Goal: Task Accomplishment & Management: Use online tool/utility

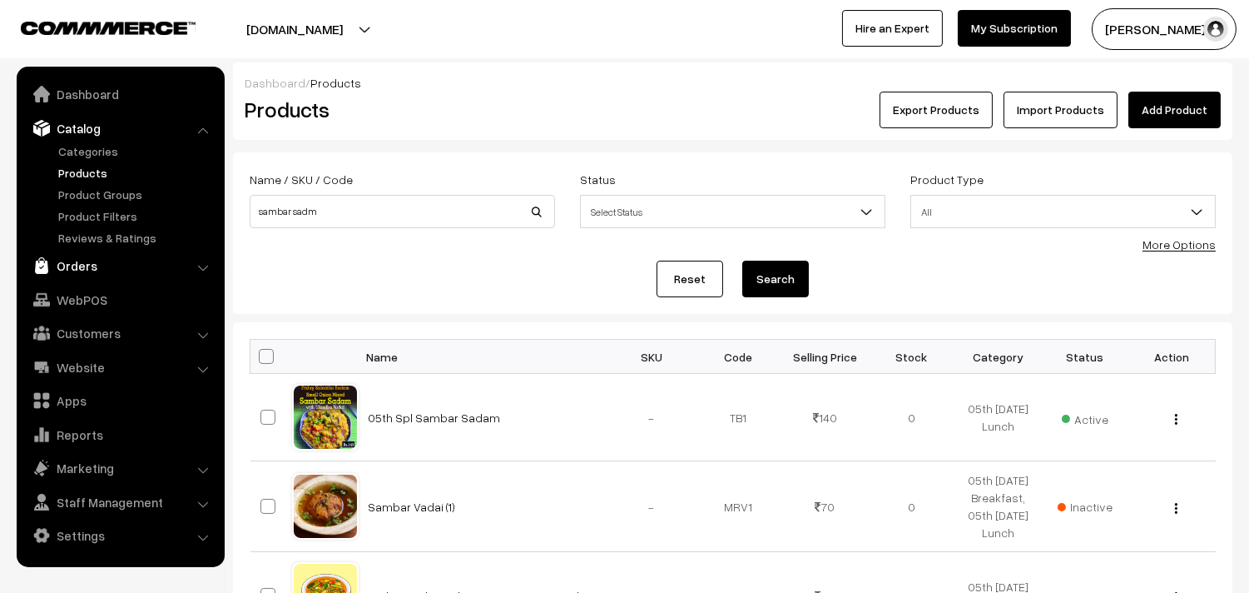
click at [83, 270] on link "Orders" at bounding box center [120, 266] width 198 height 30
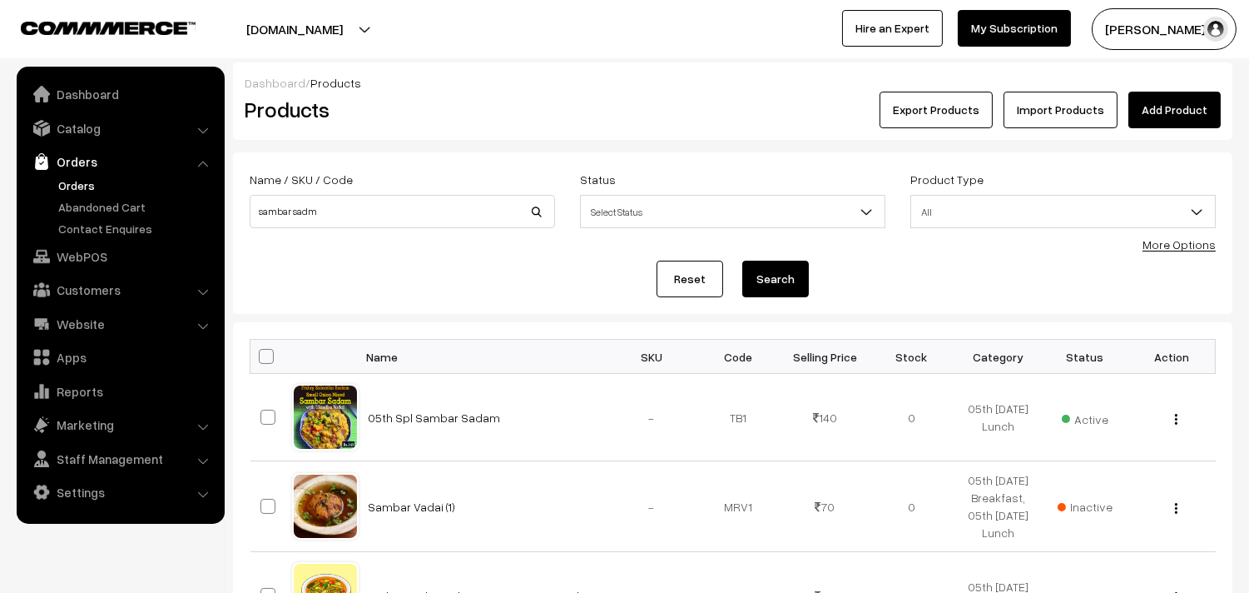
click at [84, 179] on link "Orders" at bounding box center [136, 184] width 165 height 17
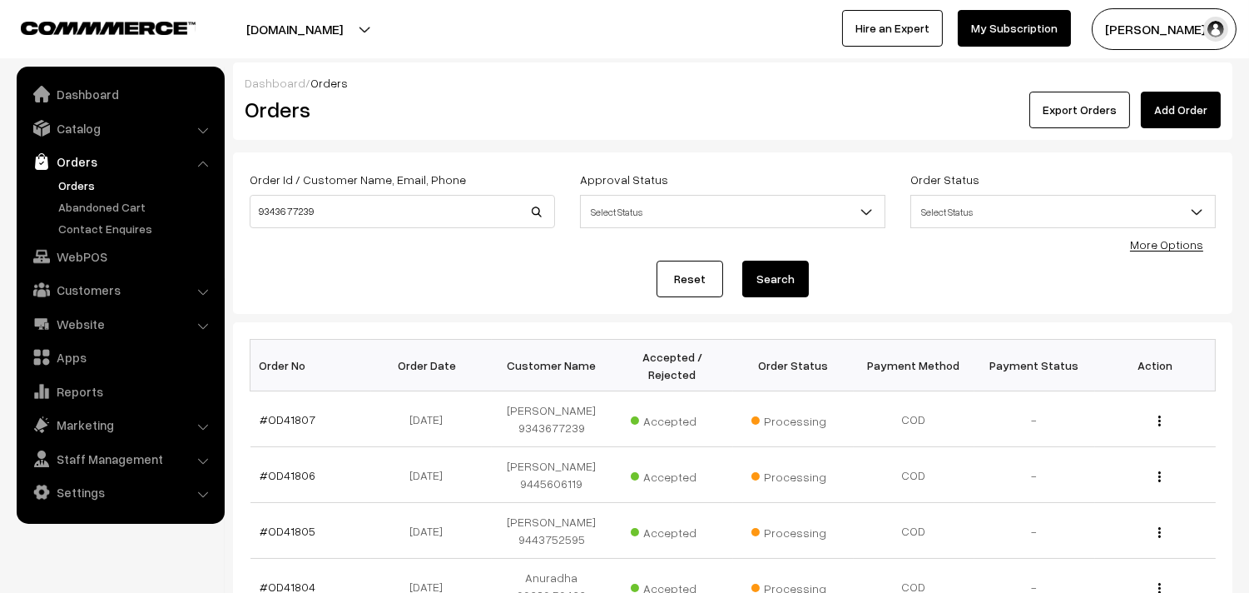
type input "93436 77239"
click at [778, 271] on button "Search" at bounding box center [775, 278] width 67 height 37
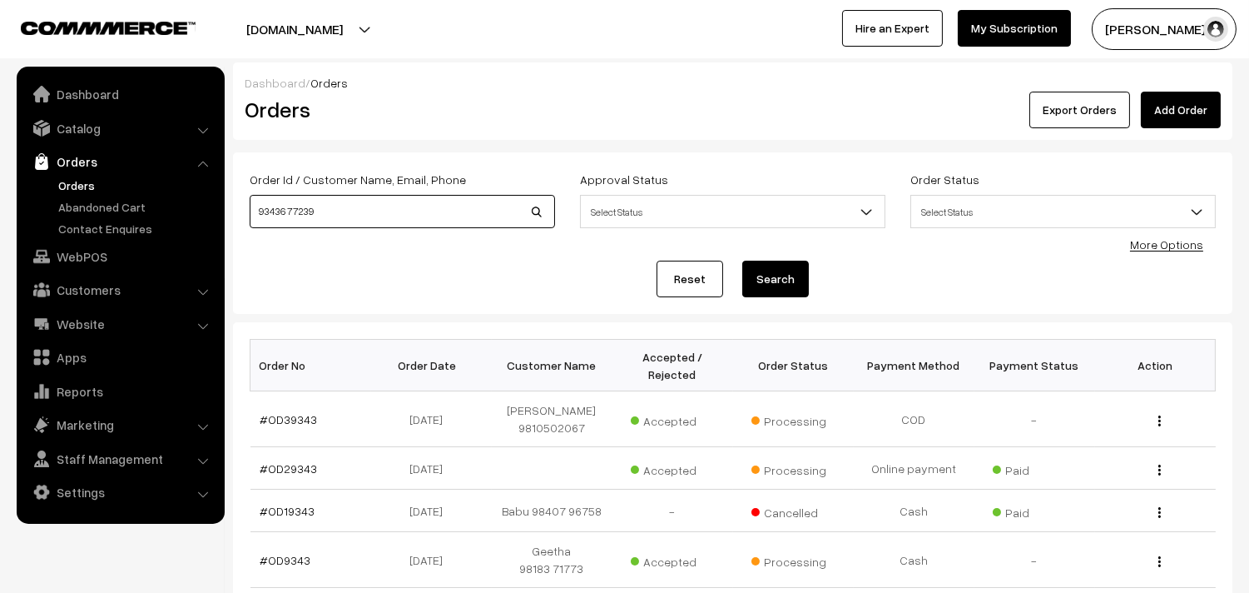
click at [280, 210] on input "93436 77239" at bounding box center [402, 211] width 305 height 33
paste input "6"
type input "9343677239"
click at [742, 260] on button "Search" at bounding box center [775, 278] width 67 height 37
drag, startPoint x: 335, startPoint y: 210, endPoint x: 22, endPoint y: 176, distance: 314.7
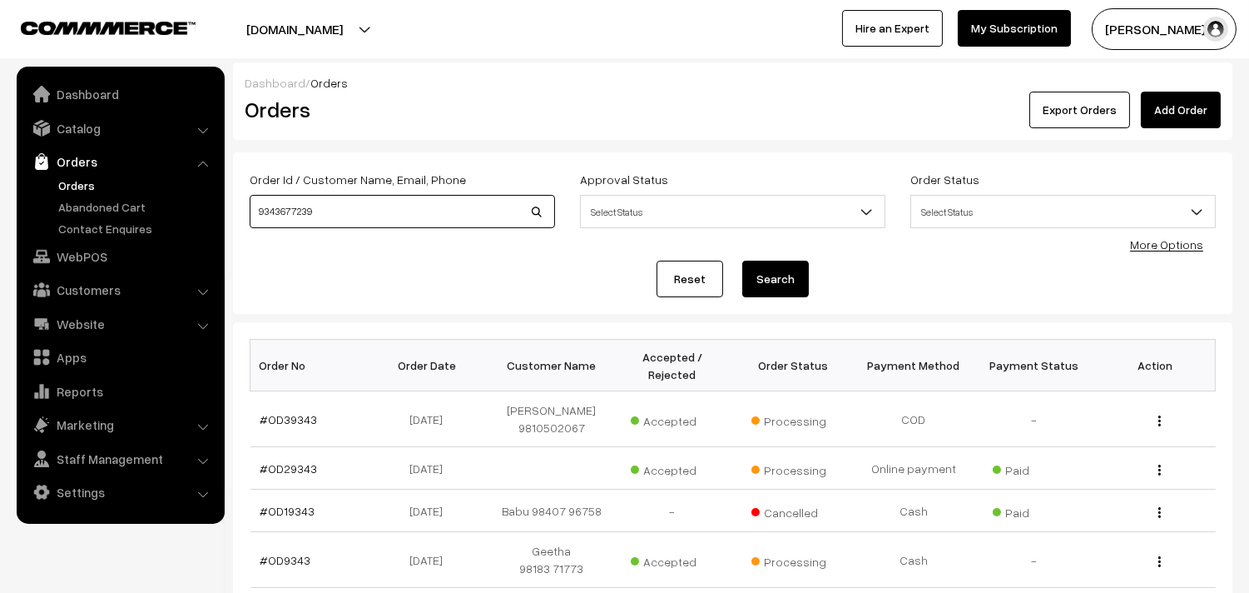
click at [22, 176] on body "Thank you for showing interest. Our team will call you shortly. Close annamfood…" at bounding box center [624, 559] width 1249 height 1118
paste input "4456 0611"
drag, startPoint x: 283, startPoint y: 205, endPoint x: 594, endPoint y: 177, distance: 312.5
click at [284, 205] on input "94456 06119" at bounding box center [402, 211] width 305 height 33
paste input "0"
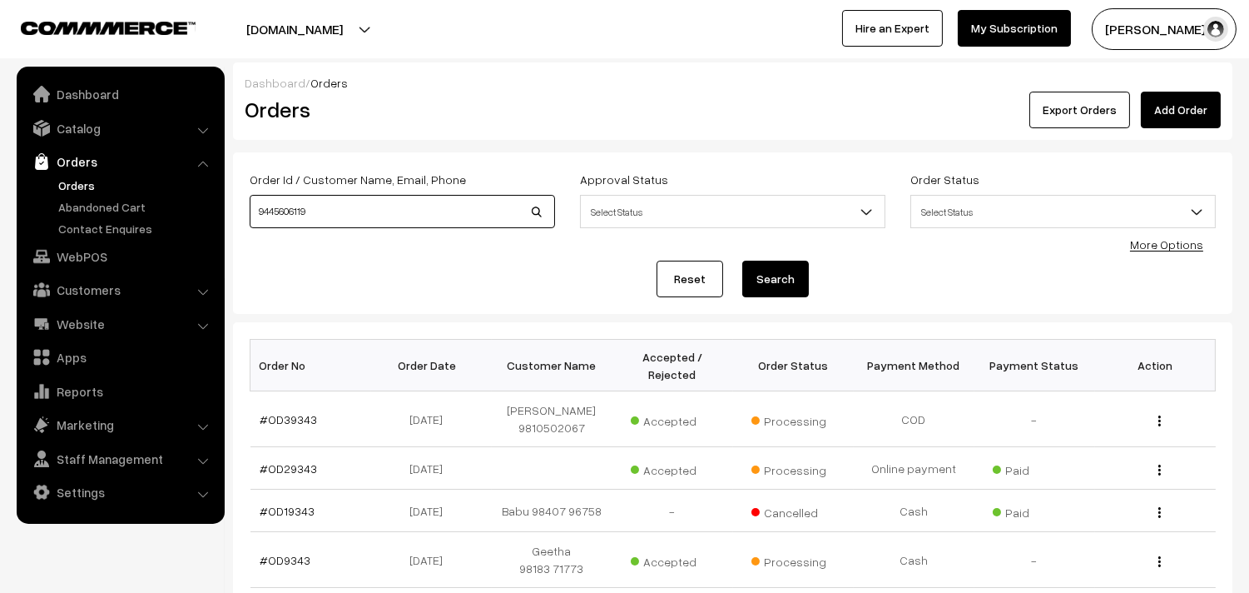
type input "9445606119"
click at [742, 260] on button "Search" at bounding box center [775, 278] width 67 height 37
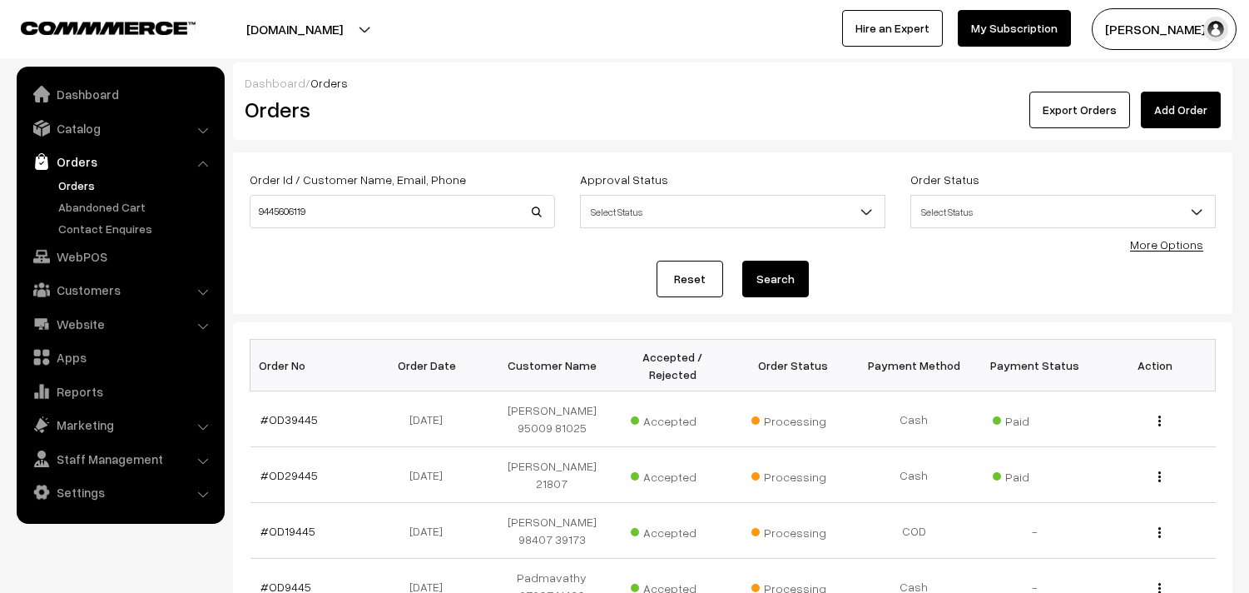
click at [779, 284] on button "Search" at bounding box center [775, 278] width 67 height 37
click at [280, 418] on link "#OD39445" at bounding box center [288, 419] width 57 height 14
drag, startPoint x: 306, startPoint y: 212, endPoint x: 162, endPoint y: 193, distance: 145.2
click at [148, 208] on body "Thank you for showing interest. Our team will call you shortly. Close [DOMAIN_N…" at bounding box center [624, 579] width 1249 height 1158
type input "mini"
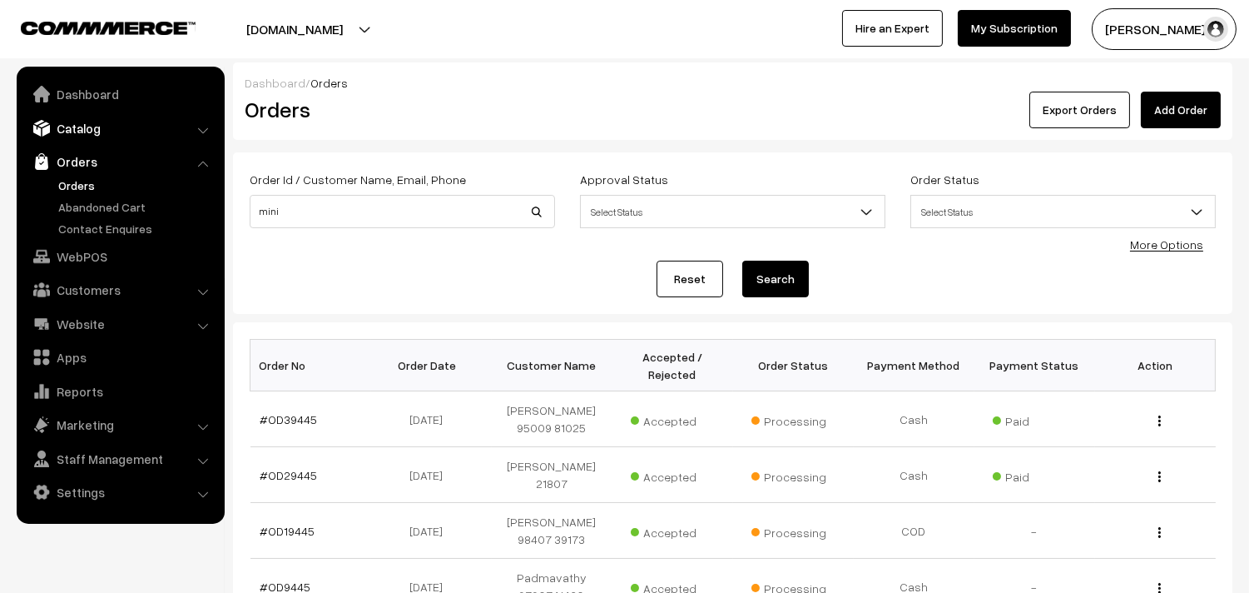
click at [102, 125] on link "Catalog" at bounding box center [120, 128] width 198 height 30
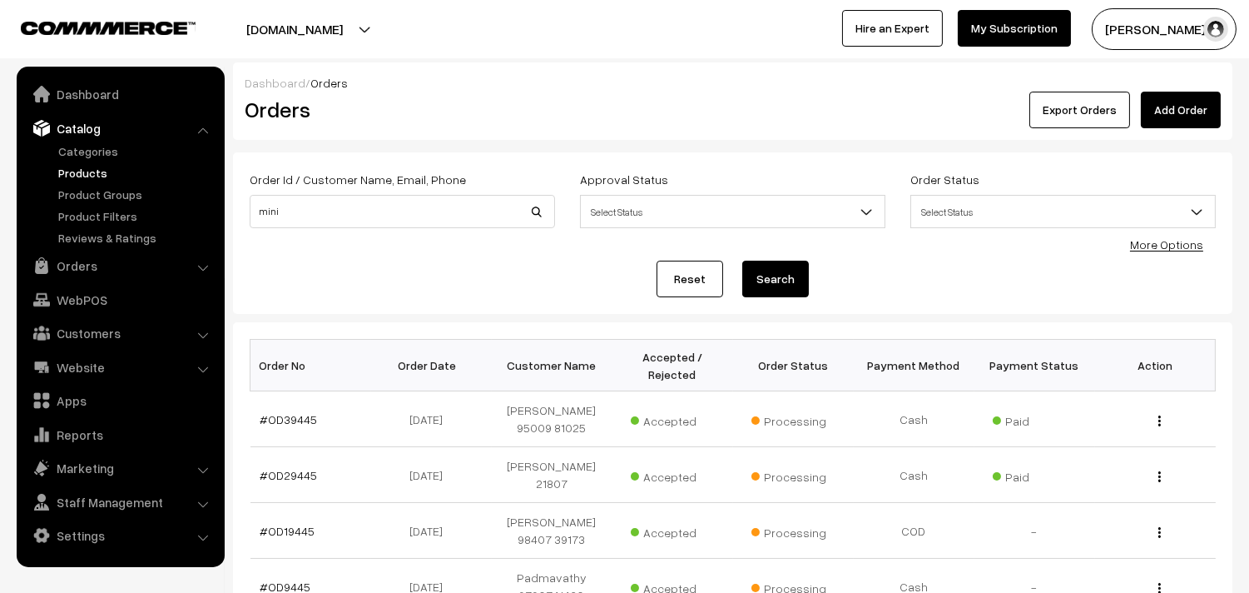
click at [100, 168] on link "Products" at bounding box center [136, 172] width 165 height 17
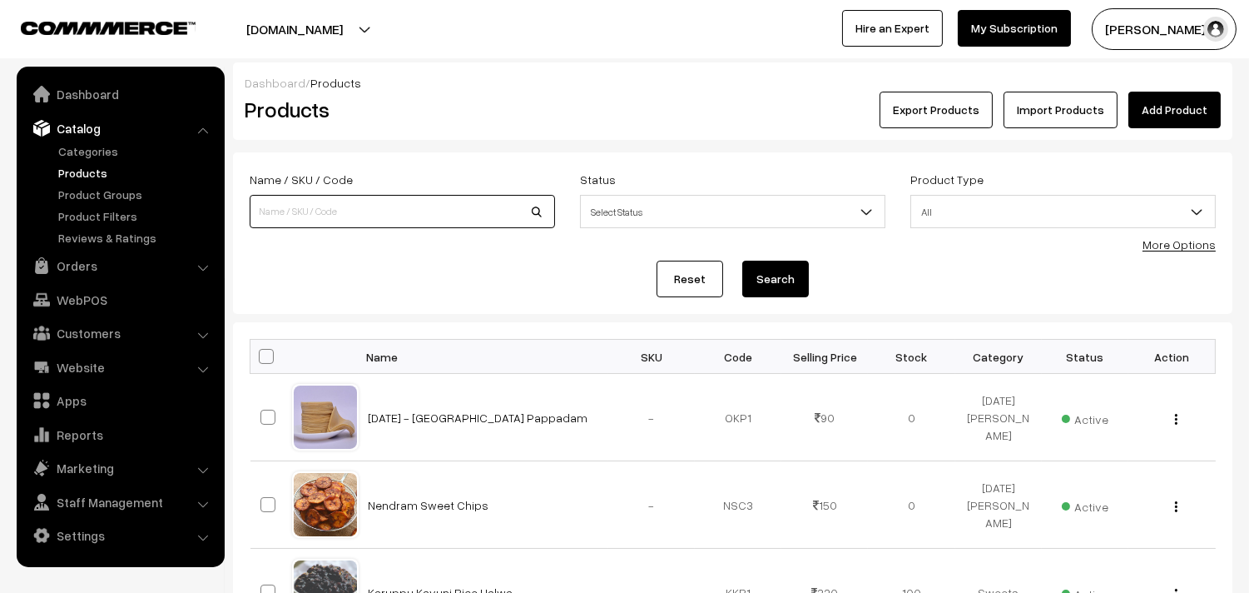
drag, startPoint x: 279, startPoint y: 211, endPoint x: 270, endPoint y: 209, distance: 8.5
click at [279, 211] on input at bounding box center [402, 211] width 305 height 33
type input "mini mani murukku"
click at [742, 260] on button "Search" at bounding box center [775, 278] width 67 height 37
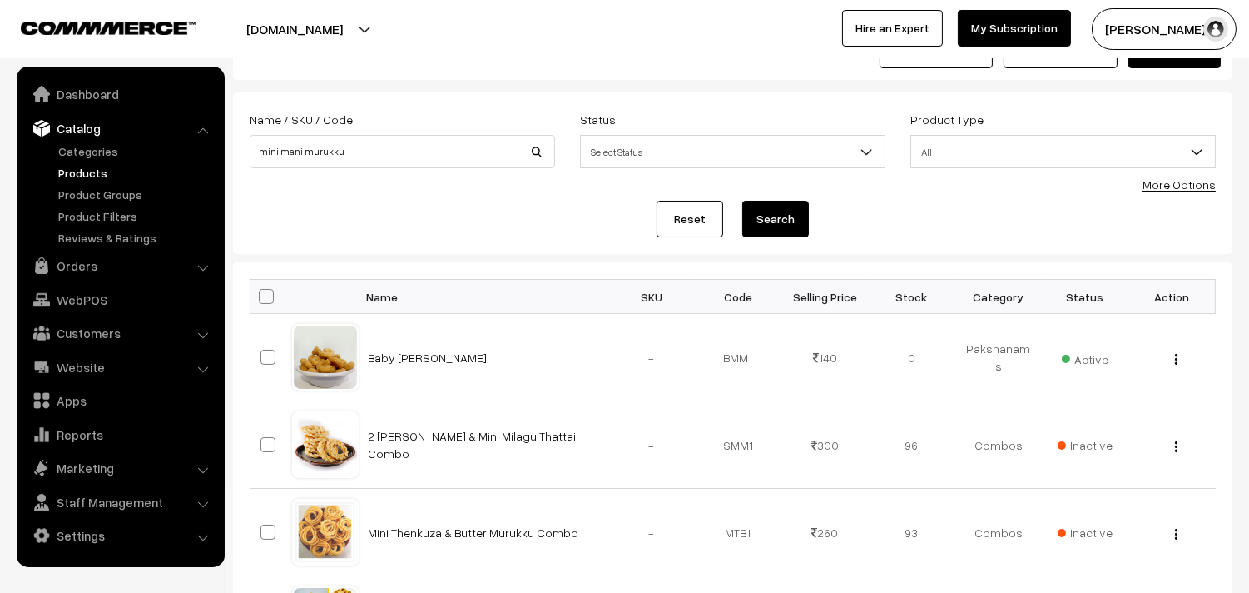
scroll to position [92, 0]
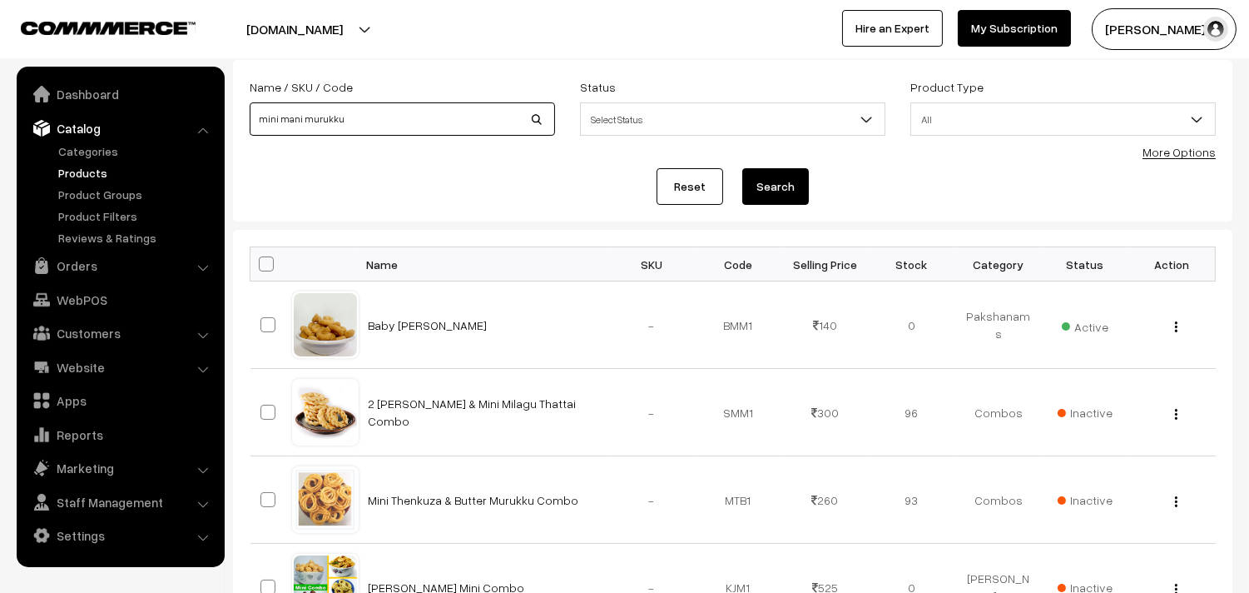
drag, startPoint x: 171, startPoint y: 117, endPoint x: 173, endPoint y: 105, distance: 11.9
type input "senai"
click at [742, 168] on button "Search" at bounding box center [775, 186] width 67 height 37
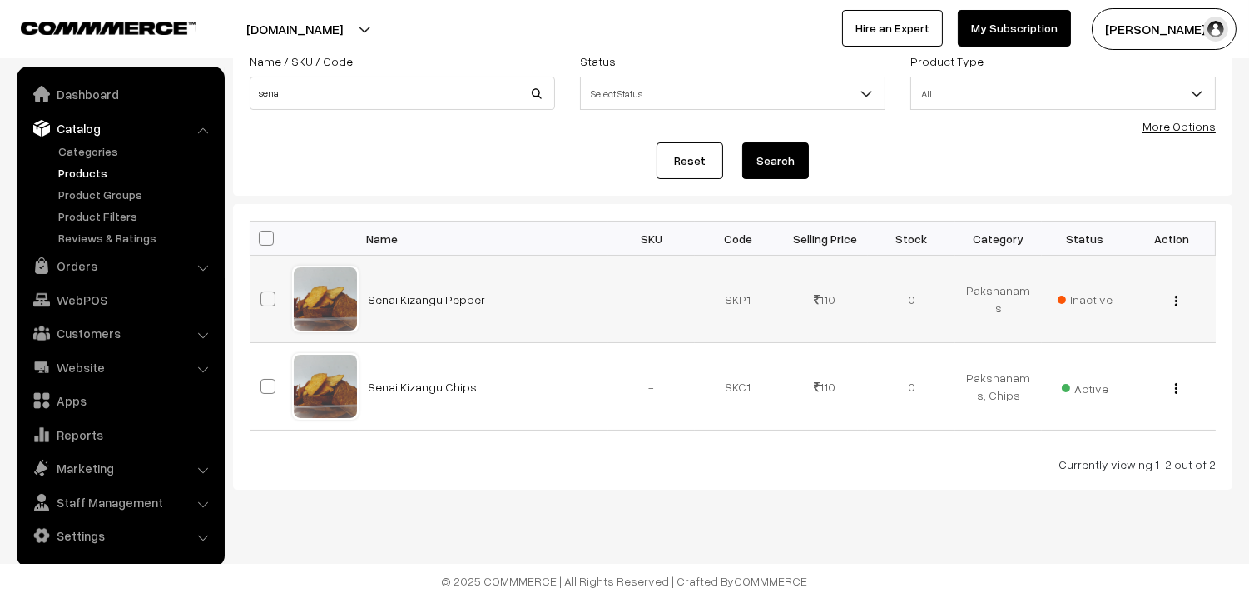
scroll to position [123, 0]
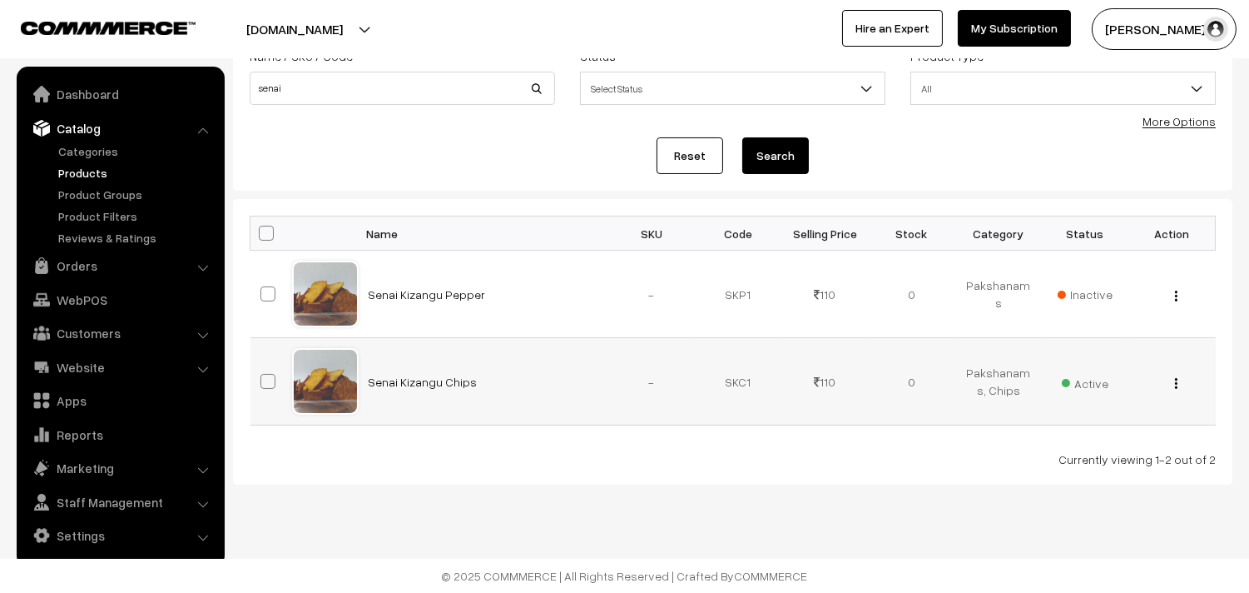
click at [1176, 380] on img "button" at bounding box center [1176, 383] width 2 height 11
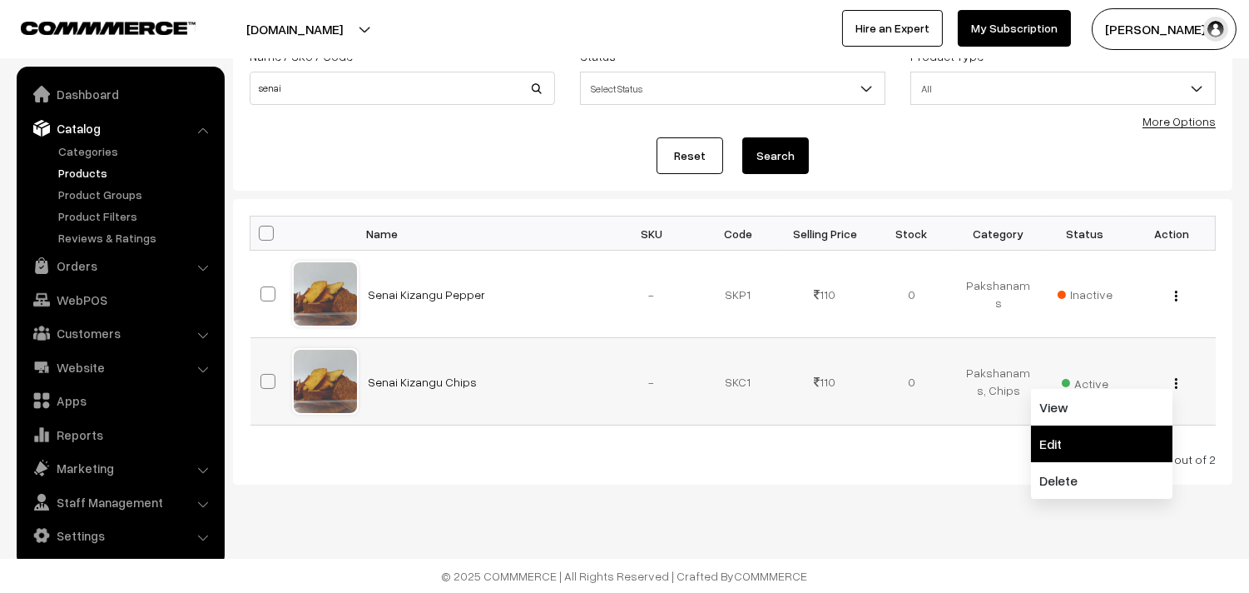
click at [1080, 445] on link "Edit" at bounding box center [1101, 443] width 141 height 37
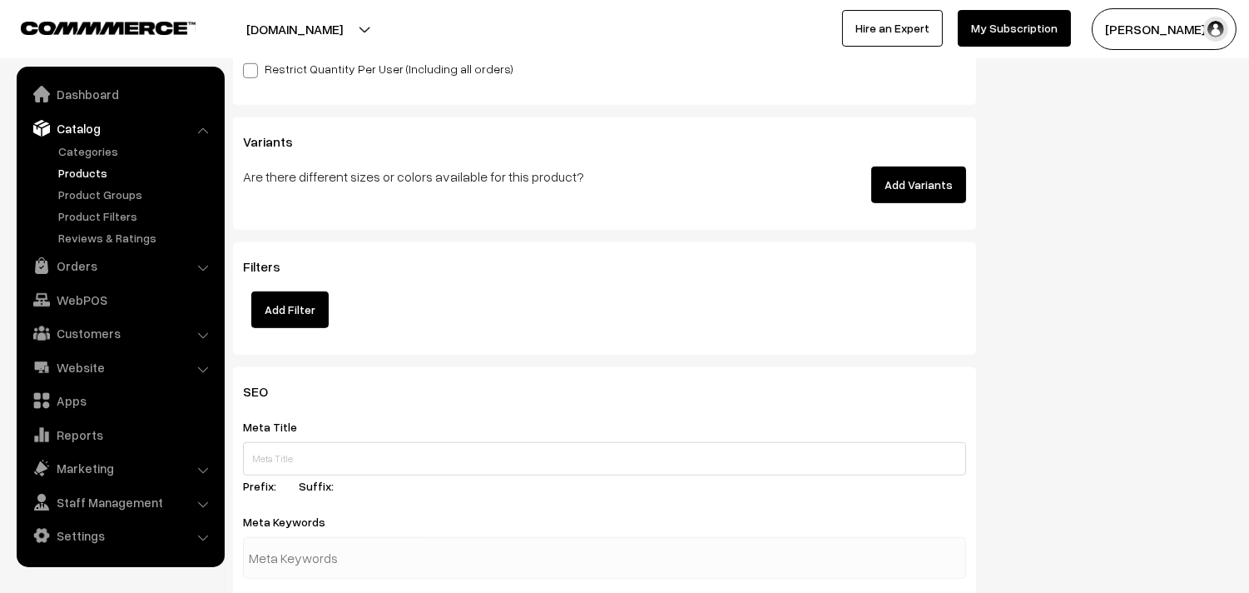
scroll to position [1712, 0]
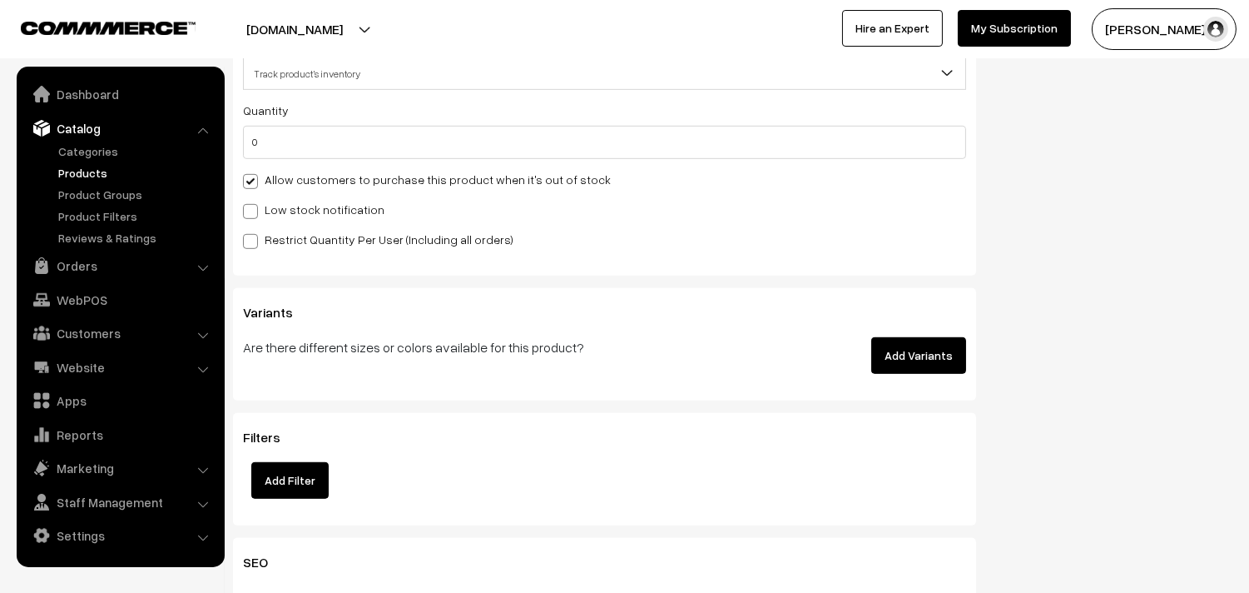
click at [290, 181] on label "Allow customers to purchase this product when it's out of stock" at bounding box center [427, 179] width 368 height 17
click at [254, 181] on input "Allow customers to purchase this product when it's out of stock" at bounding box center [248, 178] width 11 height 11
checkbox input "false"
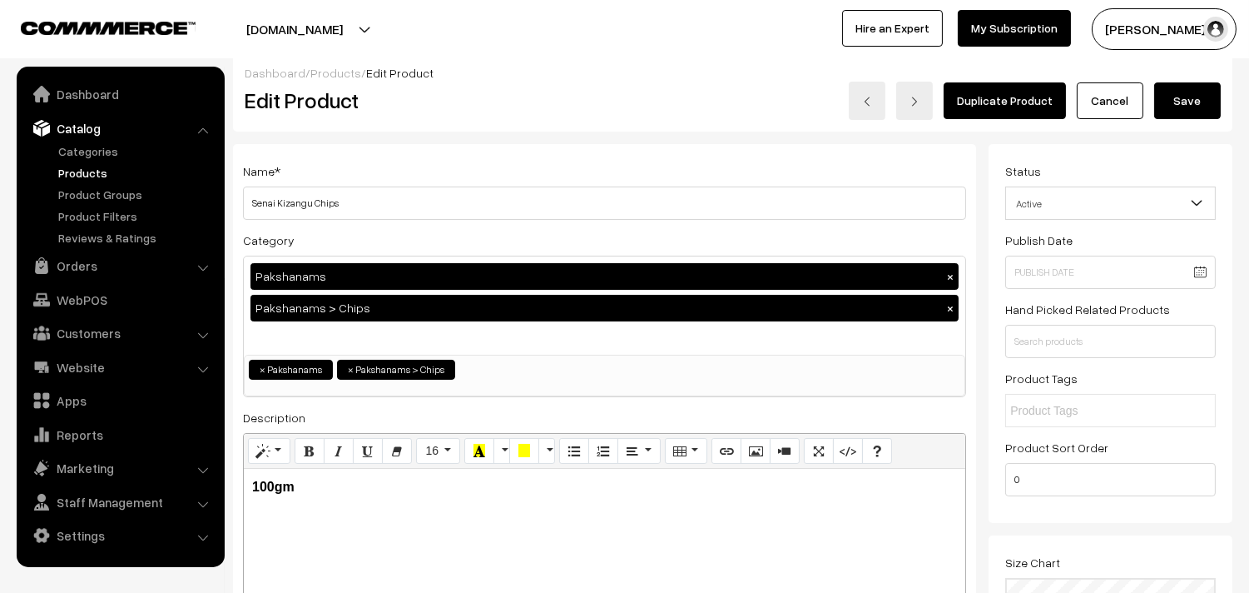
scroll to position [0, 0]
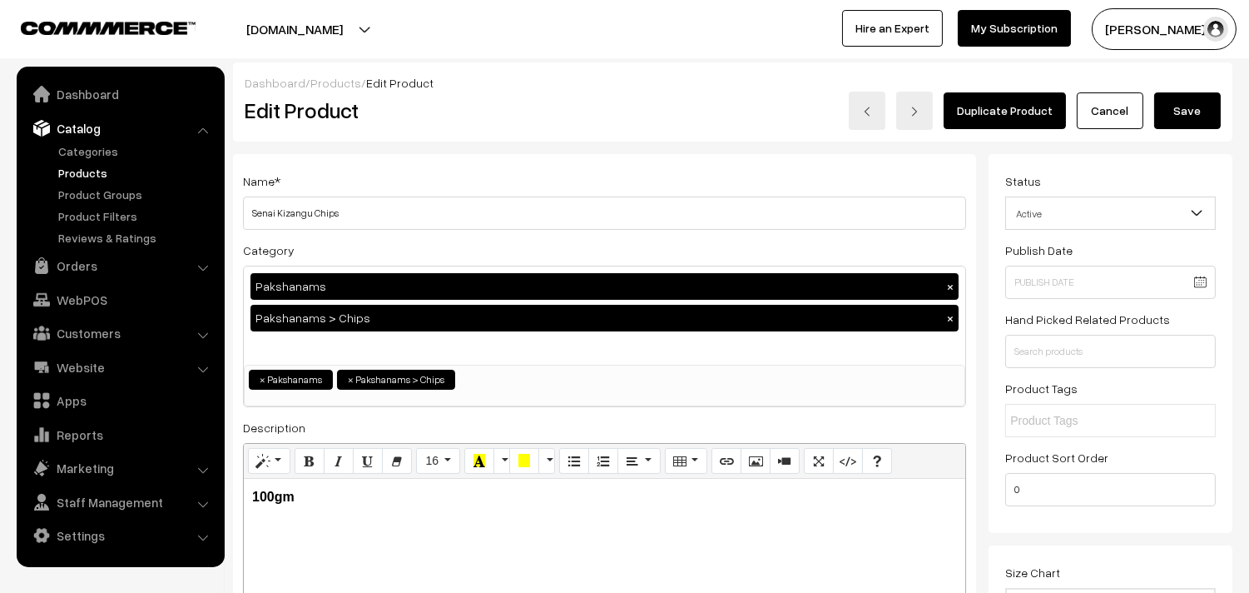
click at [1213, 114] on button "Save" at bounding box center [1187, 110] width 67 height 37
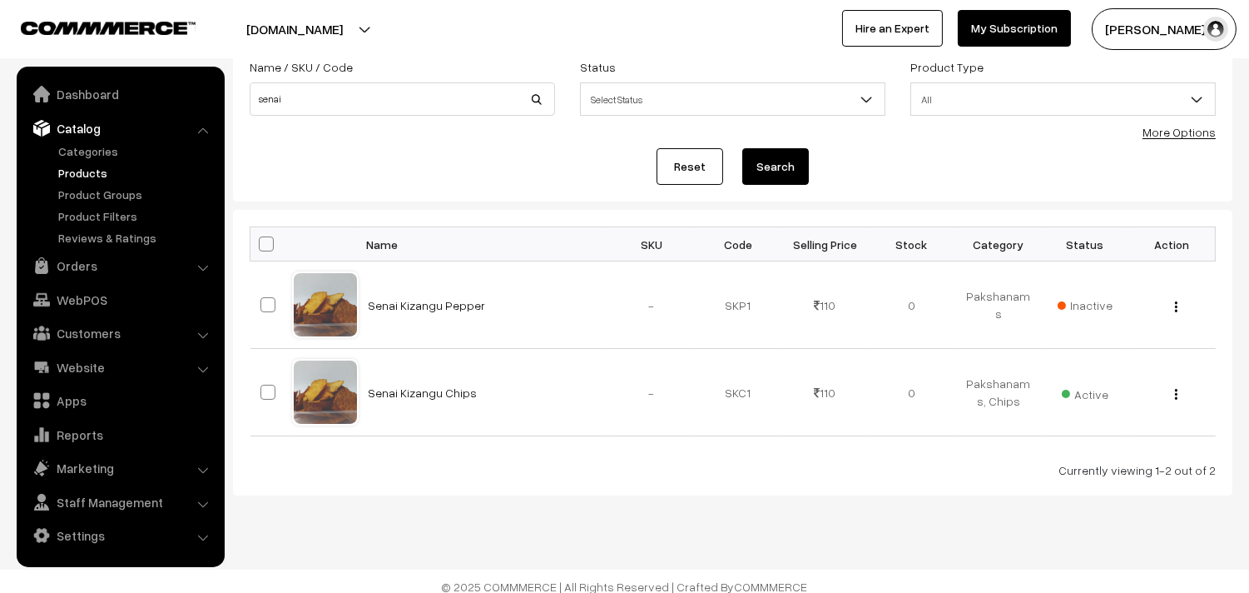
scroll to position [123, 0]
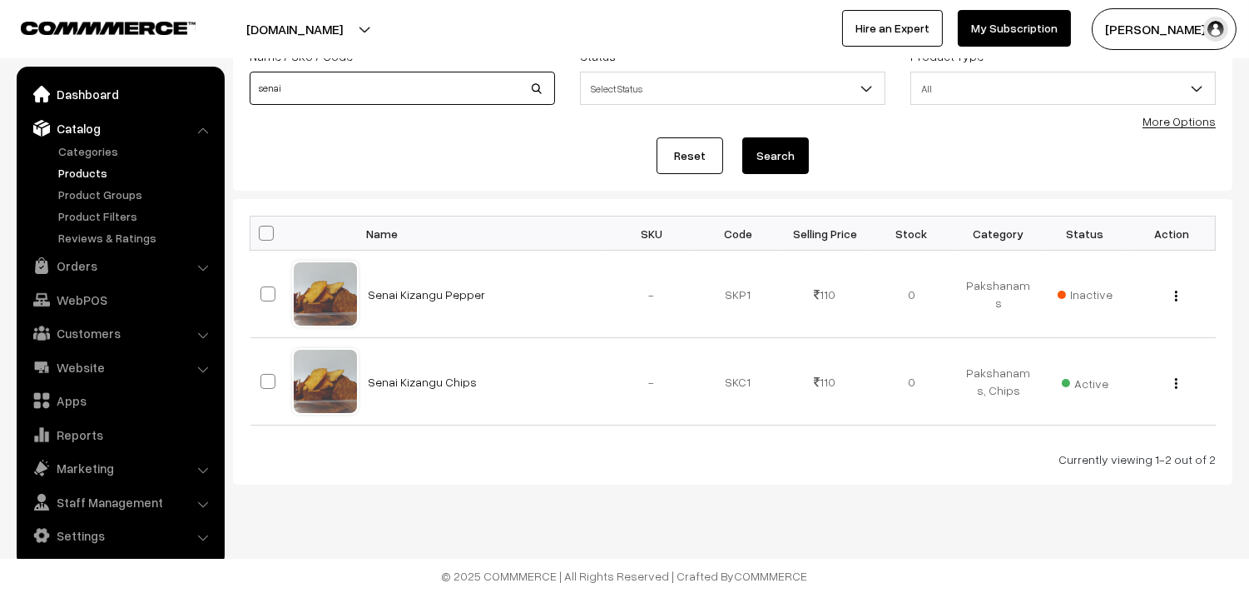
click at [141, 84] on body "Thank you for showing interest. Our team will call you shortly. Close annamfood…" at bounding box center [624, 235] width 1249 height 716
type input "mini man"
click at [742, 137] on button "Search" at bounding box center [775, 155] width 67 height 37
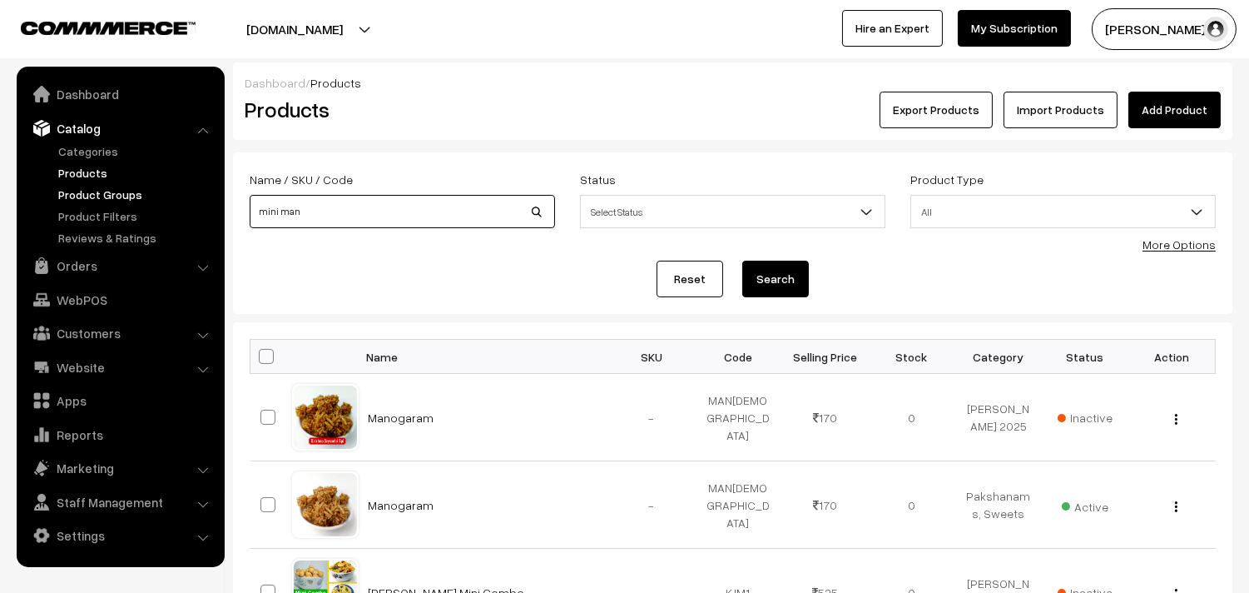
drag, startPoint x: 314, startPoint y: 201, endPoint x: 67, endPoint y: 176, distance: 248.4
type input "baby"
click at [742, 260] on button "Search" at bounding box center [775, 278] width 67 height 37
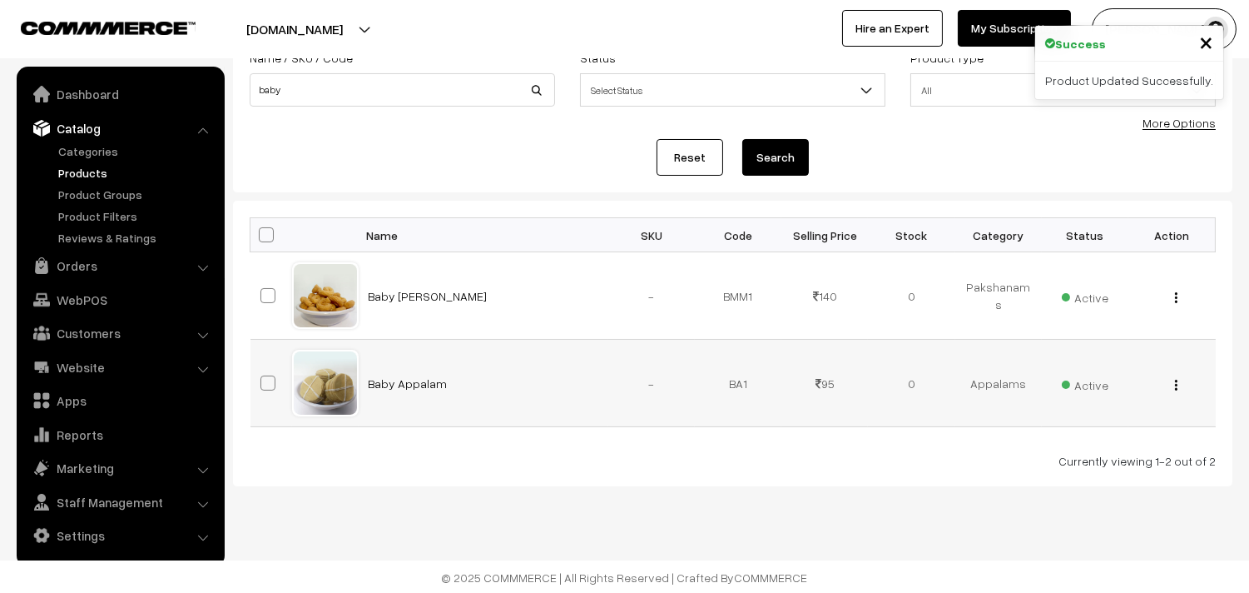
scroll to position [123, 0]
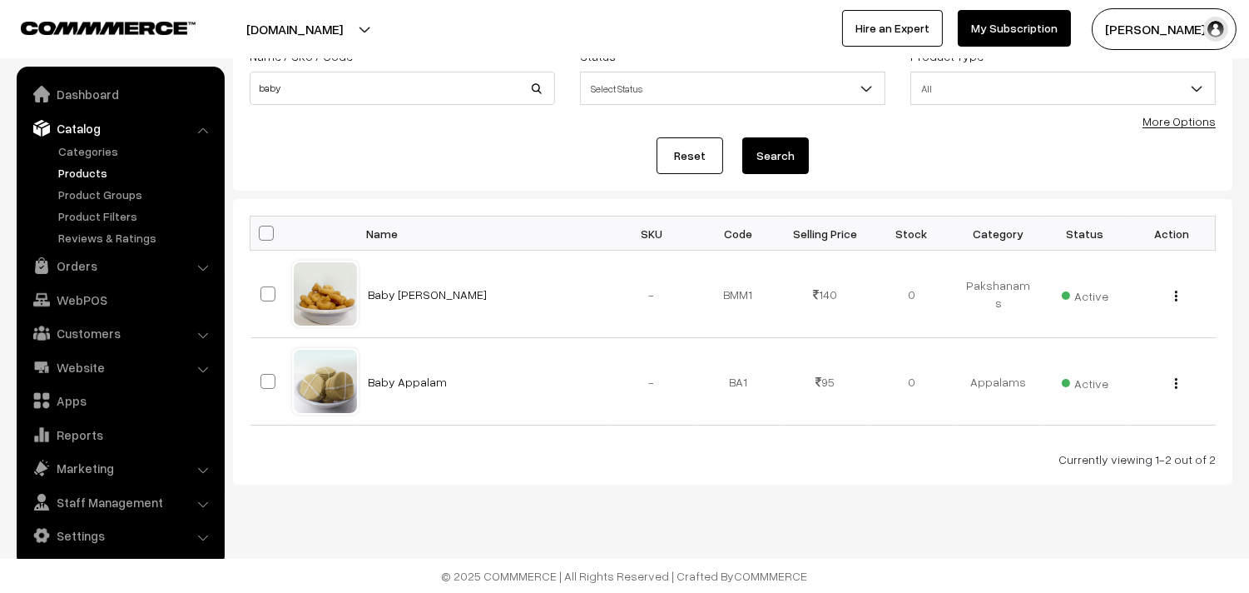
click at [73, 247] on ul "Dashboard Catalog" at bounding box center [121, 317] width 208 height 500
click at [73, 265] on link "Orders" at bounding box center [120, 266] width 198 height 30
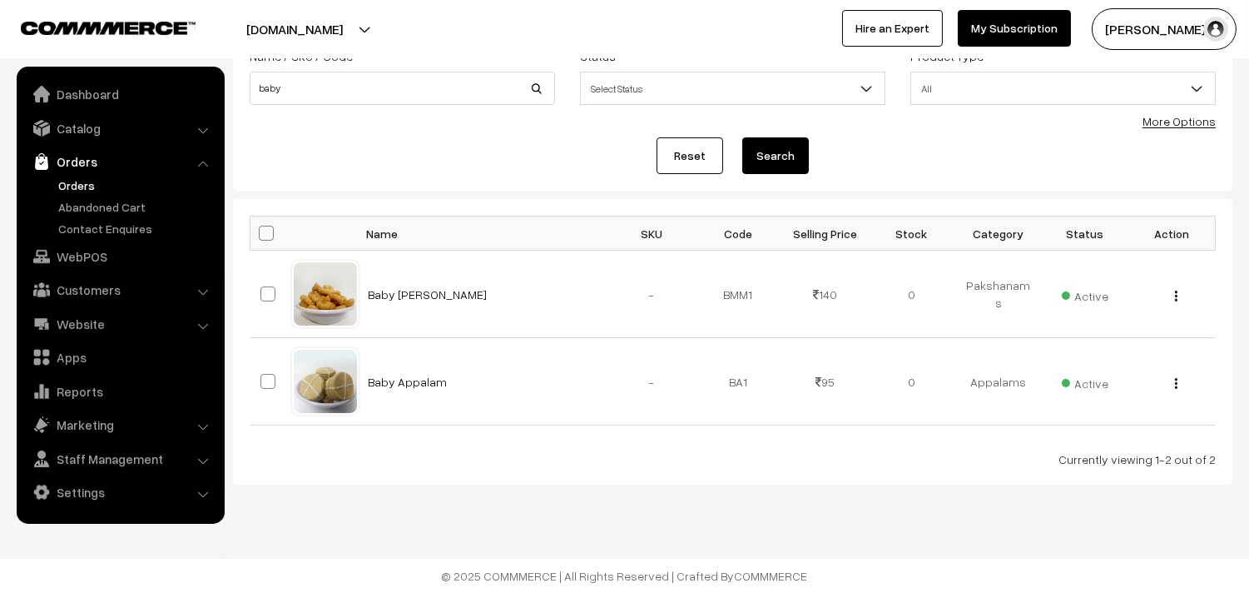
click at [94, 193] on link "Orders" at bounding box center [136, 184] width 165 height 17
click at [77, 179] on link "Orders" at bounding box center [136, 184] width 165 height 17
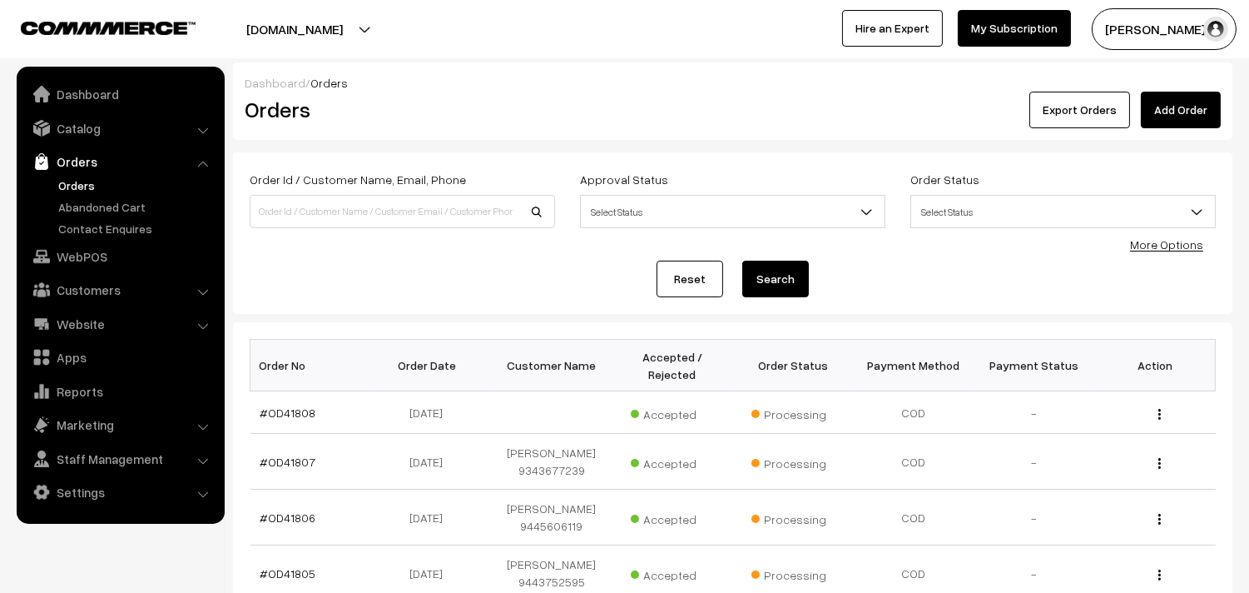
click at [871, 201] on span at bounding box center [873, 217] width 17 height 42
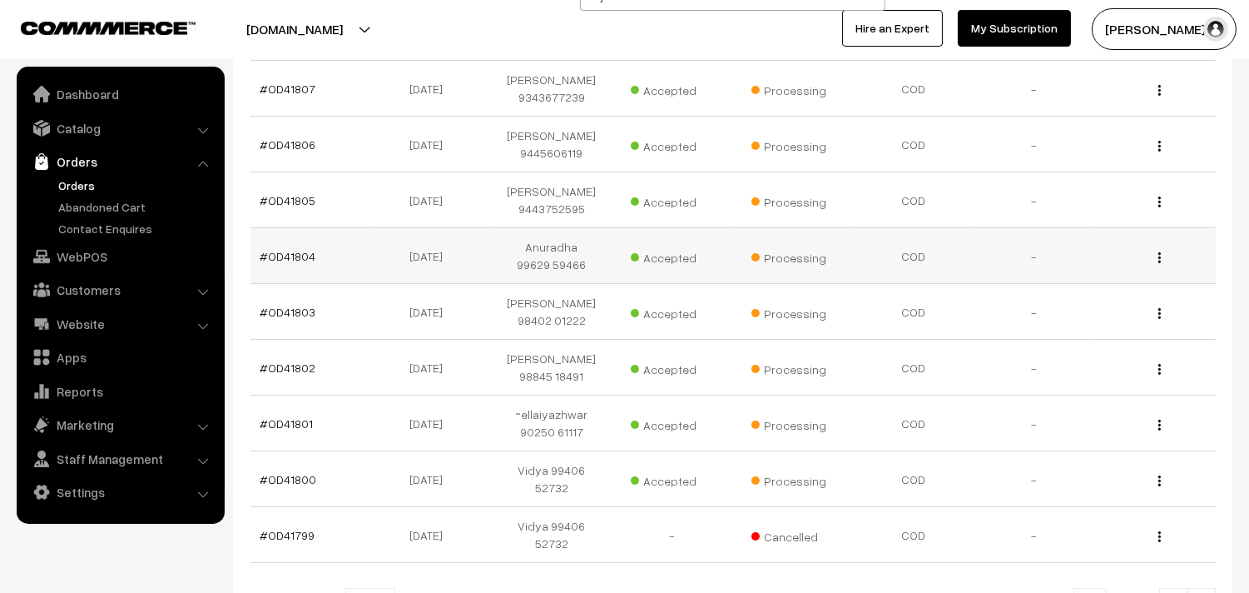
scroll to position [500, 0]
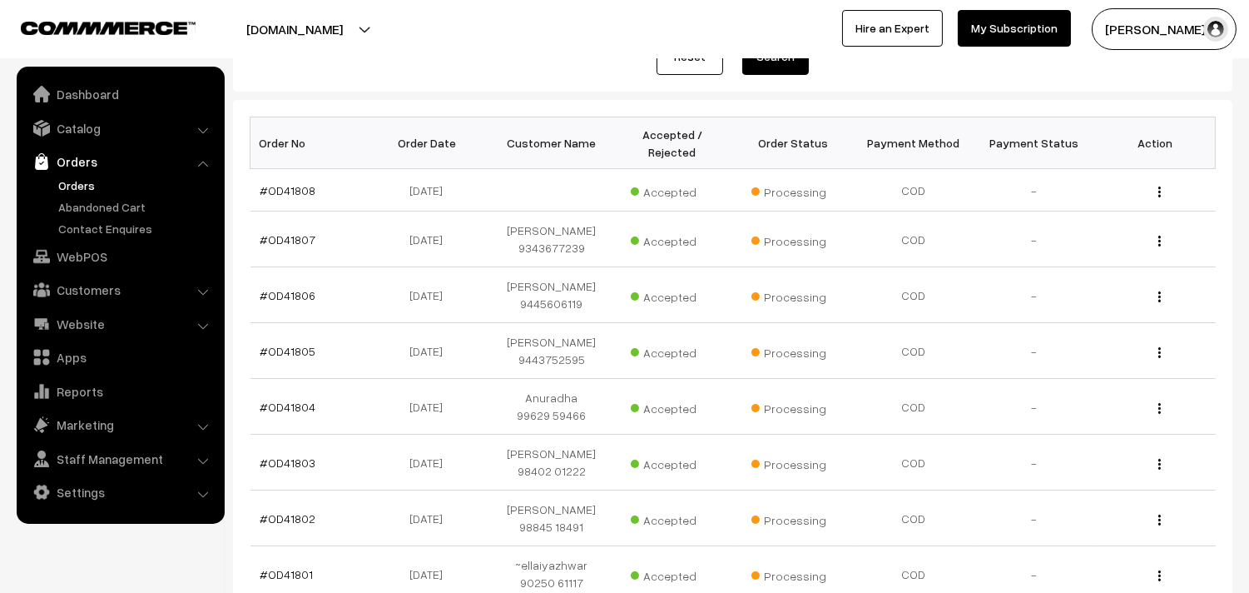
click at [471, 62] on div "Order Id / Customer Name, Email, Phone Approval Status Select Status Awaiting A…" at bounding box center [733, 11] width 966 height 128
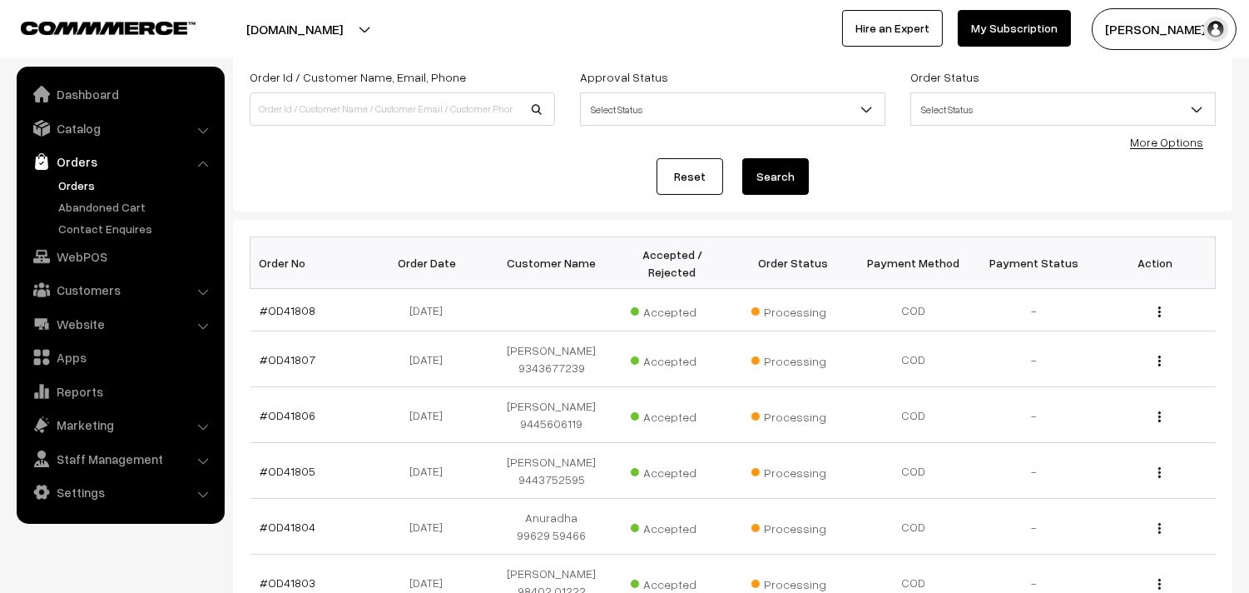
scroll to position [0, 0]
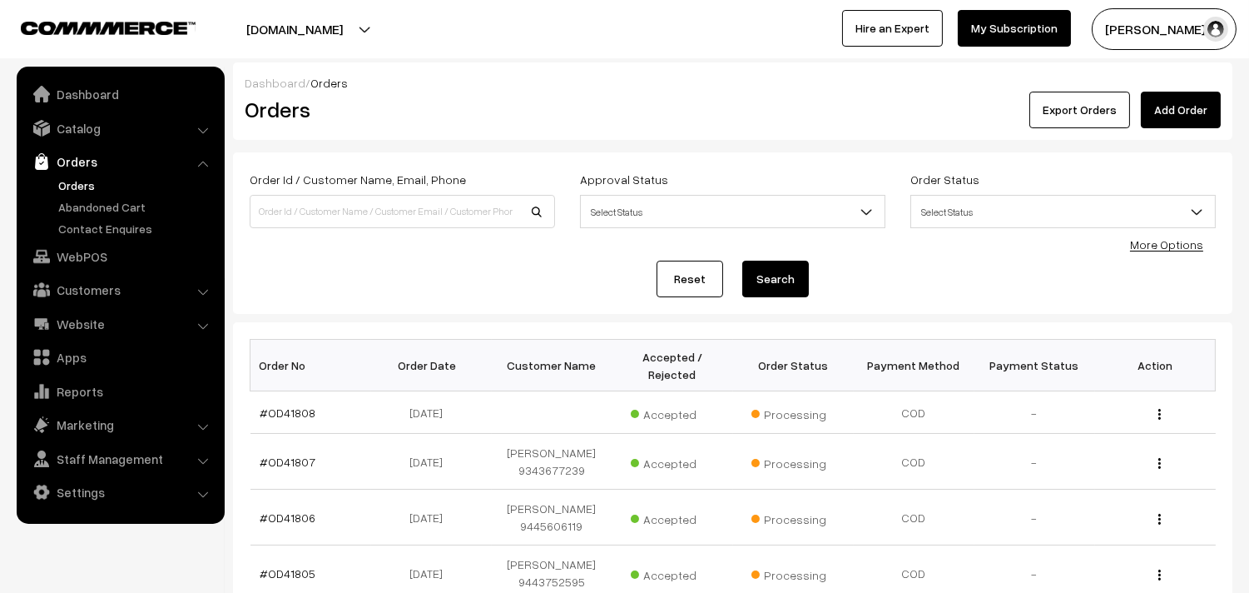
click at [84, 176] on link "Orders" at bounding box center [136, 184] width 165 height 17
click at [77, 181] on link "Orders" at bounding box center [136, 184] width 165 height 17
click at [82, 251] on link "WebPOS" at bounding box center [120, 256] width 198 height 30
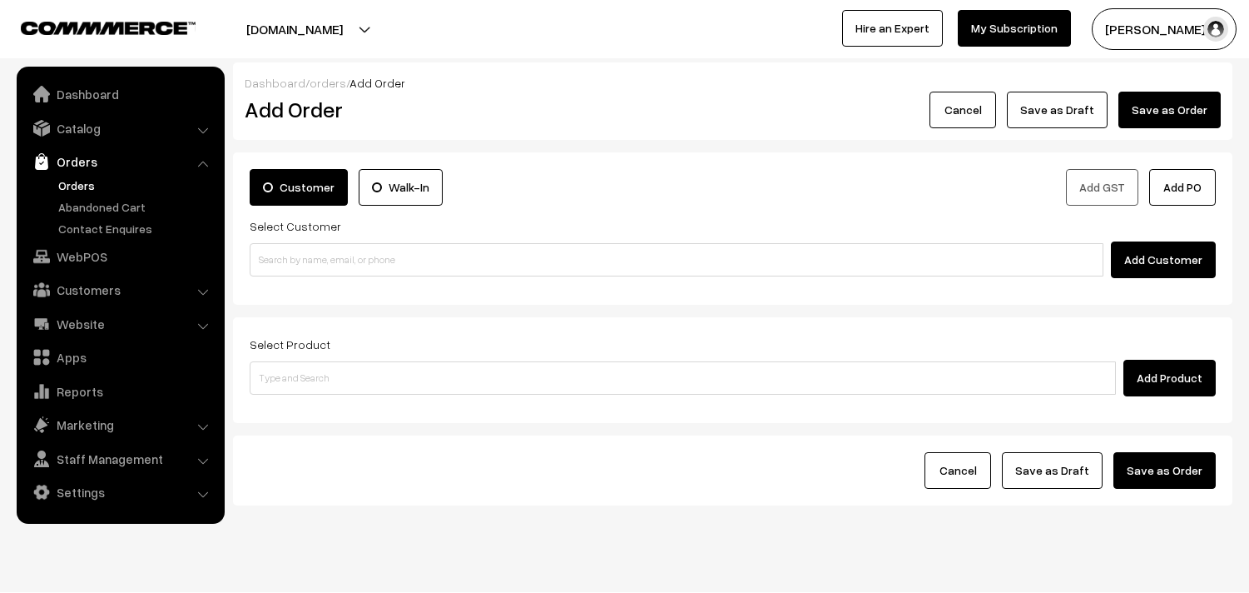
click at [315, 250] on input at bounding box center [677, 259] width 854 height 33
click at [283, 248] on input "98206 24474" at bounding box center [677, 259] width 854 height 33
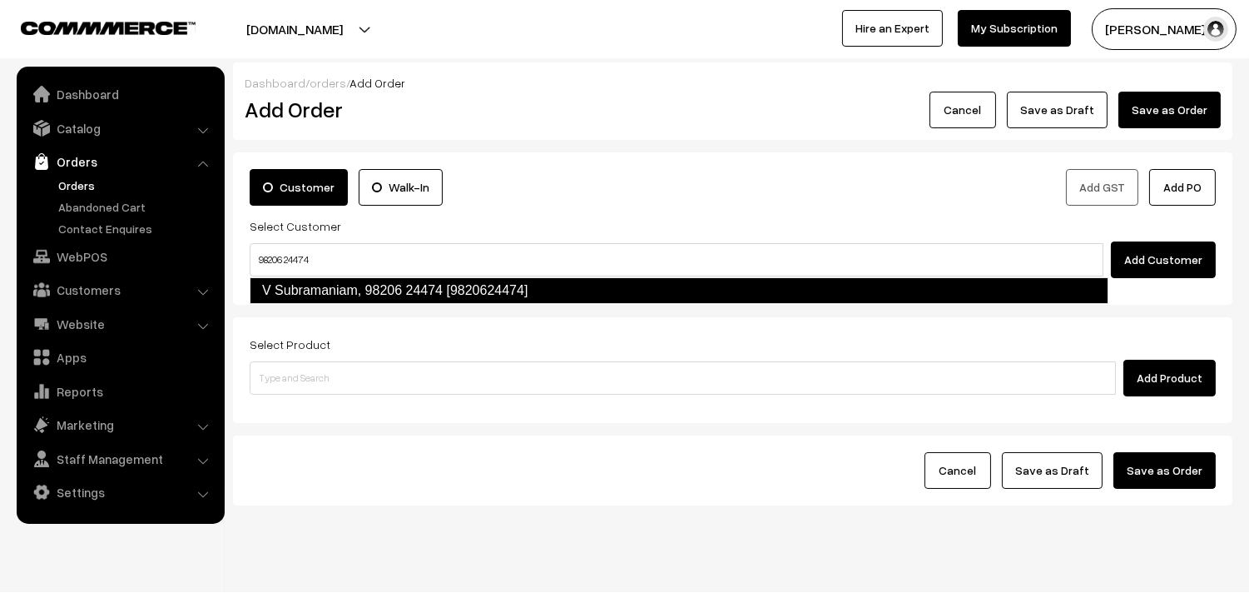
click at [318, 279] on link "V Subramaniam, 98206 24474 [9820624474]" at bounding box center [679, 290] width 859 height 27
type input "98206 24474"
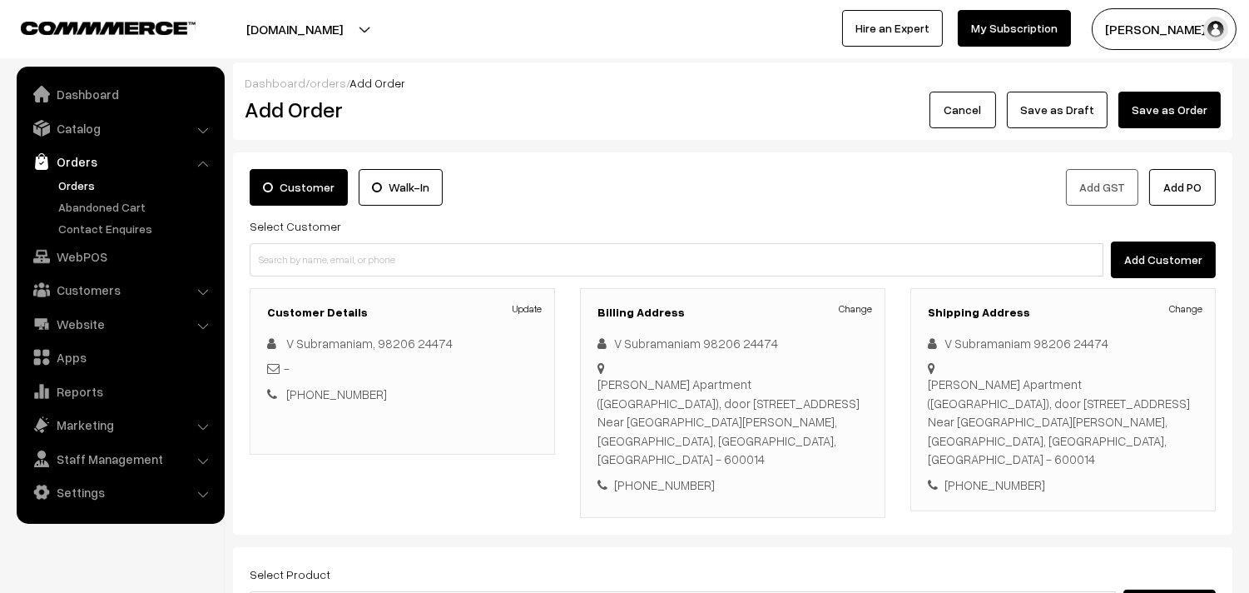
click at [82, 184] on link "Orders" at bounding box center [136, 184] width 165 height 17
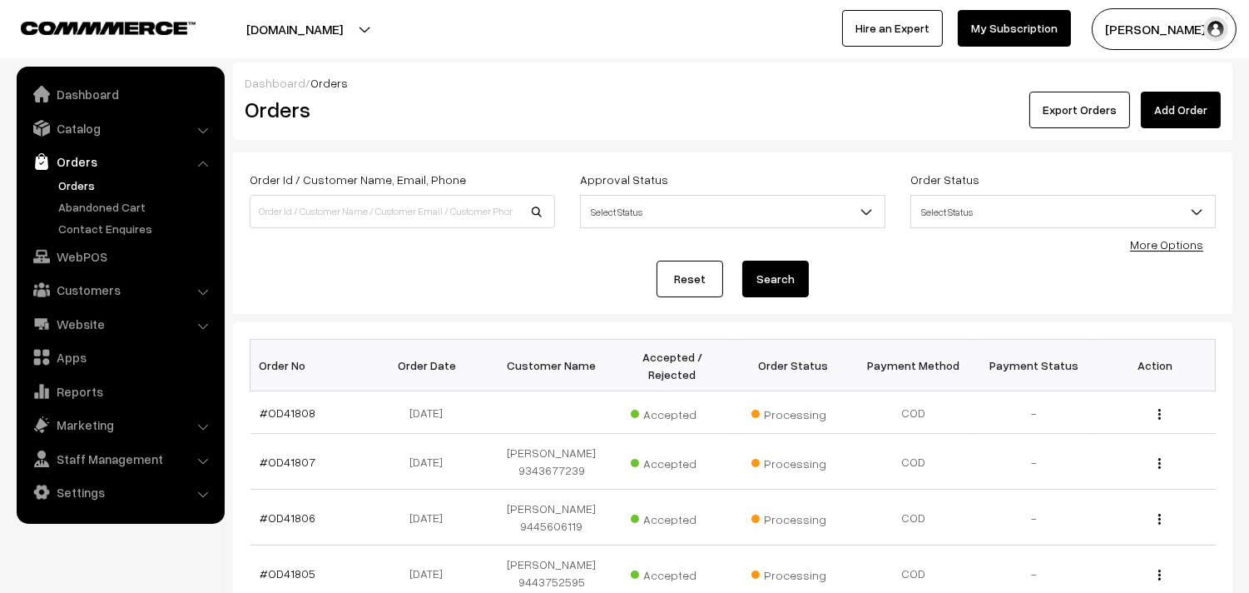
drag, startPoint x: 77, startPoint y: 186, endPoint x: 113, endPoint y: 185, distance: 36.7
click at [77, 187] on link "Orders" at bounding box center [136, 184] width 165 height 17
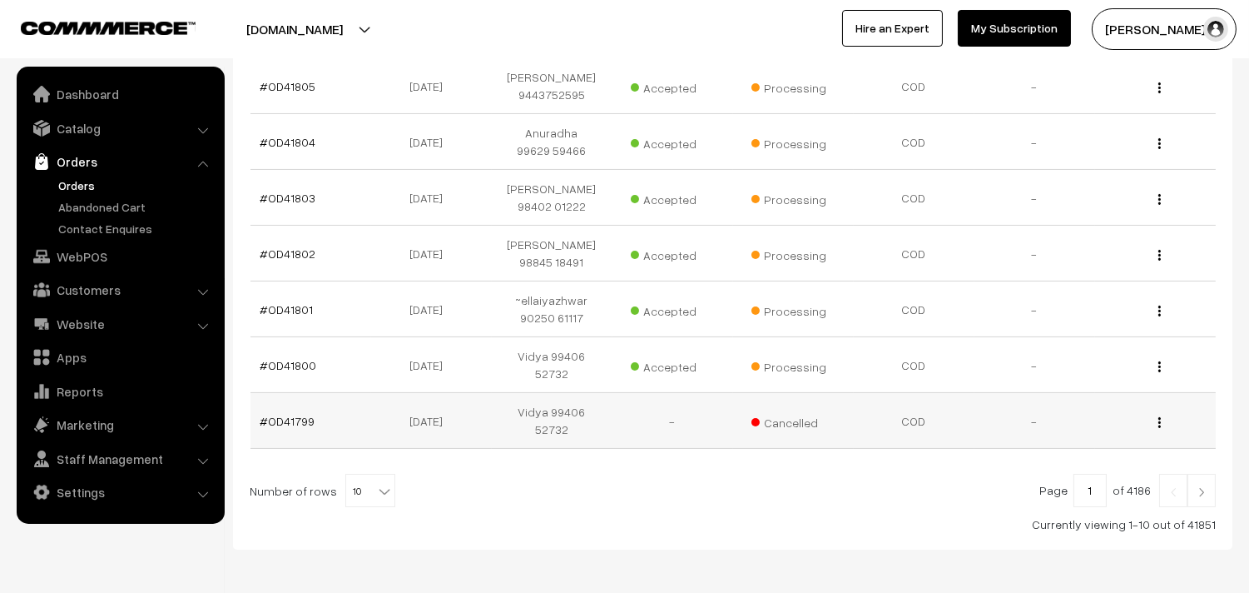
scroll to position [500, 0]
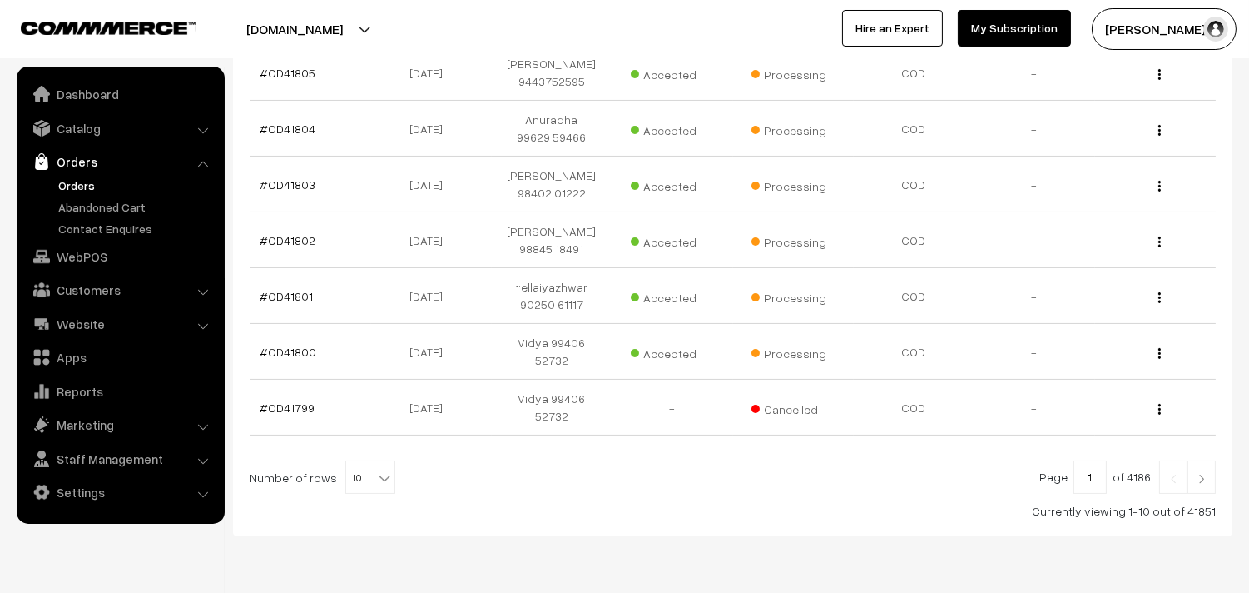
click at [361, 461] on span "10" at bounding box center [370, 477] width 48 height 33
click at [455, 460] on div at bounding box center [733, 476] width 966 height 33
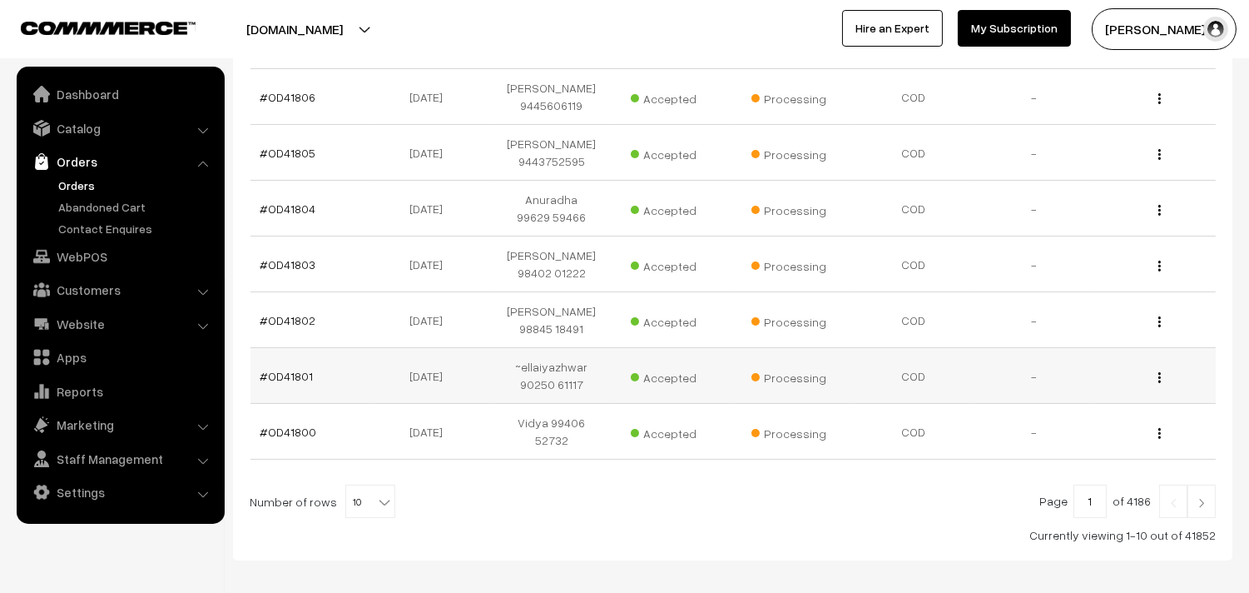
scroll to position [513, 0]
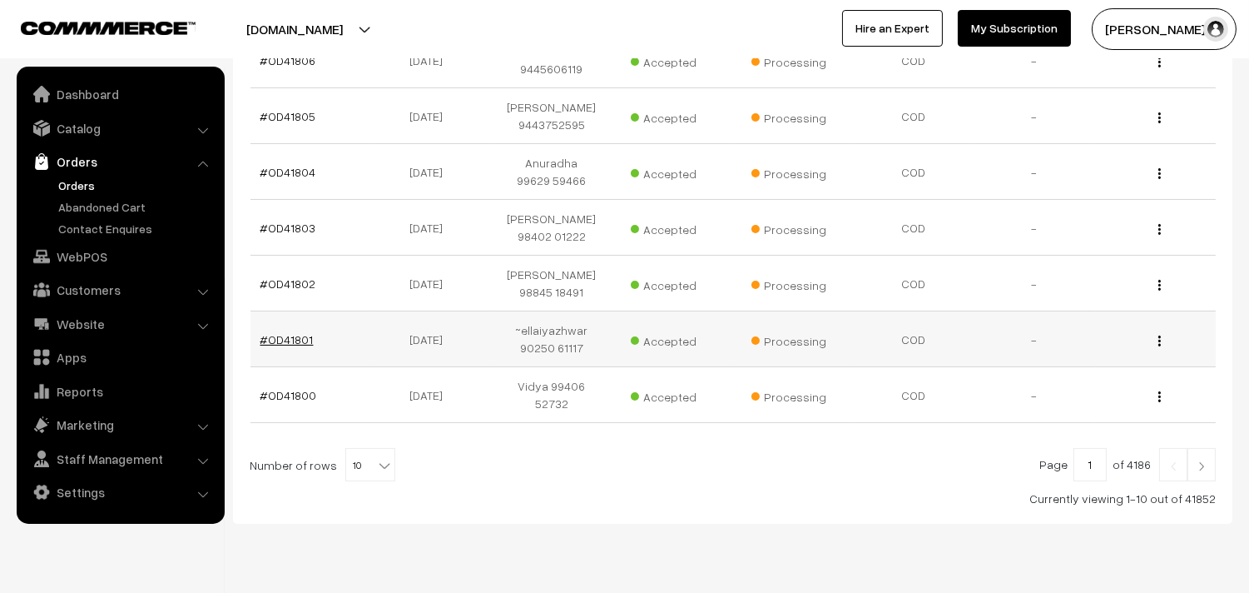
click at [288, 332] on link "#OD41801" at bounding box center [286, 339] width 53 height 14
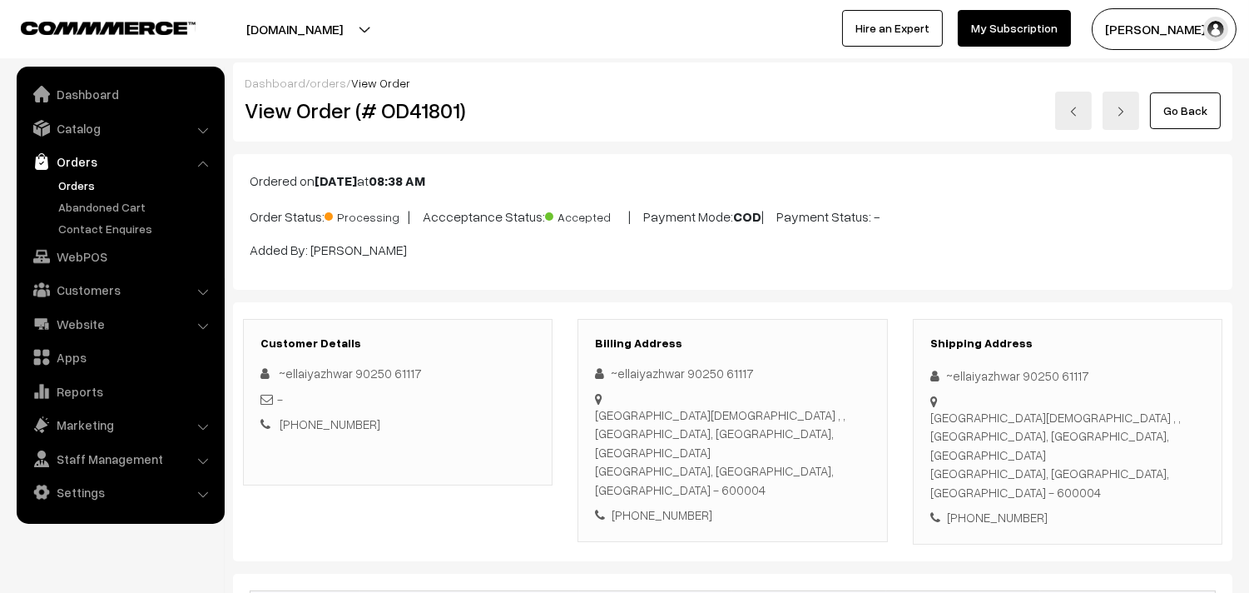
click at [1166, 112] on link "Go Back" at bounding box center [1185, 110] width 71 height 37
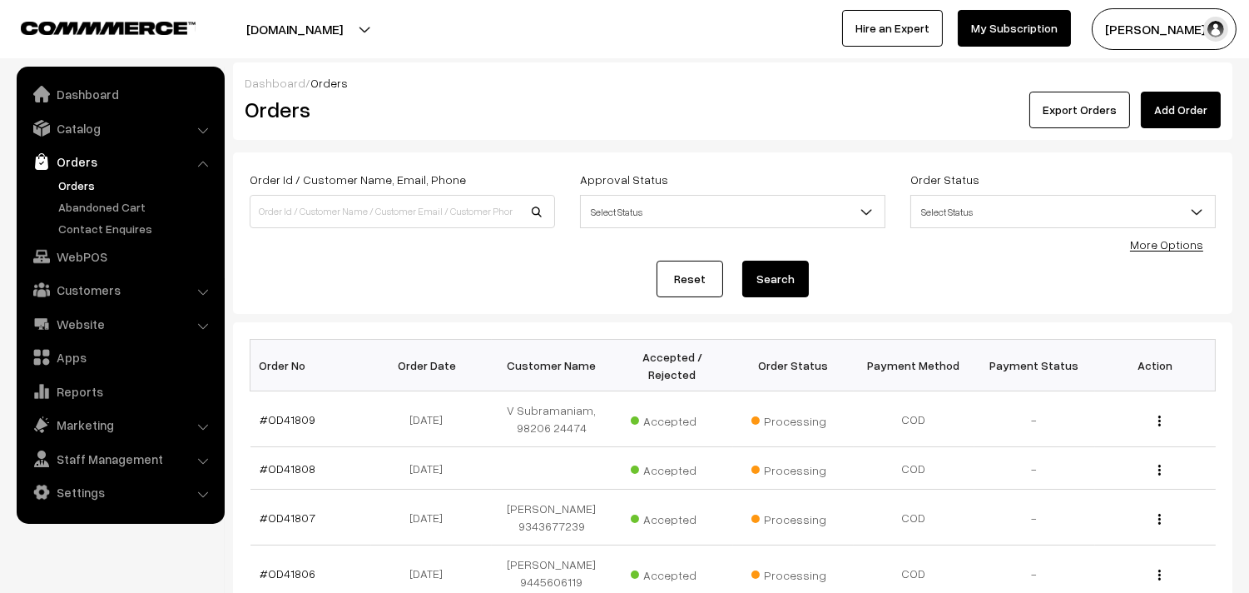
click at [85, 181] on link "Orders" at bounding box center [136, 184] width 165 height 17
click at [317, 213] on input at bounding box center [402, 211] width 305 height 33
click at [388, 216] on input at bounding box center [402, 211] width 305 height 33
paste input "96001 26239"
click at [285, 206] on input "96001 26239" at bounding box center [402, 211] width 305 height 33
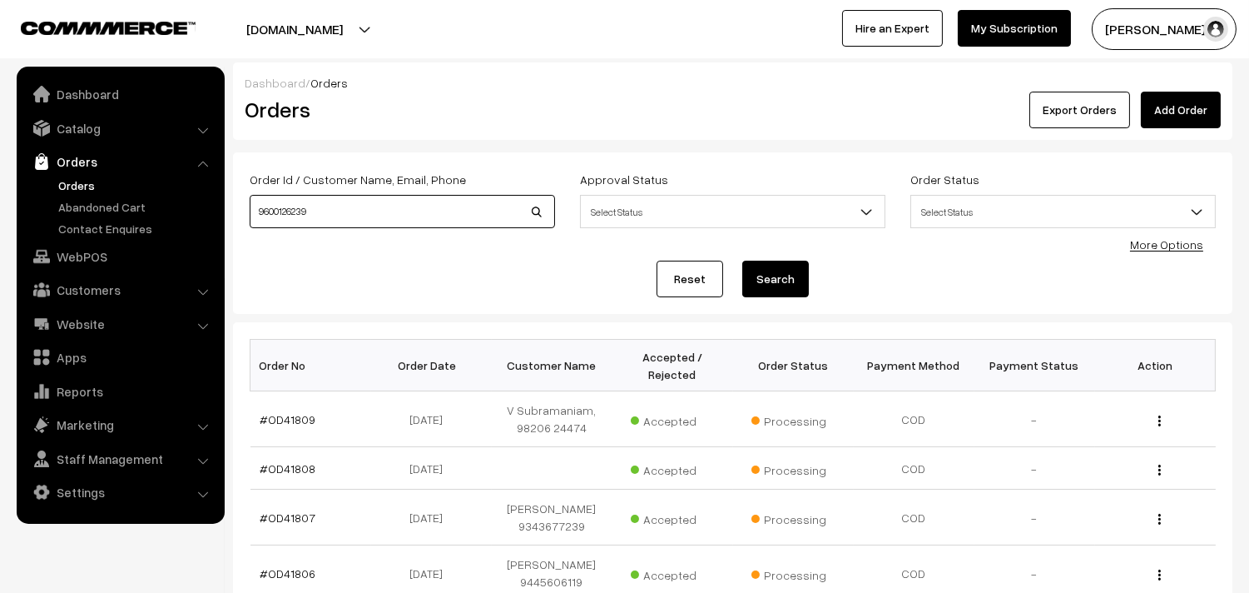
type input "9600126239"
click at [742, 260] on button "Search" at bounding box center [775, 278] width 67 height 37
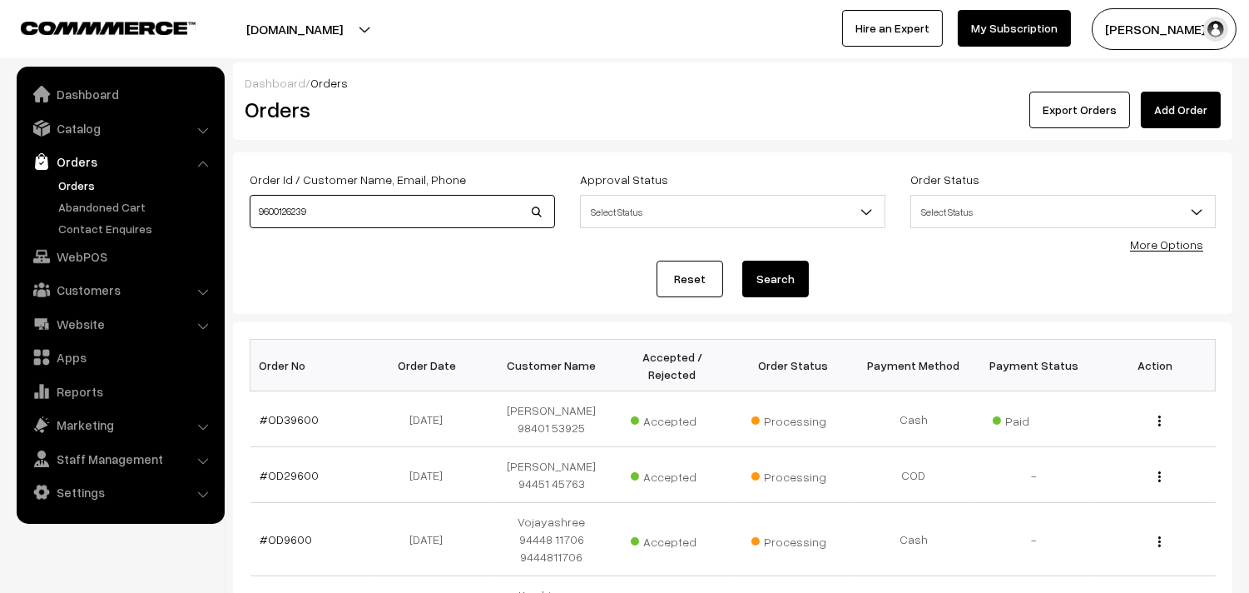
click at [284, 209] on input "9600126239" at bounding box center [402, 211] width 305 height 33
click at [85, 429] on link "Marketing" at bounding box center [120, 424] width 198 height 30
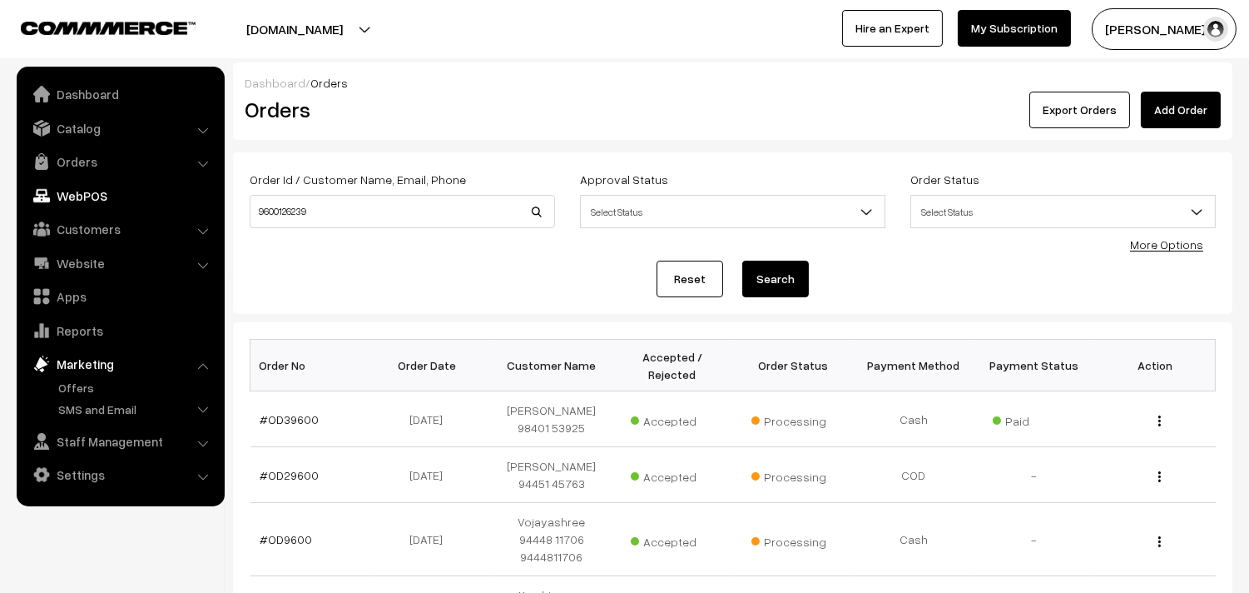
click at [84, 196] on link "WebPOS" at bounding box center [120, 196] width 198 height 30
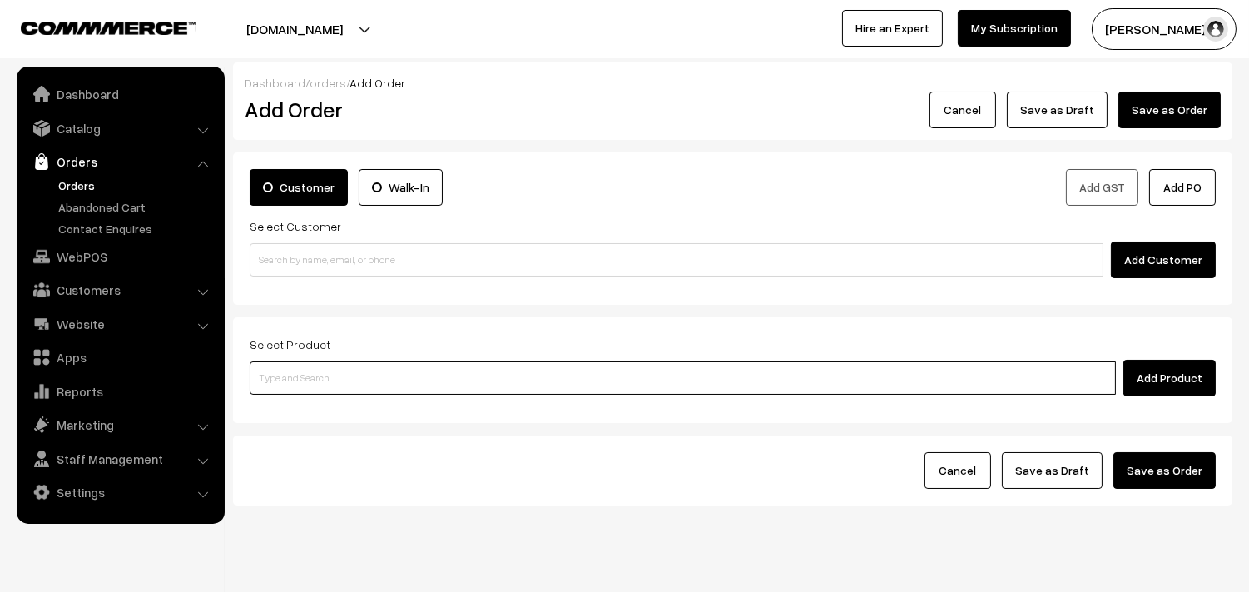
click at [329, 369] on input at bounding box center [683, 377] width 866 height 33
type input "jack"
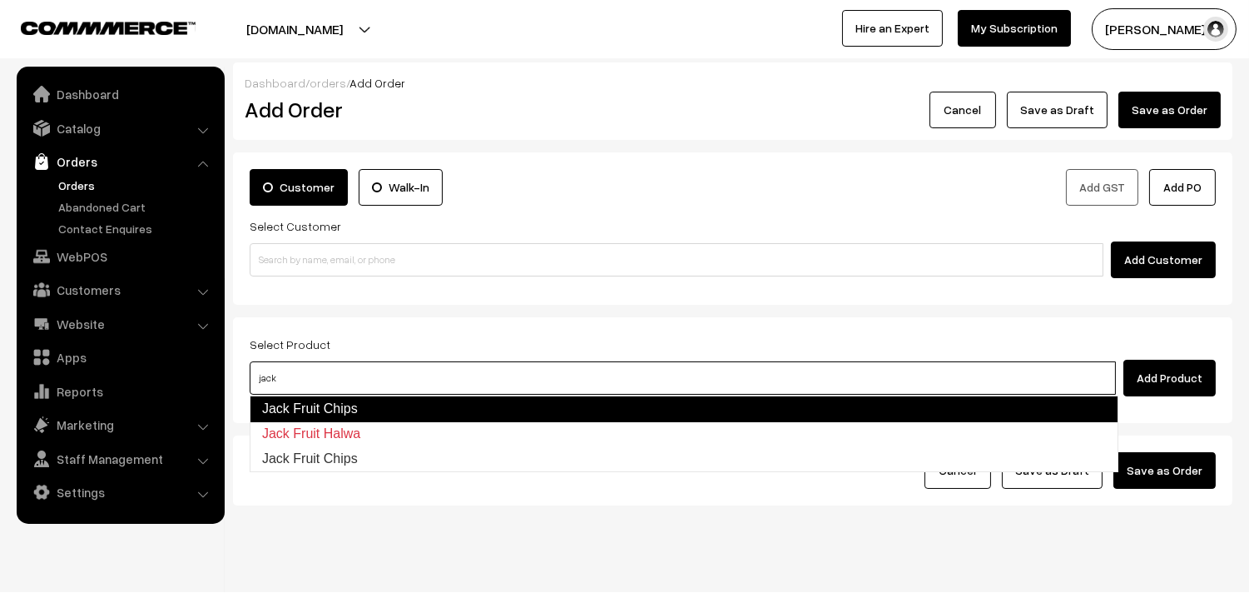
click at [327, 410] on link "Jack Fruit Chips" at bounding box center [684, 408] width 869 height 27
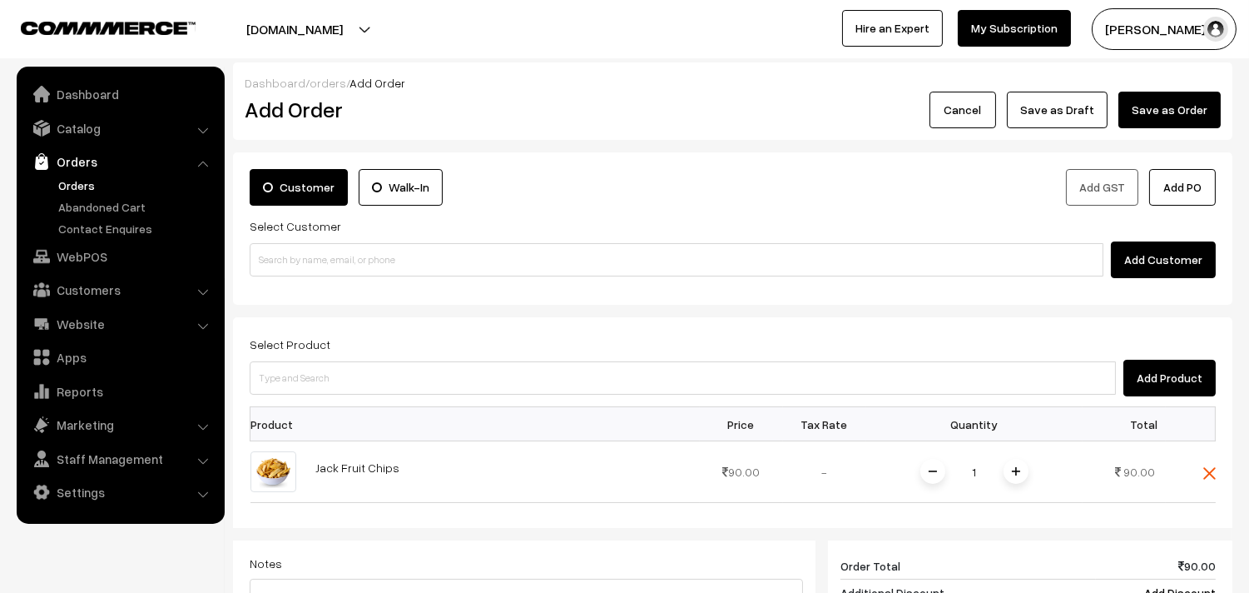
scroll to position [92, 0]
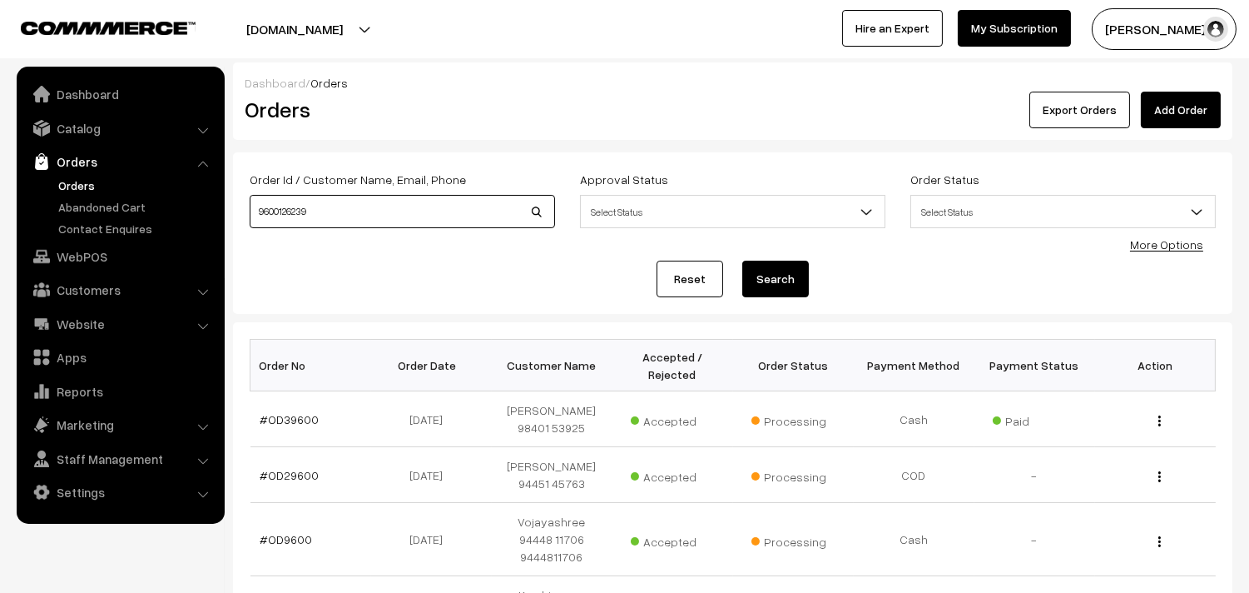
drag, startPoint x: 361, startPoint y: 216, endPoint x: 44, endPoint y: 173, distance: 320.0
click at [44, 173] on body "Thank you for showing interest. Our team will call you shortly. Close [DOMAIN_N…" at bounding box center [624, 587] width 1249 height 1175
type input "[PERSON_NAME]'"
click at [742, 260] on button "Search" at bounding box center [775, 278] width 67 height 37
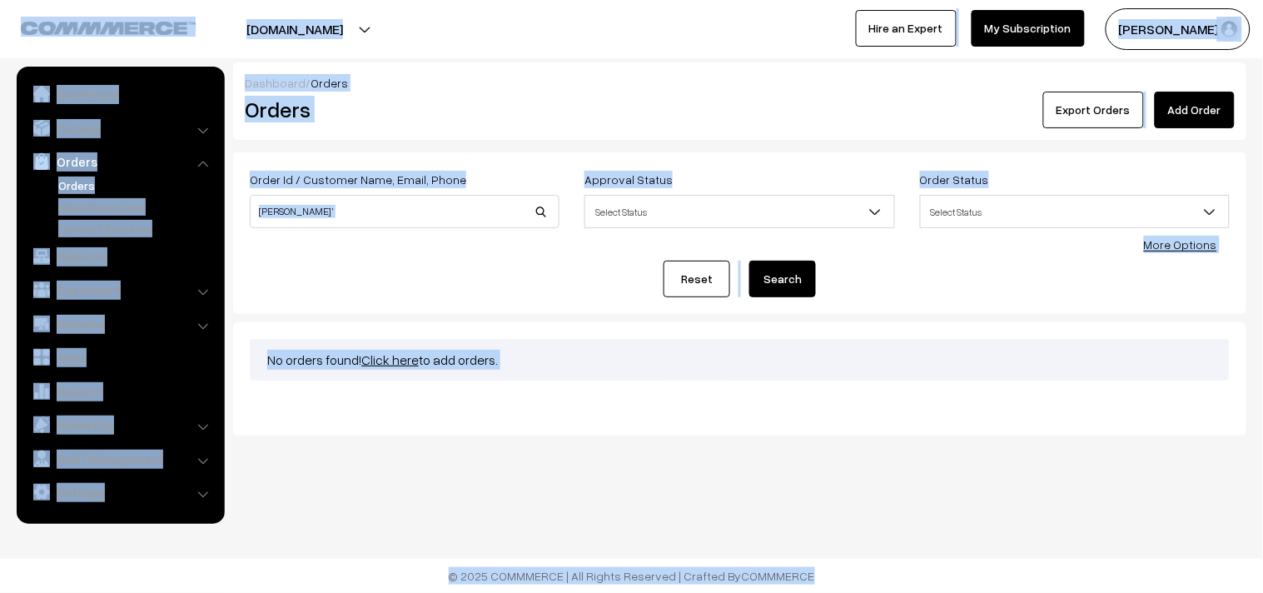
drag, startPoint x: 85, startPoint y: 193, endPoint x: 87, endPoint y: 223, distance: 30.0
click at [86, 190] on link "Orders" at bounding box center [136, 184] width 165 height 17
click at [87, 246] on link "WebPOS" at bounding box center [120, 256] width 198 height 30
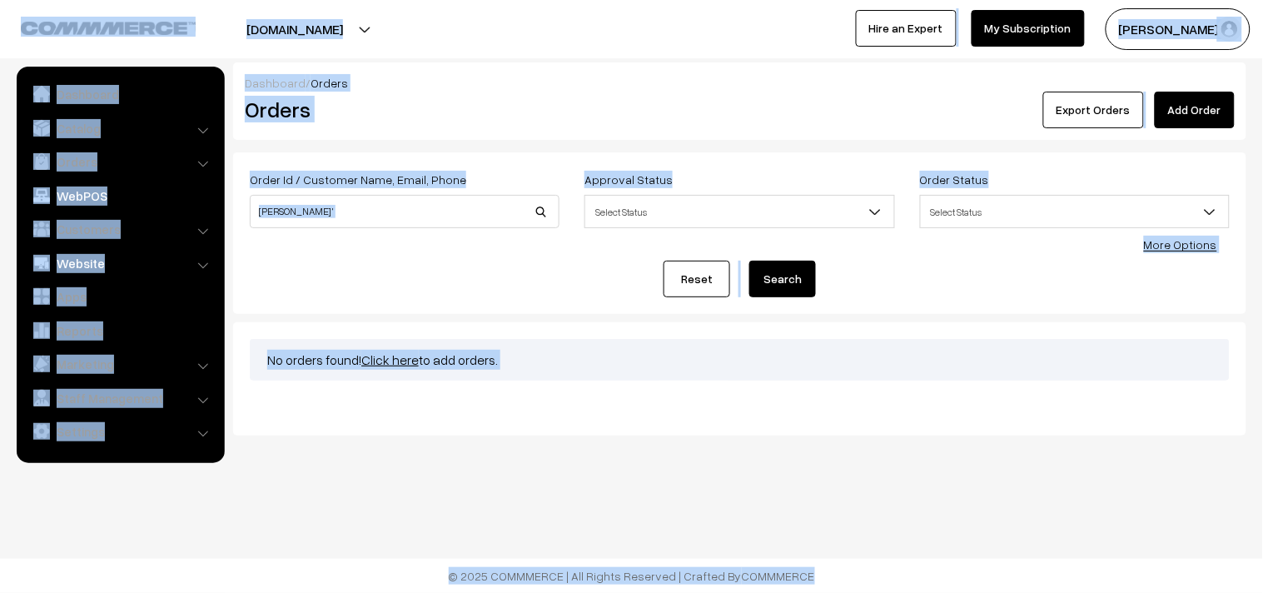
click at [86, 256] on link "Website" at bounding box center [120, 263] width 198 height 30
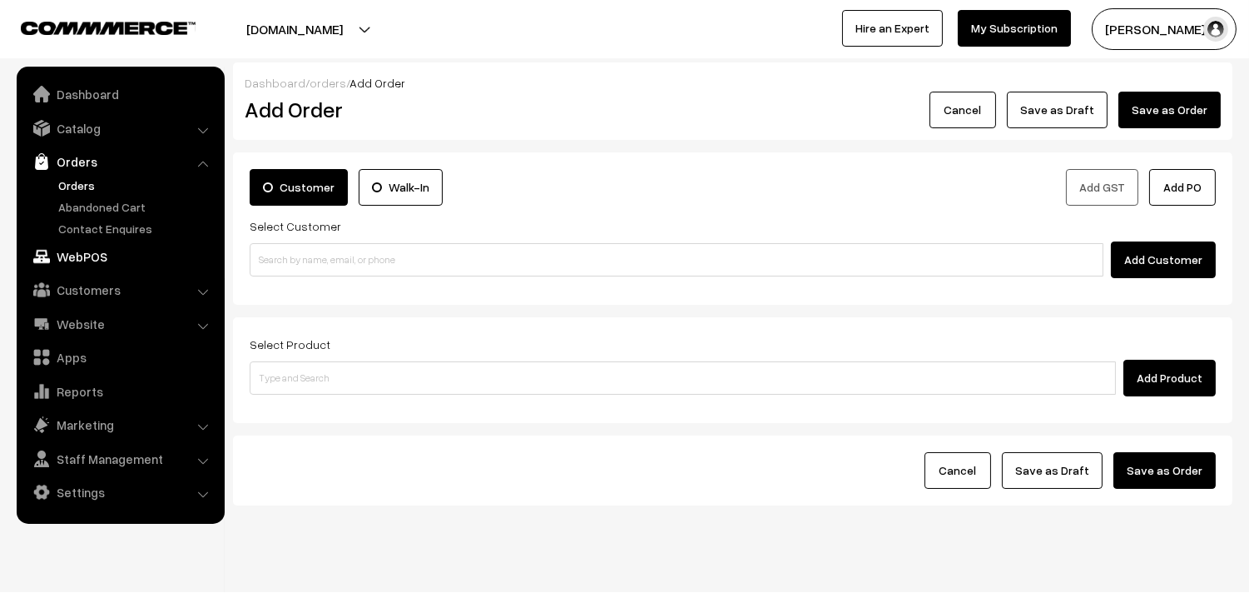
click at [84, 261] on link "WebPOS" at bounding box center [120, 256] width 198 height 30
type input "jack"
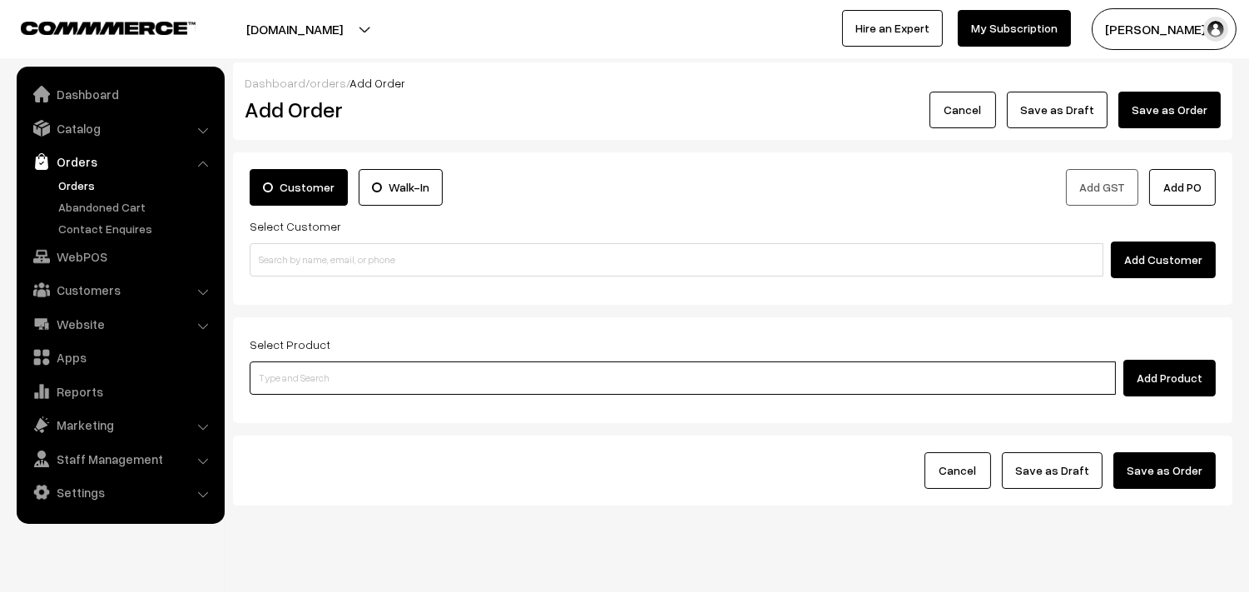
drag, startPoint x: 359, startPoint y: 385, endPoint x: 325, endPoint y: 345, distance: 51.4
click at [355, 381] on input at bounding box center [683, 377] width 866 height 33
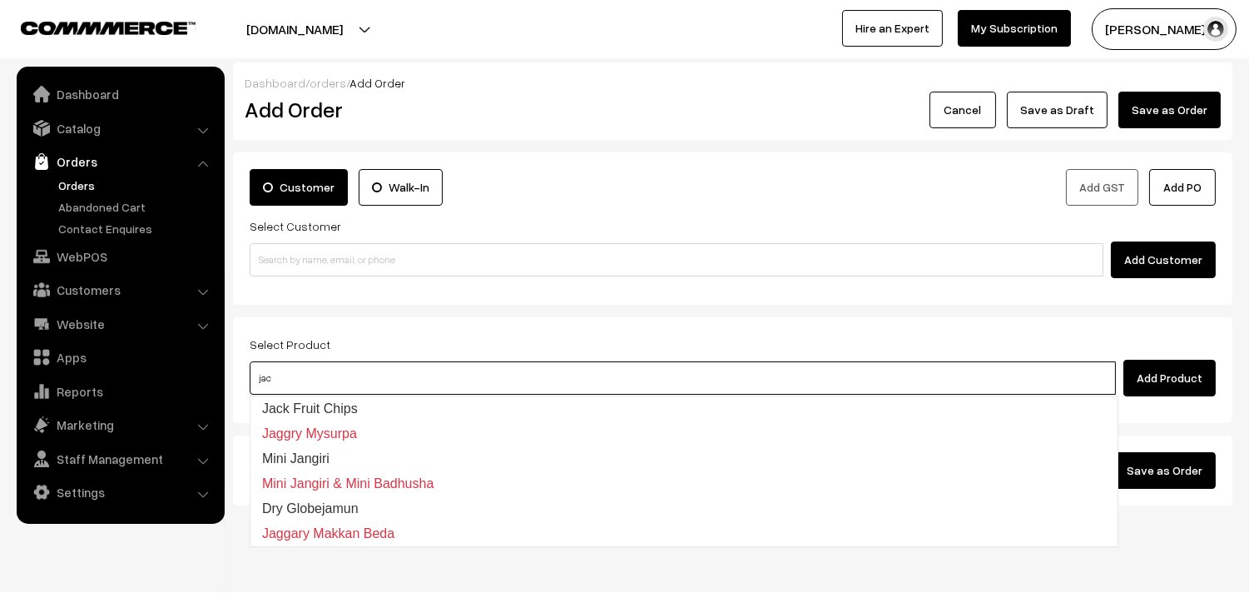
type input "jack"
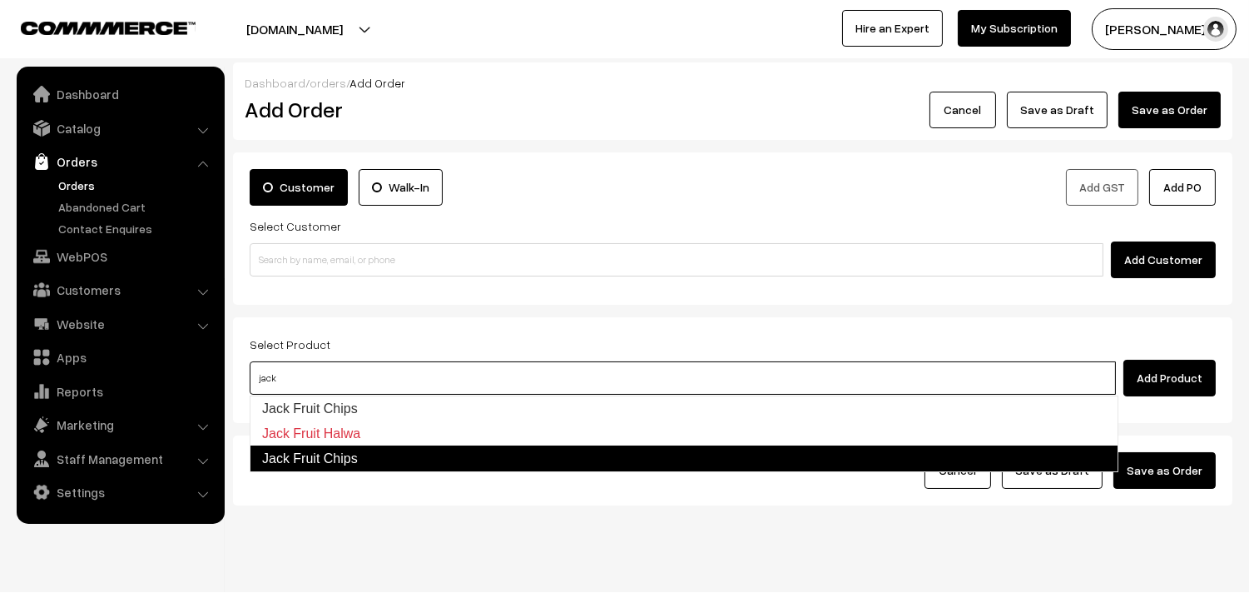
click at [333, 452] on link "Jack Fruit Chips" at bounding box center [684, 458] width 869 height 27
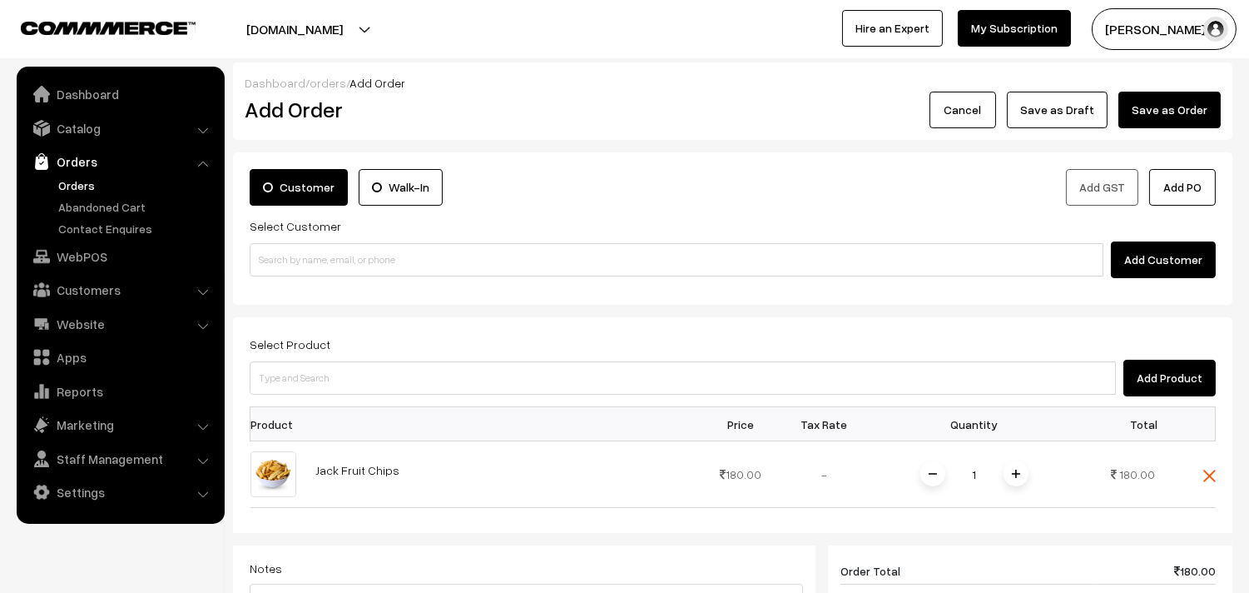
click at [93, 187] on link "Orders" at bounding box center [136, 184] width 165 height 17
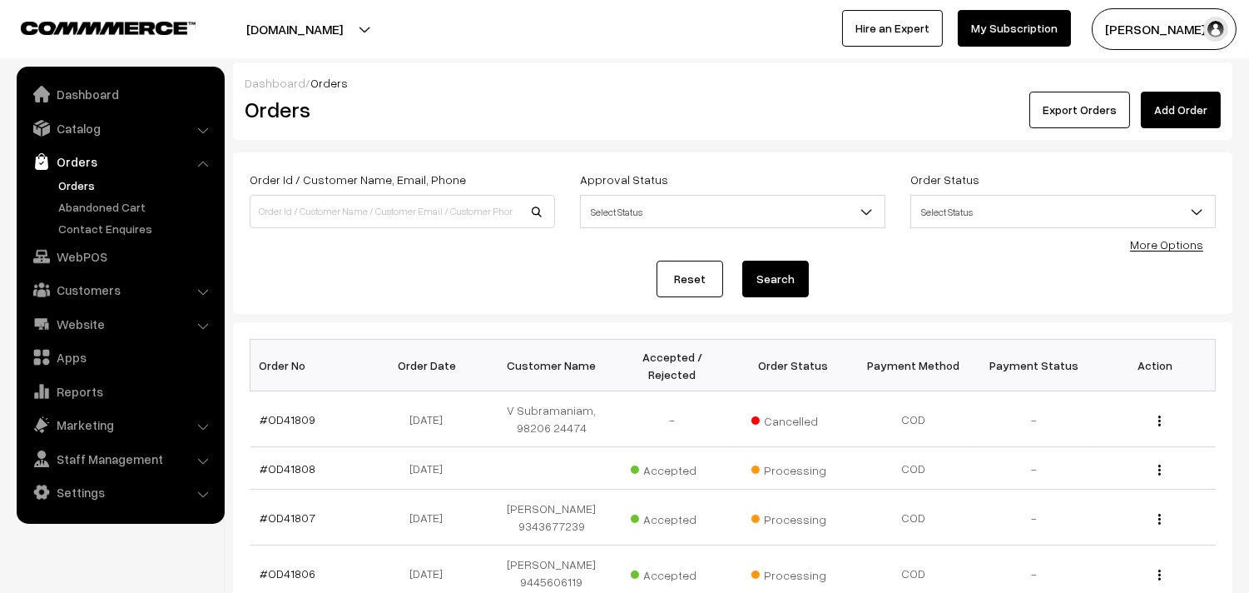
click at [88, 183] on link "Orders" at bounding box center [136, 184] width 165 height 17
click at [73, 181] on link "Orders" at bounding box center [136, 184] width 165 height 17
click at [85, 181] on link "Orders" at bounding box center [136, 184] width 165 height 17
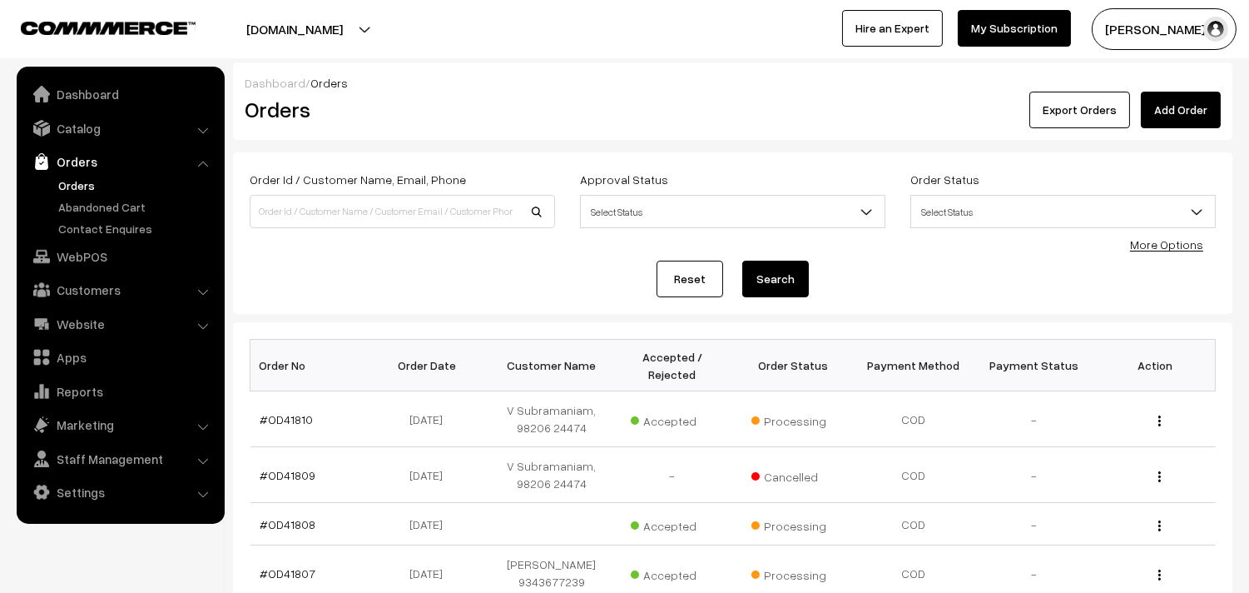
click at [80, 179] on link "Orders" at bounding box center [136, 184] width 165 height 17
click at [64, 122] on link "Catalog" at bounding box center [120, 128] width 198 height 30
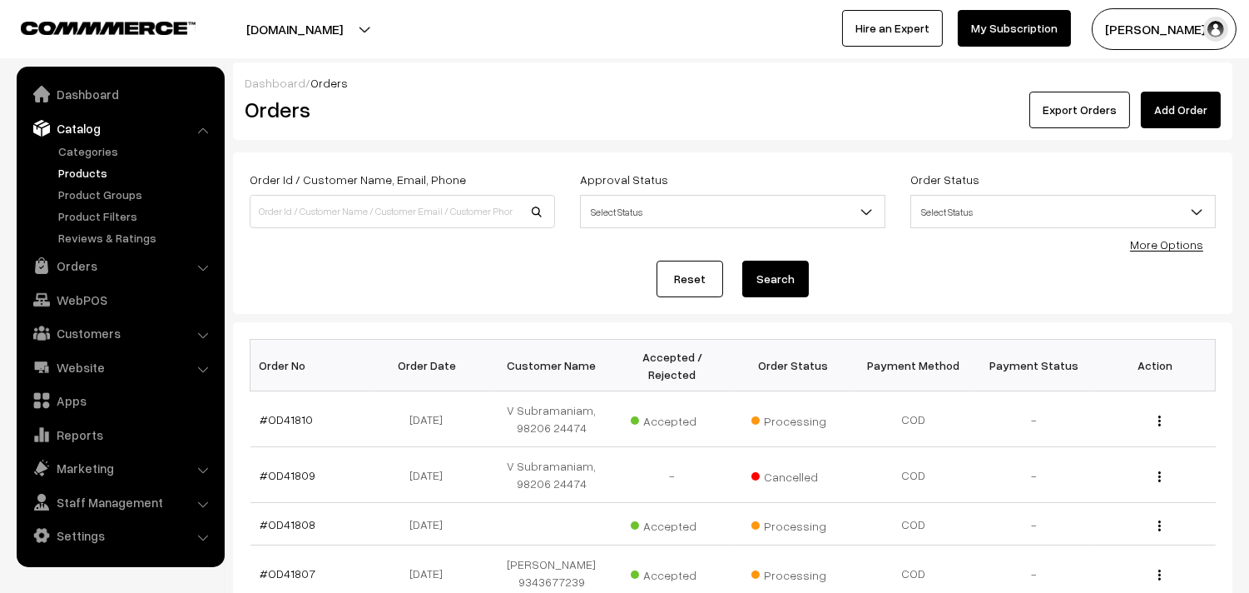
click at [97, 167] on link "Products" at bounding box center [136, 172] width 165 height 17
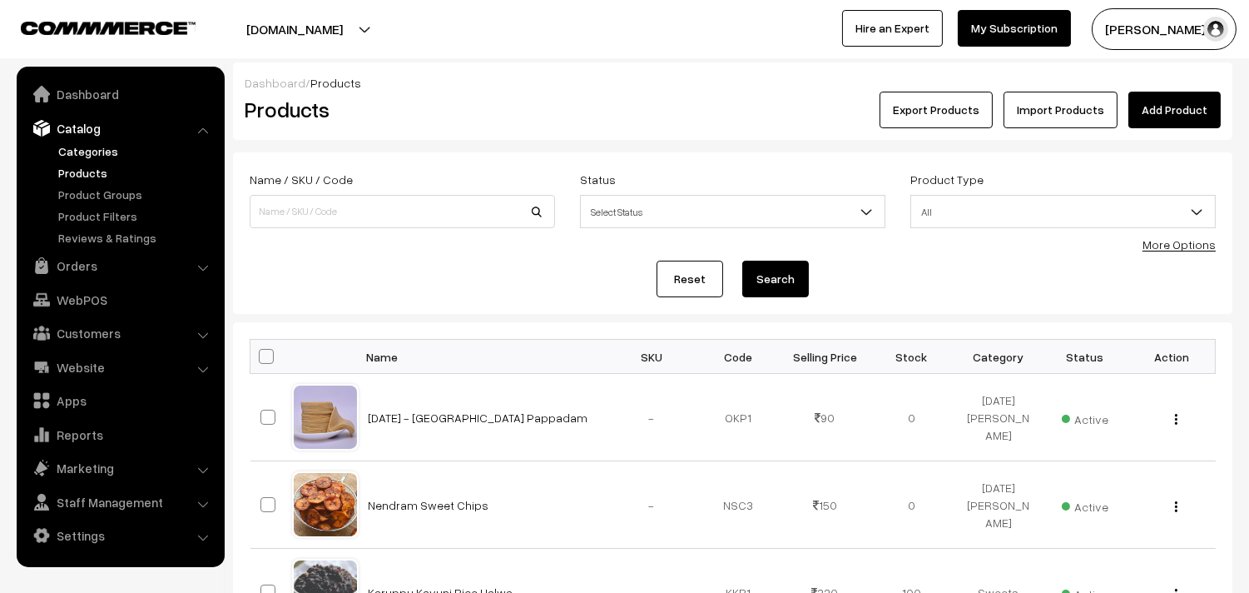
click at [110, 151] on link "Categories" at bounding box center [136, 150] width 165 height 17
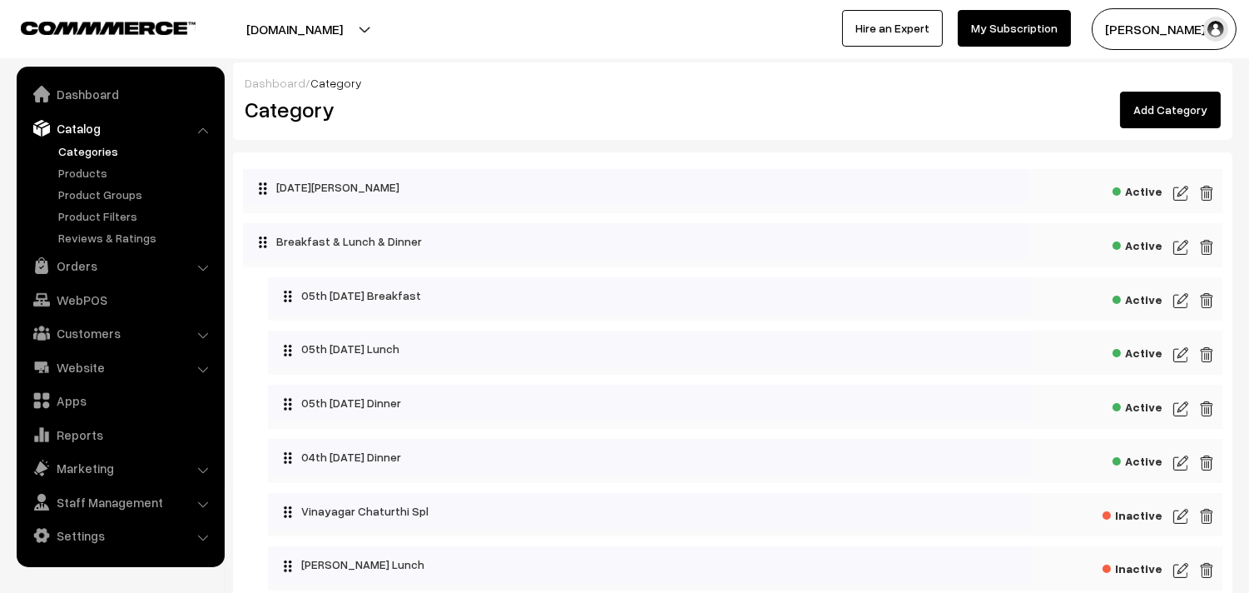
click at [1176, 300] on img at bounding box center [1180, 300] width 15 height 20
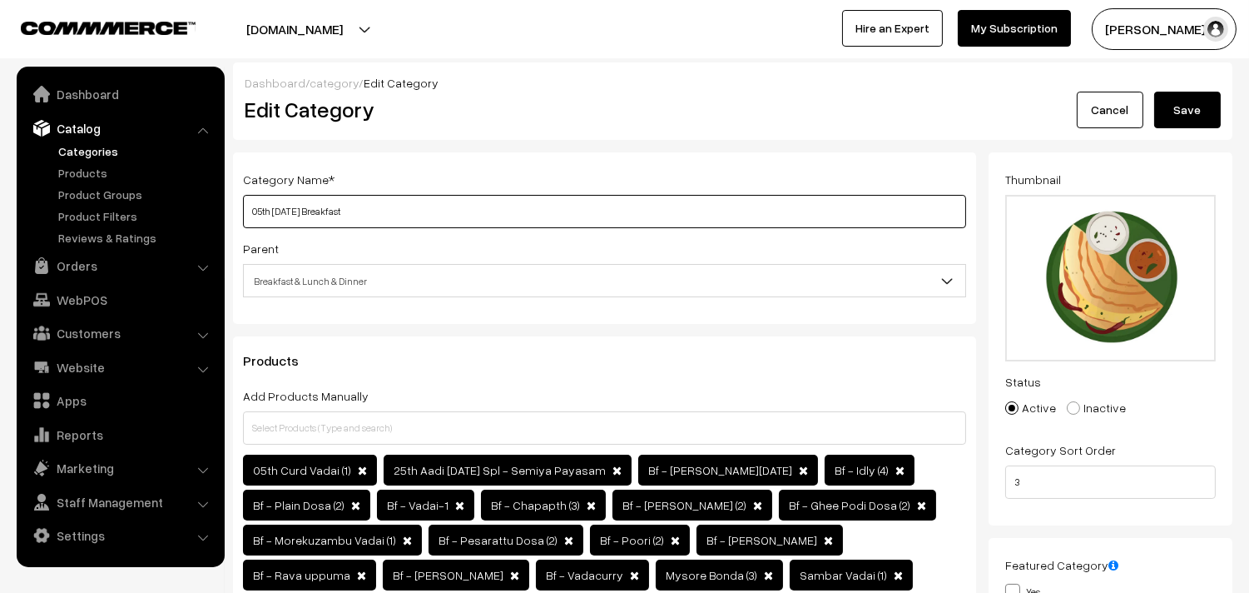
drag, startPoint x: 298, startPoint y: 213, endPoint x: 221, endPoint y: 213, distance: 77.4
drag, startPoint x: 269, startPoint y: 211, endPoint x: 213, endPoint y: 191, distance: 59.0
drag, startPoint x: 309, startPoint y: 211, endPoint x: 201, endPoint y: 197, distance: 108.3
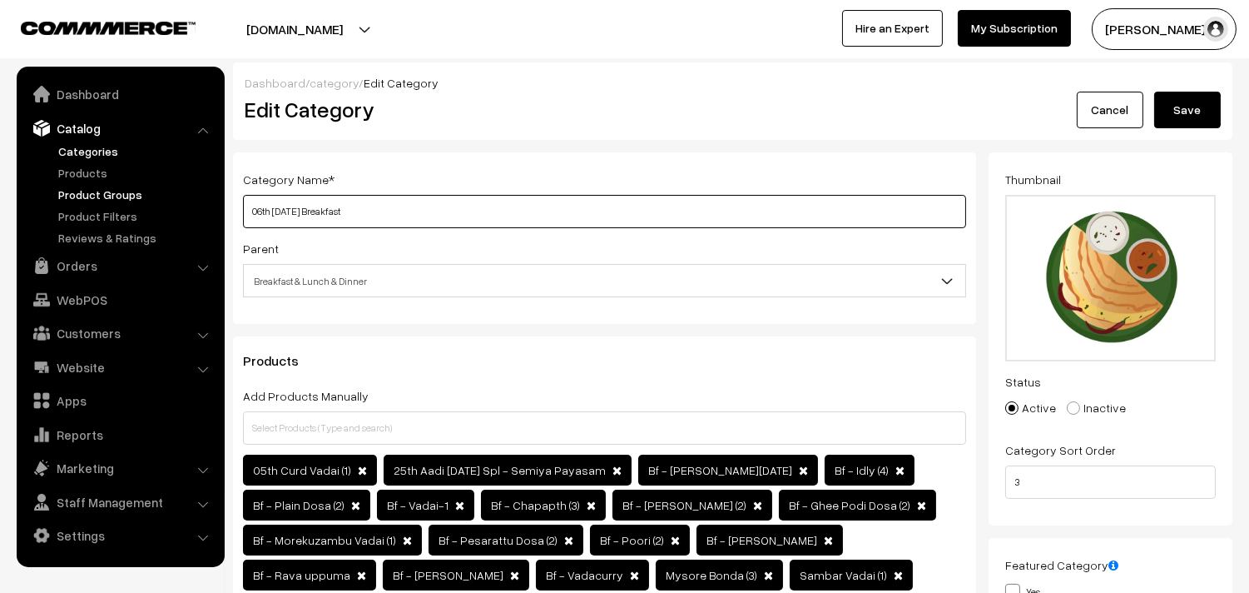
type input "06th [DATE] Breakfast"
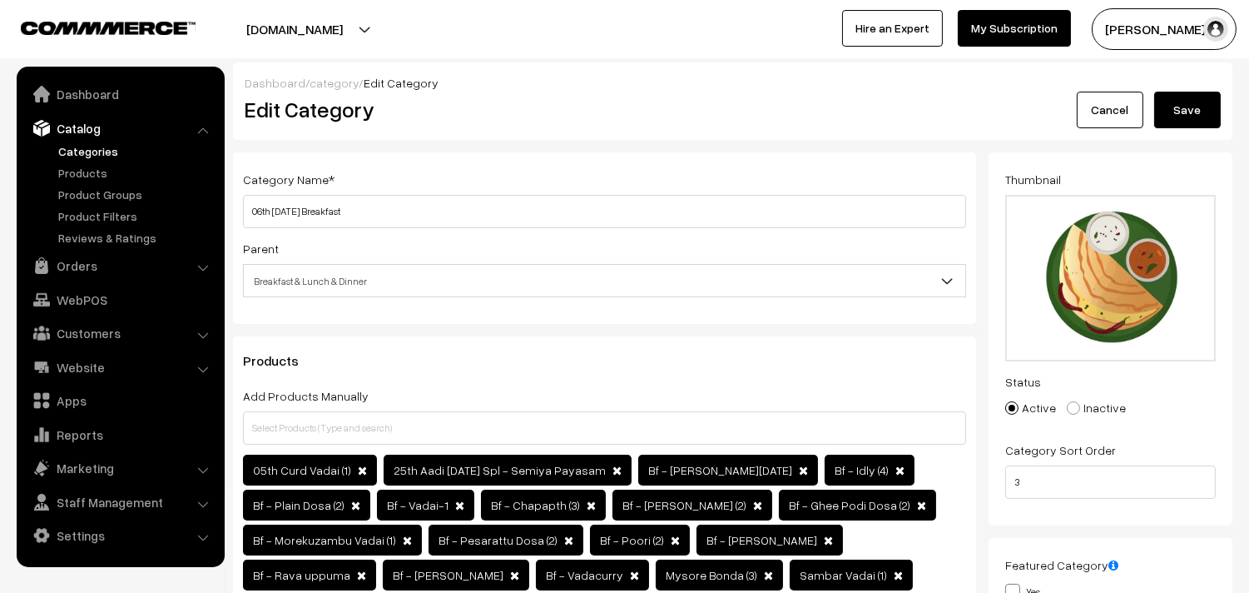
click at [1191, 88] on div "Dashboard / category / Edit Category" at bounding box center [733, 82] width 976 height 17
click at [1190, 104] on button "Save" at bounding box center [1187, 110] width 67 height 37
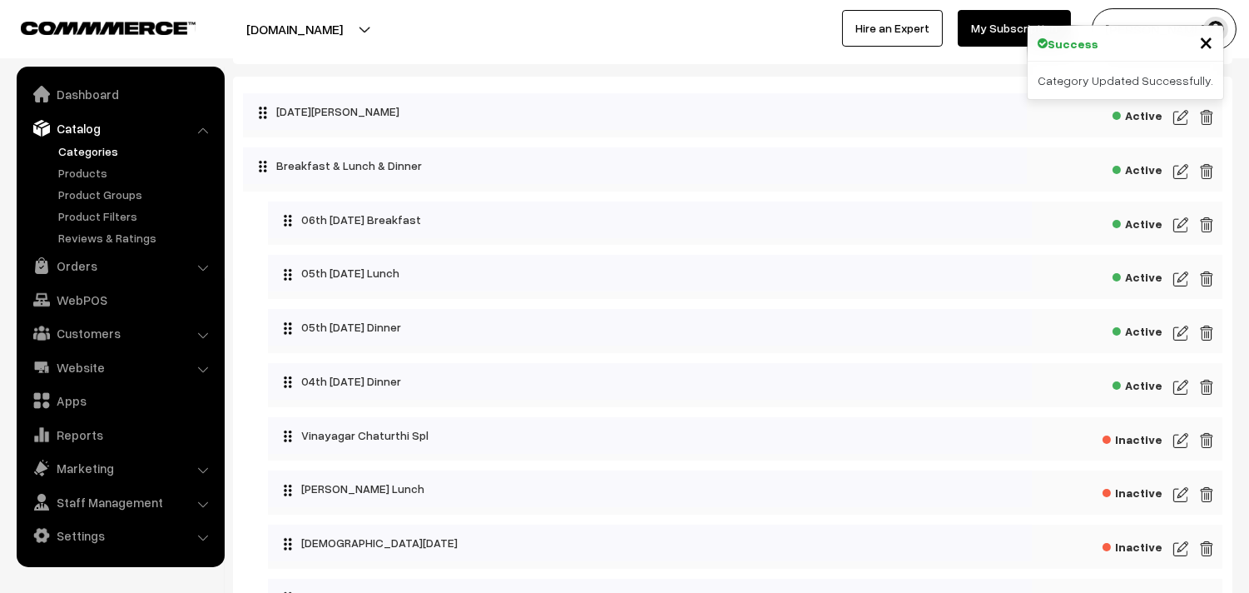
scroll to position [92, 0]
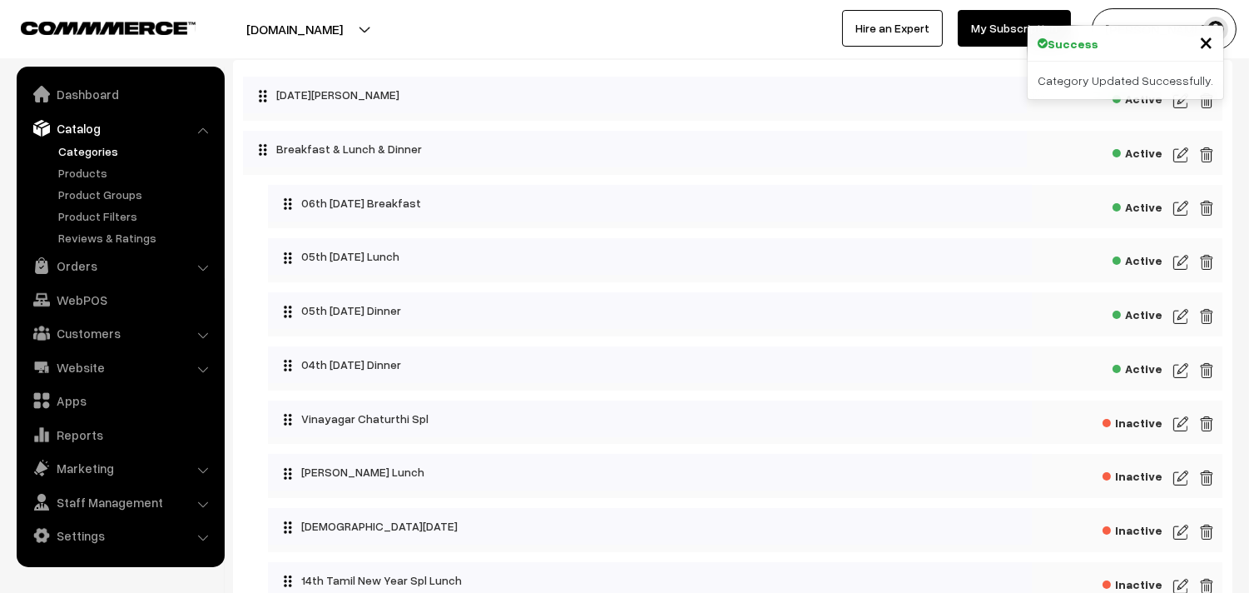
click at [1183, 259] on img at bounding box center [1180, 262] width 15 height 20
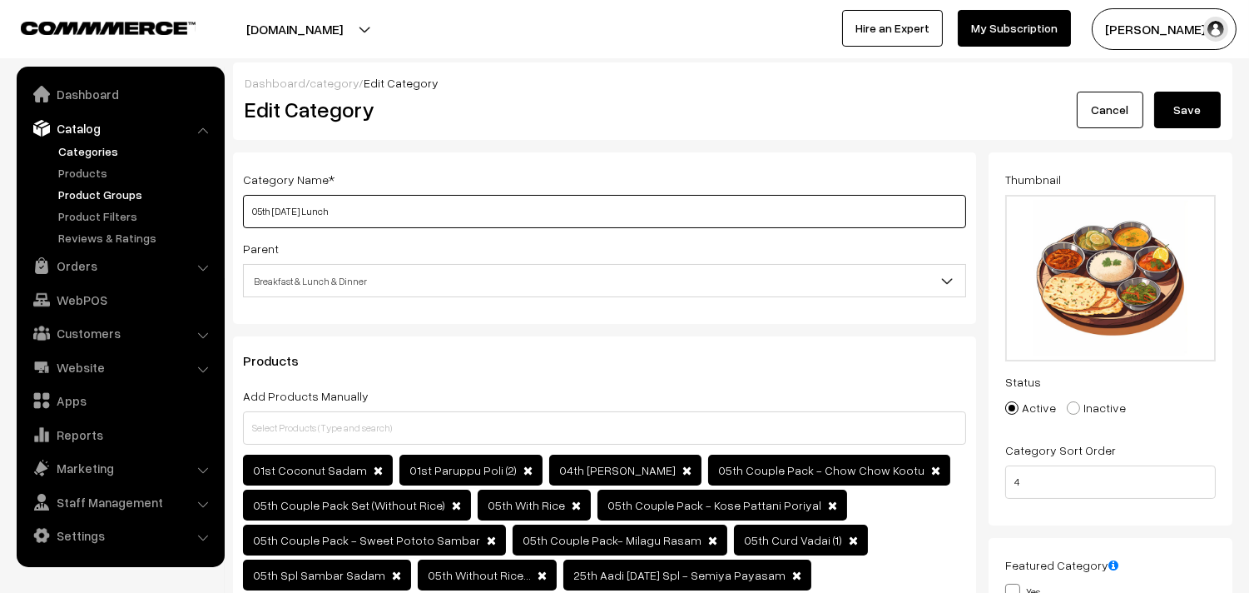
drag, startPoint x: 297, startPoint y: 205, endPoint x: 206, endPoint y: 194, distance: 92.2
paste input "6th Satur"
type input "06th Saturday Lunch"
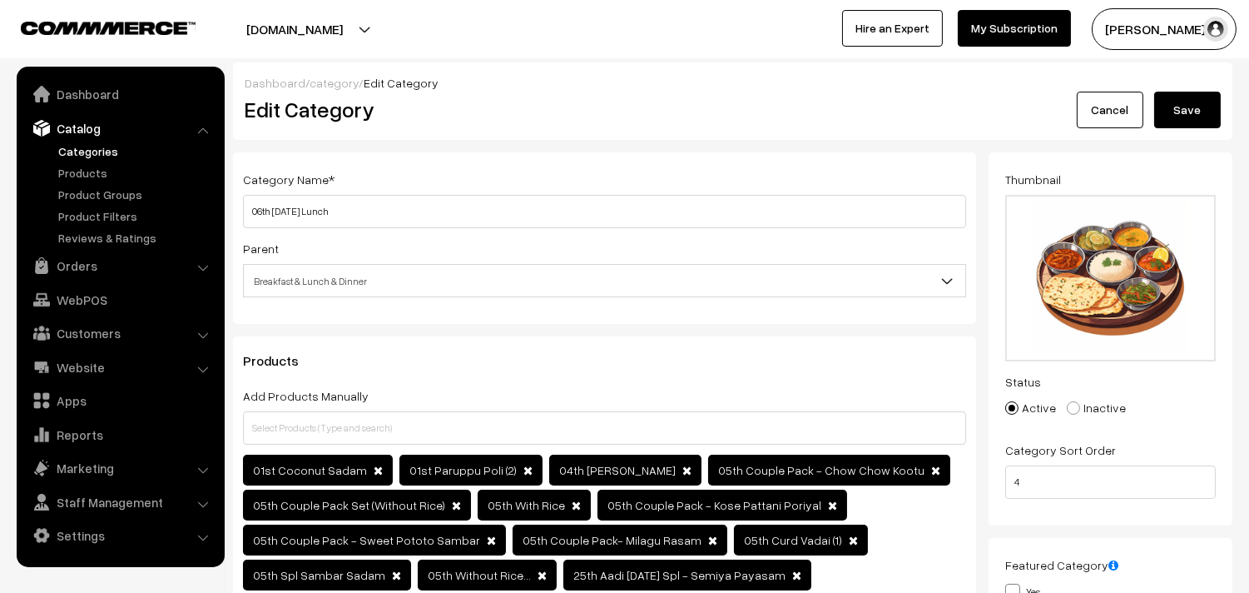
click at [1170, 114] on button "Save" at bounding box center [1187, 110] width 67 height 37
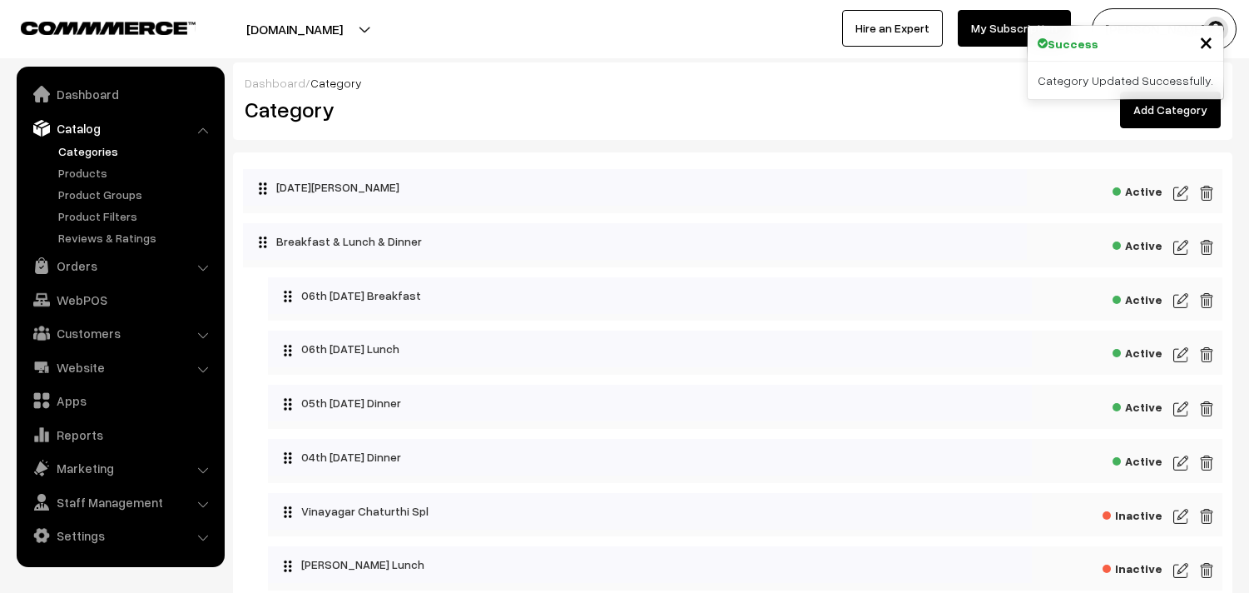
scroll to position [185, 0]
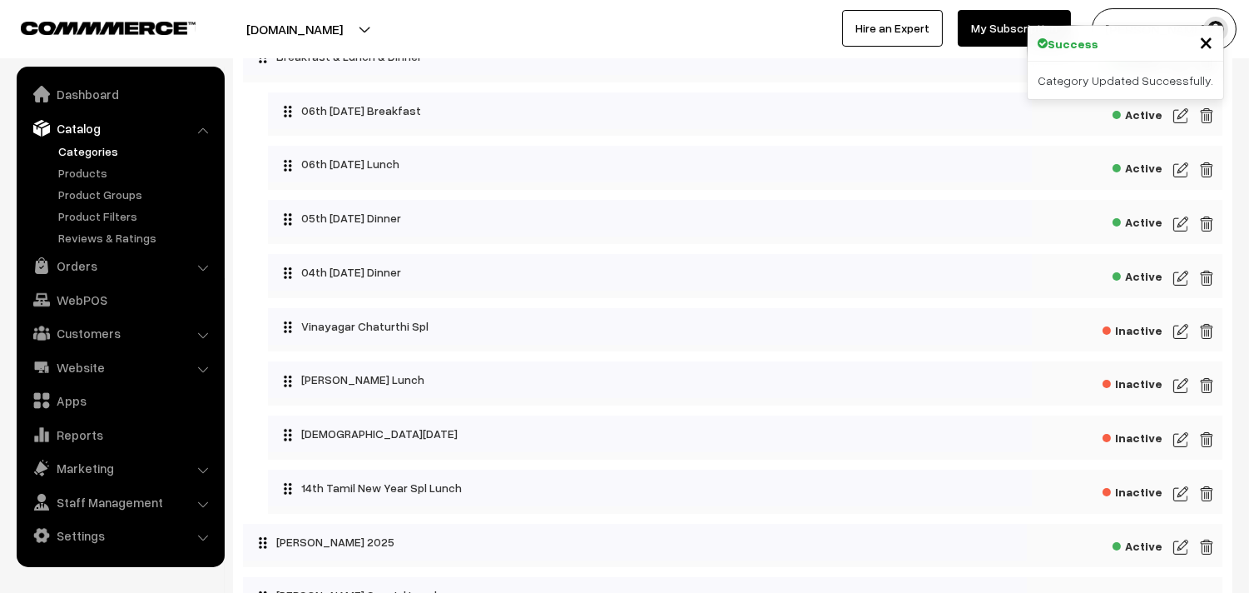
click at [1184, 278] on img at bounding box center [1180, 278] width 15 height 20
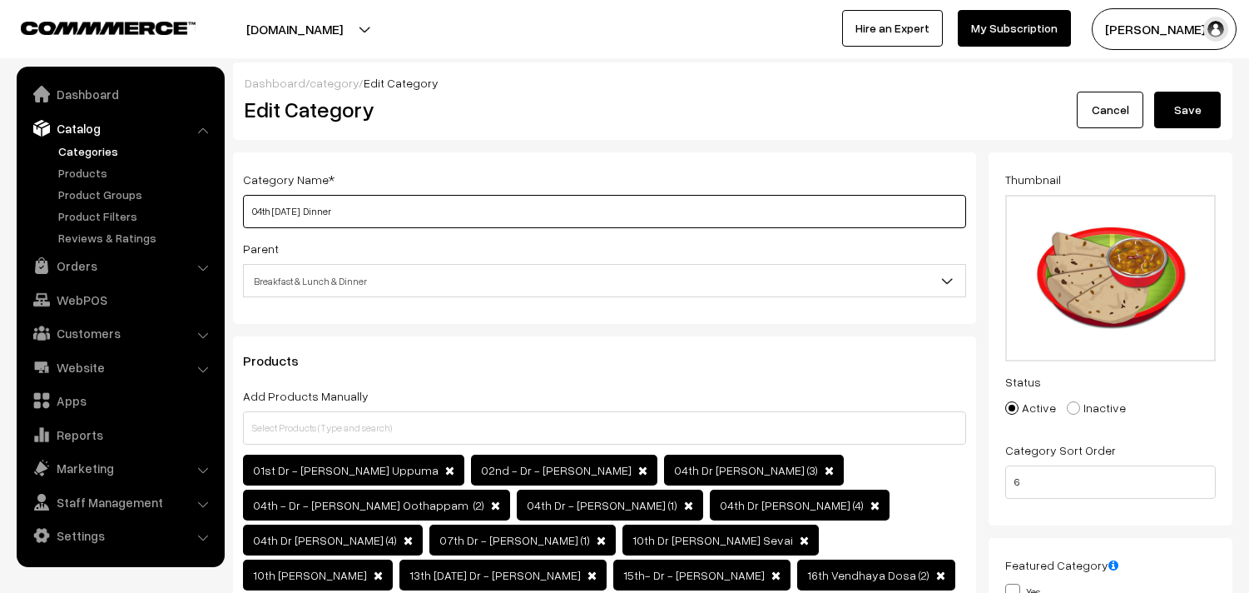
paste input "6th Satur"
type input "06th [DATE] Dinner"
click at [1179, 104] on button "Save" at bounding box center [1187, 110] width 67 height 37
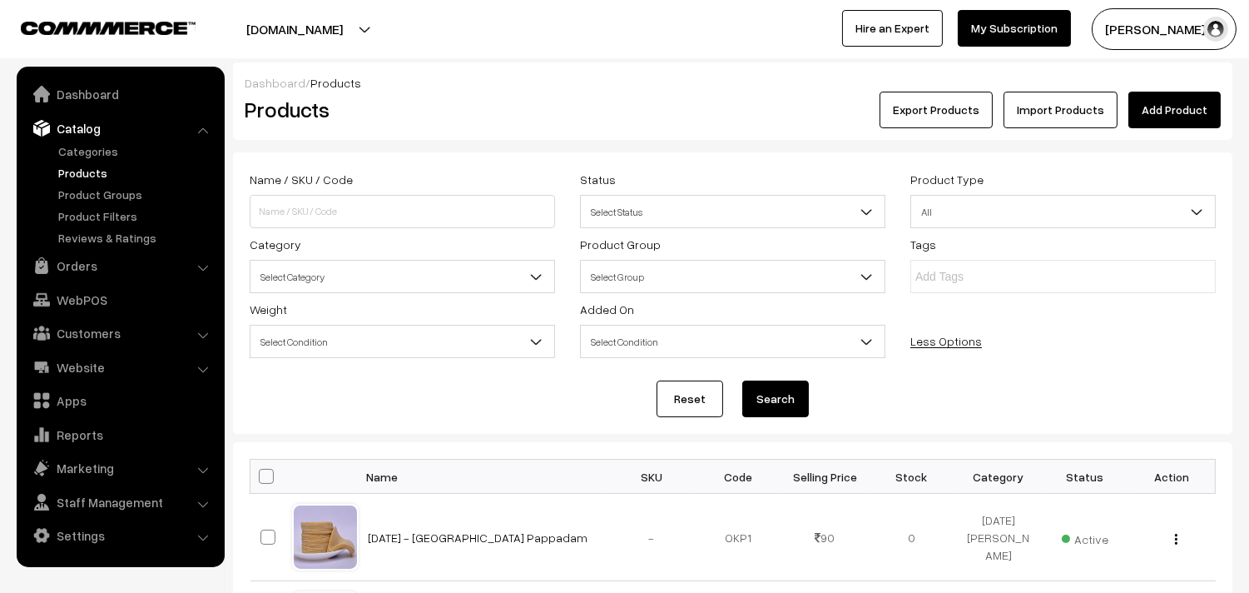
click at [1178, 242] on div "Tags" at bounding box center [1063, 263] width 330 height 59
click at [343, 269] on span "Select Category" at bounding box center [403, 276] width 304 height 29
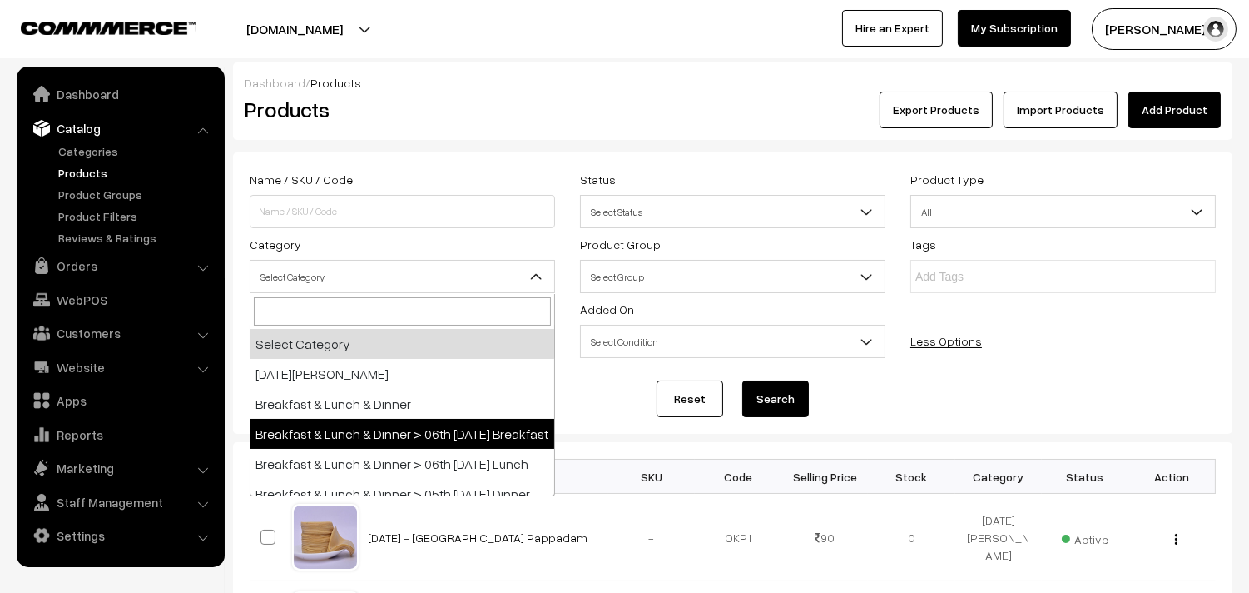
select select "91"
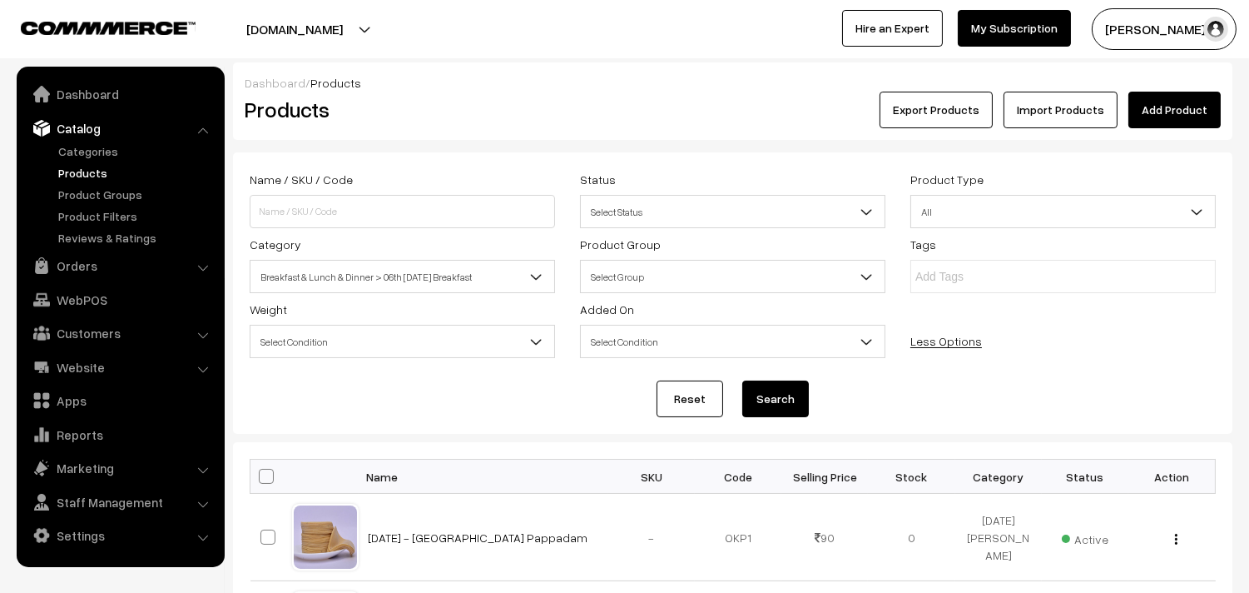
click at [805, 411] on button "Search" at bounding box center [775, 398] width 67 height 37
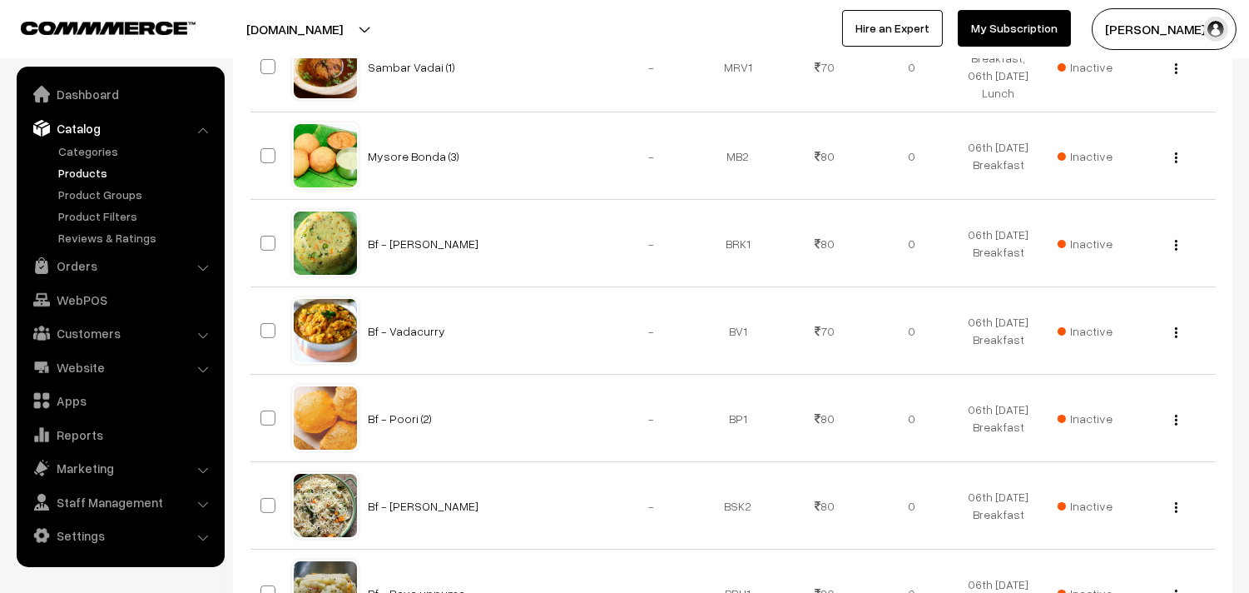
scroll to position [1062, 0]
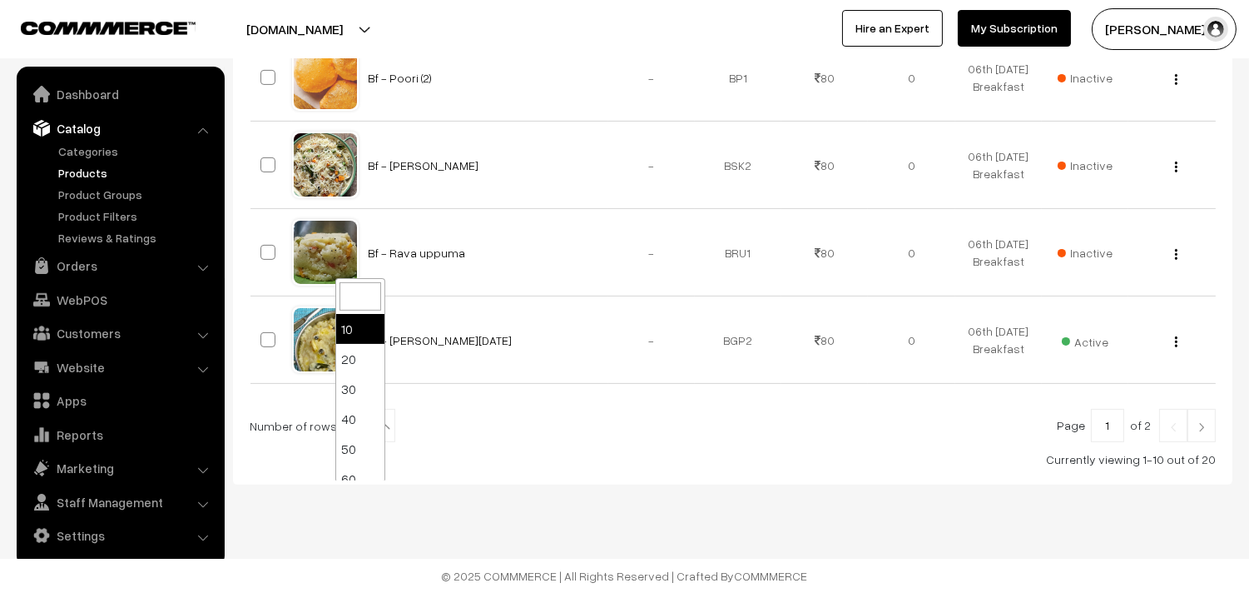
drag, startPoint x: 366, startPoint y: 429, endPoint x: 379, endPoint y: 364, distance: 66.9
click at [376, 428] on b at bounding box center [384, 426] width 17 height 17
select select "90"
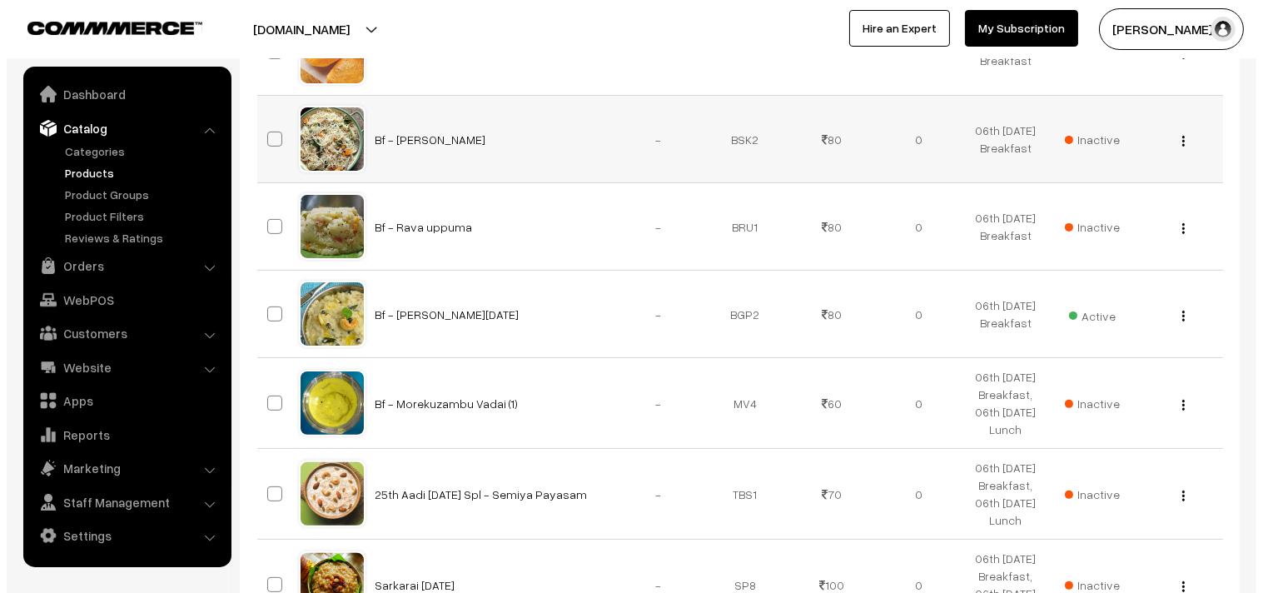
scroll to position [1017, 0]
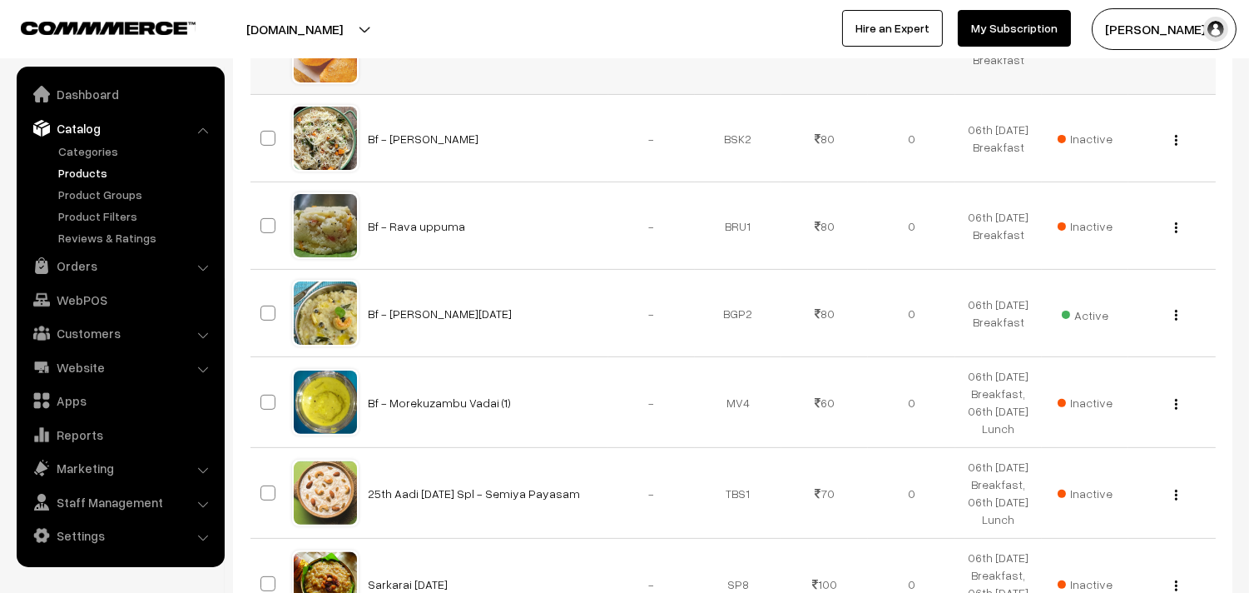
click at [1080, 60] on span "Inactive" at bounding box center [1085, 50] width 55 height 17
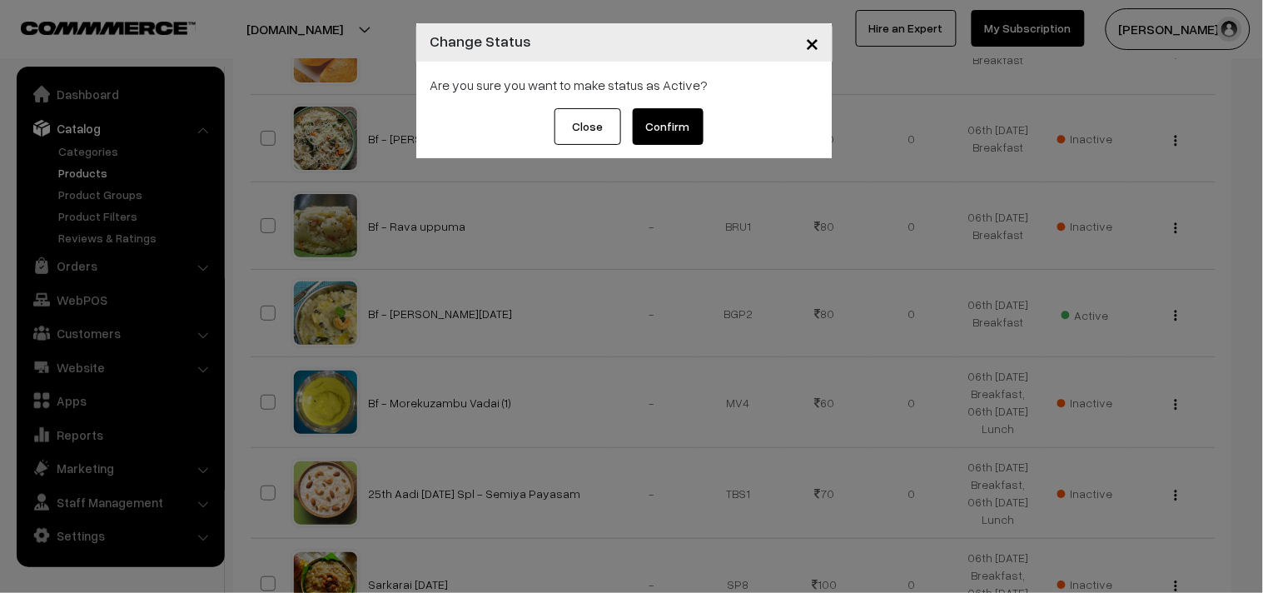
click at [662, 122] on button "Confirm" at bounding box center [668, 126] width 71 height 37
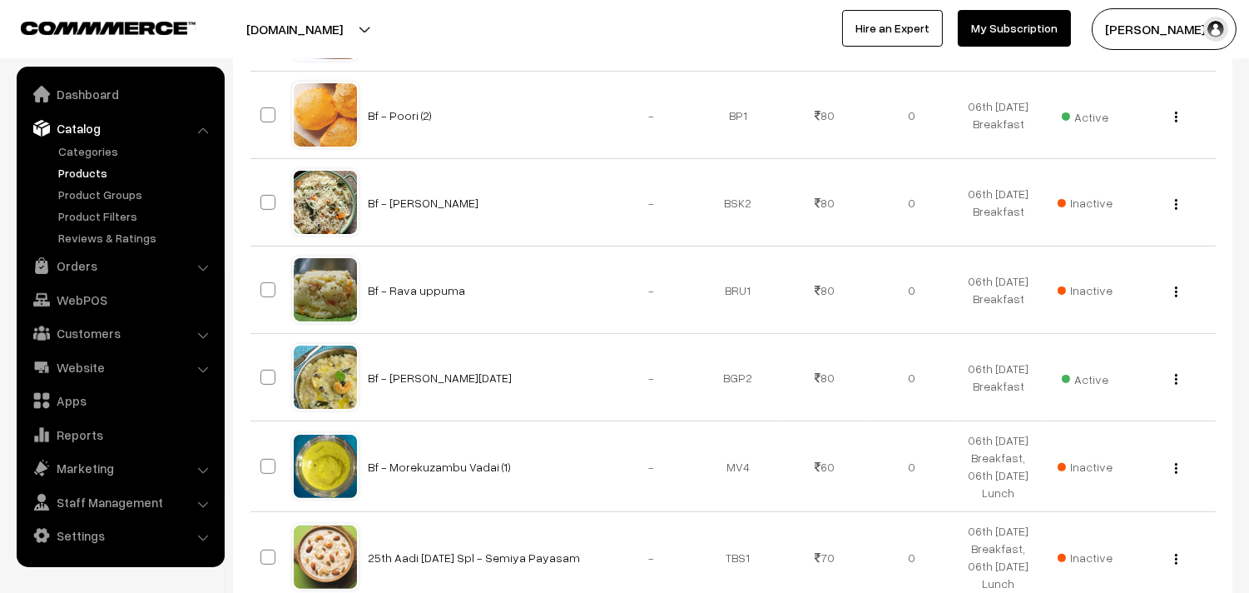
scroll to position [185, 0]
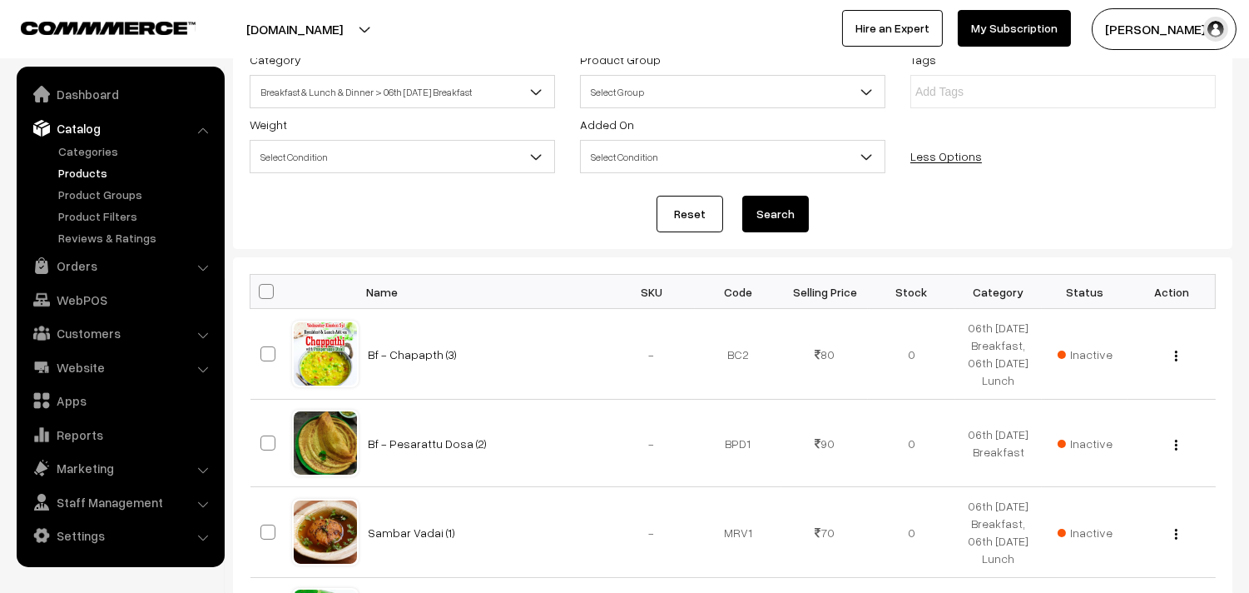
click at [271, 290] on span at bounding box center [266, 291] width 15 height 15
click at [261, 290] on input "checkbox" at bounding box center [256, 290] width 11 height 11
checkbox input "true"
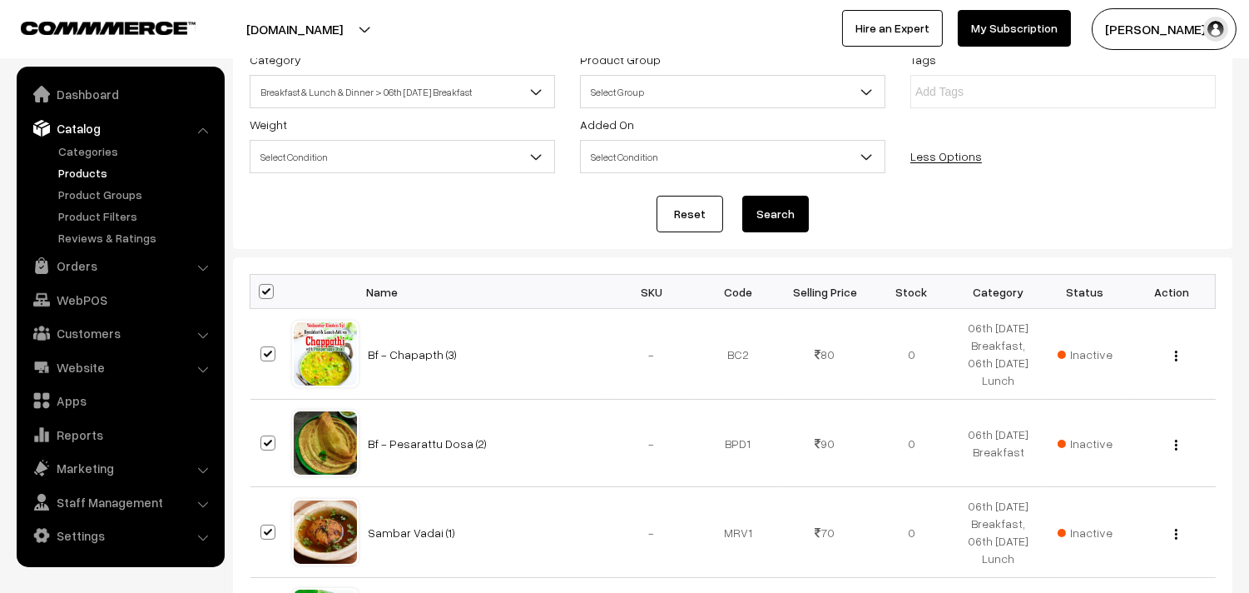
checkbox input "true"
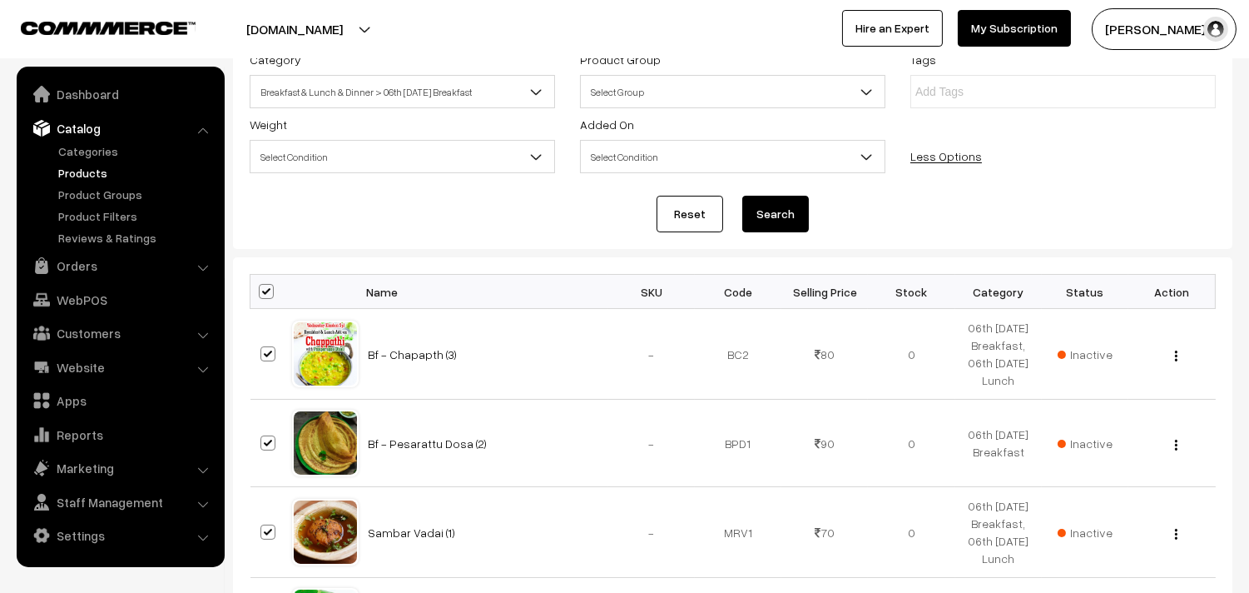
checkbox input "true"
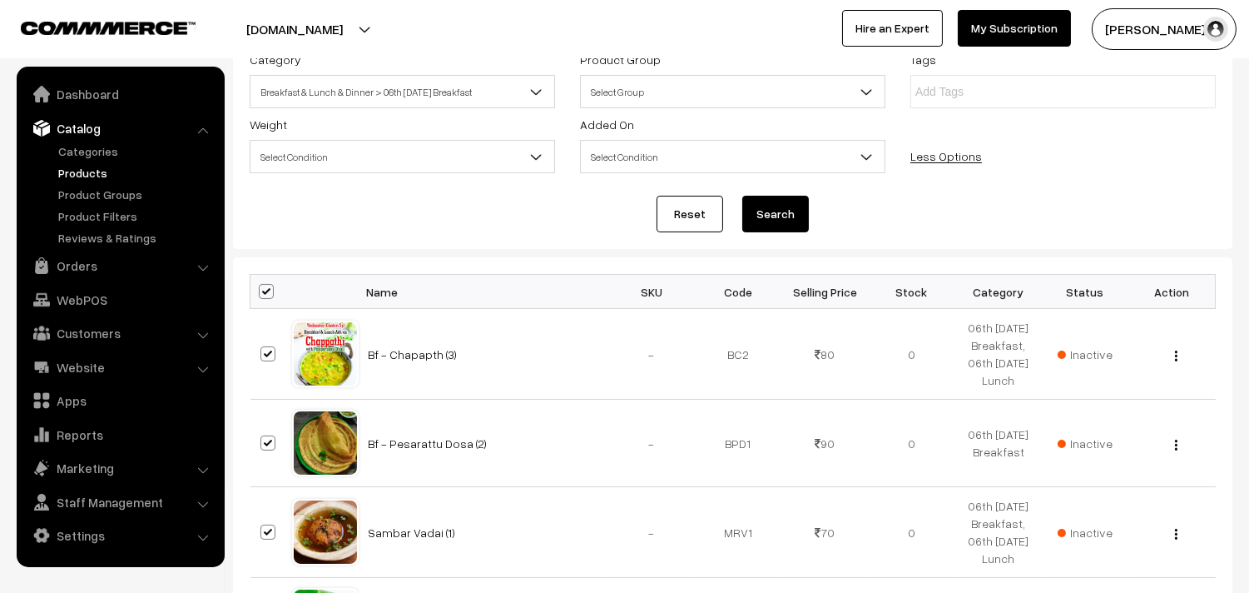
checkbox input "true"
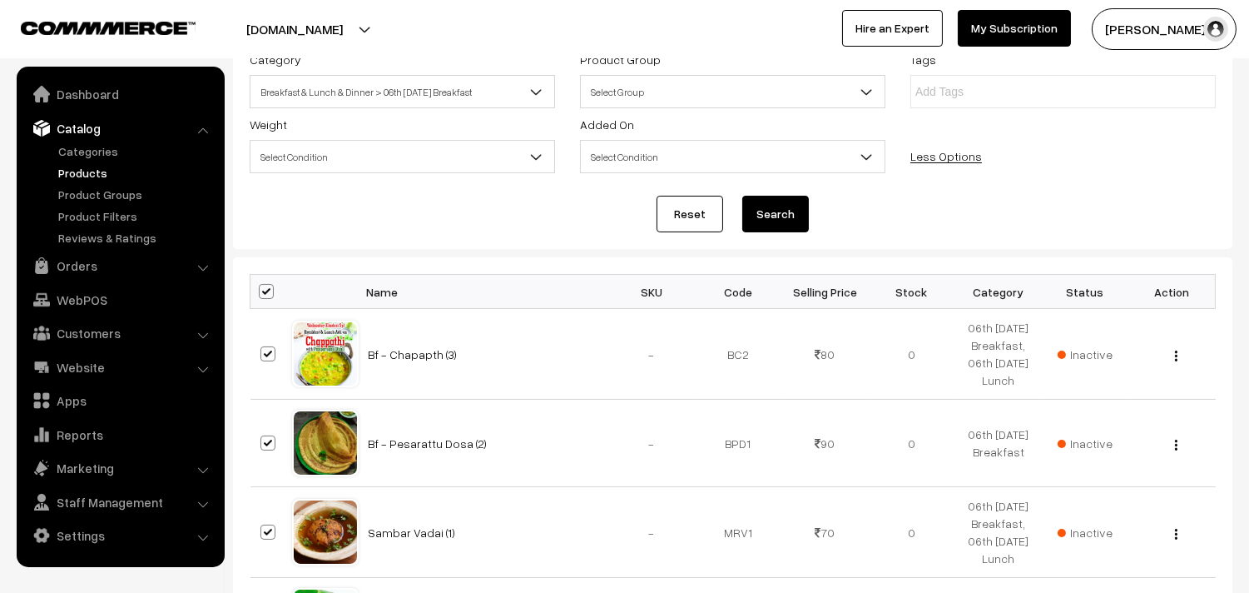
checkbox input "true"
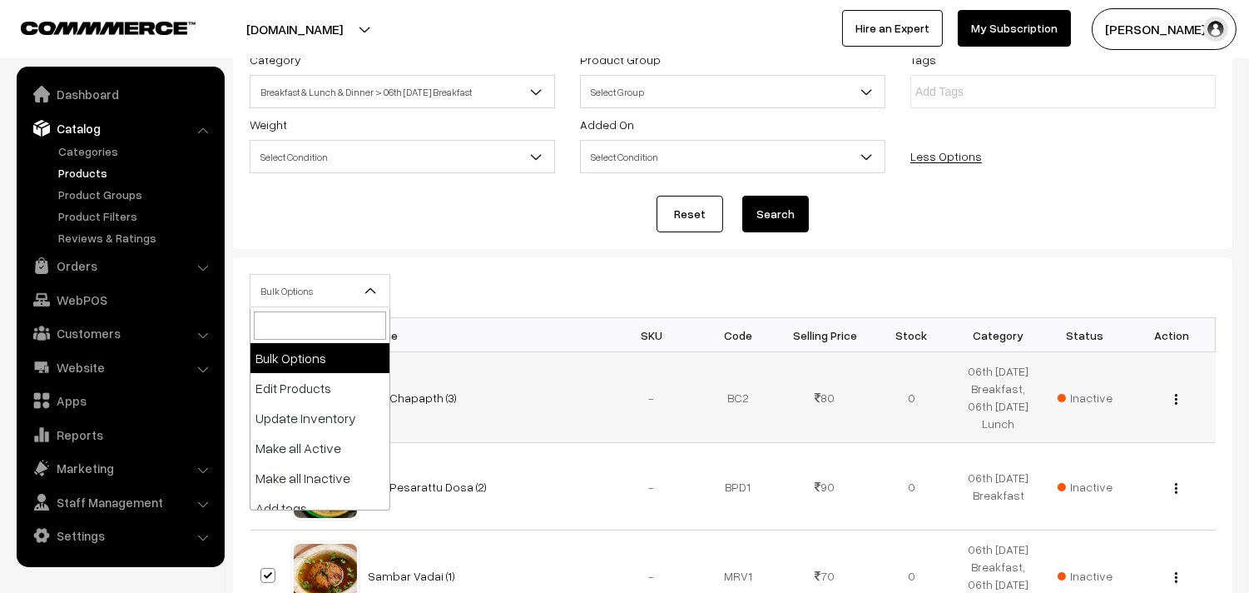
select select "editProduct"
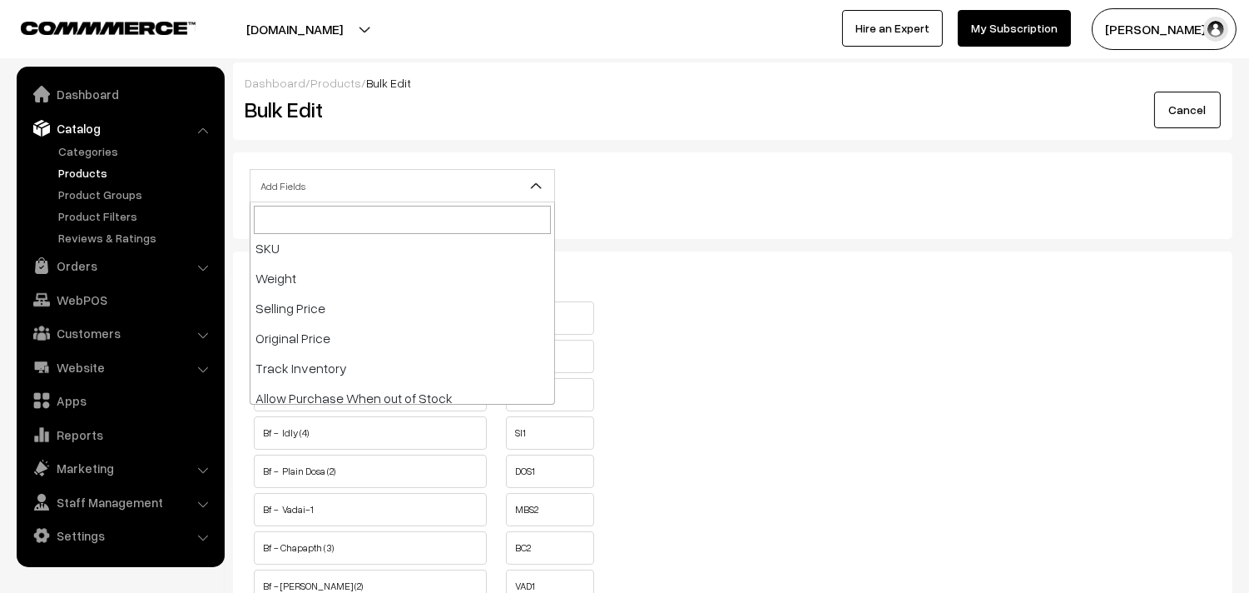
scroll to position [185, 0]
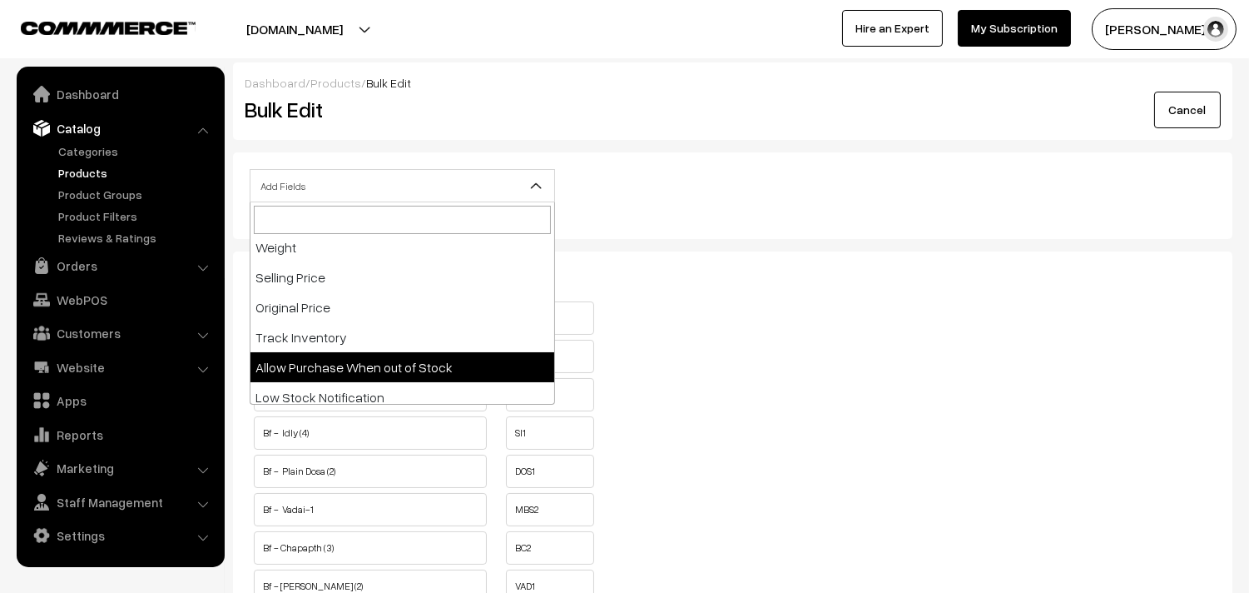
select select "allow-purchase"
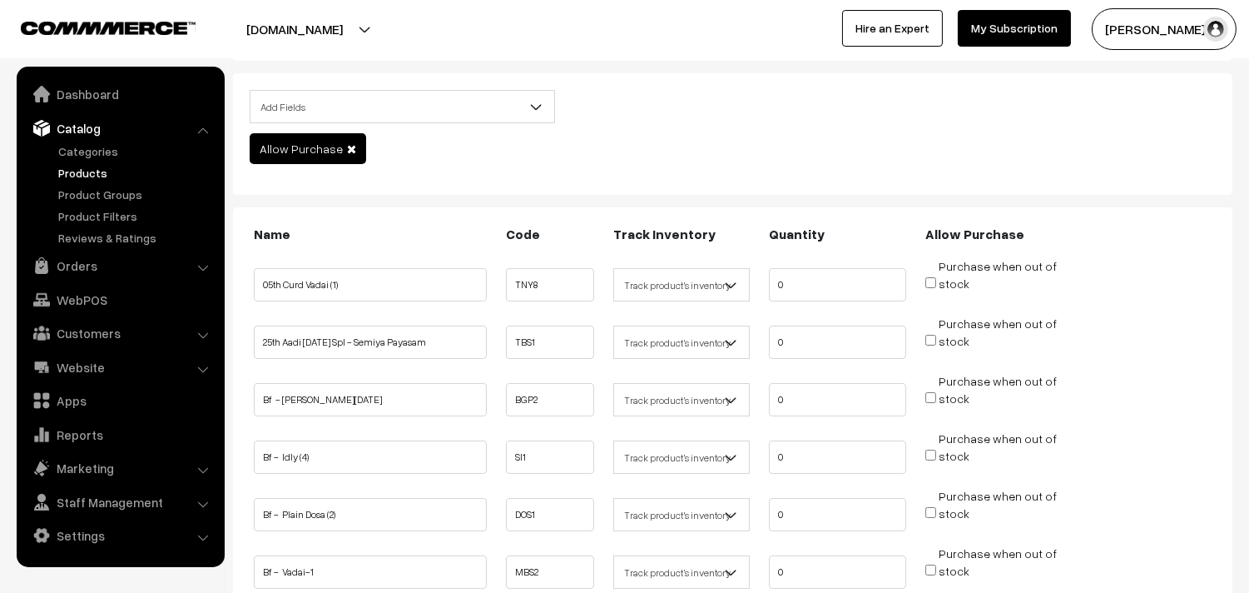
scroll to position [185, 0]
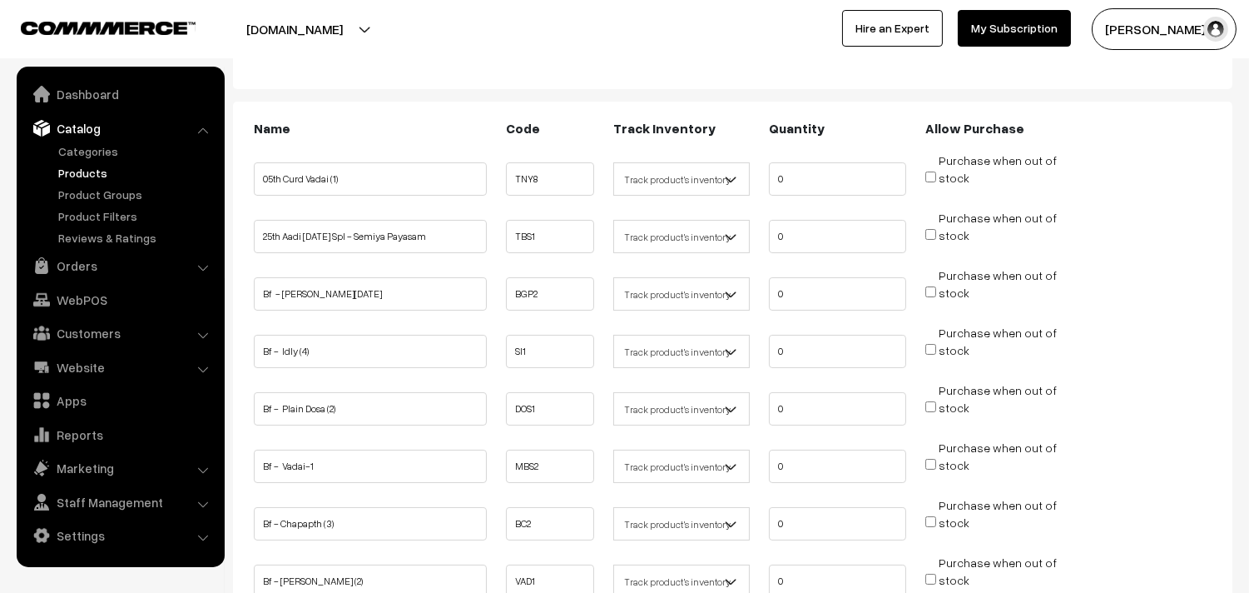
click at [930, 286] on input "Purchase when out of stock" at bounding box center [930, 291] width 11 height 11
click at [930, 288] on input "Purchase when out of stock" at bounding box center [930, 291] width 11 height 11
click at [927, 292] on input "Purchase when out of stock" at bounding box center [930, 291] width 11 height 11
checkbox input "true"
click at [935, 350] on input "Purchase when out of stock" at bounding box center [930, 349] width 11 height 11
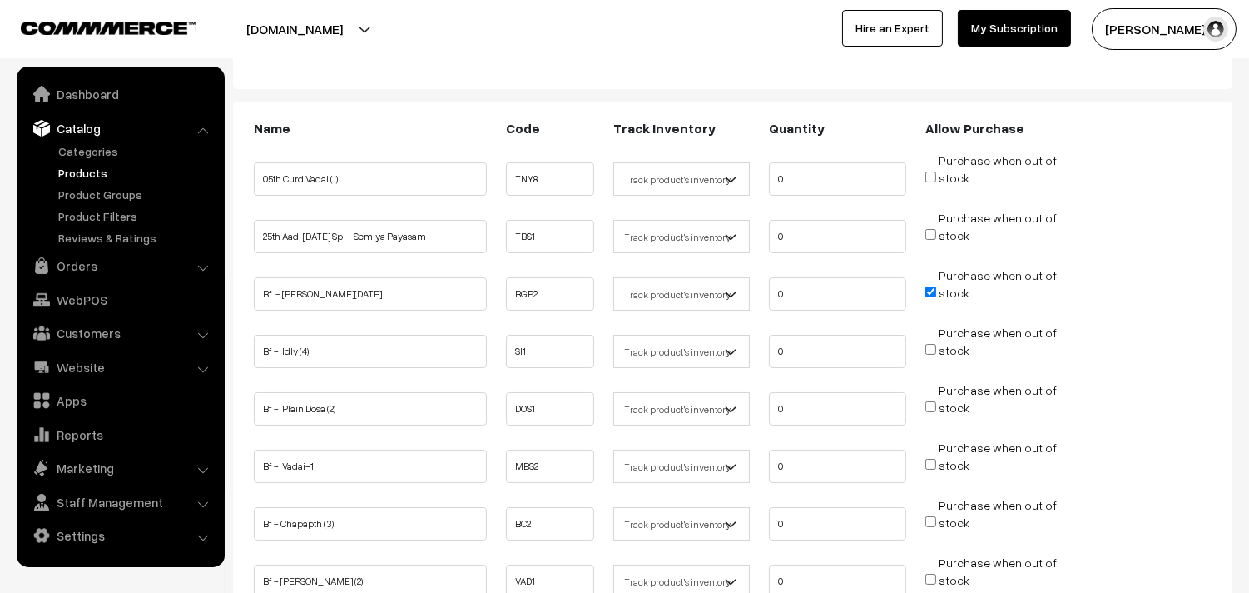
checkbox input "true"
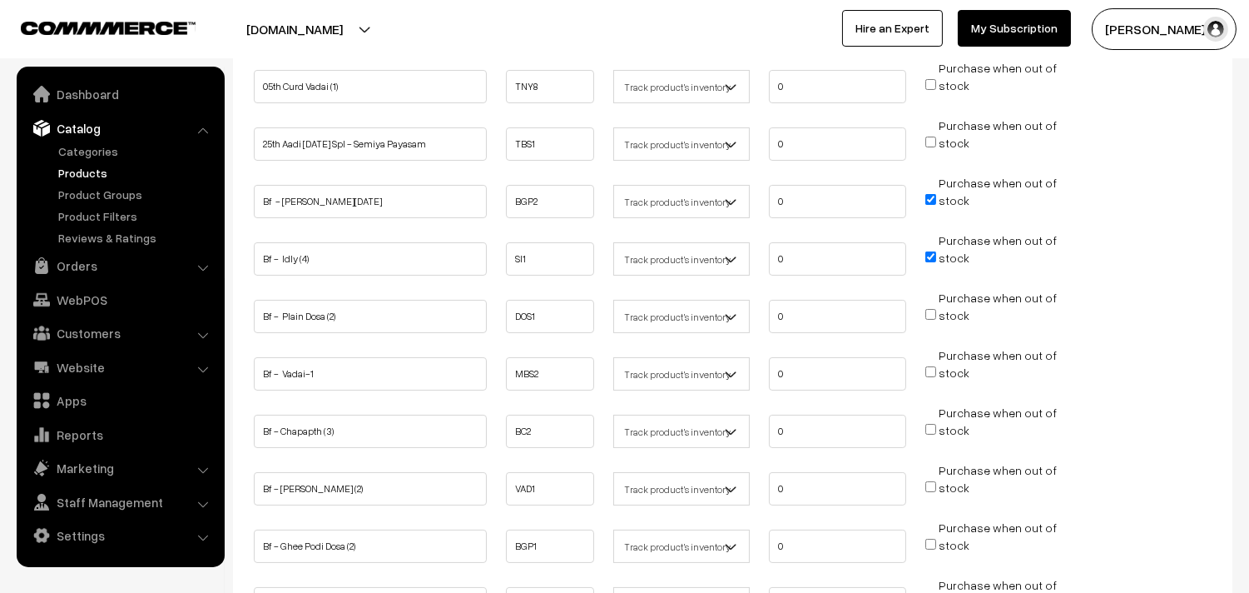
click at [929, 311] on input "Purchase when out of stock" at bounding box center [930, 314] width 11 height 11
checkbox input "true"
click at [933, 368] on input "Purchase when out of stock" at bounding box center [930, 371] width 11 height 11
checkbox input "true"
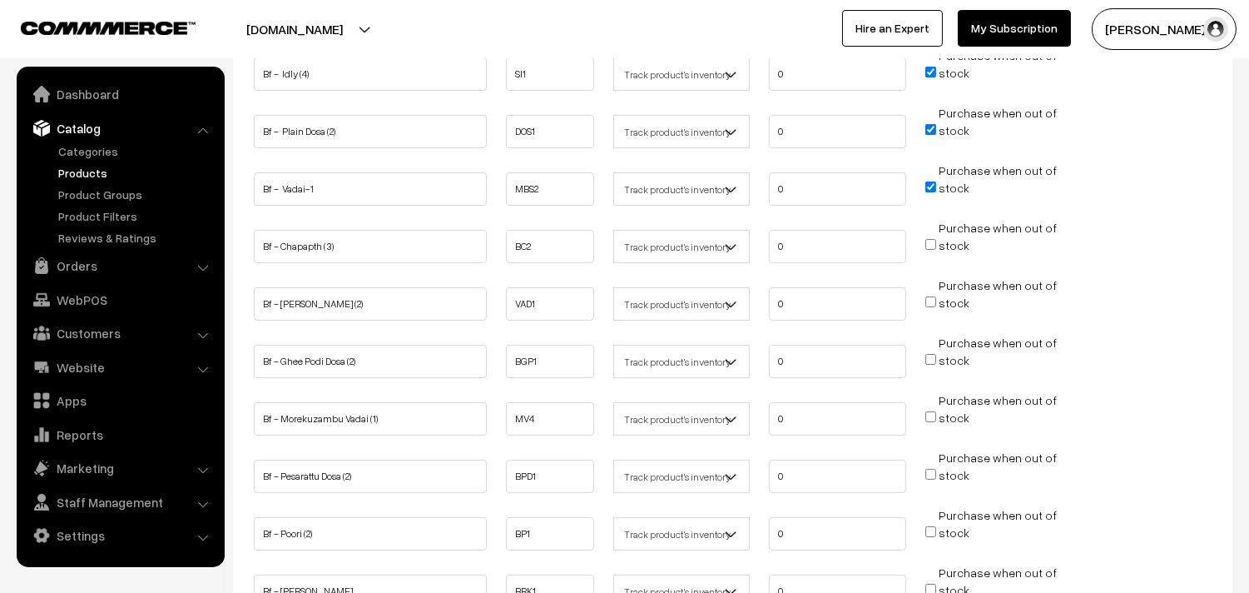
click at [926, 297] on input "Purchase when out of stock" at bounding box center [930, 301] width 11 height 11
checkbox input "true"
click at [930, 354] on input "Purchase when out of stock" at bounding box center [930, 359] width 11 height 11
checkbox input "true"
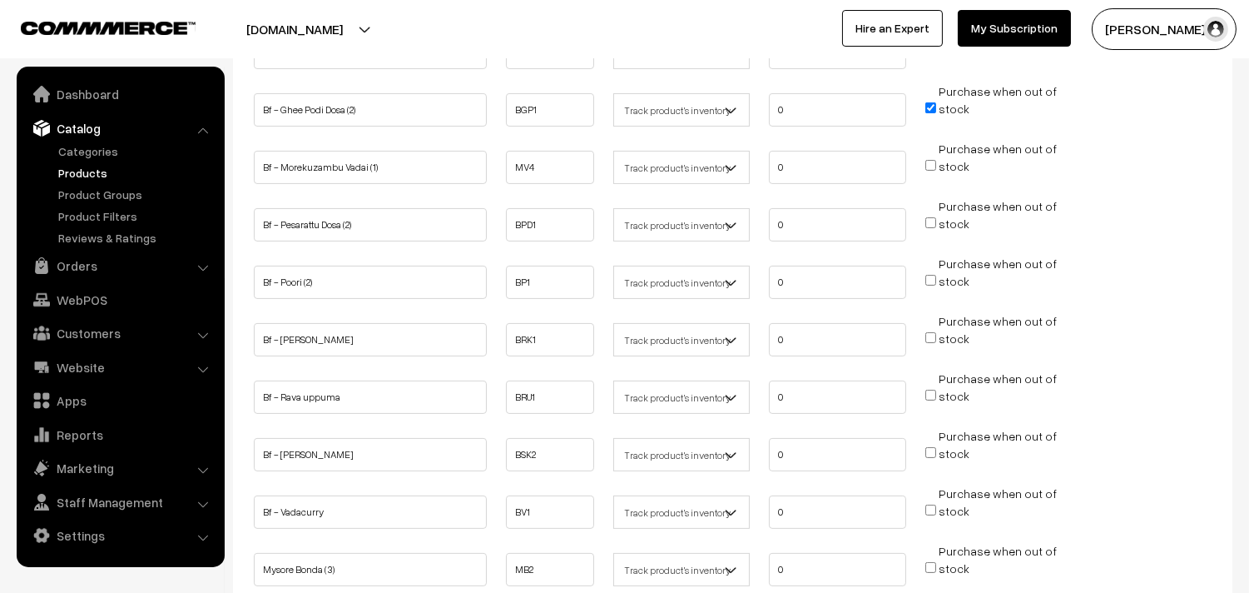
scroll to position [739, 0]
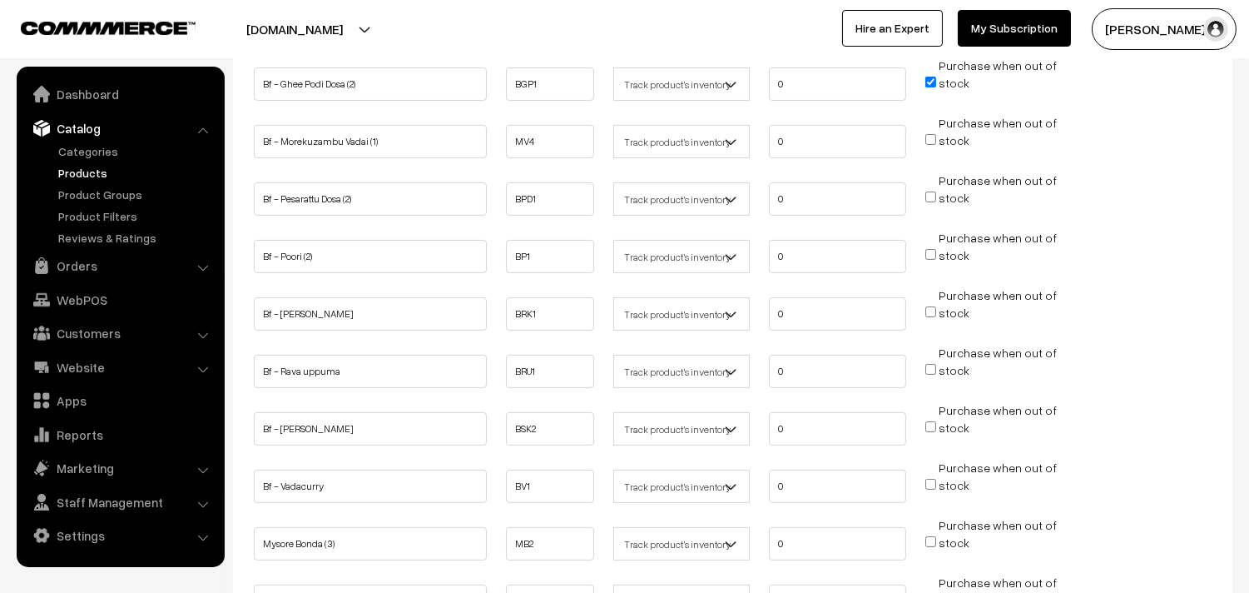
click at [929, 249] on input "Purchase when out of stock" at bounding box center [930, 254] width 11 height 11
checkbox input "true"
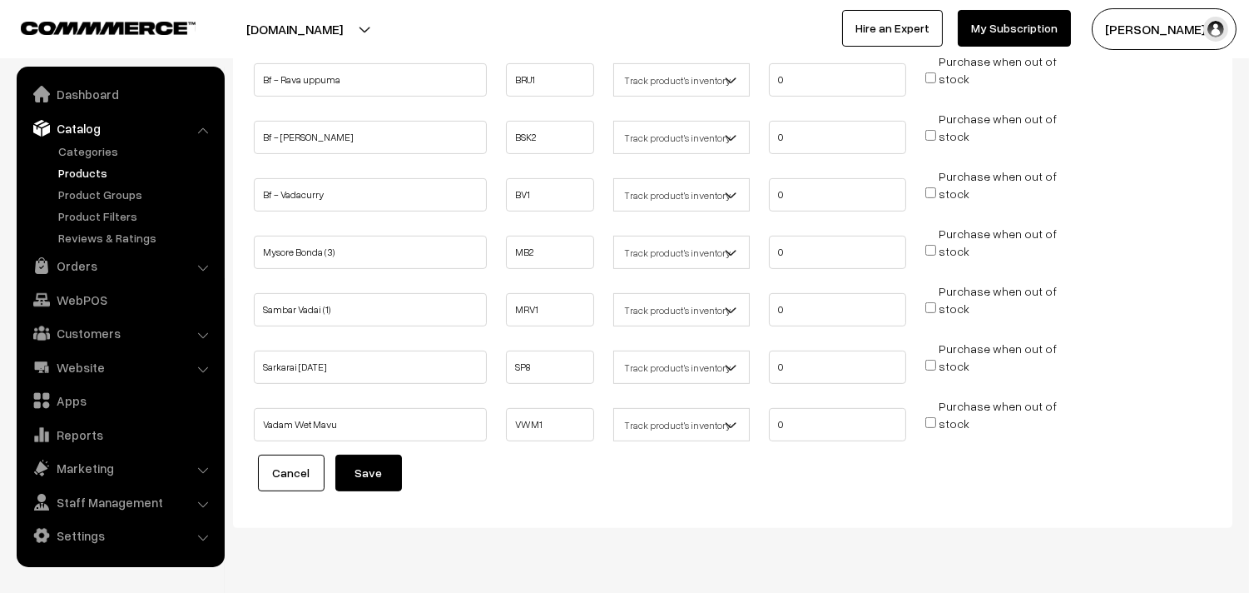
scroll to position [1066, 0]
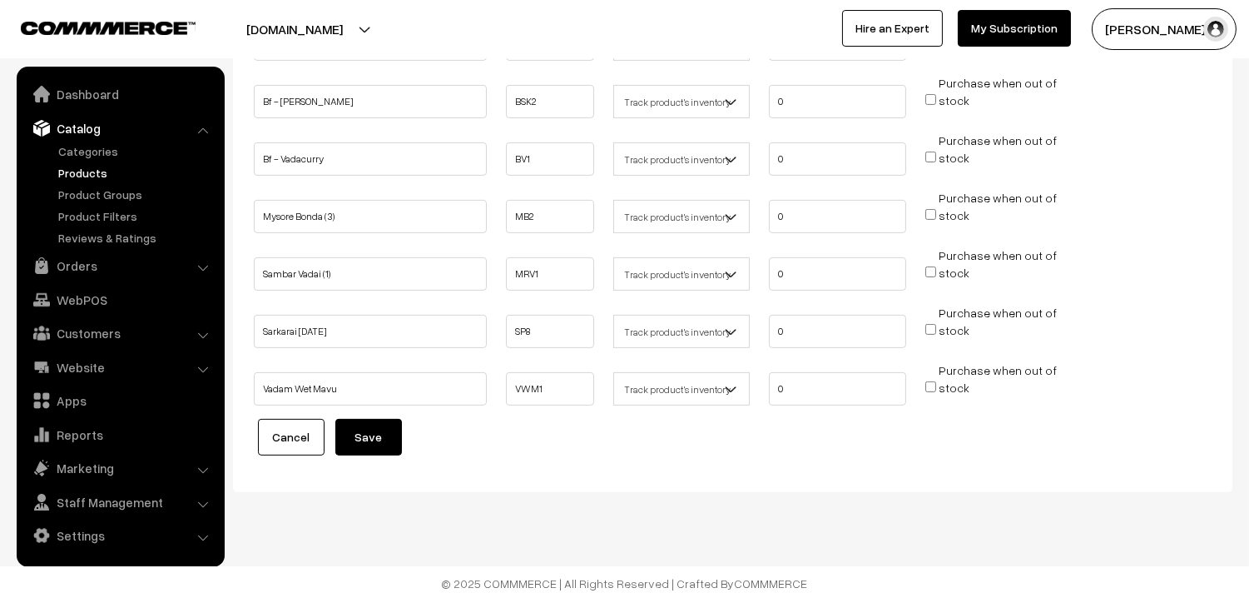
click at [386, 423] on button "Save" at bounding box center [368, 437] width 67 height 37
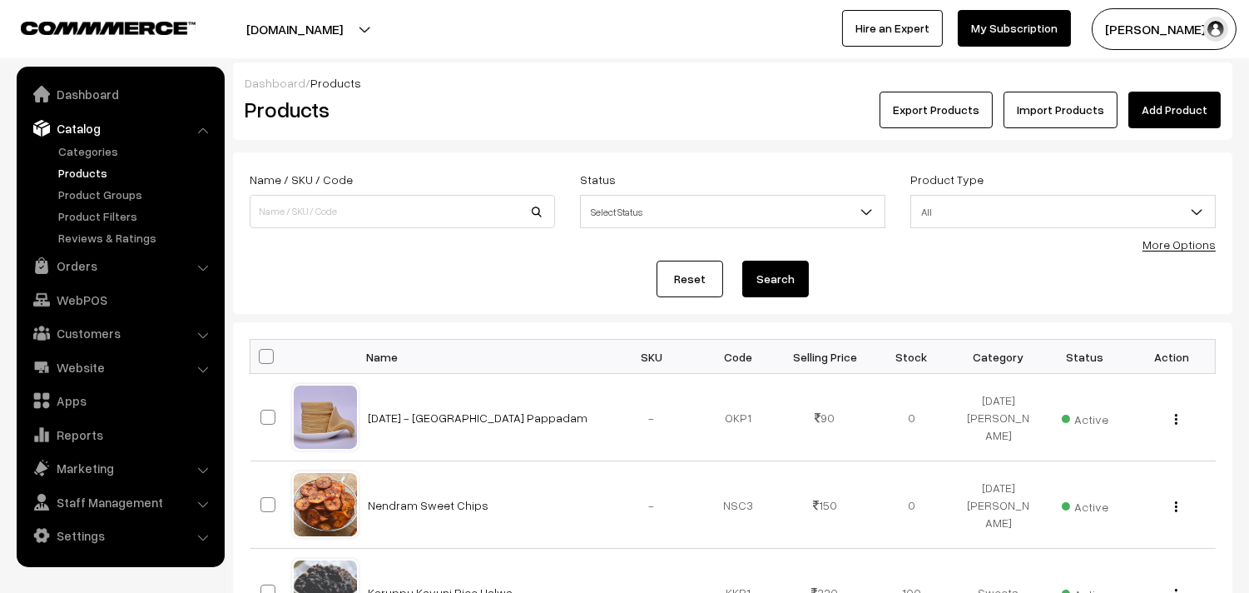
click at [1174, 243] on link "More Options" at bounding box center [1179, 244] width 73 height 14
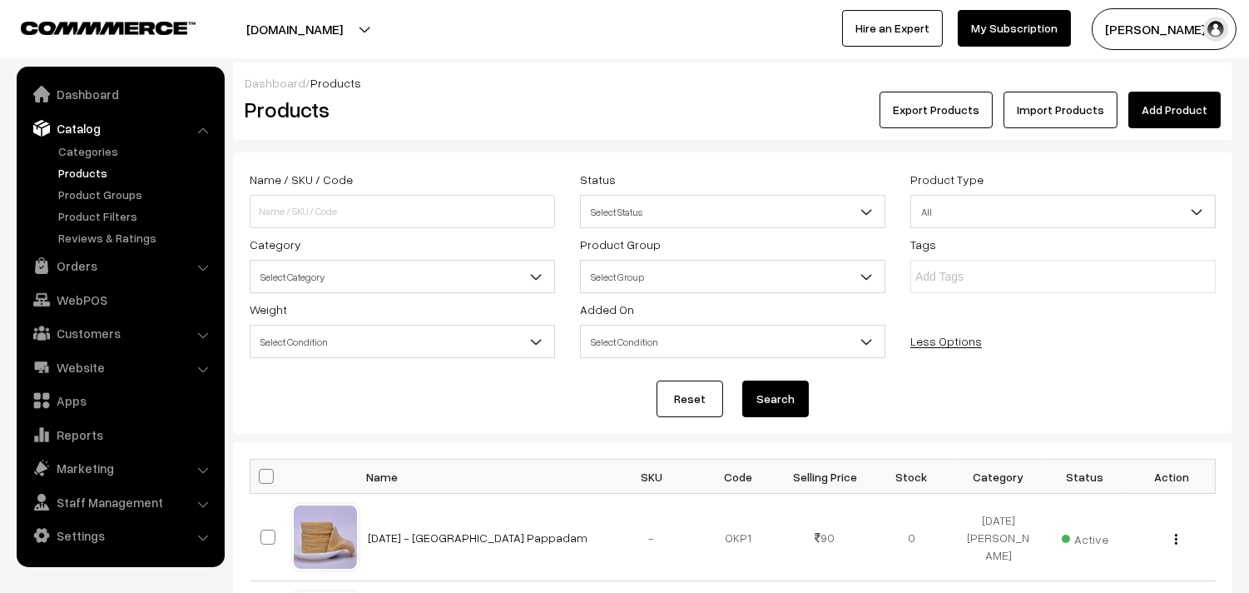
click at [325, 275] on span "Select Category" at bounding box center [403, 276] width 304 height 29
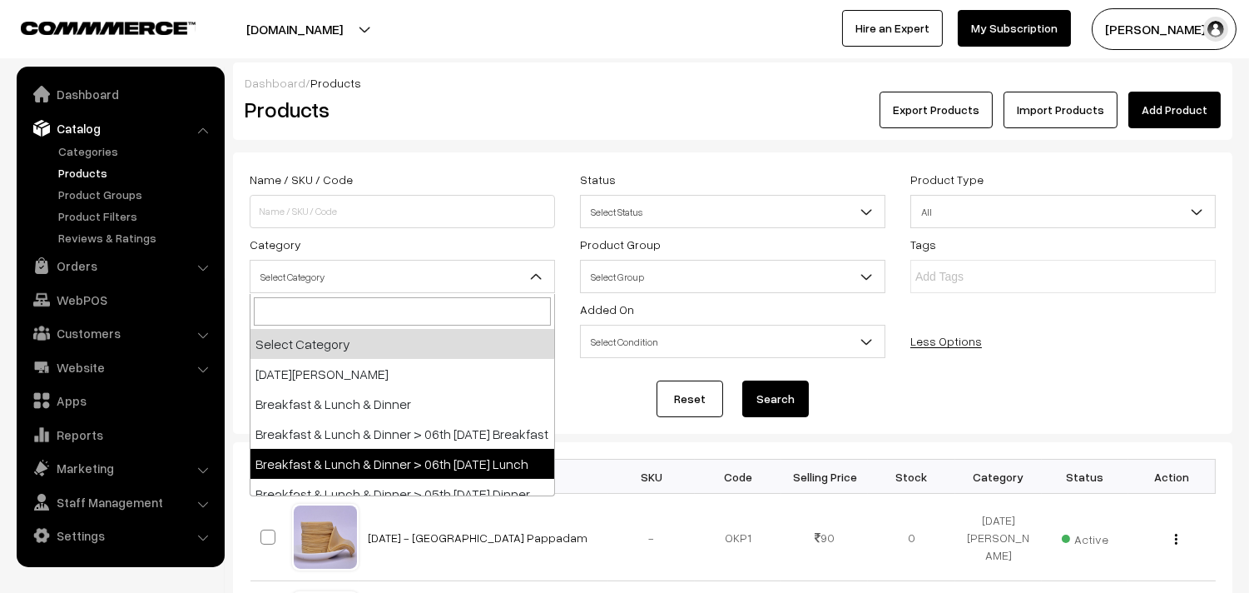
select select "95"
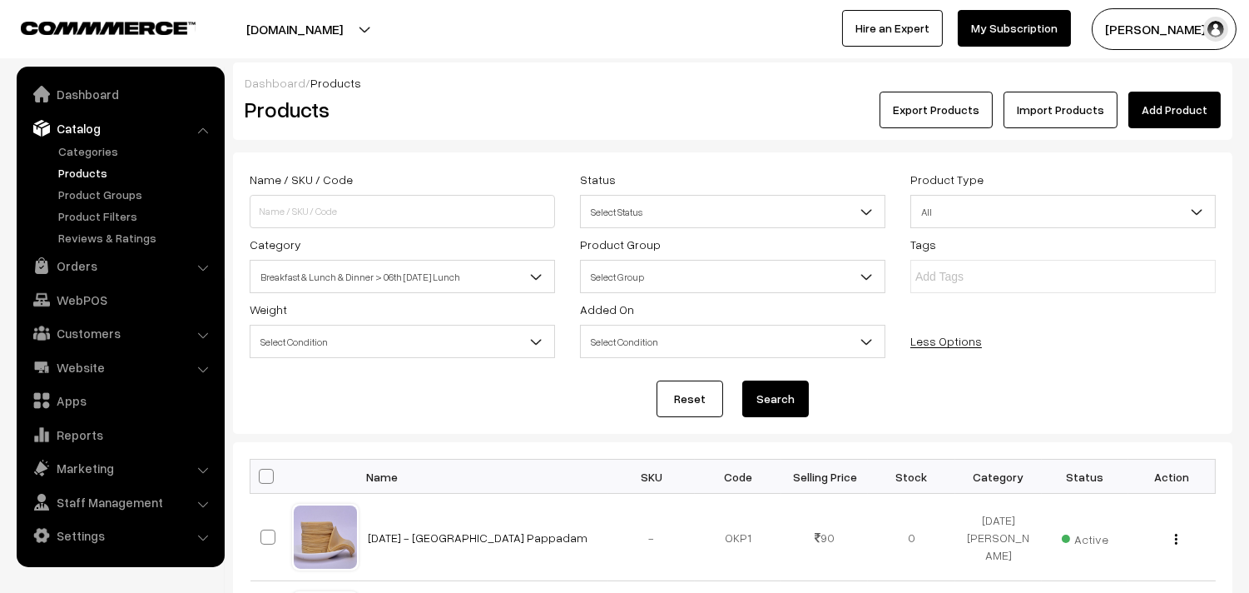
click at [800, 384] on button "Search" at bounding box center [775, 398] width 67 height 37
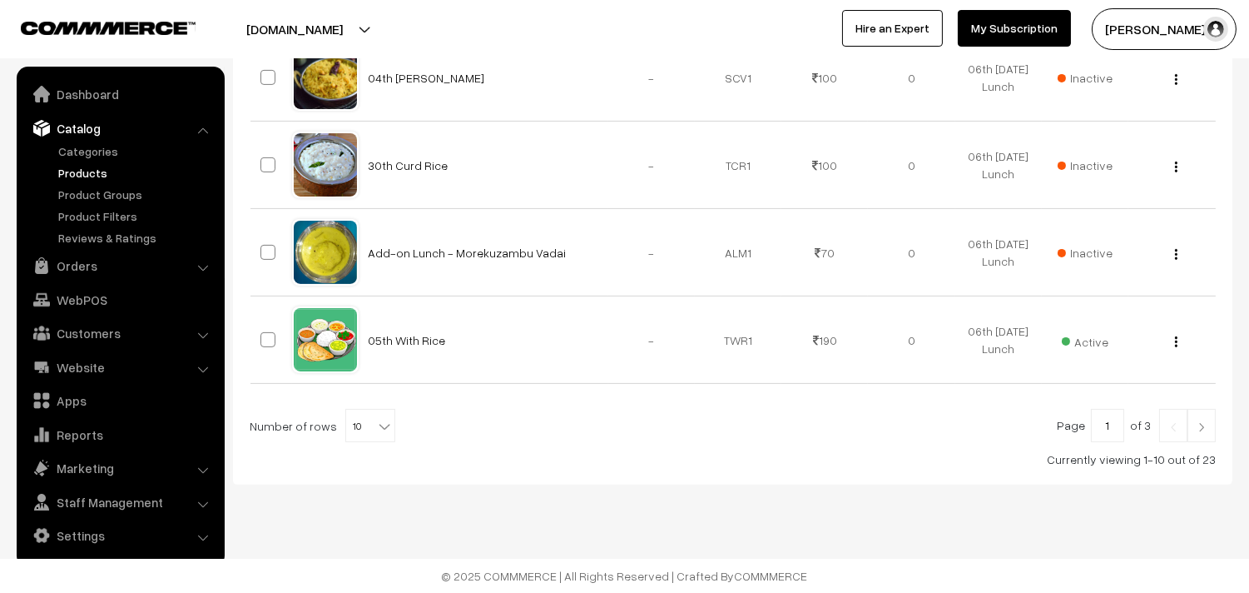
scroll to position [1062, 0]
click at [383, 436] on span "10" at bounding box center [370, 425] width 48 height 33
select select "60"
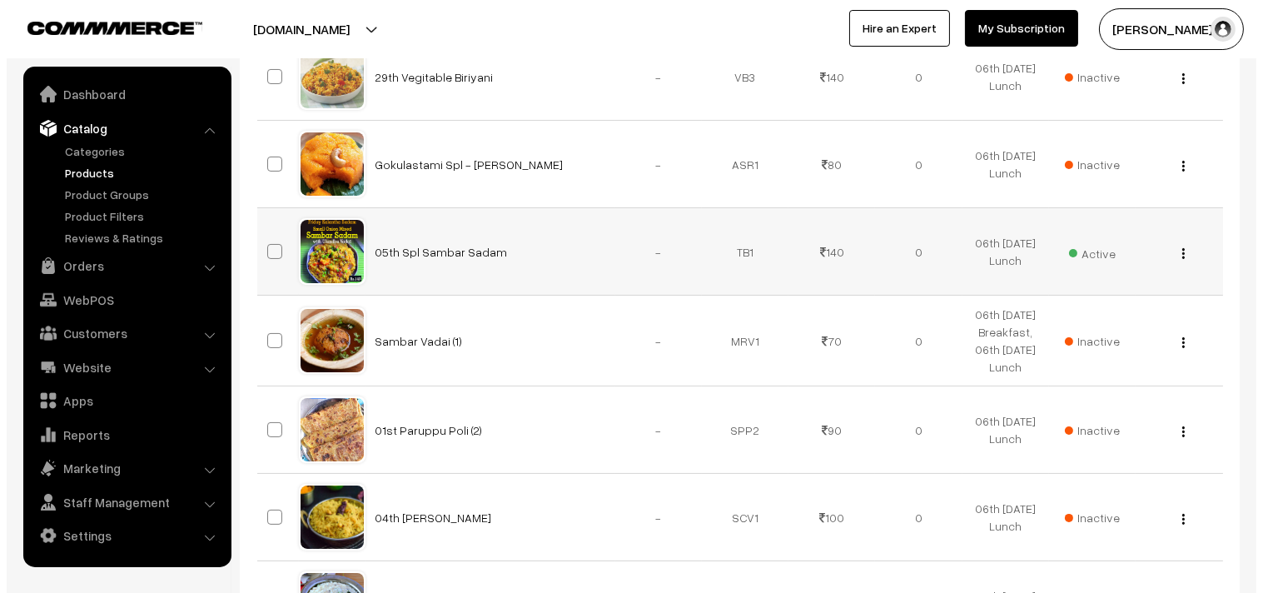
scroll to position [554, 0]
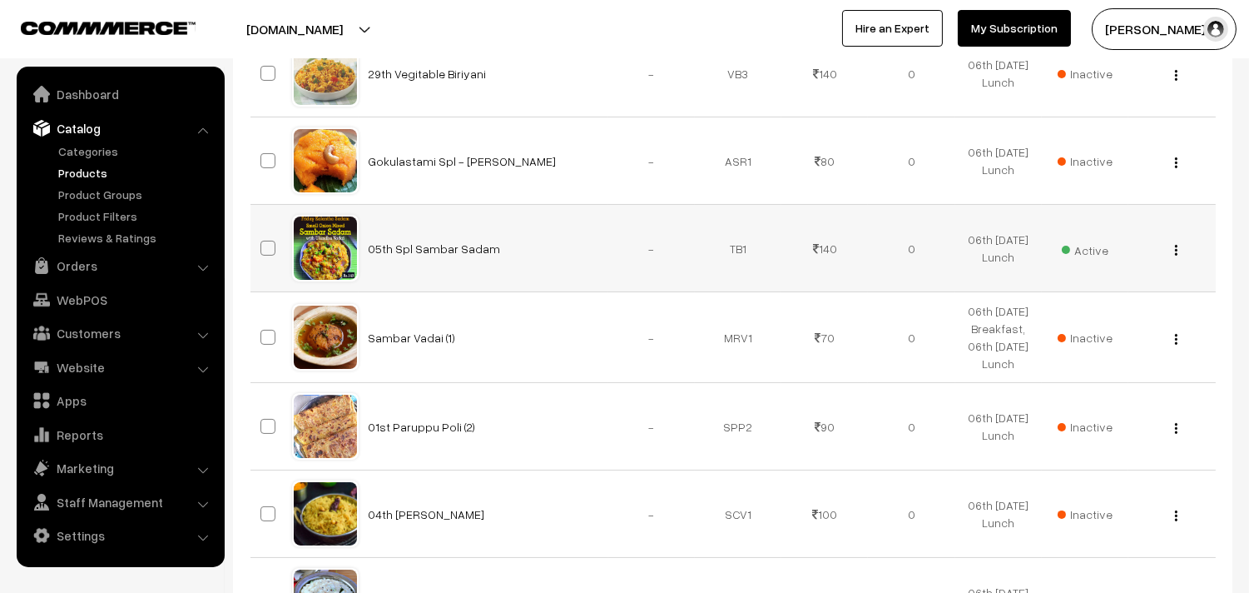
click at [1076, 259] on span "Active" at bounding box center [1085, 248] width 47 height 22
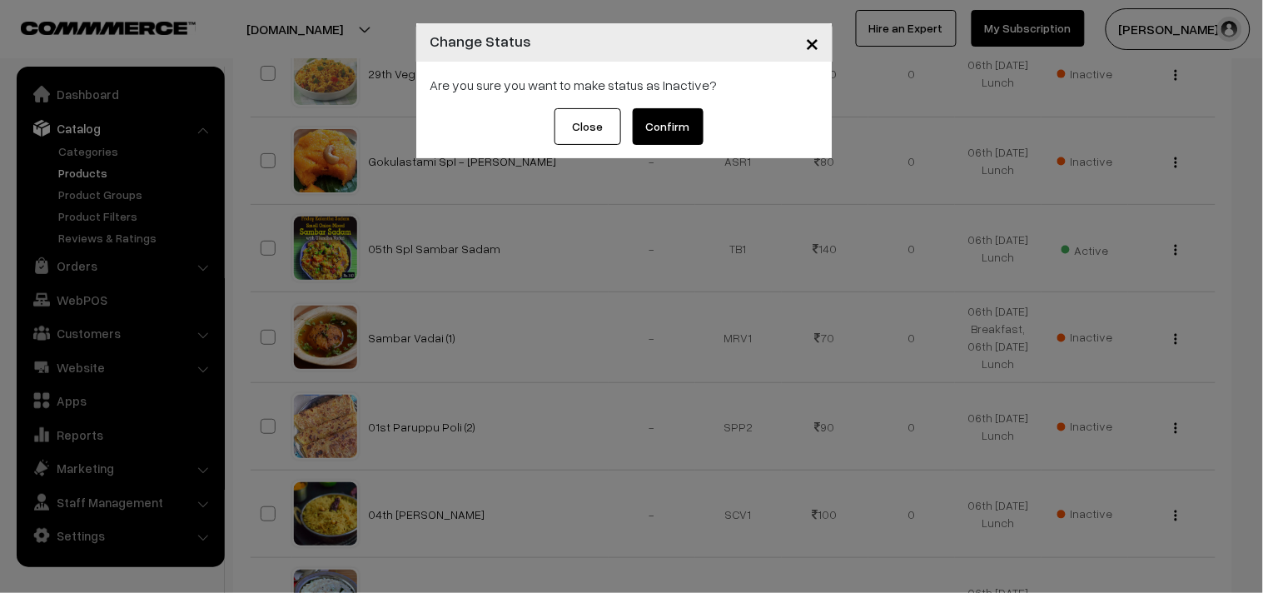
click at [658, 135] on button "Confirm" at bounding box center [668, 126] width 71 height 37
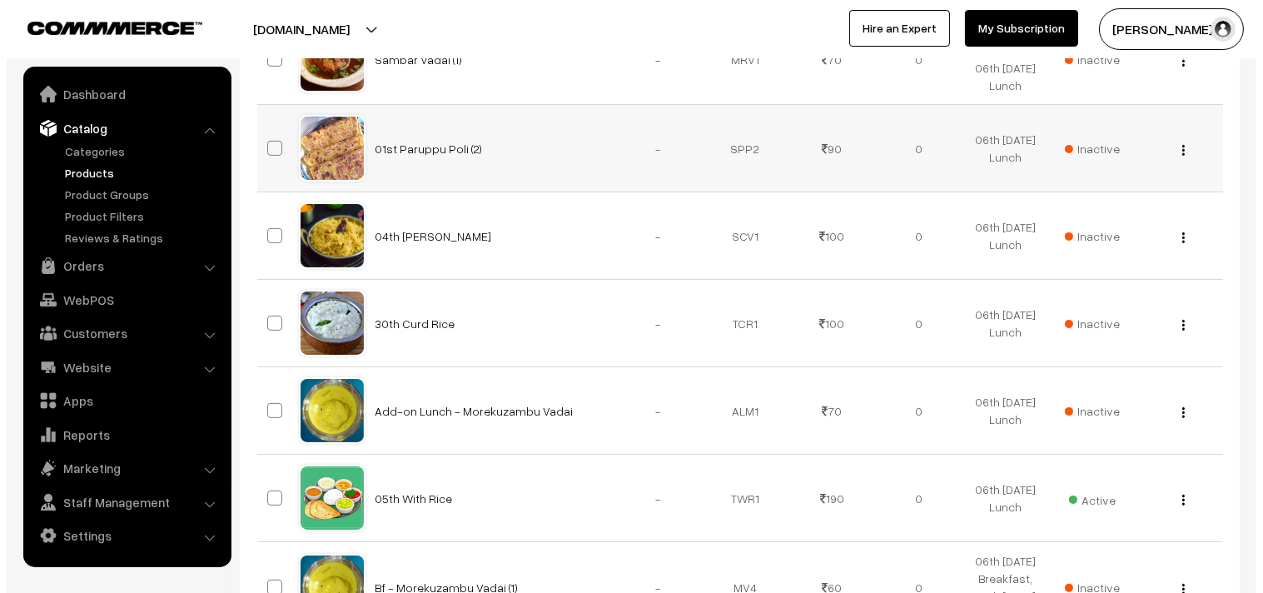
scroll to position [1017, 0]
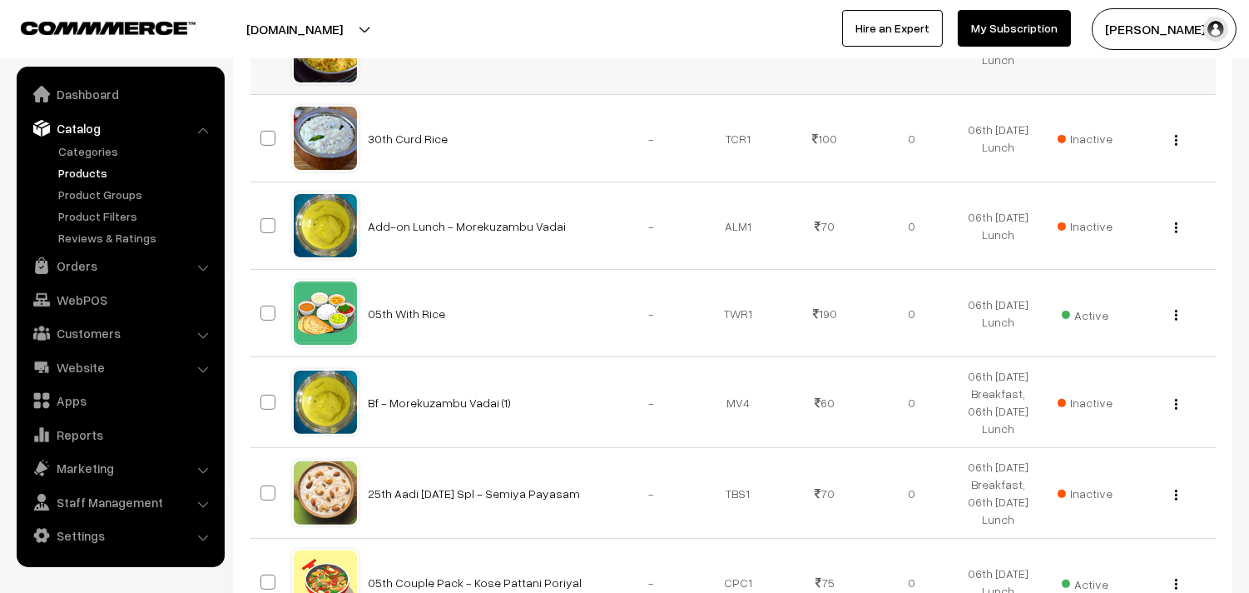
click at [1099, 60] on span "Inactive" at bounding box center [1085, 50] width 55 height 17
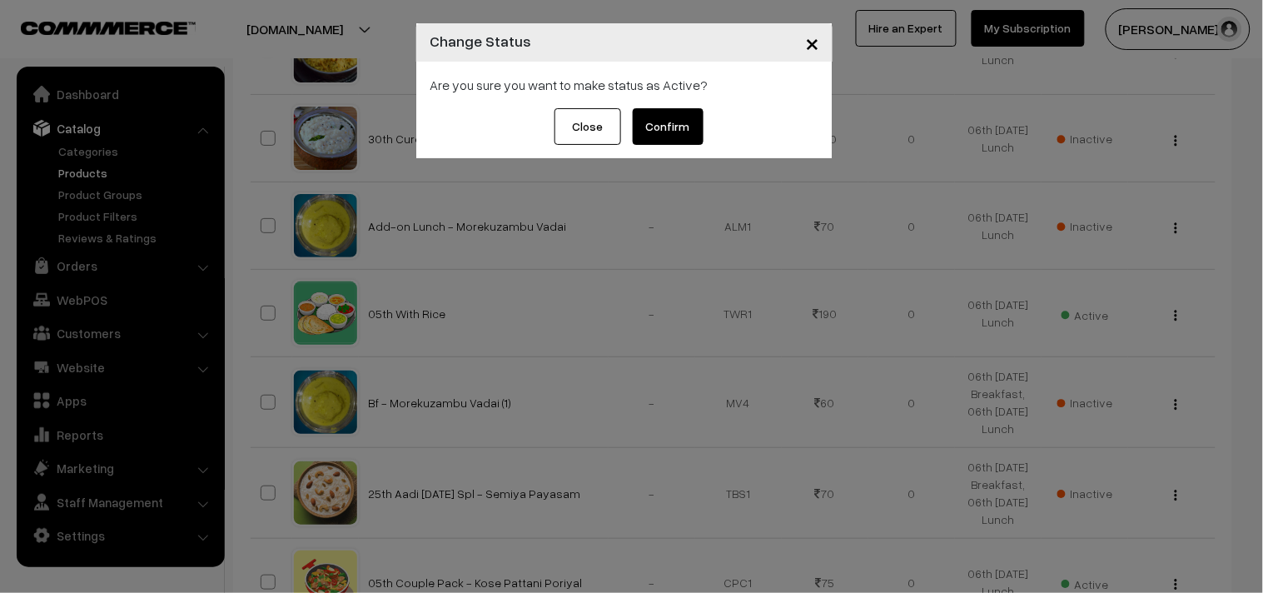
click at [668, 125] on button "Confirm" at bounding box center [668, 126] width 71 height 37
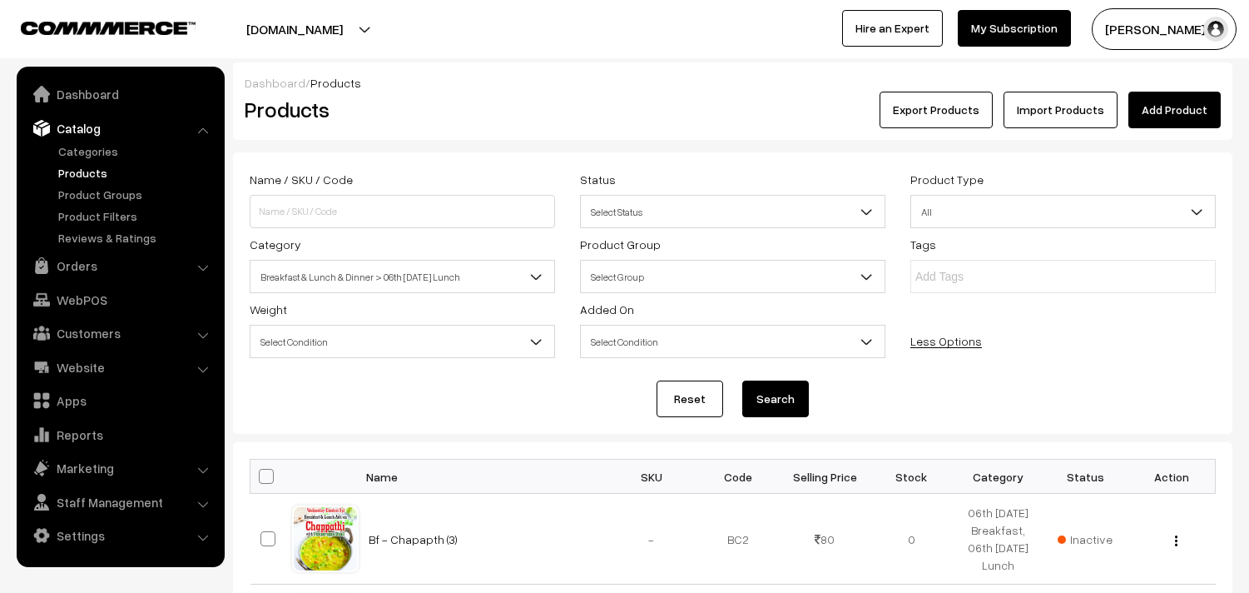
scroll to position [1017, 0]
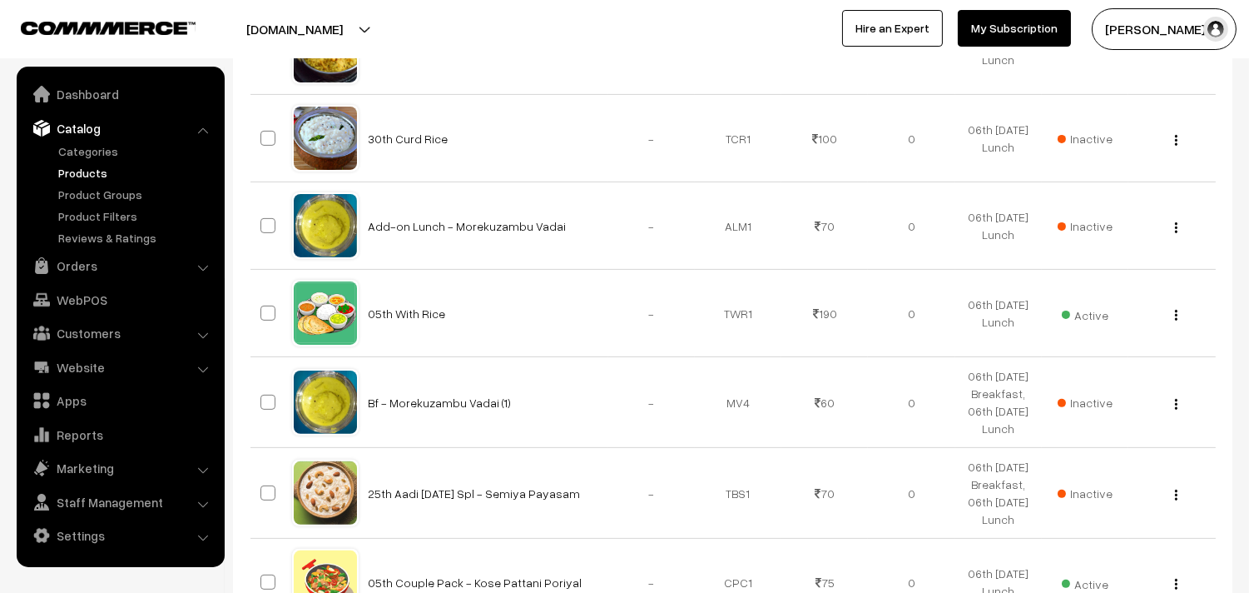
click at [1175, 58] on img "button" at bounding box center [1176, 52] width 2 height 11
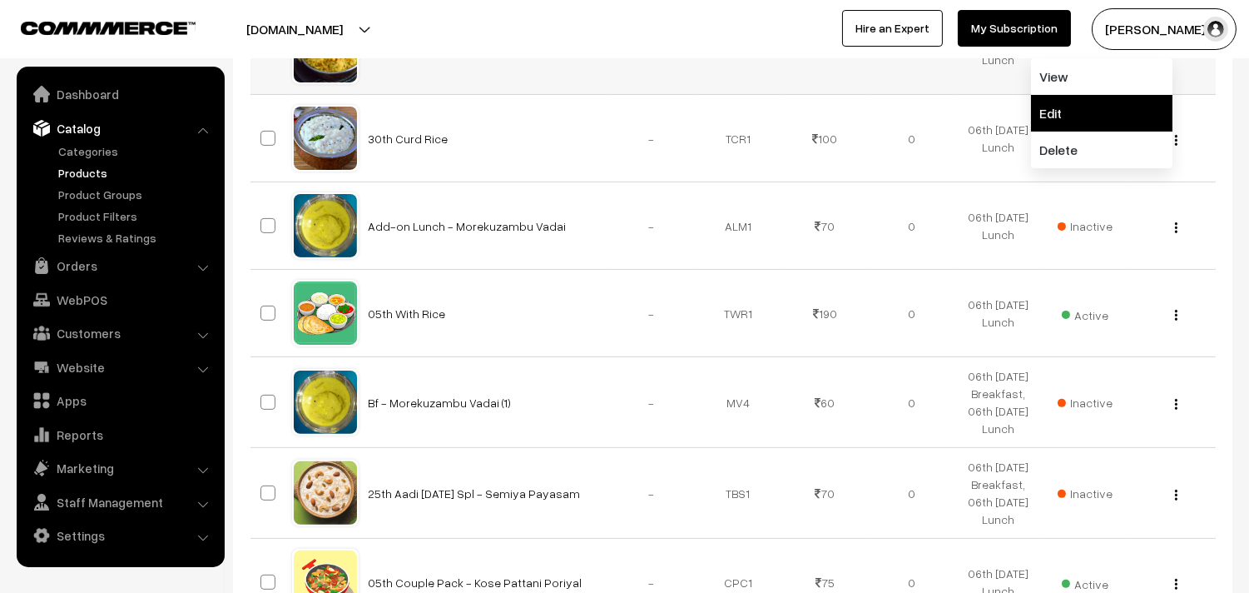
click at [1078, 131] on link "Edit" at bounding box center [1101, 113] width 141 height 37
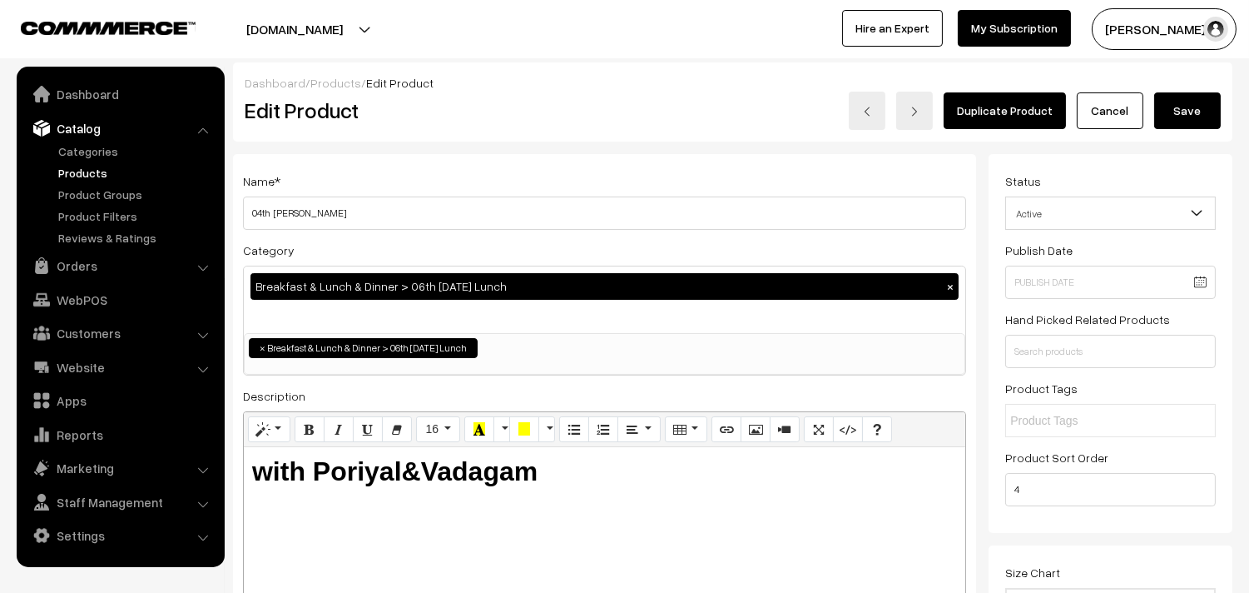
drag, startPoint x: 275, startPoint y: 210, endPoint x: 228, endPoint y: 206, distance: 47.6
drag, startPoint x: 334, startPoint y: 208, endPoint x: 331, endPoint y: 197, distance: 11.1
click at [335, 208] on input "06th [PERSON_NAME]" at bounding box center [604, 212] width 723 height 33
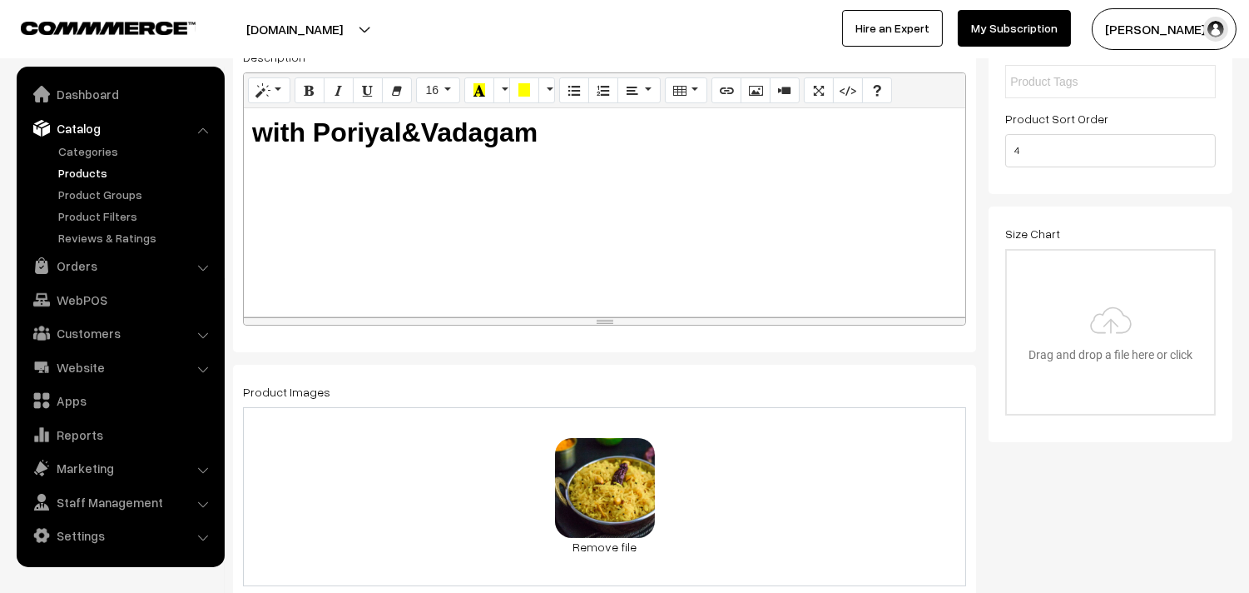
scroll to position [370, 0]
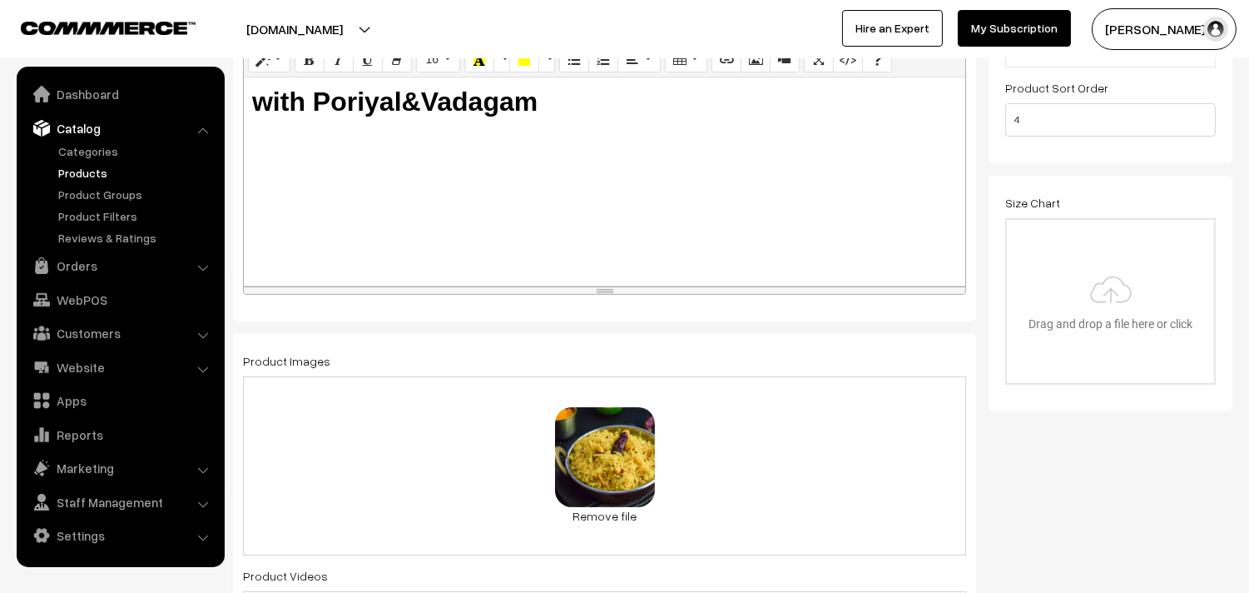
type input "06th [PERSON_NAME]"
click at [404, 98] on b "with Poriyal&Vadagam" at bounding box center [394, 102] width 285 height 30
click at [434, 97] on b "with Poriyal &Vadagam" at bounding box center [398, 102] width 293 height 30
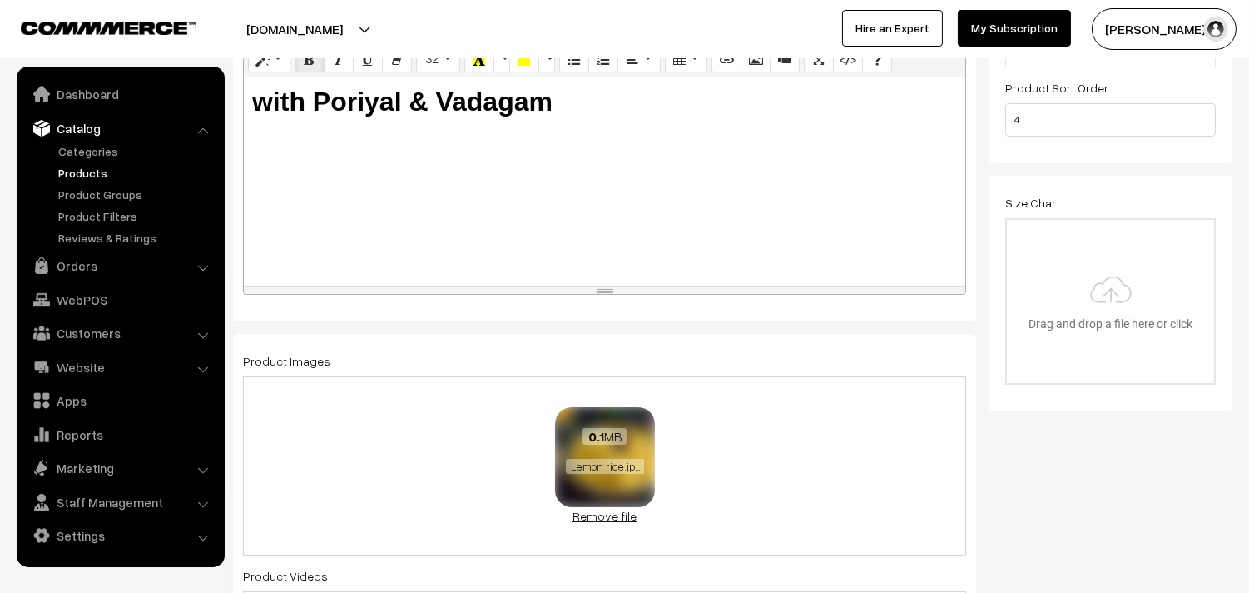
click at [592, 512] on link "Remove file" at bounding box center [605, 515] width 100 height 17
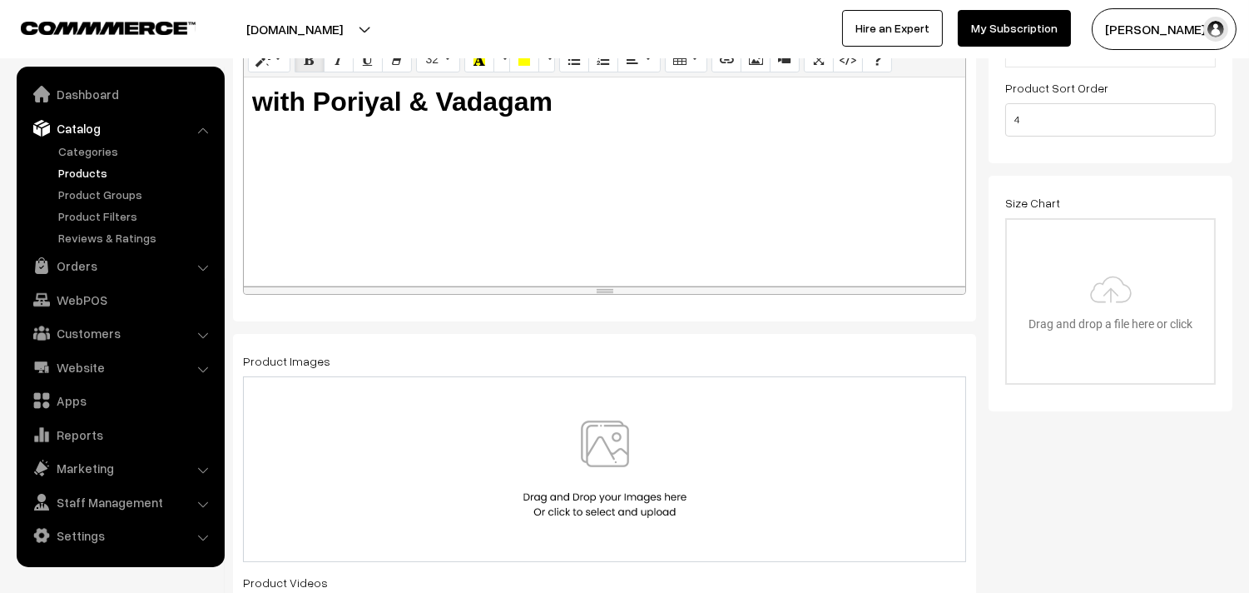
click at [598, 466] on img at bounding box center [604, 468] width 171 height 97
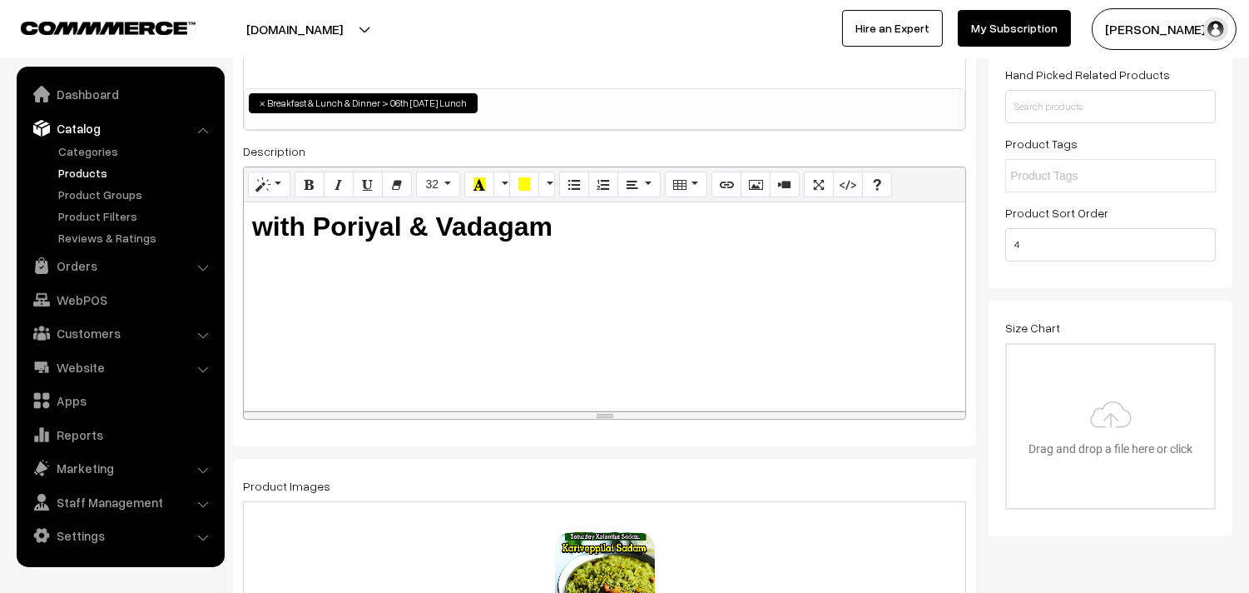
scroll to position [0, 0]
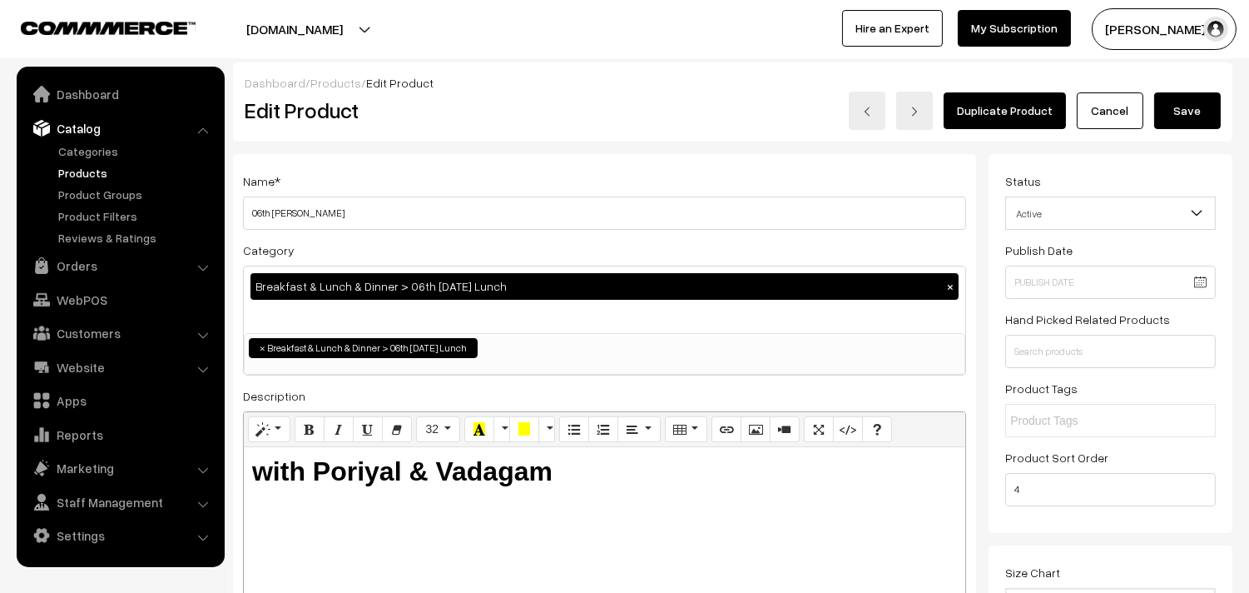
click at [1187, 112] on button "Save" at bounding box center [1187, 110] width 67 height 37
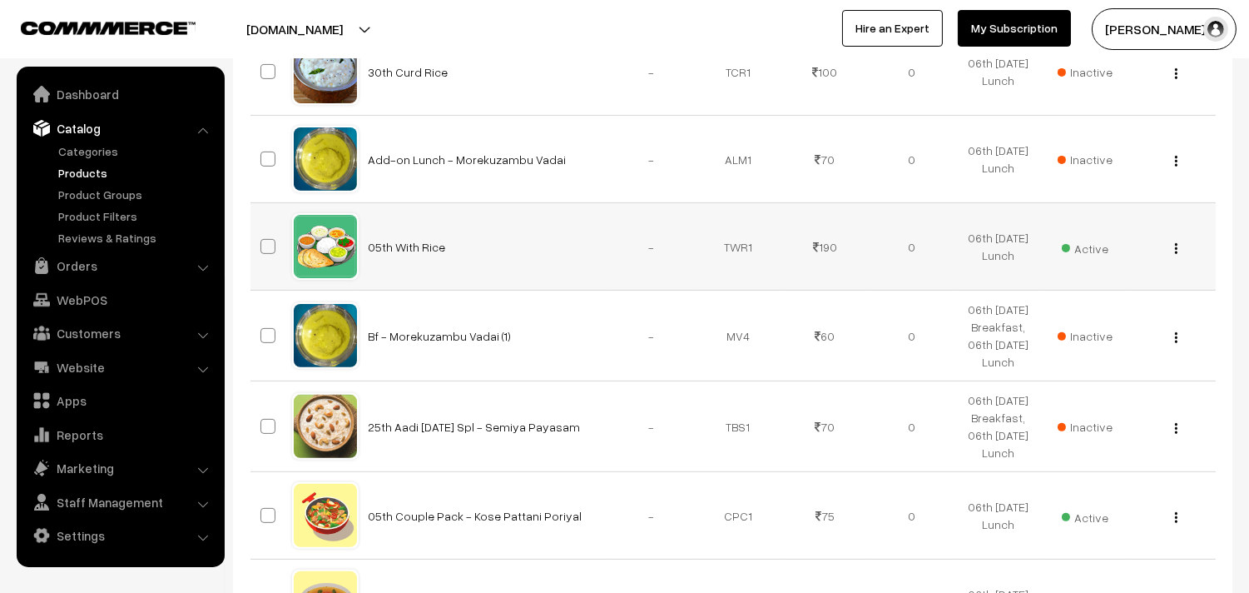
scroll to position [1202, 0]
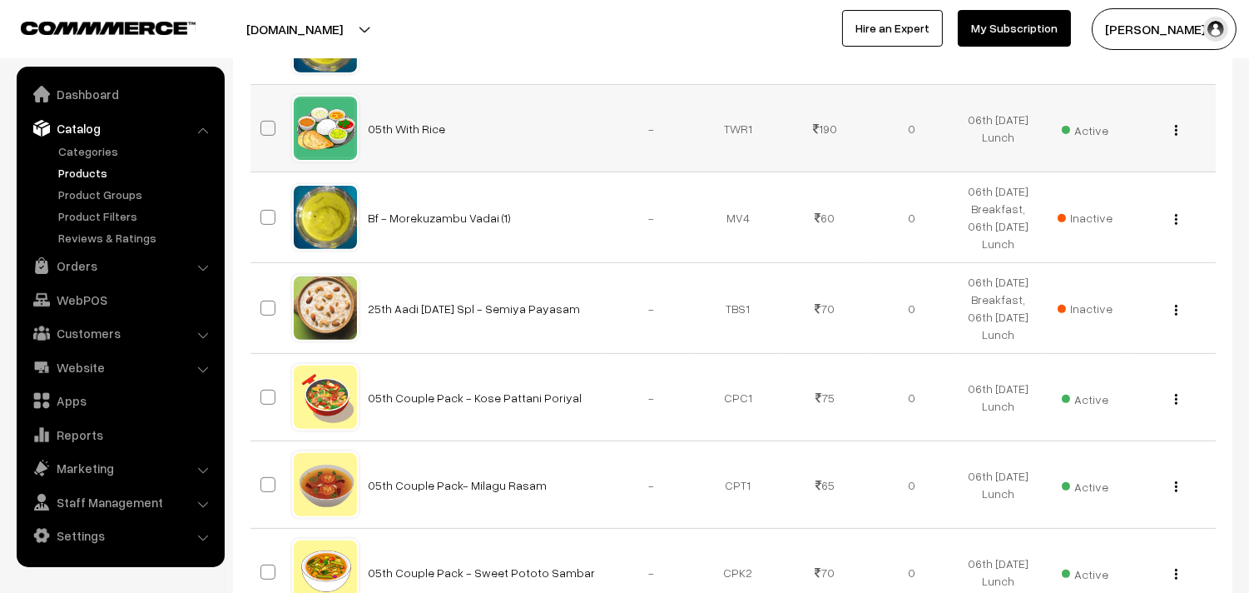
click at [1178, 136] on button "button" at bounding box center [1176, 129] width 4 height 13
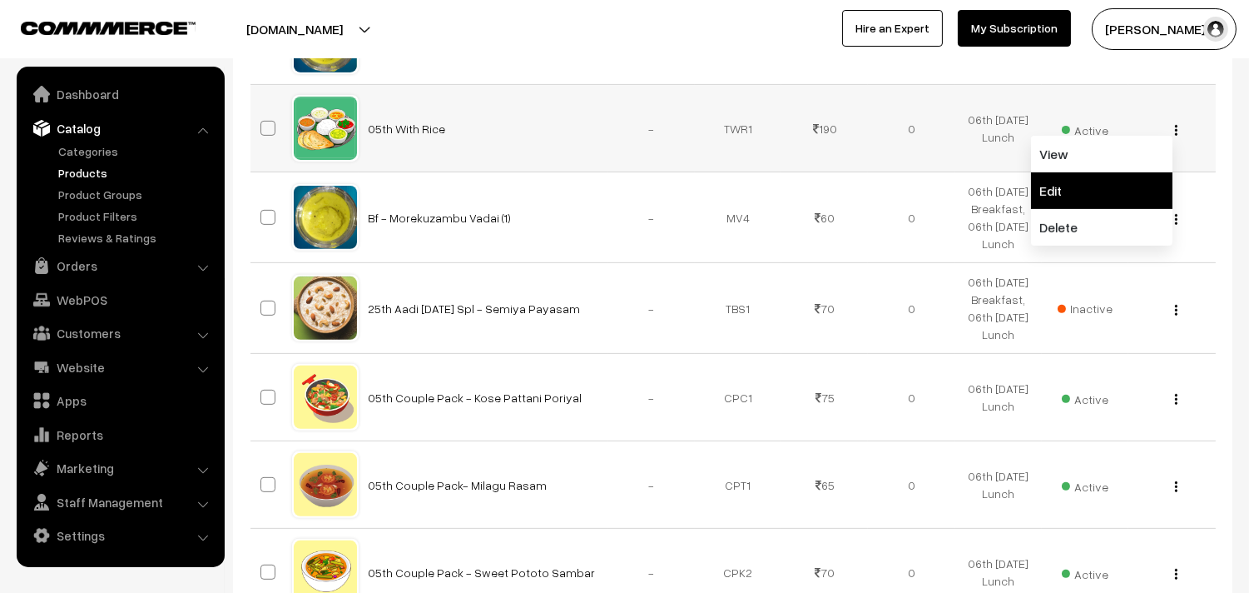
click at [1088, 209] on link "Edit" at bounding box center [1101, 190] width 141 height 37
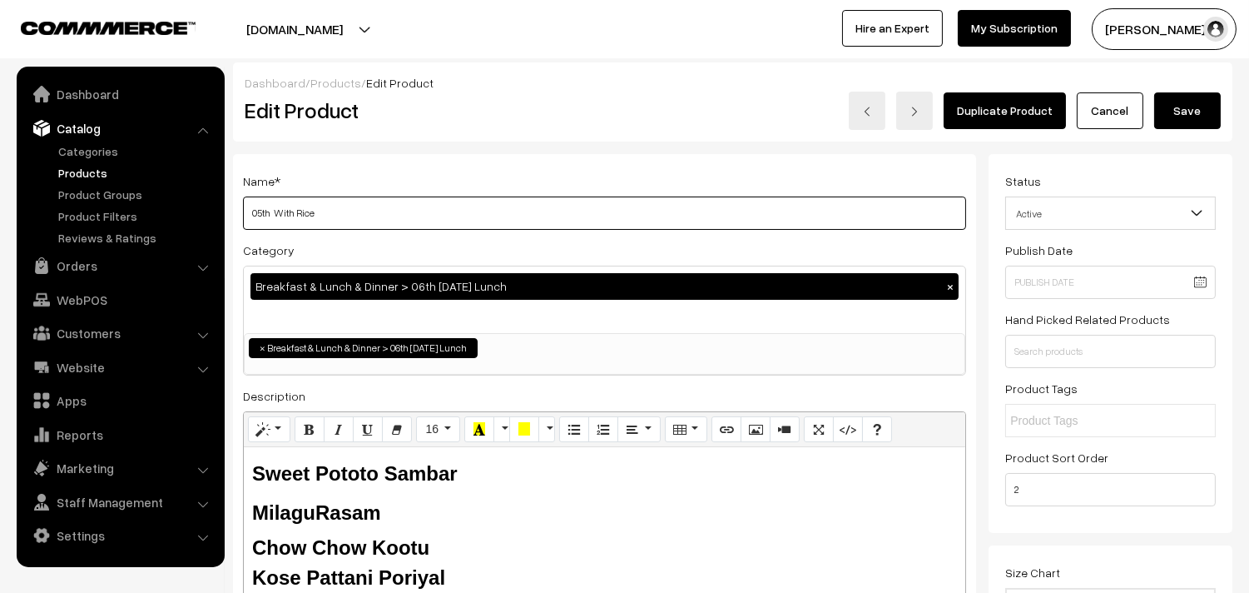
drag, startPoint x: 270, startPoint y: 204, endPoint x: 202, endPoint y: 179, distance: 72.7
type input "06th With Rice"
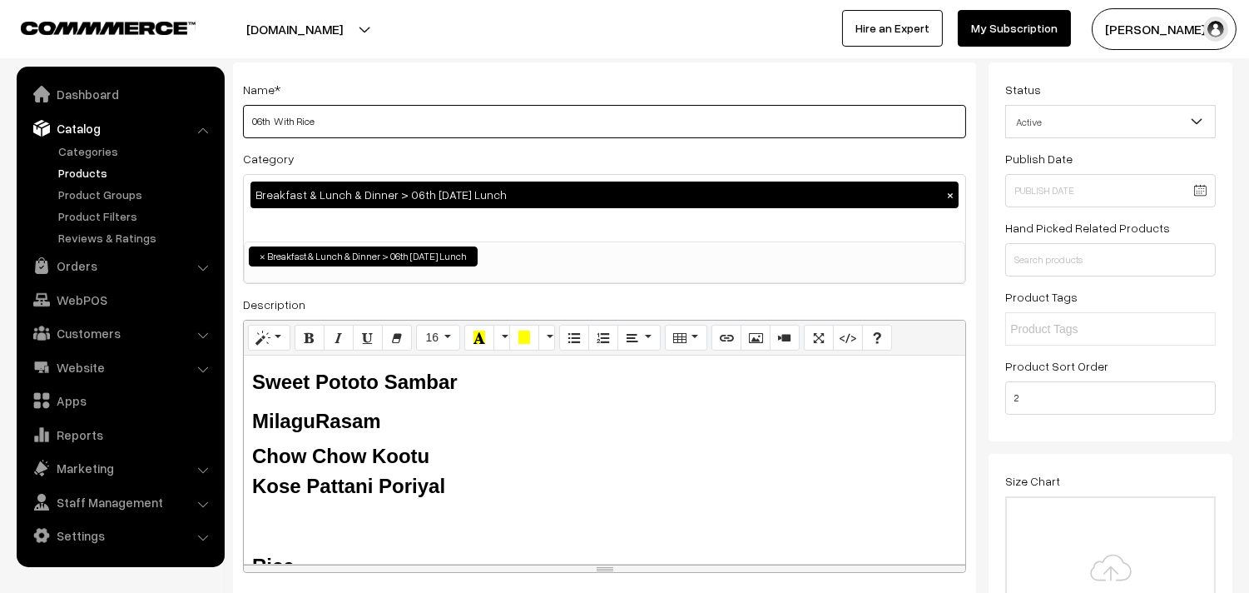
scroll to position [185, 0]
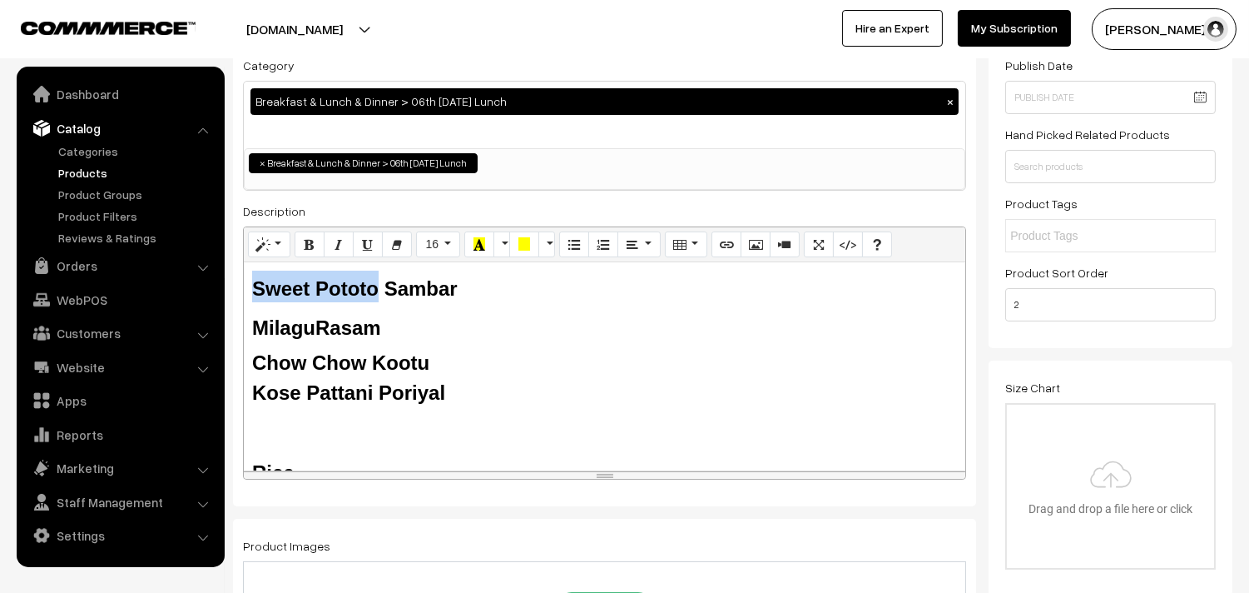
drag, startPoint x: 372, startPoint y: 288, endPoint x: 258, endPoint y: 289, distance: 114.0
click at [258, 289] on b "Sweet Pototo Sambar" at bounding box center [355, 288] width 206 height 22
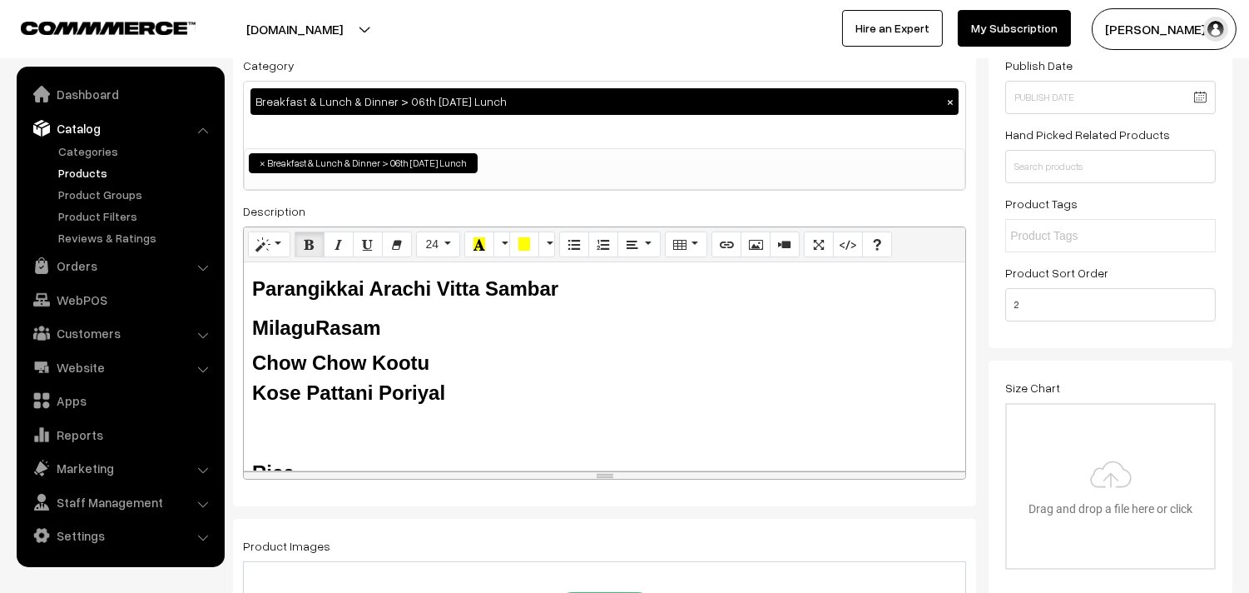
drag, startPoint x: 252, startPoint y: 325, endPoint x: 216, endPoint y: 315, distance: 37.2
drag, startPoint x: 341, startPoint y: 360, endPoint x: 242, endPoint y: 360, distance: 99.0
click at [243, 360] on div "Normal Quote Code Header 1 Header 2 Header 3 Header 4 Header 5 Header 6 24 8 9 …" at bounding box center [604, 353] width 723 height 254
drag, startPoint x: 373, startPoint y: 390, endPoint x: 250, endPoint y: 386, distance: 123.2
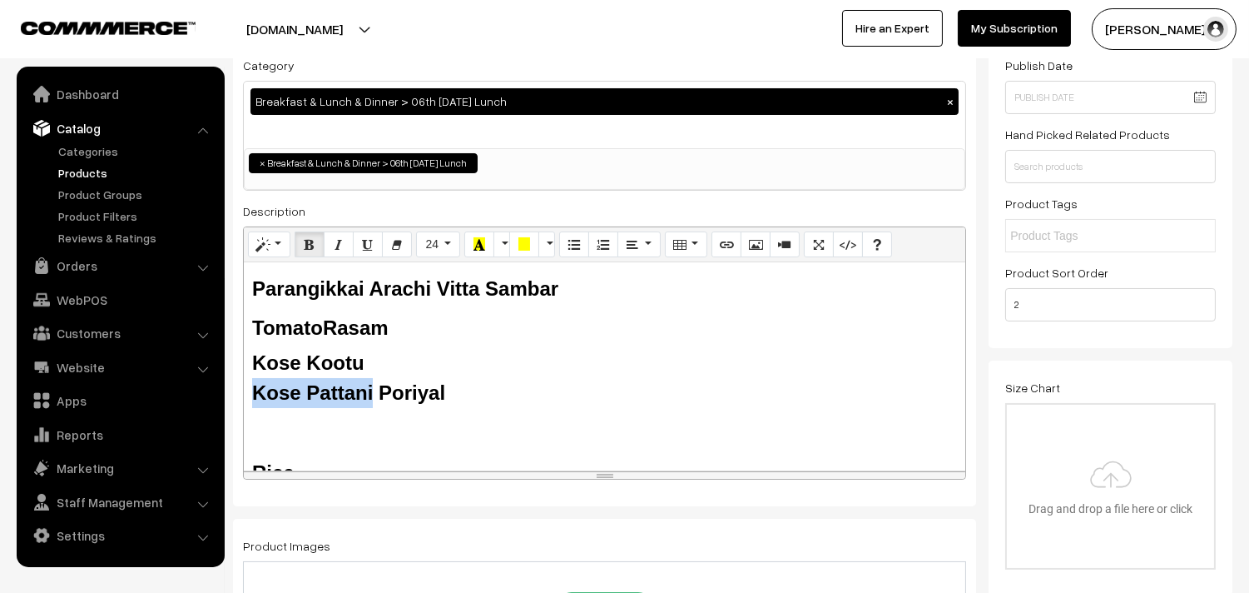
click at [250, 386] on div "Parangikkai Arachi Vitta Sambar Tomato Rasam Kose Kootu Kose Pattani Poriyal Ri…" at bounding box center [605, 366] width 722 height 208
drag, startPoint x: 445, startPoint y: 390, endPoint x: 225, endPoint y: 380, distance: 220.8
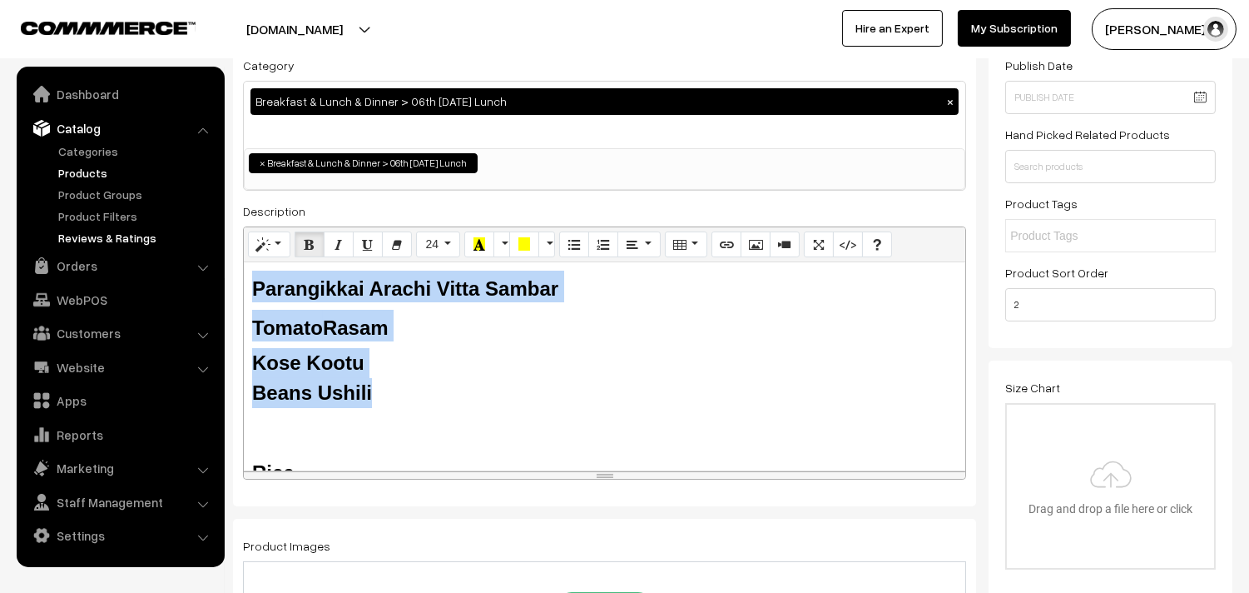
drag, startPoint x: 398, startPoint y: 390, endPoint x: 153, endPoint y: 246, distance: 283.9
copy div "Parangikkai Arachi Vitta Sambar Tomato Rasam Kose Kootu Beans Ushili"
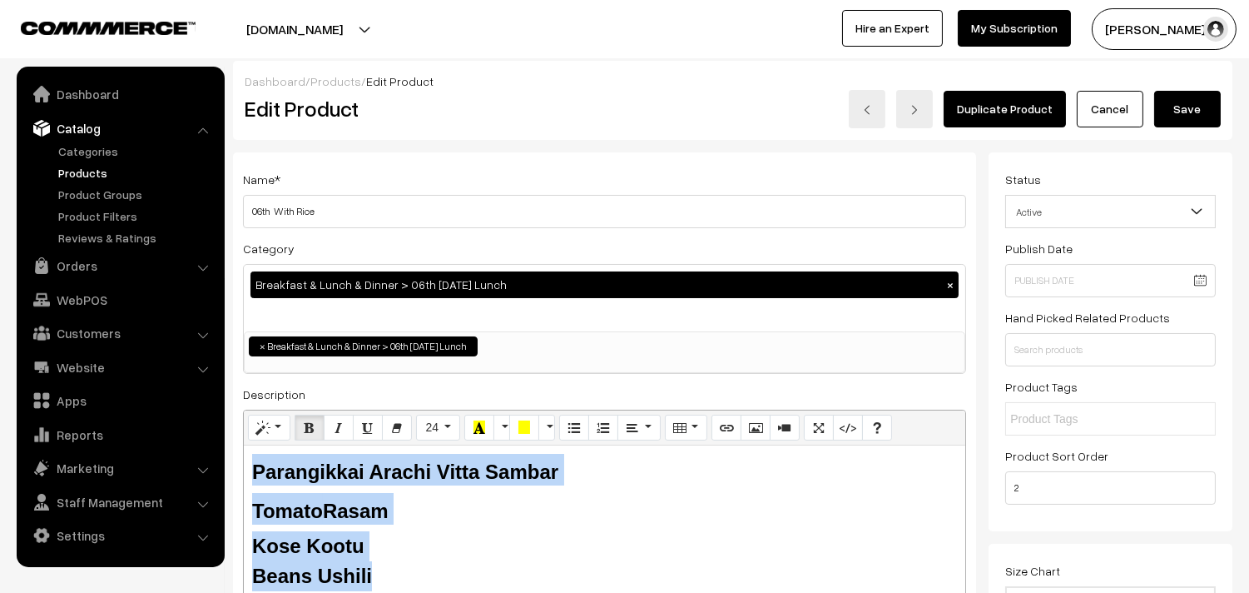
scroll to position [0, 0]
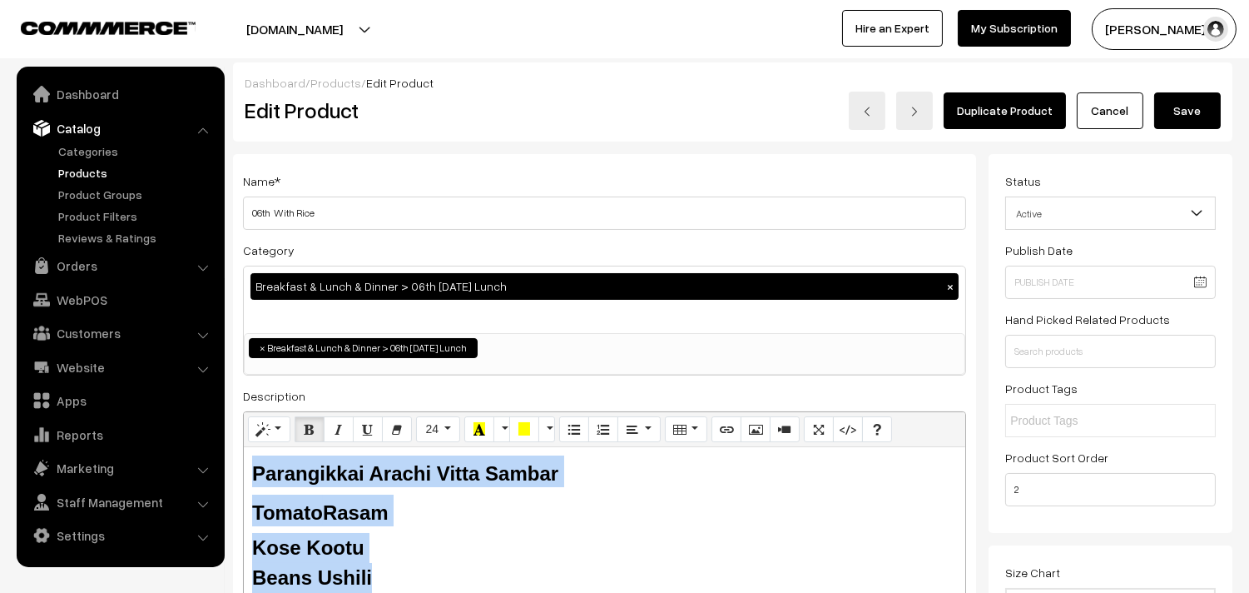
click at [1173, 113] on button "Save" at bounding box center [1187, 110] width 67 height 37
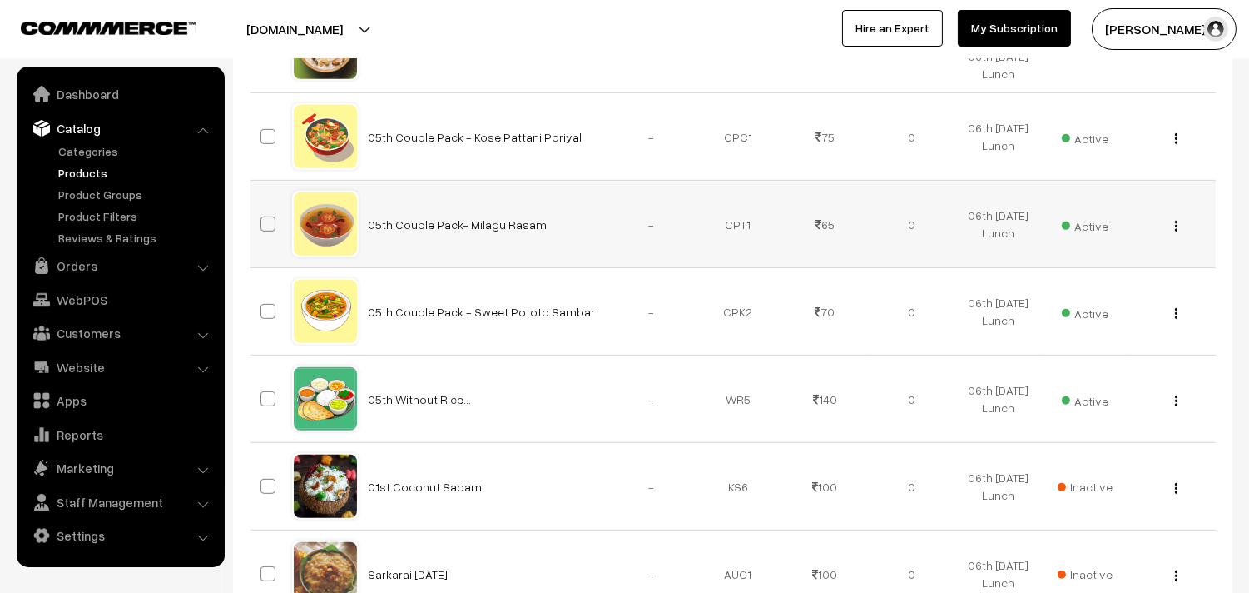
scroll to position [1479, 0]
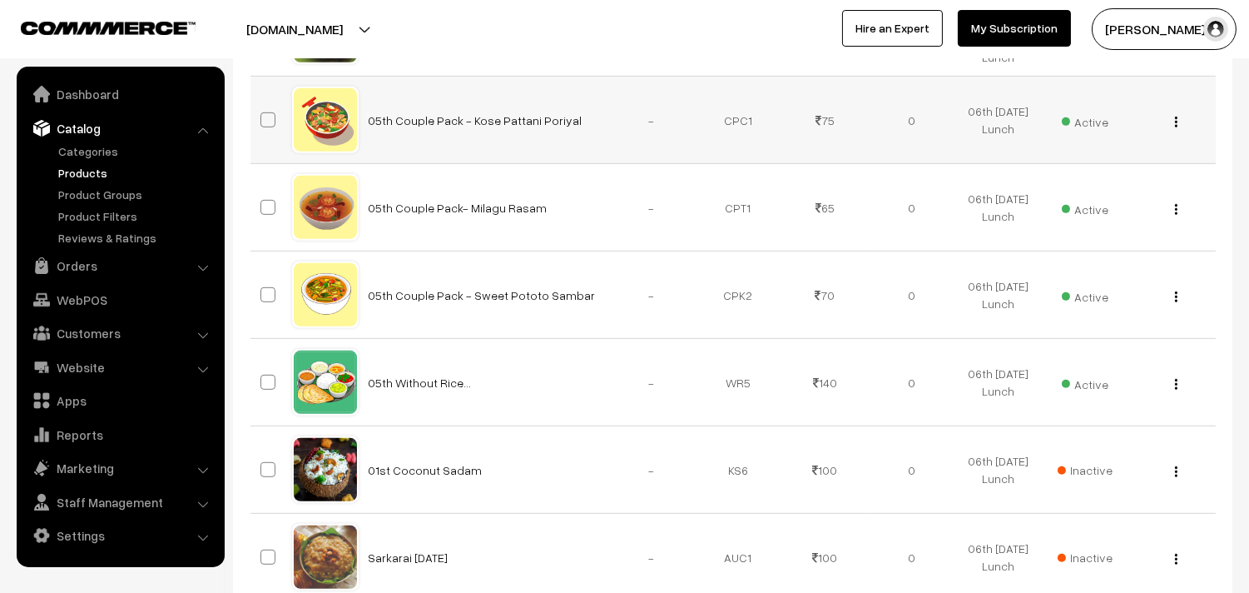
click at [1178, 128] on button "button" at bounding box center [1176, 121] width 4 height 13
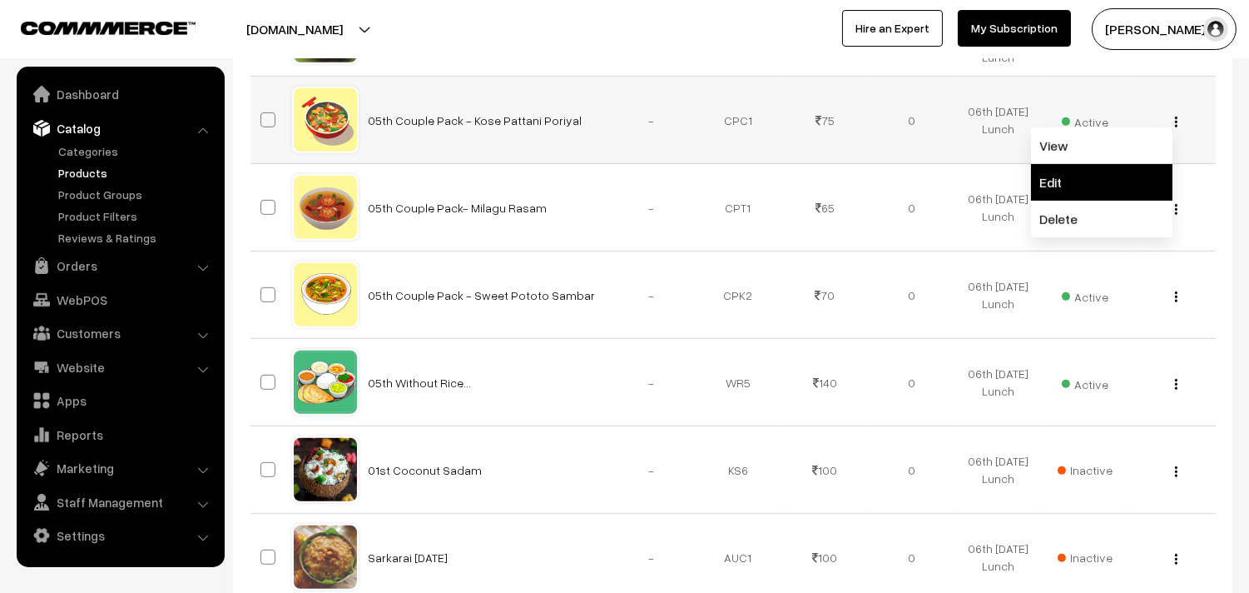
click at [1074, 201] on link "Edit" at bounding box center [1101, 182] width 141 height 37
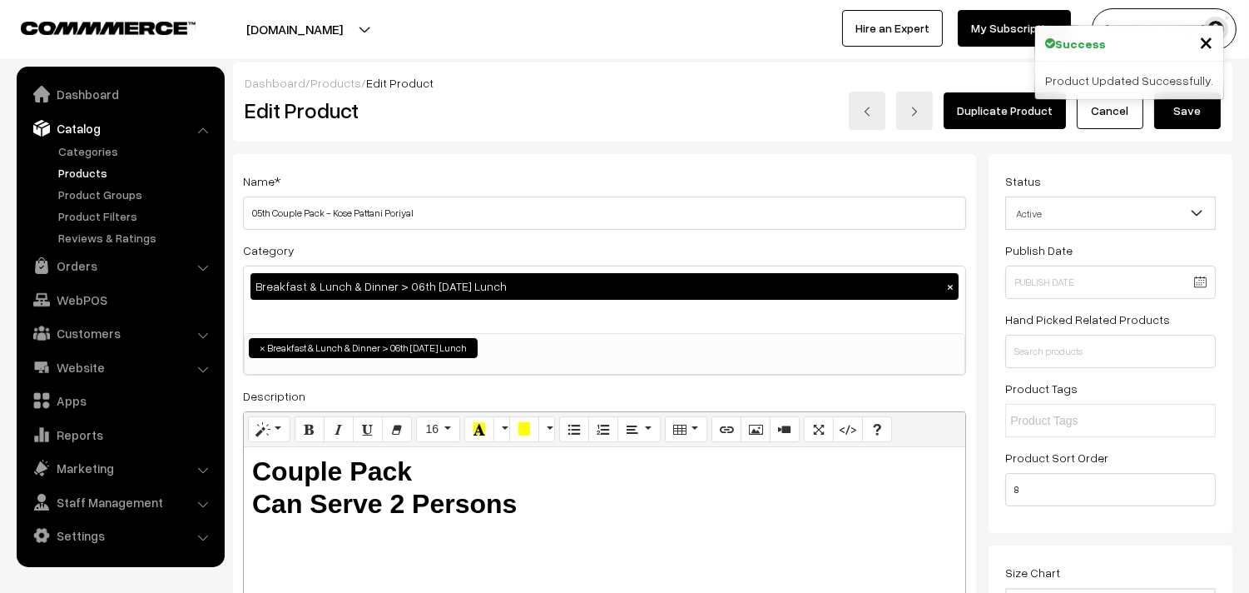
drag, startPoint x: 268, startPoint y: 211, endPoint x: 236, endPoint y: 205, distance: 33.0
click at [236, 205] on div "Name * 05th Couple Pack - Kose Pattani Poriyal Category Breakfast & Lunch & Din…" at bounding box center [604, 423] width 743 height 538
click at [270, 205] on input "05th Couple Pack - Kose Pattani Poriyal" at bounding box center [604, 212] width 723 height 33
drag, startPoint x: 270, startPoint y: 206, endPoint x: 219, endPoint y: 179, distance: 57.3
click at [243, 211] on input "05th Couple Pack - Kose Pattani Poriyal" at bounding box center [604, 212] width 723 height 33
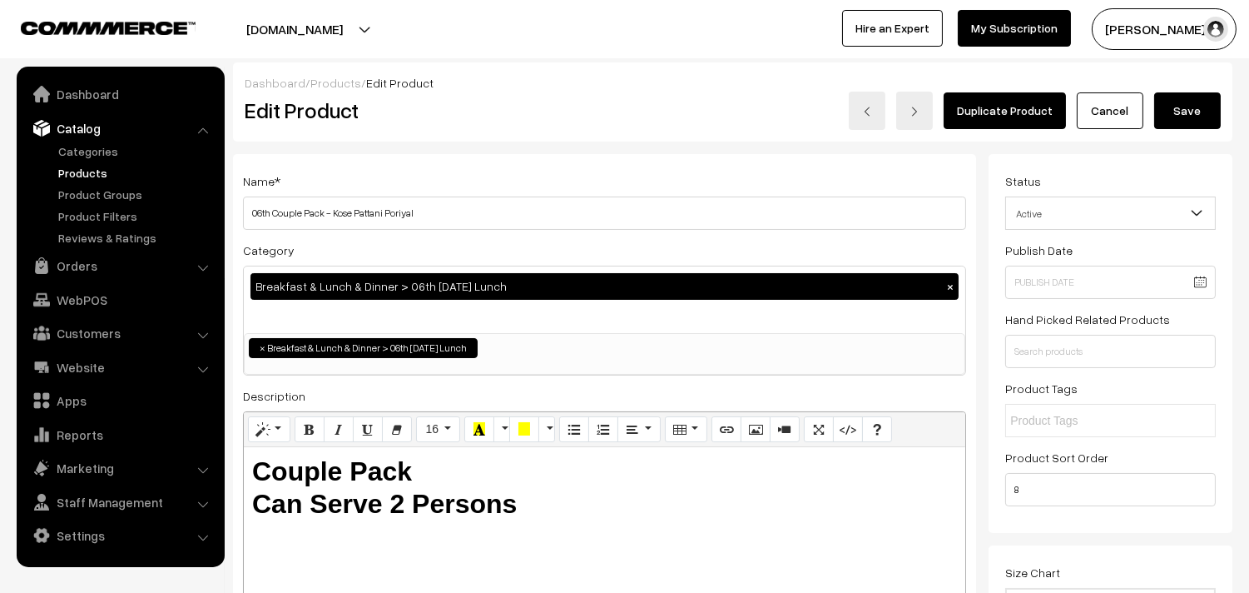
drag, startPoint x: 336, startPoint y: 210, endPoint x: 617, endPoint y: 205, distance: 280.5
click at [629, 214] on input "06th Couple Pack - Kose Pattani Poriyal" at bounding box center [604, 212] width 723 height 33
type input "06th Couple Pack - Beans Paruppu Ushili"
click at [1187, 108] on button "Save" at bounding box center [1187, 110] width 67 height 37
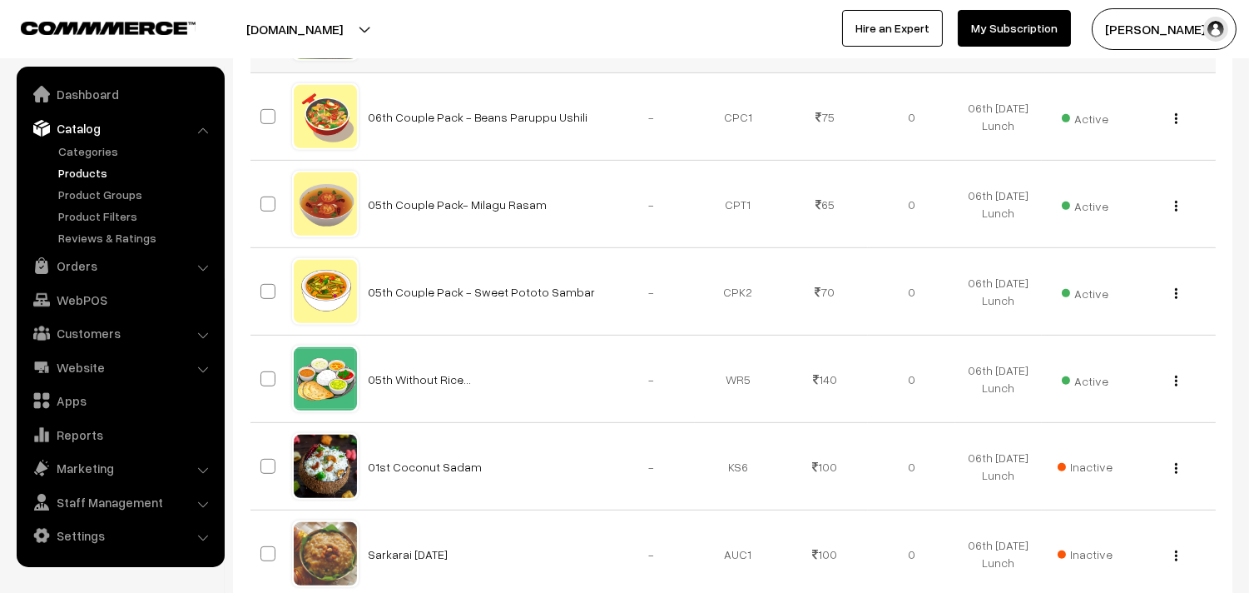
scroll to position [1571, 0]
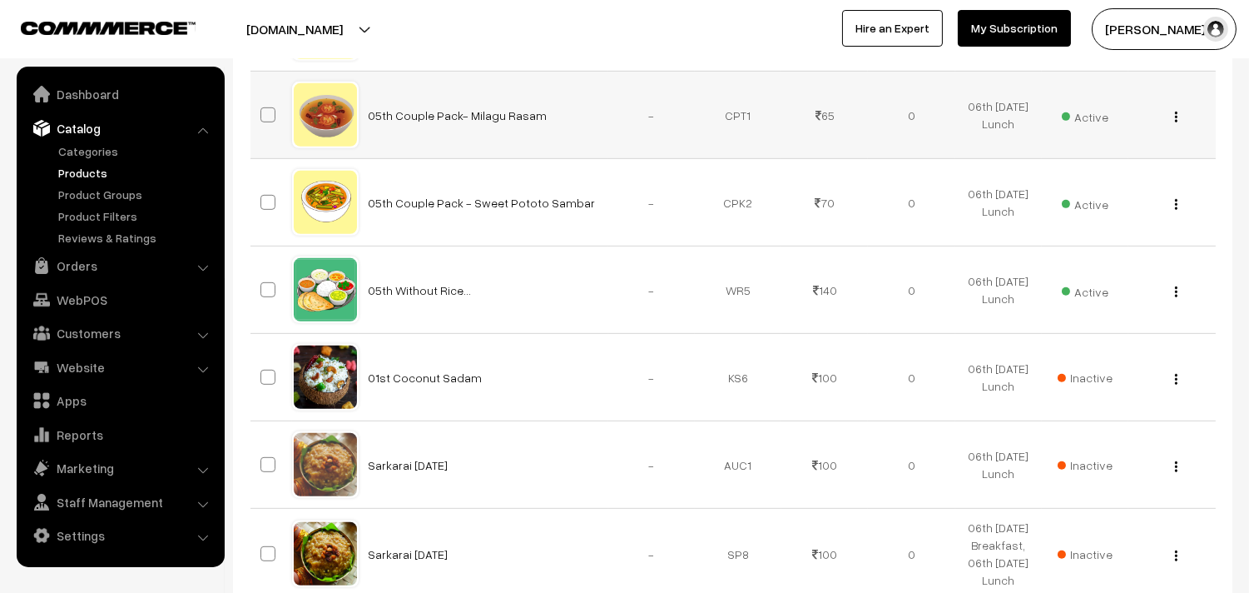
click at [1176, 122] on img "button" at bounding box center [1176, 117] width 2 height 11
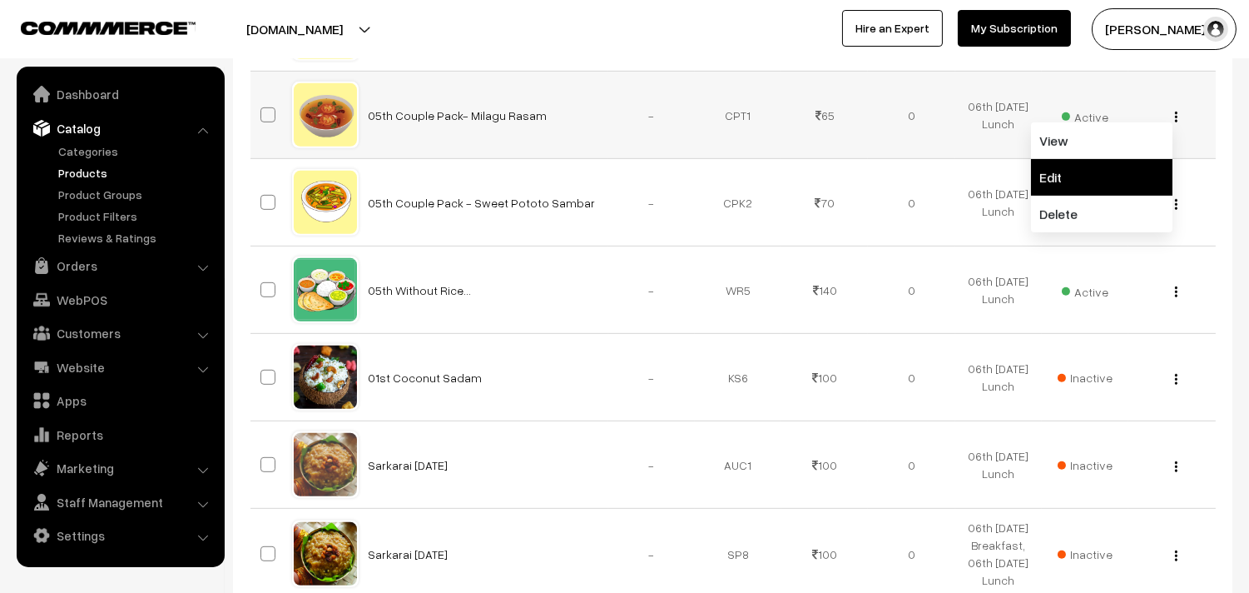
click at [1093, 196] on link "Edit" at bounding box center [1101, 177] width 141 height 37
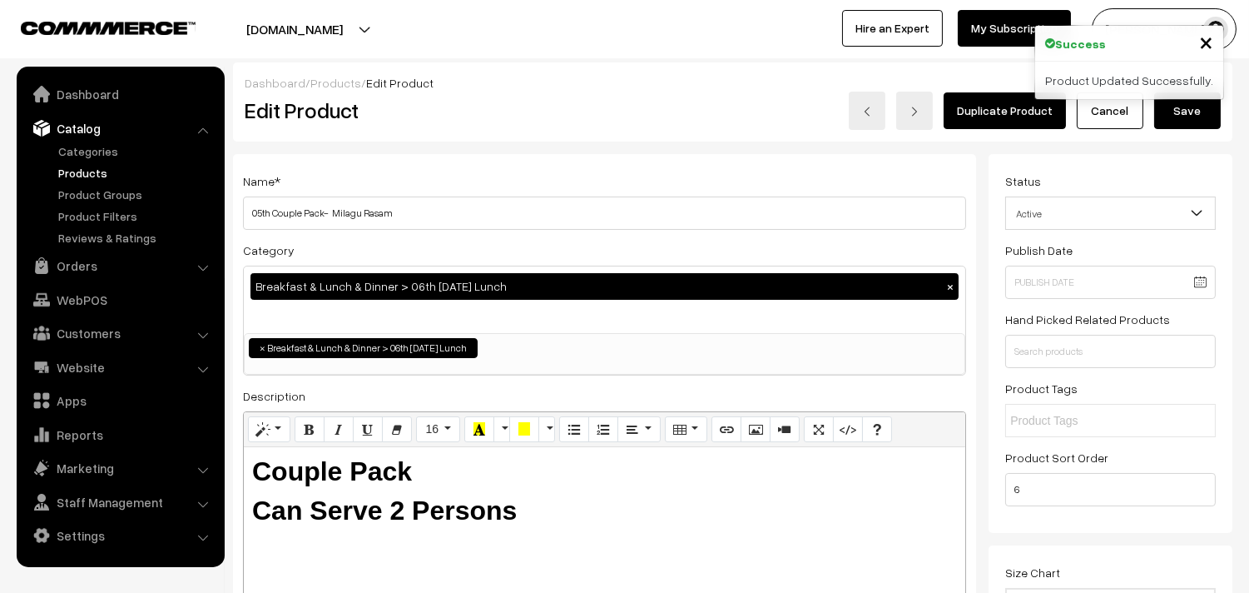
drag, startPoint x: 271, startPoint y: 211, endPoint x: 221, endPoint y: 172, distance: 63.6
drag, startPoint x: 336, startPoint y: 211, endPoint x: 360, endPoint y: 210, distance: 24.2
click at [360, 210] on input "06th Couple Pack- Milagu Rasam" at bounding box center [604, 212] width 723 height 33
type input "06th Couple Pack- Tomato Rasam"
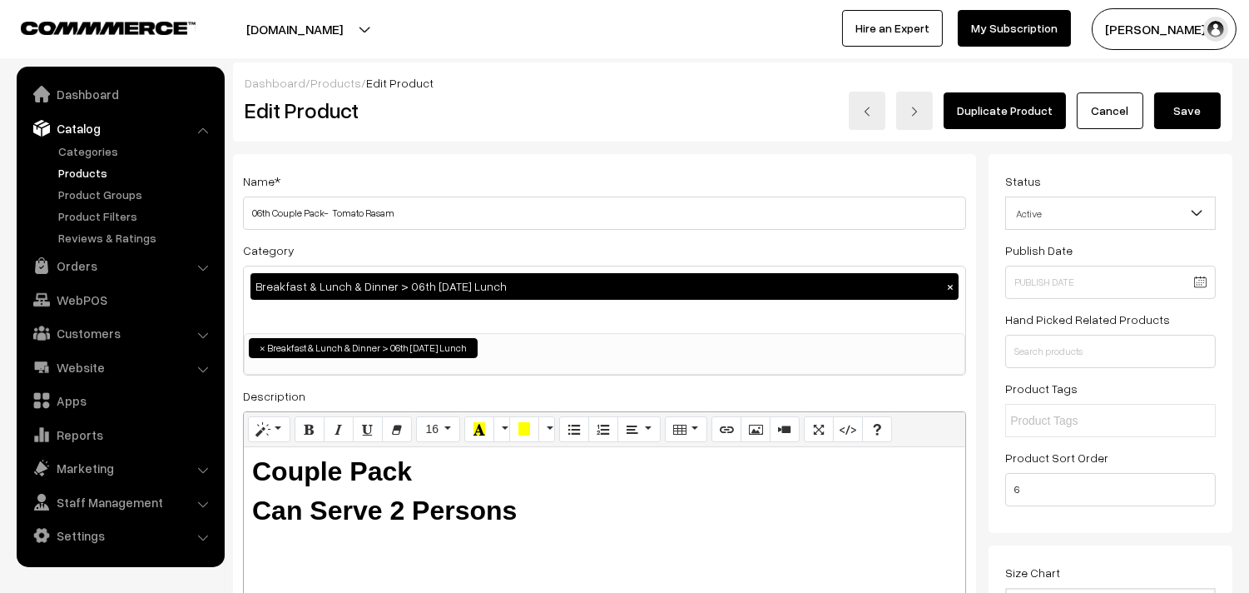
click at [1190, 113] on button "Save" at bounding box center [1187, 110] width 67 height 37
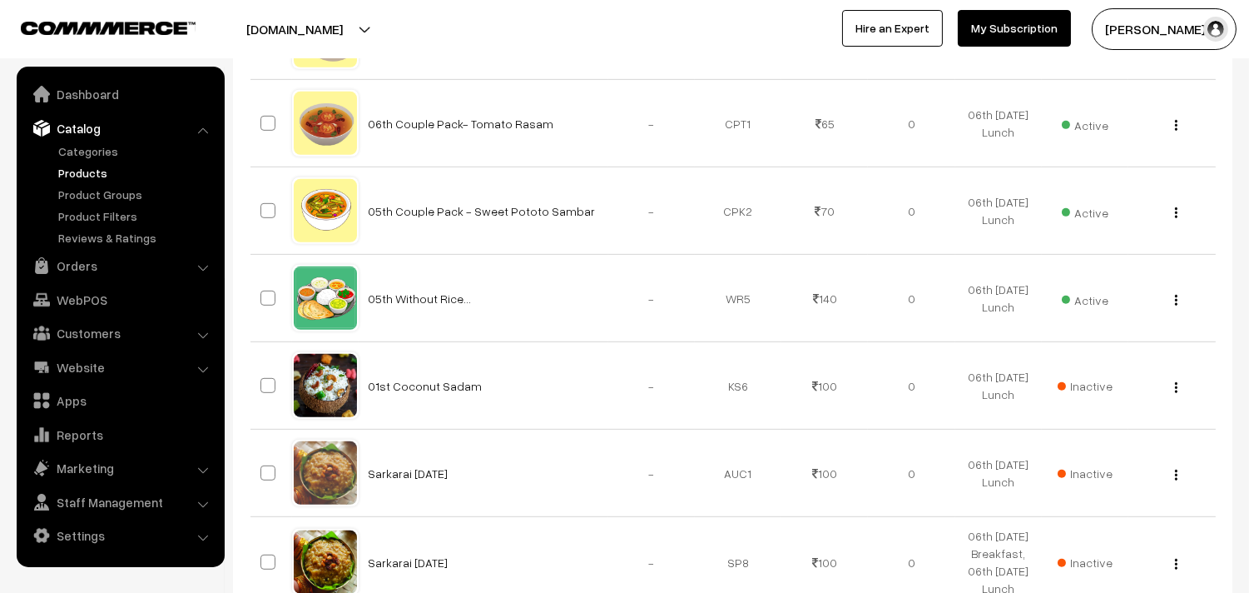
scroll to position [1665, 0]
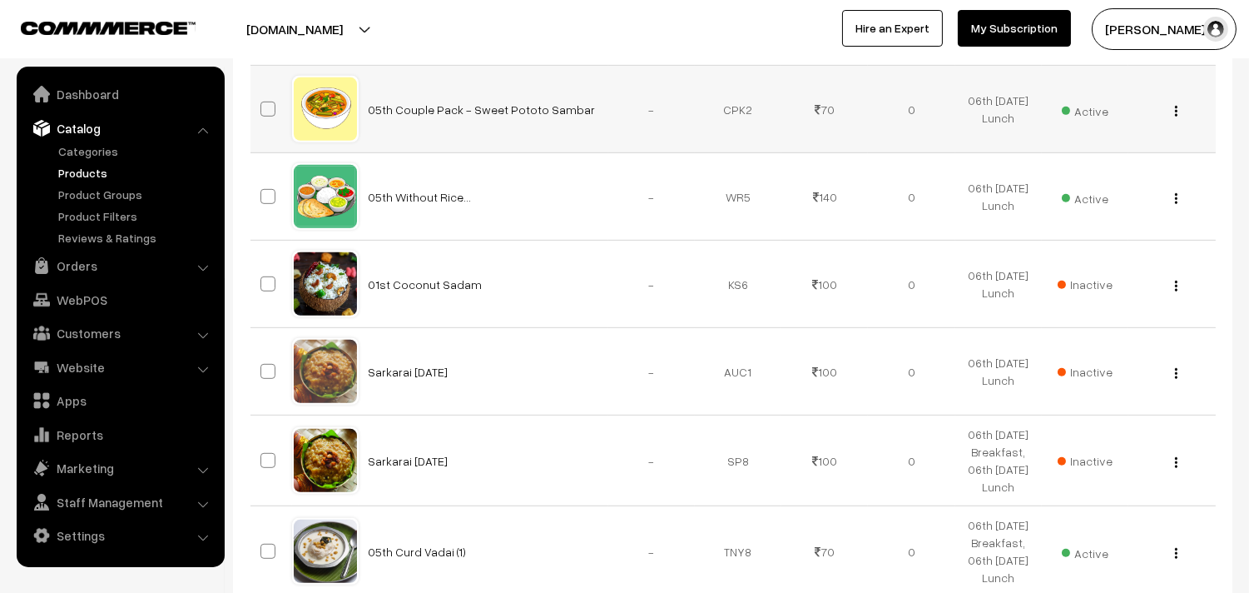
click at [1175, 117] on img "button" at bounding box center [1176, 111] width 2 height 11
click at [1086, 190] on link "Edit" at bounding box center [1101, 171] width 141 height 37
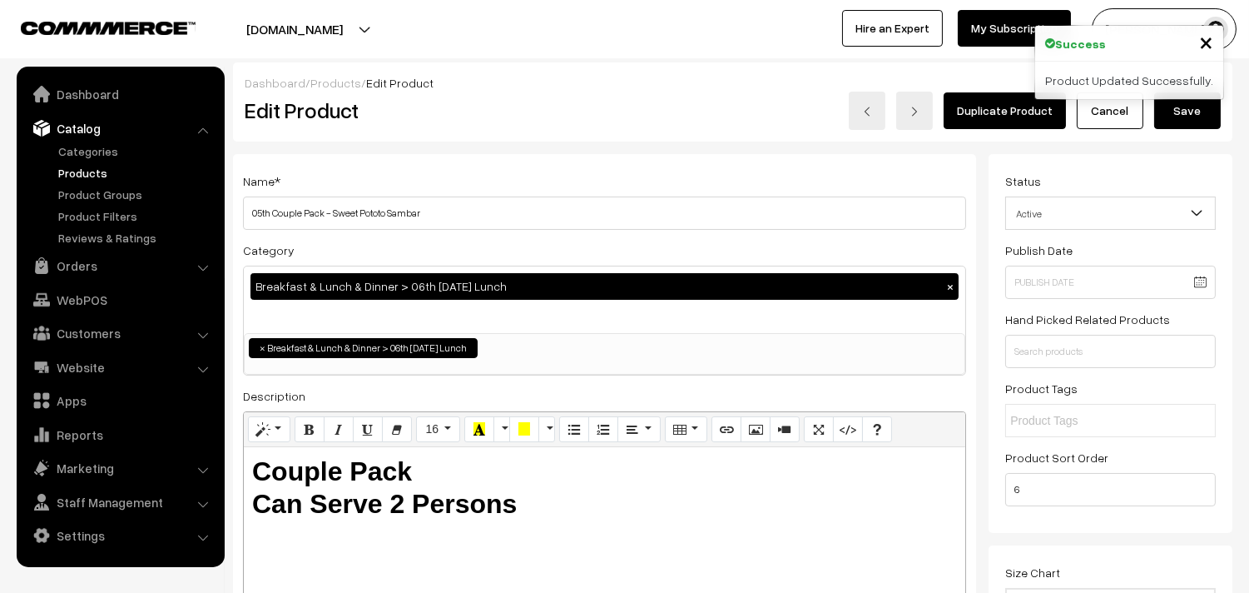
drag, startPoint x: 263, startPoint y: 214, endPoint x: 230, endPoint y: 217, distance: 33.5
drag, startPoint x: 337, startPoint y: 209, endPoint x: 767, endPoint y: 201, distance: 430.4
click at [767, 201] on input "06th Couple Pack - Sweet Pototo Sambar" at bounding box center [604, 212] width 723 height 33
type input "06th Couple Pack - Parangikkai Arachi Vitta Sambar"
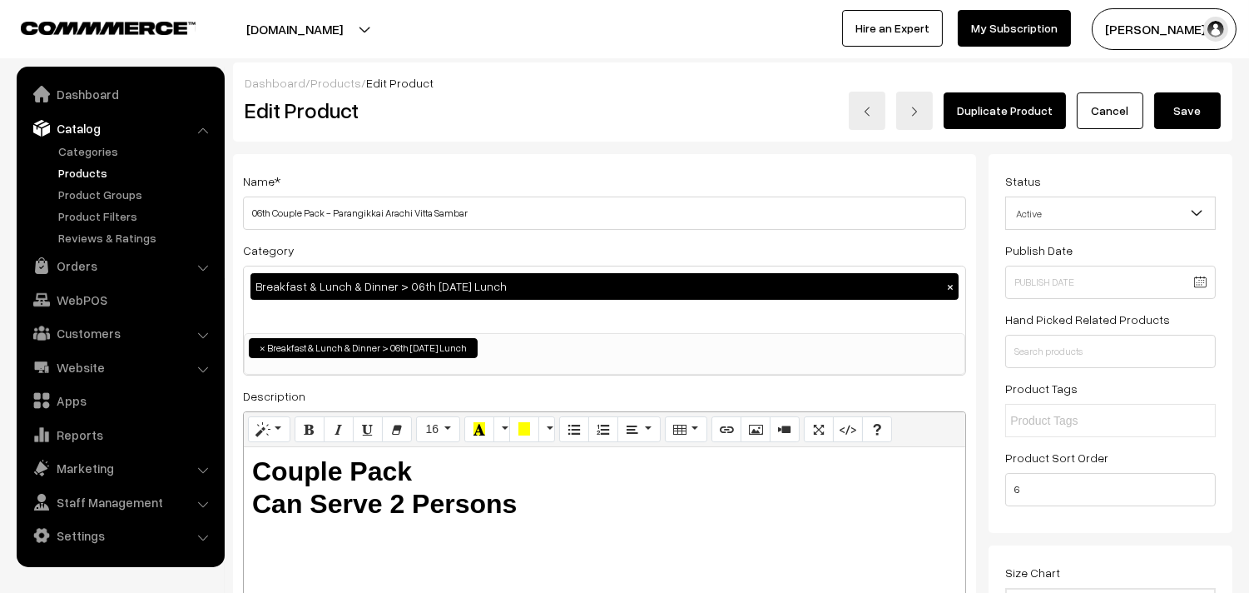
click at [1179, 117] on button "Save" at bounding box center [1187, 110] width 67 height 37
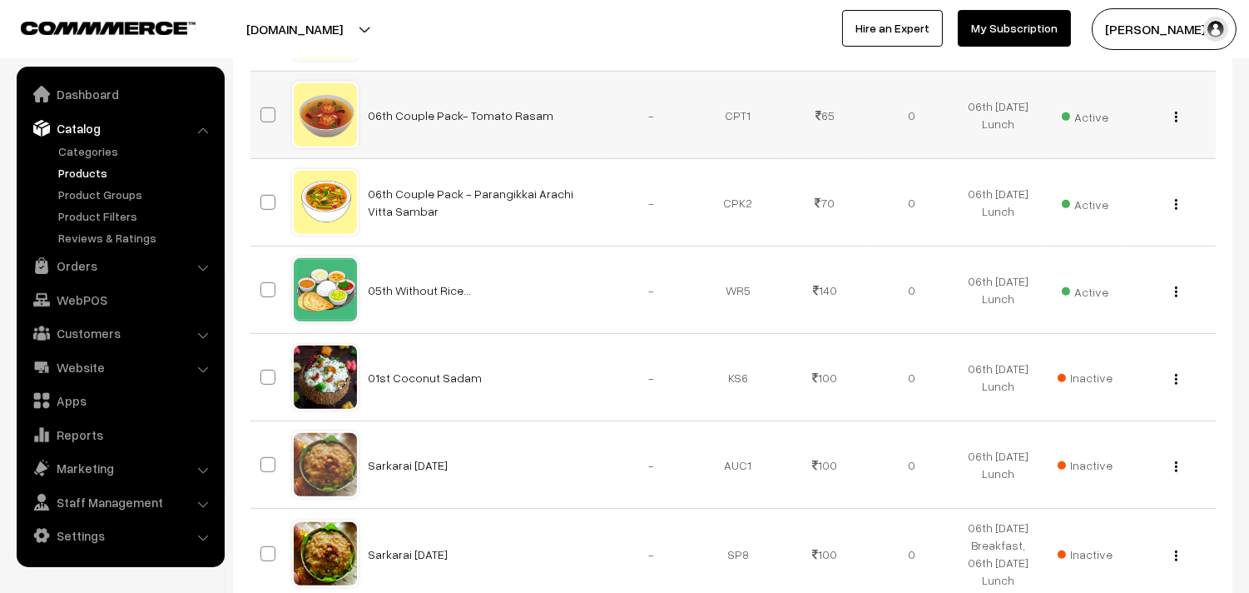
scroll to position [1849, 0]
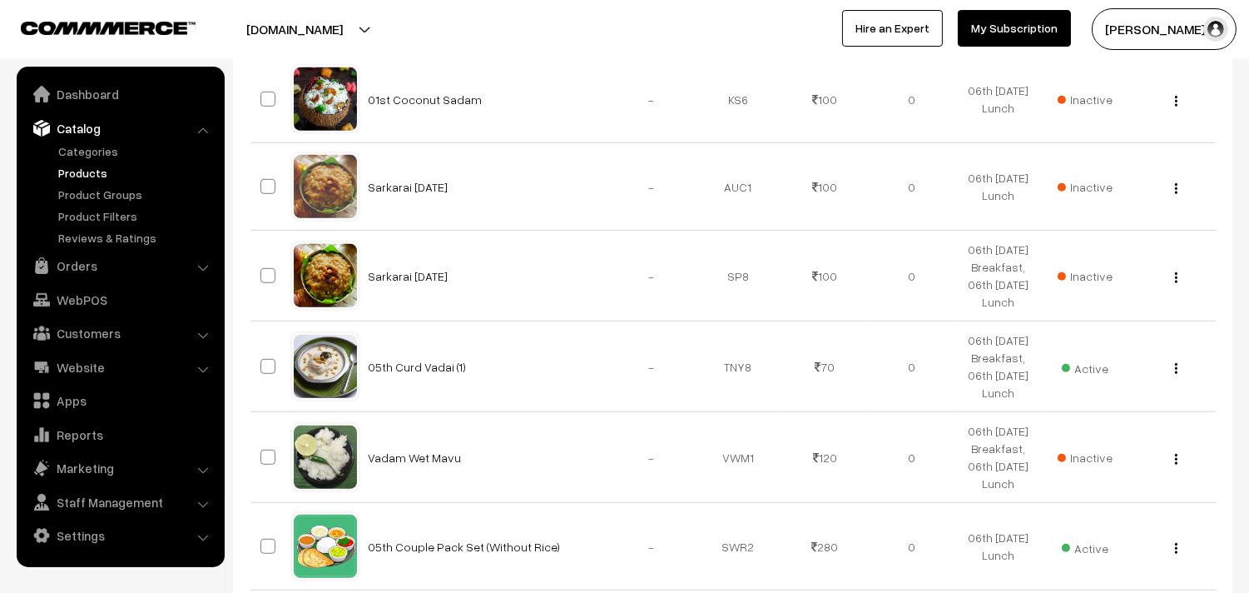
click at [1171, 21] on div "View Edit Delete" at bounding box center [1172, 11] width 67 height 17
click at [1180, 21] on div "View Edit Delete" at bounding box center [1172, 11] width 67 height 17
click at [1176, 19] on img "button" at bounding box center [1176, 13] width 2 height 11
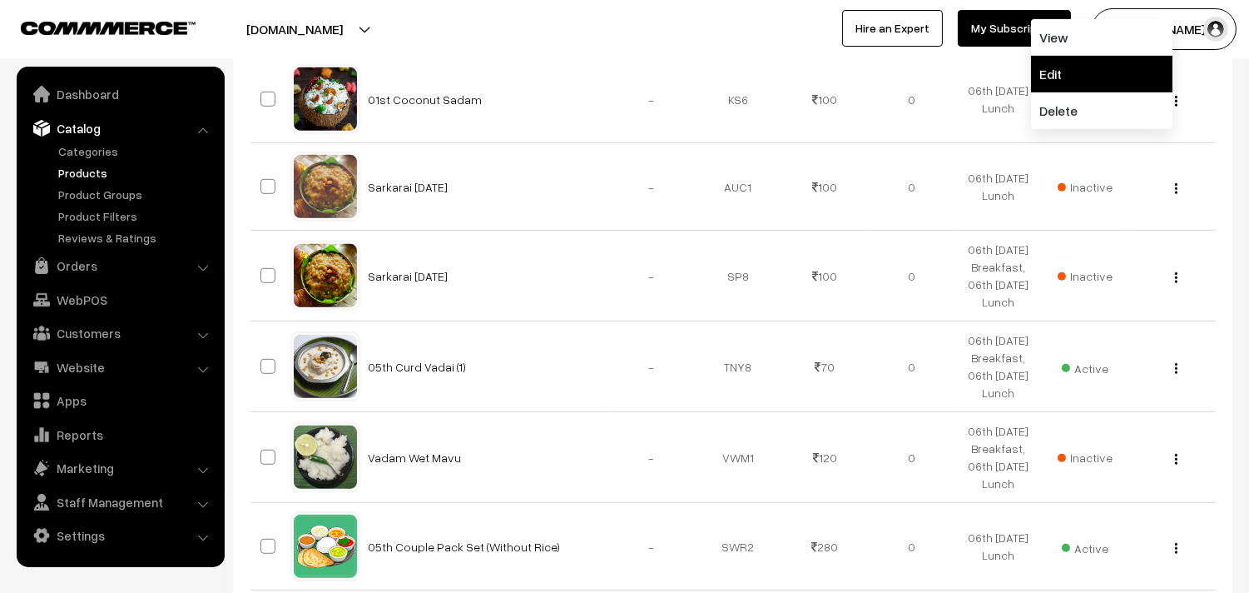
click at [1083, 92] on link "Edit" at bounding box center [1101, 74] width 141 height 37
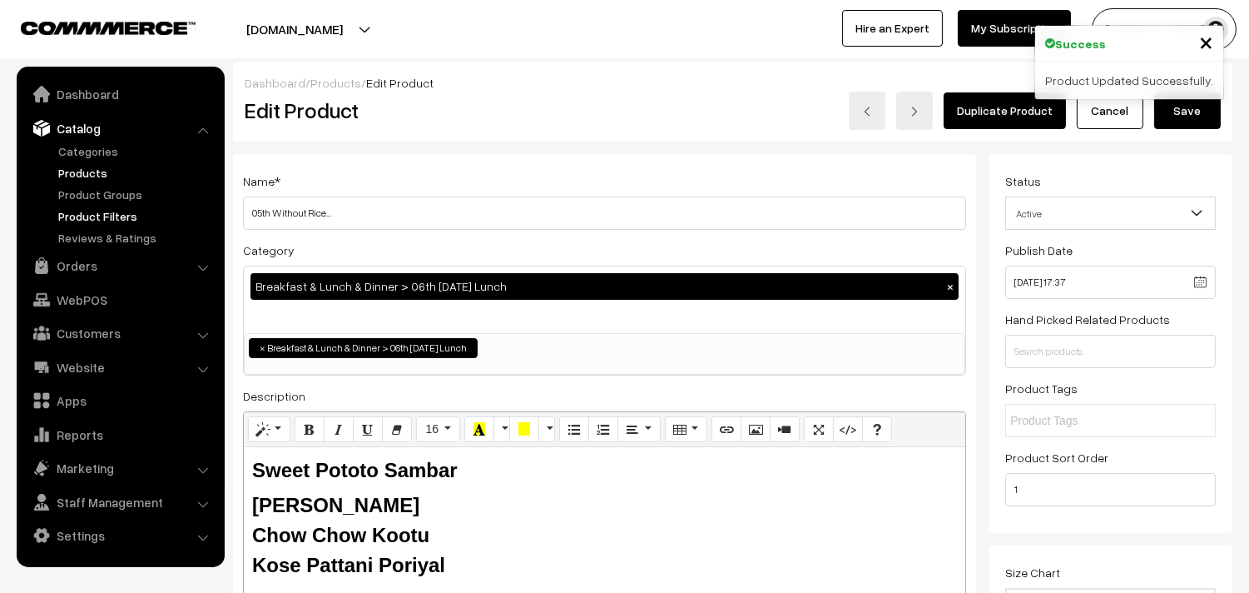
drag, startPoint x: 275, startPoint y: 213, endPoint x: 189, endPoint y: 198, distance: 87.8
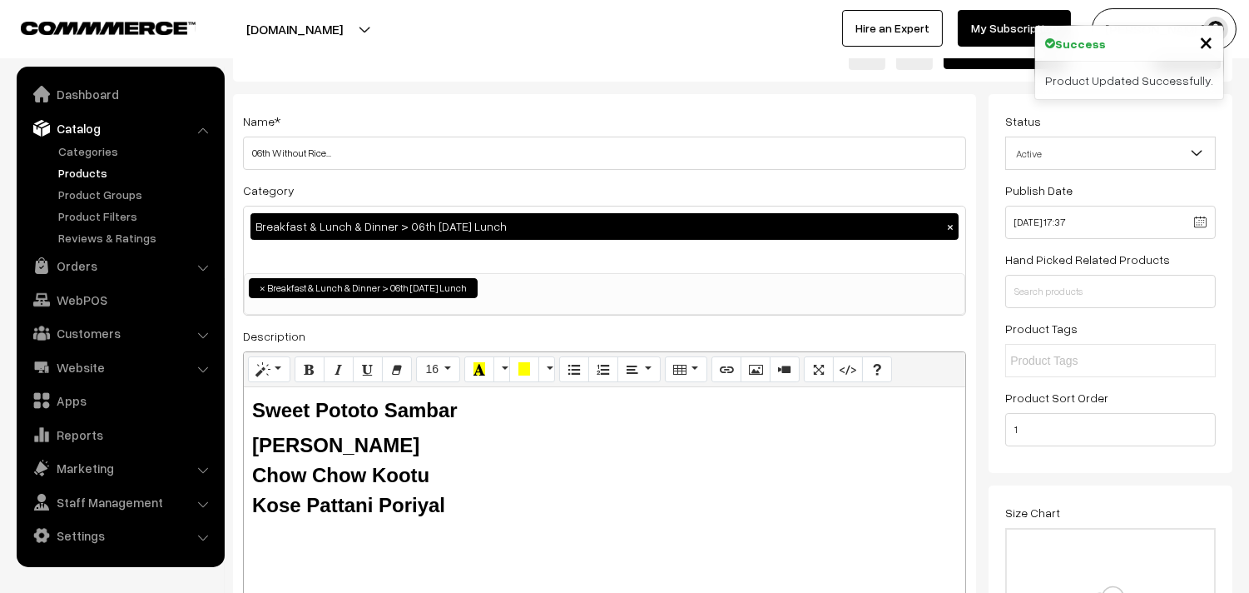
scroll to position [92, 0]
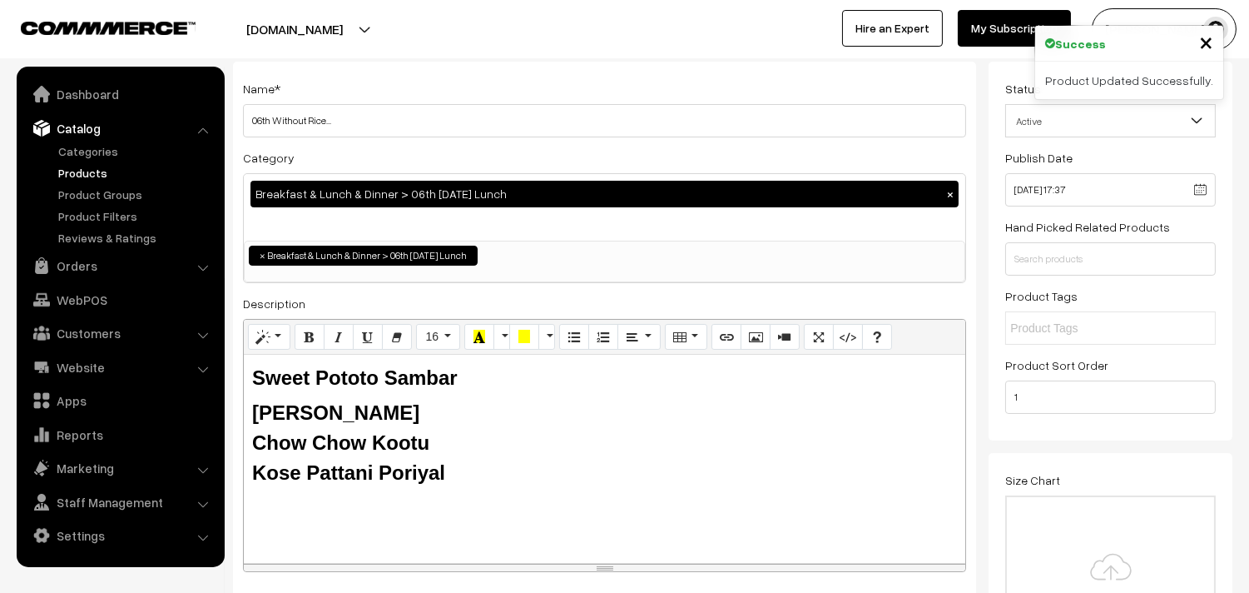
type input "06th Without Rice..."
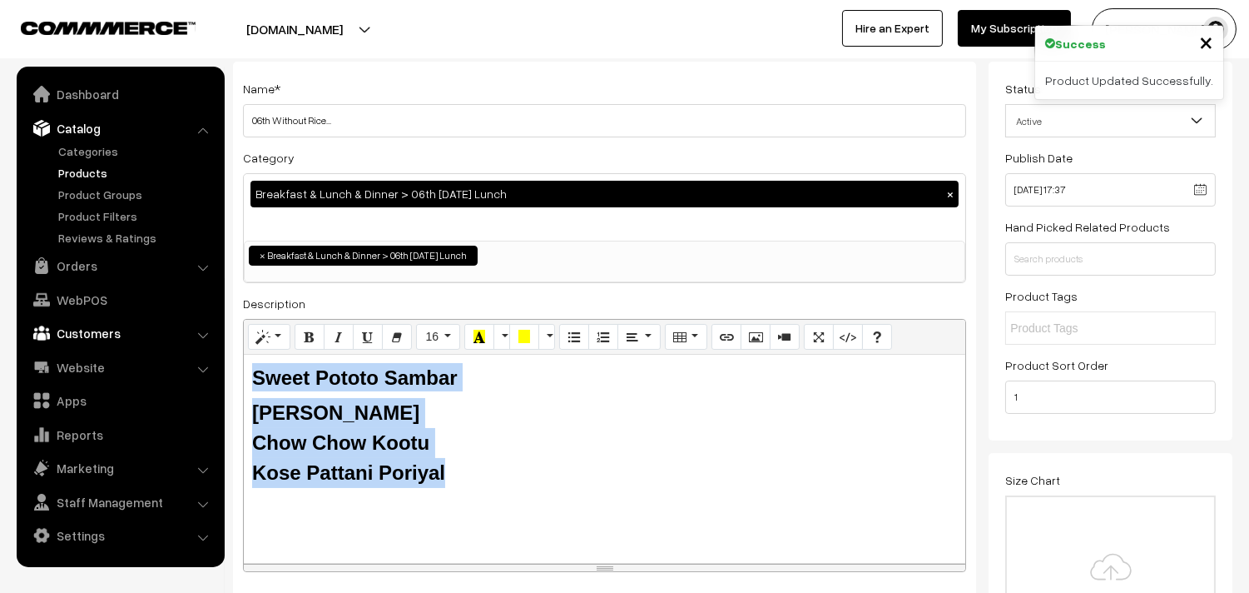
drag, startPoint x: 445, startPoint y: 466, endPoint x: 146, endPoint y: 342, distance: 323.5
paste div
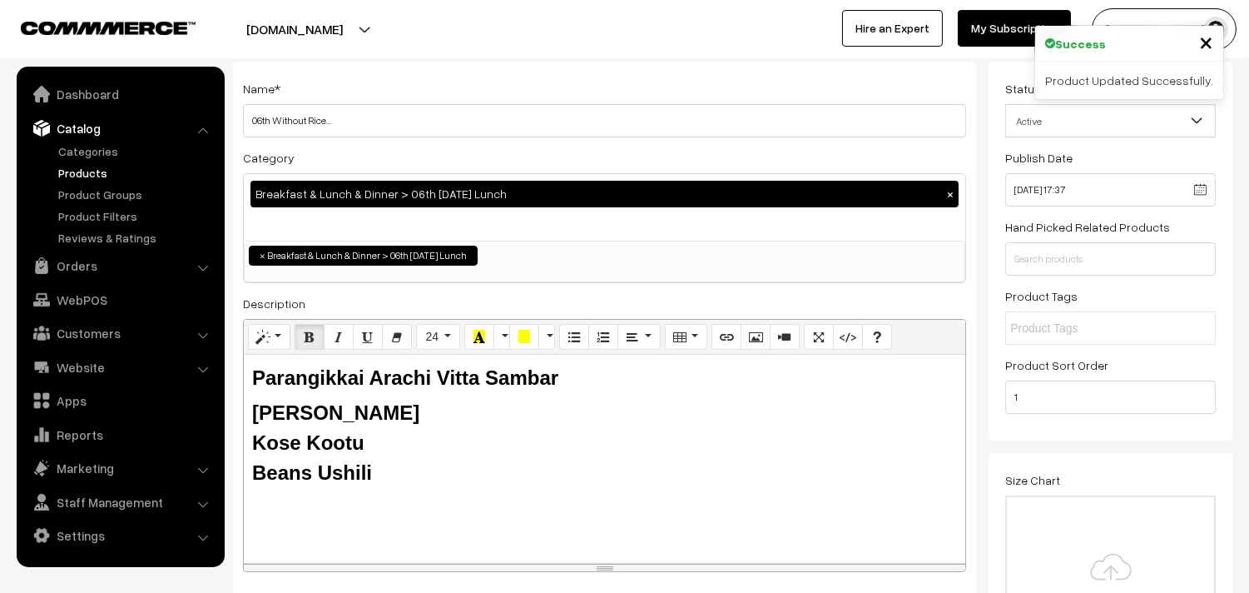
scroll to position [0, 0]
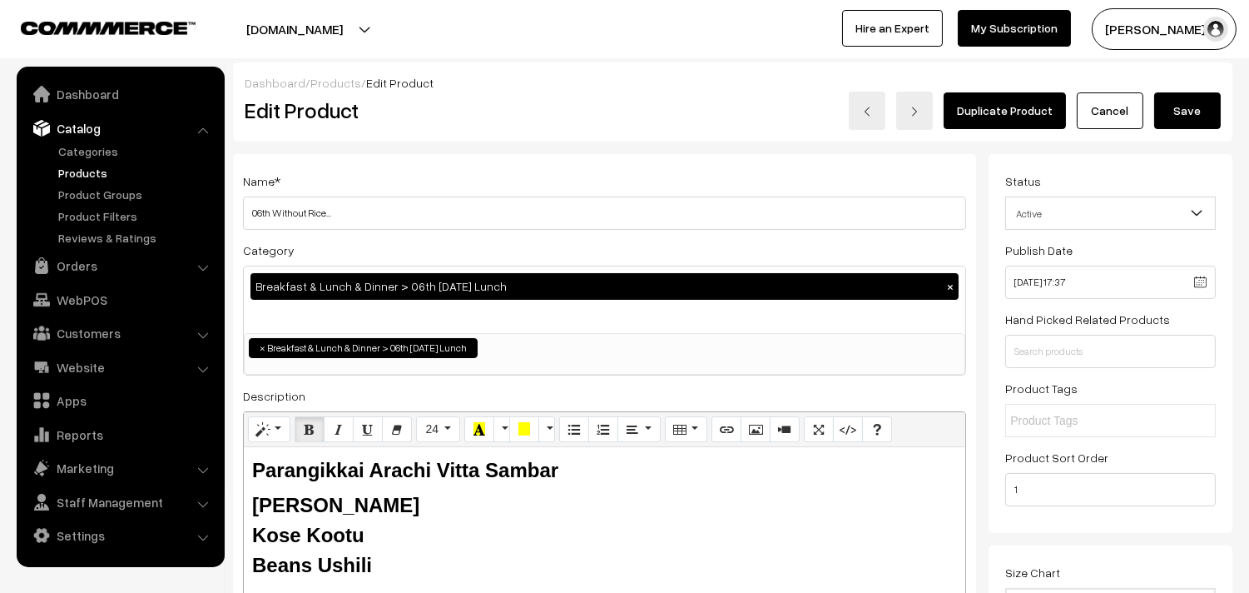
click at [1208, 122] on button "Save" at bounding box center [1187, 110] width 67 height 37
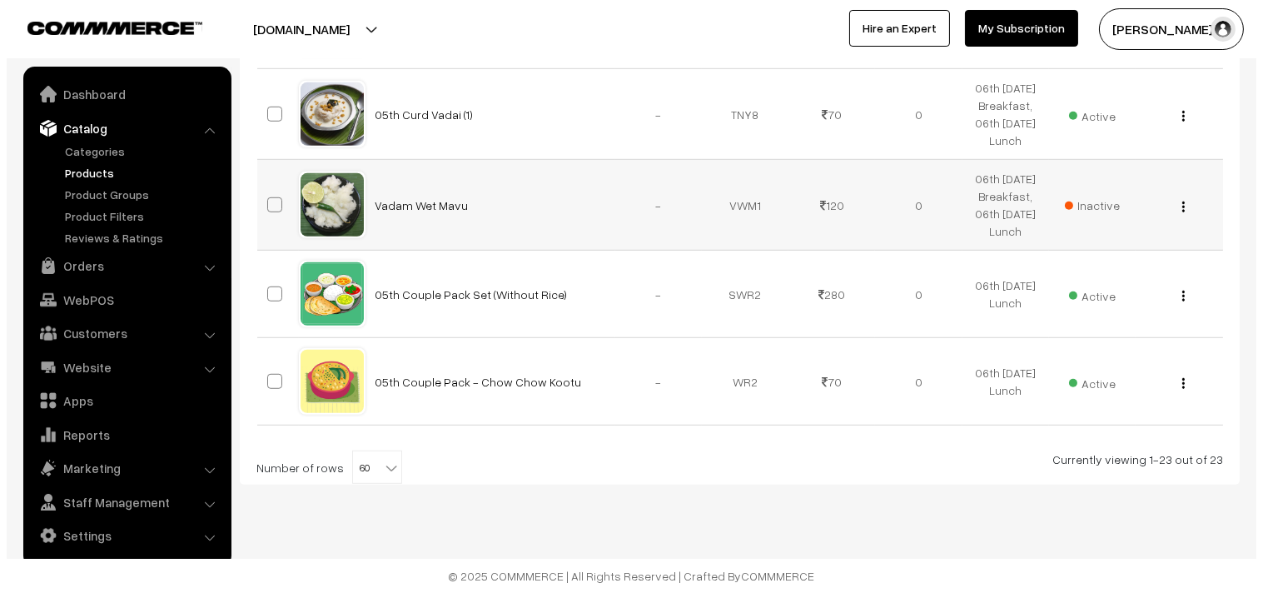
scroll to position [2219, 0]
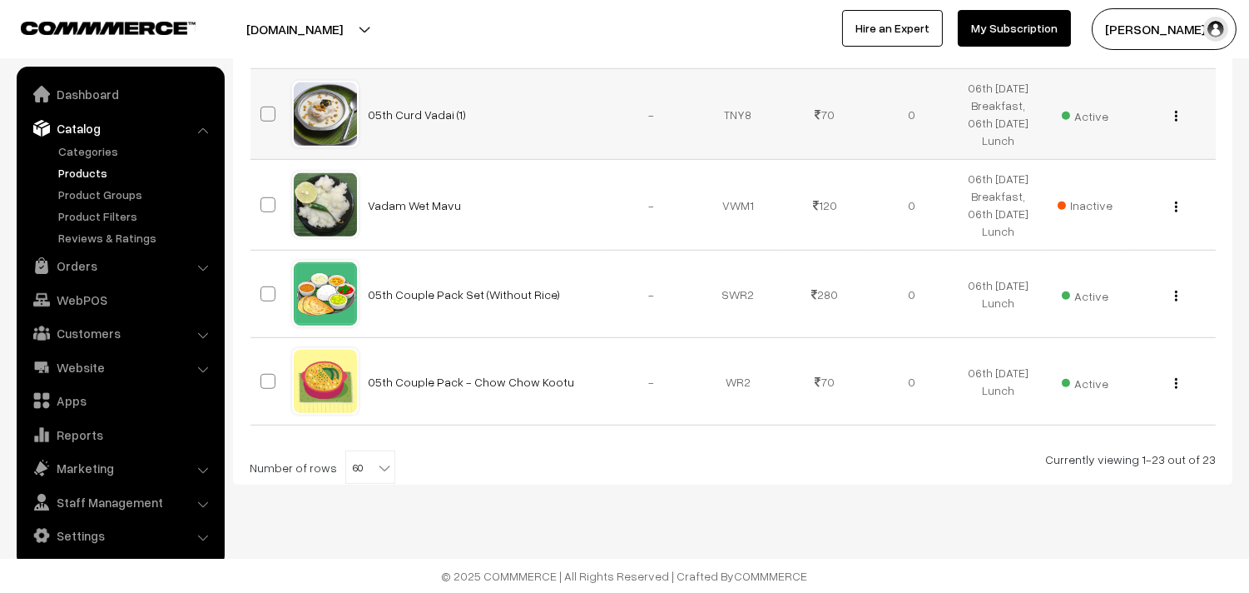
click at [1109, 160] on td "Active" at bounding box center [1085, 114] width 87 height 91
click at [1079, 125] on span "Active" at bounding box center [1085, 114] width 47 height 22
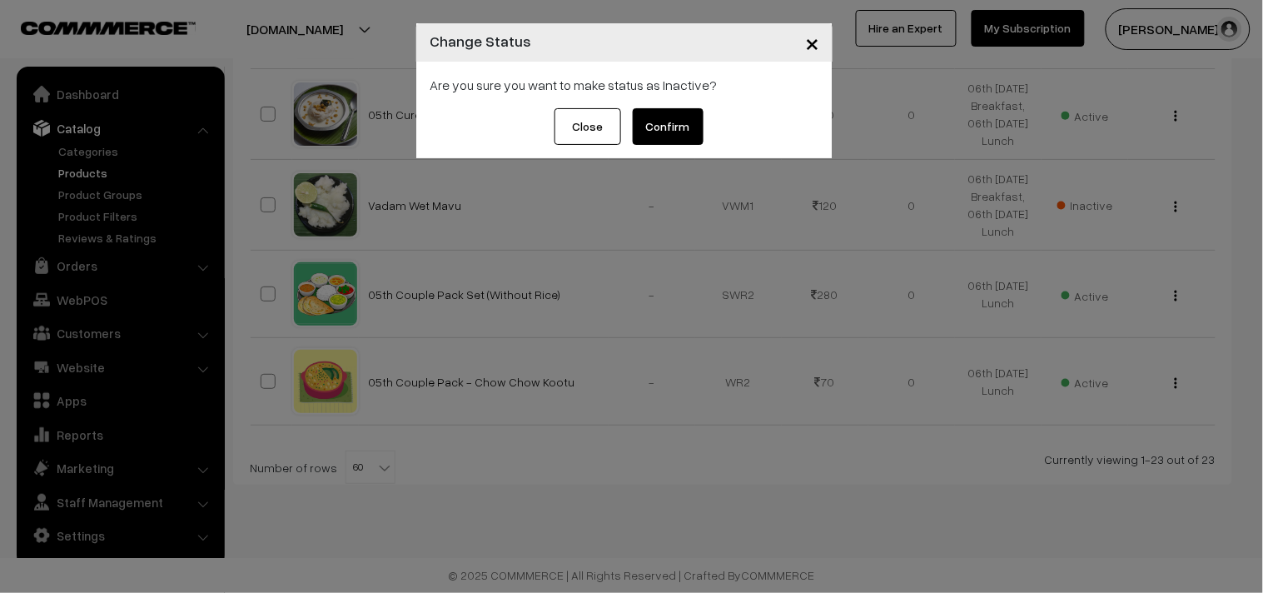
click at [672, 110] on button "Confirm" at bounding box center [668, 126] width 71 height 37
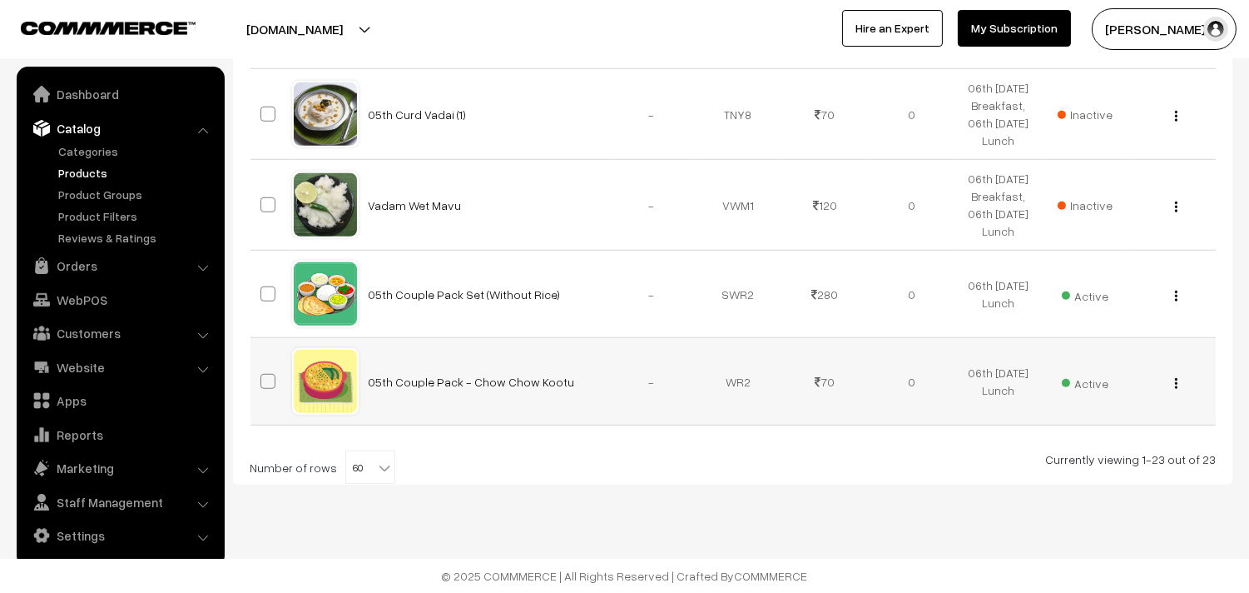
scroll to position [2349, 0]
click at [1175, 294] on img "button" at bounding box center [1176, 295] width 2 height 11
click at [1119, 342] on link "Edit" at bounding box center [1101, 356] width 141 height 37
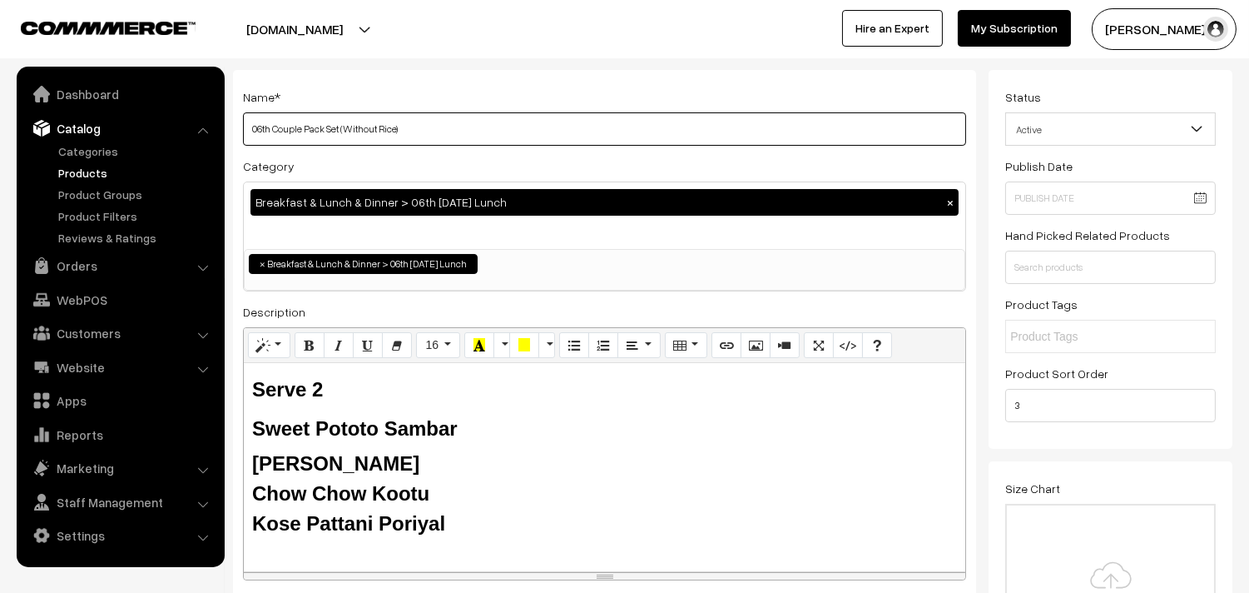
scroll to position [185, 0]
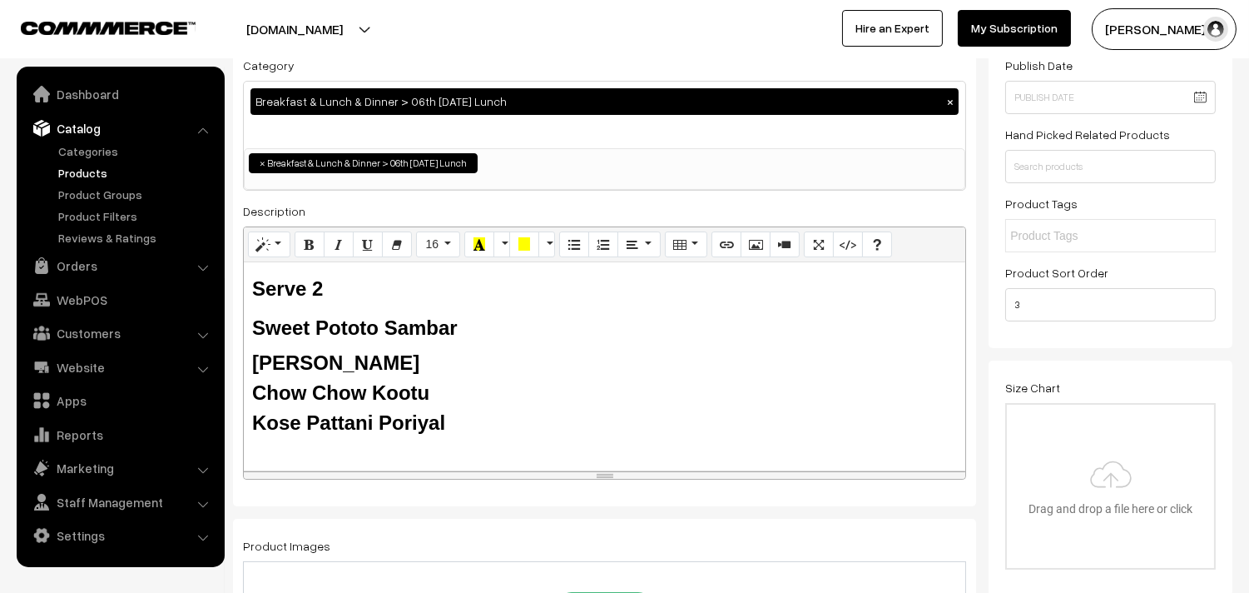
type input "06th Couple Pack Set (Without Rice)"
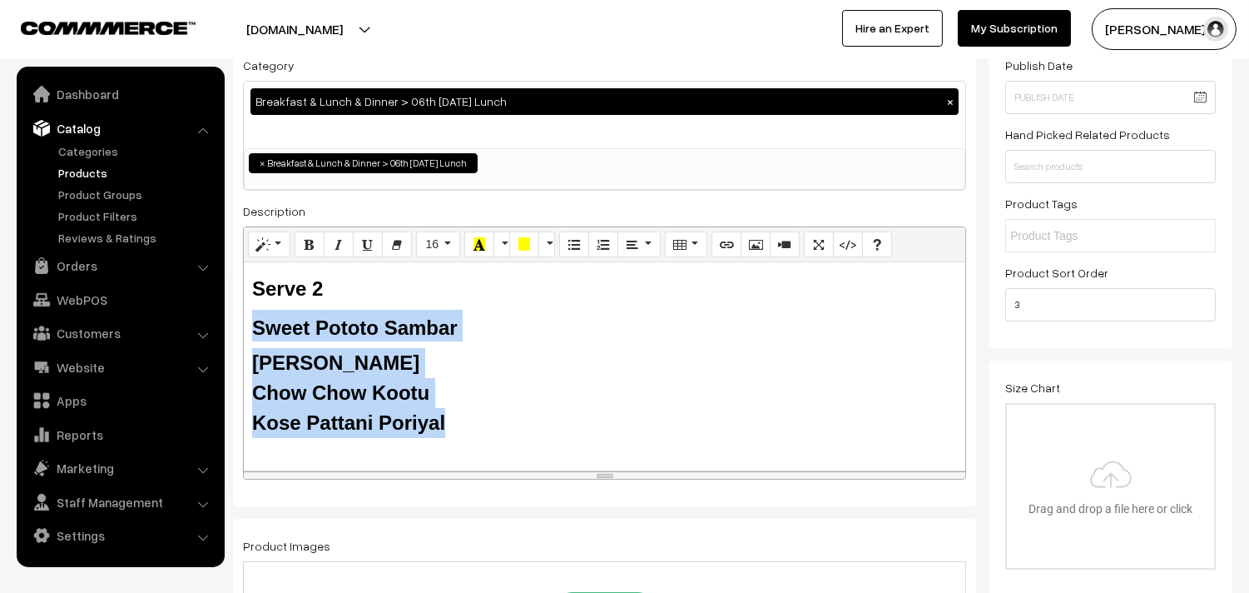
drag, startPoint x: 434, startPoint y: 410, endPoint x: 226, endPoint y: 329, distance: 223.5
paste div
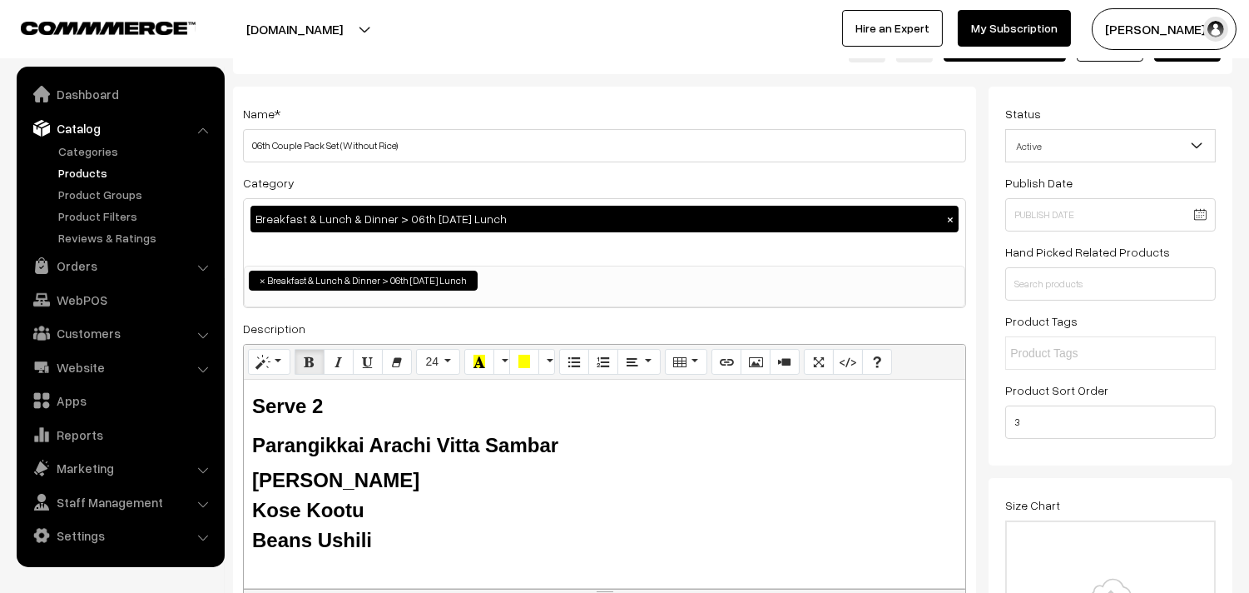
scroll to position [0, 0]
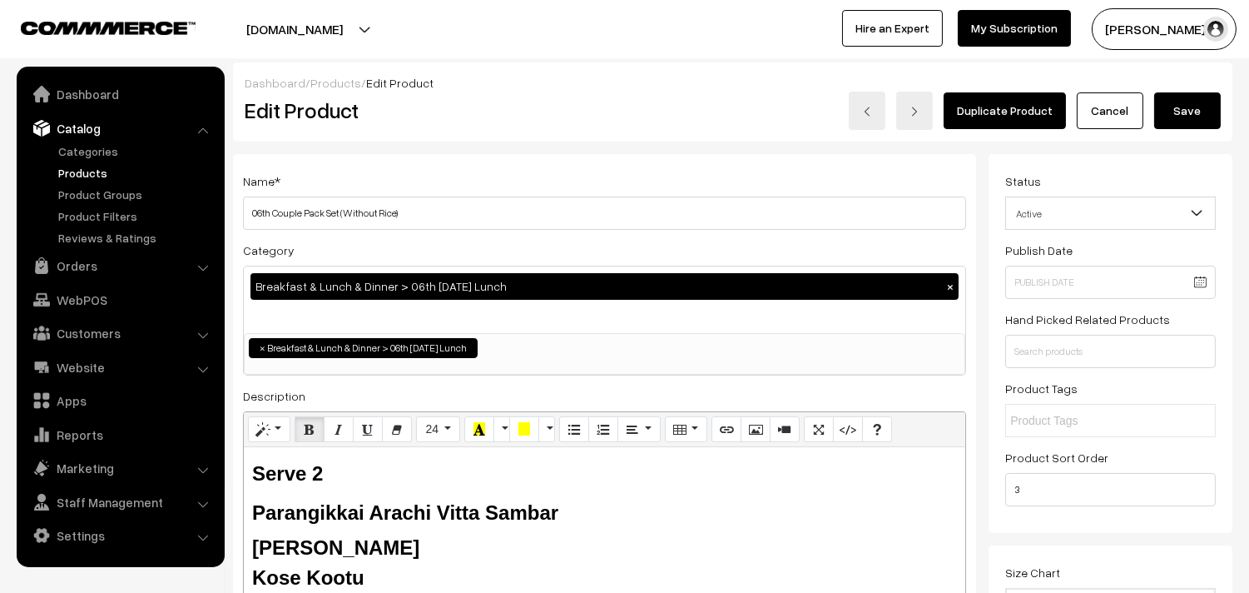
click at [1169, 104] on button "Save" at bounding box center [1187, 110] width 67 height 37
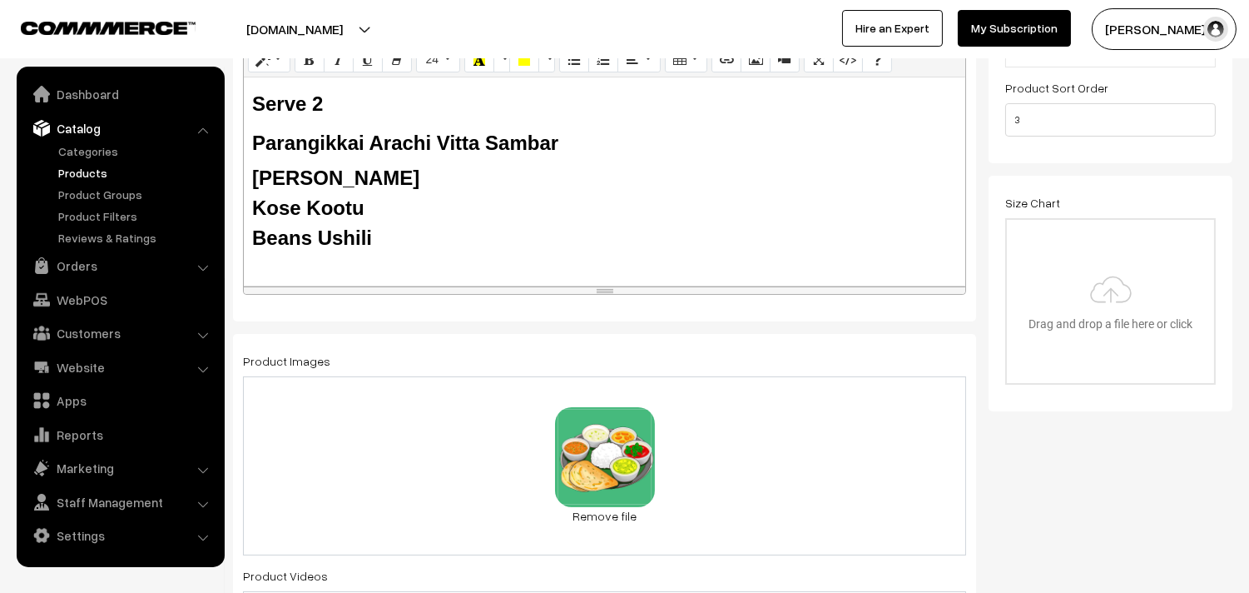
scroll to position [281, 0]
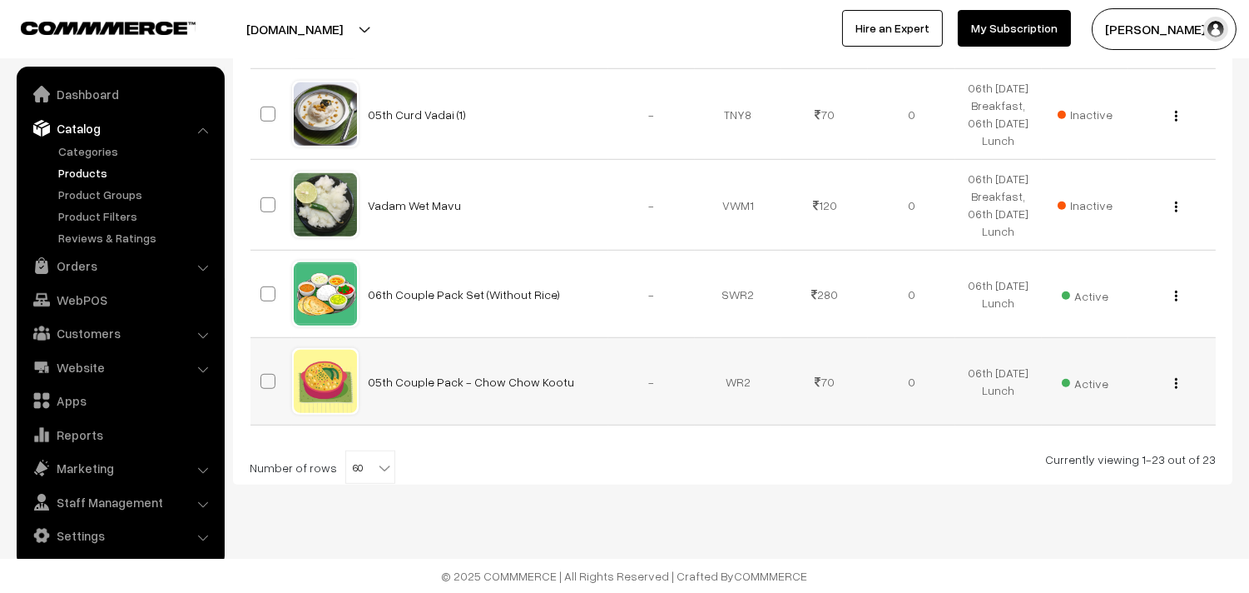
scroll to position [2349, 0]
click at [1175, 384] on img "button" at bounding box center [1176, 383] width 2 height 11
click at [1058, 445] on link "Edit" at bounding box center [1101, 443] width 141 height 37
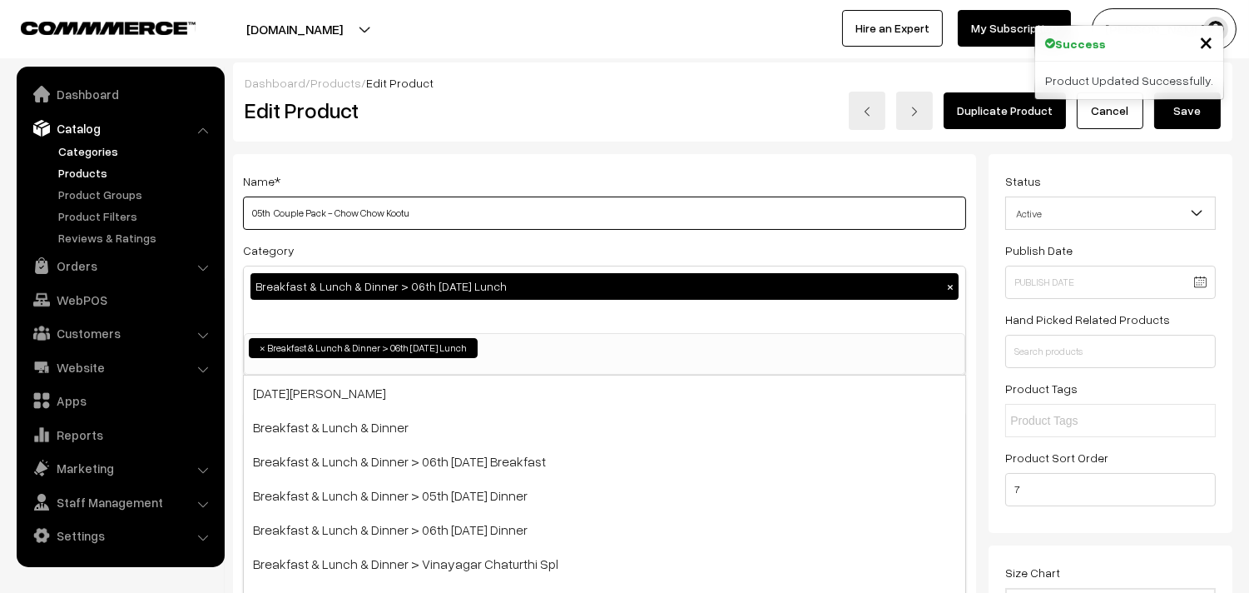
drag, startPoint x: 272, startPoint y: 209, endPoint x: 190, endPoint y: 145, distance: 104.4
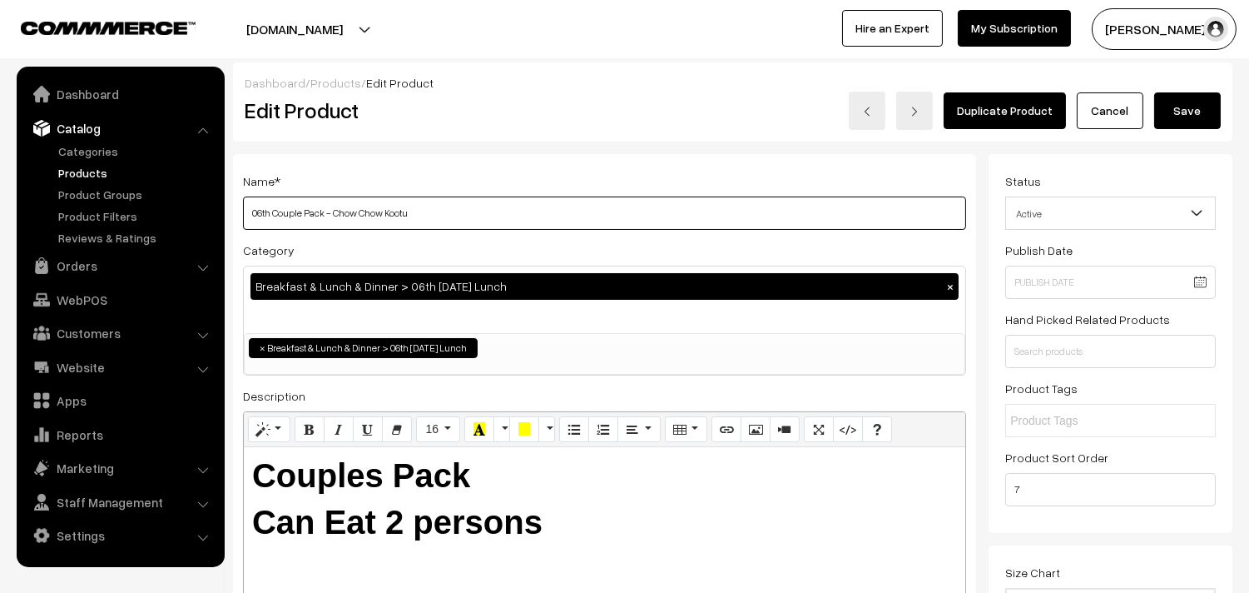
drag, startPoint x: 334, startPoint y: 209, endPoint x: 681, endPoint y: 242, distance: 348.6
click at [681, 242] on div "Name * 06th Couple Pack - Chow Chow Kootu Category Breakfast & Lunch & Dinner >…" at bounding box center [604, 423] width 743 height 538
type input "06th Couple Pack - Kose Kootu"
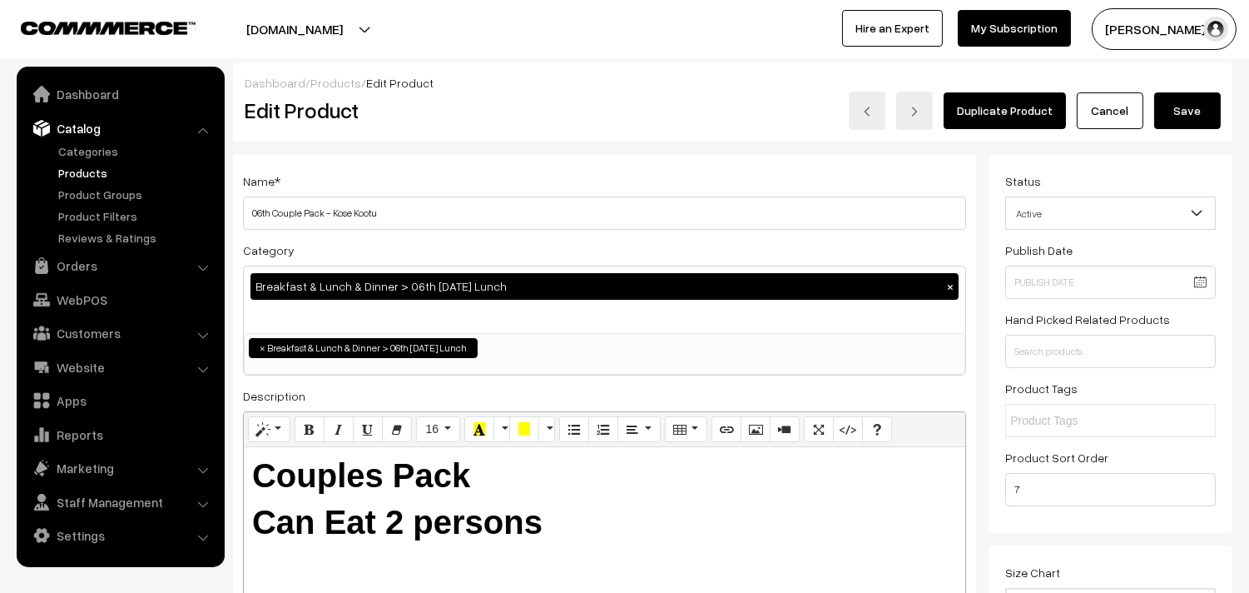
click at [1193, 102] on button "Save" at bounding box center [1187, 110] width 67 height 37
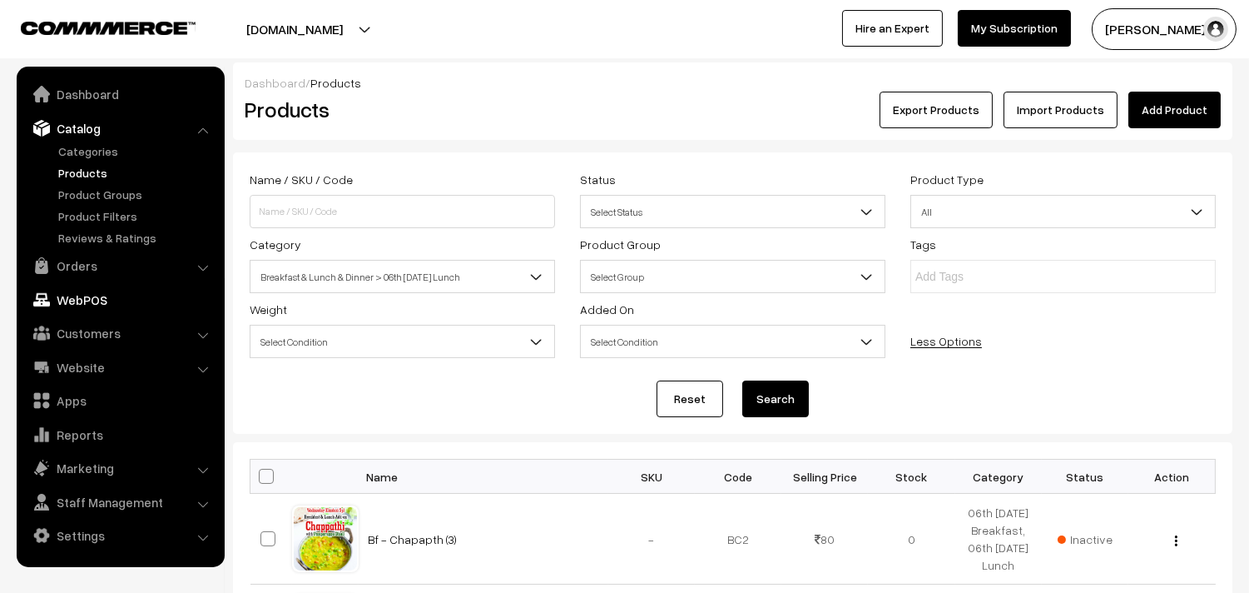
drag, startPoint x: 61, startPoint y: 260, endPoint x: 75, endPoint y: 260, distance: 14.1
click at [61, 260] on link "Orders" at bounding box center [120, 266] width 198 height 30
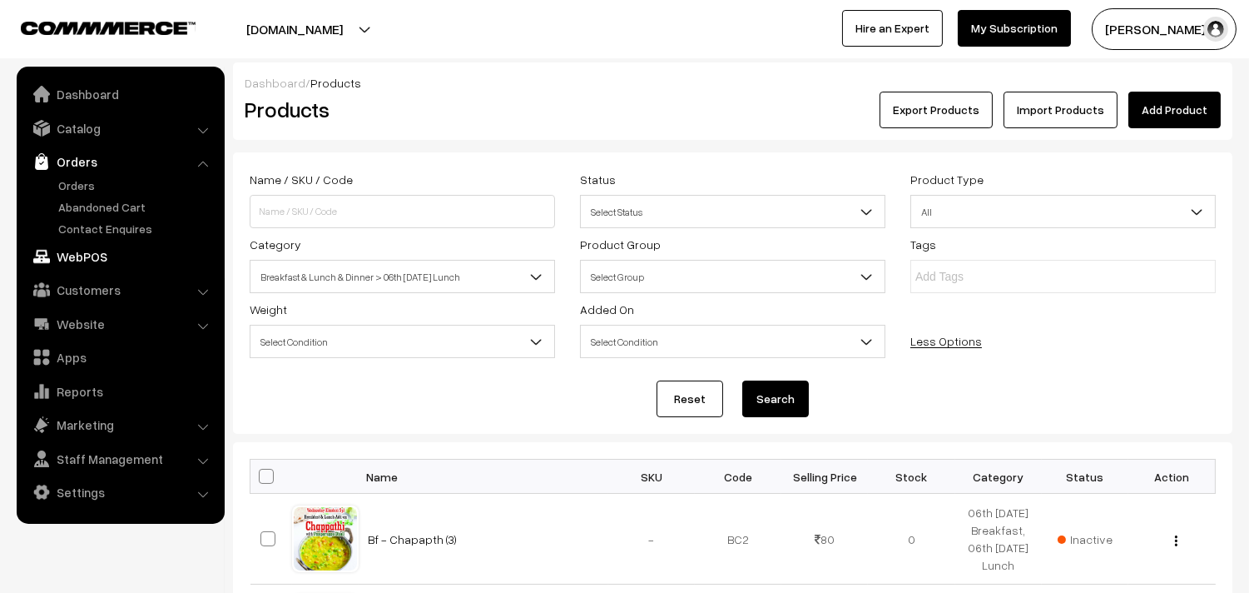
click at [60, 261] on link "WebPOS" at bounding box center [120, 256] width 198 height 30
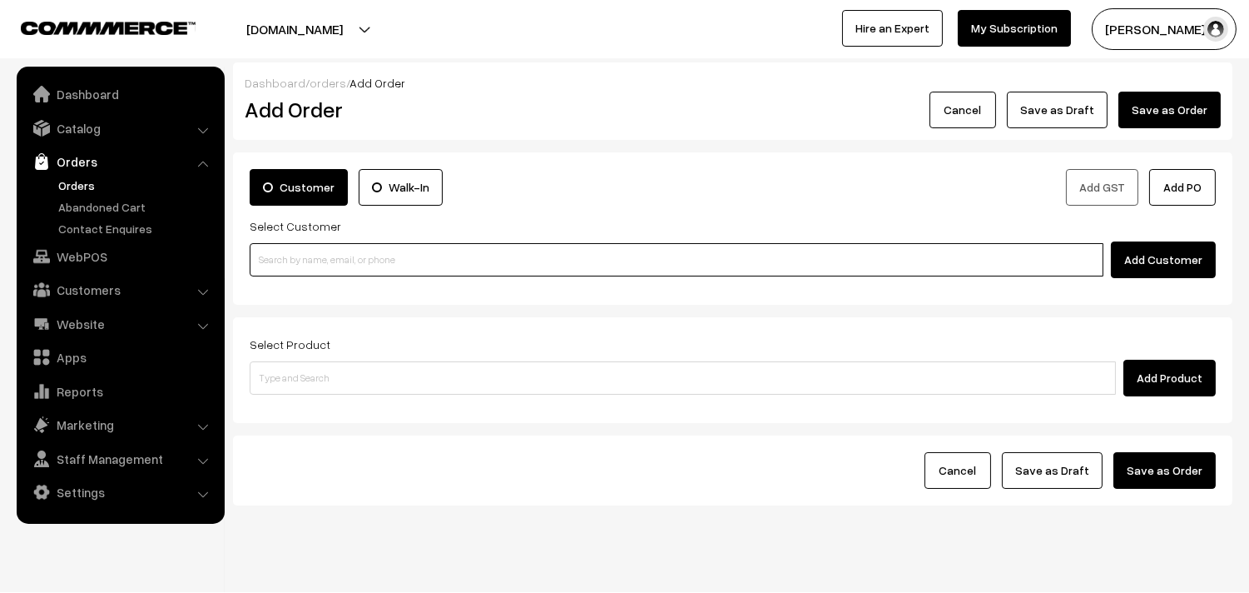
click at [321, 255] on input at bounding box center [677, 259] width 854 height 33
paste input "98402 26127"
click at [285, 252] on input "98402 26127" at bounding box center [677, 259] width 854 height 33
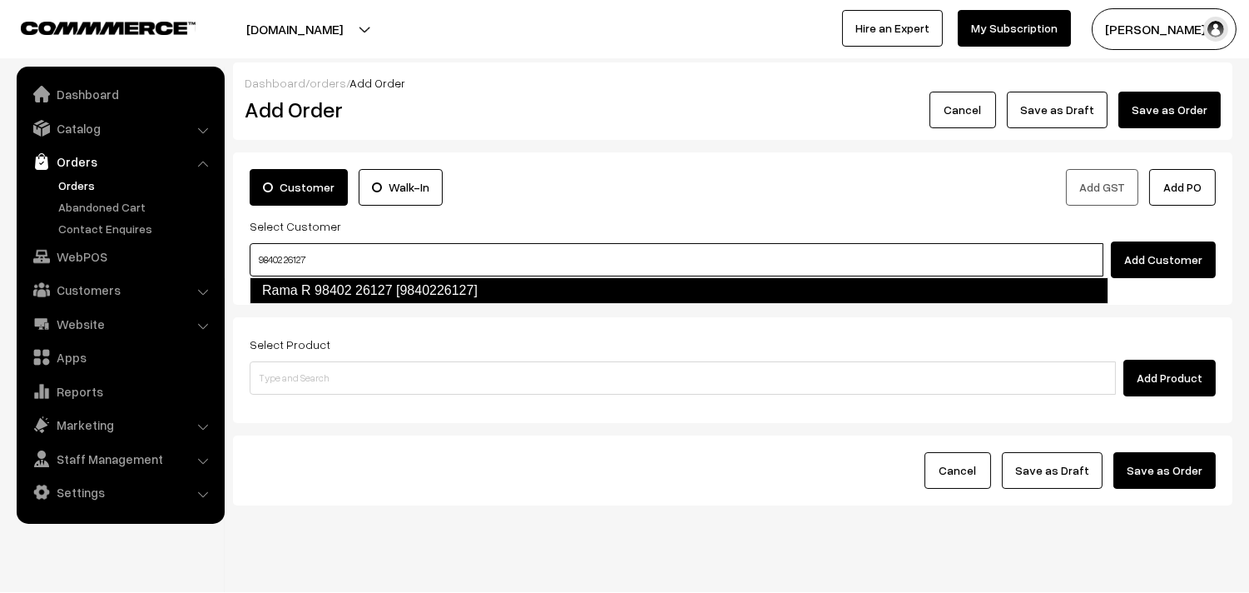
click at [313, 285] on link "Rama R 98402 26127 [9840226127]" at bounding box center [679, 290] width 859 height 27
type input "98402 26127"
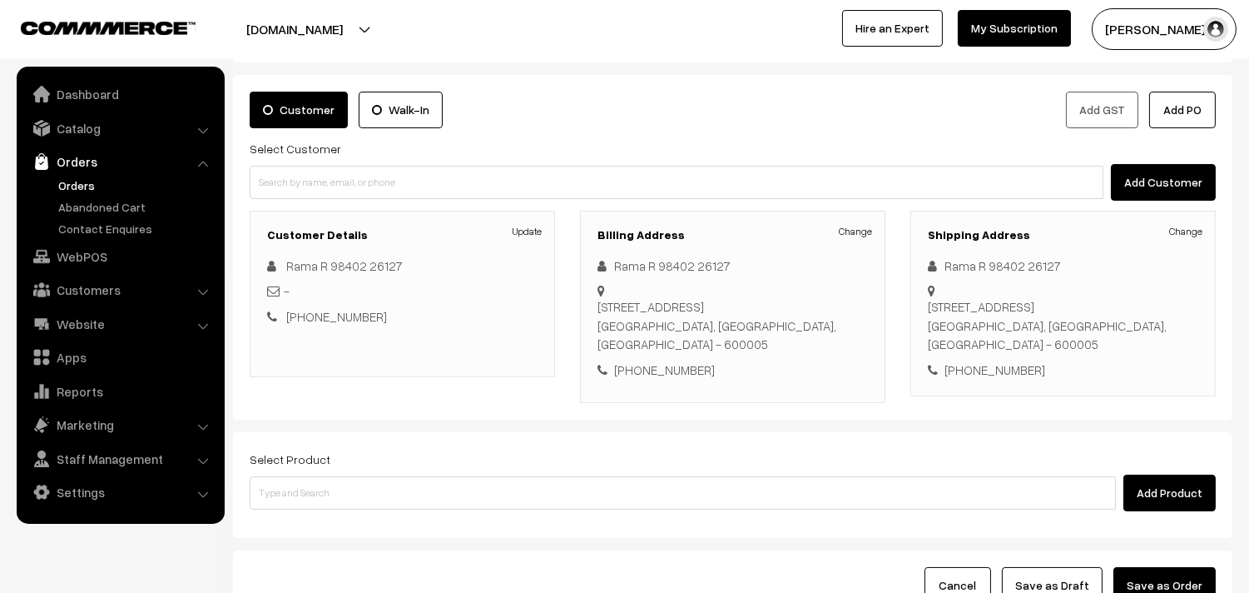
scroll to position [185, 0]
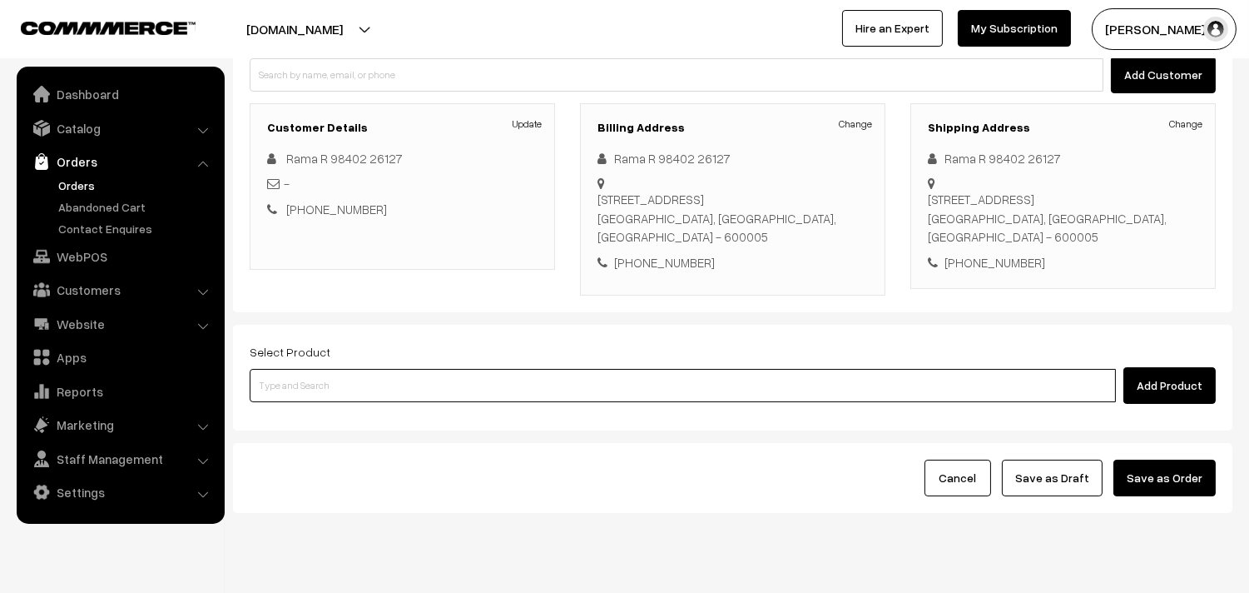
drag, startPoint x: 273, startPoint y: 389, endPoint x: 272, endPoint y: 375, distance: 14.2
click at [273, 379] on input at bounding box center [683, 385] width 866 height 33
type input "moru m"
click at [295, 397] on input "moru m" at bounding box center [683, 385] width 866 height 33
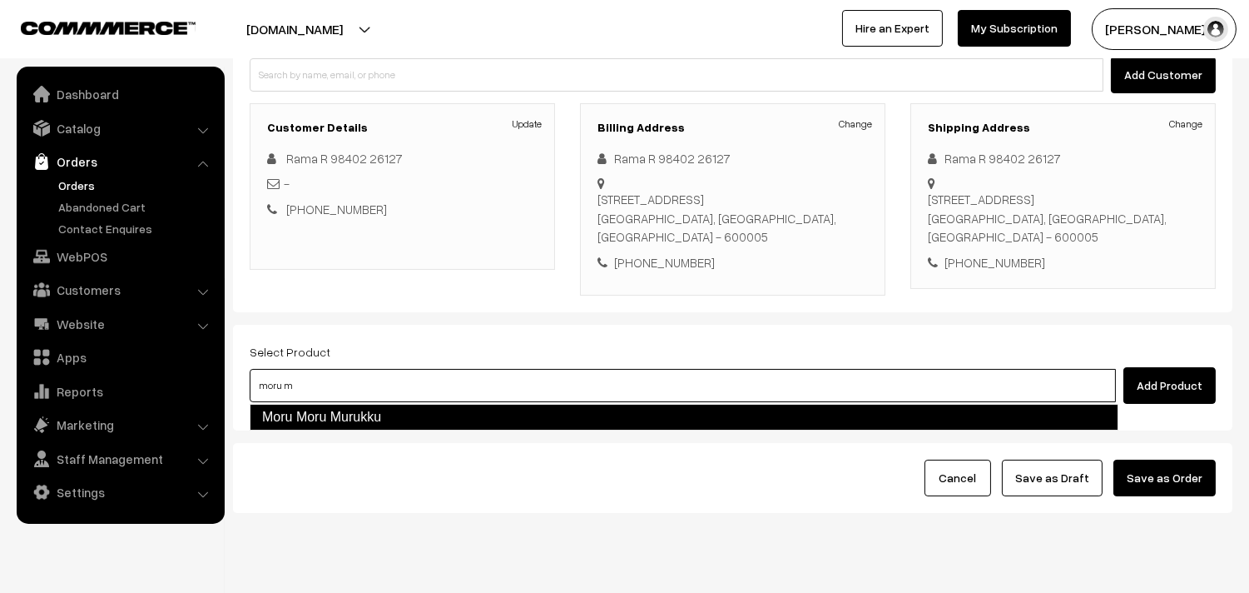
click at [300, 411] on link "Moru Moru Murukku" at bounding box center [684, 417] width 869 height 27
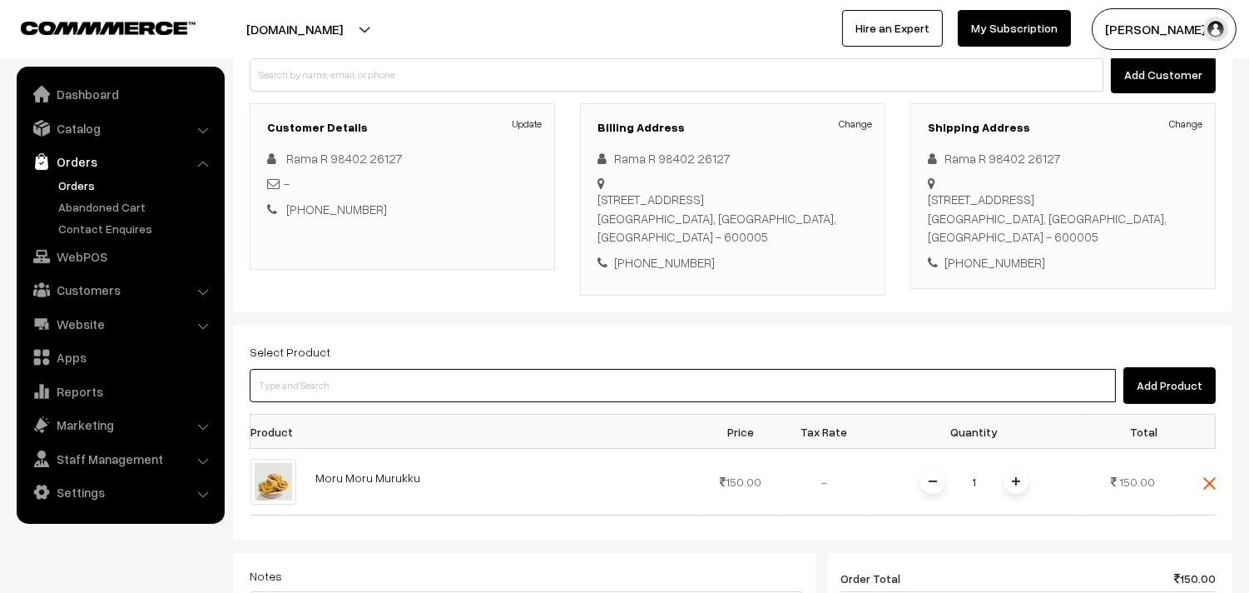
click at [323, 385] on input at bounding box center [683, 385] width 866 height 33
type input "mini pep"
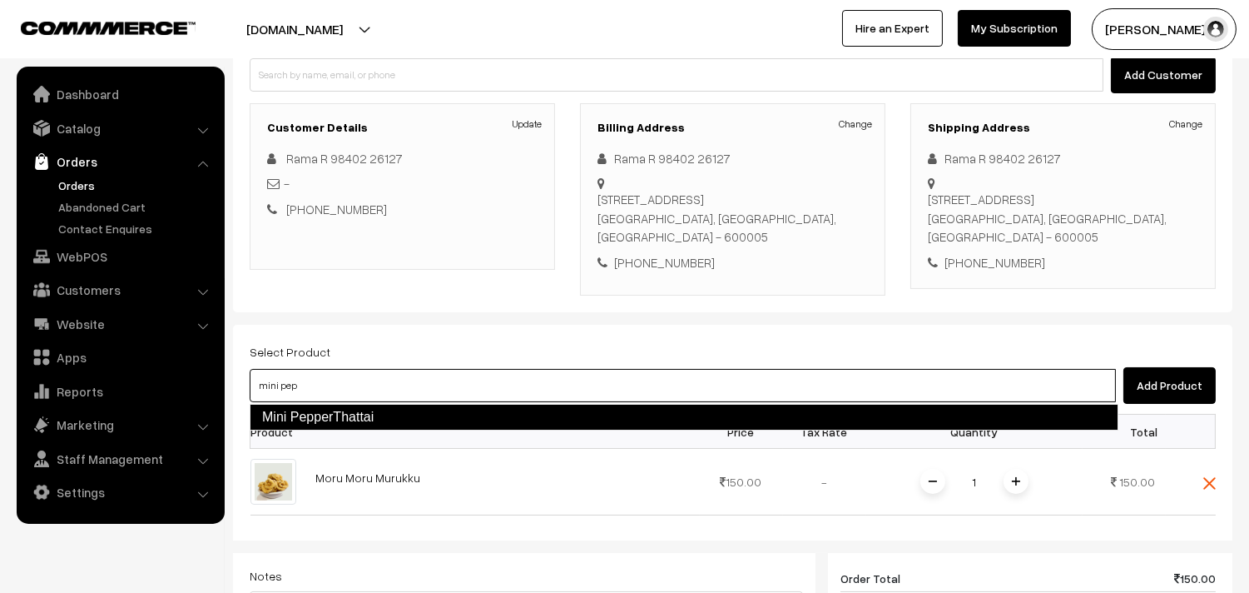
click at [323, 421] on link "Mini PepperThattai" at bounding box center [684, 417] width 869 height 27
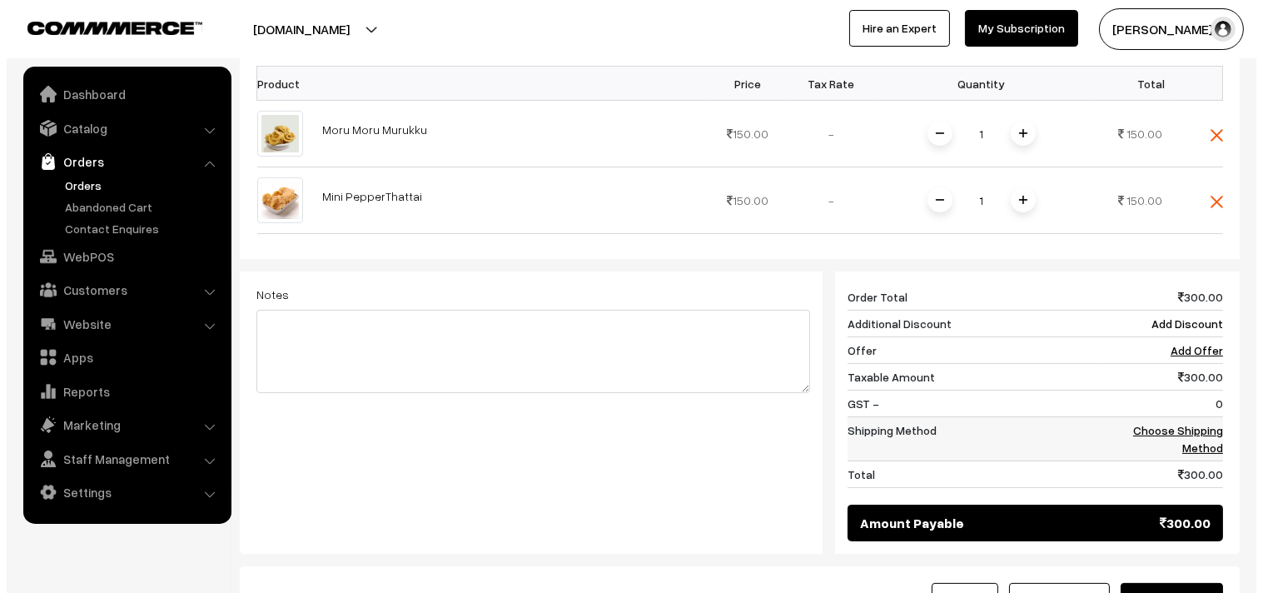
scroll to position [647, 0]
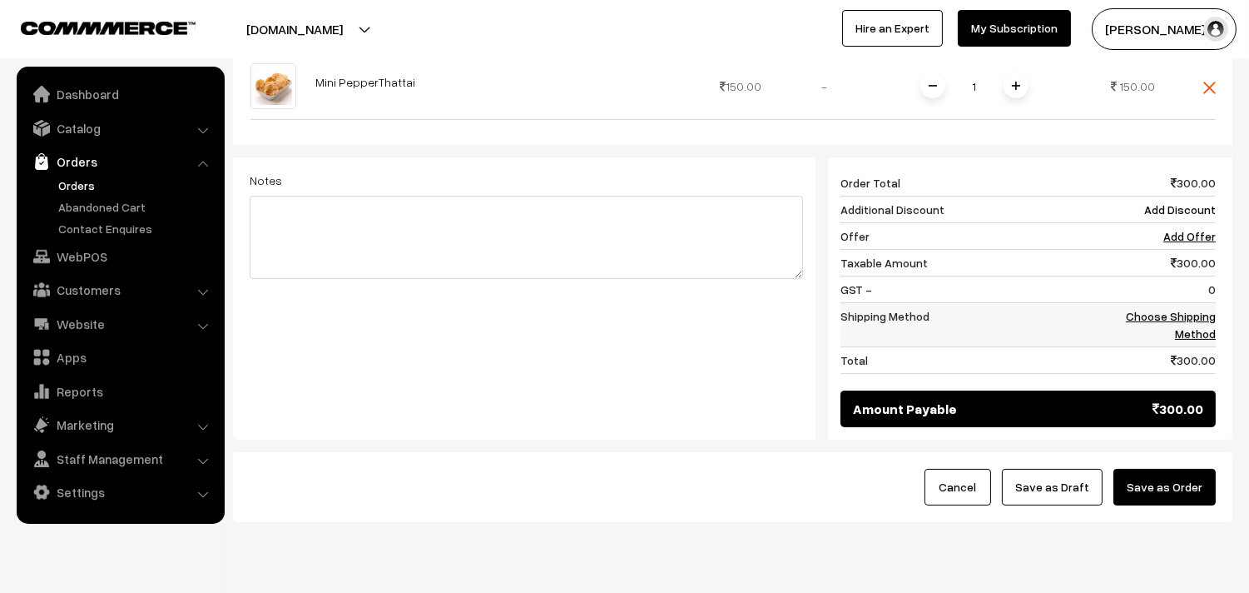
click at [1169, 317] on link "Choose Shipping Method" at bounding box center [1171, 325] width 90 height 32
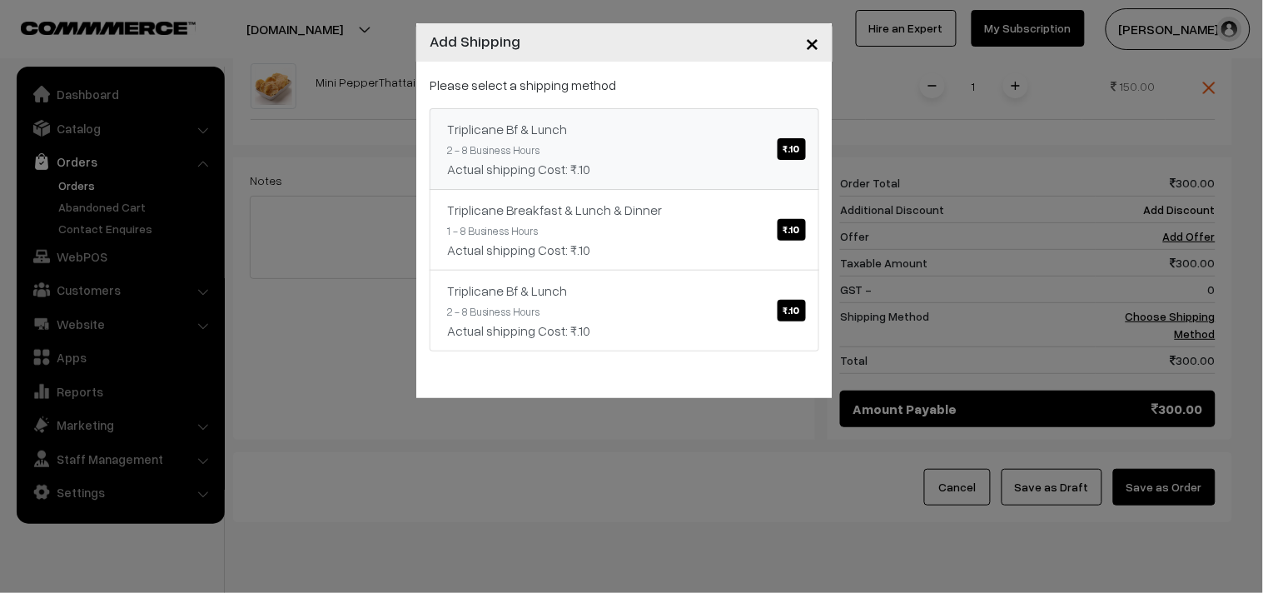
click at [771, 168] on div "Actual shipping Cost: ₹.10" at bounding box center [624, 169] width 355 height 20
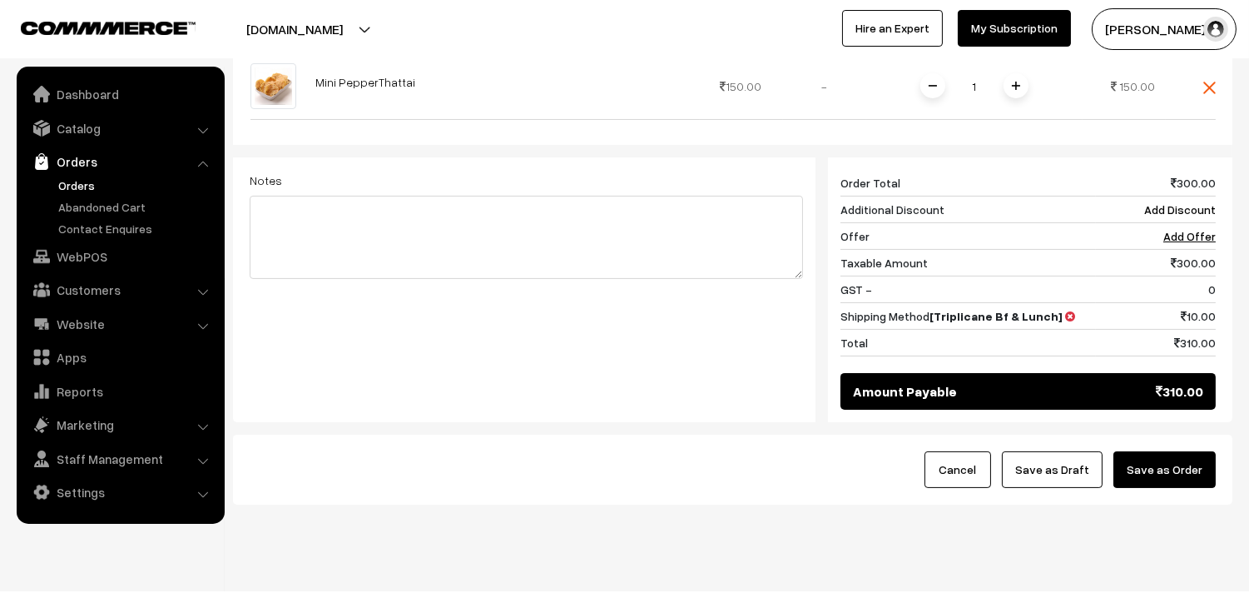
click at [1154, 483] on button "Save as Order" at bounding box center [1165, 469] width 102 height 37
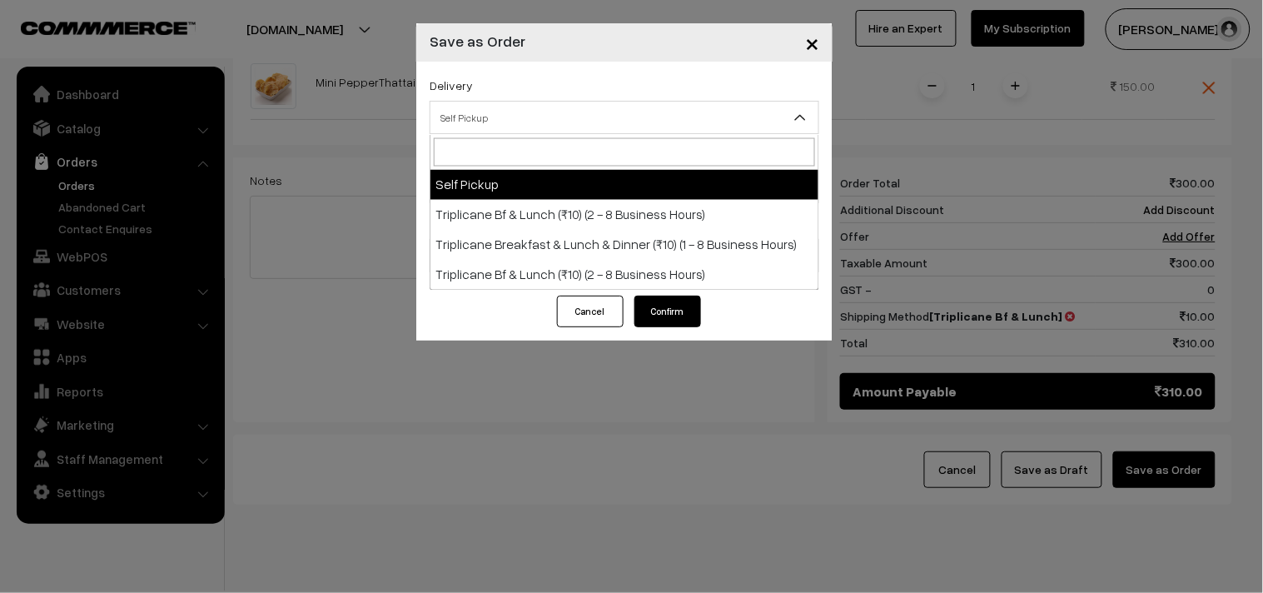
click at [510, 130] on span "Self Pickup" at bounding box center [624, 117] width 388 height 29
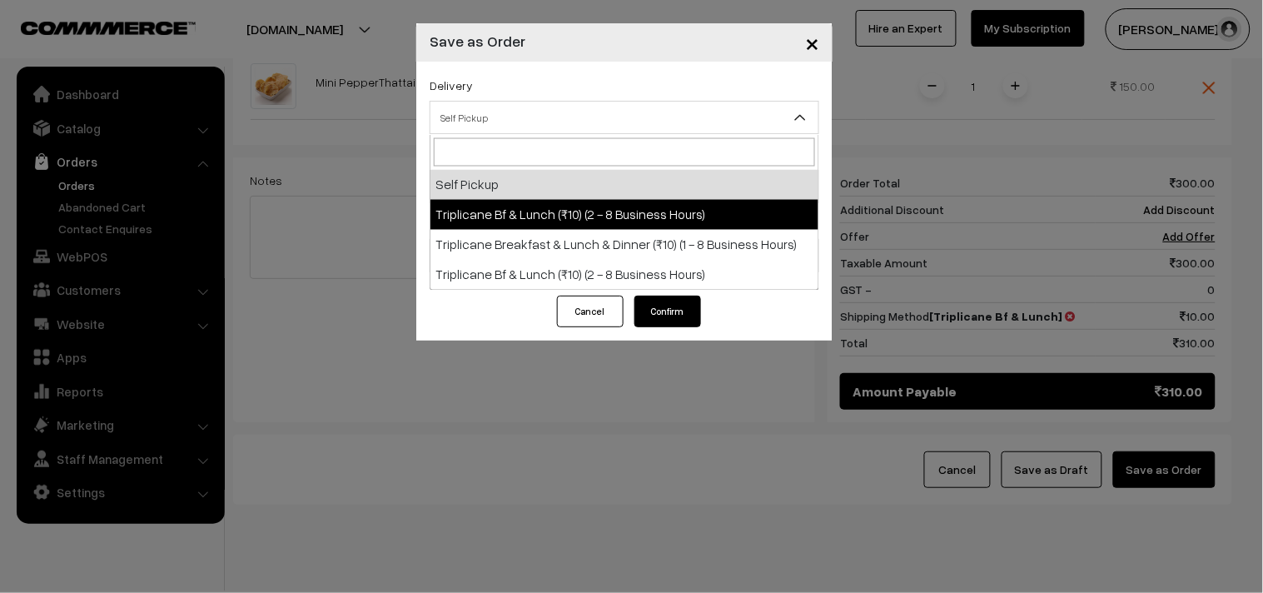
select select "TO1"
select select "3"
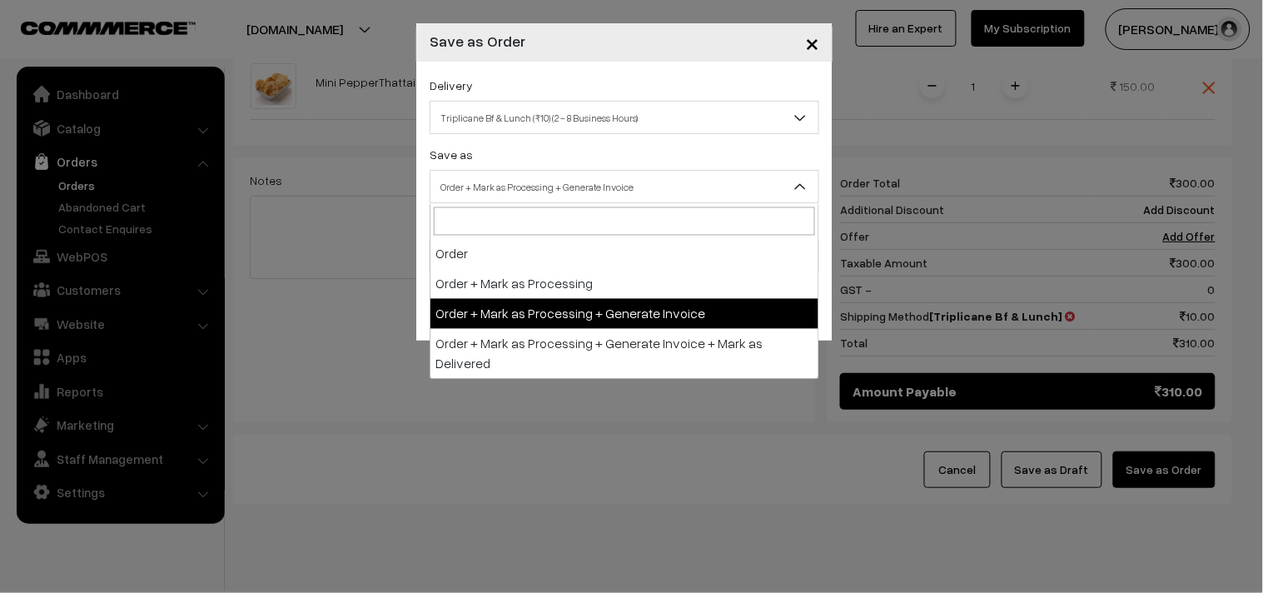
click at [558, 178] on span "Order + Mark as Processing + Generate Invoice" at bounding box center [624, 186] width 388 height 29
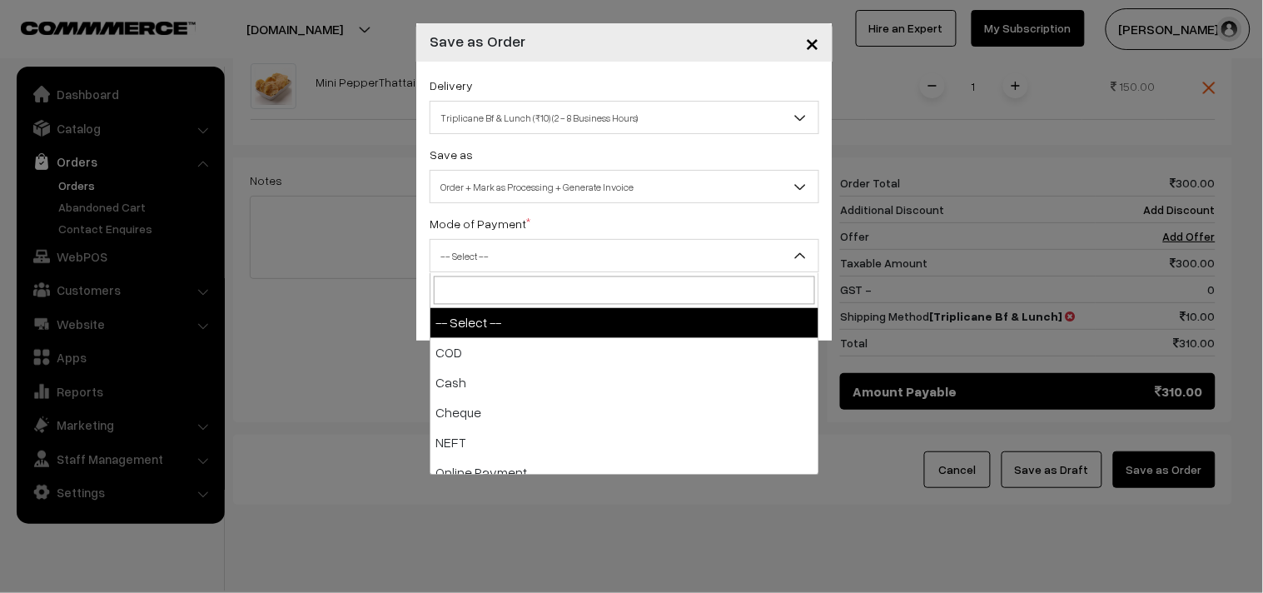
drag, startPoint x: 484, startPoint y: 262, endPoint x: 468, endPoint y: 309, distance: 49.5
click at [484, 261] on span "-- Select --" at bounding box center [624, 255] width 388 height 29
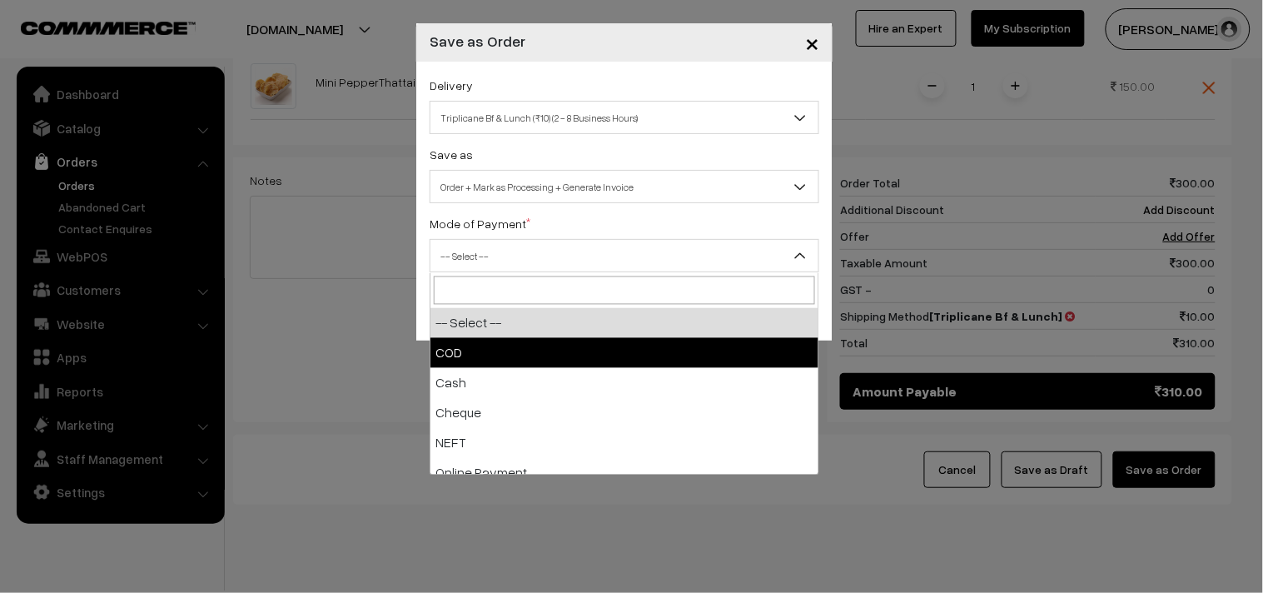
select select "1"
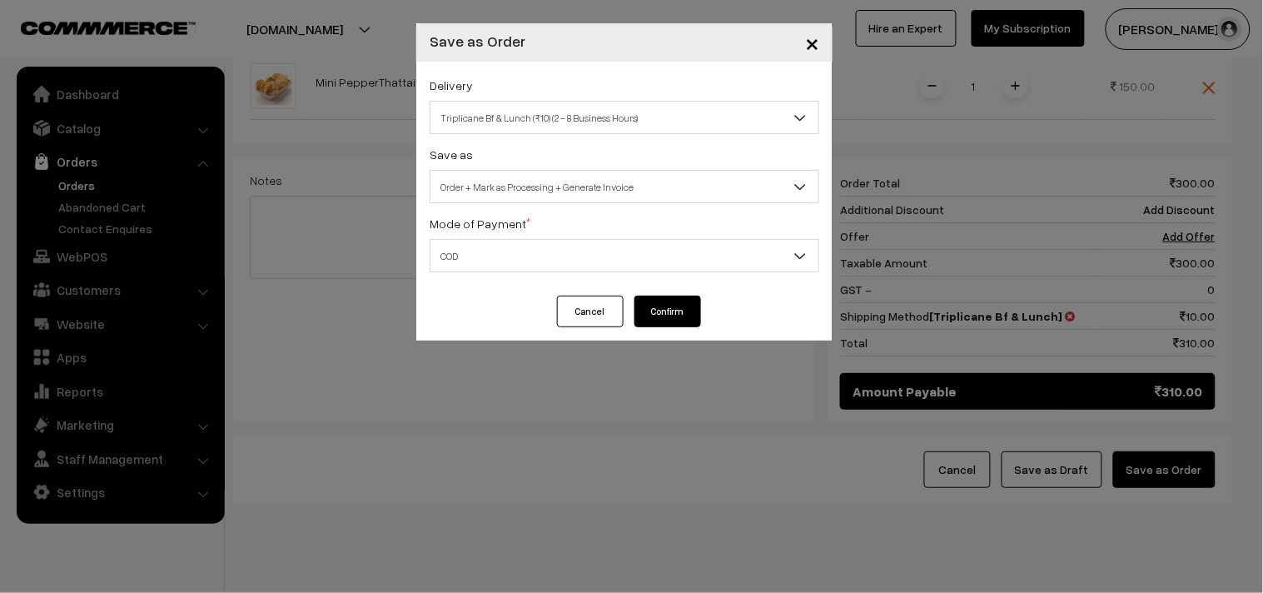
drag, startPoint x: 680, startPoint y: 305, endPoint x: 719, endPoint y: 278, distance: 47.8
click at [679, 305] on button "Confirm" at bounding box center [667, 311] width 67 height 32
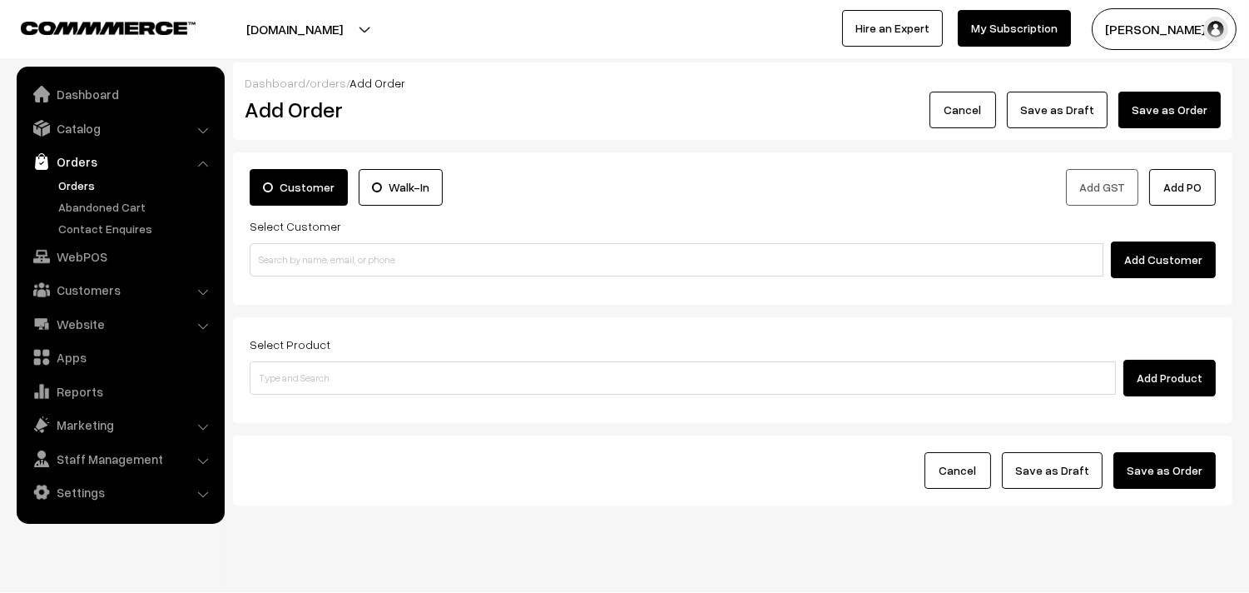
click at [54, 188] on link "Orders" at bounding box center [136, 184] width 165 height 17
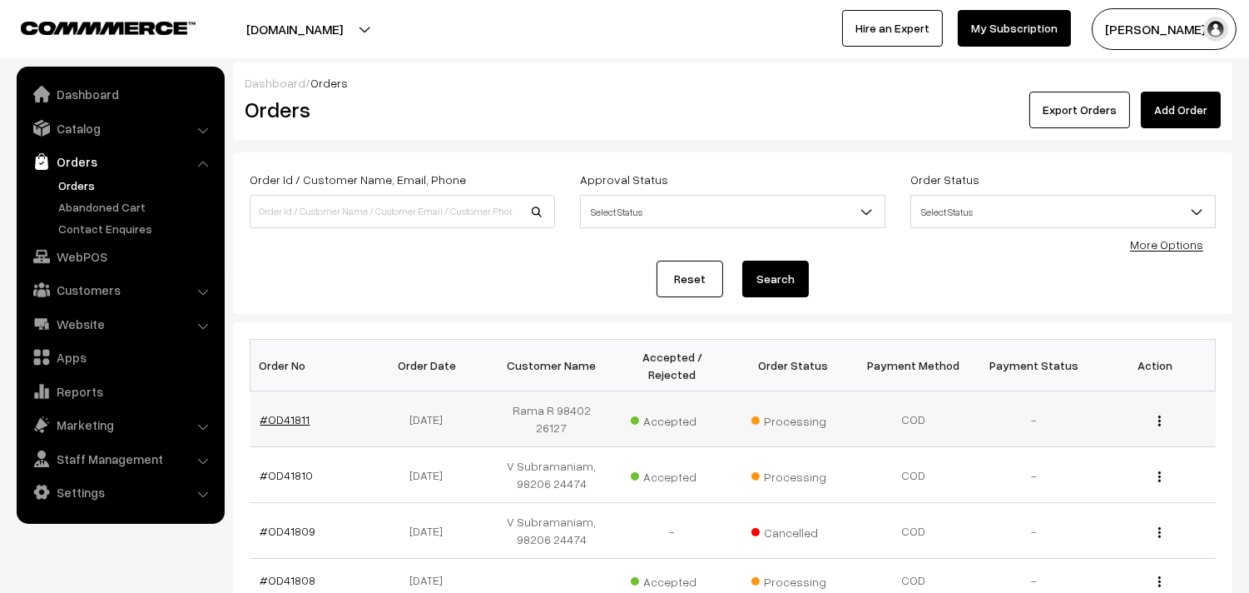
click at [298, 412] on link "#OD41811" at bounding box center [285, 419] width 50 height 14
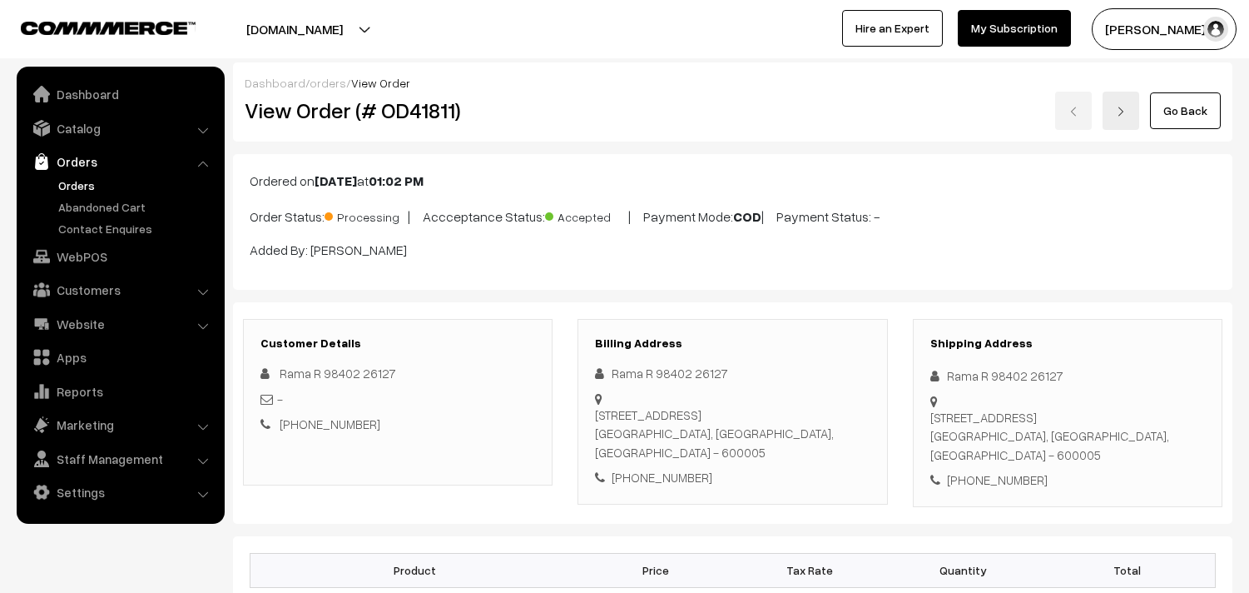
click at [519, 128] on div "View Order (# OD41811)" at bounding box center [399, 111] width 334 height 38
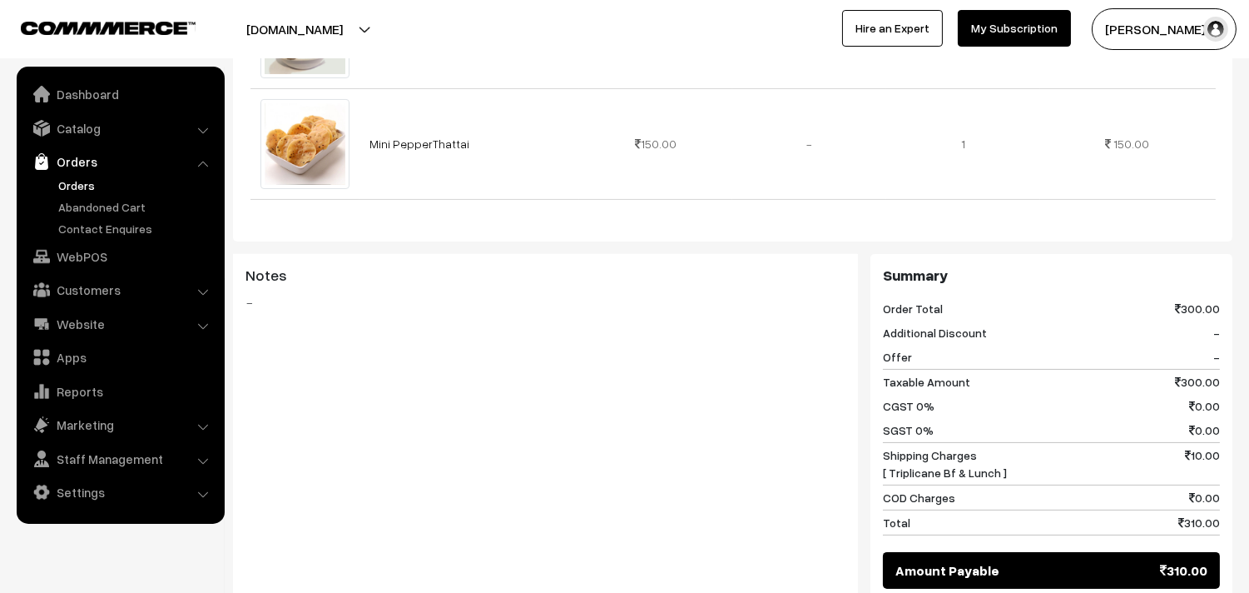
scroll to position [925, 0]
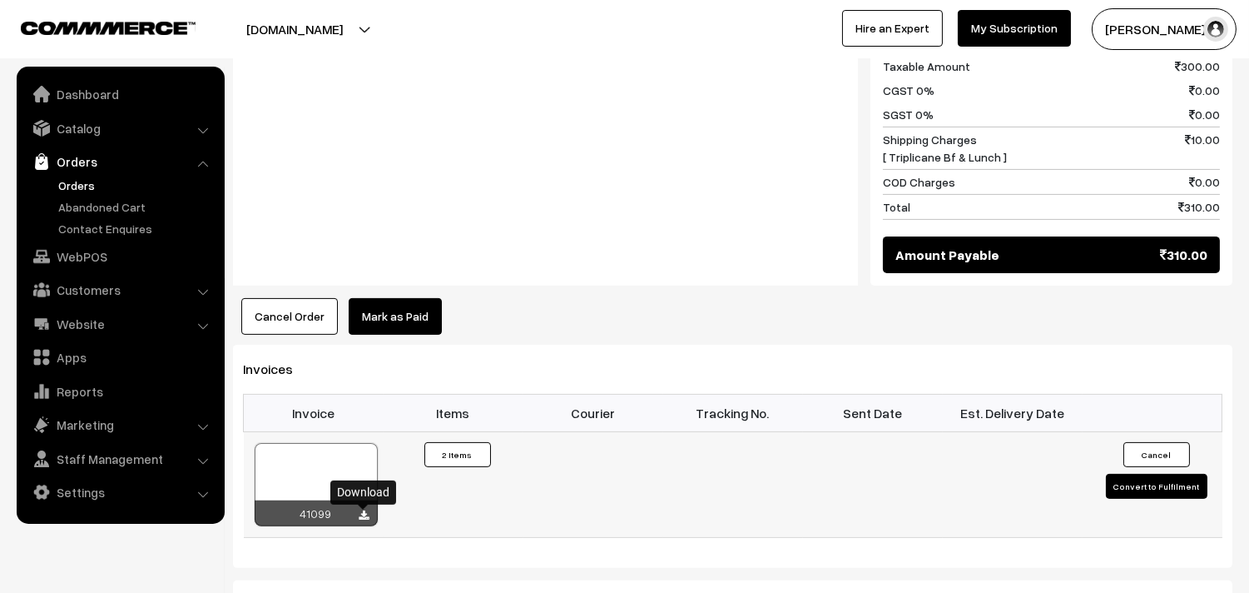
click at [368, 519] on icon at bounding box center [365, 515] width 10 height 11
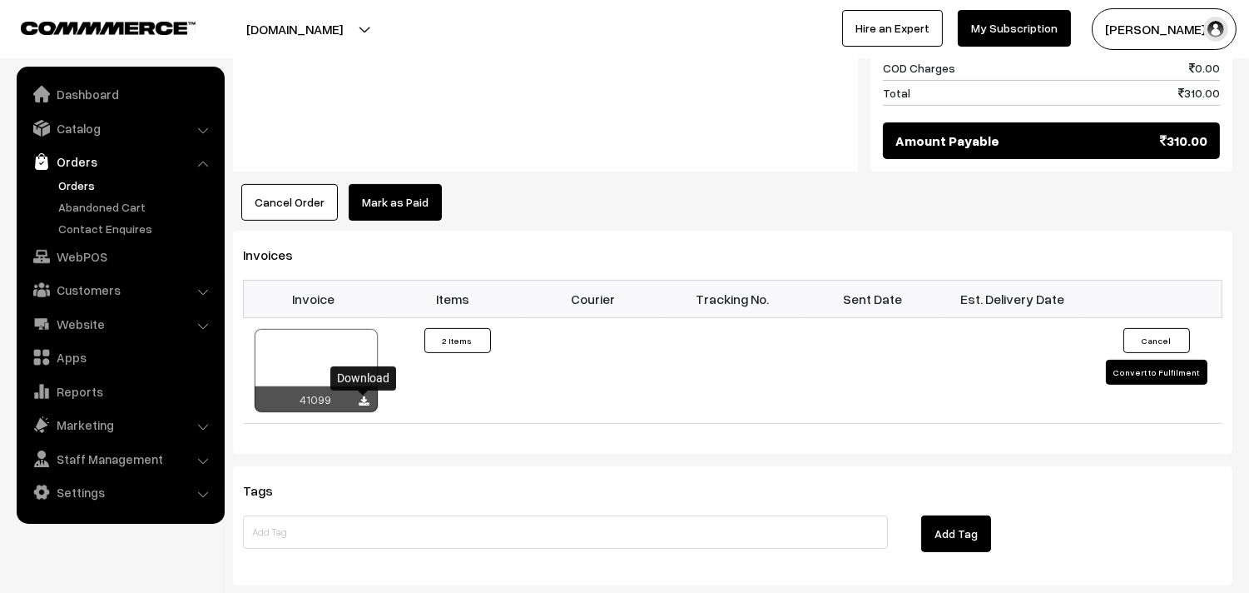
scroll to position [1202, 0]
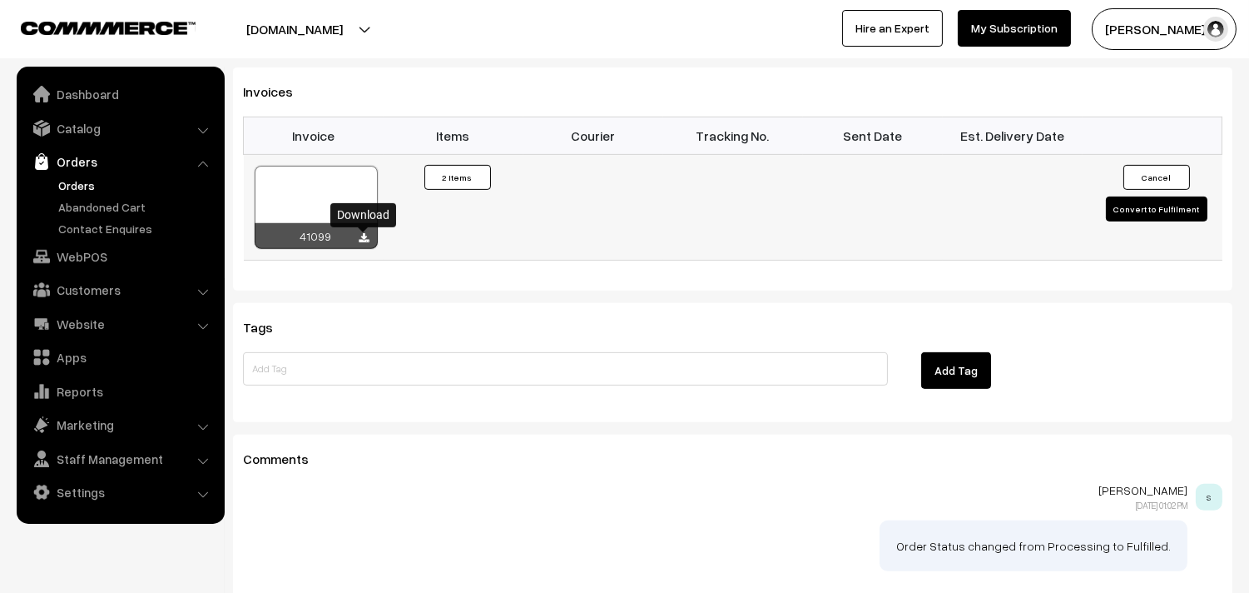
click at [364, 240] on icon at bounding box center [365, 238] width 10 height 11
click at [87, 123] on link "Catalog" at bounding box center [120, 128] width 198 height 30
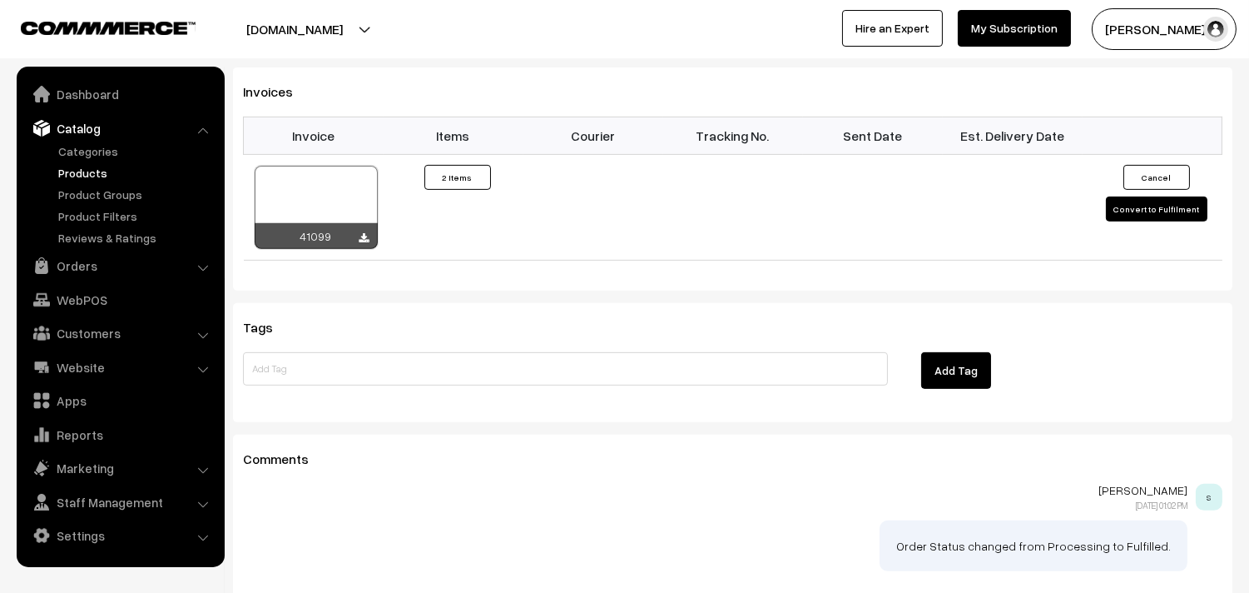
click at [77, 176] on link "Products" at bounding box center [136, 172] width 165 height 17
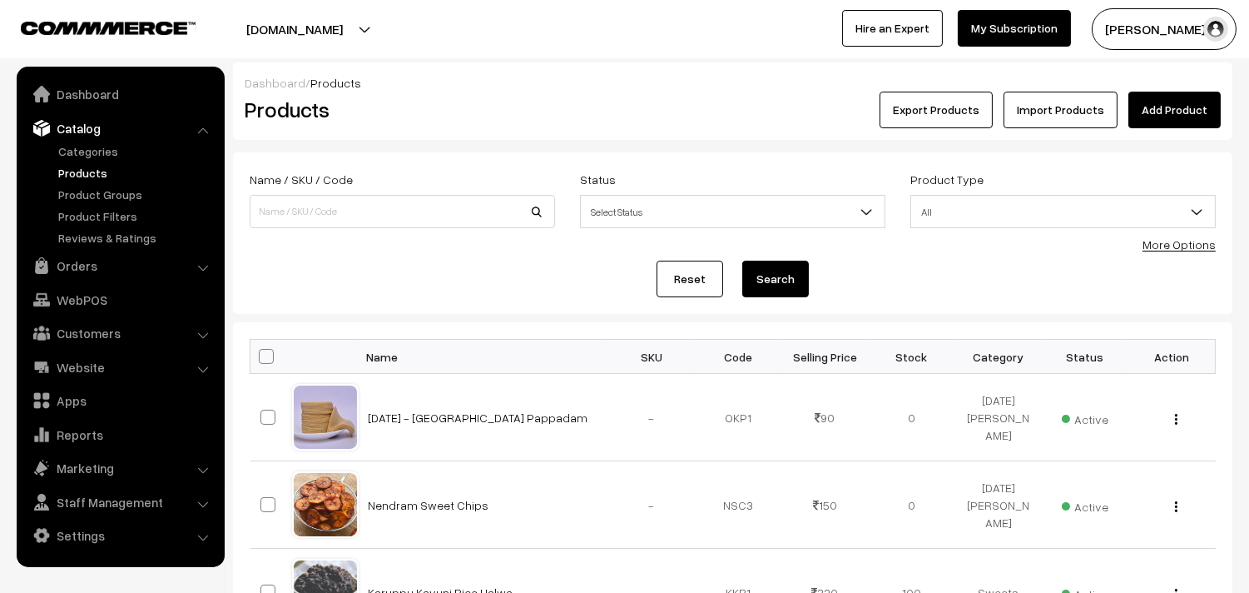
click at [1182, 246] on link "More Options" at bounding box center [1179, 244] width 73 height 14
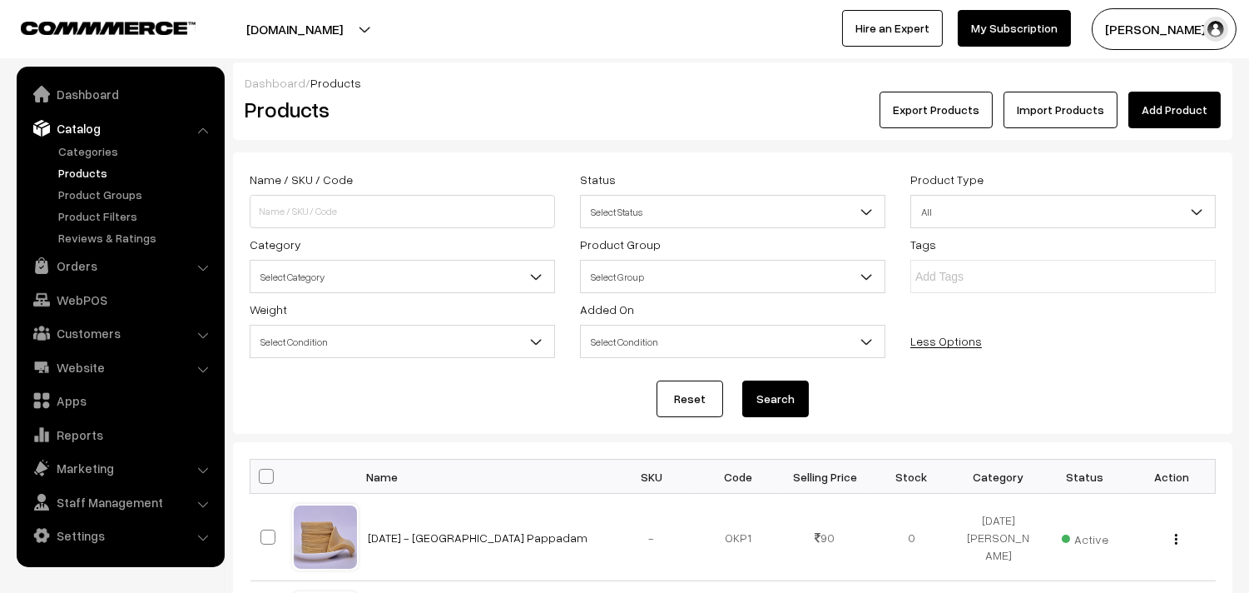
click at [348, 284] on span "Select Category" at bounding box center [403, 276] width 304 height 29
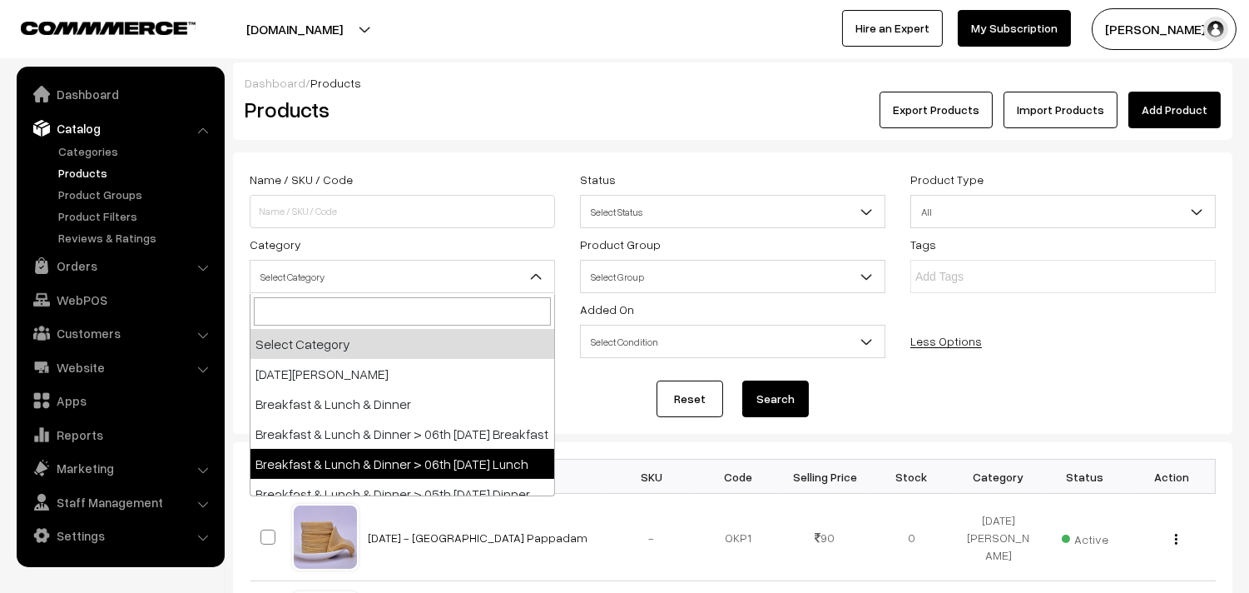
drag, startPoint x: 428, startPoint y: 471, endPoint x: 737, endPoint y: 439, distance: 310.5
select select "95"
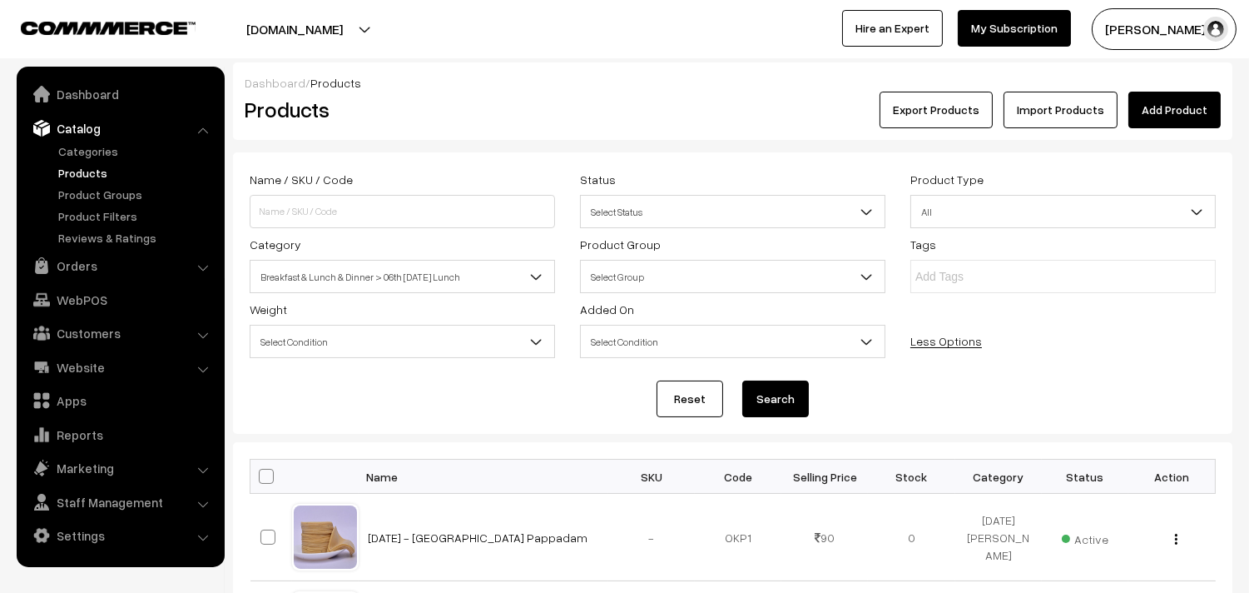
click at [755, 403] on button "Search" at bounding box center [775, 398] width 67 height 37
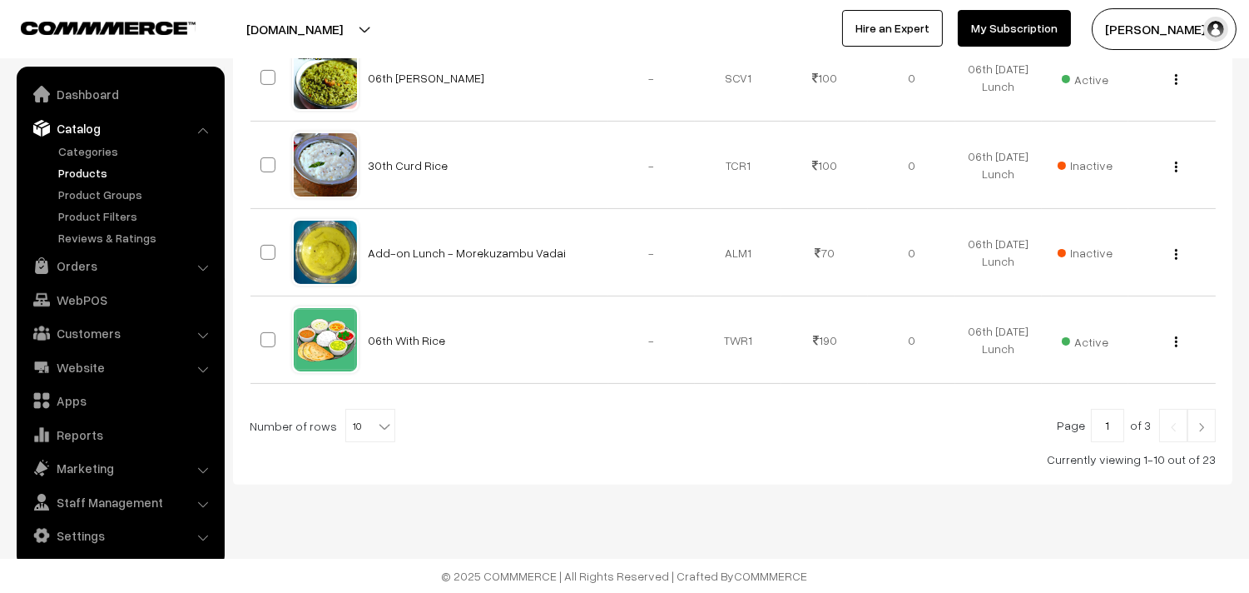
scroll to position [1062, 0]
click at [355, 434] on span "10" at bounding box center [370, 425] width 48 height 33
select select "100"
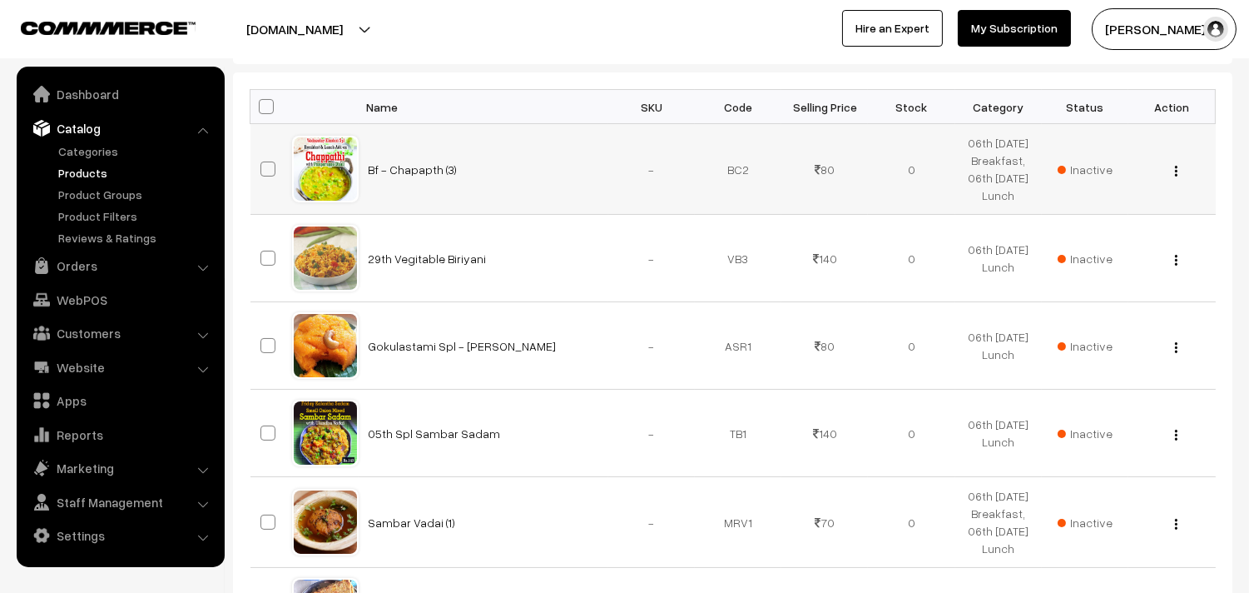
scroll to position [370, 0]
click at [267, 112] on span at bounding box center [266, 106] width 15 height 15
click at [261, 112] on input "checkbox" at bounding box center [256, 106] width 11 height 11
checkbox input "true"
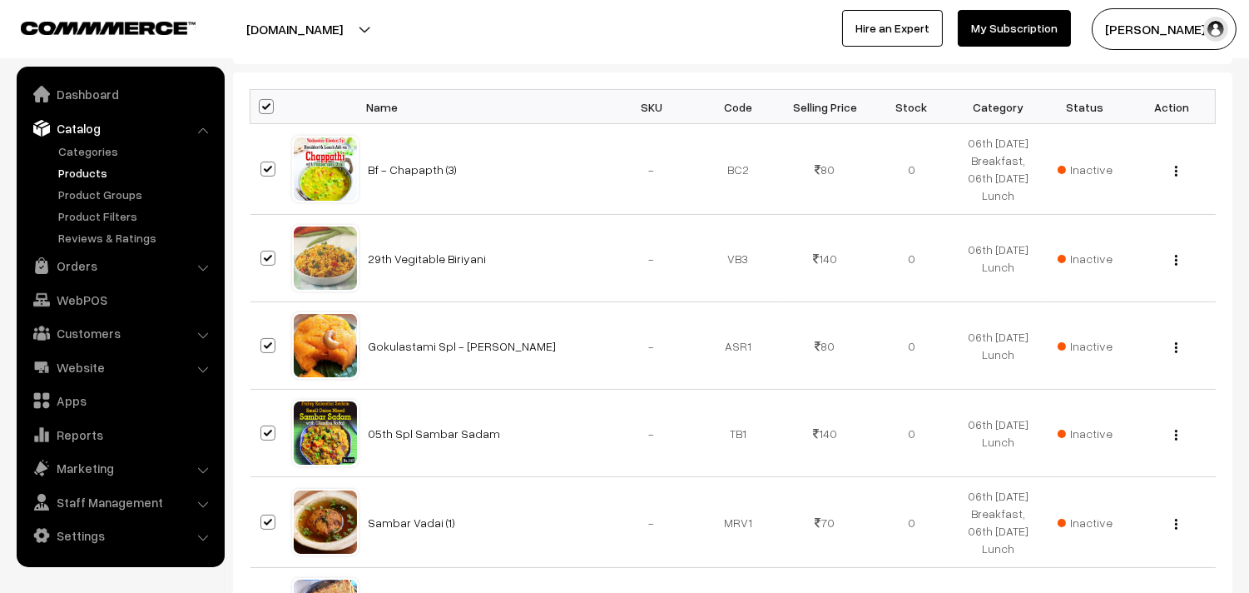
checkbox input "true"
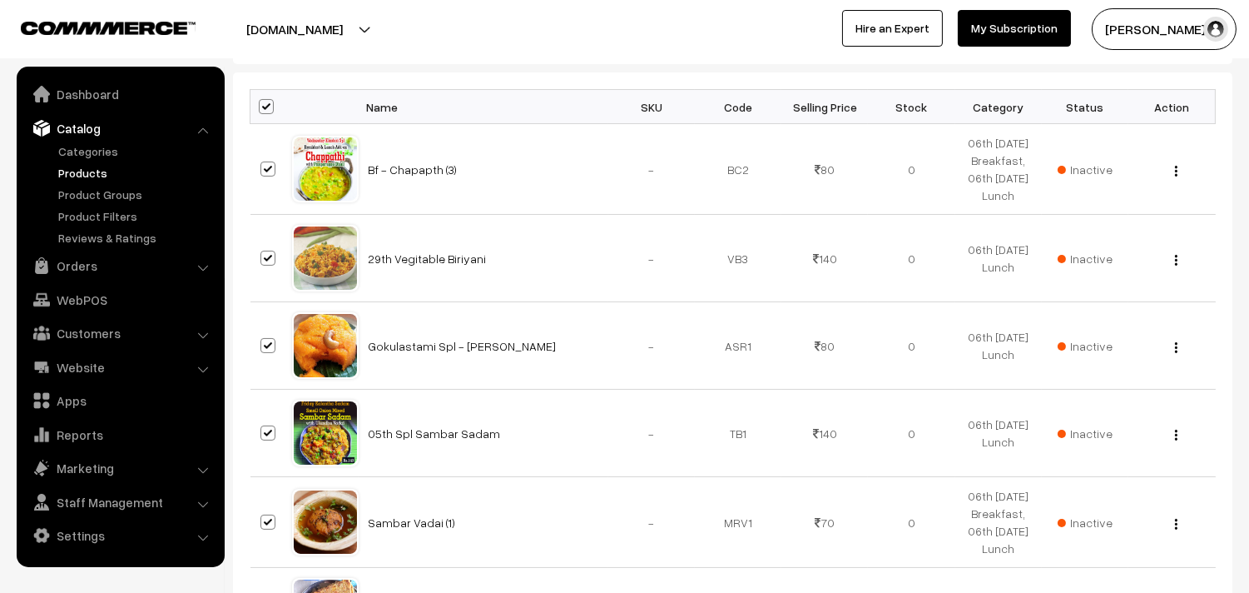
checkbox input "true"
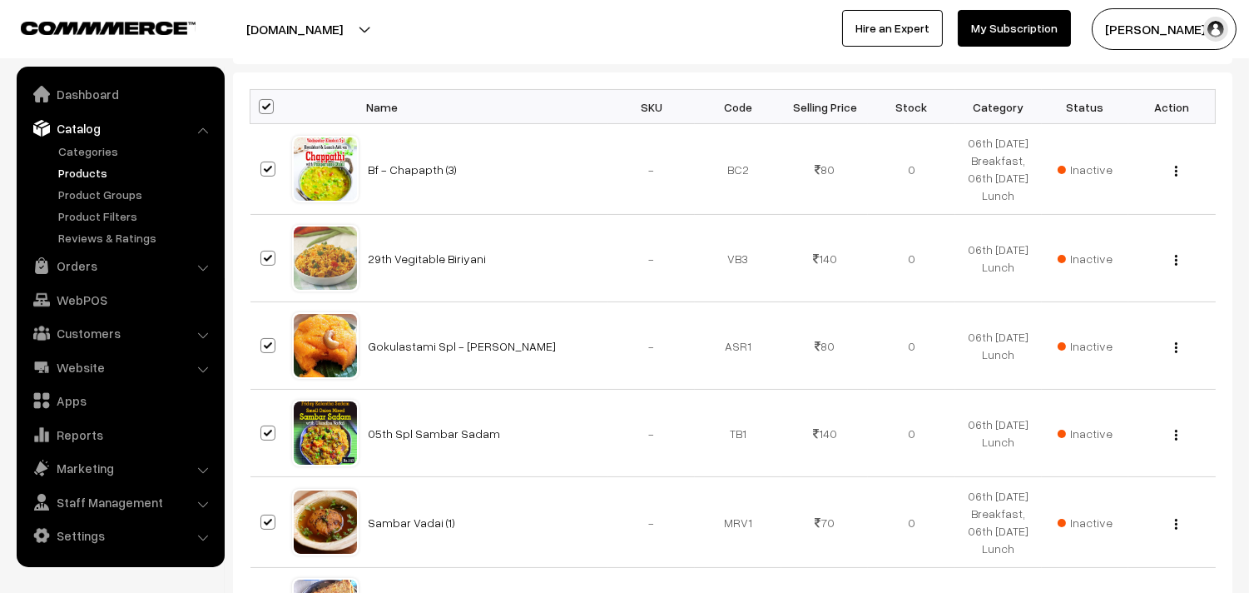
checkbox input "true"
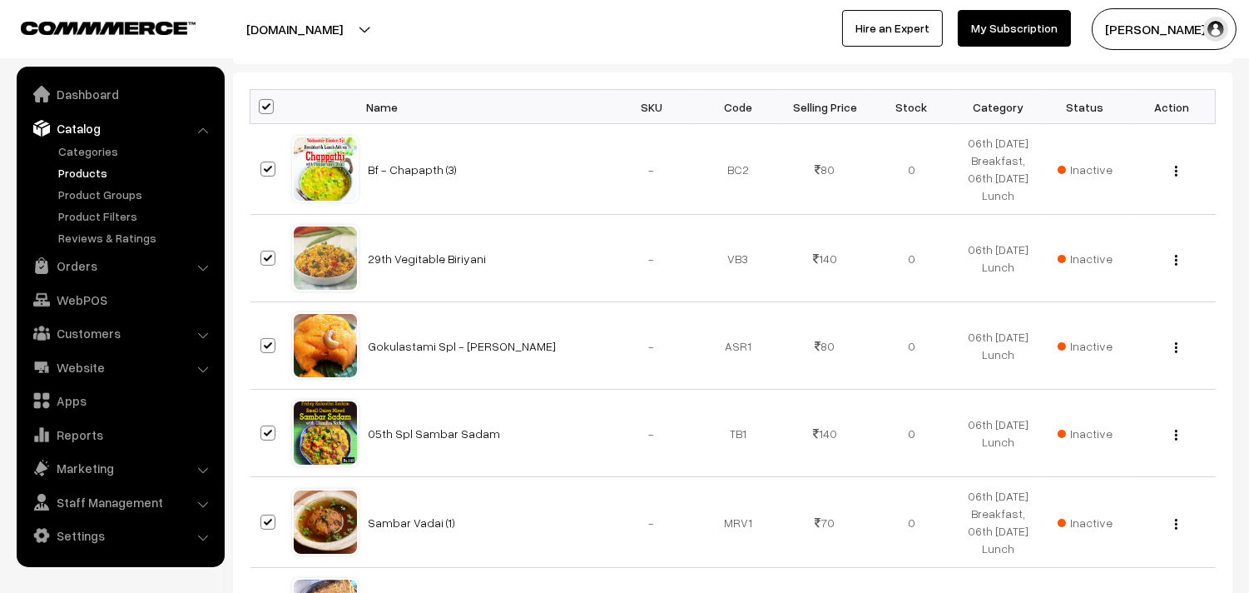
checkbox input "true"
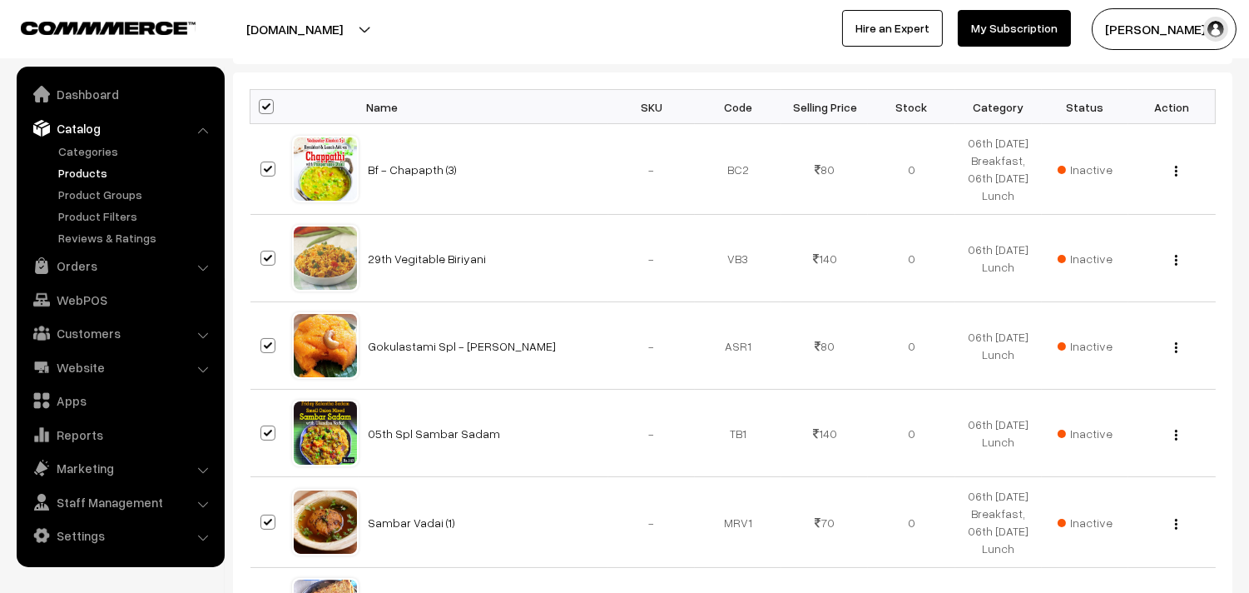
checkbox input "true"
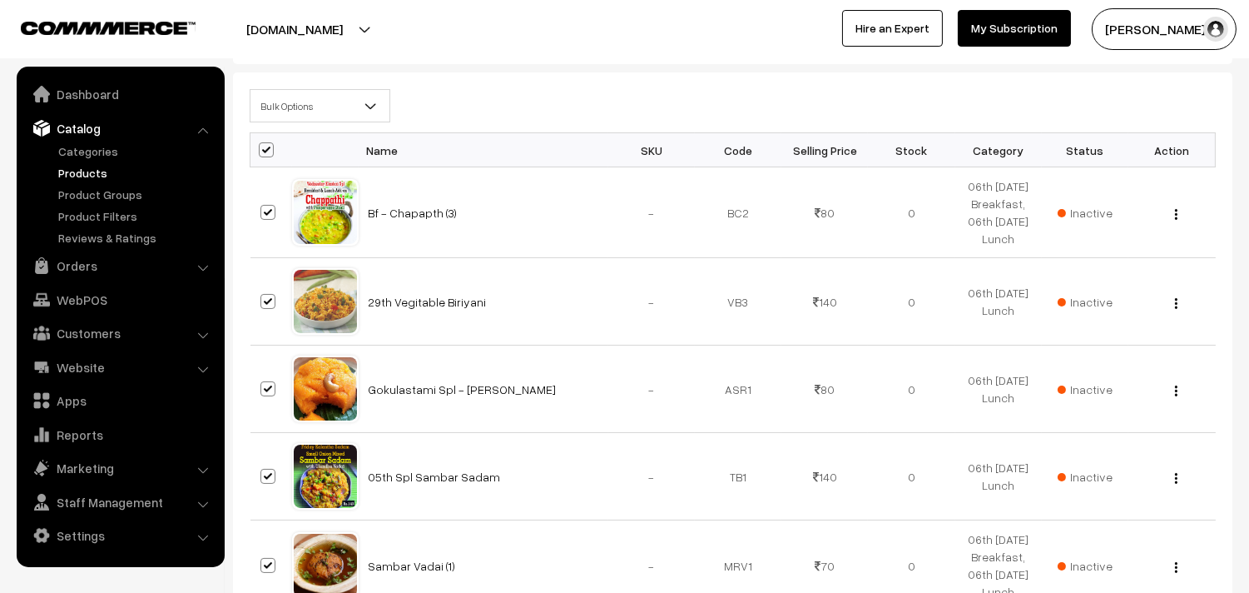
click at [284, 150] on th at bounding box center [272, 150] width 42 height 34
click at [293, 111] on span "Bulk Options" at bounding box center [320, 106] width 139 height 29
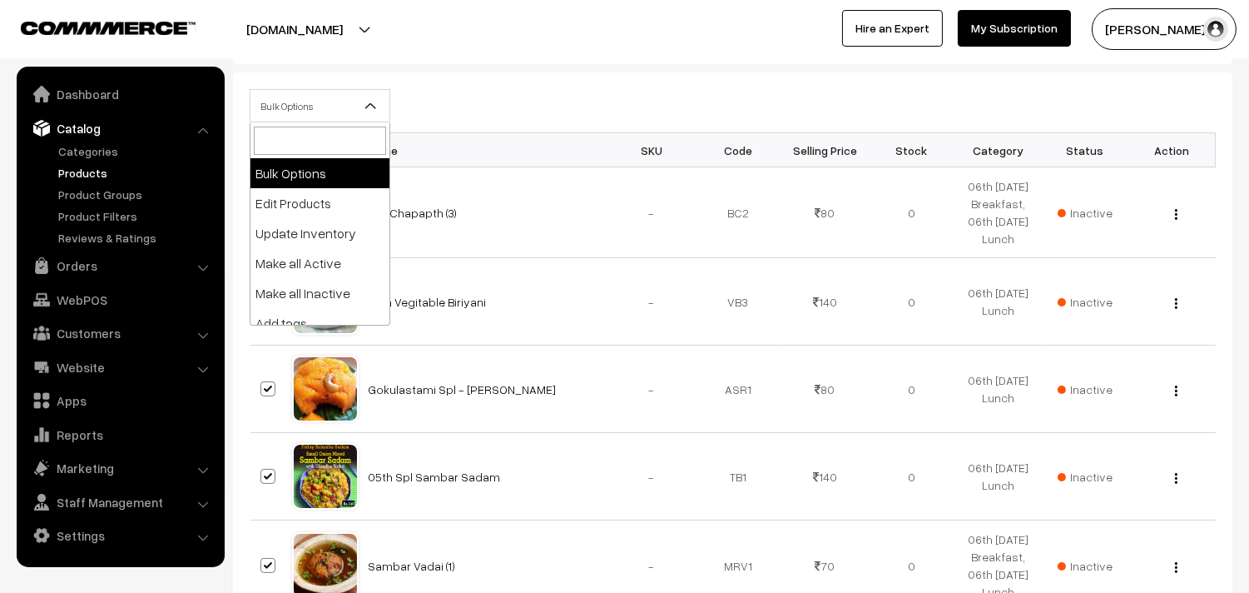
select select "editProduct"
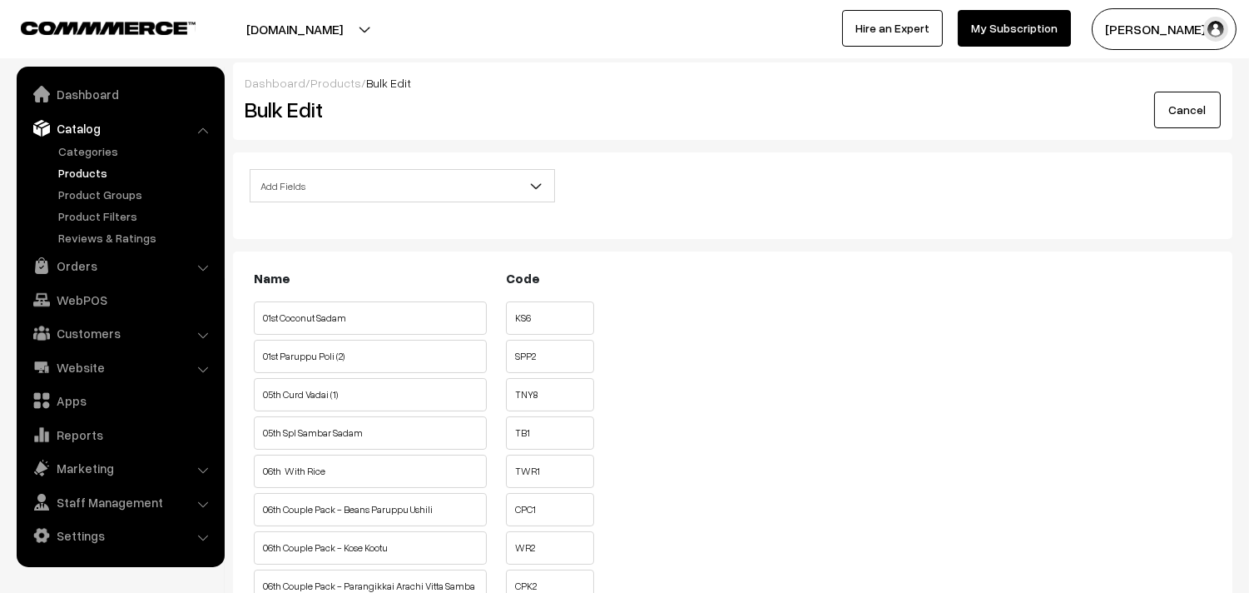
click at [341, 180] on span "Add Fields" at bounding box center [403, 185] width 304 height 29
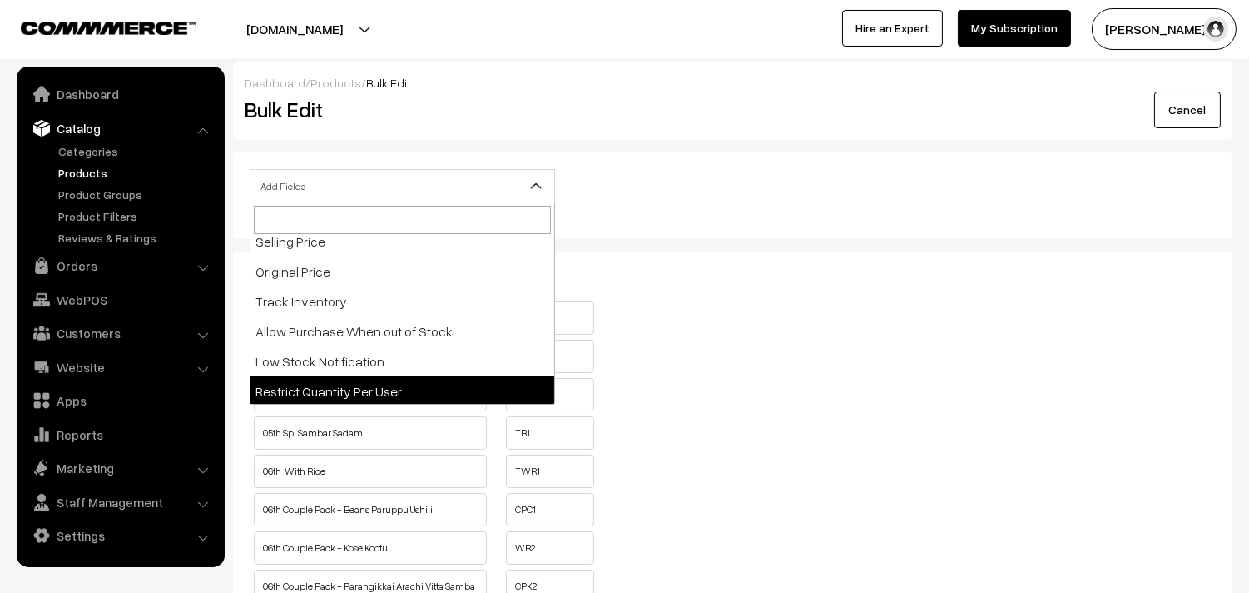
scroll to position [185, 0]
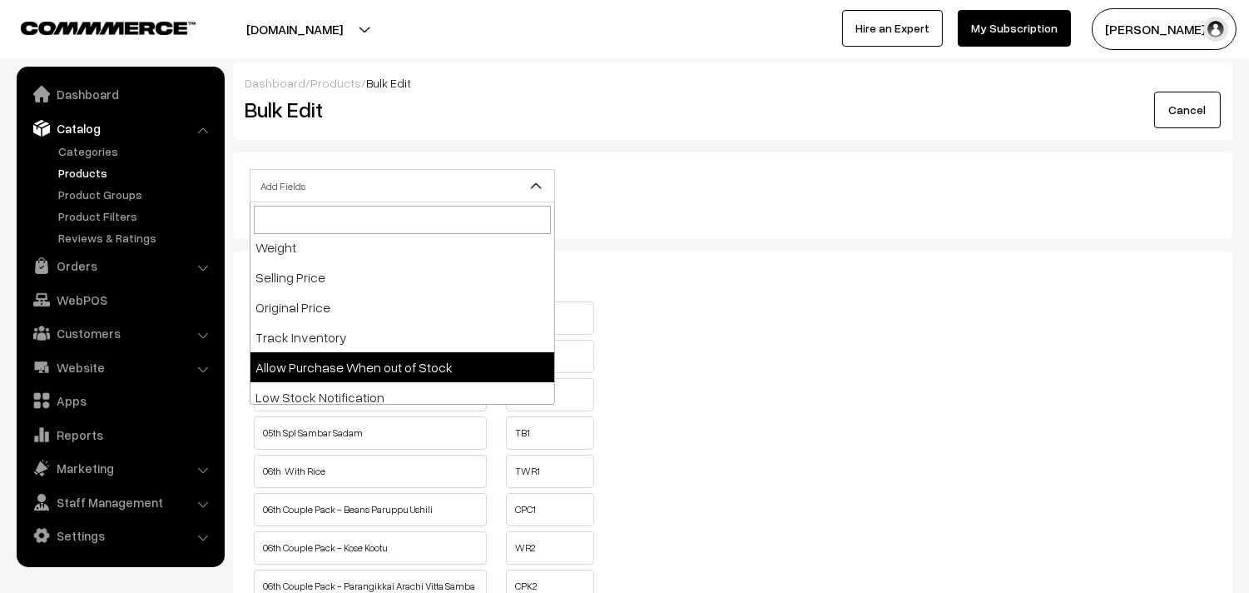
select select "allow-purchase"
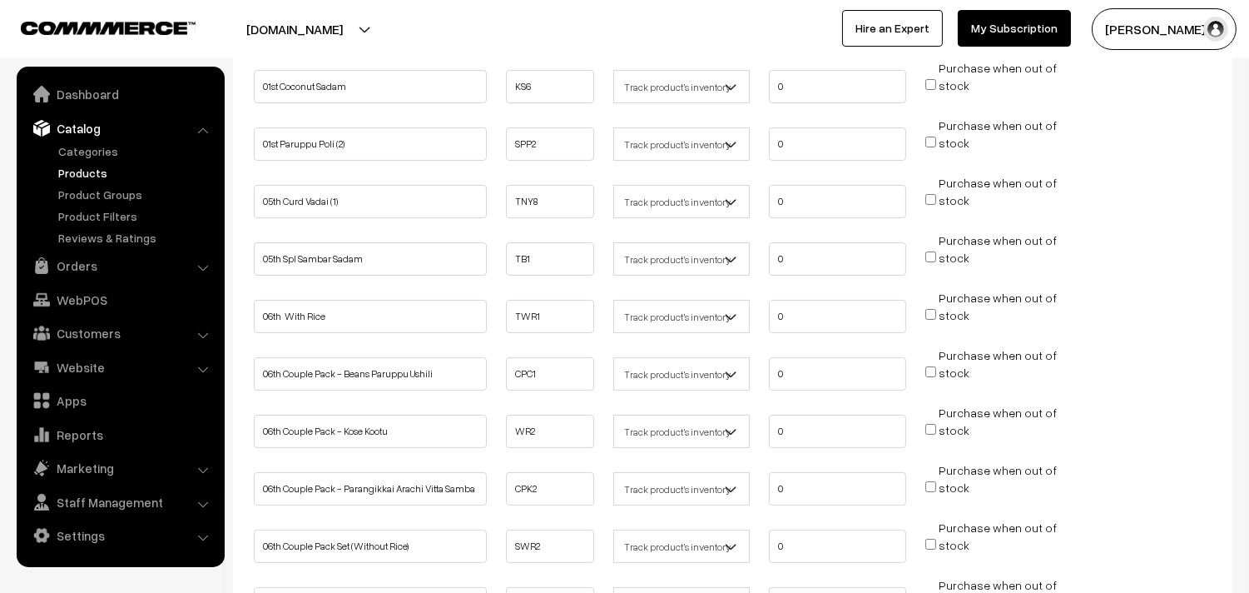
scroll to position [370, 0]
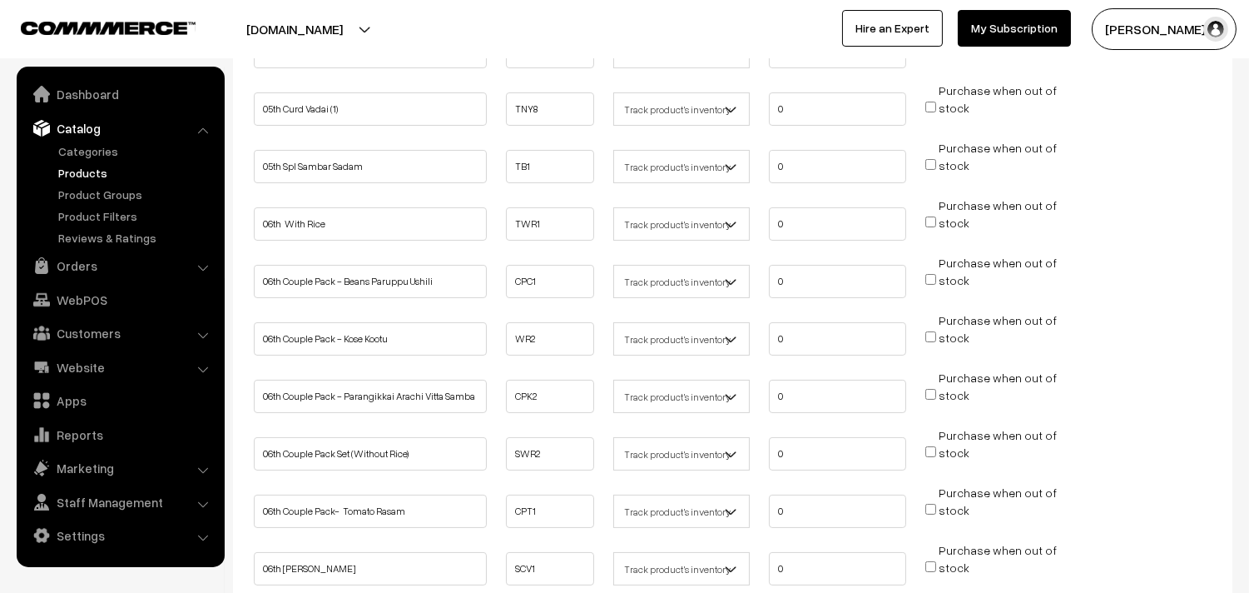
click at [933, 219] on input "Purchase when out of stock" at bounding box center [930, 221] width 11 height 11
checkbox input "true"
click at [930, 276] on input "Purchase when out of stock" at bounding box center [930, 279] width 11 height 11
checkbox input "true"
click at [929, 331] on input "Purchase when out of stock" at bounding box center [930, 336] width 11 height 11
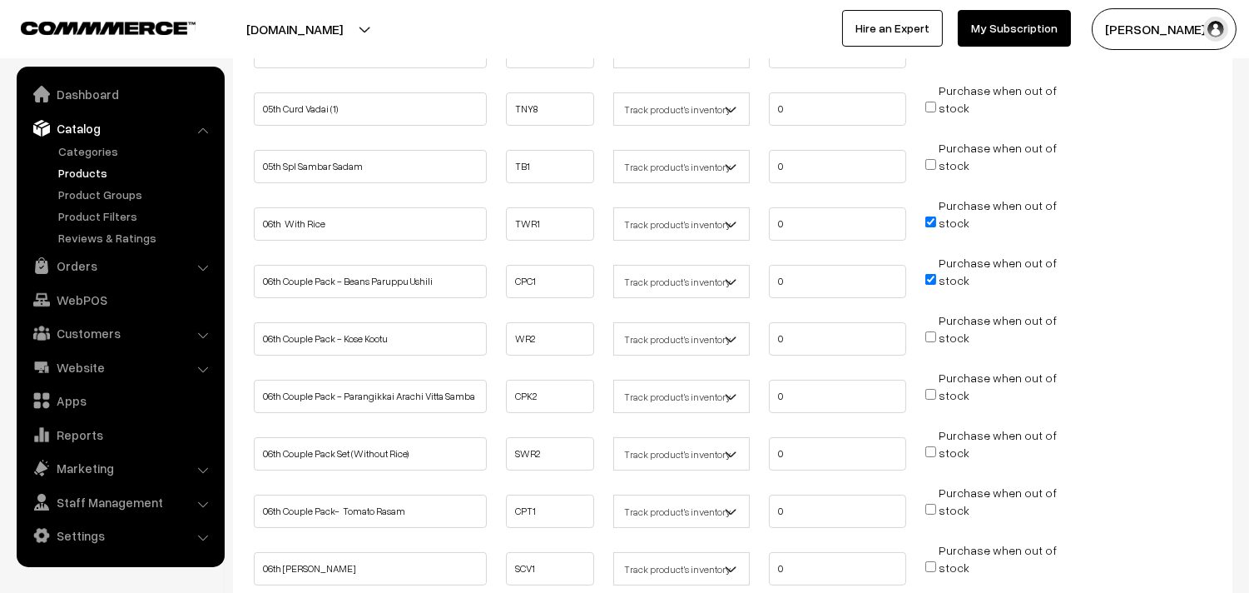
checkbox input "true"
click at [929, 389] on input "Purchase when out of stock" at bounding box center [930, 394] width 11 height 11
checkbox input "true"
click at [930, 449] on input "Purchase when out of stock" at bounding box center [930, 451] width 11 height 11
checkbox input "true"
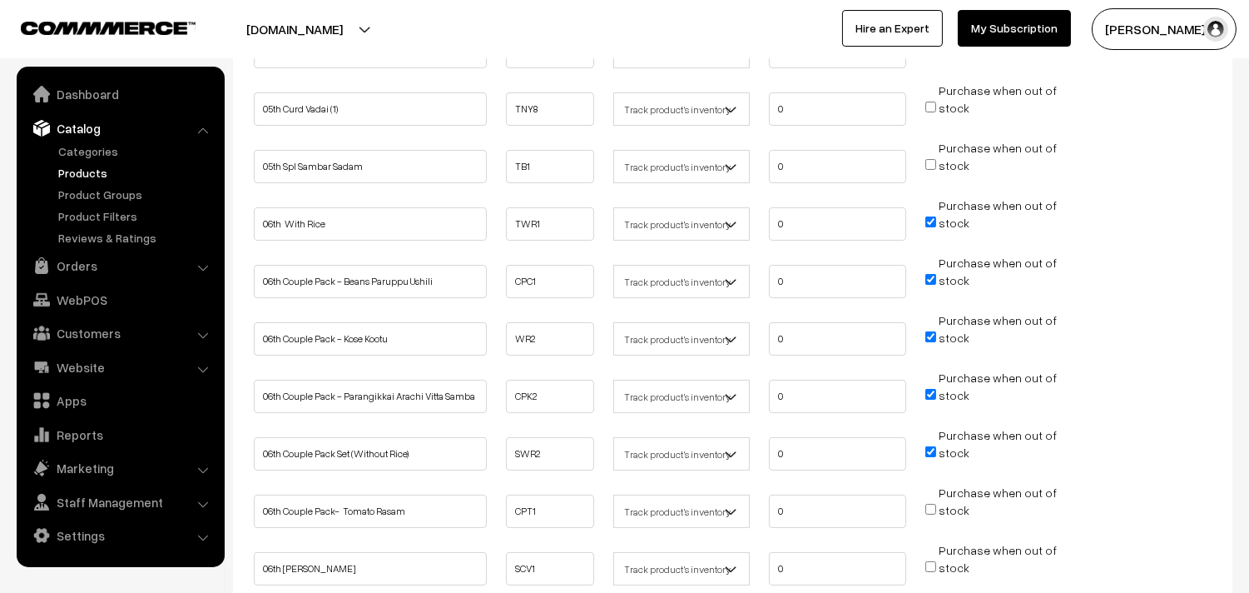
scroll to position [462, 0]
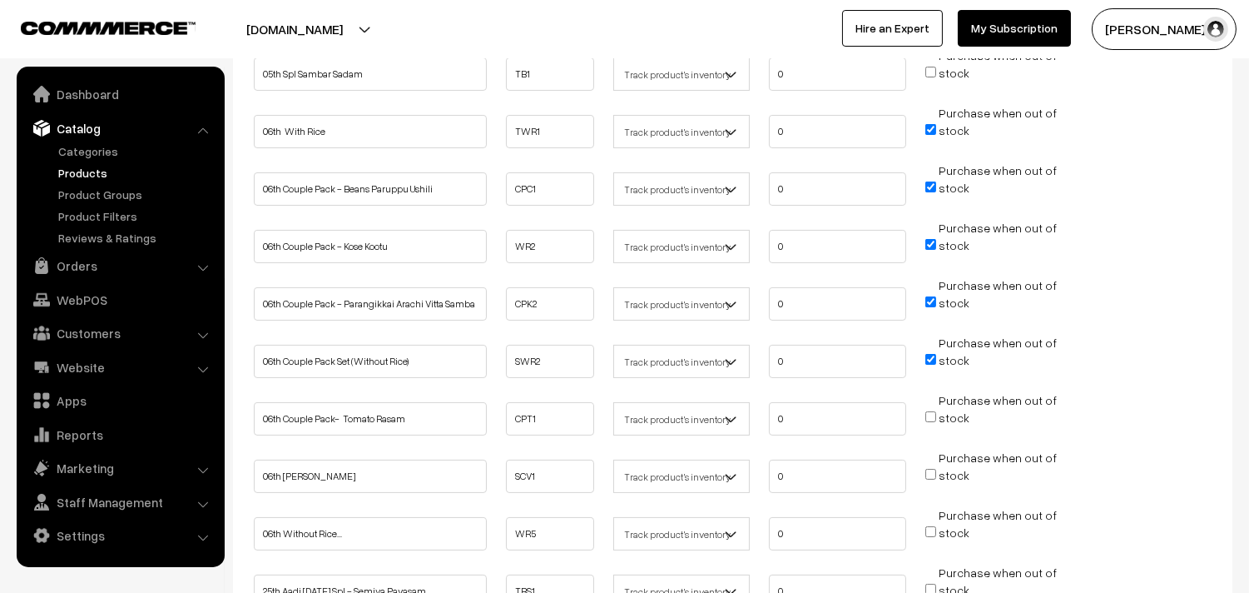
click at [934, 411] on input "Purchase when out of stock" at bounding box center [930, 416] width 11 height 11
checkbox input "true"
click at [933, 469] on input "Purchase when out of stock" at bounding box center [930, 474] width 11 height 11
checkbox input "true"
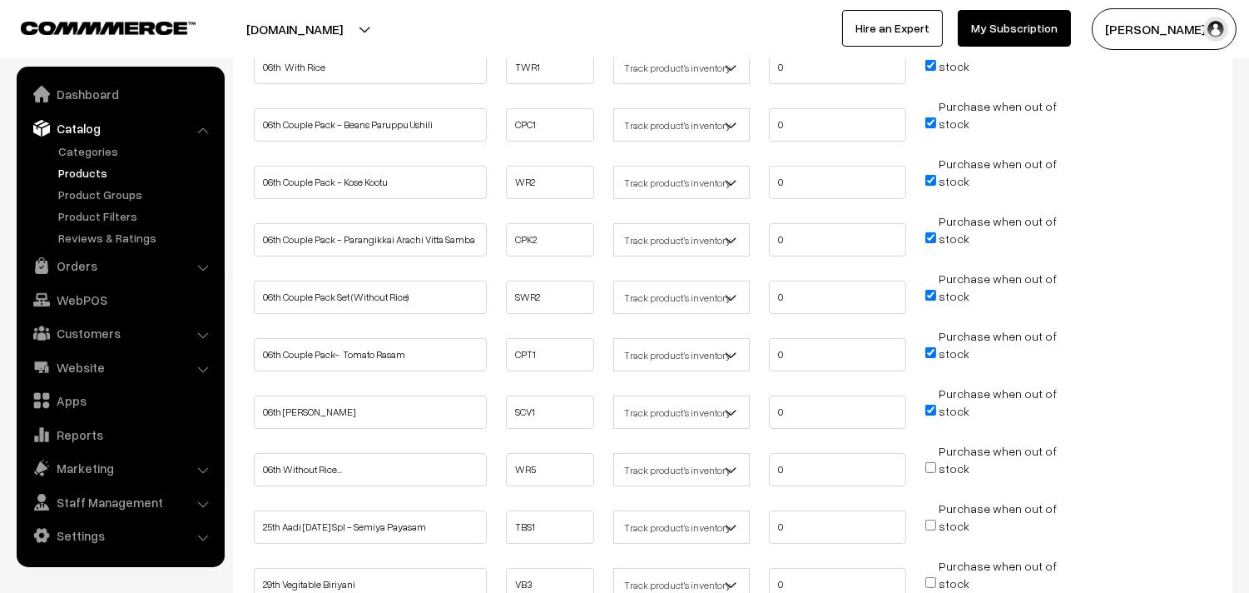
scroll to position [554, 0]
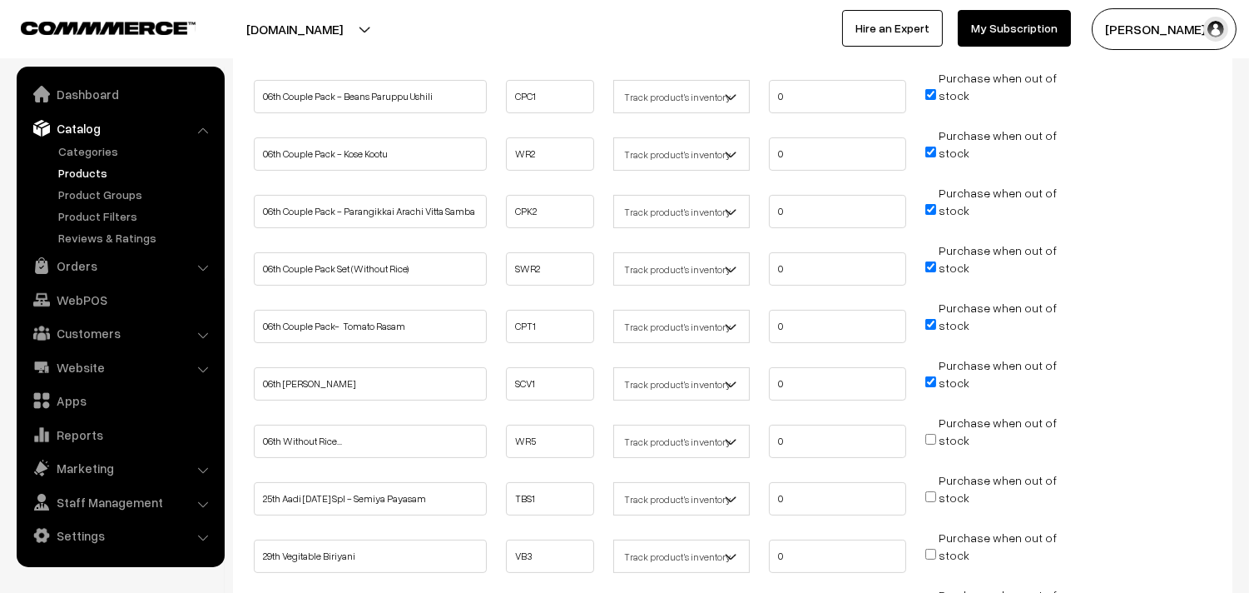
click at [932, 434] on input "Purchase when out of stock" at bounding box center [930, 439] width 11 height 11
checkbox input "true"
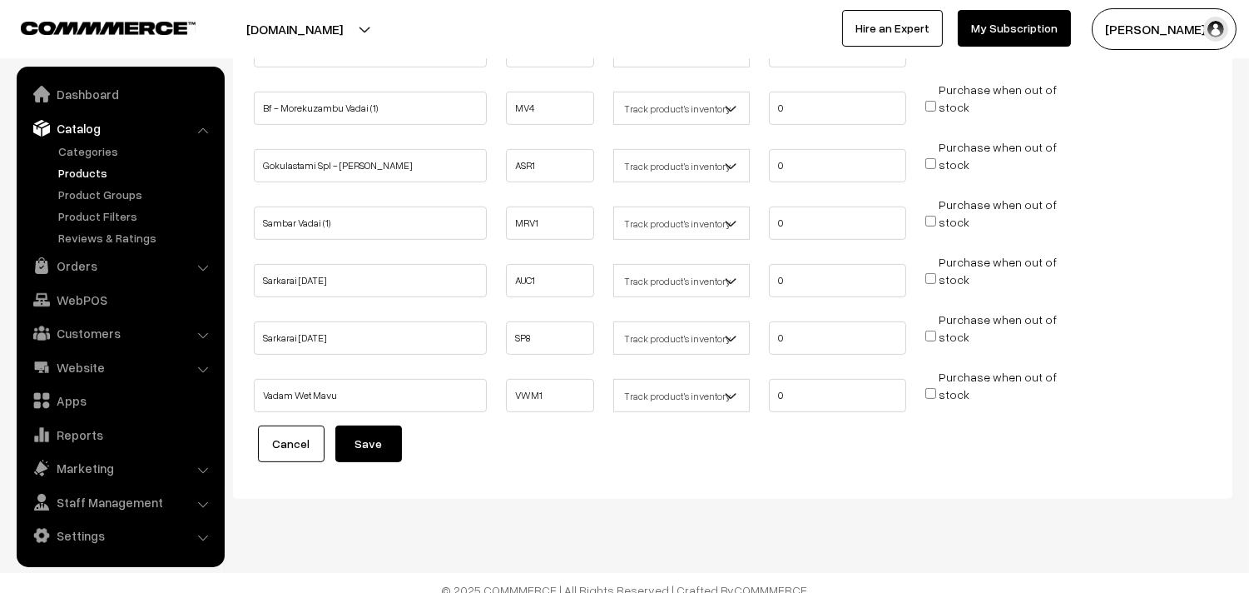
scroll to position [1237, 0]
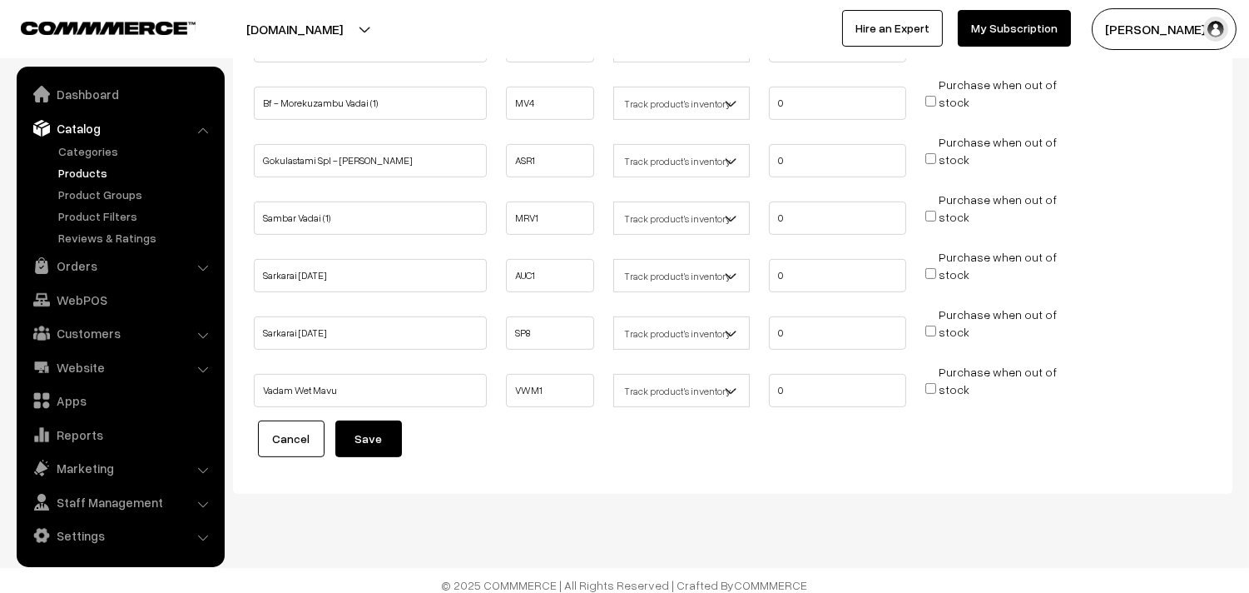
click at [401, 420] on button "Save" at bounding box center [368, 438] width 67 height 37
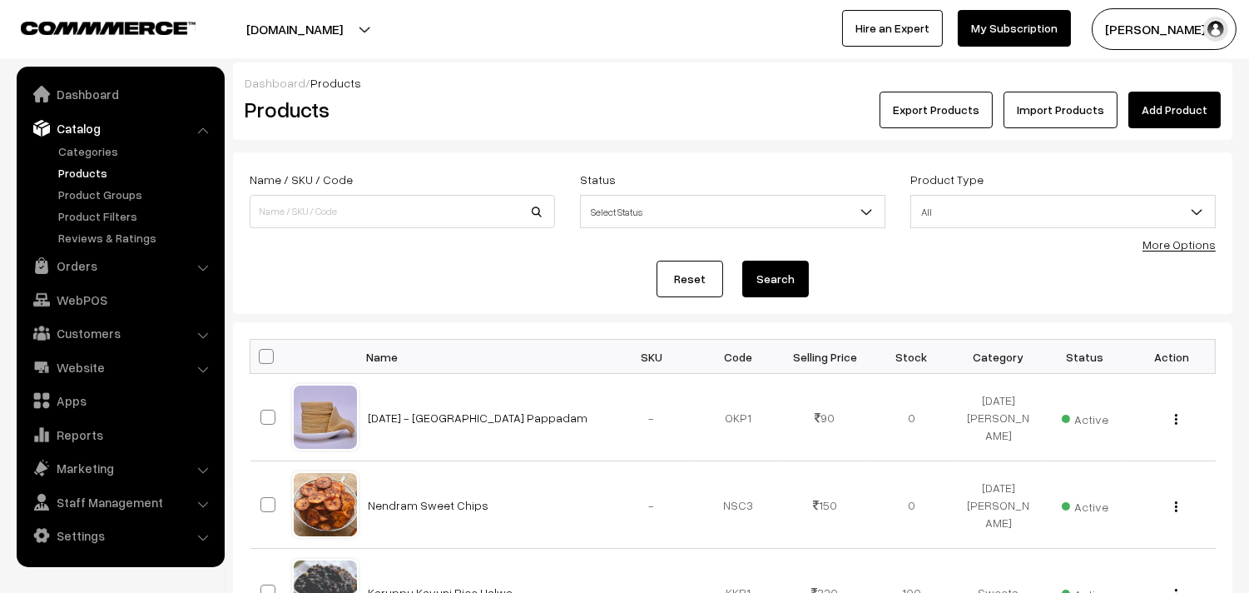
click at [1163, 253] on form "Name / SKU / Code Status Select Status Active Inactive Select Status Product Ty…" at bounding box center [733, 232] width 1000 height 161
click at [1168, 242] on link "More Options" at bounding box center [1179, 244] width 73 height 14
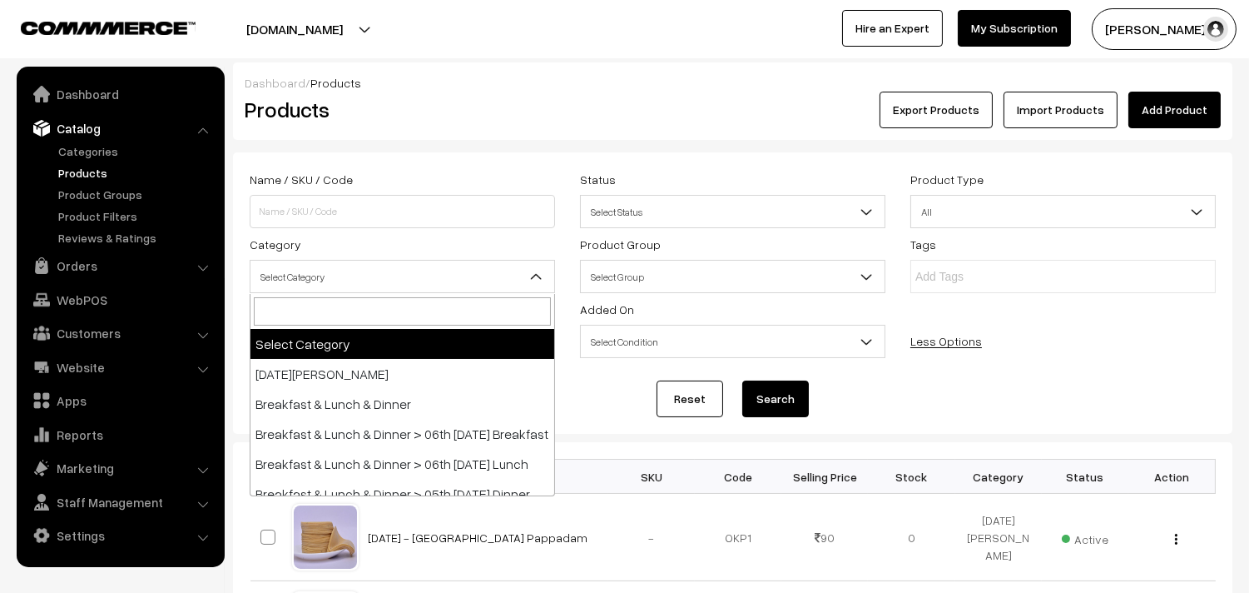
click at [334, 265] on span "Select Category" at bounding box center [403, 276] width 304 height 29
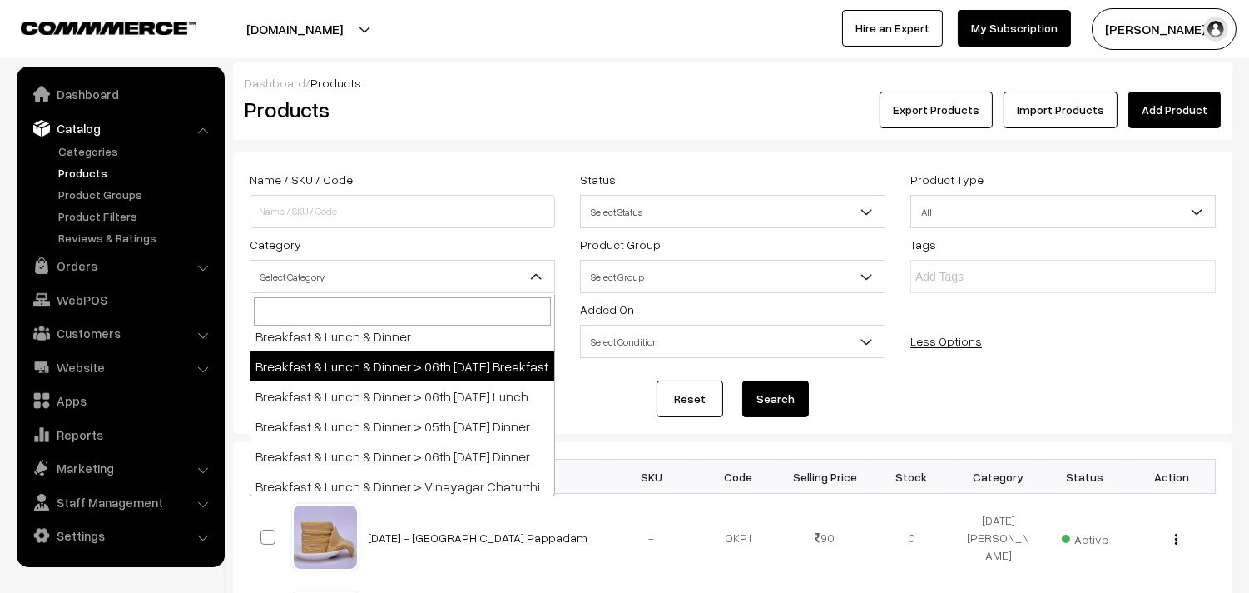
scroll to position [92, 0]
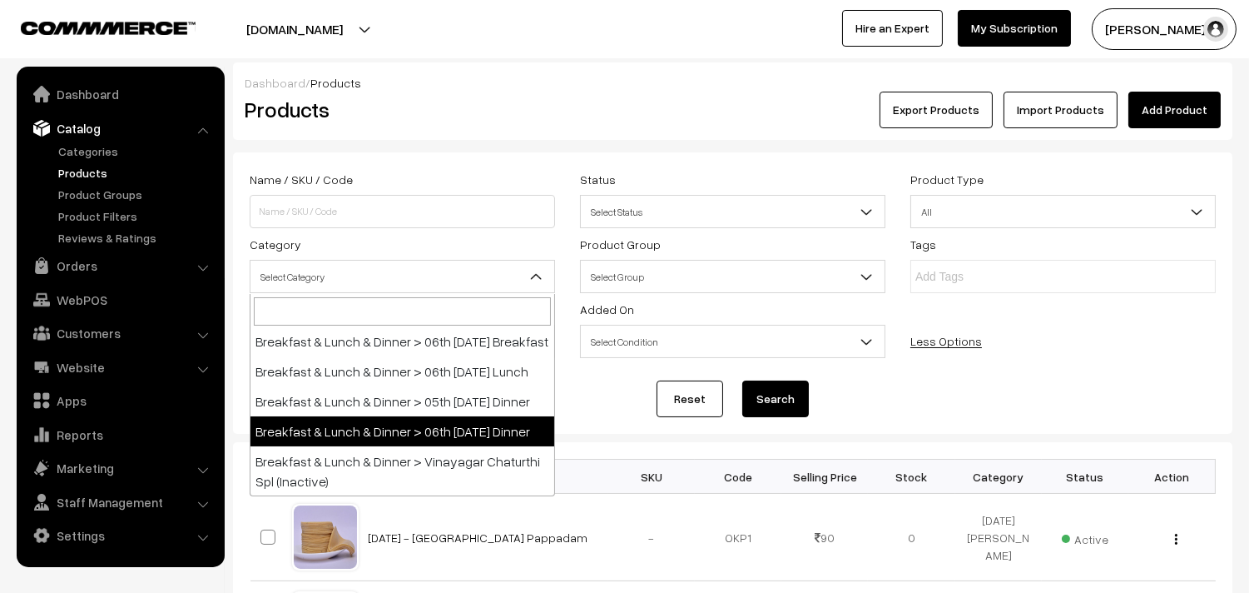
drag, startPoint x: 462, startPoint y: 443, endPoint x: 473, endPoint y: 444, distance: 10.9
select select "68"
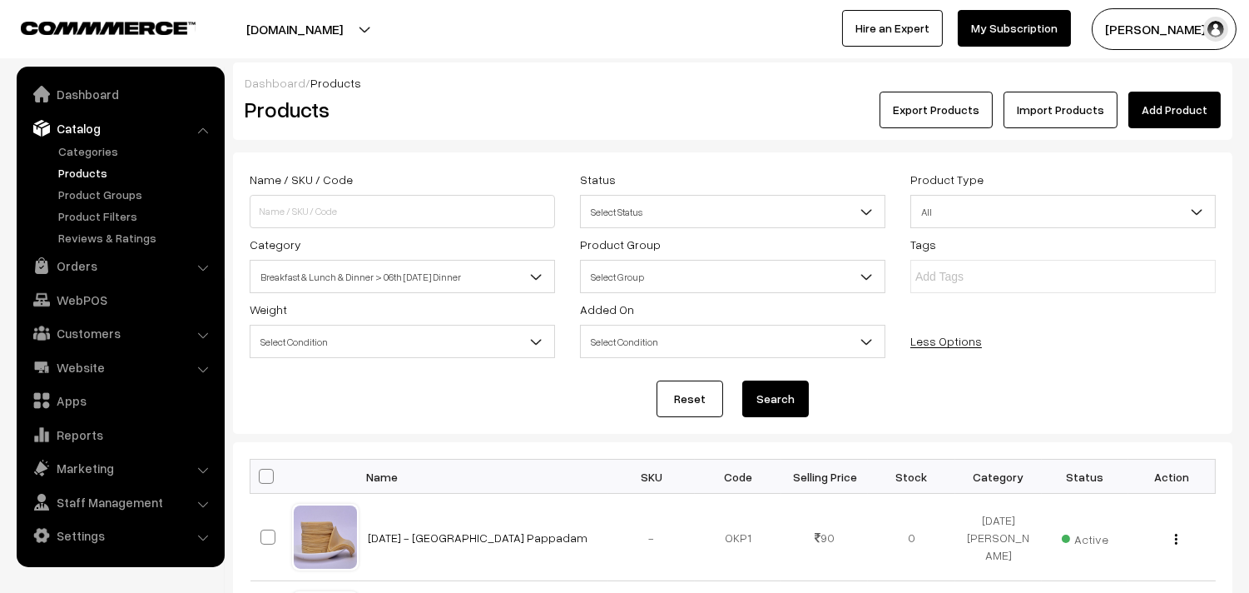
drag, startPoint x: 786, startPoint y: 391, endPoint x: 802, endPoint y: 203, distance: 188.8
click at [786, 390] on button "Search" at bounding box center [775, 398] width 67 height 37
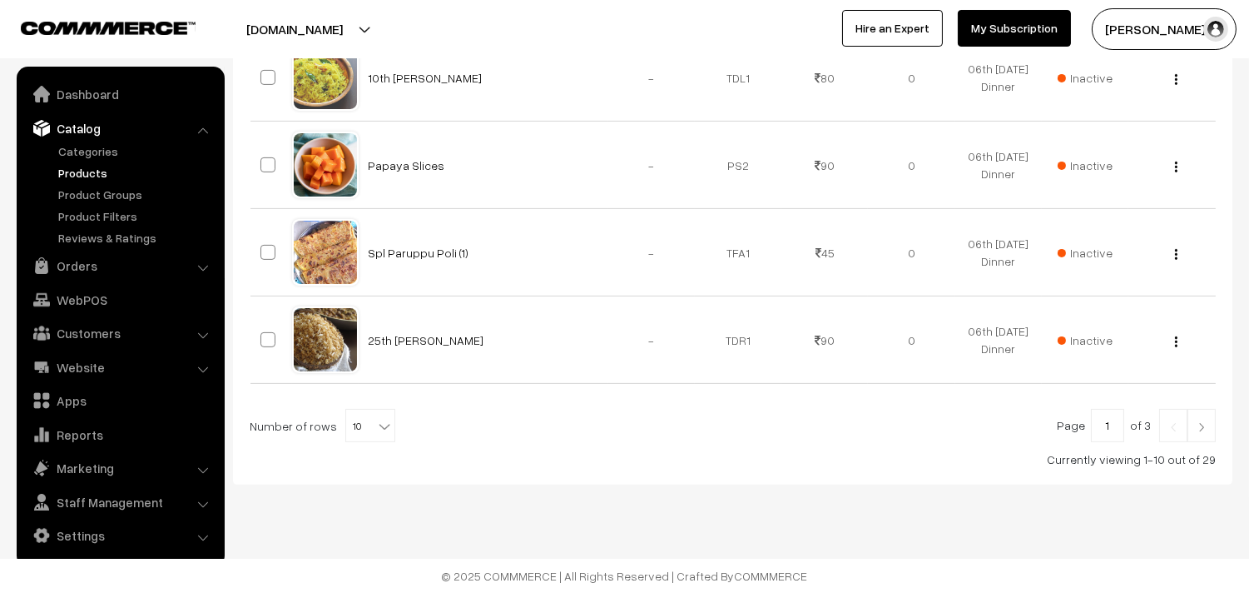
scroll to position [985, 0]
click at [360, 414] on span "10" at bounding box center [370, 425] width 48 height 33
select select "100"
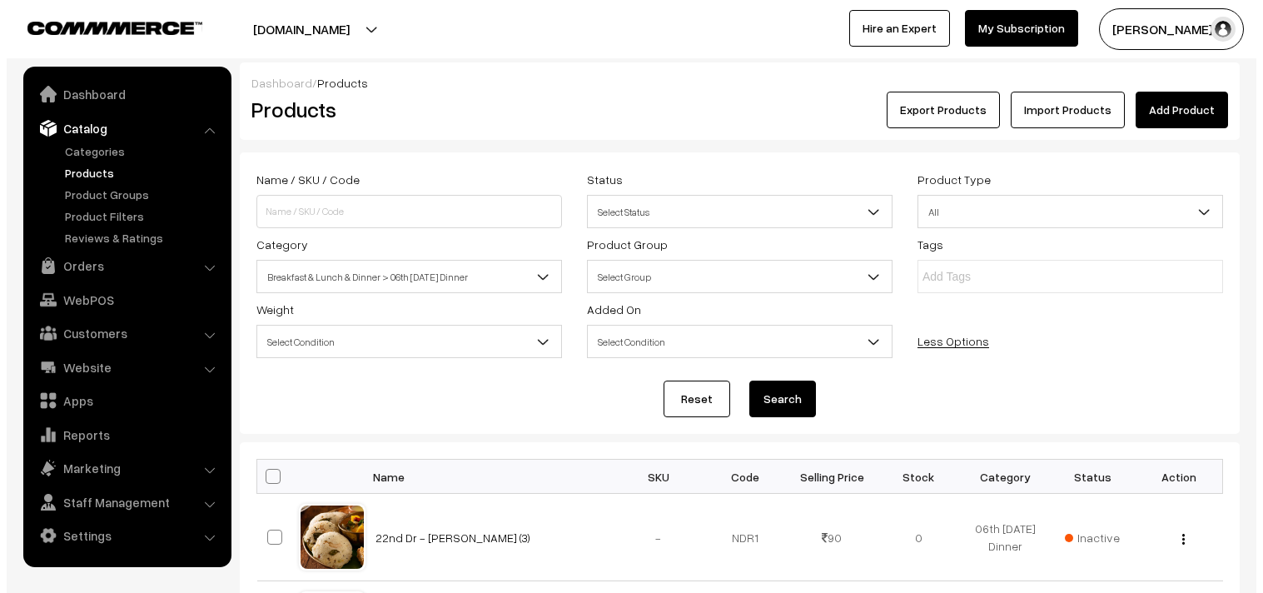
scroll to position [462, 0]
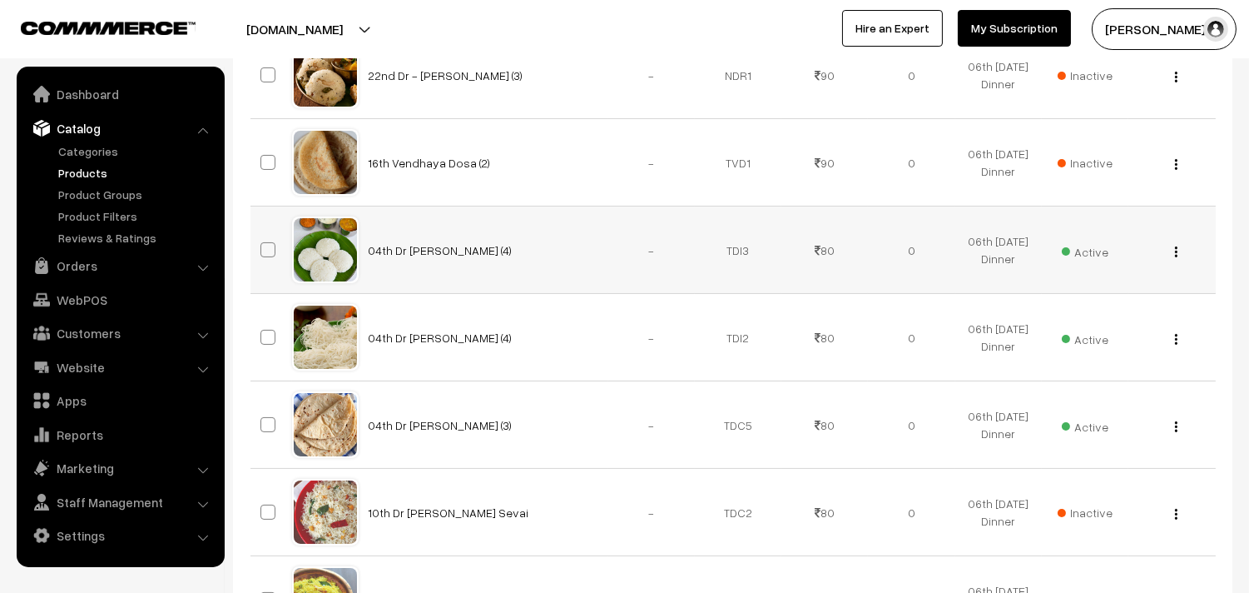
click at [1071, 253] on span "Active" at bounding box center [1085, 250] width 47 height 22
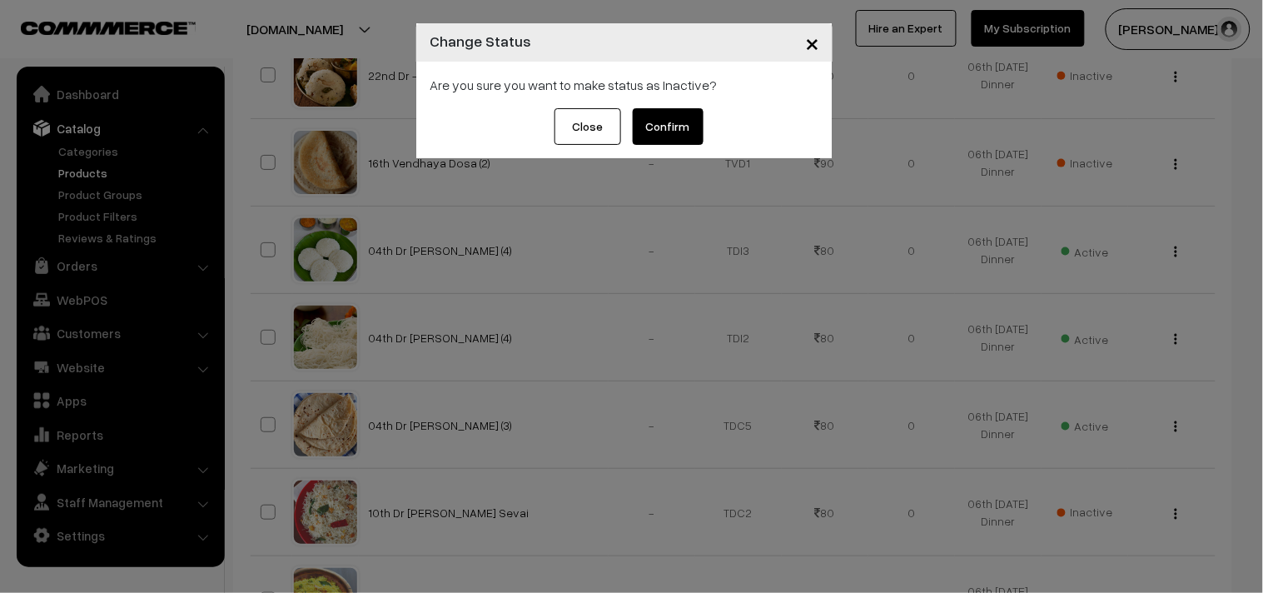
click at [691, 129] on button "Confirm" at bounding box center [668, 126] width 71 height 37
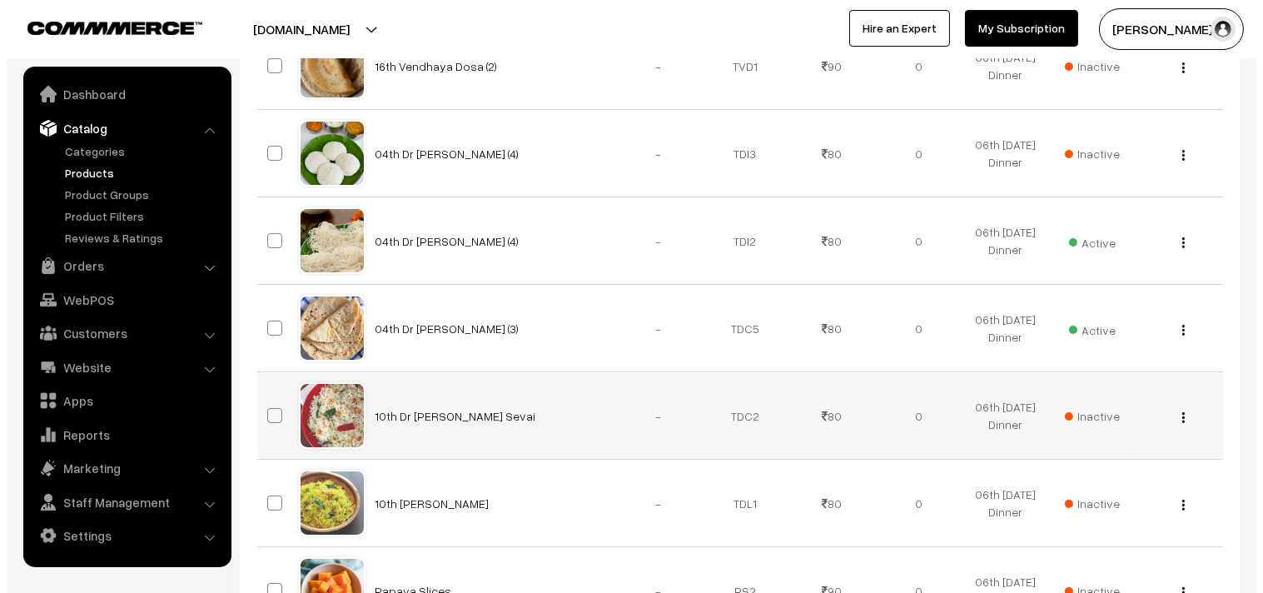
scroll to position [667, 0]
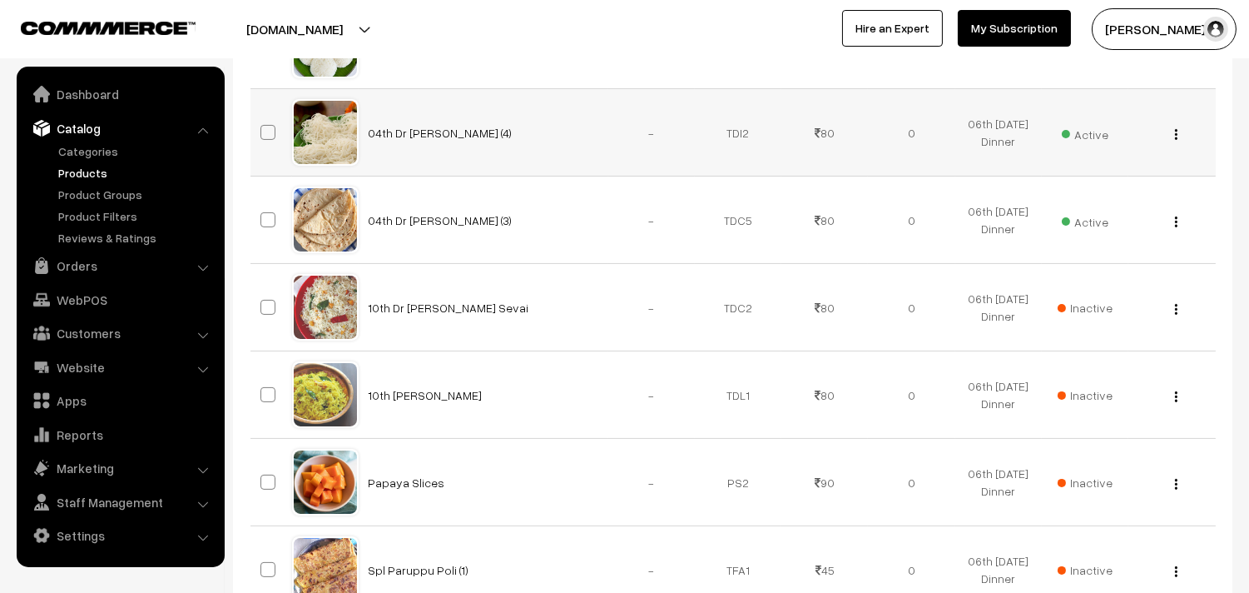
click at [1086, 128] on span "Active" at bounding box center [1085, 133] width 47 height 22
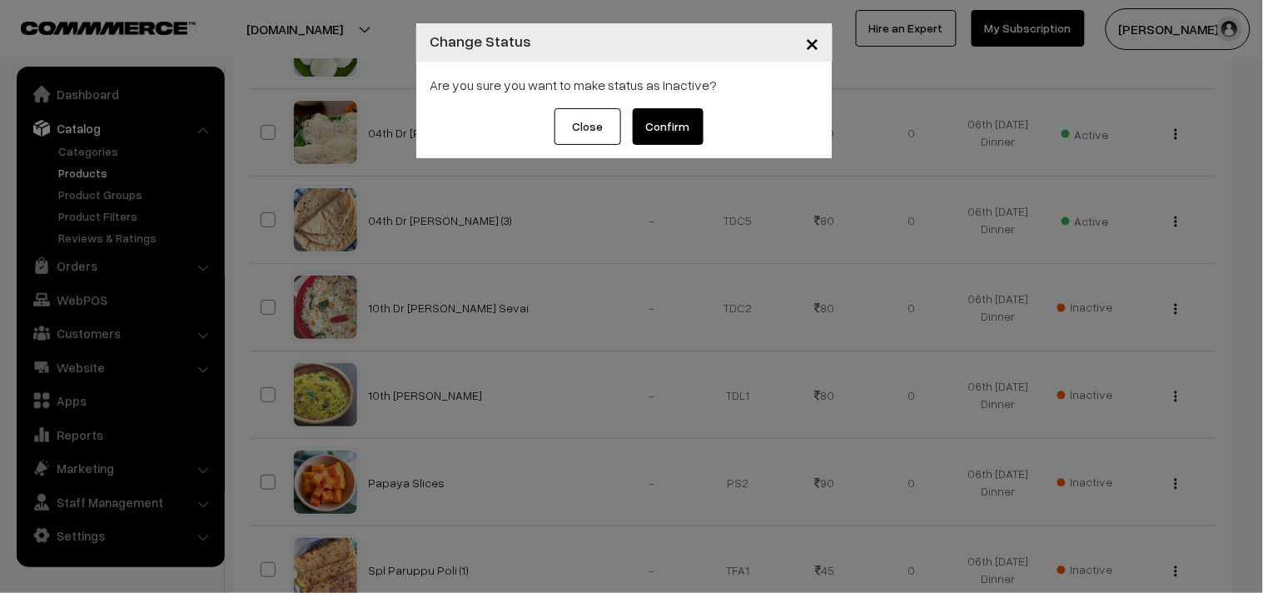
click at [663, 127] on button "Confirm" at bounding box center [668, 126] width 71 height 37
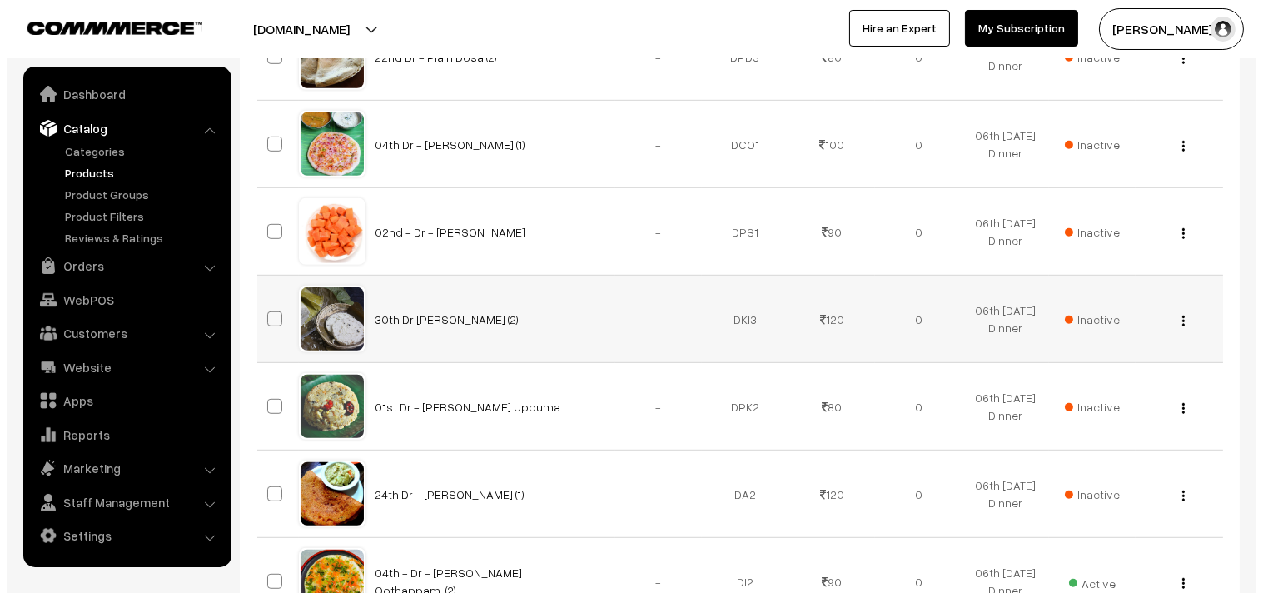
scroll to position [1958, 0]
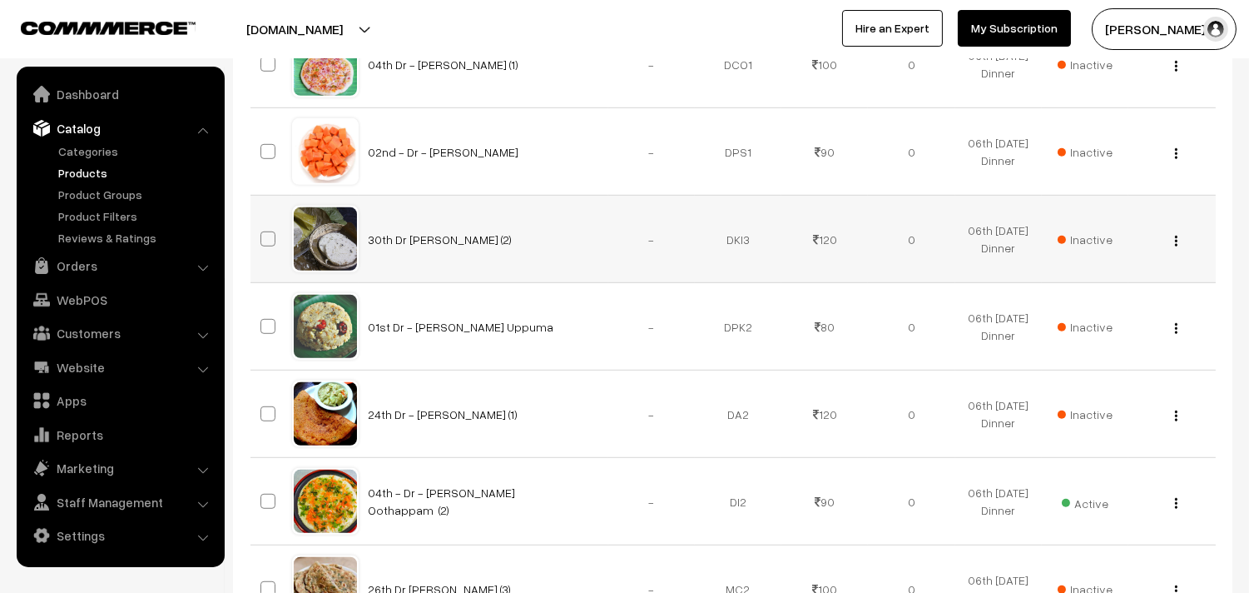
click at [1072, 231] on td "Inactive" at bounding box center [1085, 239] width 87 height 87
click at [1095, 235] on span "Inactive" at bounding box center [1085, 239] width 55 height 17
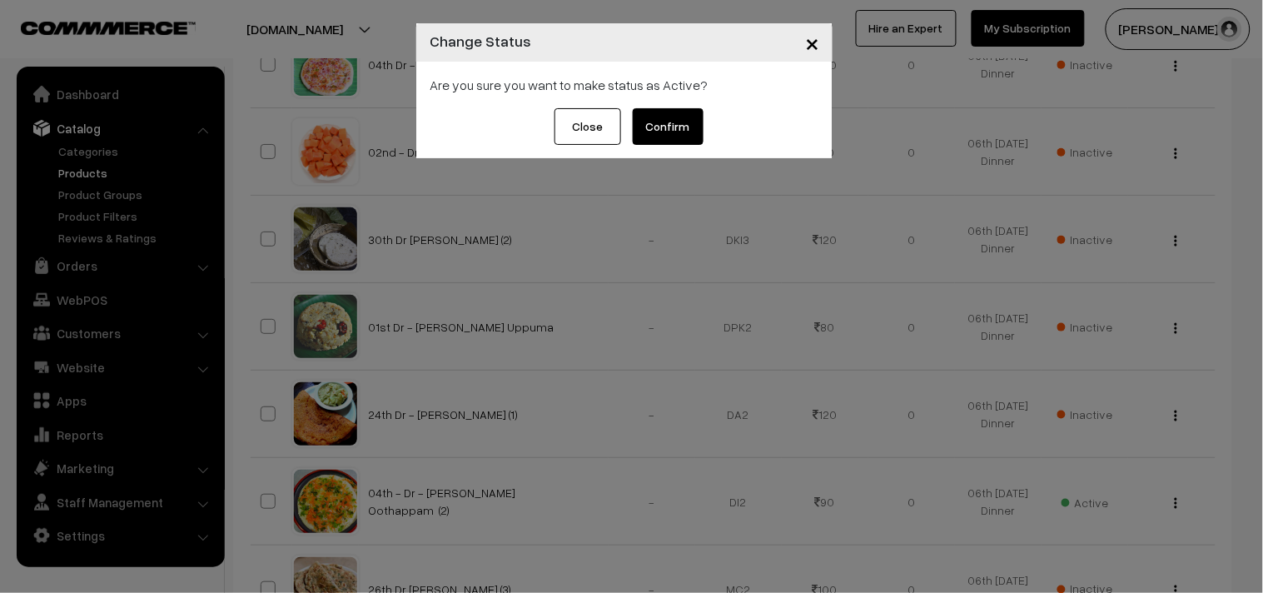
click at [689, 122] on button "Confirm" at bounding box center [668, 126] width 71 height 37
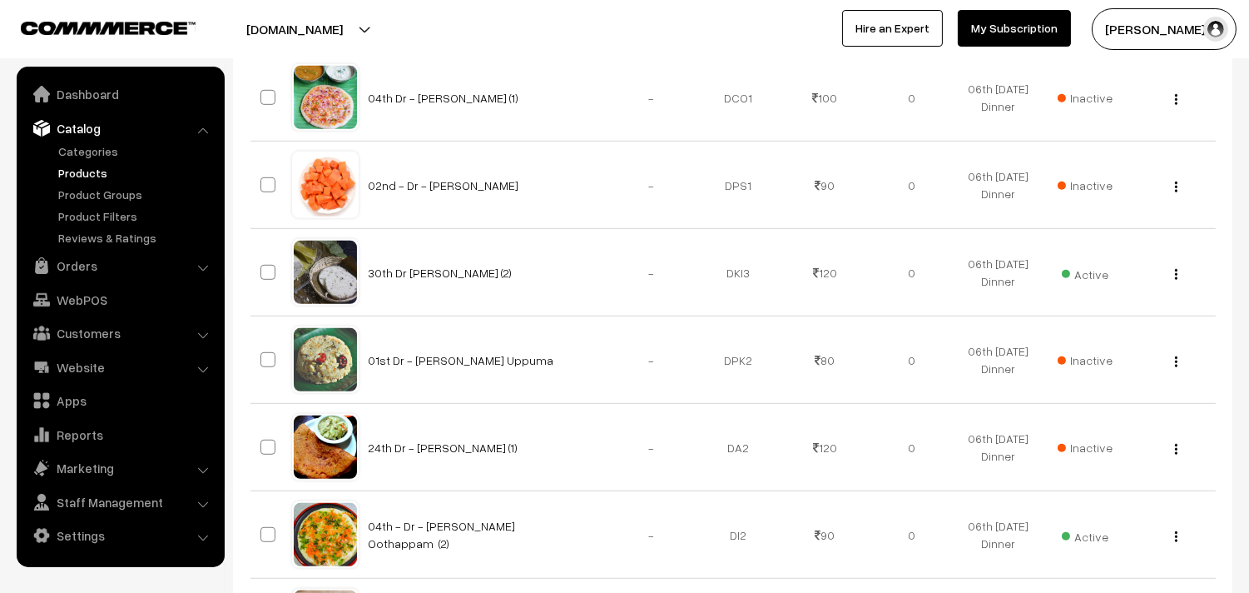
scroll to position [1866, 0]
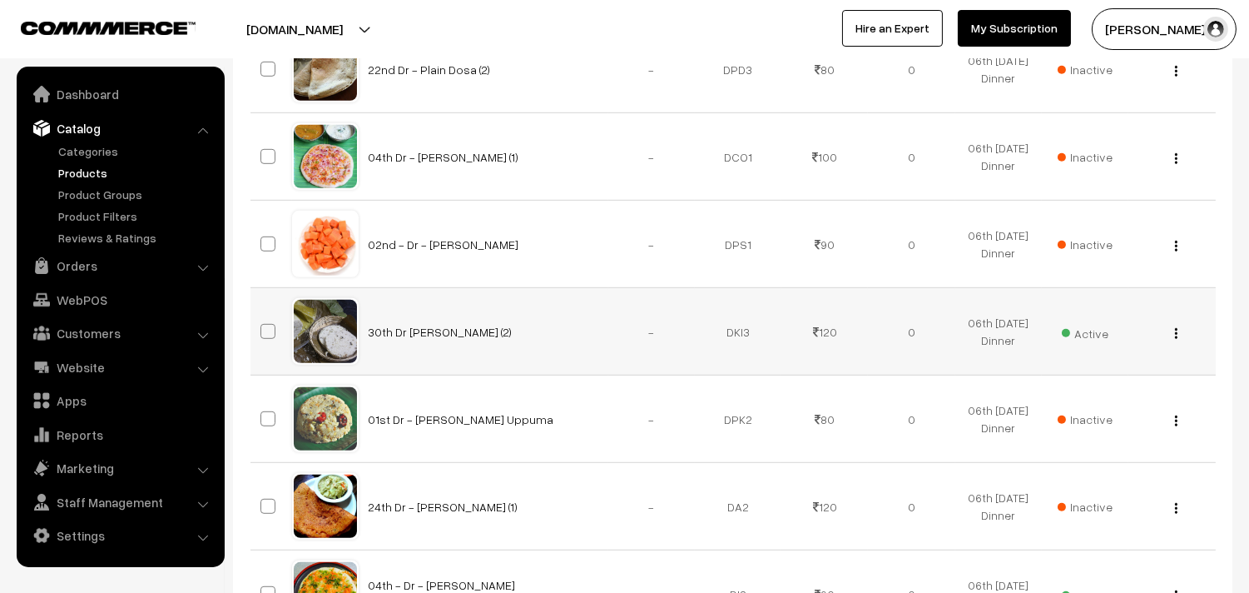
click at [1178, 335] on button "button" at bounding box center [1176, 332] width 4 height 13
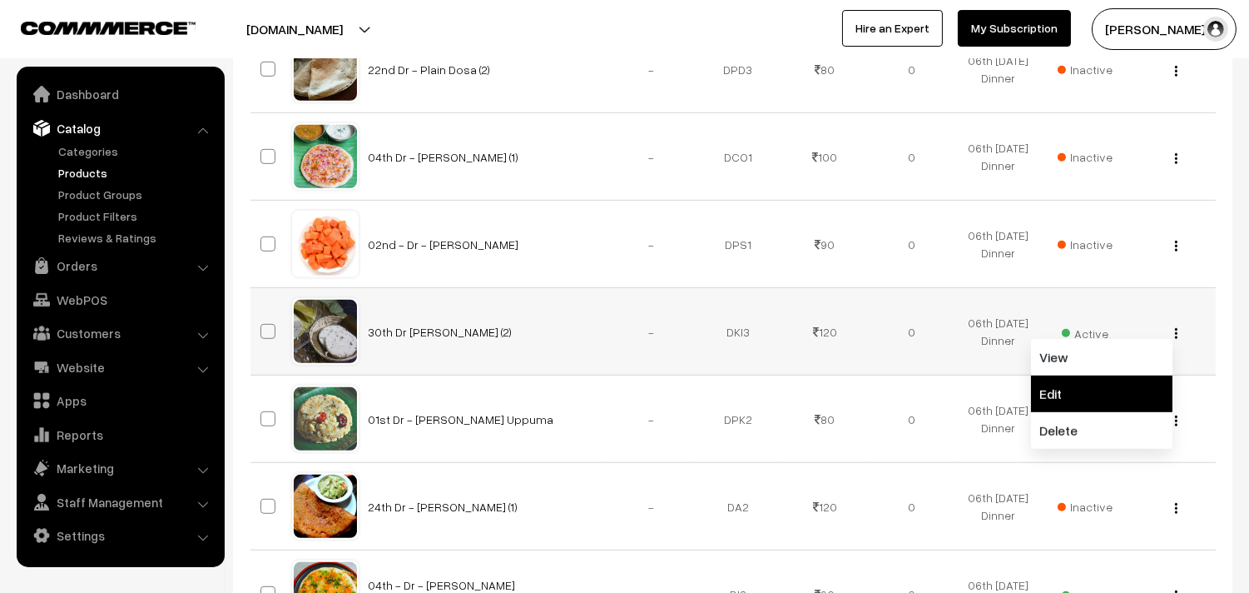
click at [1086, 384] on link "Edit" at bounding box center [1101, 393] width 141 height 37
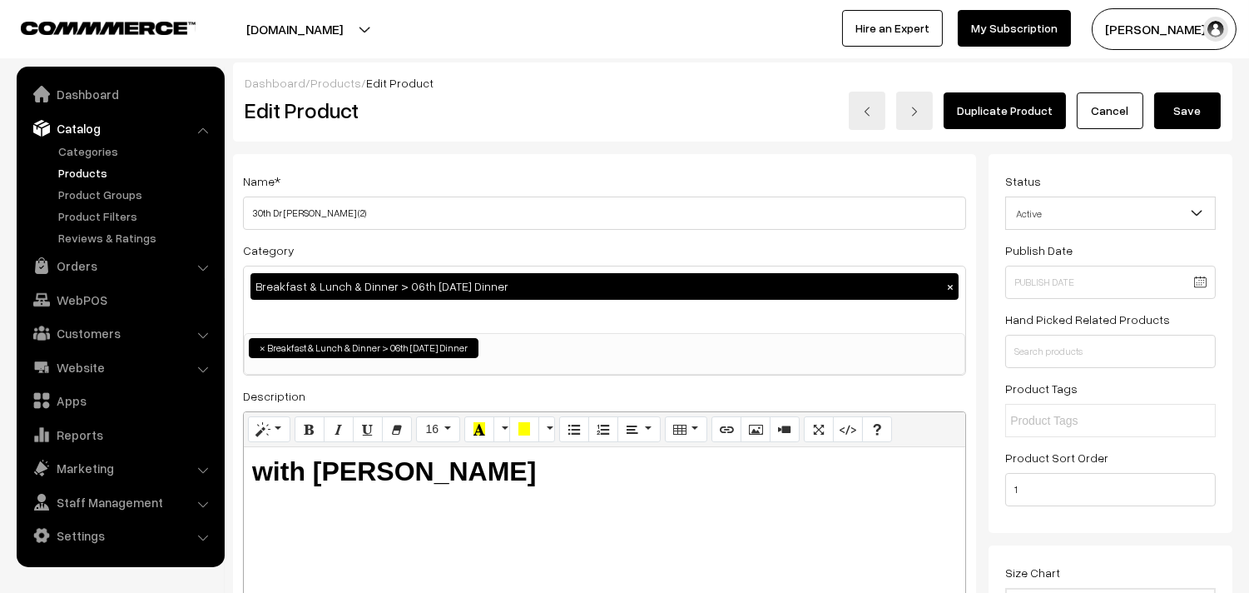
drag, startPoint x: 255, startPoint y: 215, endPoint x: 239, endPoint y: 221, distance: 16.9
click at [239, 221] on h3 "Adjust Quantity" at bounding box center [308, 231] width 148 height 56
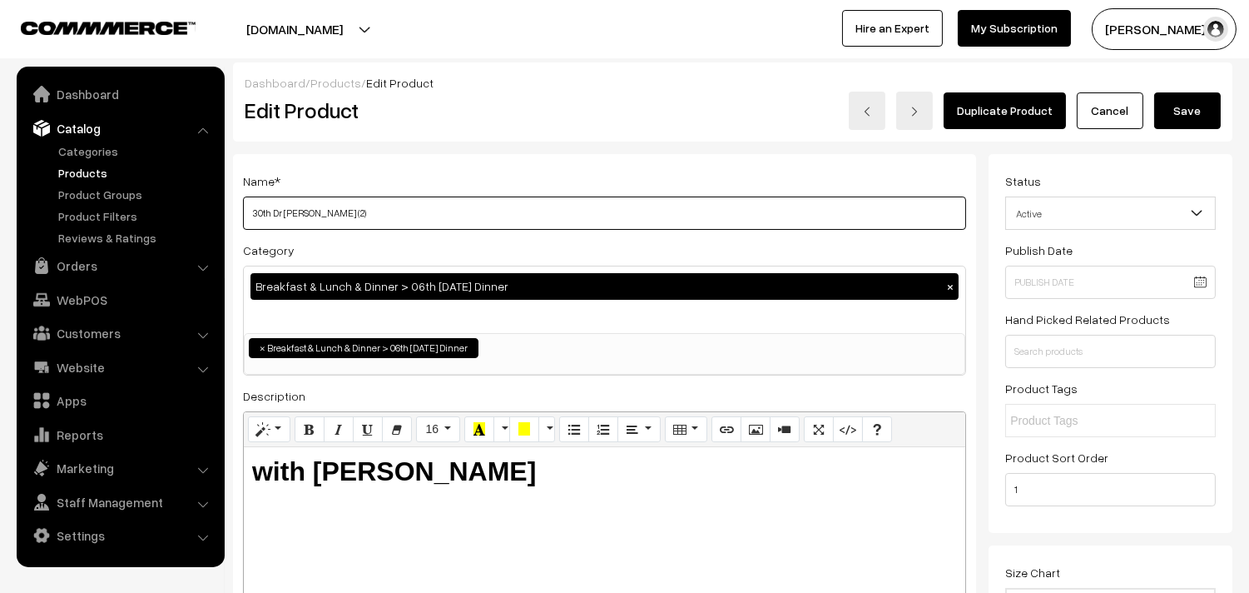
click at [466, 214] on input "30th Dr Kancheepuram Idly (2)" at bounding box center [604, 212] width 723 height 33
drag, startPoint x: 270, startPoint y: 210, endPoint x: 226, endPoint y: 205, distance: 43.6
type input "06th Dr Kancheepuram Idly (2)"
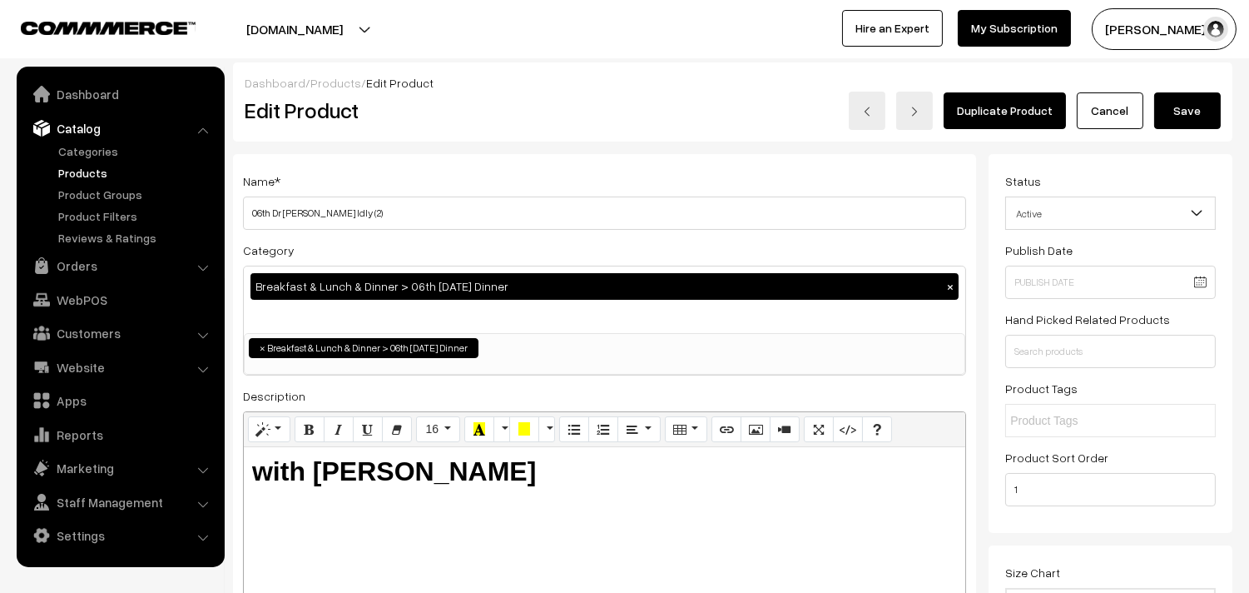
drag, startPoint x: 313, startPoint y: 471, endPoint x: 606, endPoint y: 469, distance: 293.0
click at [606, 469] on h2 "with Kothamalli Chutney" at bounding box center [604, 471] width 705 height 32
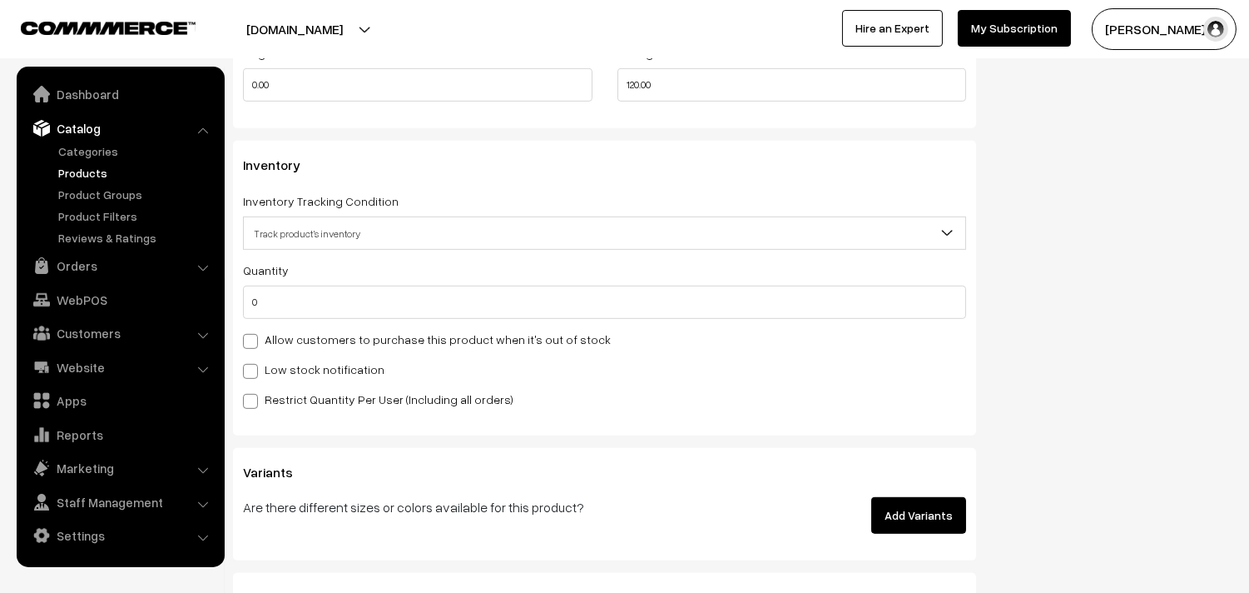
scroll to position [1665, 0]
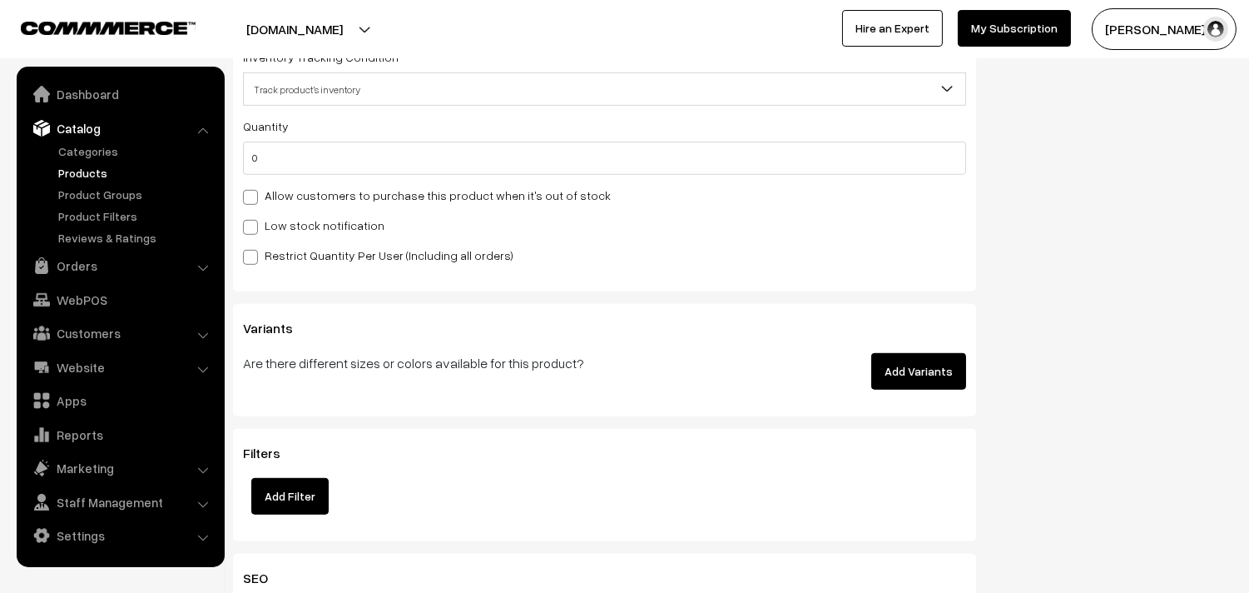
click at [325, 201] on label "Allow customers to purchase this product when it's out of stock" at bounding box center [427, 194] width 368 height 17
click at [254, 200] on input "Allow customers to purchase this product when it's out of stock" at bounding box center [248, 194] width 11 height 11
checkbox input "true"
drag, startPoint x: 213, startPoint y: 160, endPoint x: 200, endPoint y: 158, distance: 13.4
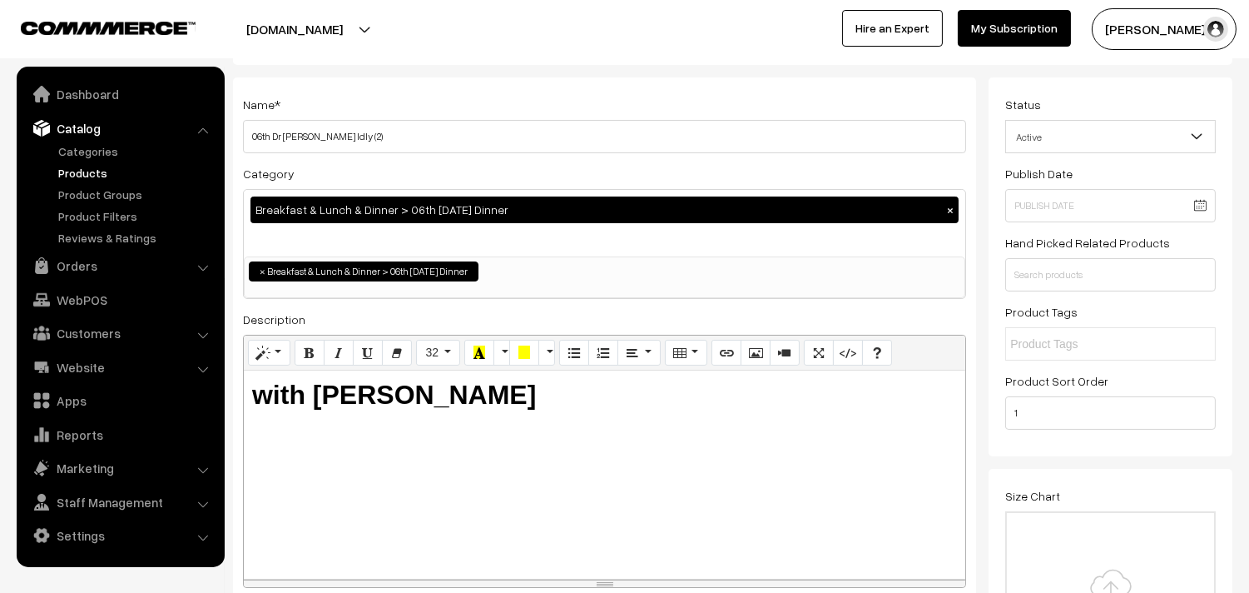
scroll to position [0, 0]
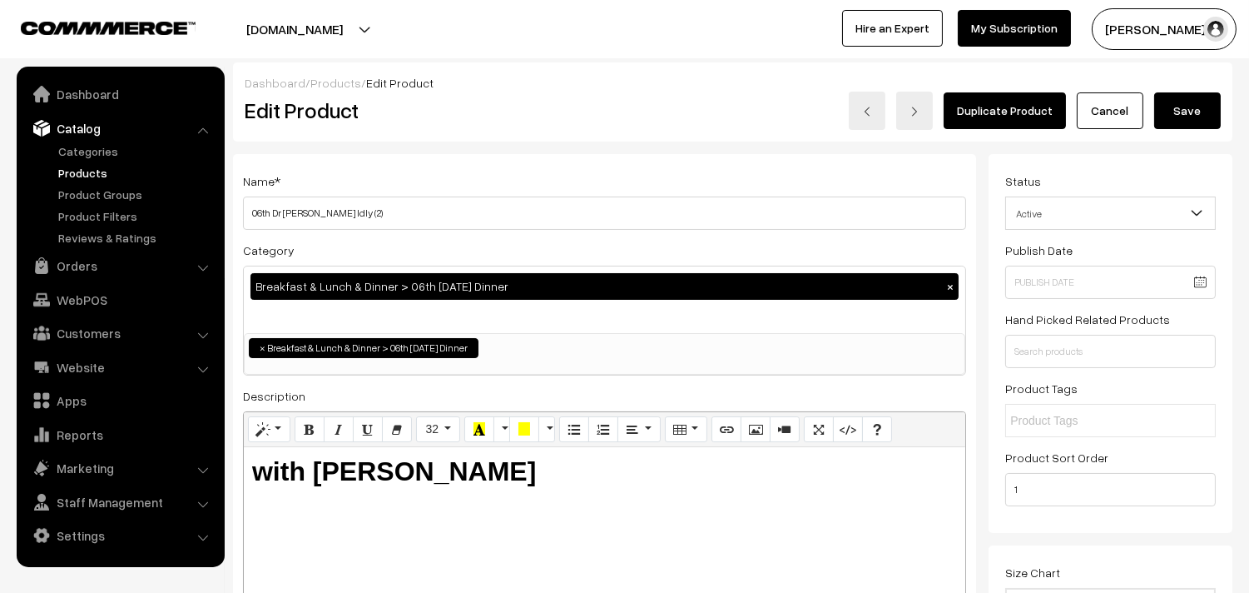
type input "30"
click at [1175, 115] on button "Save" at bounding box center [1187, 110] width 67 height 37
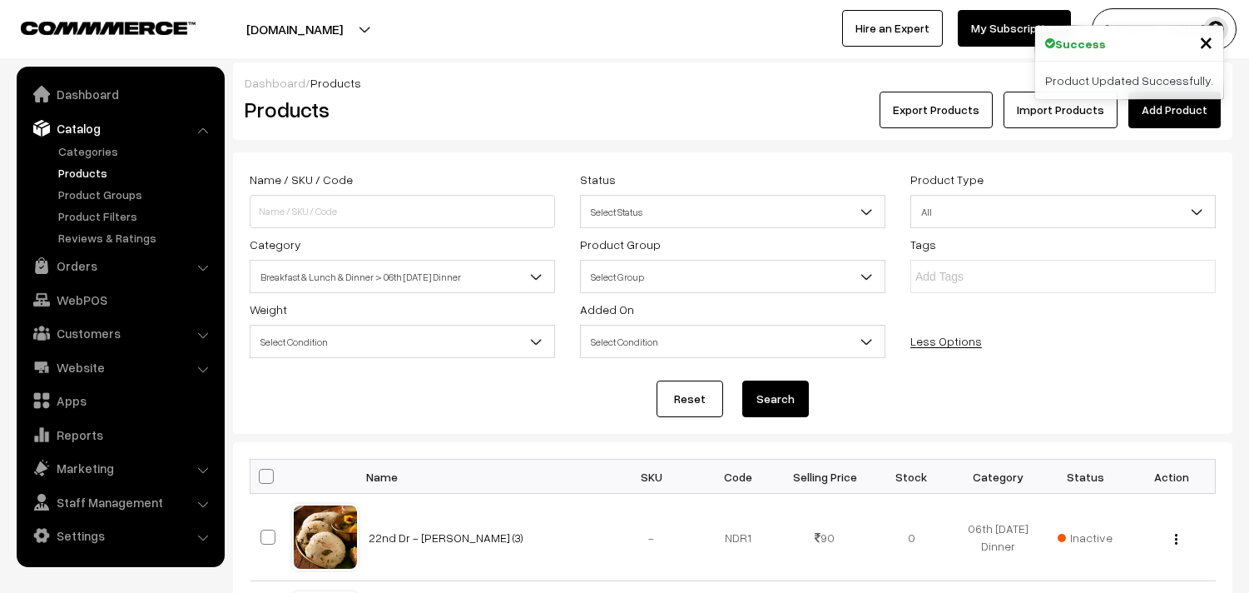
scroll to position [554, 0]
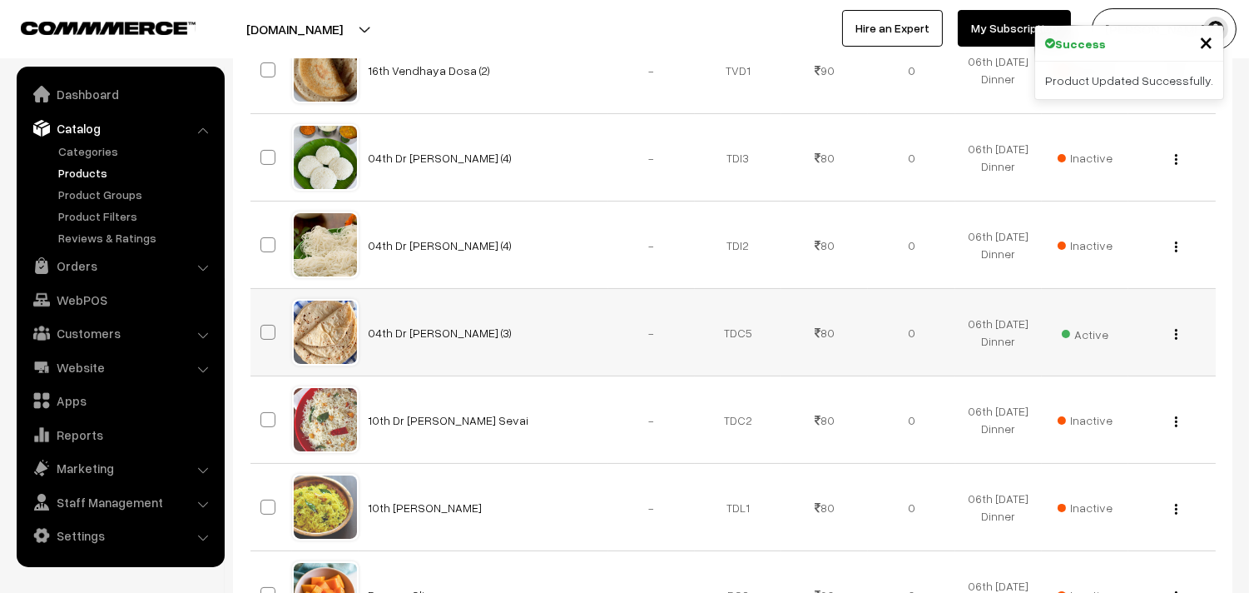
click at [1178, 331] on button "button" at bounding box center [1176, 333] width 4 height 13
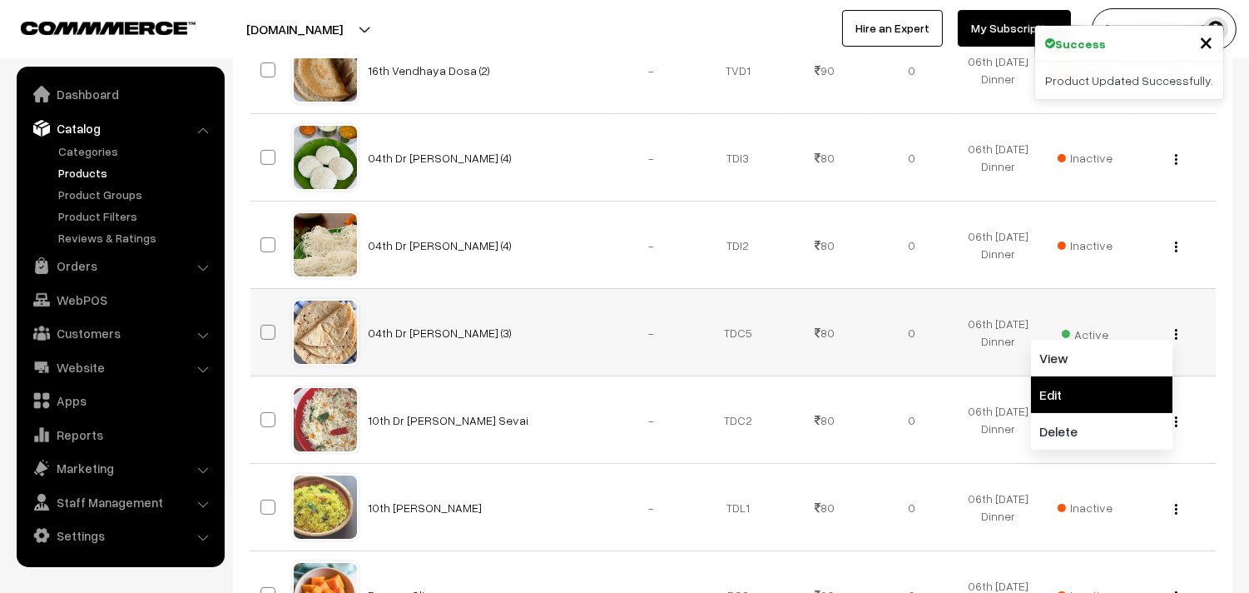
click at [1087, 383] on link "Edit" at bounding box center [1101, 394] width 141 height 37
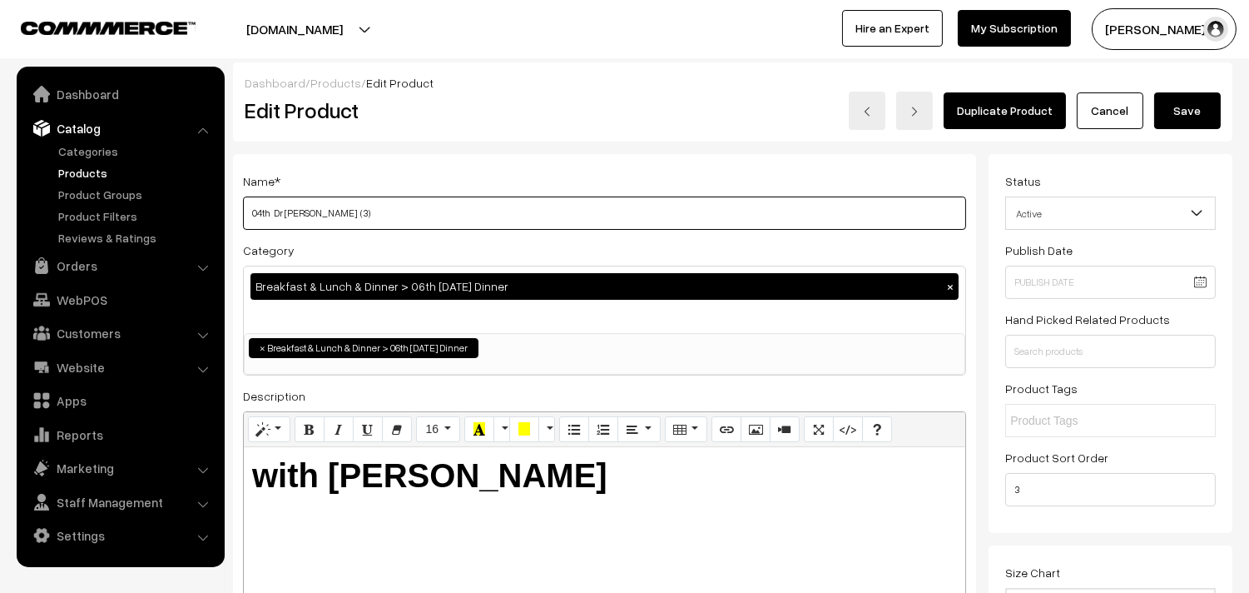
click at [531, 229] on input "04th Dr [PERSON_NAME] (3)" at bounding box center [604, 212] width 723 height 33
drag, startPoint x: 272, startPoint y: 212, endPoint x: 236, endPoint y: 215, distance: 36.7
click at [236, 215] on div "Name * 04th Dr Chapathi (3) Category Breakfast & Lunch & Dinner > 06th Saturday…" at bounding box center [604, 423] width 743 height 538
type input "06th Dr Chapathi (3)"
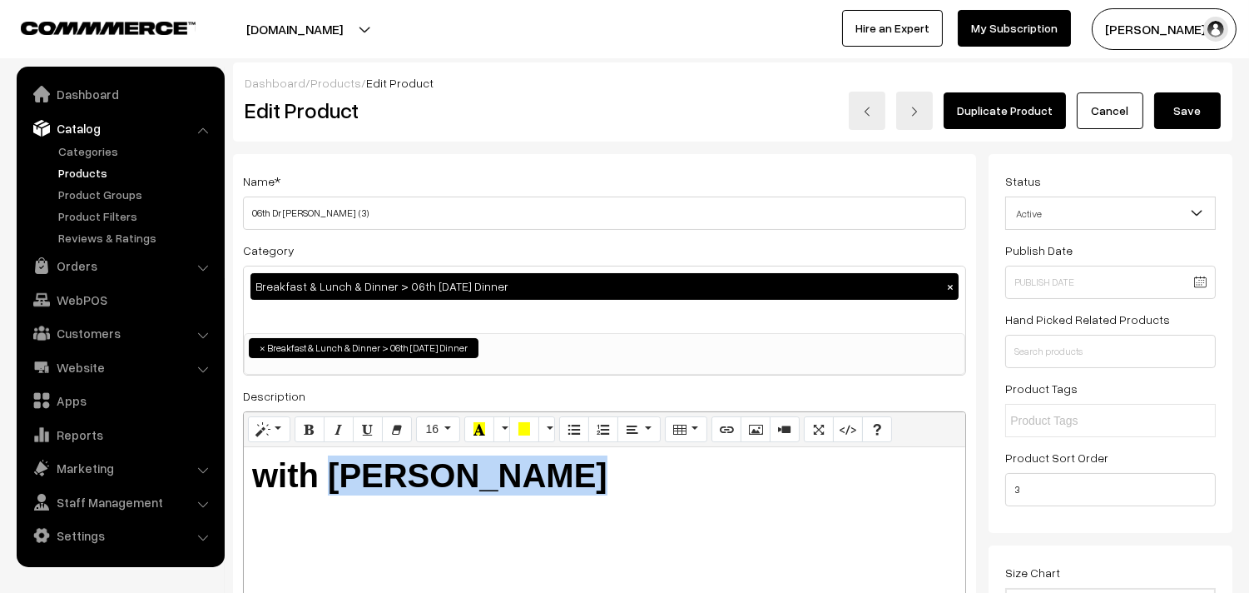
drag, startPoint x: 331, startPoint y: 471, endPoint x: 692, endPoint y: 496, distance: 361.2
click at [692, 495] on h1 "with Tomato Kuruma" at bounding box center [604, 475] width 705 height 40
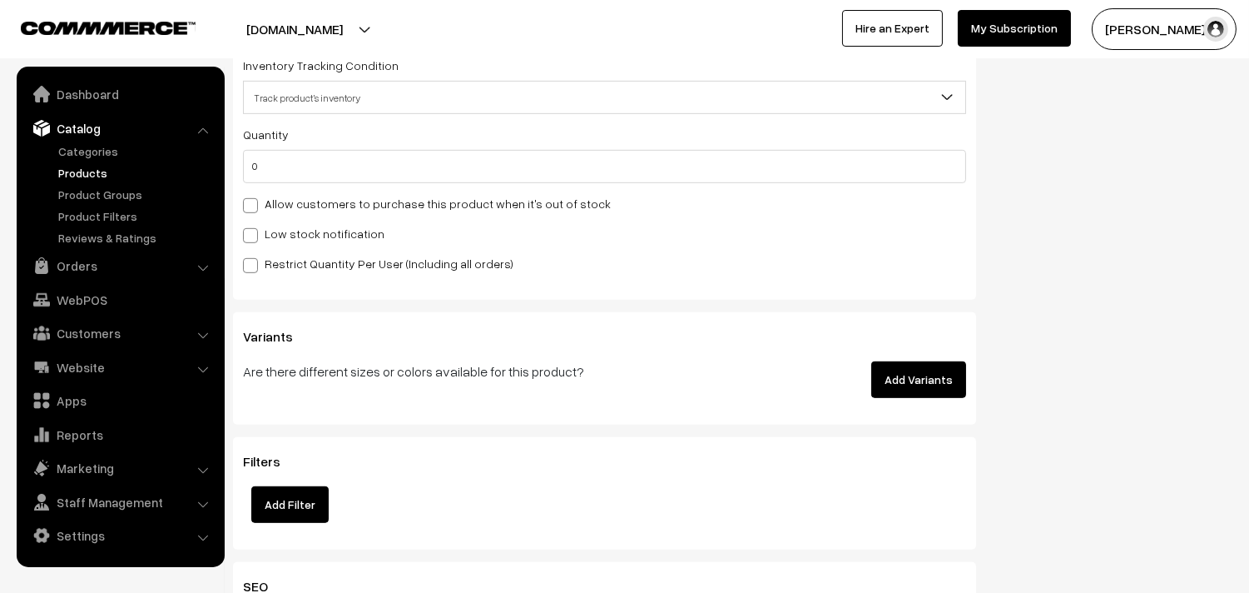
scroll to position [1571, 0]
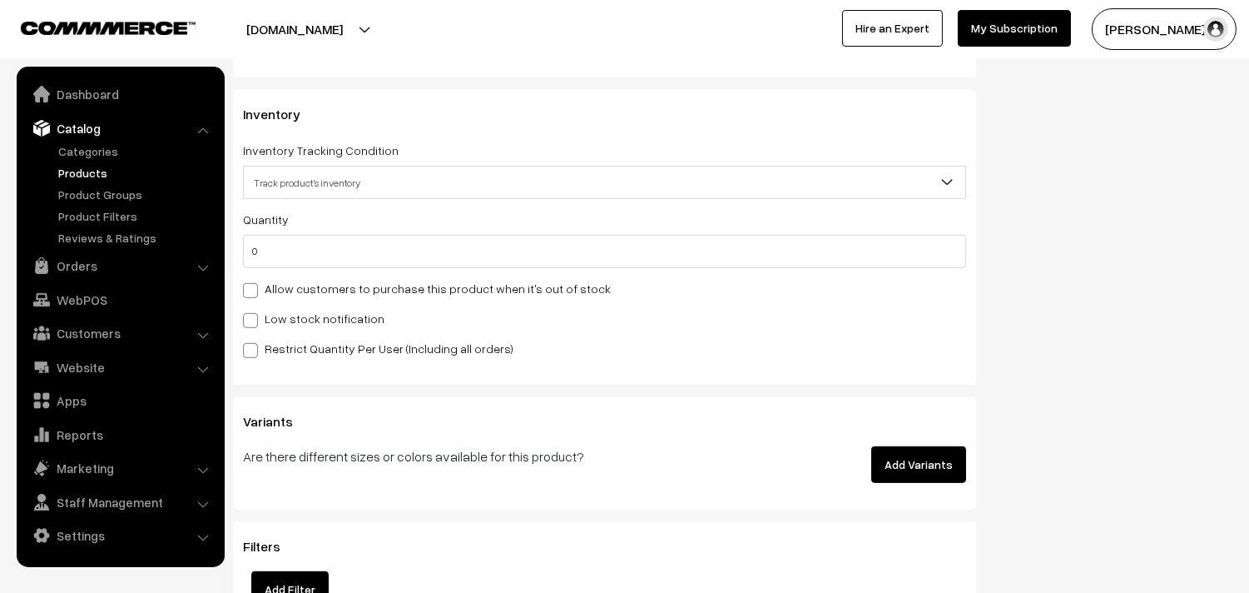
drag, startPoint x: 320, startPoint y: 300, endPoint x: 380, endPoint y: 288, distance: 61.0
click at [320, 298] on div "Allow customers to purchase this product when it's out of stock" at bounding box center [604, 288] width 723 height 20
click at [443, 295] on label "Allow customers to purchase this product when it's out of stock" at bounding box center [427, 288] width 368 height 17
click at [254, 293] on input "Allow customers to purchase this product when it's out of stock" at bounding box center [248, 287] width 11 height 11
checkbox input "true"
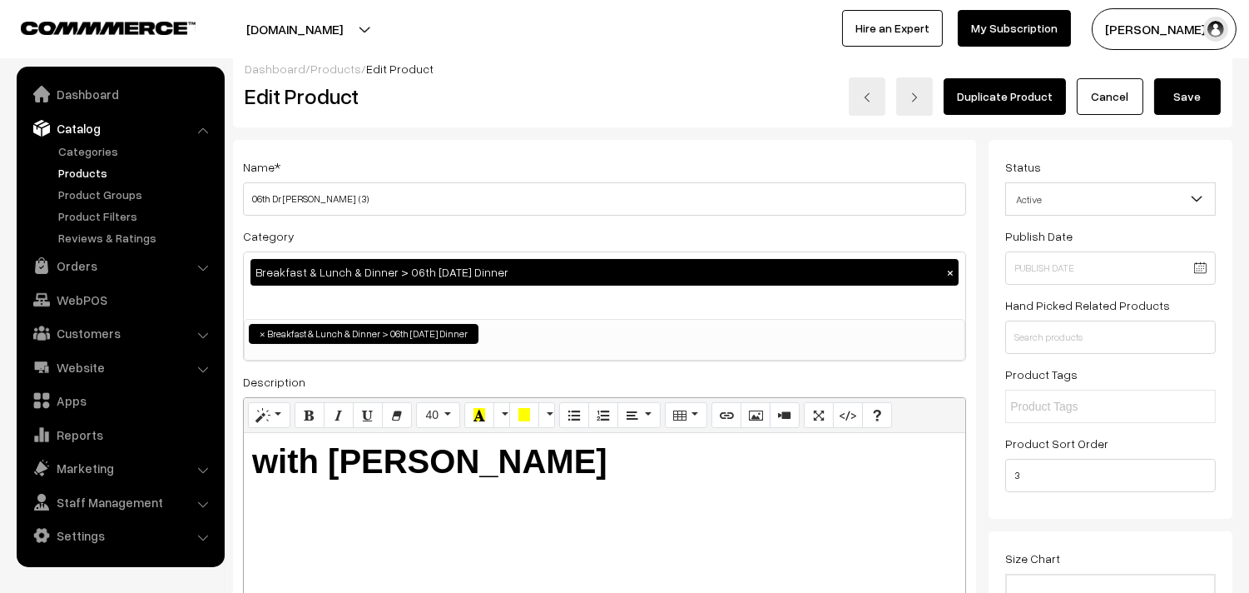
scroll to position [0, 0]
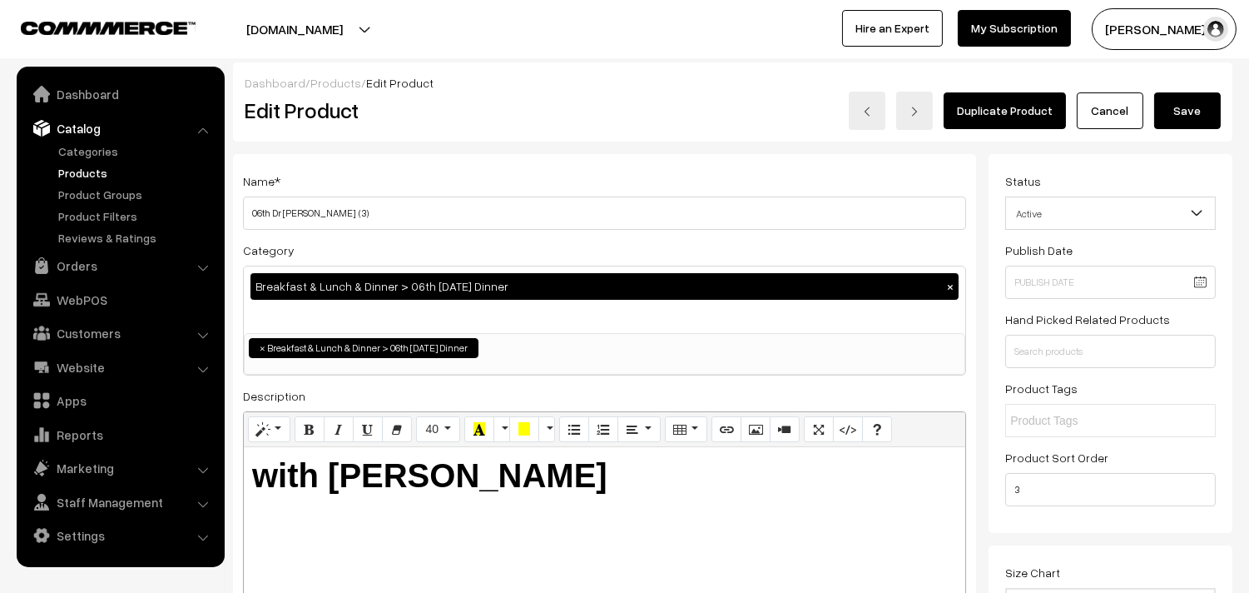
click at [1188, 102] on button "Save" at bounding box center [1187, 110] width 67 height 37
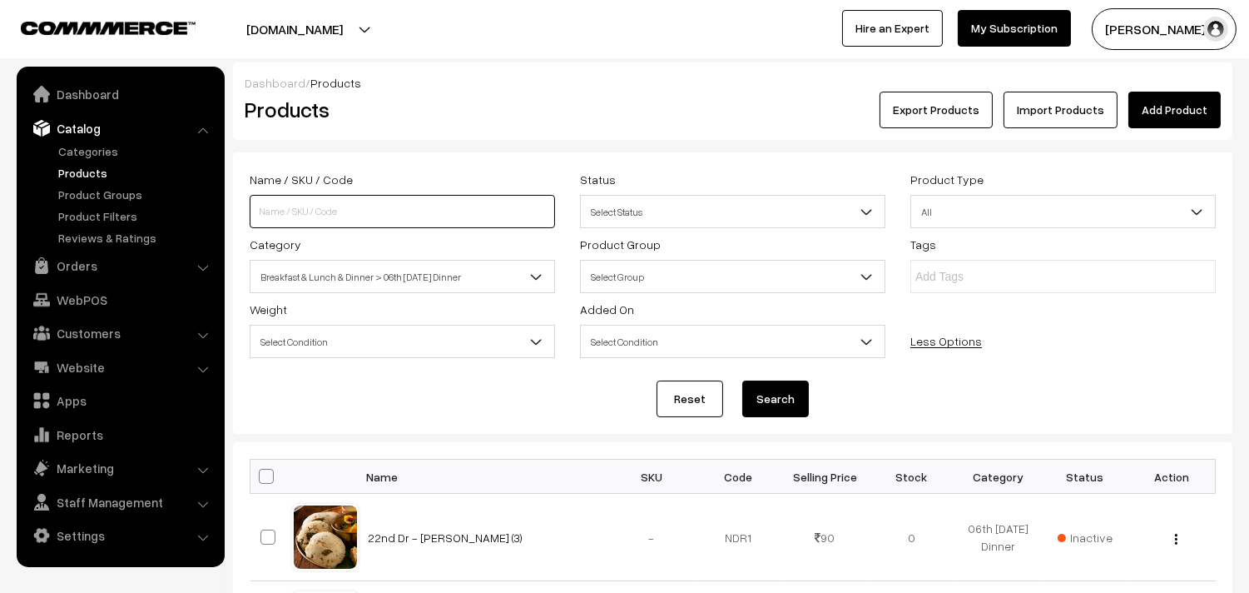
click at [368, 201] on input at bounding box center [402, 211] width 305 height 33
type input "c"
type input "chola"
click at [742, 380] on button "Search" at bounding box center [775, 398] width 67 height 37
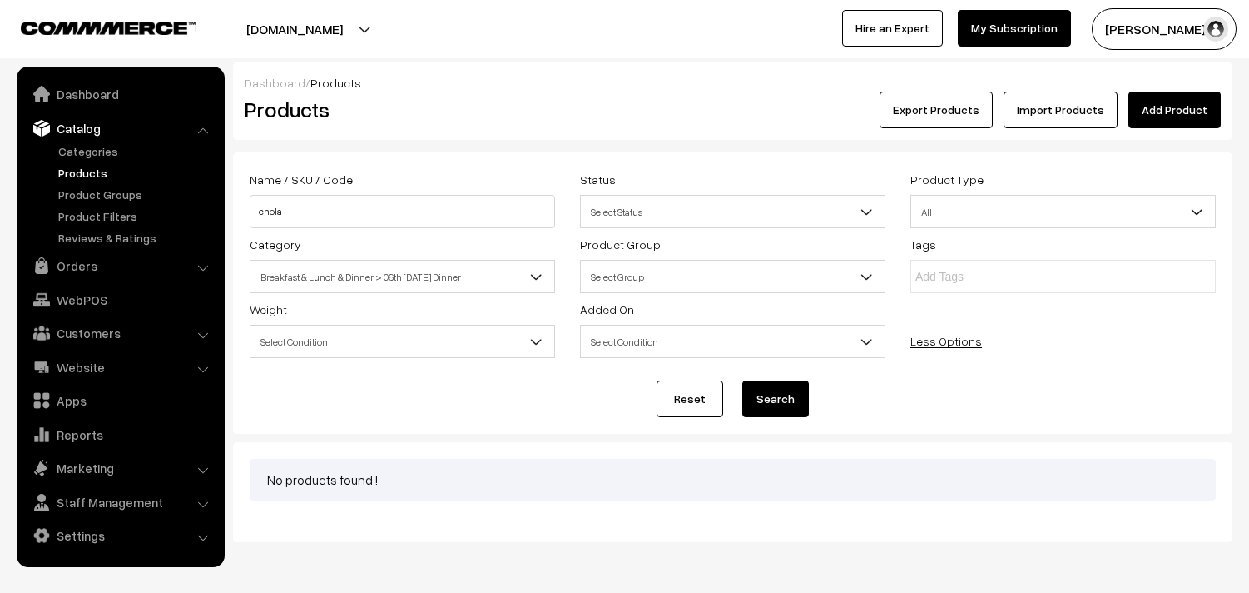
scroll to position [58, 0]
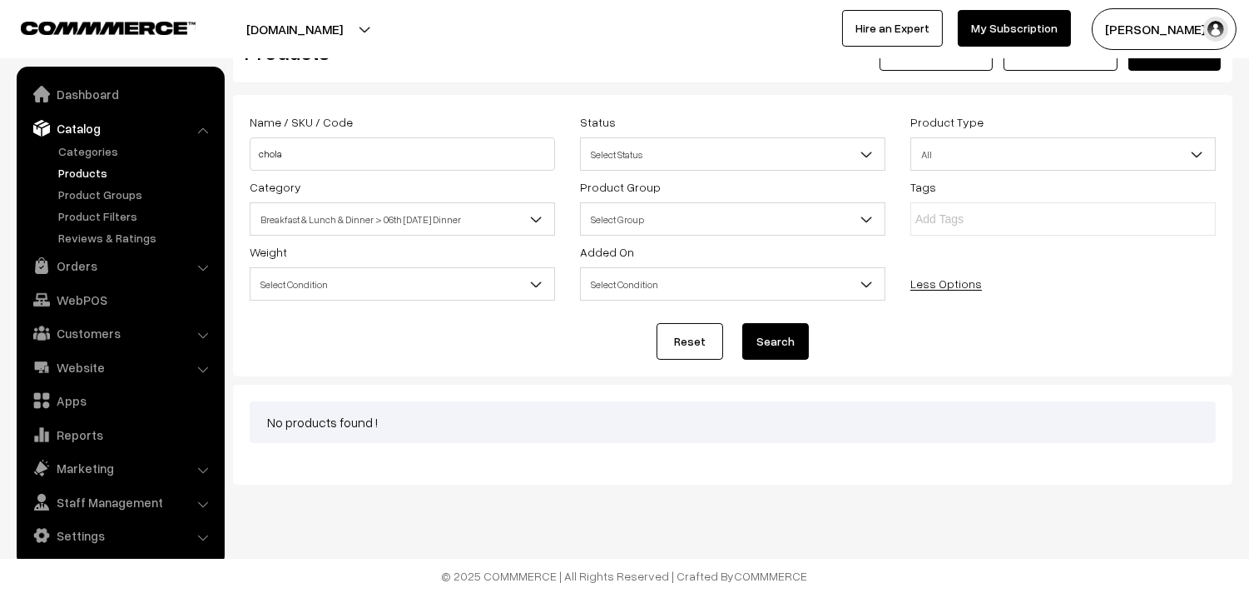
click at [345, 211] on span "Breakfast & Lunch & Dinner > 06th [DATE] Dinner" at bounding box center [403, 219] width 304 height 29
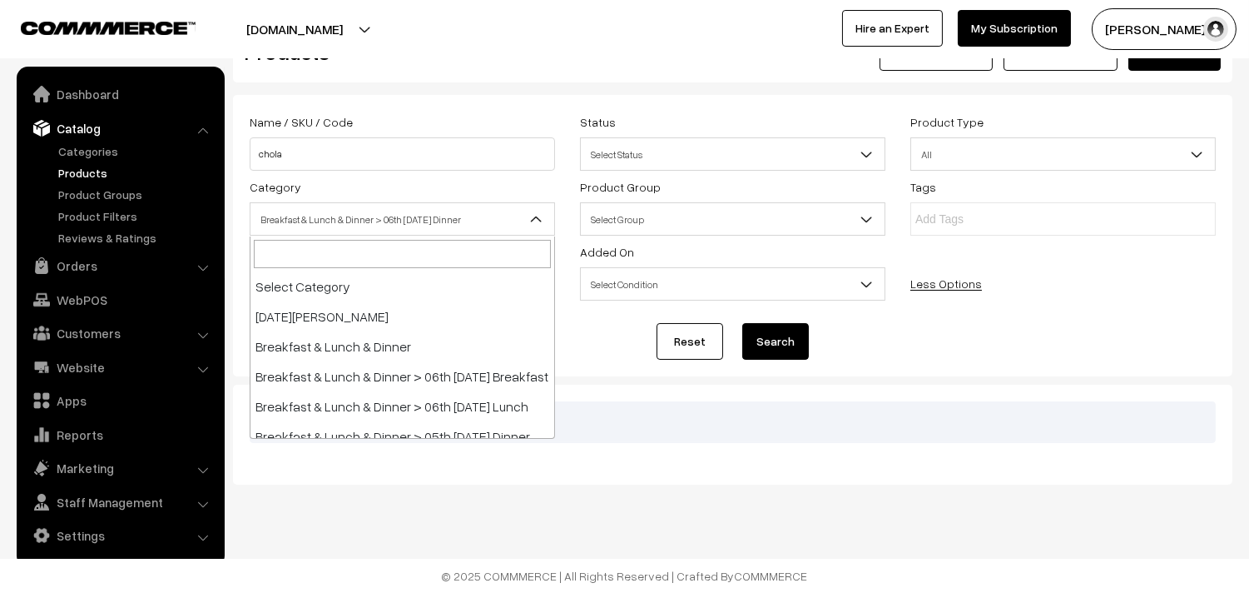
scroll to position [100, 0]
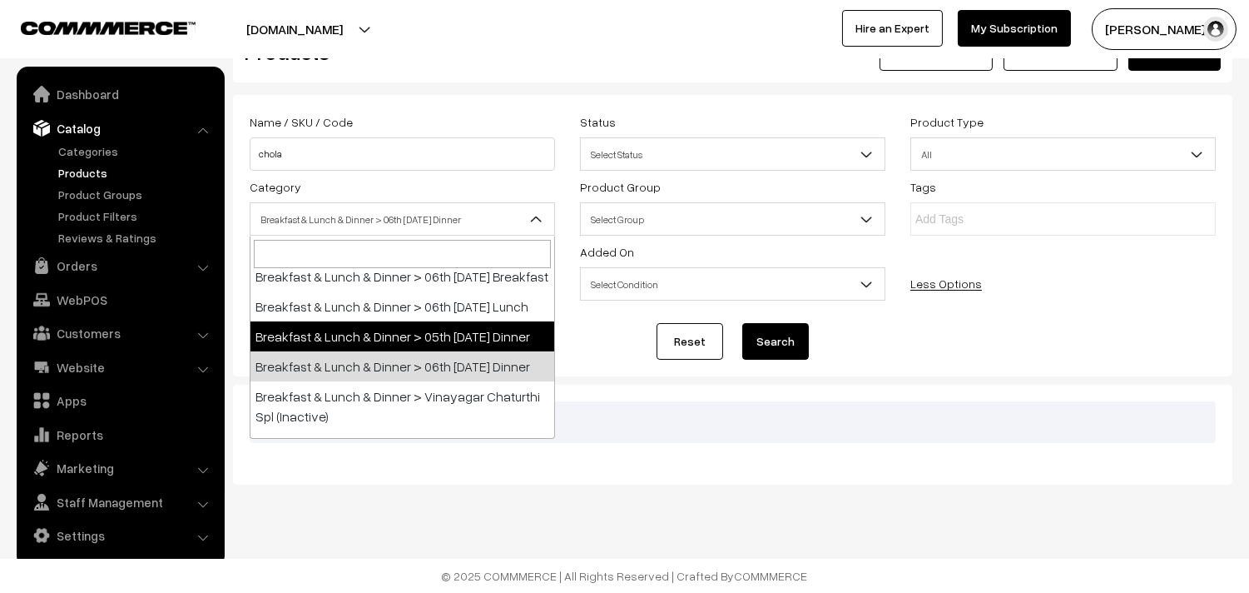
select select "96"
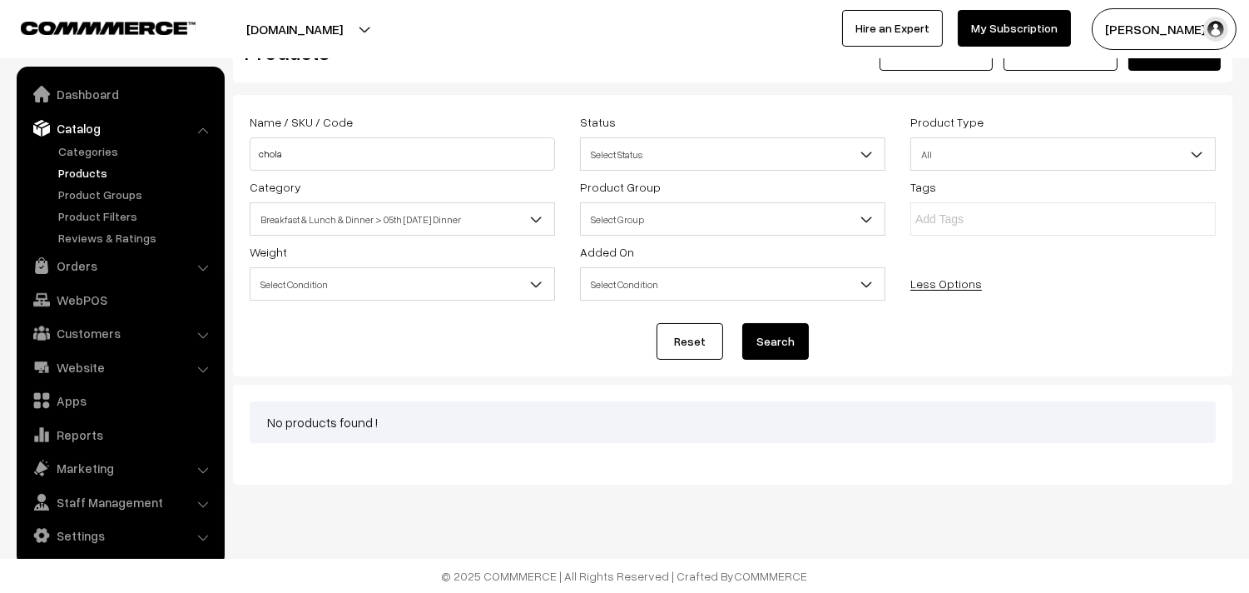
click at [780, 335] on button "Search" at bounding box center [775, 341] width 67 height 37
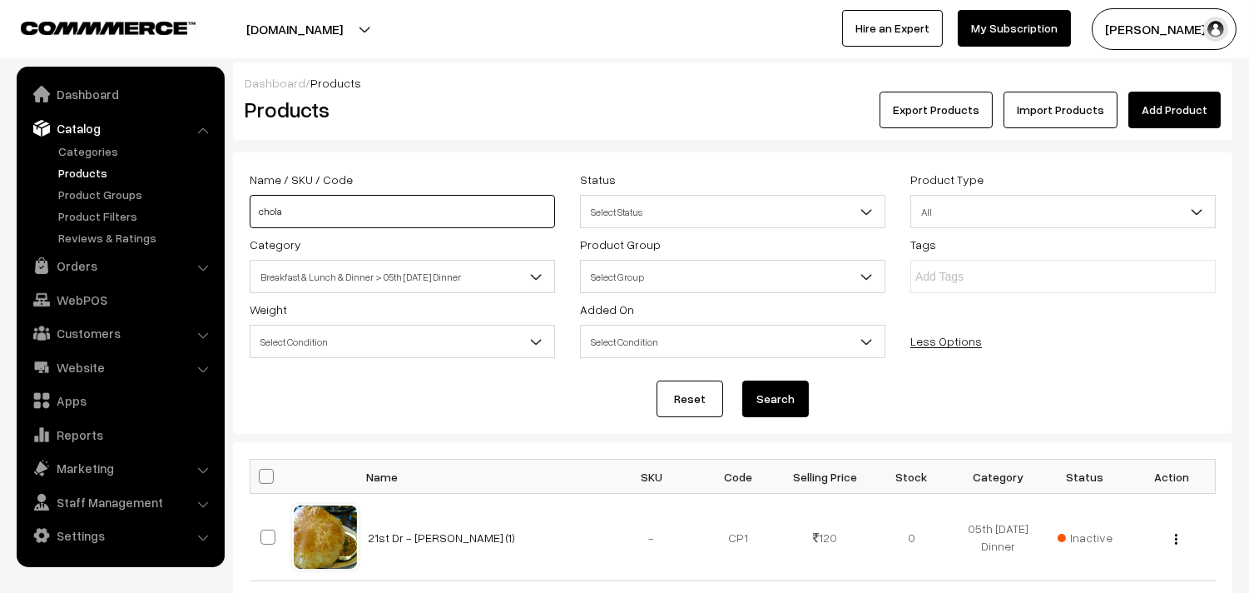
click at [298, 196] on input "chola" at bounding box center [402, 211] width 305 height 33
drag, startPoint x: 767, startPoint y: 394, endPoint x: 763, endPoint y: 368, distance: 26.0
click at [767, 394] on button "Search" at bounding box center [775, 398] width 67 height 37
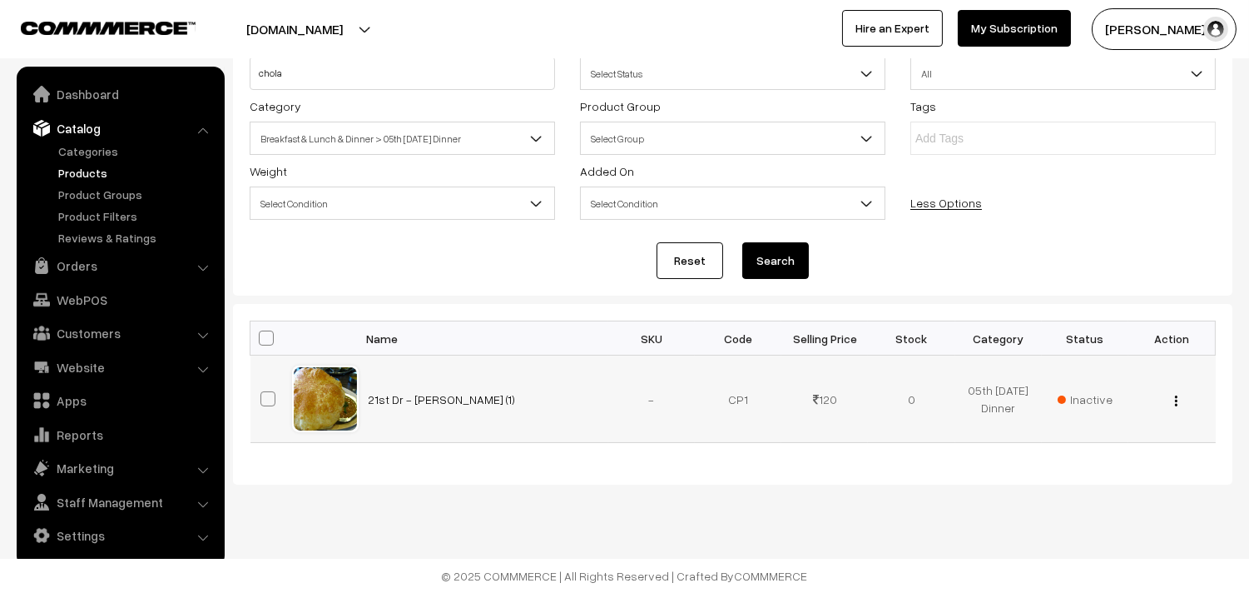
click at [1171, 401] on div "View Edit Delete" at bounding box center [1172, 398] width 67 height 17
click at [1168, 399] on div "View Edit Delete" at bounding box center [1172, 398] width 67 height 17
click at [1177, 397] on img "button" at bounding box center [1176, 400] width 2 height 11
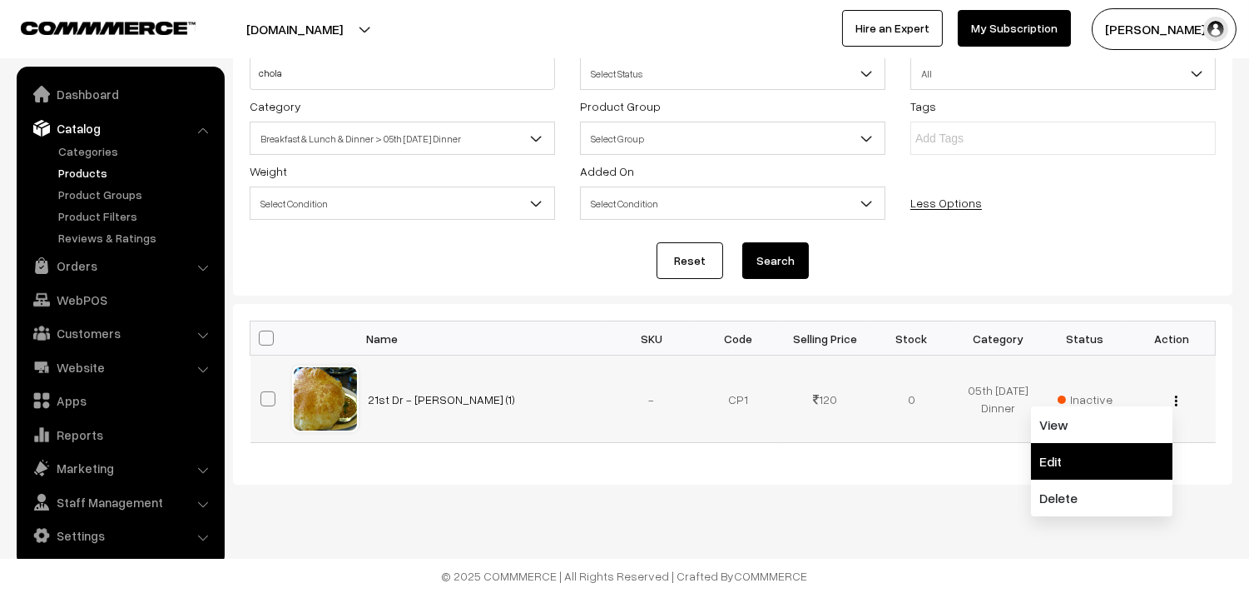
click at [1059, 464] on link "Edit" at bounding box center [1101, 461] width 141 height 37
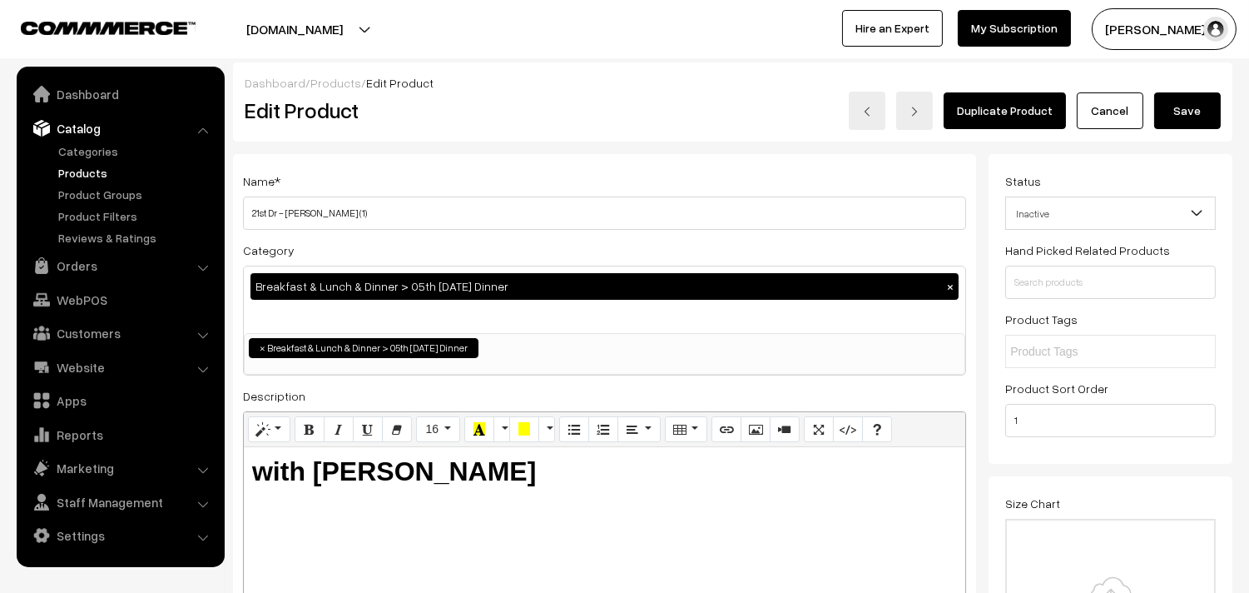
drag, startPoint x: 264, startPoint y: 211, endPoint x: 233, endPoint y: 208, distance: 31.0
click at [233, 208] on div "Name * 21st Dr - Chola Poori (1) Category Breakfast & Lunch & Dinner > 05th Fri…" at bounding box center [604, 423] width 743 height 538
click at [409, 215] on input "21st Dr - Chola Poori (1)" at bounding box center [604, 212] width 723 height 33
drag, startPoint x: 268, startPoint y: 210, endPoint x: 217, endPoint y: 211, distance: 50.8
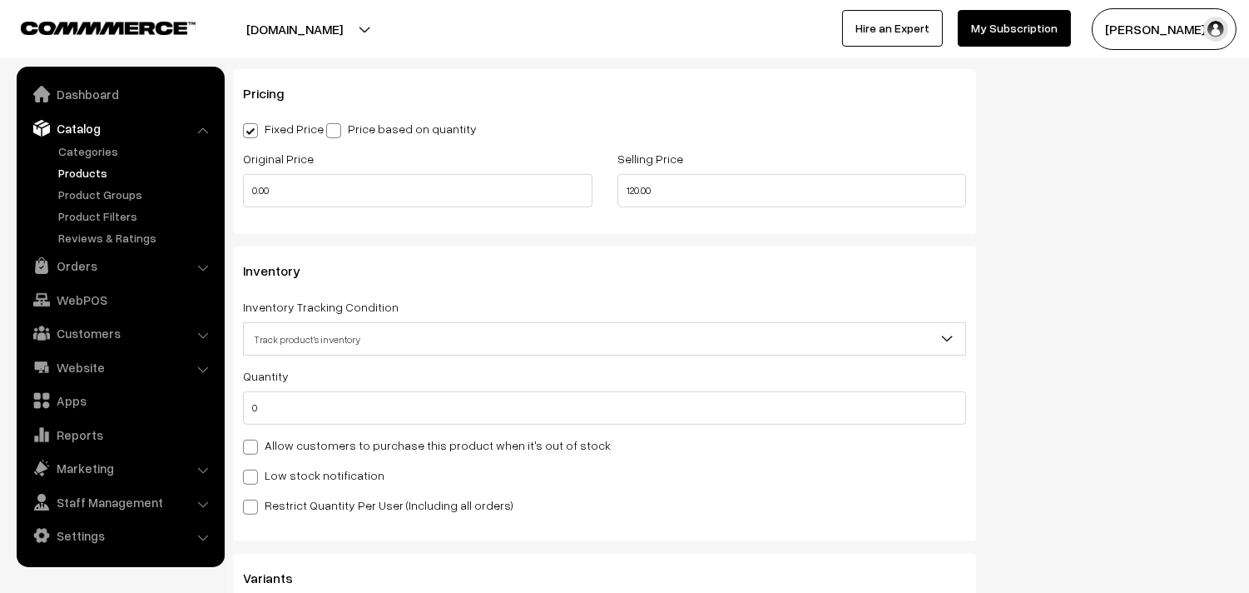
scroll to position [1571, 0]
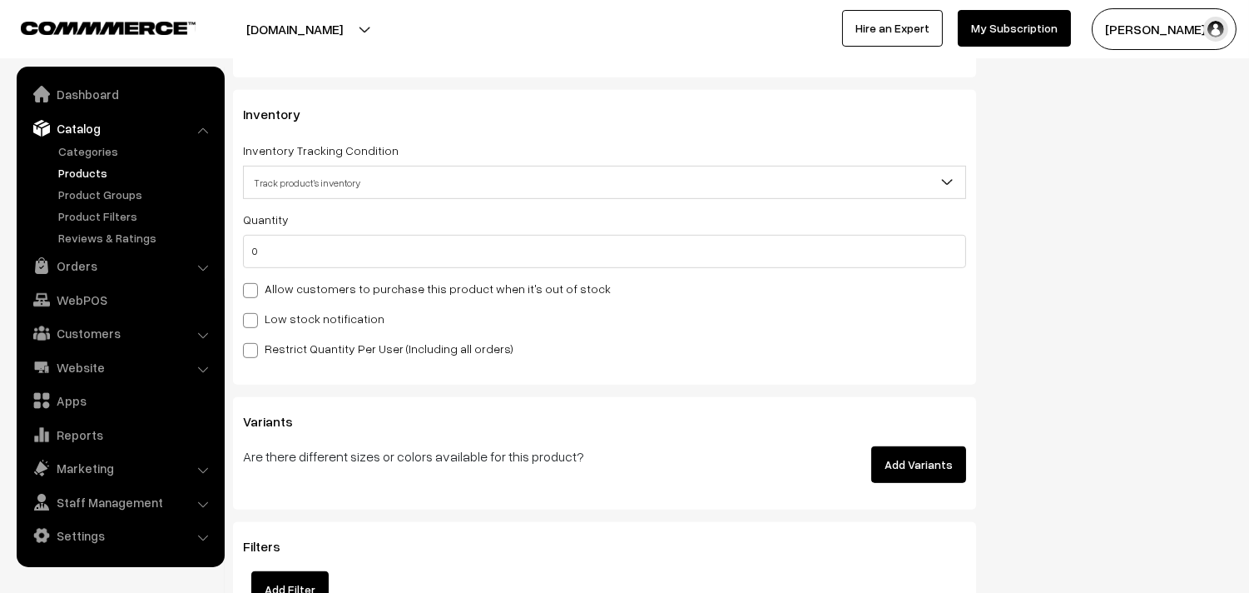
type input "06th Dr - [PERSON_NAME] (1)"
click at [287, 295] on label "Allow customers to purchase this product when it's out of stock" at bounding box center [427, 288] width 368 height 17
click at [254, 293] on input "Allow customers to purchase this product when it's out of stock" at bounding box center [248, 287] width 11 height 11
checkbox input "true"
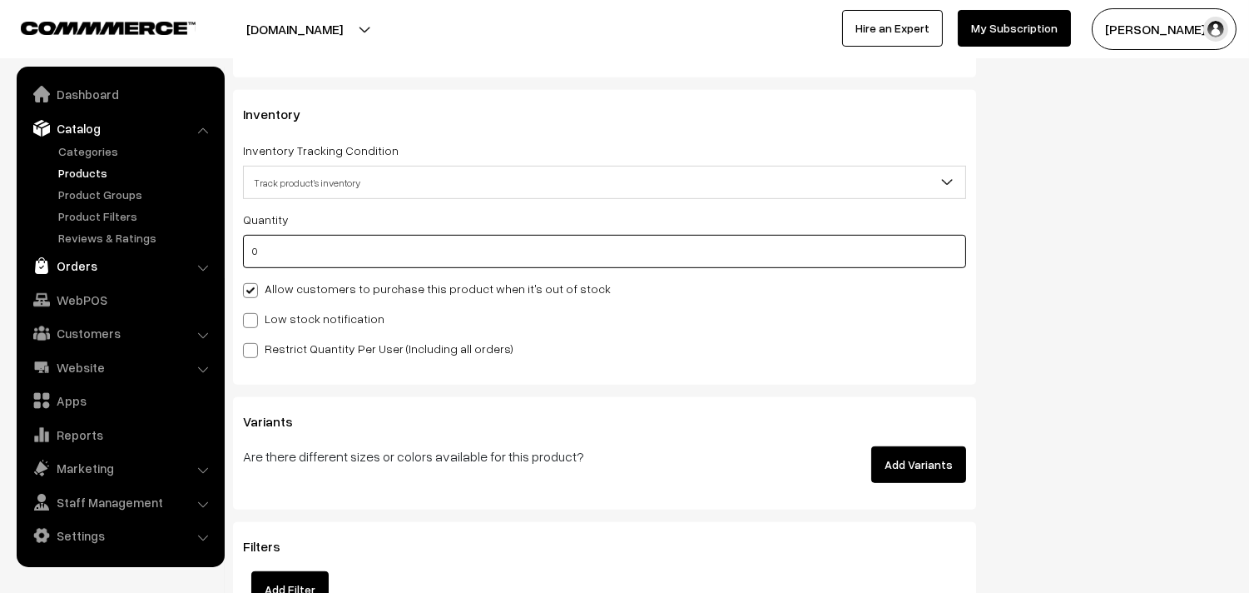
drag, startPoint x: 215, startPoint y: 258, endPoint x: 171, endPoint y: 255, distance: 44.2
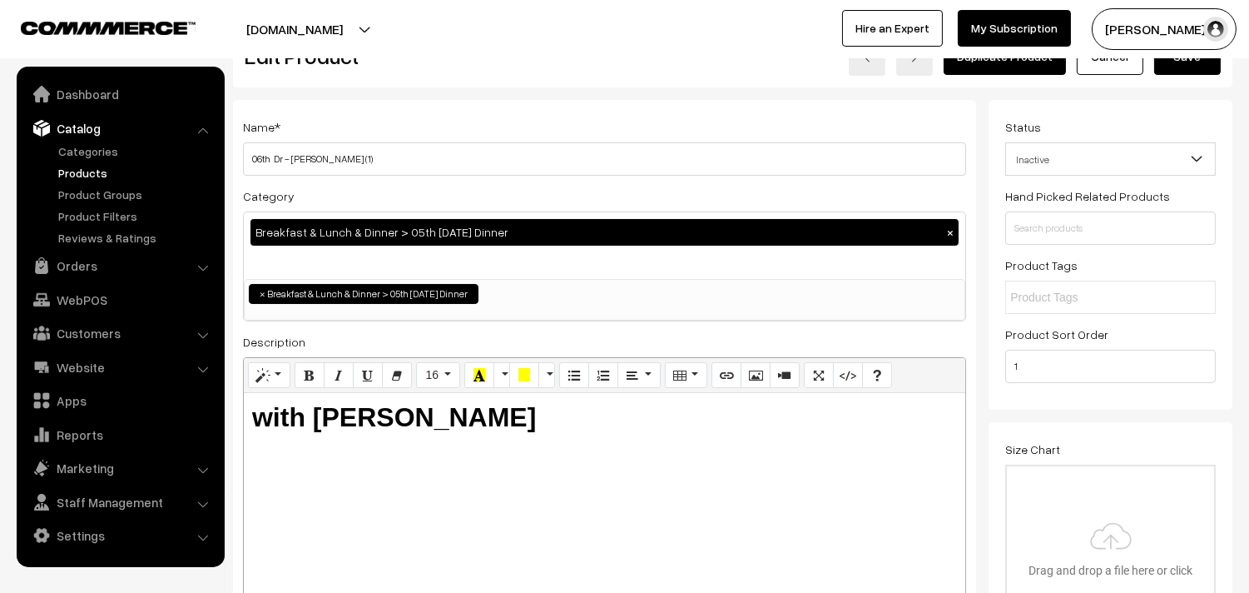
scroll to position [92, 0]
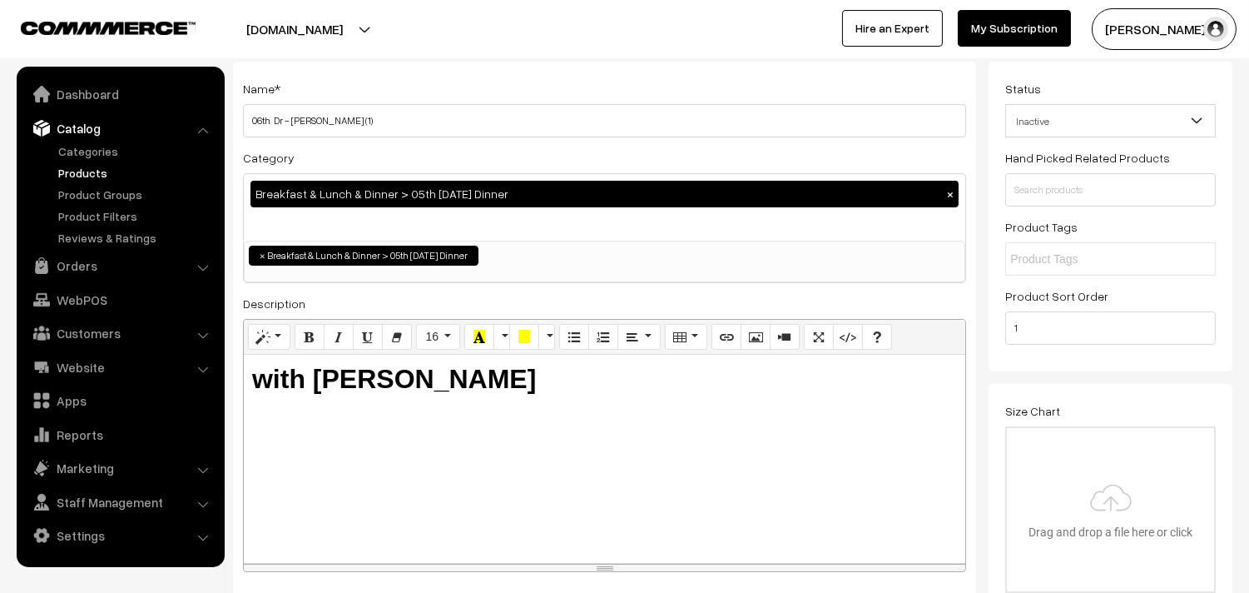
type input "20"
click at [952, 197] on button "×" at bounding box center [950, 193] width 15 height 15
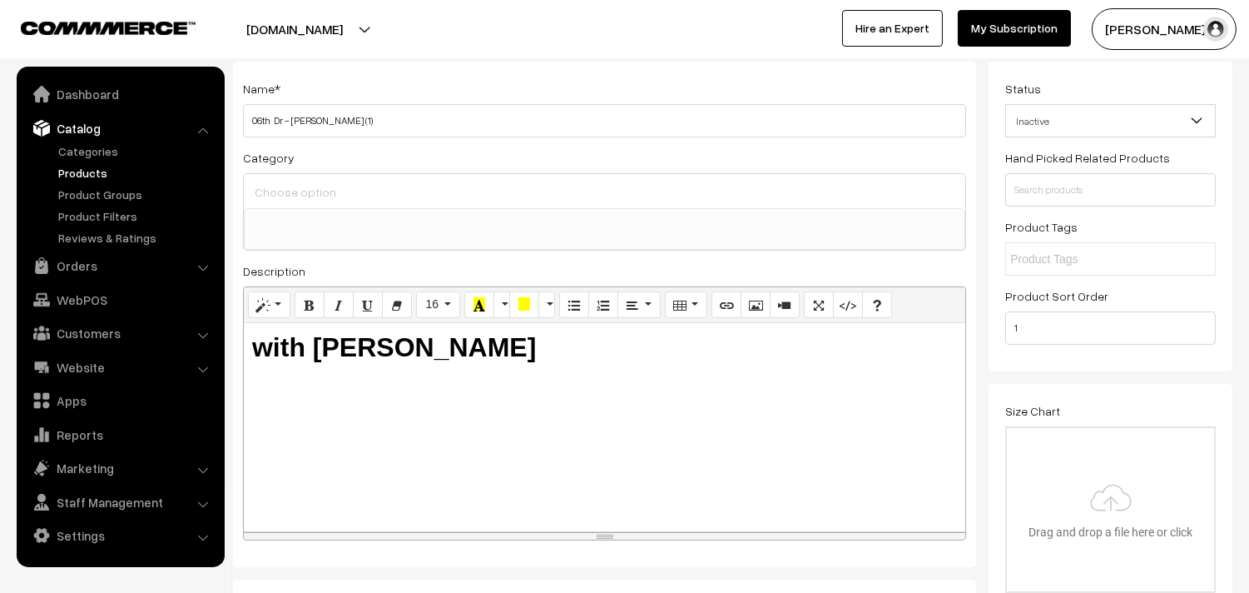
click at [371, 186] on input at bounding box center [605, 193] width 708 height 24
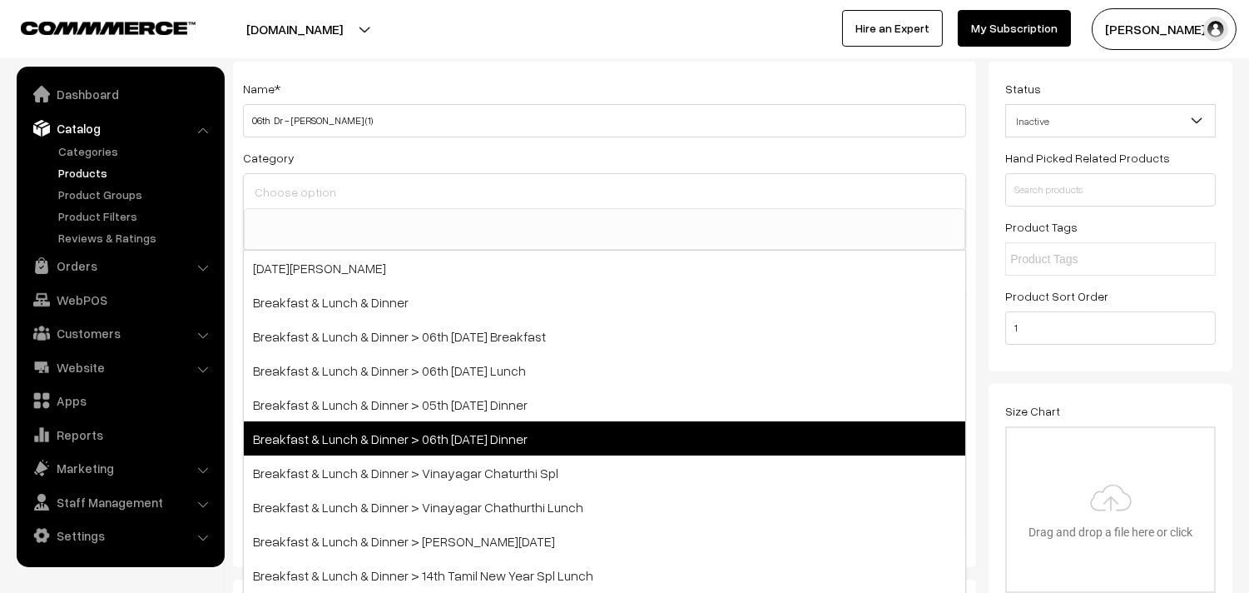
click at [474, 433] on span "Breakfast & Lunch & Dinner > 06th [DATE] Dinner" at bounding box center [605, 438] width 722 height 34
select select "68"
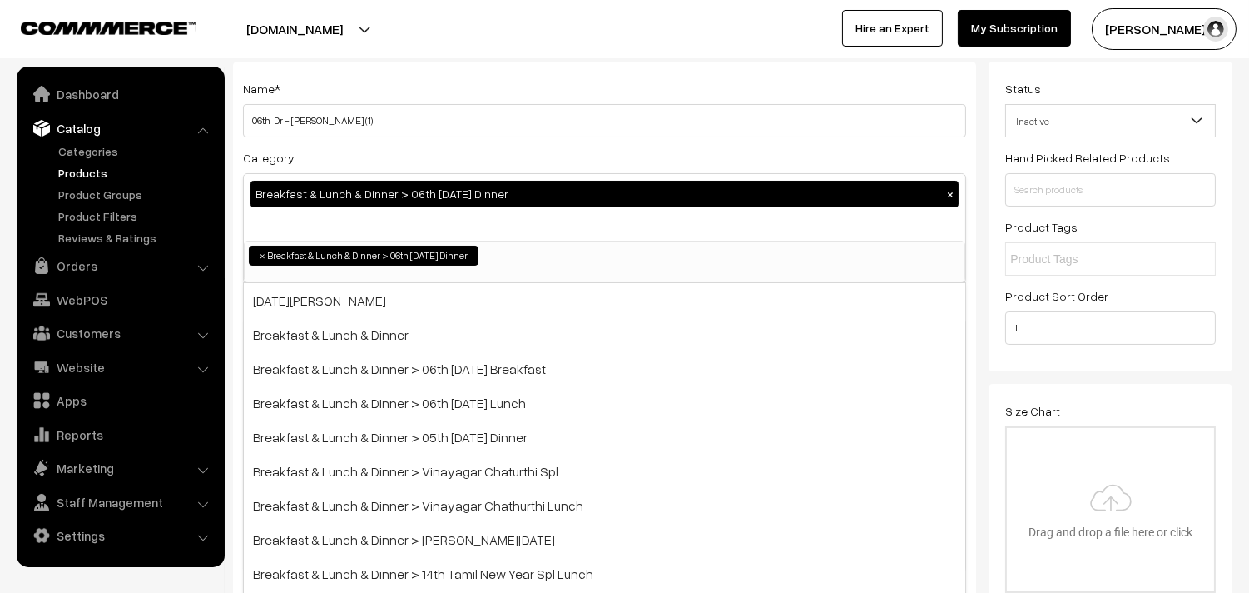
click at [760, 54] on div "annamfood.in Go to Website Switch Store Create New Store sundararajan s… My Pro…" at bounding box center [624, 29] width 1249 height 58
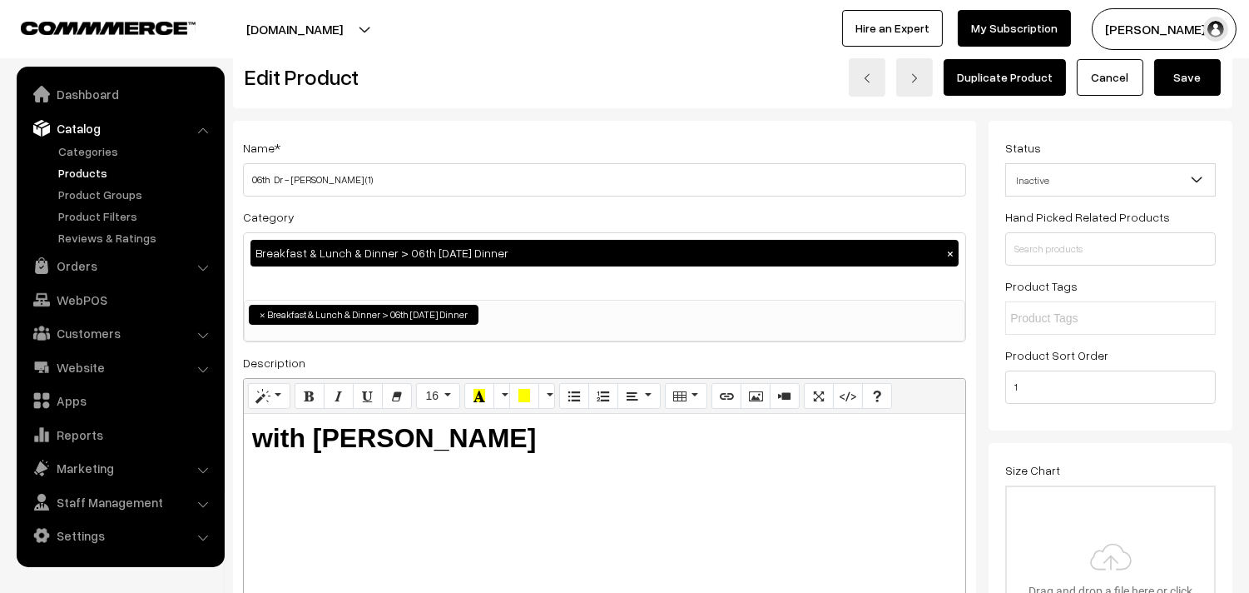
scroll to position [0, 0]
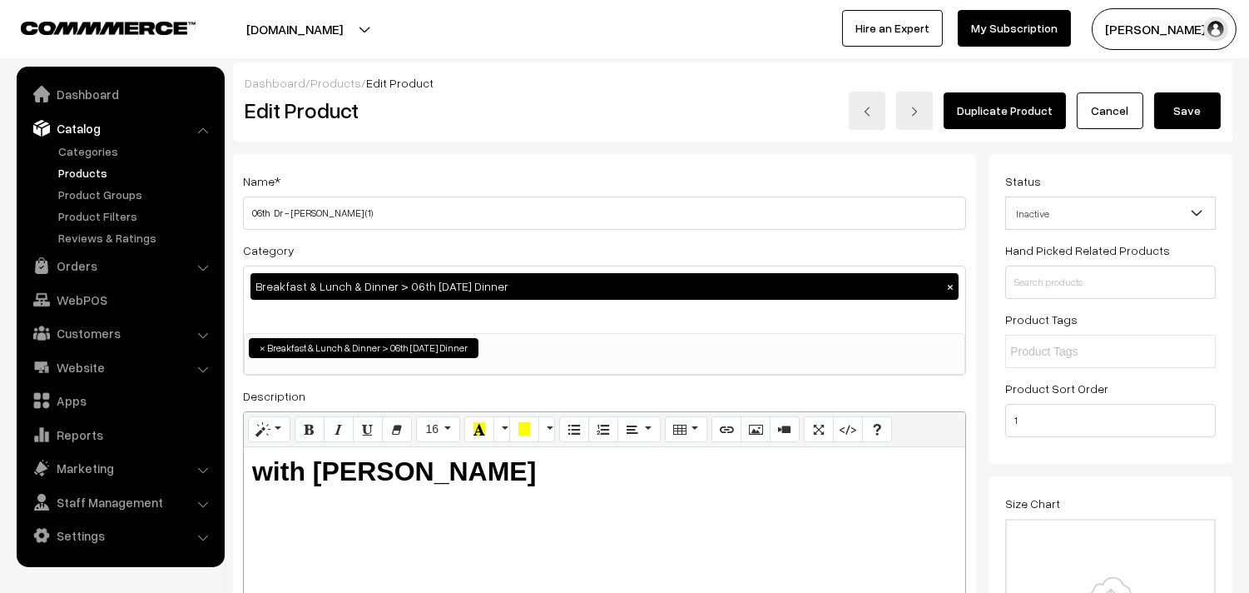
click at [1187, 135] on div "Dashboard / Products / Edit Product Edit Product Duplicate Product Cancel Save" at bounding box center [733, 101] width 1000 height 79
click at [1188, 112] on button "Save" at bounding box center [1187, 110] width 67 height 37
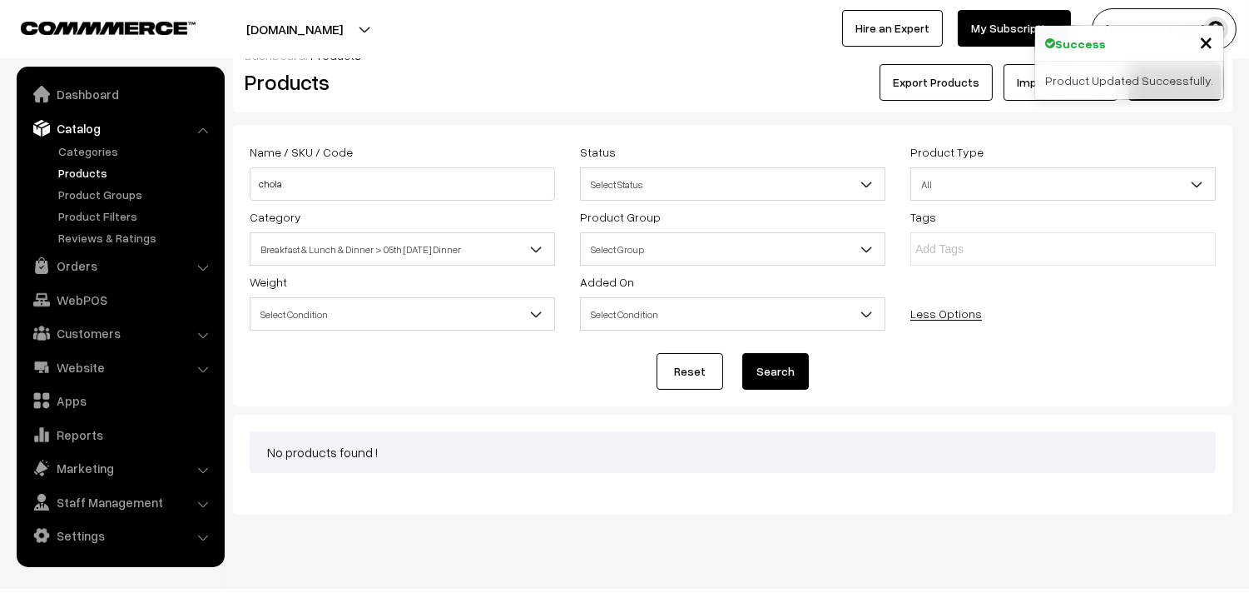
scroll to position [58, 0]
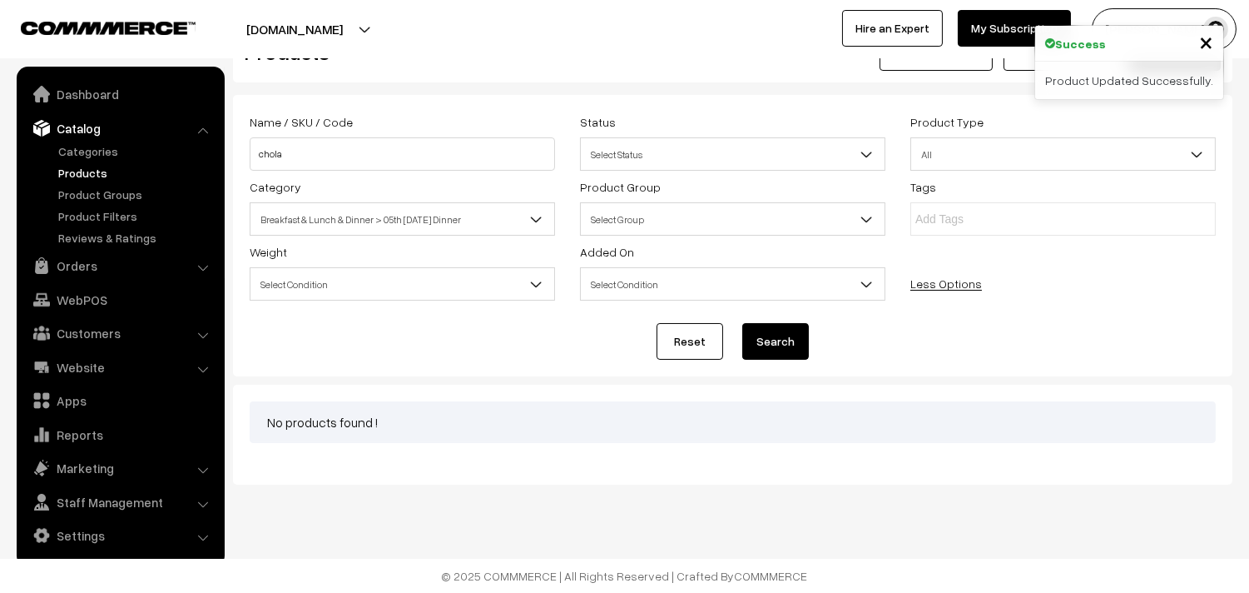
click at [409, 230] on span "Breakfast & Lunch & Dinner > 05th [DATE] Dinner" at bounding box center [403, 219] width 304 height 29
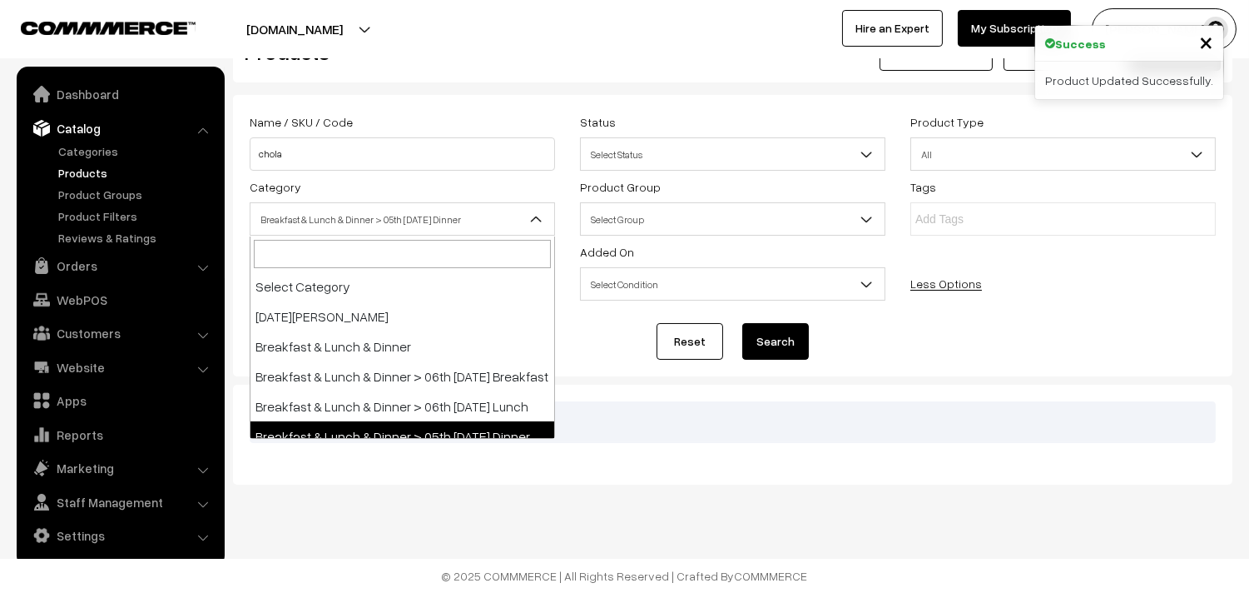
scroll to position [110, 0]
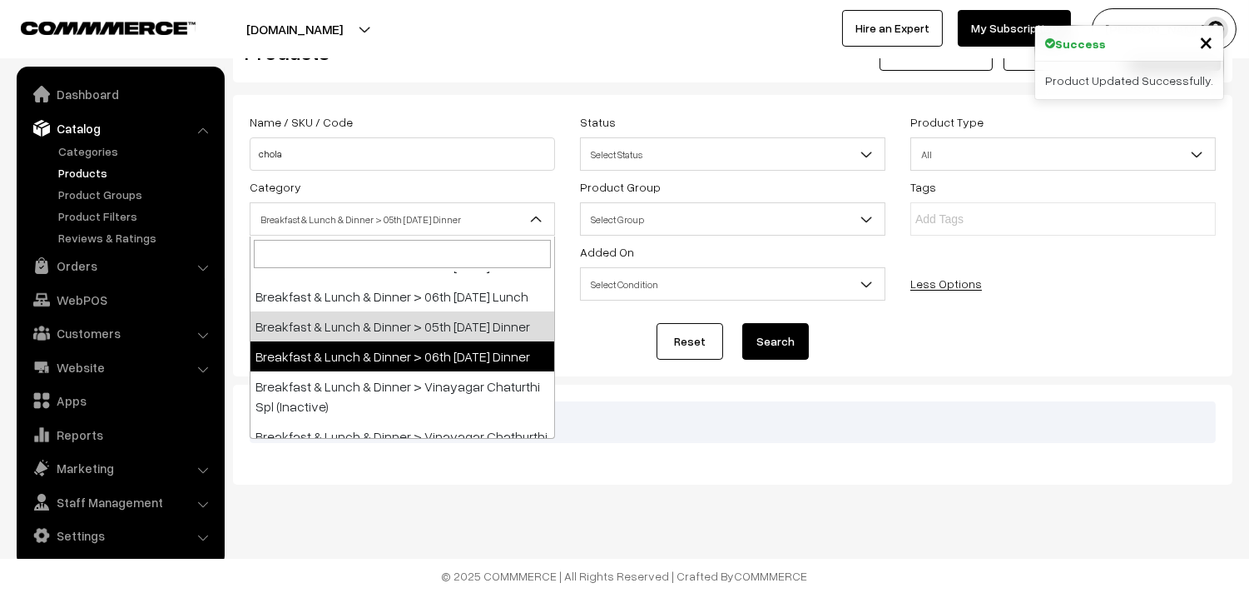
drag, startPoint x: 430, startPoint y: 375, endPoint x: 734, endPoint y: 377, distance: 303.8
select select "68"
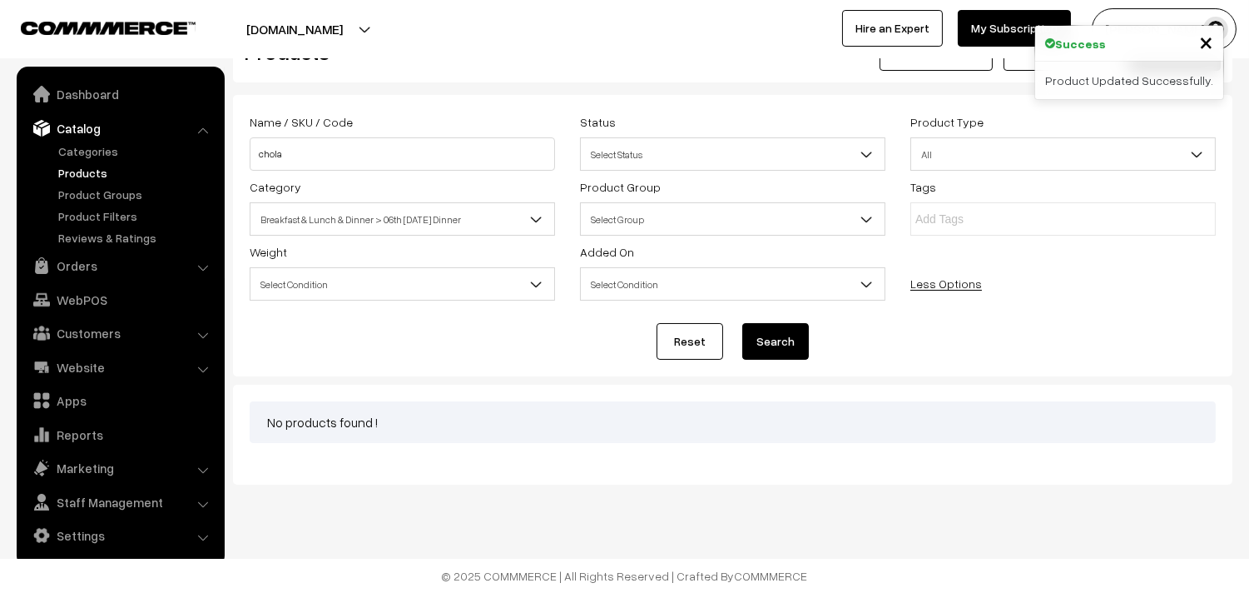
drag, startPoint x: 761, startPoint y: 359, endPoint x: 796, endPoint y: 254, distance: 110.5
click at [761, 358] on button "Search" at bounding box center [775, 341] width 67 height 37
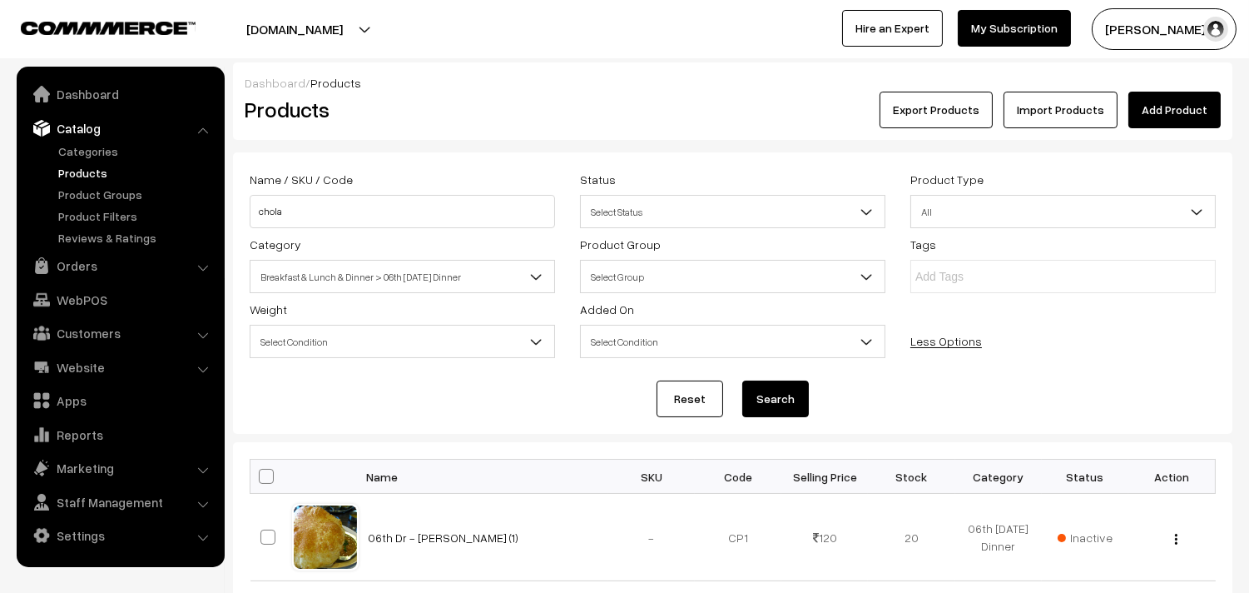
click at [370, 281] on span "Breakfast & Lunch & Dinner > 06th [DATE] Dinner" at bounding box center [403, 276] width 304 height 29
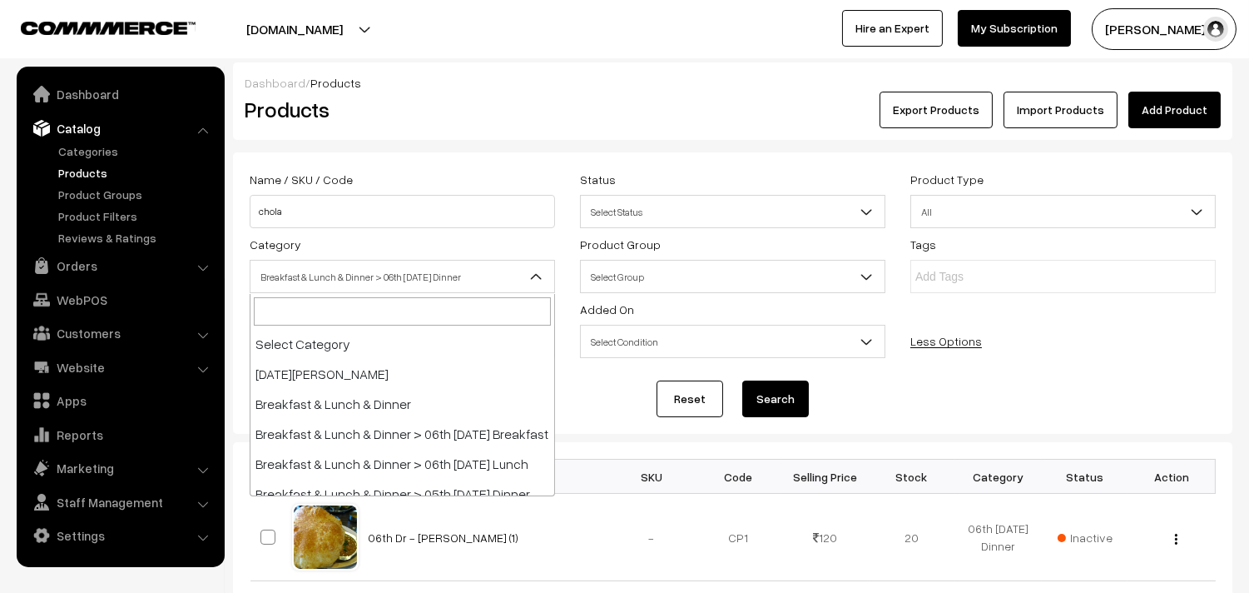
scroll to position [100, 0]
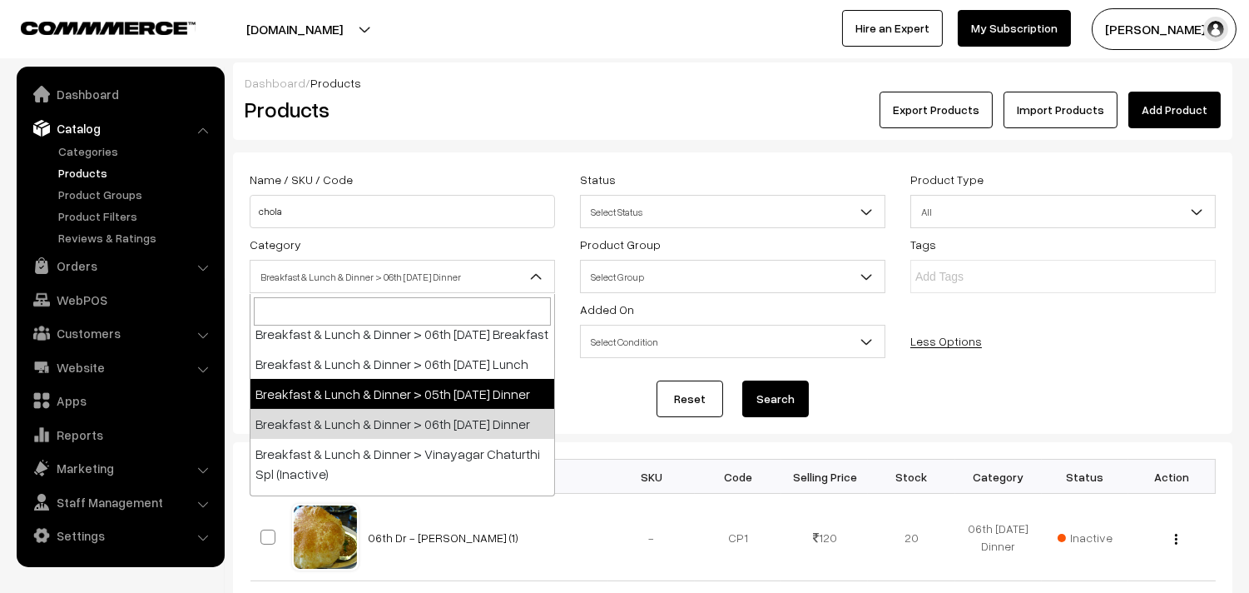
select select "96"
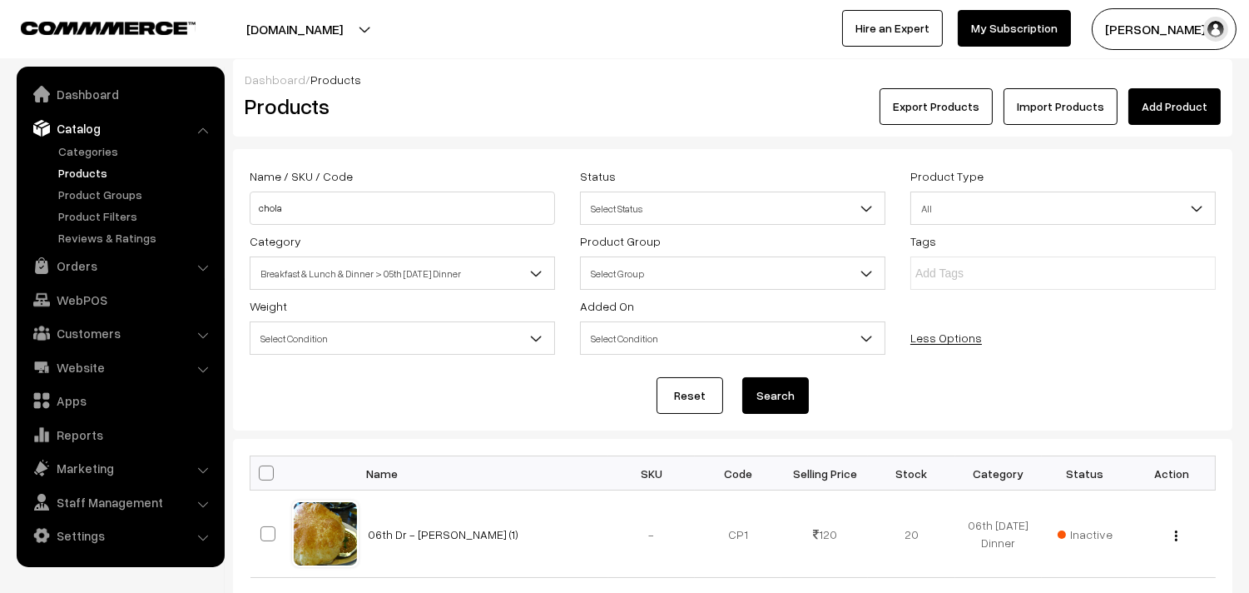
scroll to position [0, 0]
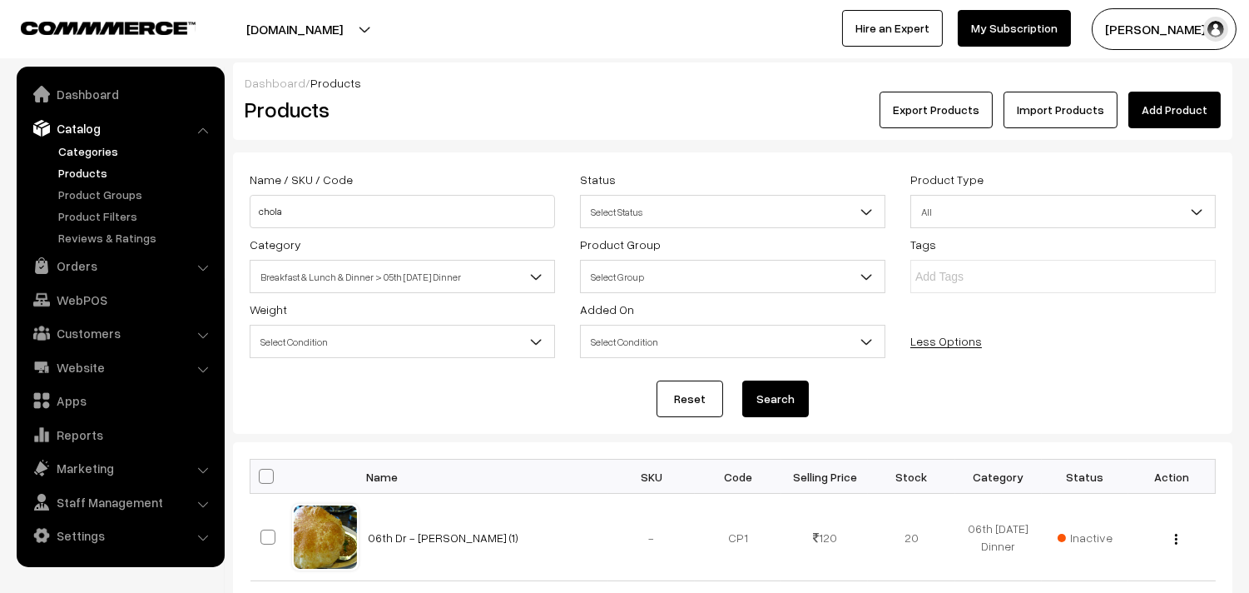
click at [67, 159] on link "Categories" at bounding box center [136, 150] width 165 height 17
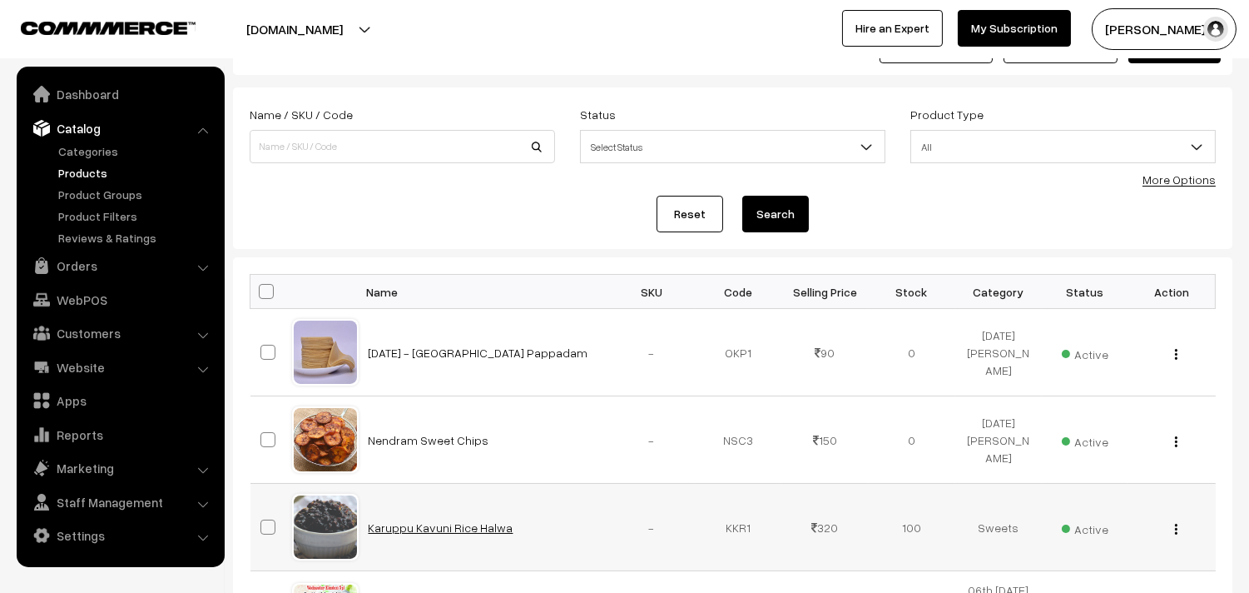
scroll to position [277, 0]
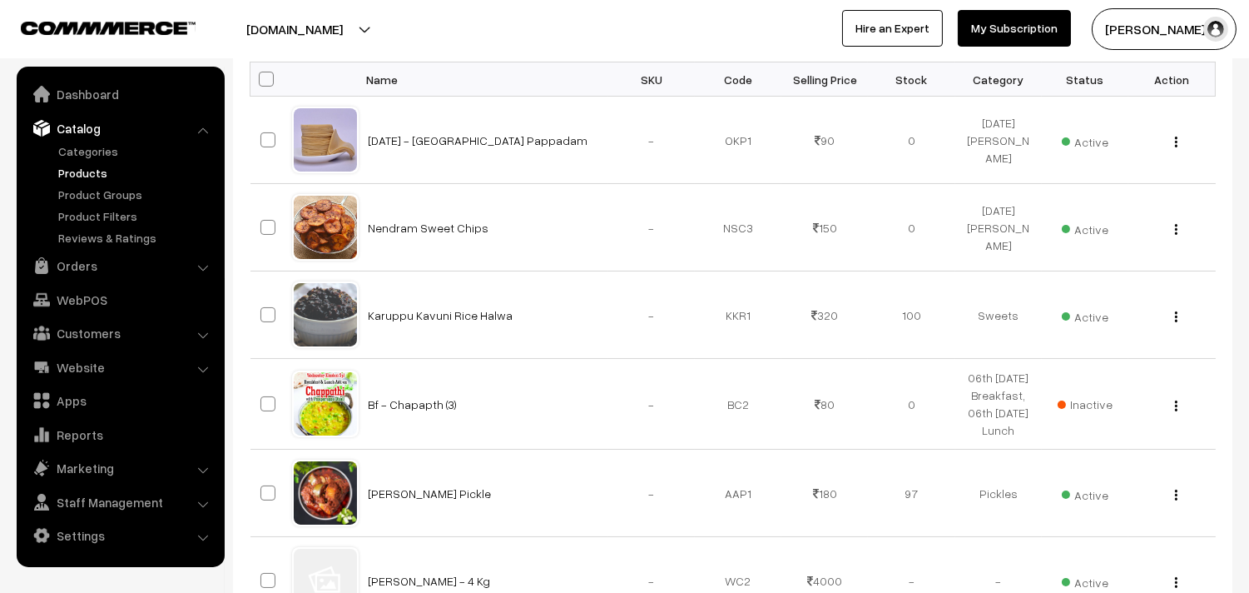
click at [80, 170] on link "Products" at bounding box center [136, 172] width 165 height 17
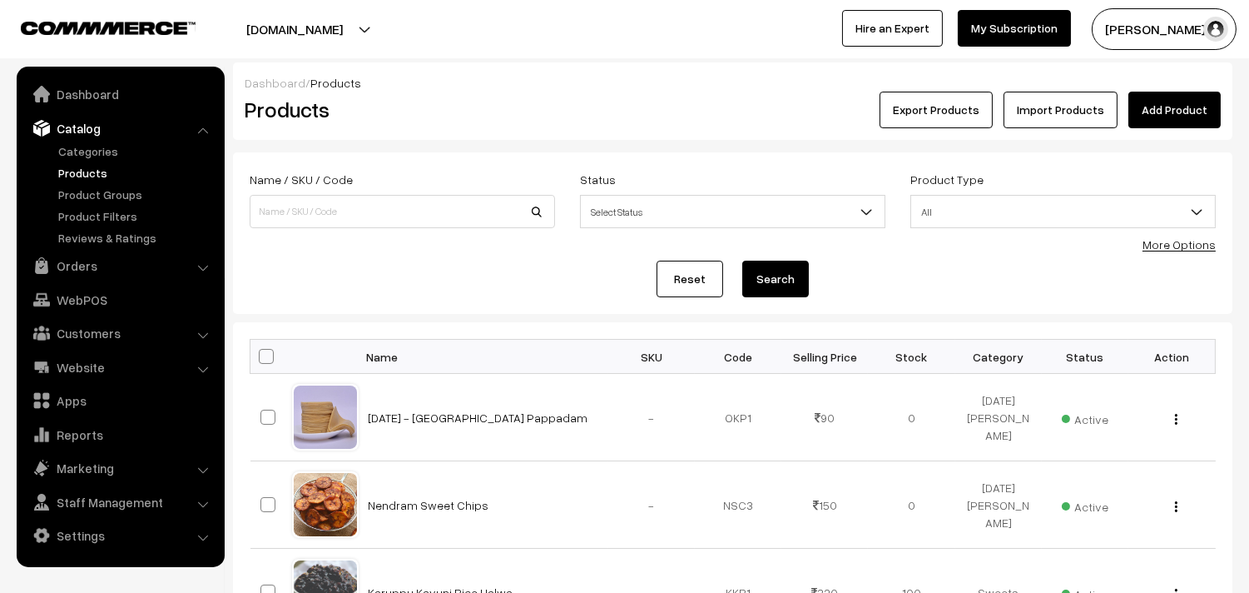
click at [1169, 239] on link "More Options" at bounding box center [1179, 244] width 73 height 14
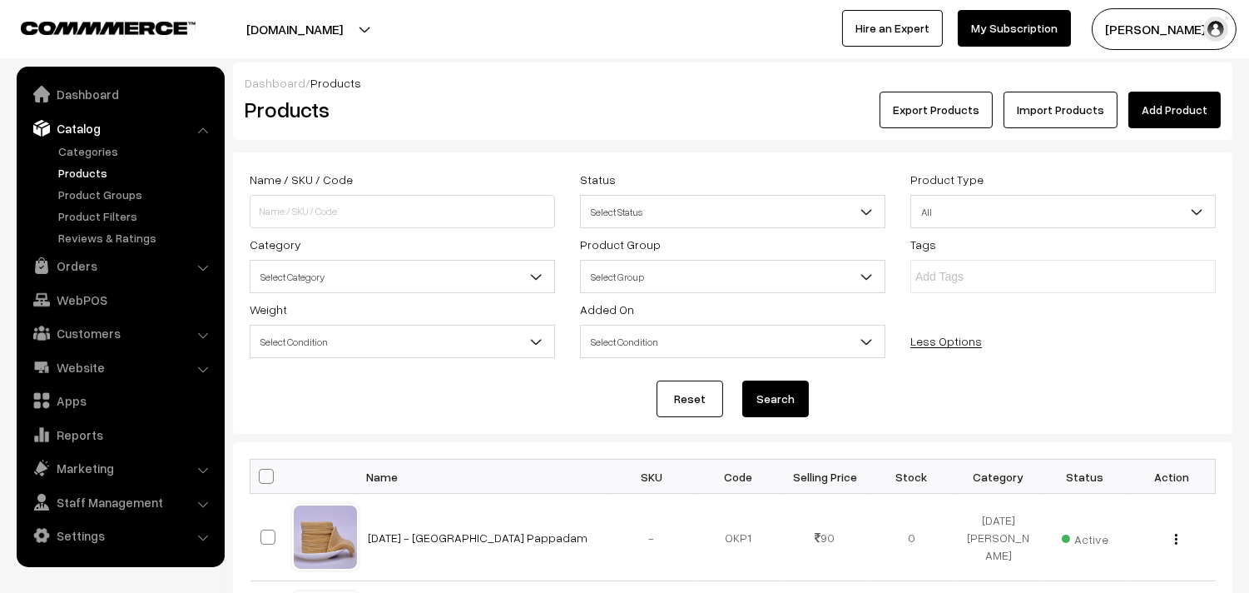
click at [414, 299] on div "Weight Select Condition Greater Lesser Equal Between Select Condition" at bounding box center [402, 328] width 330 height 59
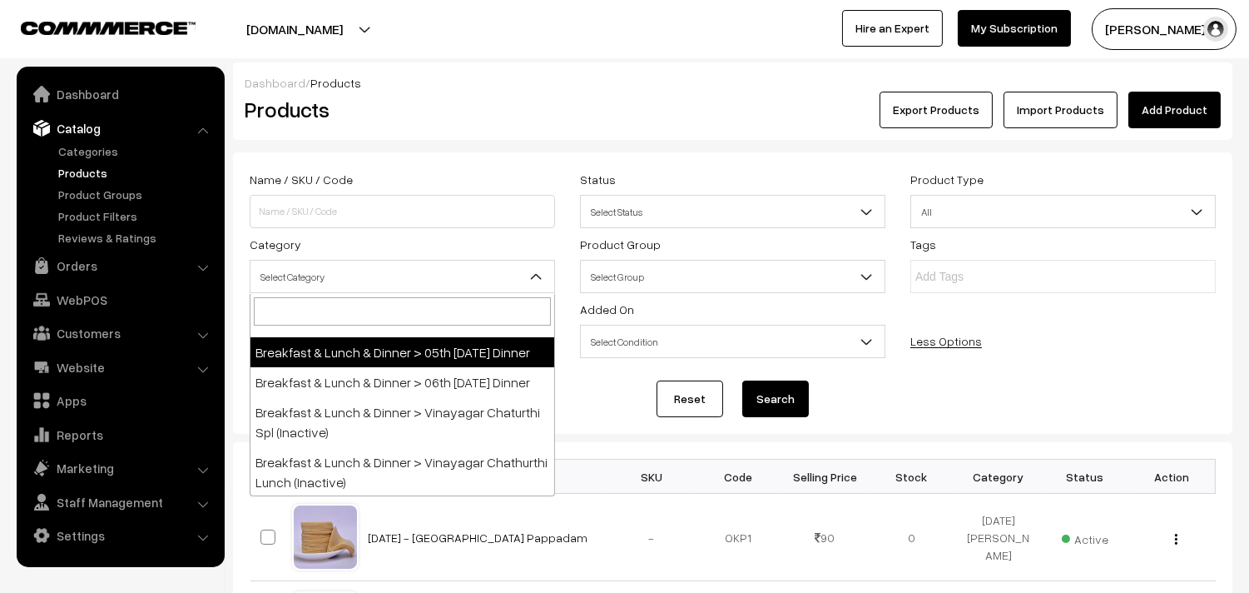
scroll to position [185, 0]
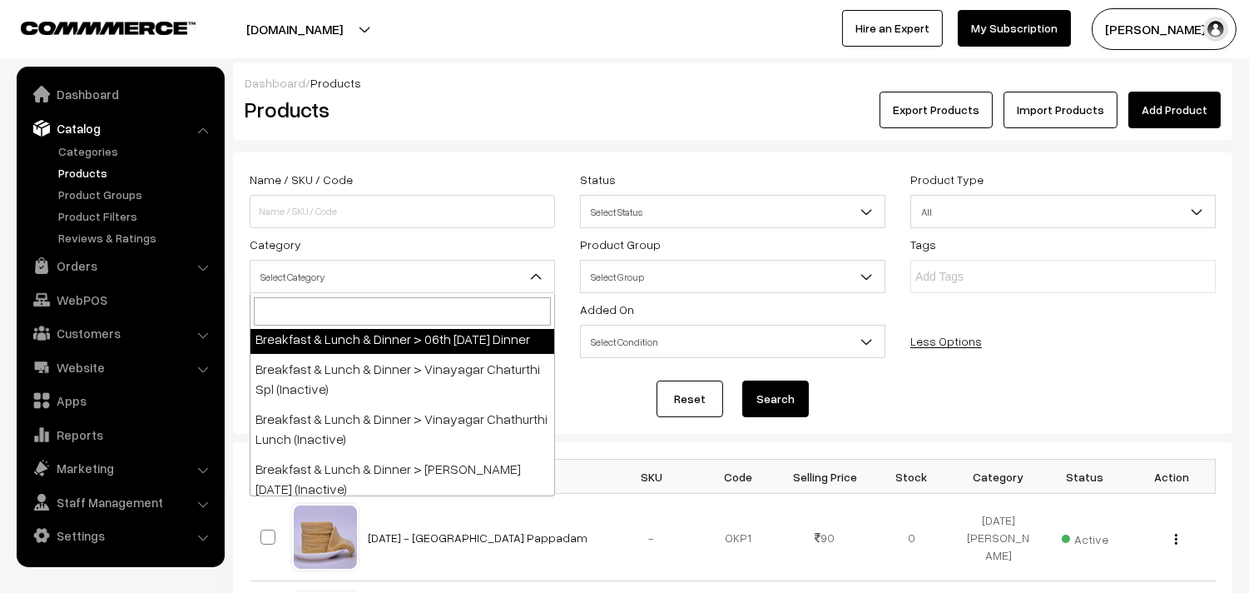
drag, startPoint x: 445, startPoint y: 424, endPoint x: 459, endPoint y: 356, distance: 69.7
select select "68"
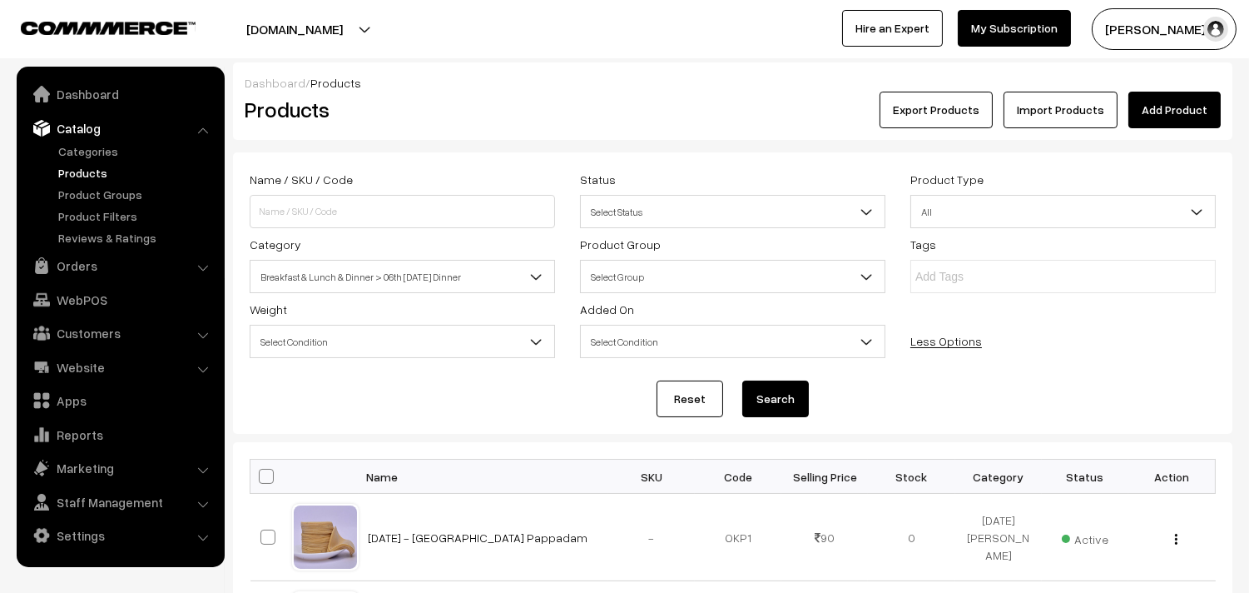
click at [758, 404] on button "Search" at bounding box center [775, 398] width 67 height 37
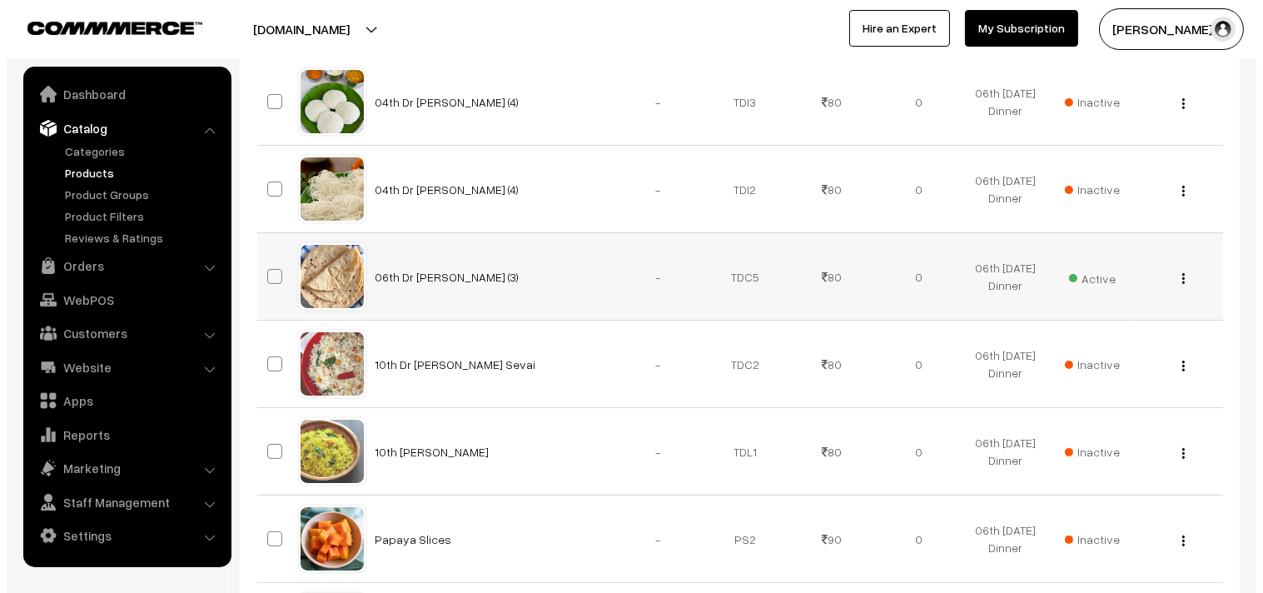
scroll to position [554, 0]
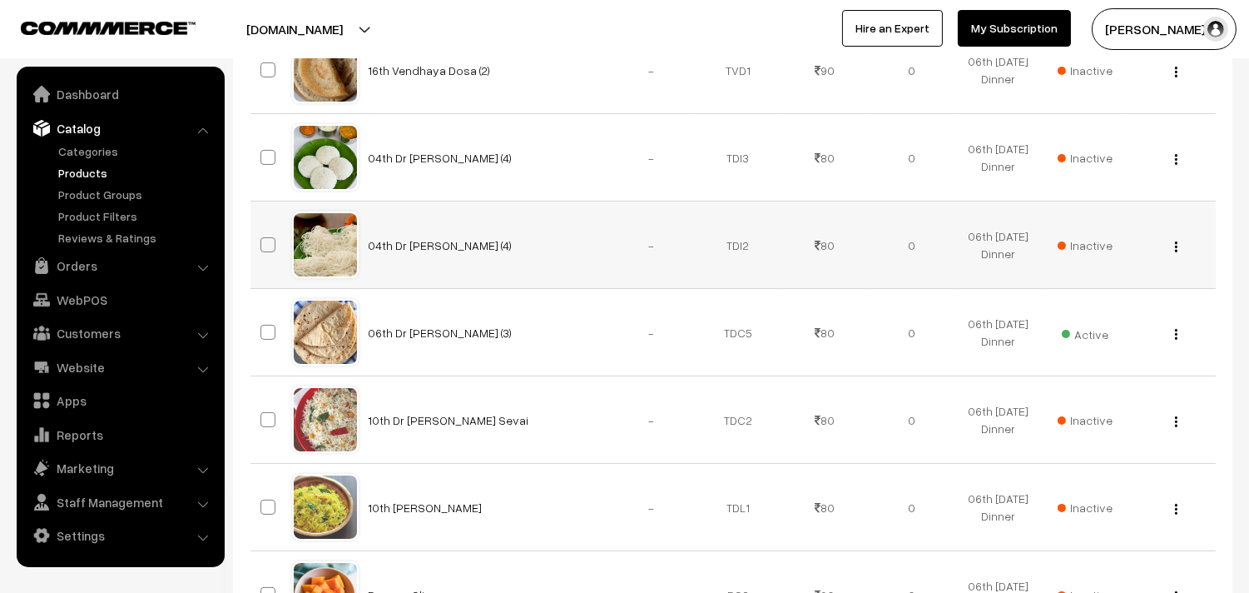
click at [1092, 241] on span "Inactive" at bounding box center [1085, 244] width 55 height 17
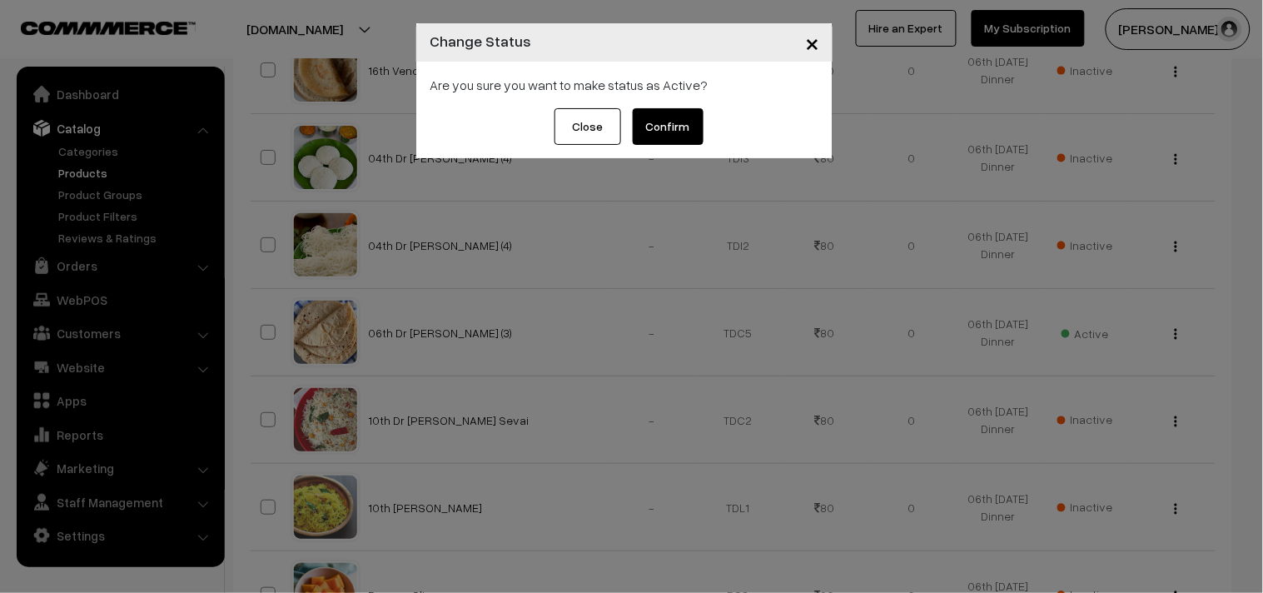
click at [674, 122] on button "Confirm" at bounding box center [668, 126] width 71 height 37
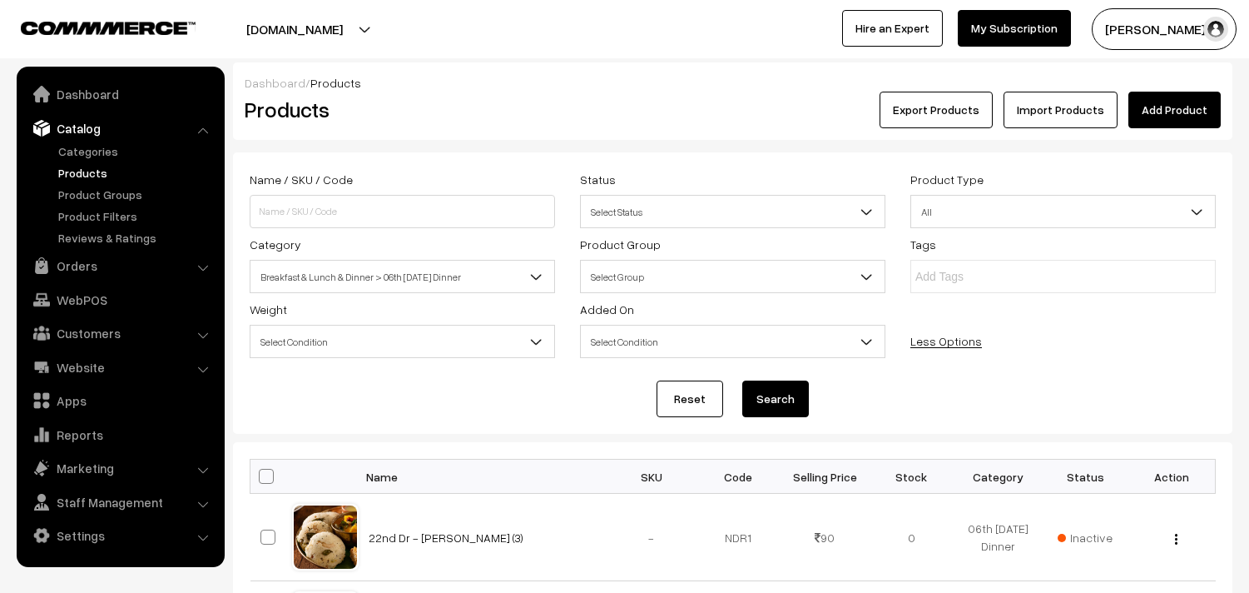
scroll to position [554, 0]
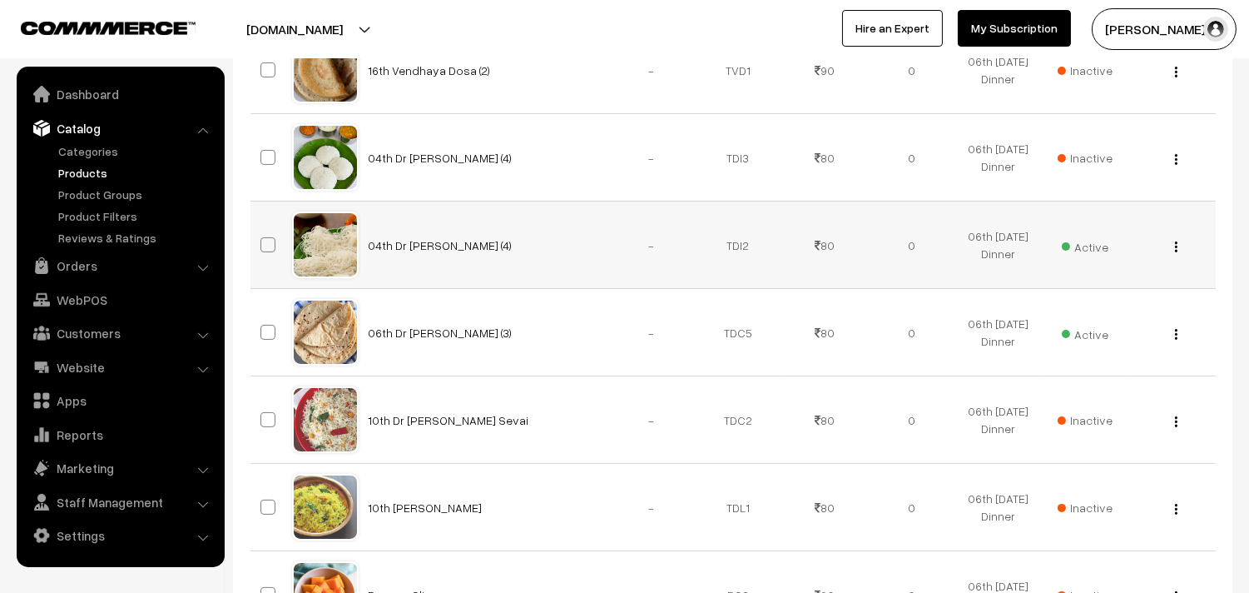
click at [1171, 243] on div "View Edit Delete" at bounding box center [1172, 244] width 67 height 17
click at [1172, 243] on div "View Edit Delete" at bounding box center [1172, 244] width 67 height 17
click at [1175, 248] on img "button" at bounding box center [1176, 246] width 2 height 11
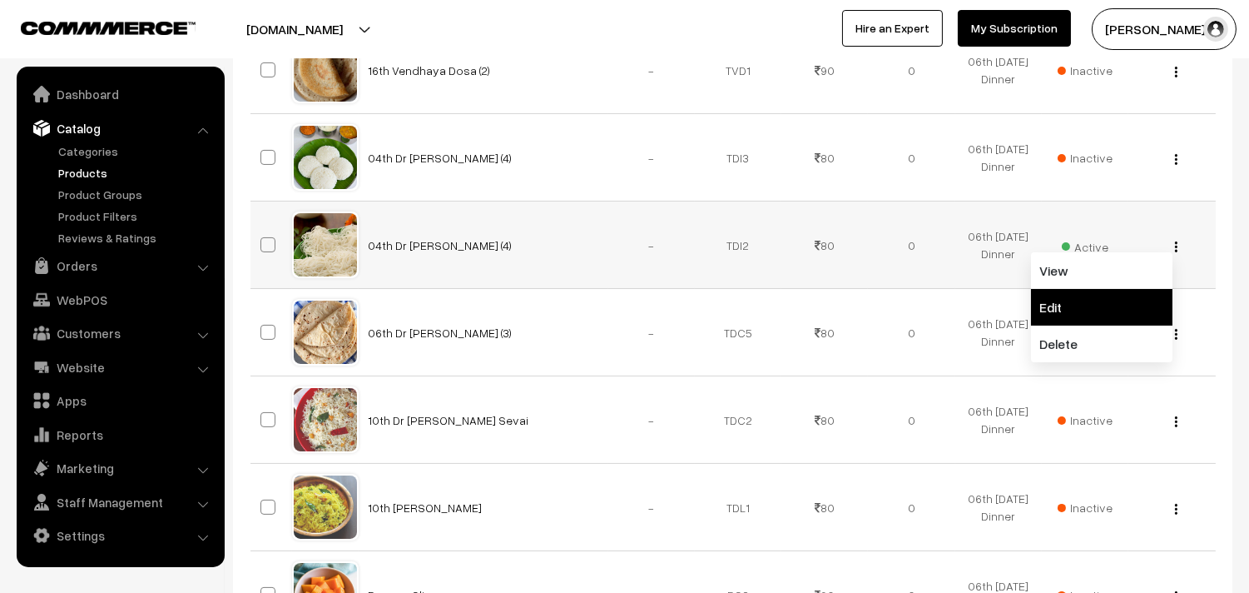
click at [1054, 305] on link "Edit" at bounding box center [1101, 307] width 141 height 37
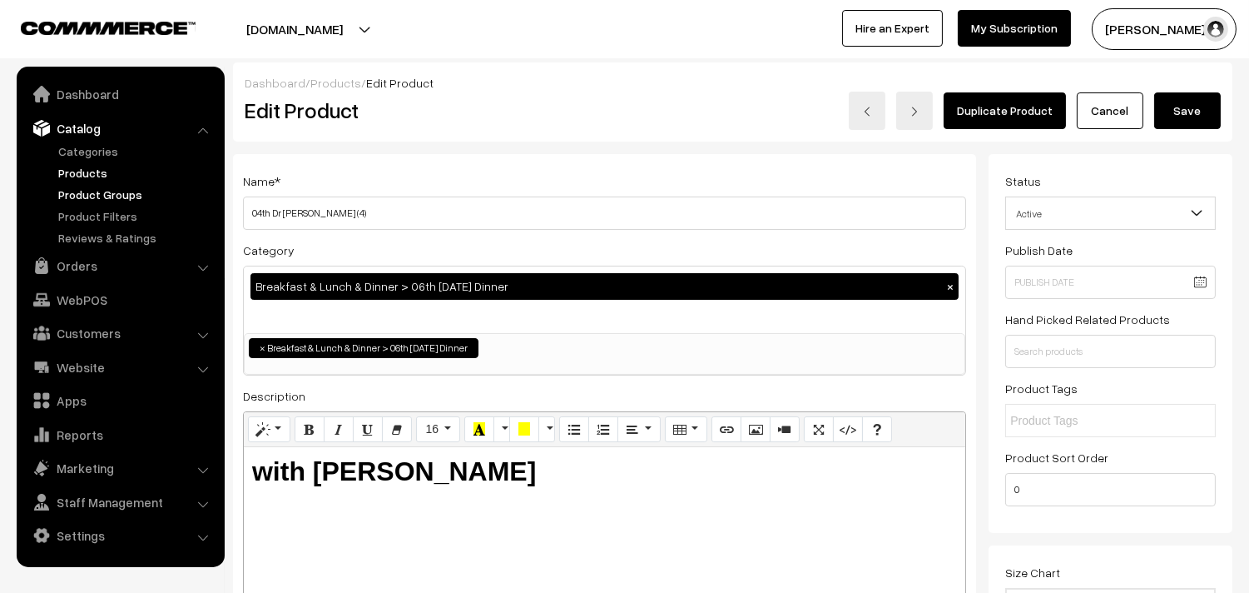
drag, startPoint x: 275, startPoint y: 212, endPoint x: 196, endPoint y: 190, distance: 82.2
type input "06th Dr Idiyappam (4)"
drag, startPoint x: 319, startPoint y: 455, endPoint x: 829, endPoint y: 496, distance: 511.8
click at [828, 496] on div "with Tomato Kuruma" at bounding box center [605, 551] width 722 height 208
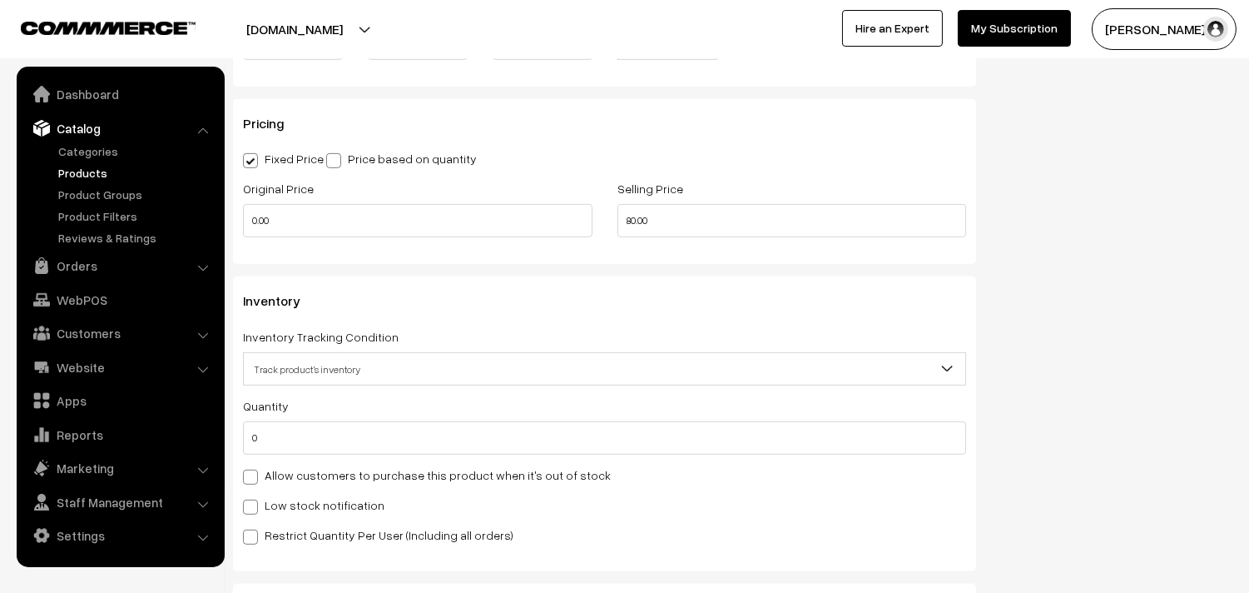
scroll to position [1571, 0]
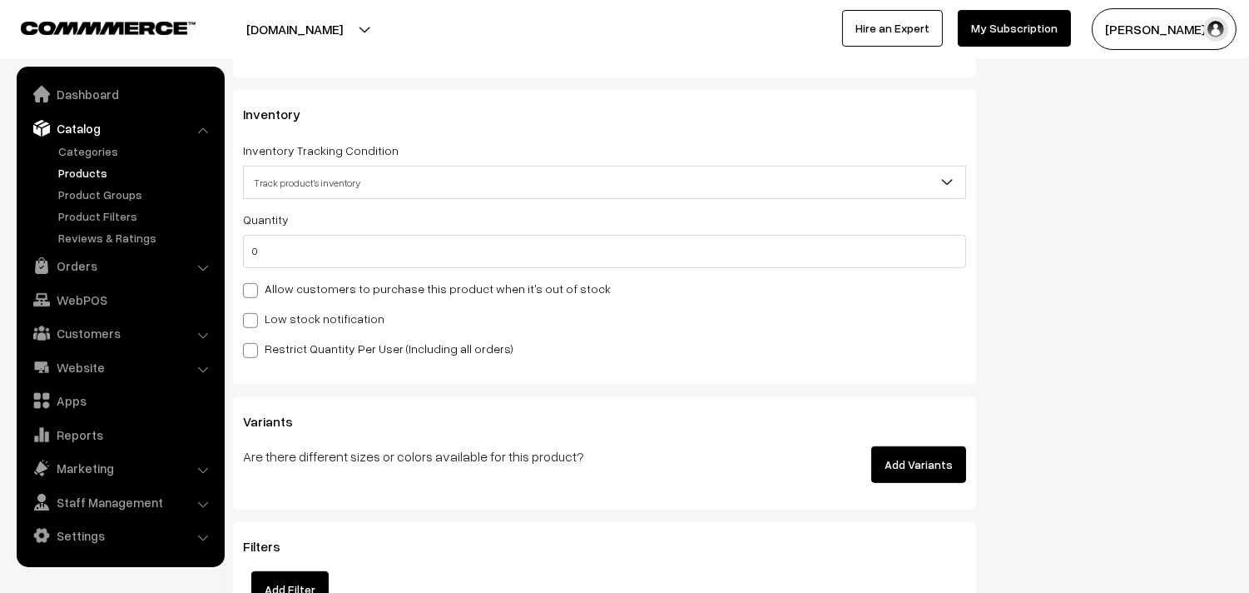
click at [342, 295] on label "Allow customers to purchase this product when it's out of stock" at bounding box center [427, 288] width 368 height 17
click at [254, 293] on input "Allow customers to purchase this product when it's out of stock" at bounding box center [248, 287] width 11 height 11
checkbox input "true"
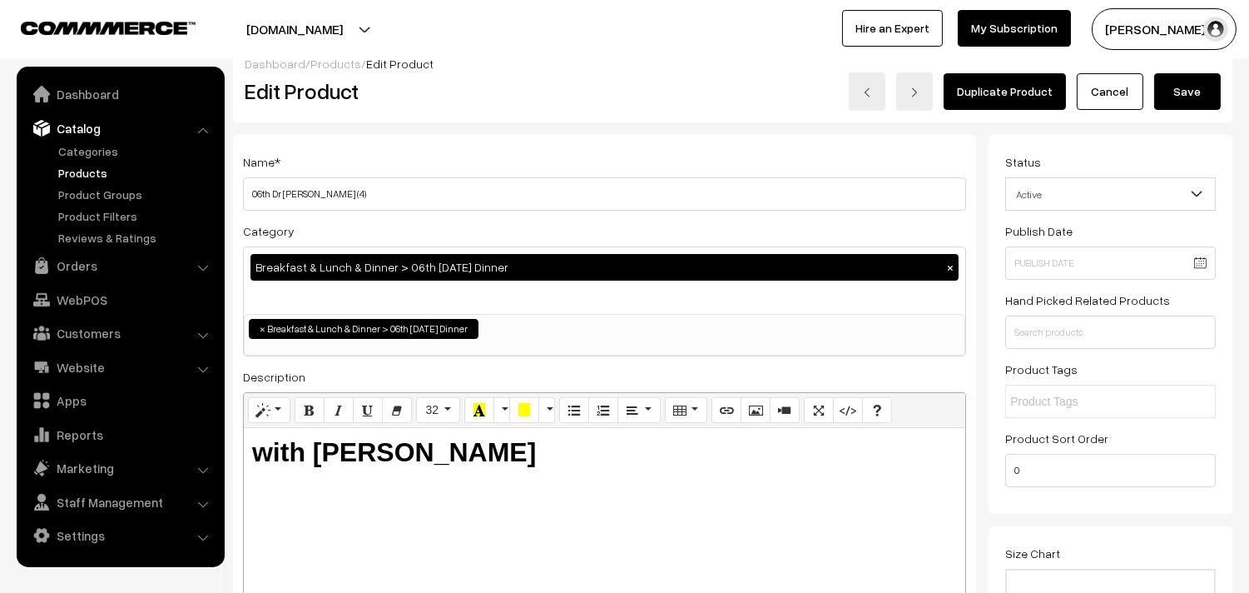
scroll to position [0, 0]
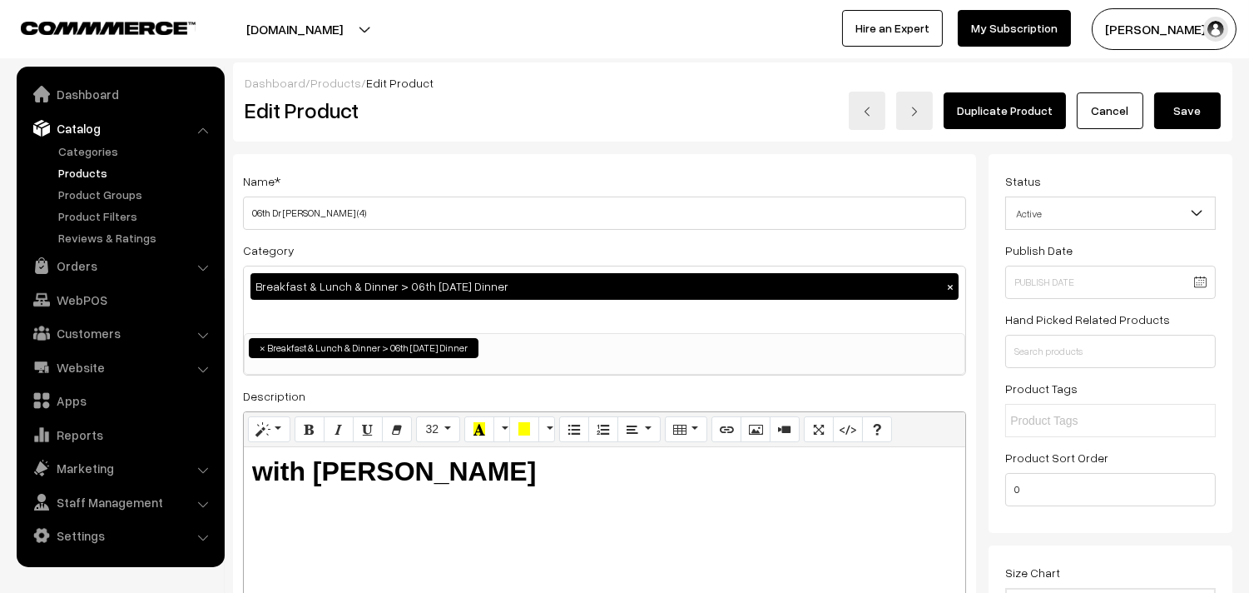
click at [1199, 108] on button "Save" at bounding box center [1187, 110] width 67 height 37
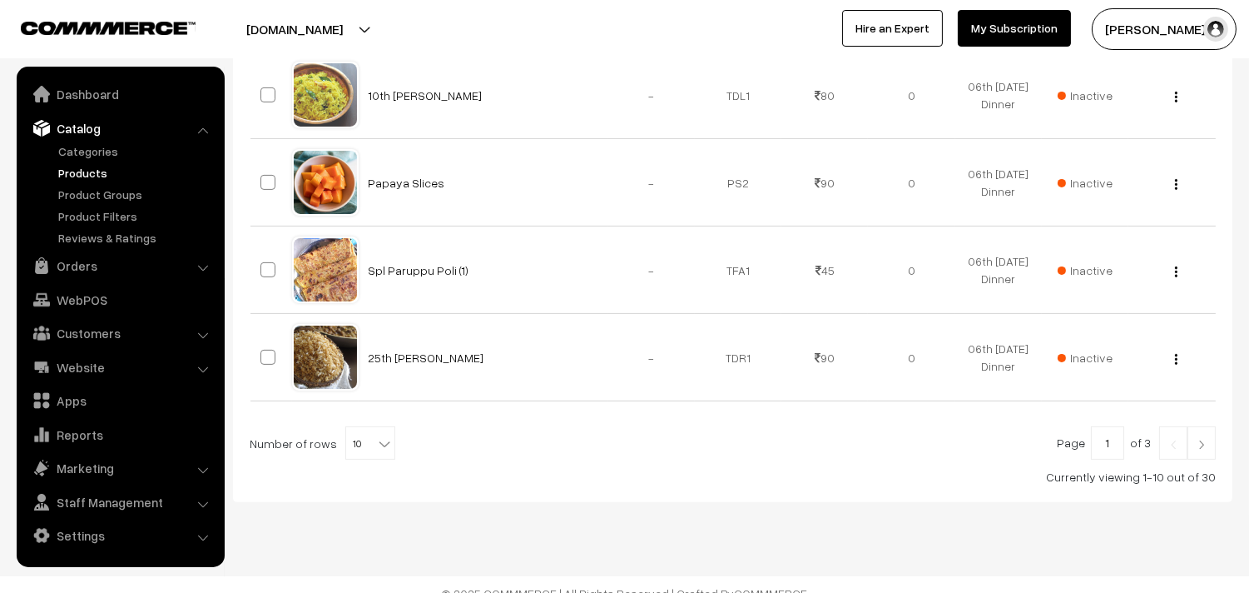
scroll to position [985, 0]
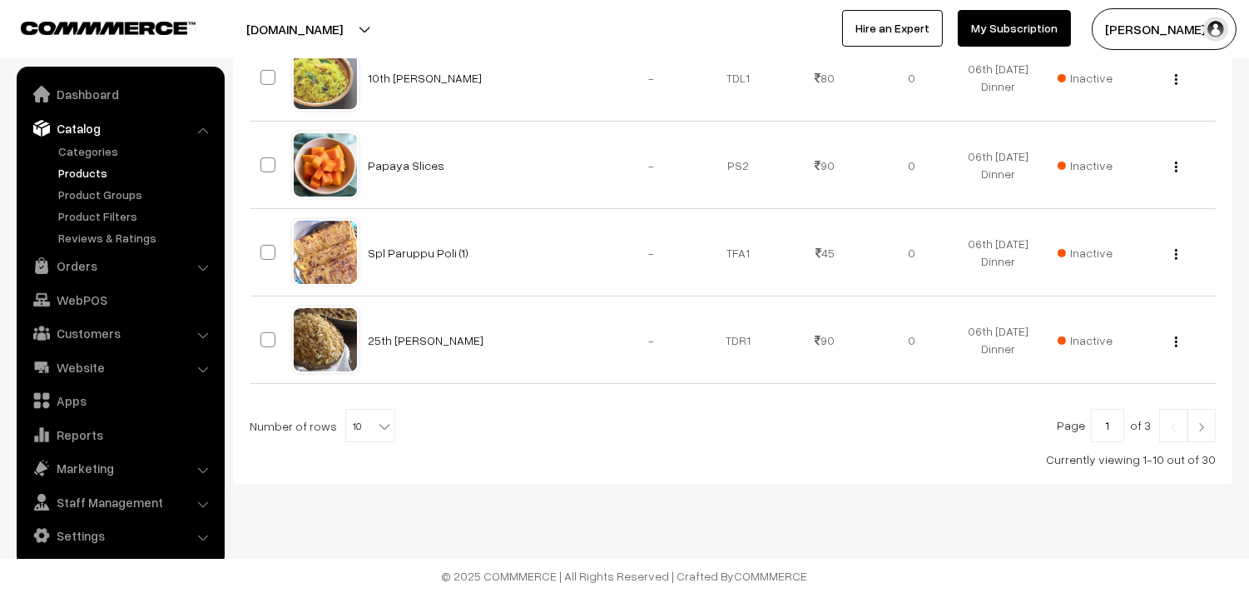
click at [376, 424] on b at bounding box center [384, 426] width 17 height 17
select select "90"
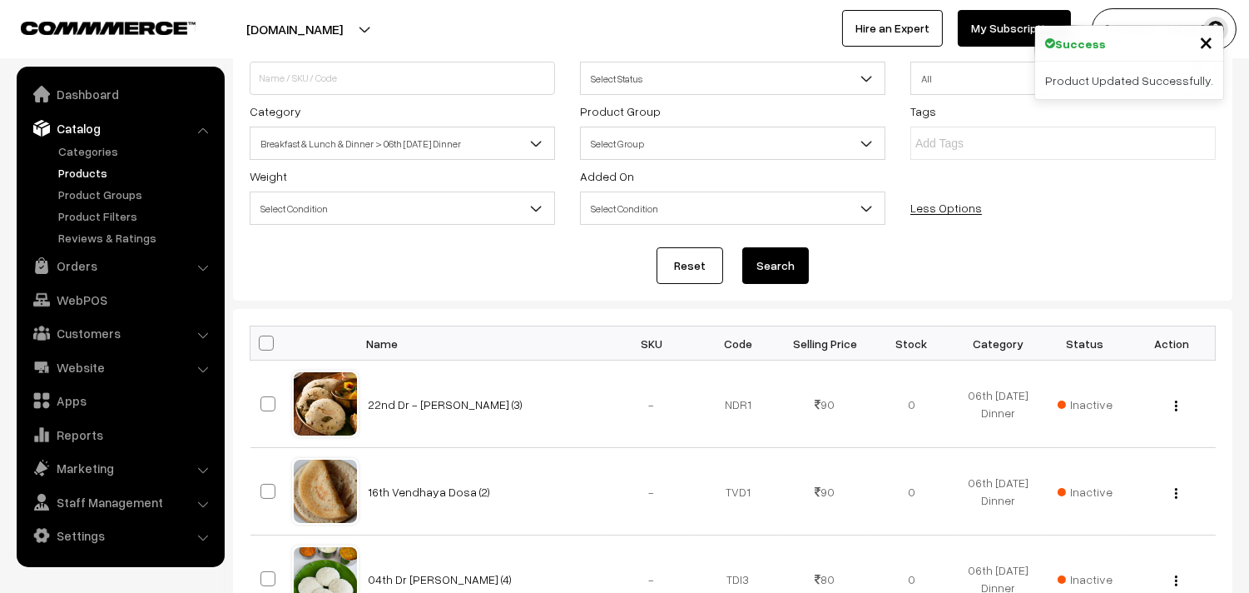
scroll to position [277, 0]
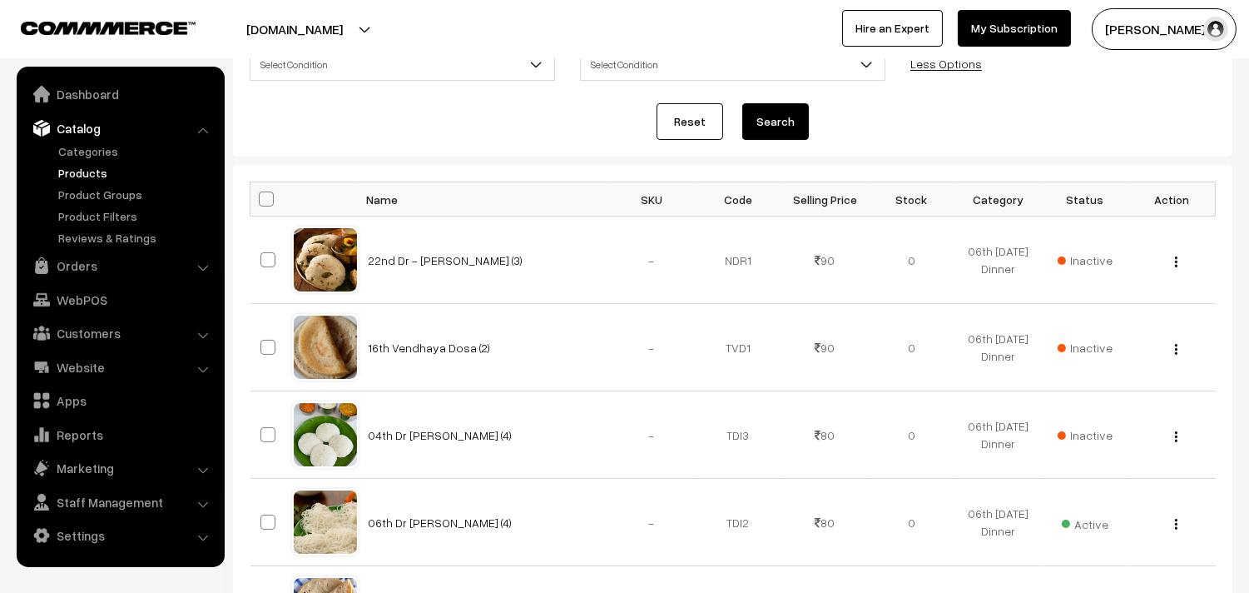
click at [272, 201] on span at bounding box center [266, 198] width 15 height 15
click at [261, 201] on input "checkbox" at bounding box center [256, 198] width 11 height 11
checkbox input "true"
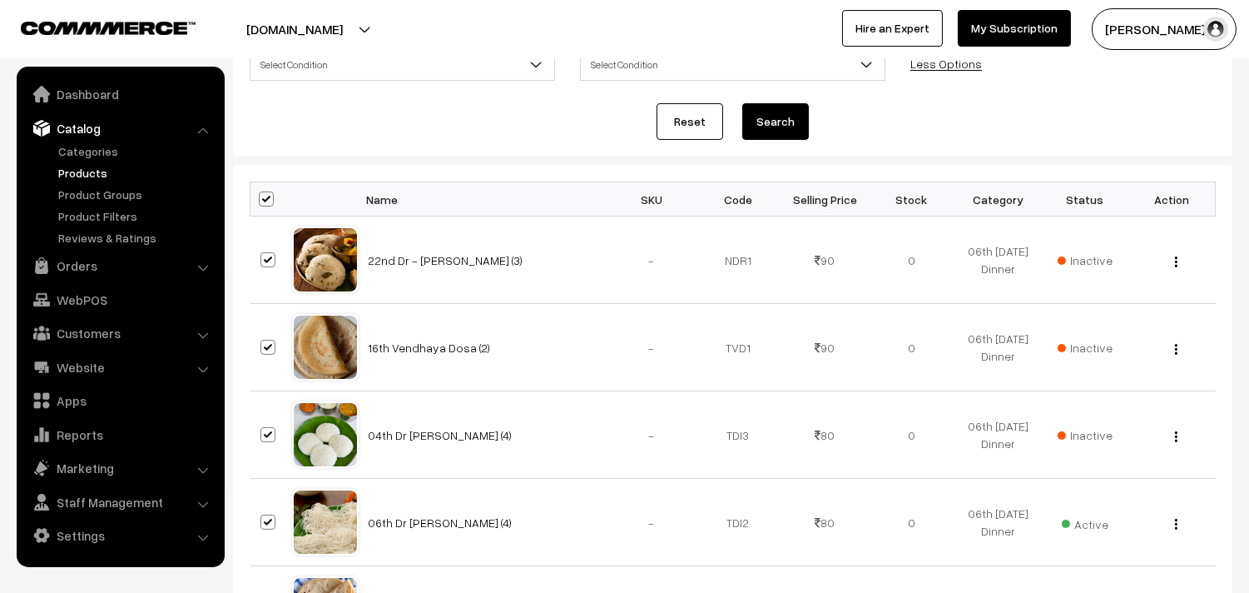
checkbox input "true"
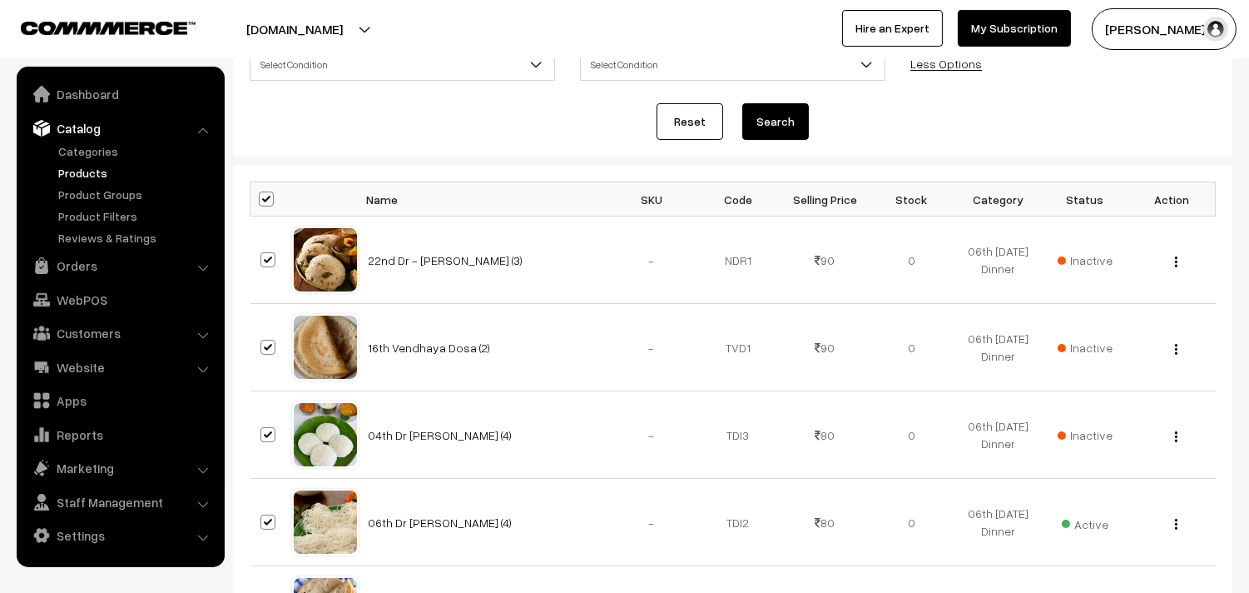
checkbox input "true"
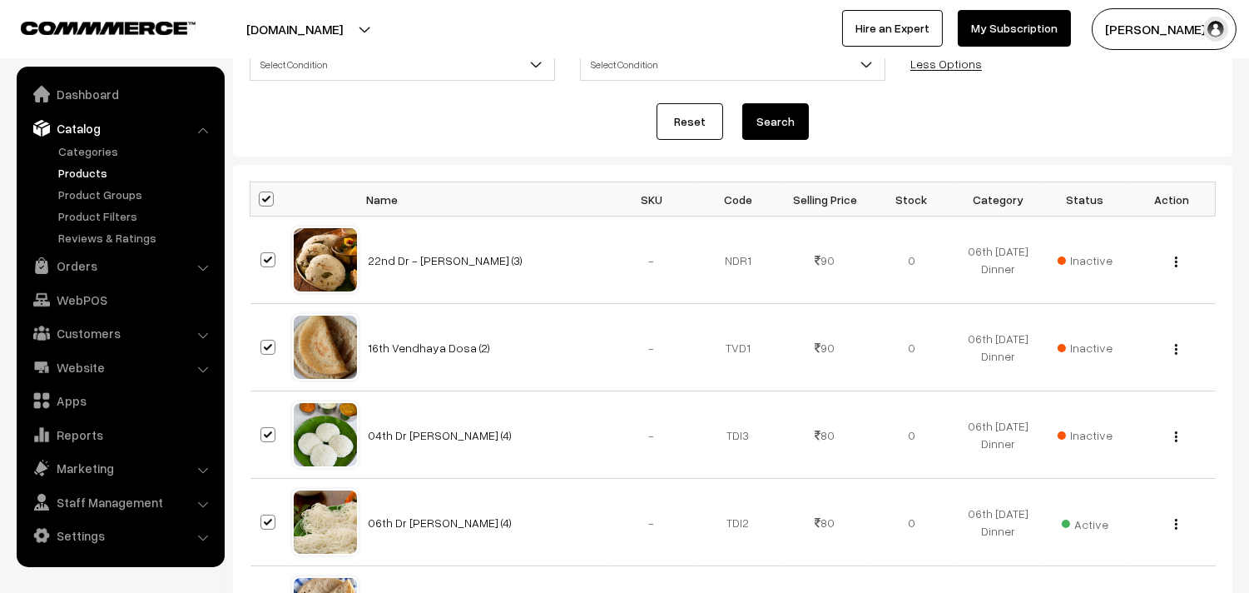
checkbox input "true"
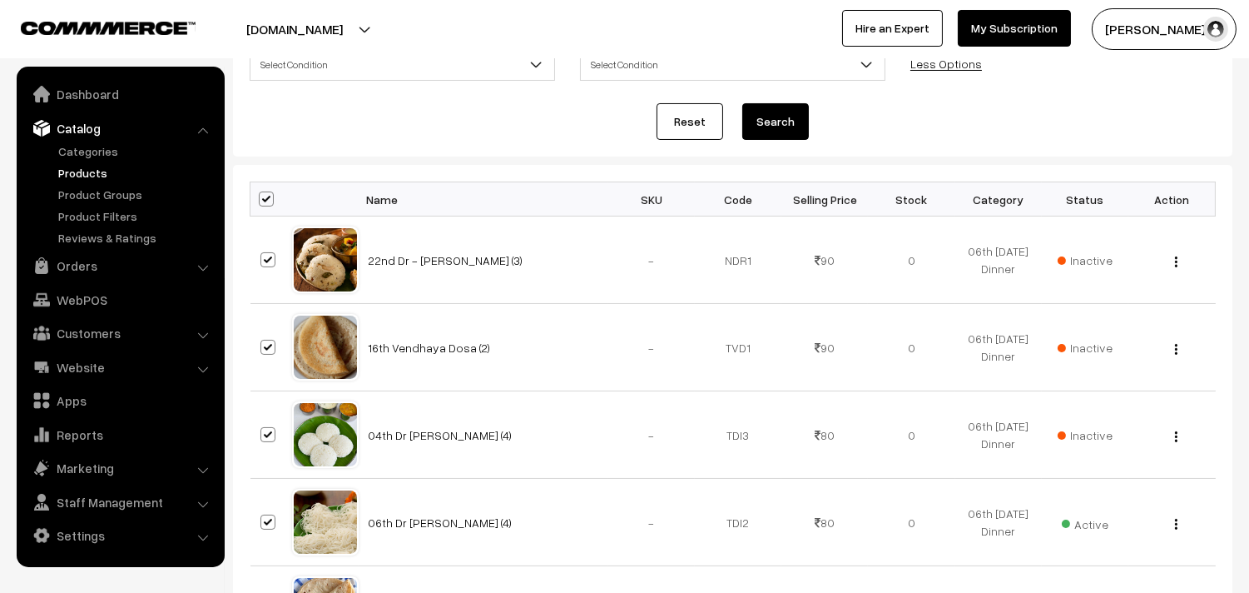
checkbox input "true"
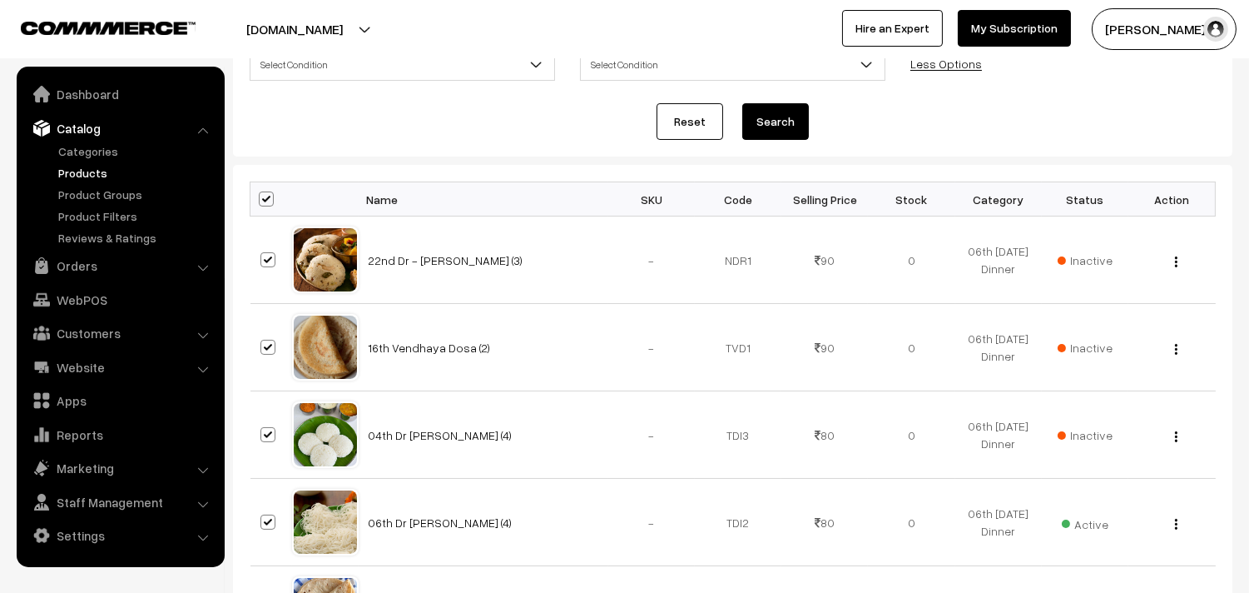
checkbox input "true"
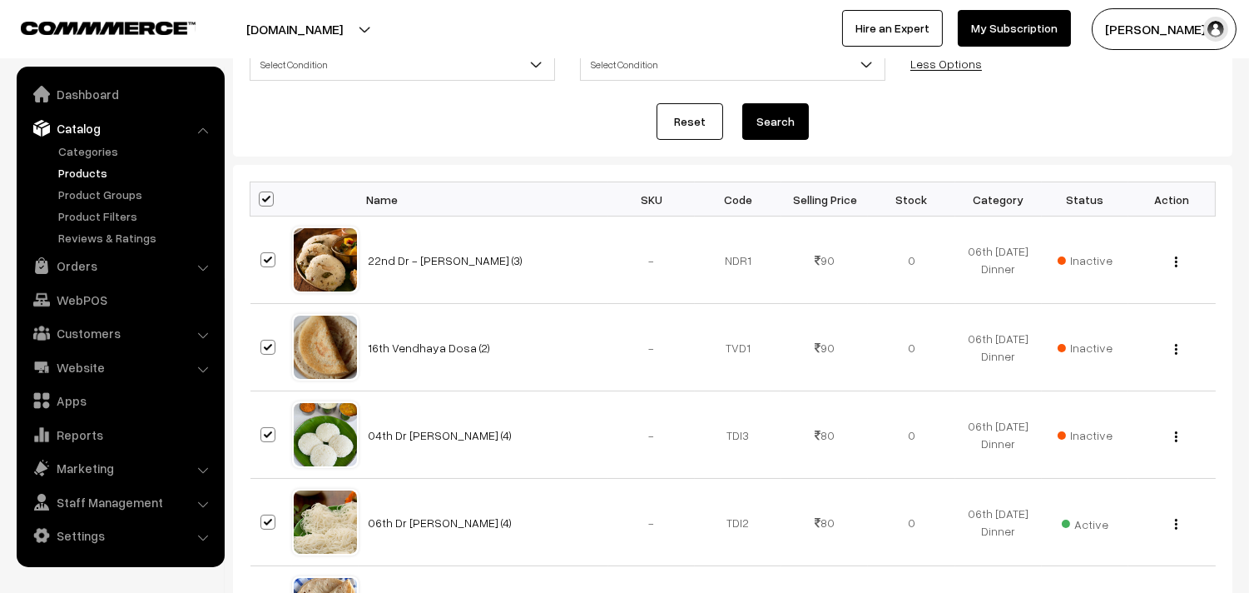
checkbox input "true"
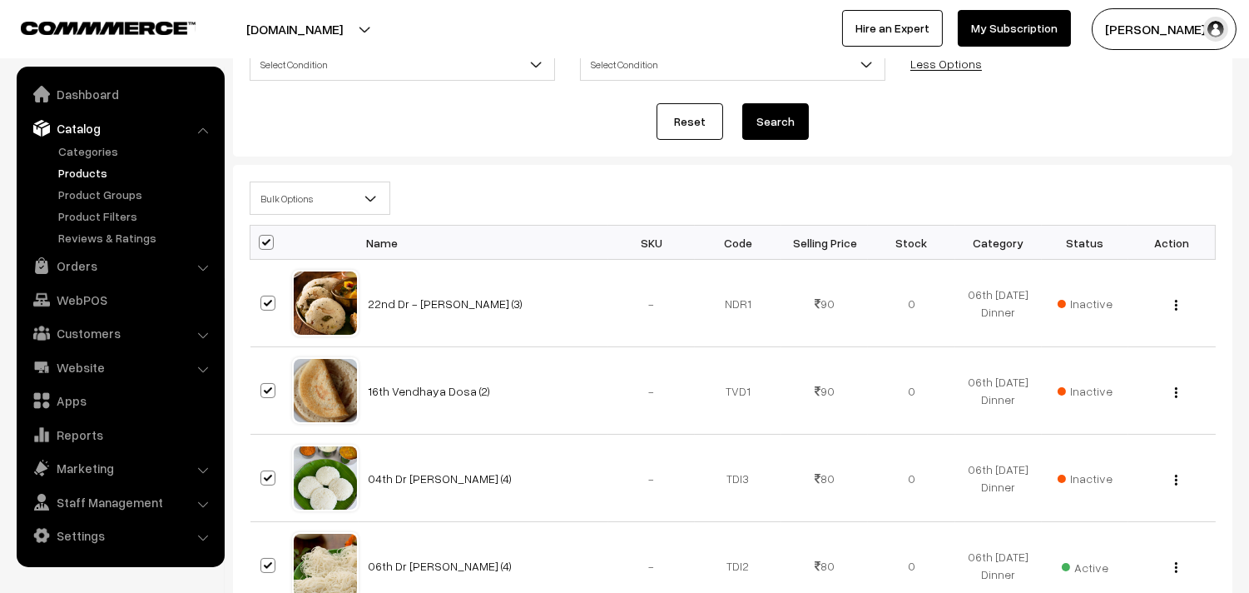
click at [294, 205] on span "Bulk Options" at bounding box center [320, 198] width 139 height 29
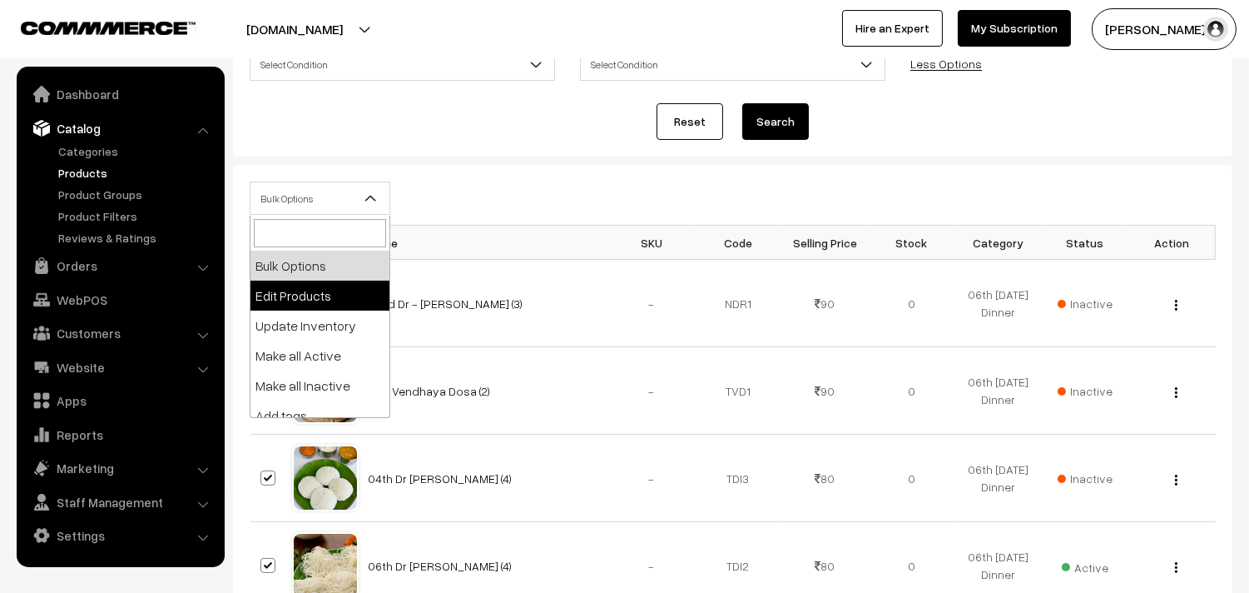
select select "editProduct"
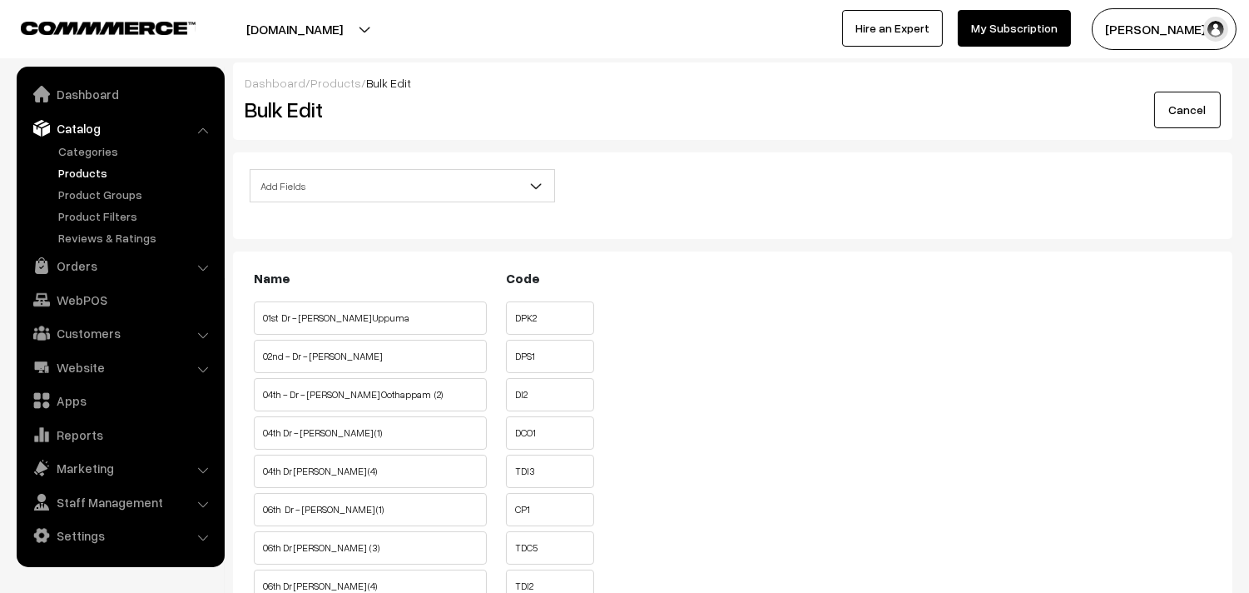
click at [341, 178] on span "Add Fields" at bounding box center [403, 185] width 304 height 29
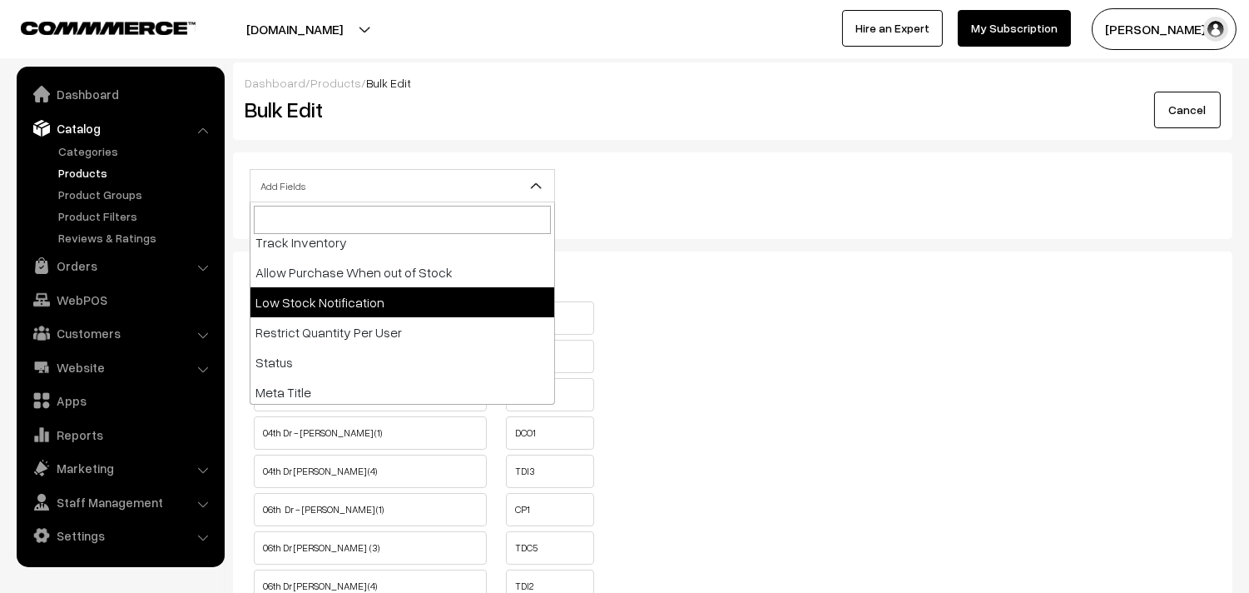
scroll to position [187, 0]
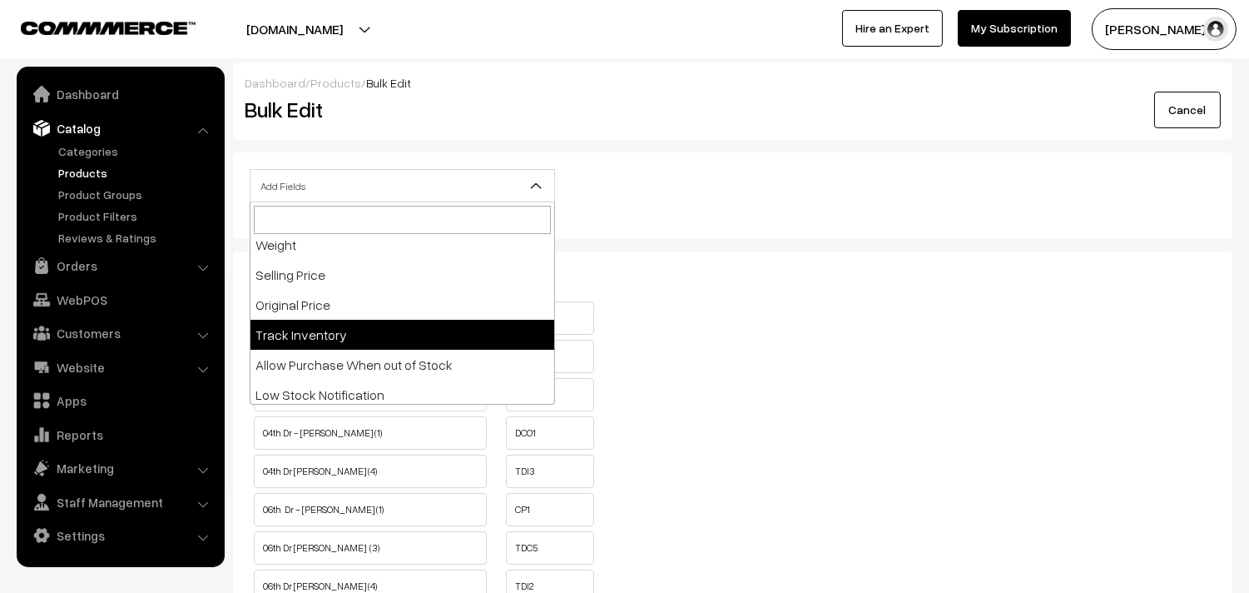
select select "track"
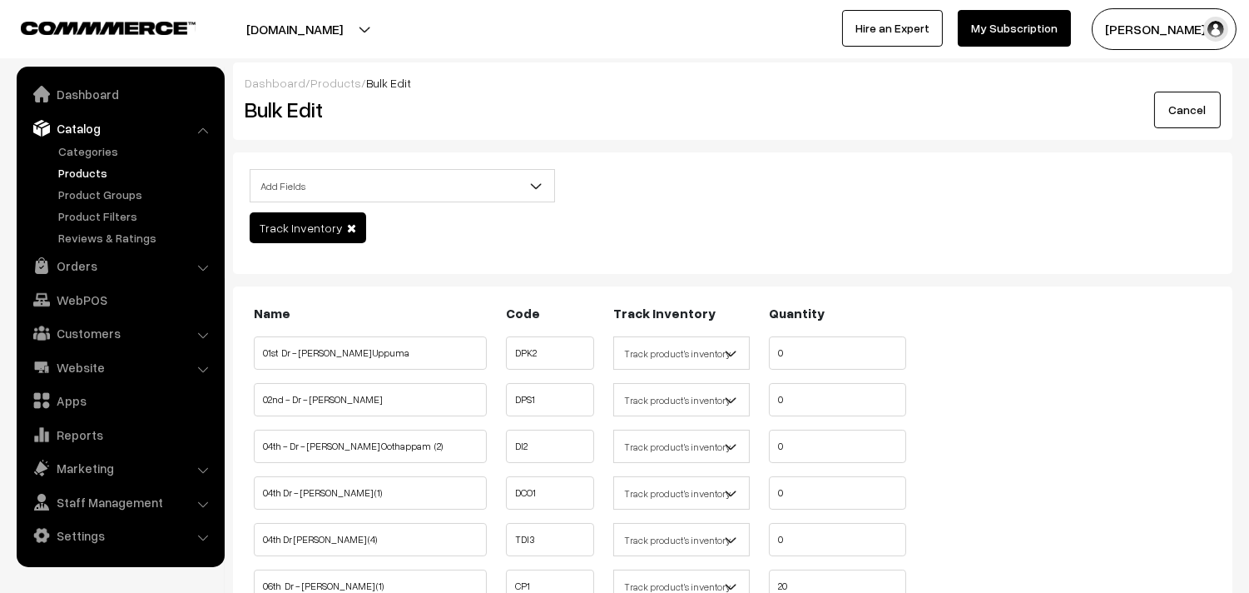
click at [71, 173] on link "Products" at bounding box center [136, 172] width 165 height 17
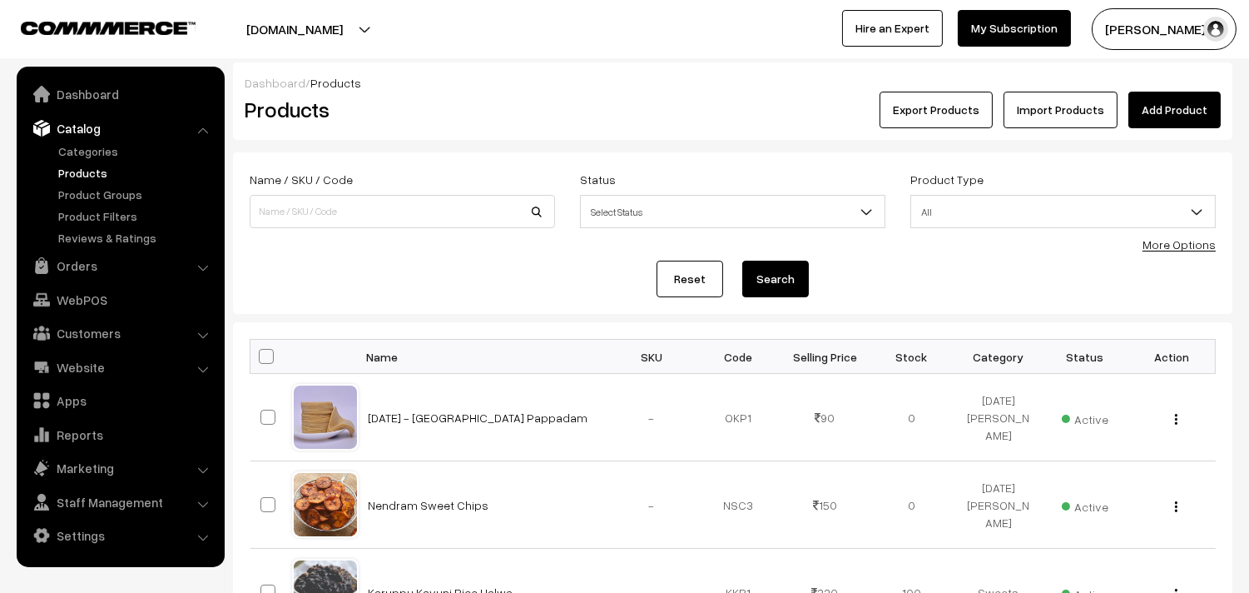
click at [85, 168] on link "Products" at bounding box center [136, 172] width 165 height 17
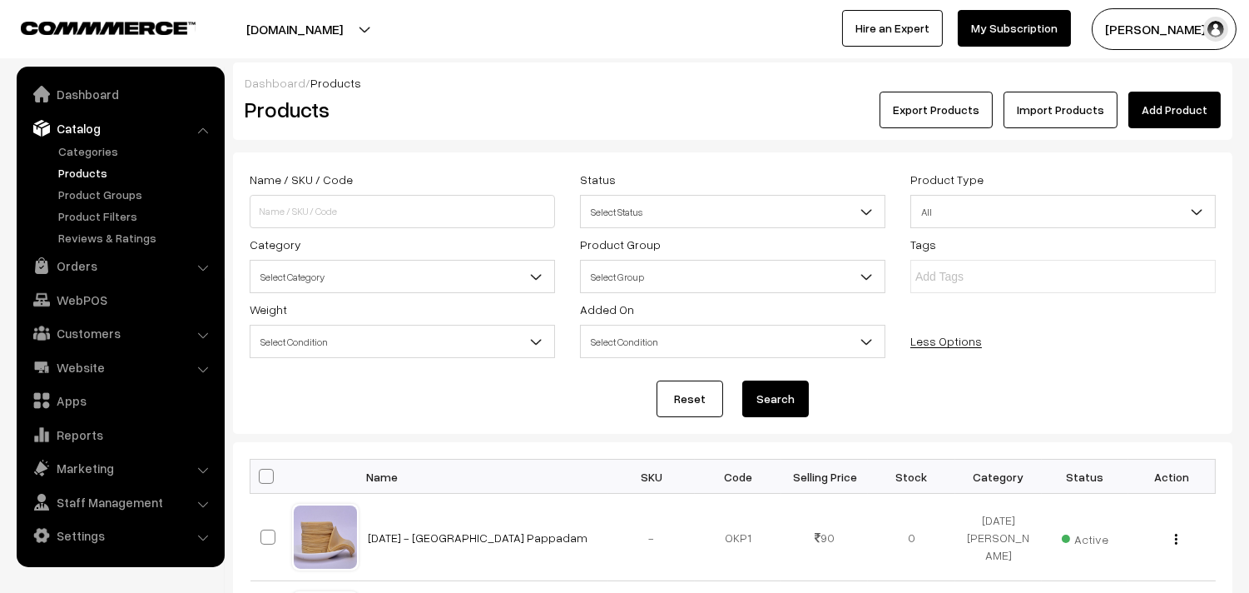
click at [352, 275] on span "Select Category" at bounding box center [403, 276] width 304 height 29
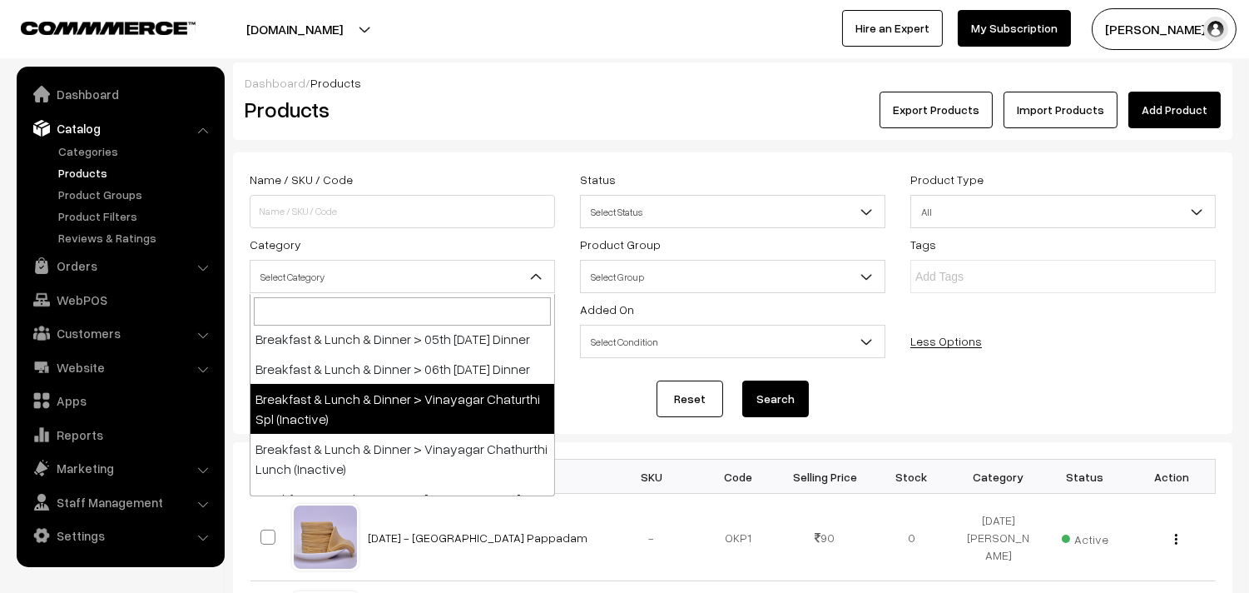
scroll to position [185, 0]
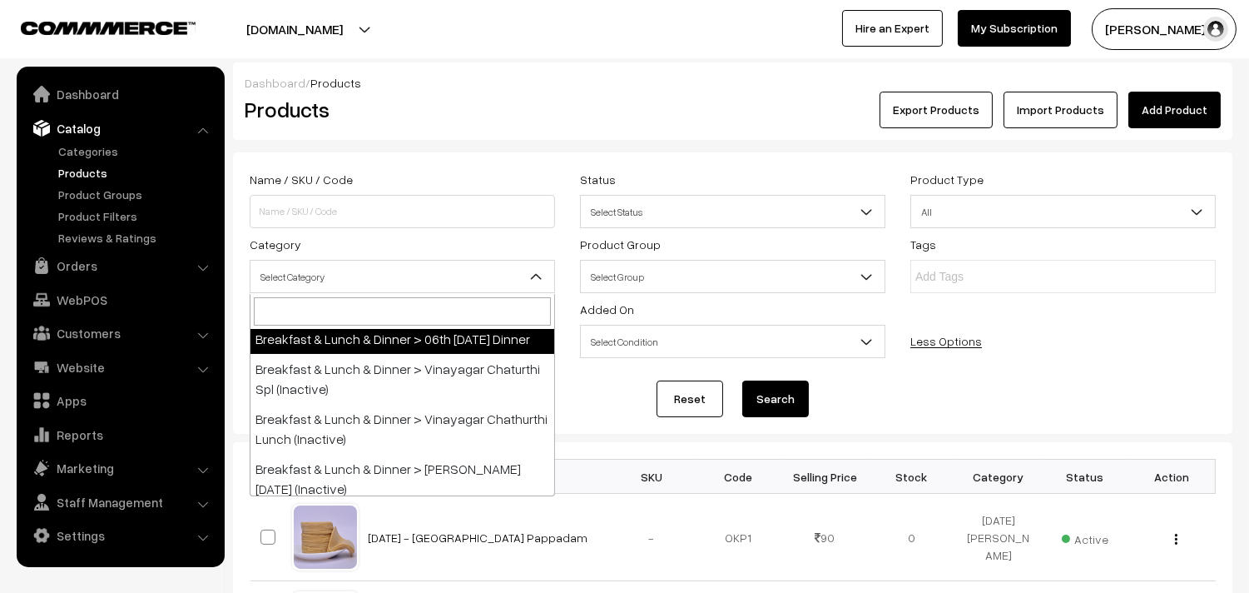
select select "68"
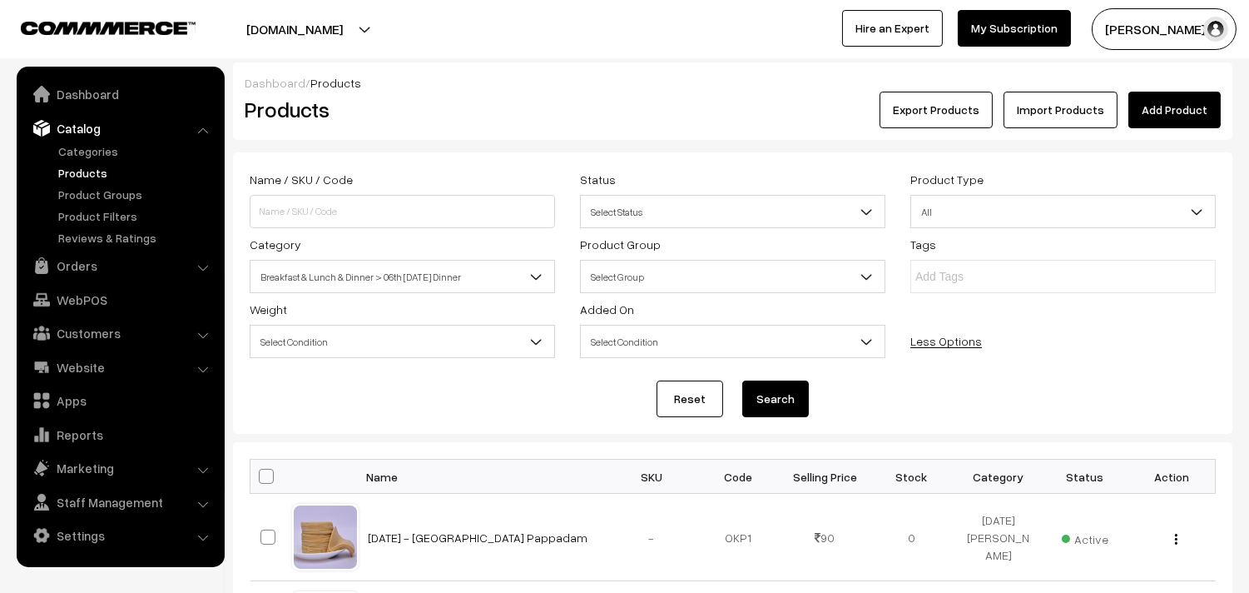
click at [810, 392] on div "Reset Search" at bounding box center [733, 398] width 966 height 37
click at [783, 389] on button "Search" at bounding box center [775, 398] width 67 height 37
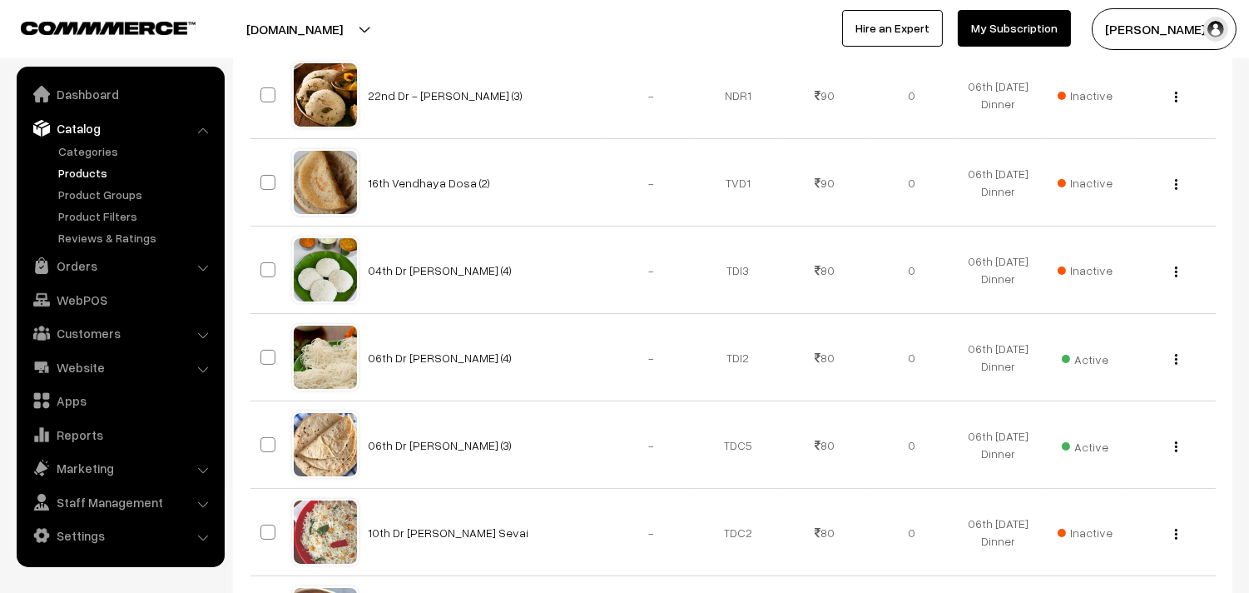
scroll to position [554, 0]
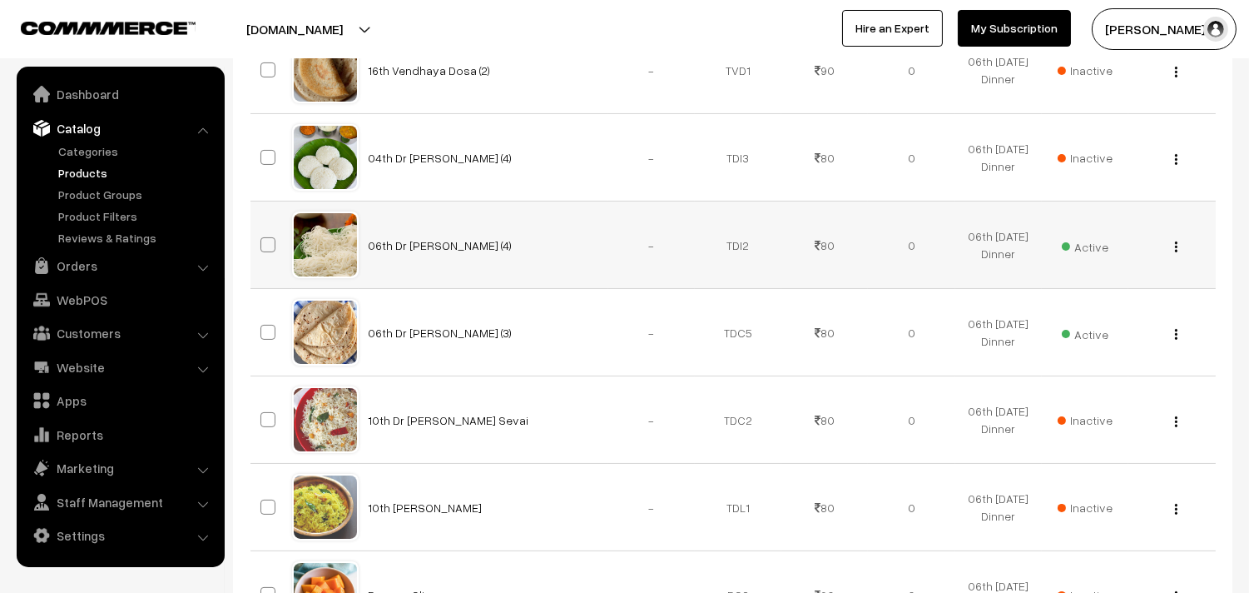
click at [1175, 247] on img "button" at bounding box center [1176, 246] width 2 height 11
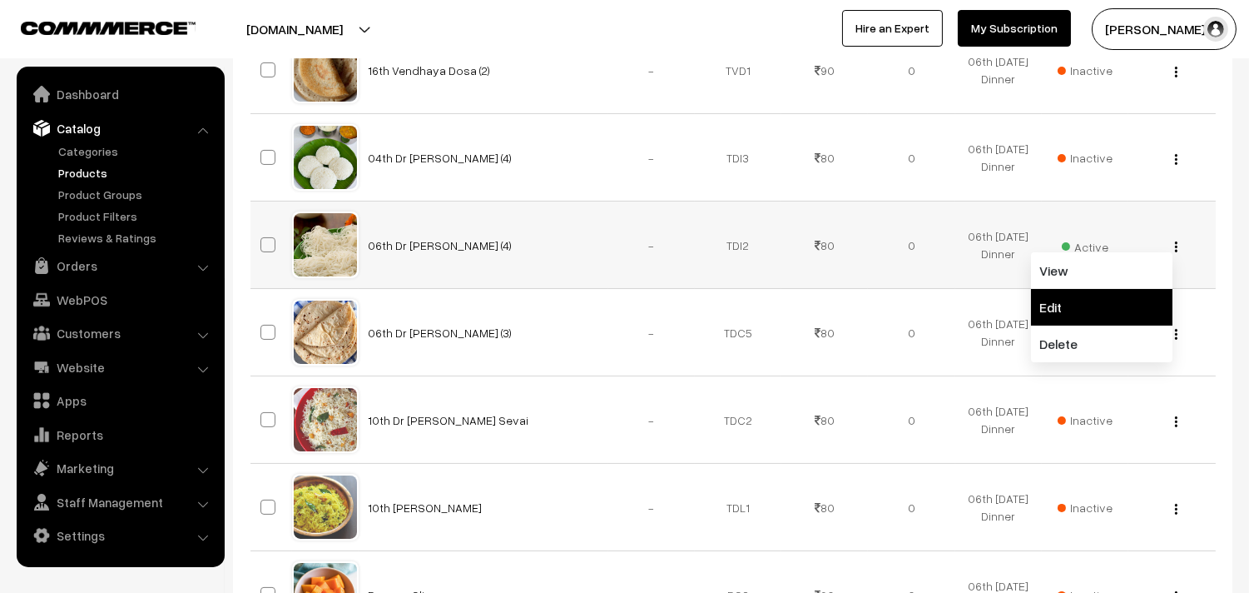
click at [1093, 300] on link "Edit" at bounding box center [1101, 307] width 141 height 37
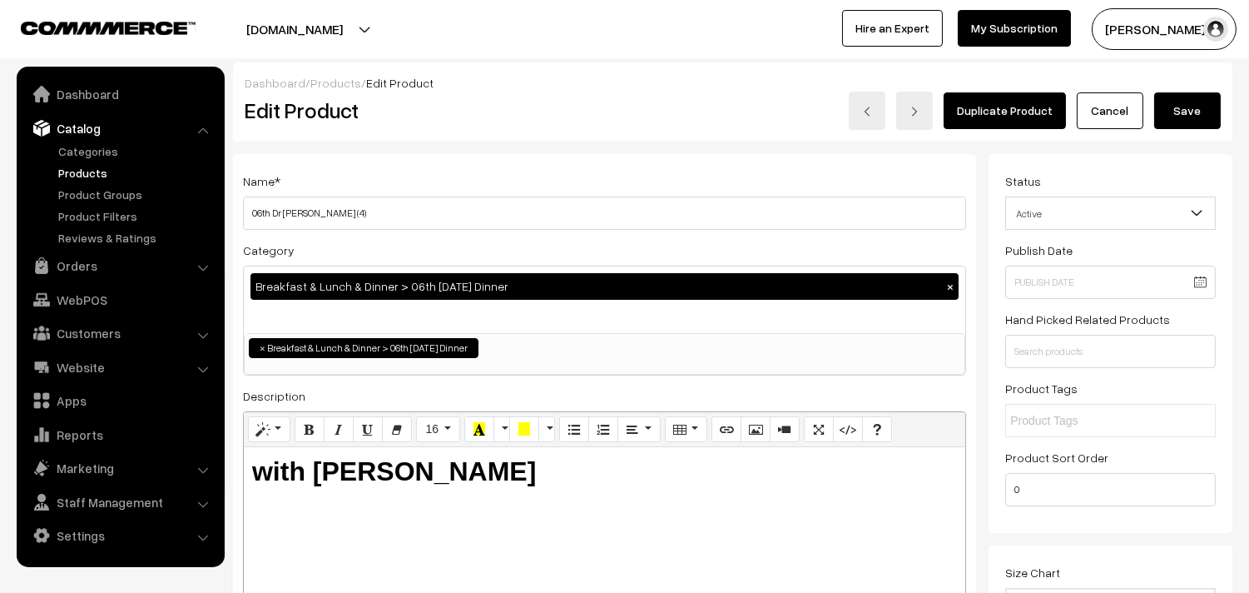
click at [251, 211] on input "06th Dr [PERSON_NAME] (4)" at bounding box center [604, 212] width 723 height 33
type input "1-06th Dr [PERSON_NAME] (4)"
click at [1203, 113] on button "Save" at bounding box center [1187, 110] width 67 height 37
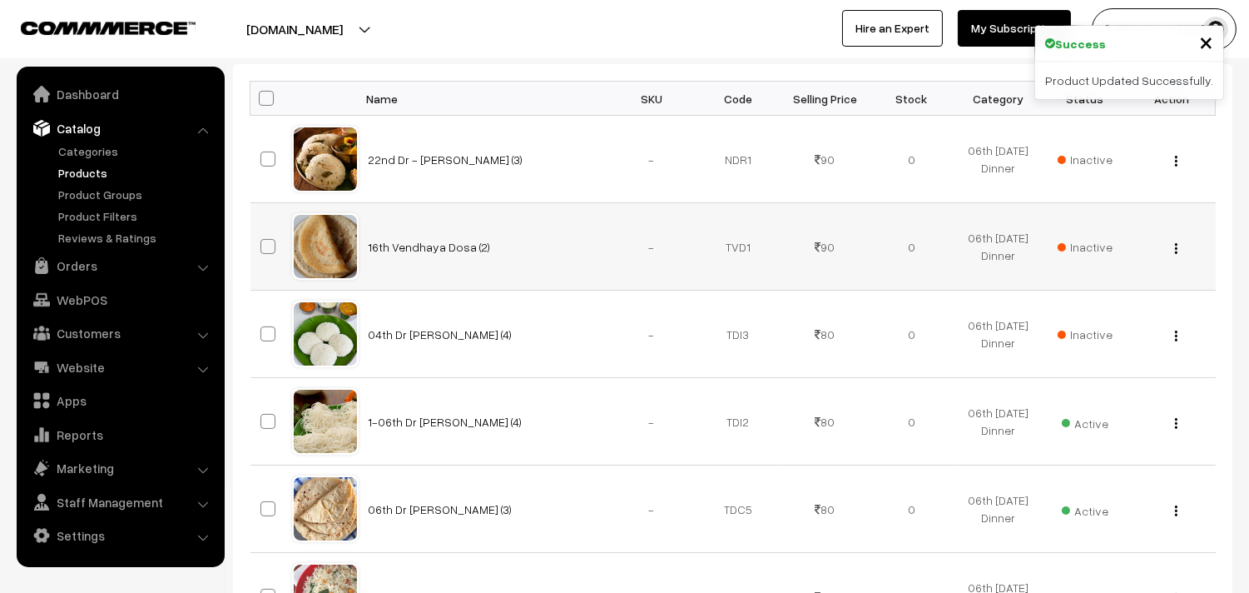
scroll to position [462, 0]
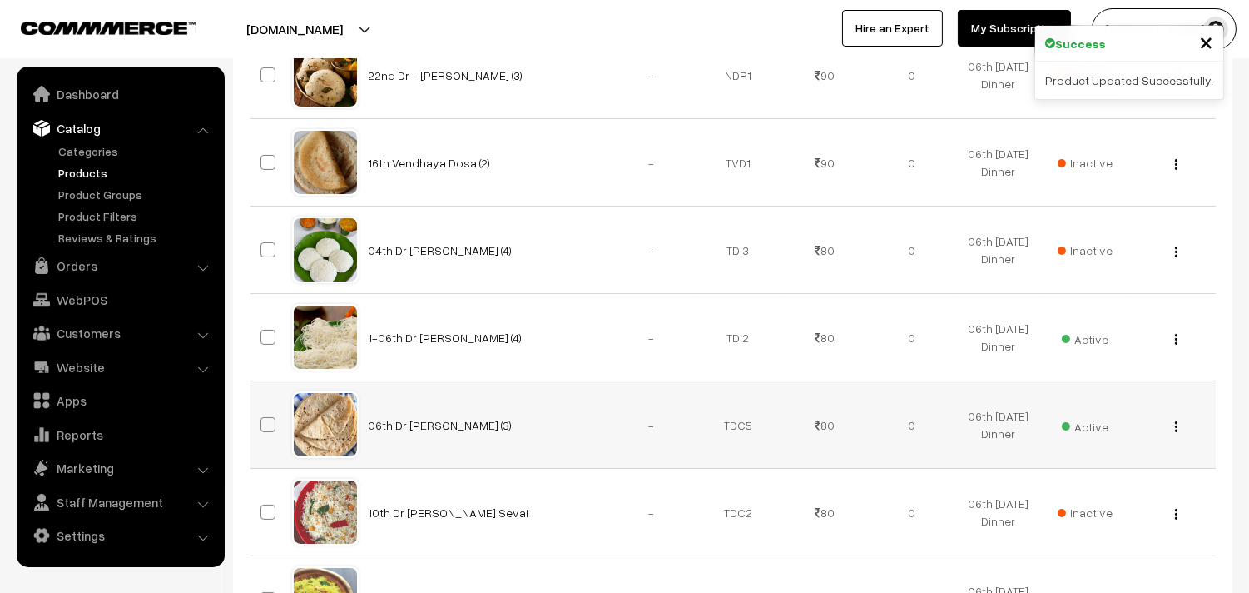
click at [1175, 427] on img "button" at bounding box center [1176, 426] width 2 height 11
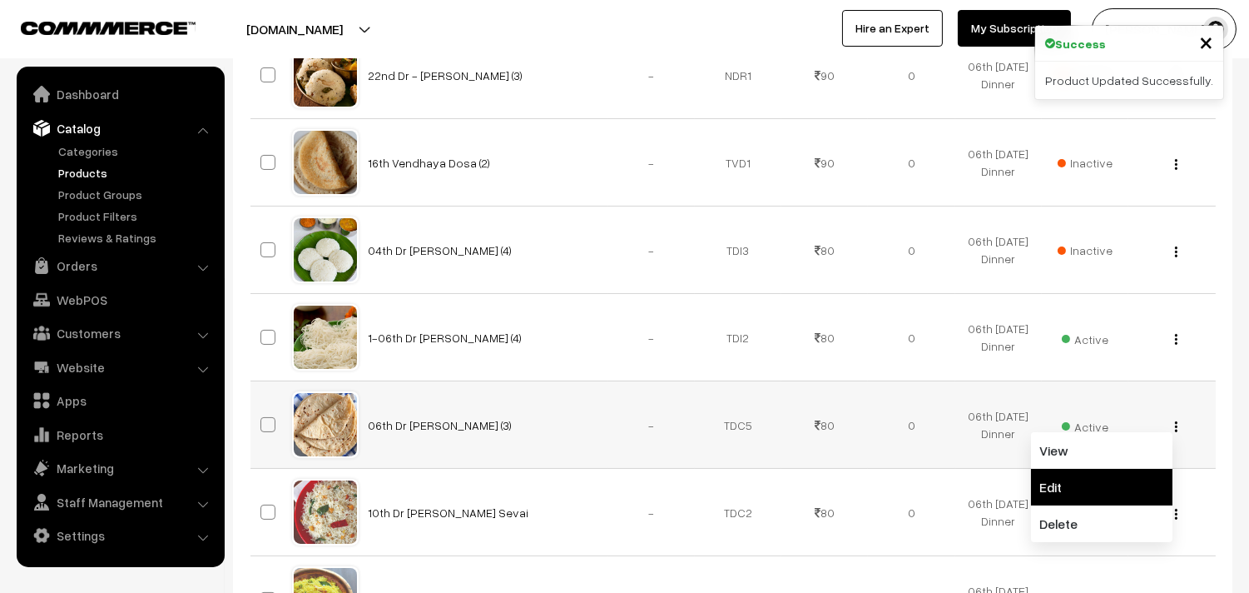
click at [1084, 478] on link "Edit" at bounding box center [1101, 487] width 141 height 37
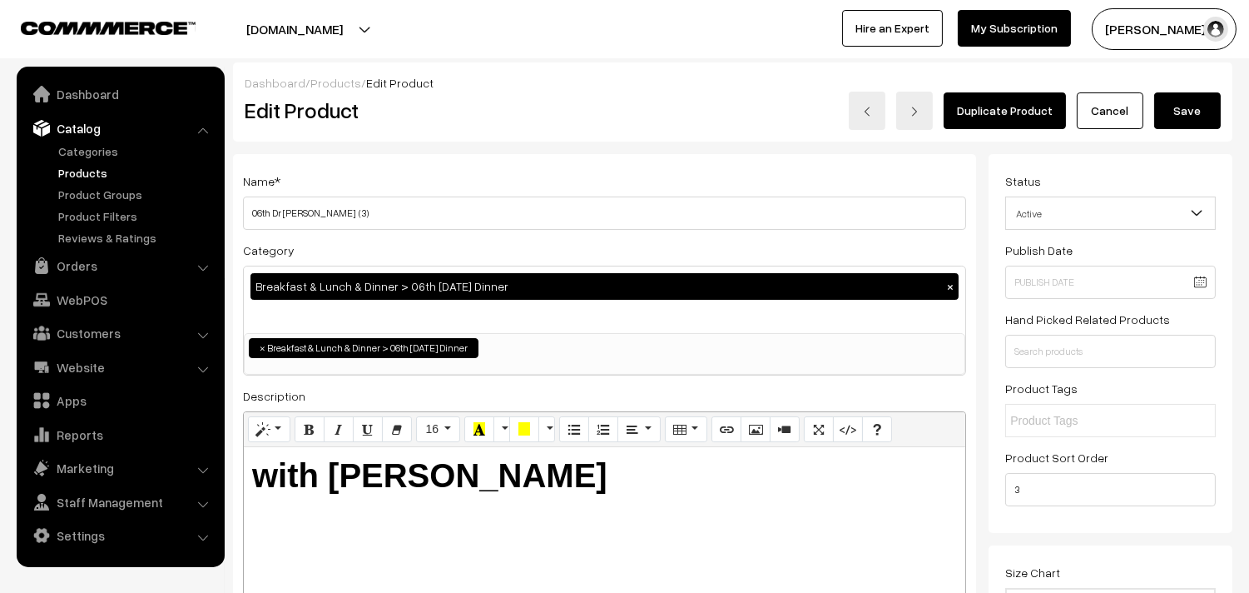
click at [253, 213] on input "06th Dr Chapathi (3)" at bounding box center [604, 212] width 723 height 33
type input "2-06th Dr [PERSON_NAME] (3)"
click at [1174, 112] on button "Save" at bounding box center [1187, 110] width 67 height 37
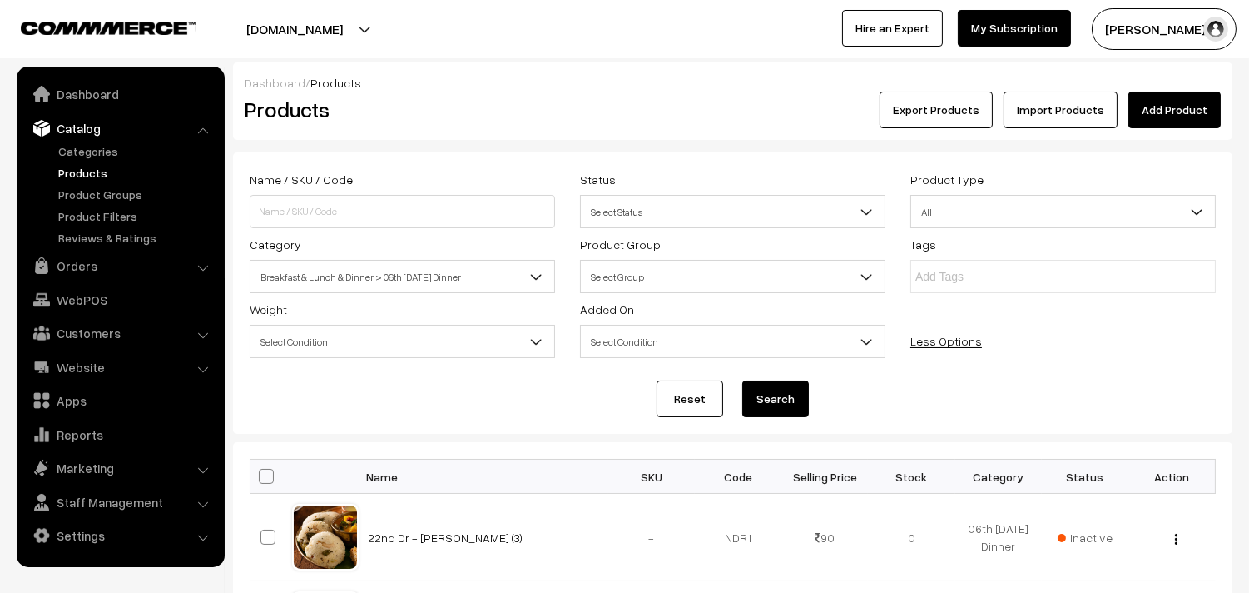
click at [270, 485] on th at bounding box center [272, 476] width 42 height 34
click at [271, 475] on span at bounding box center [266, 476] width 15 height 15
click at [261, 475] on input "checkbox" at bounding box center [256, 475] width 11 height 11
checkbox input "true"
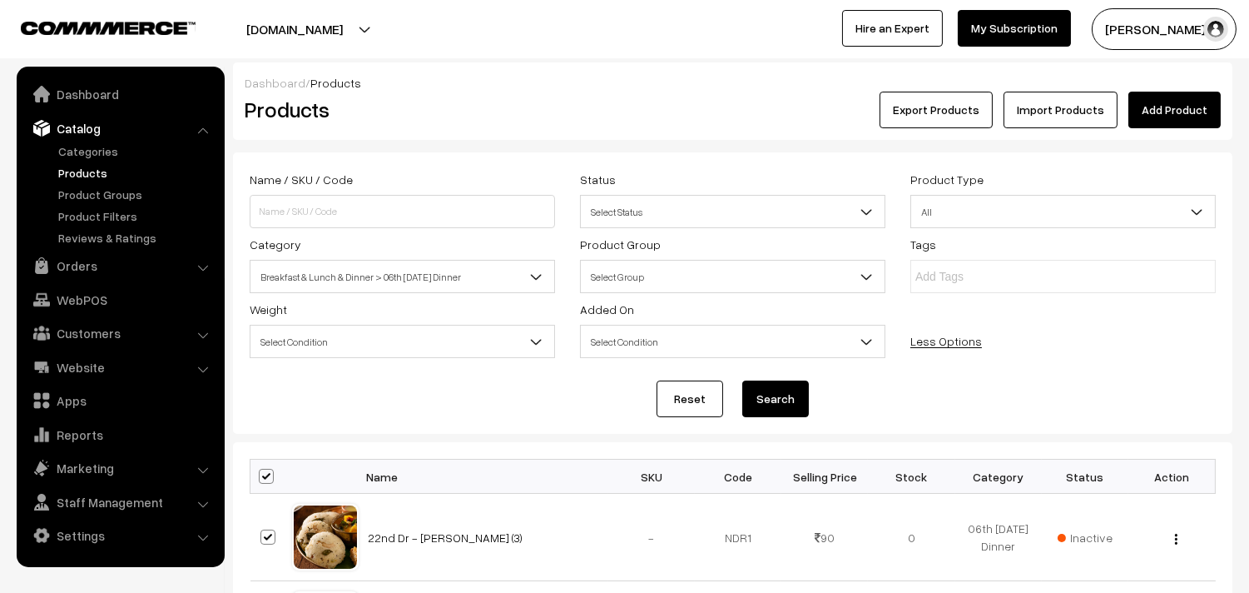
checkbox input "true"
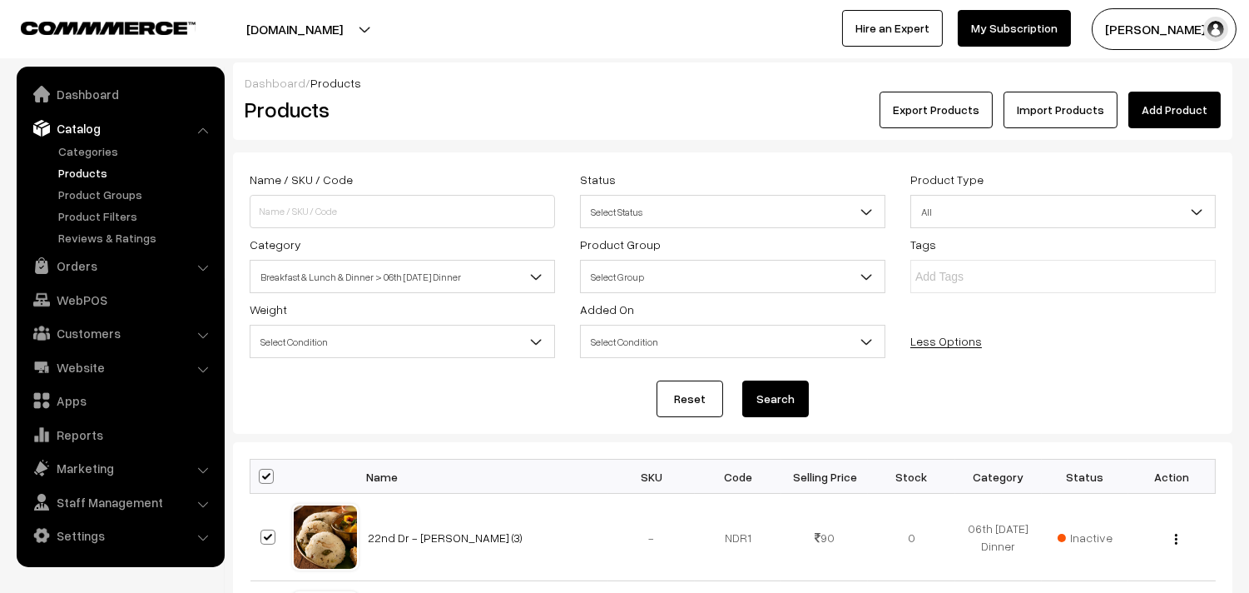
checkbox input "true"
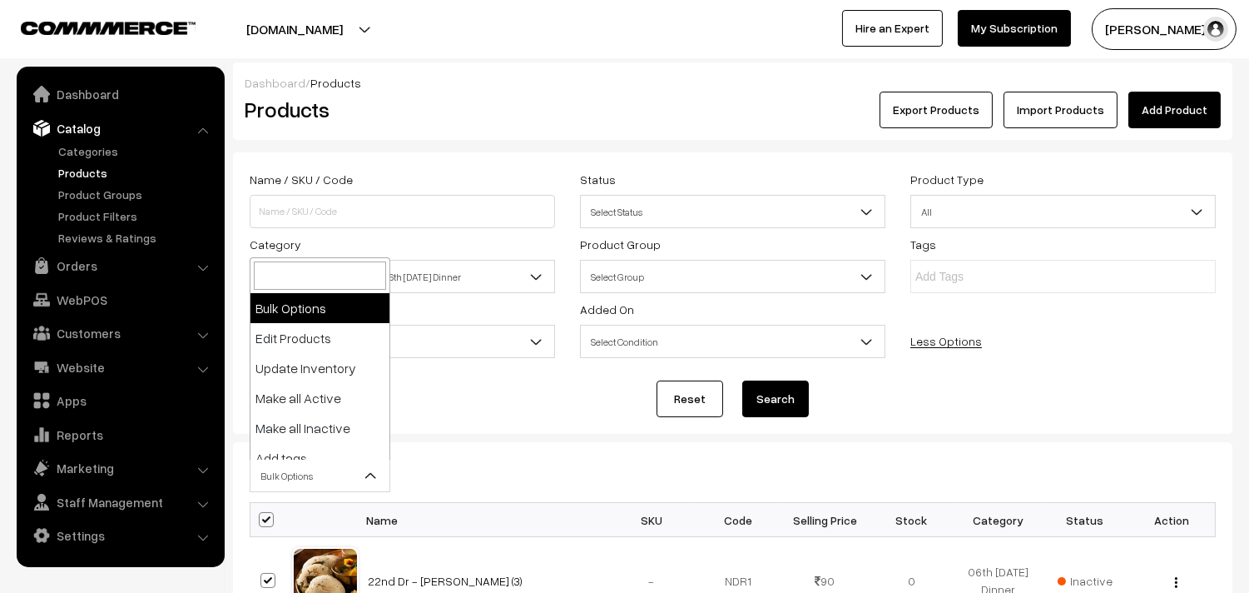
click at [286, 475] on span "Bulk Options" at bounding box center [320, 475] width 139 height 29
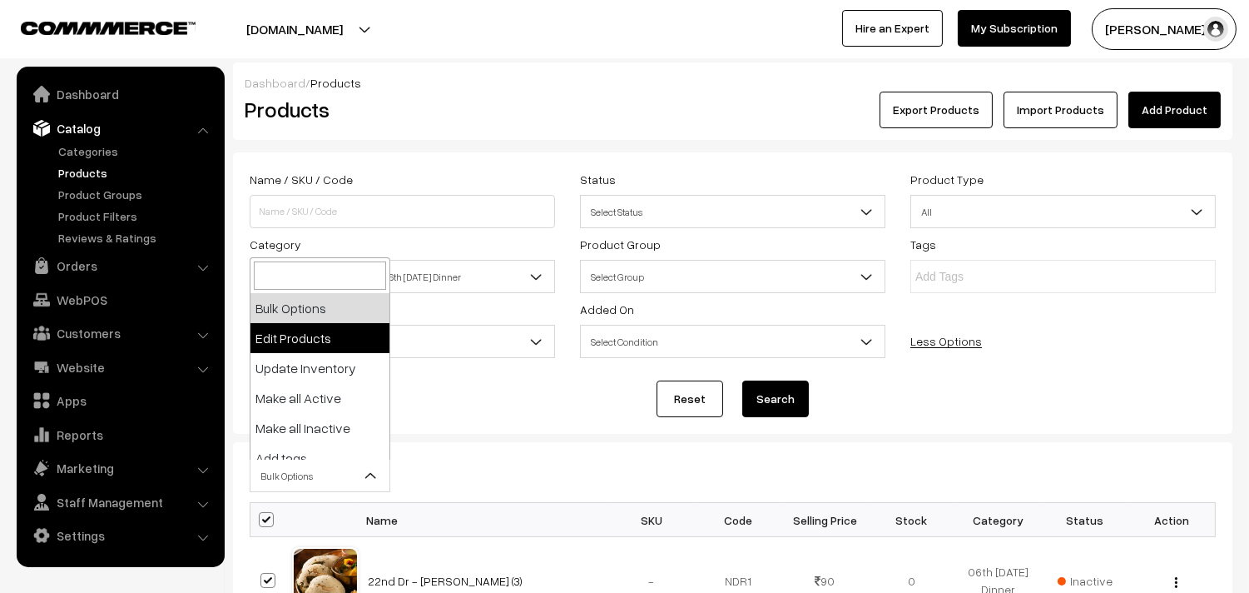
select select "editProduct"
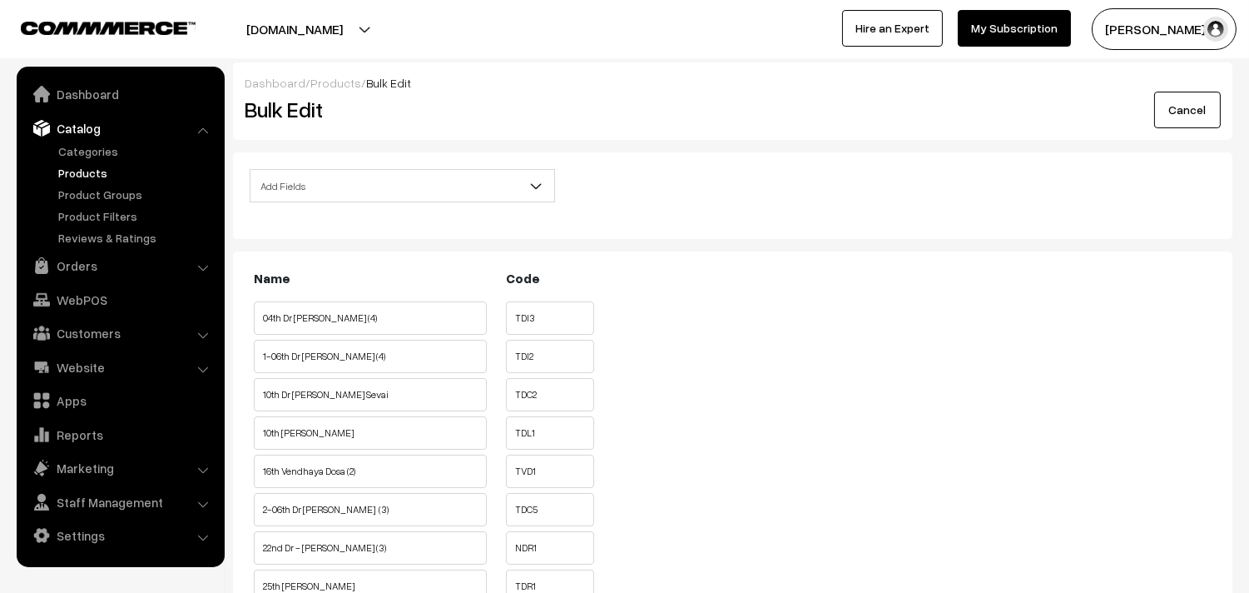
click at [369, 181] on span "Add Fields" at bounding box center [403, 185] width 304 height 29
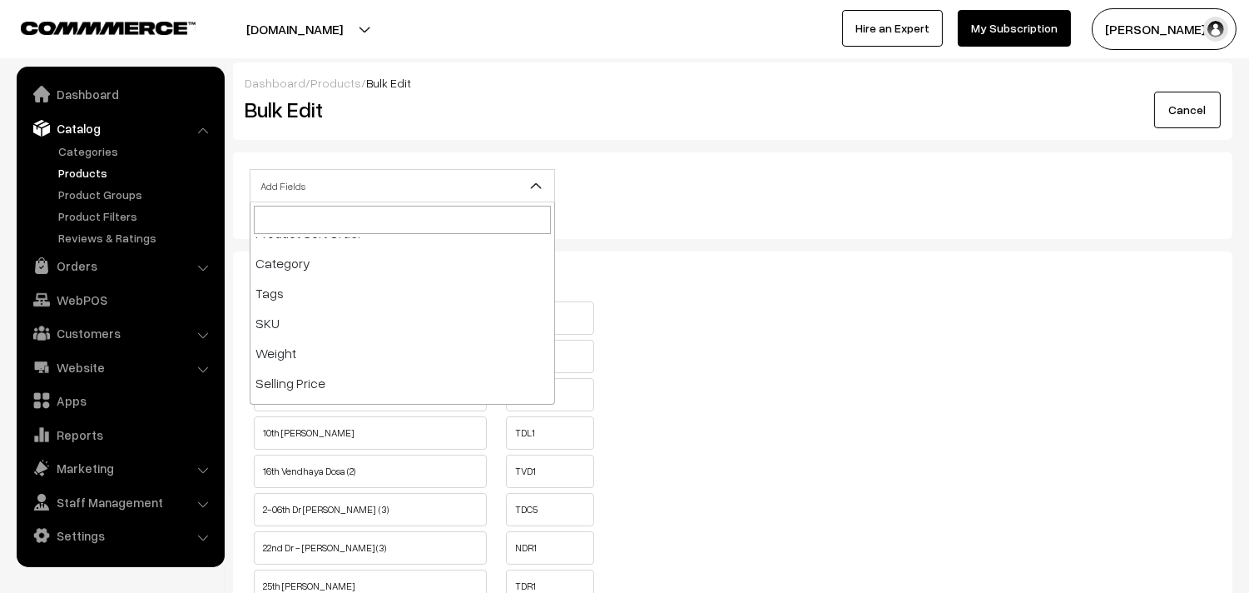
scroll to position [185, 0]
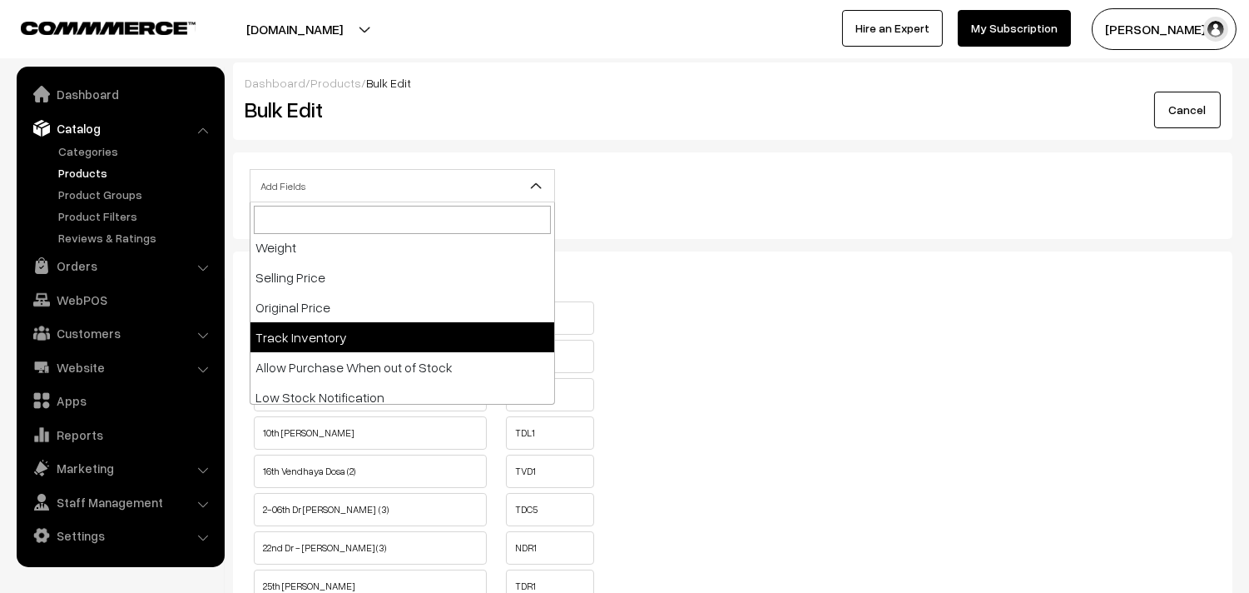
select select "track"
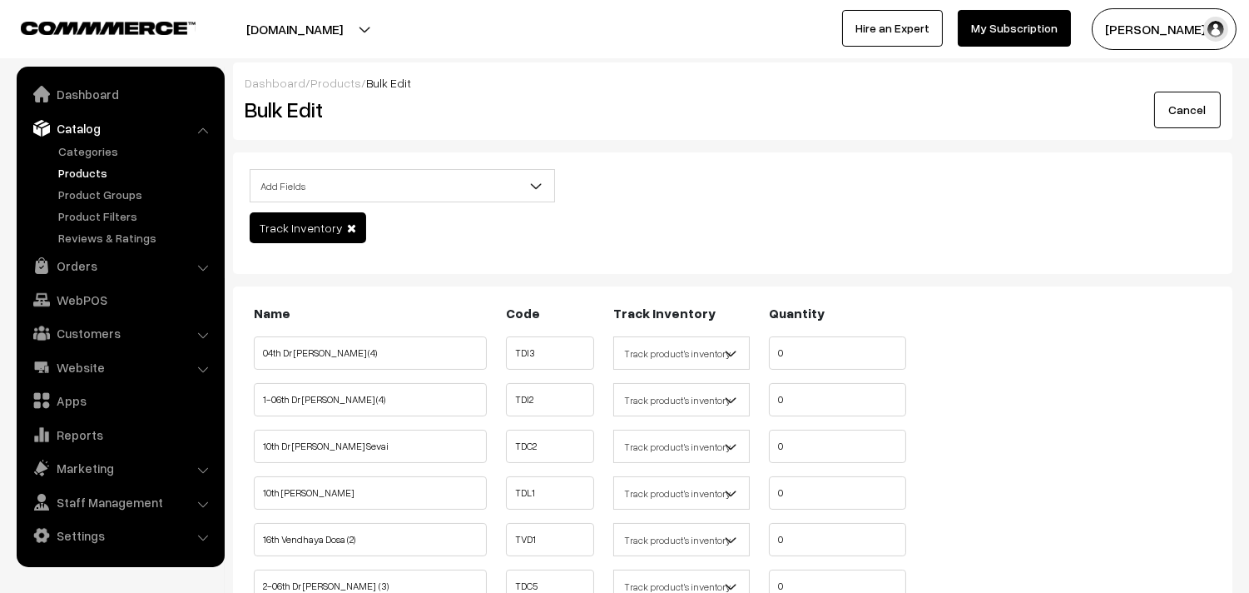
click at [347, 227] on span at bounding box center [351, 228] width 9 height 12
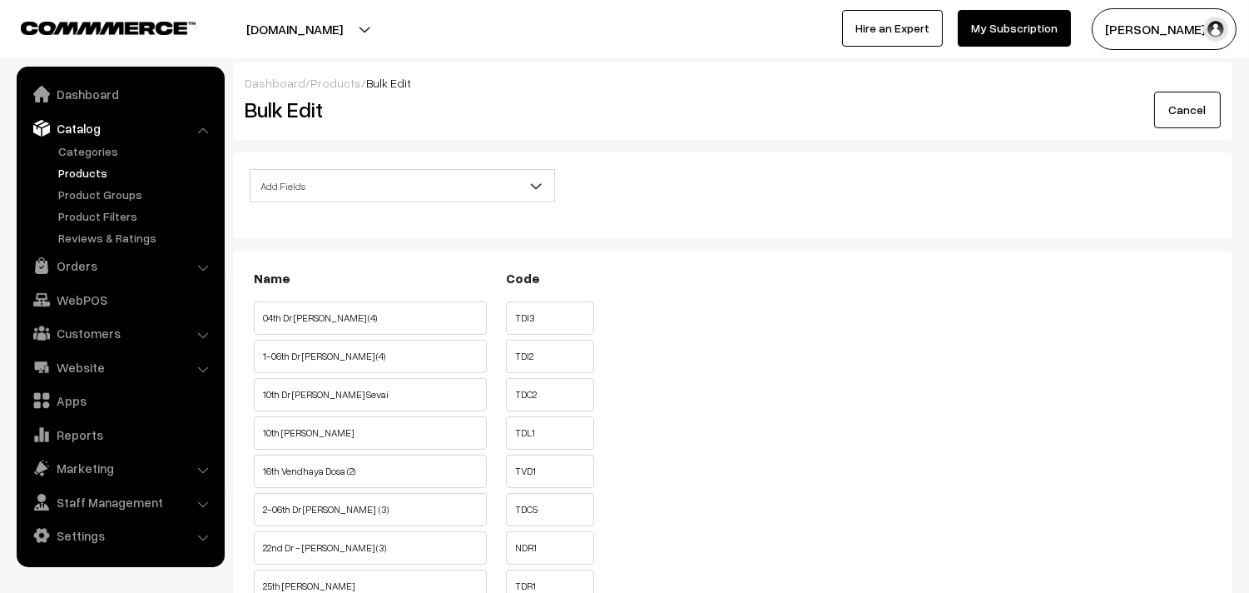
click at [350, 186] on span "Add Fields" at bounding box center [403, 185] width 304 height 29
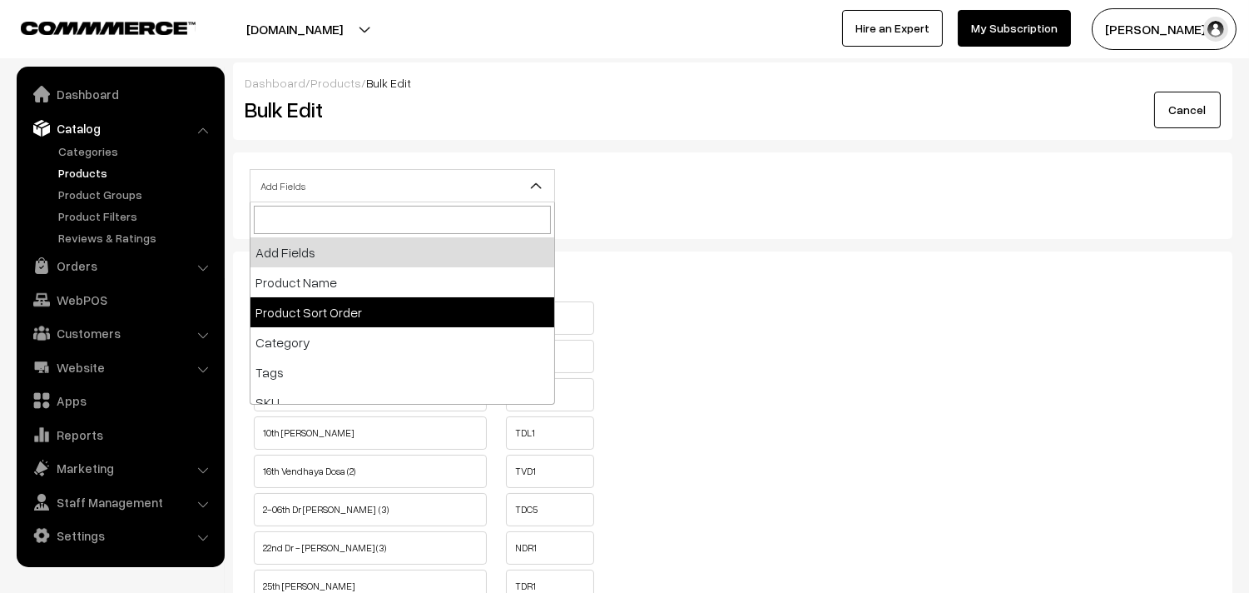
select select "sort_order"
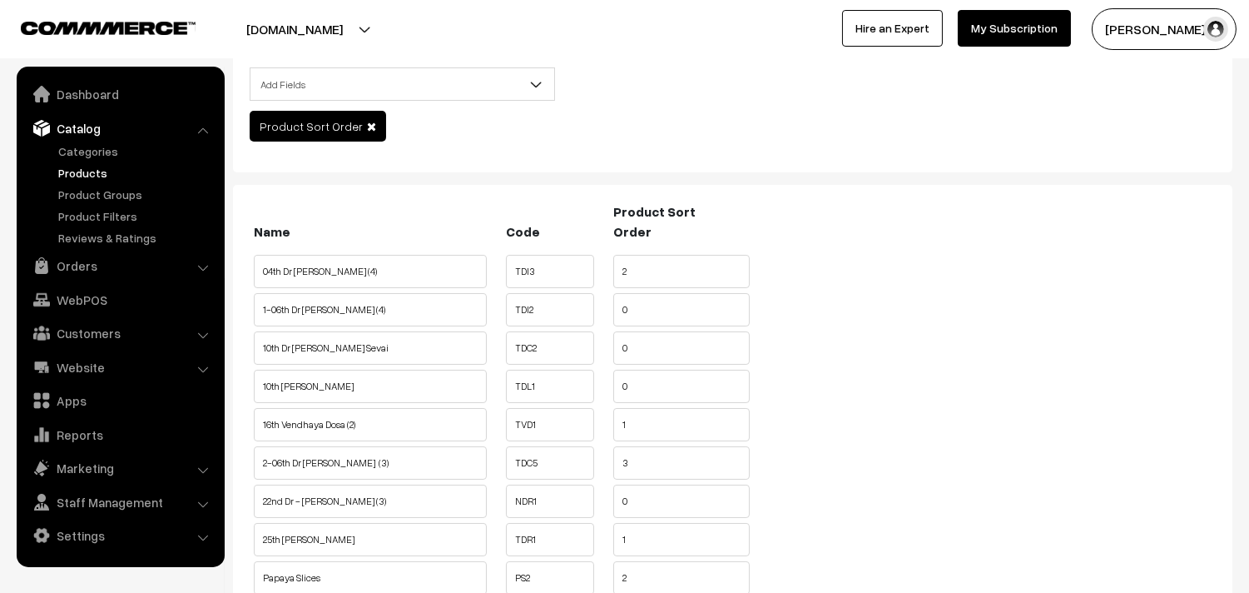
scroll to position [56, 0]
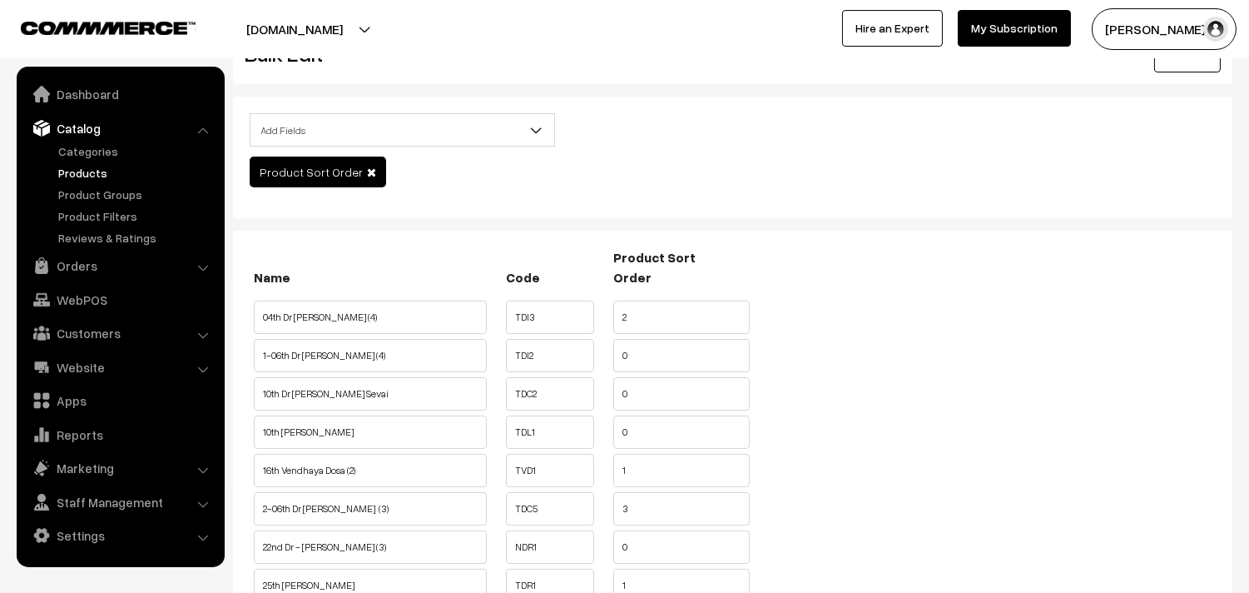
click at [367, 179] on span "Product Sort Order" at bounding box center [318, 171] width 136 height 31
click at [367, 177] on span "Product Sort Order" at bounding box center [318, 171] width 136 height 31
click at [367, 173] on span at bounding box center [371, 172] width 9 height 12
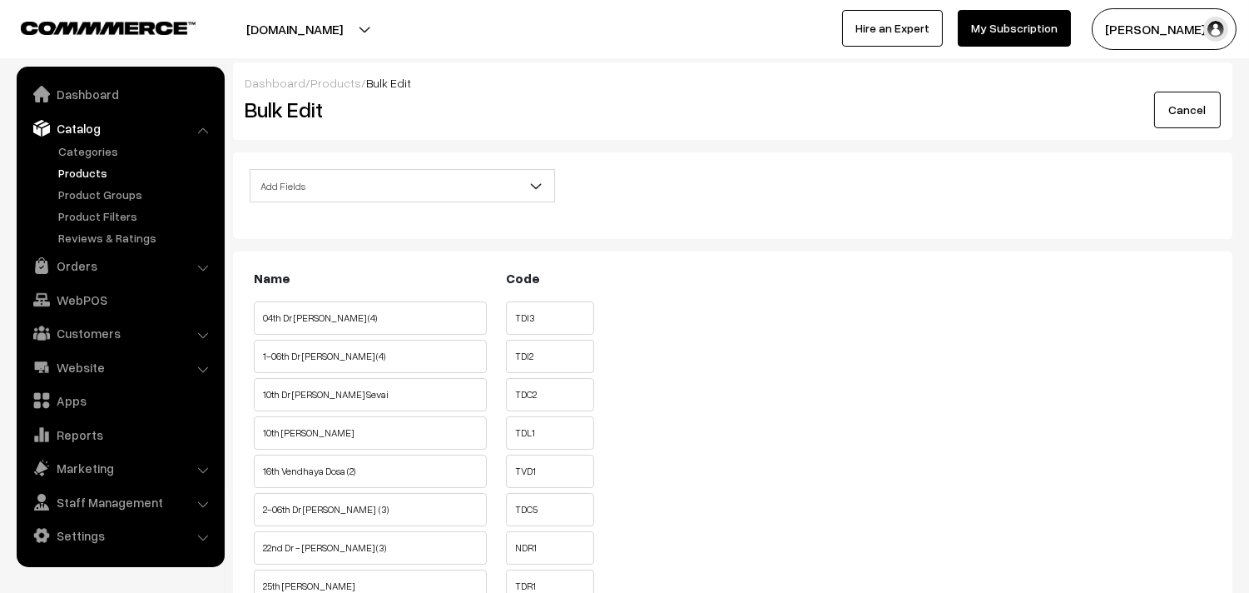
click at [80, 169] on link "Products" at bounding box center [136, 172] width 165 height 17
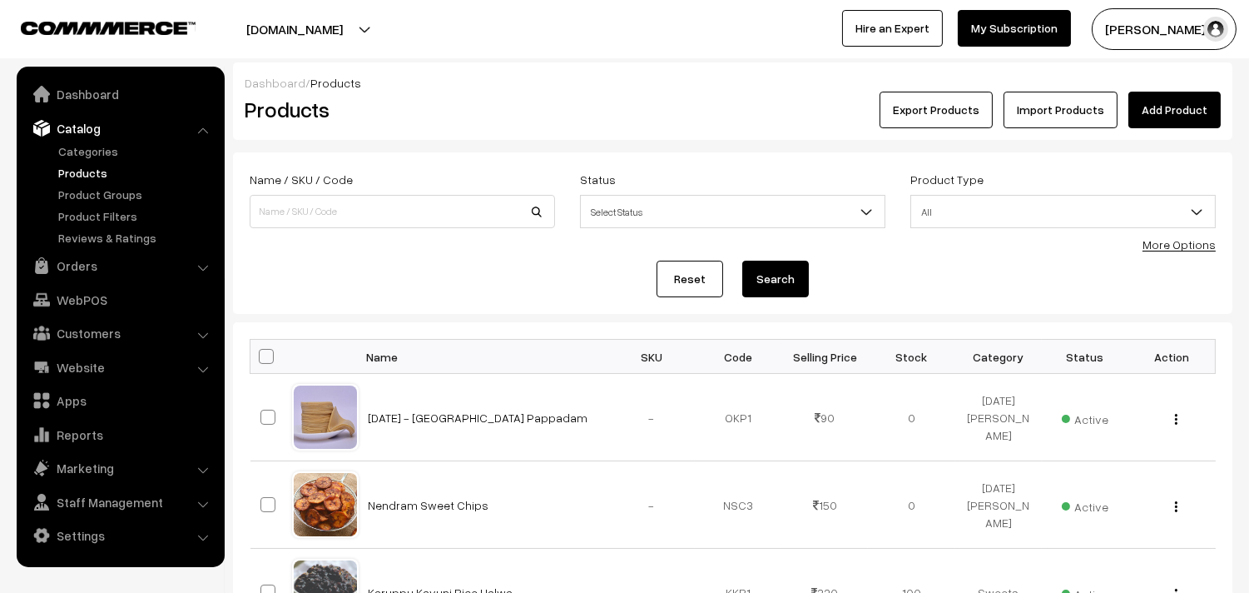
drag, startPoint x: 1203, startPoint y: 253, endPoint x: 717, endPoint y: 240, distance: 487.1
click at [1203, 253] on form "Name / SKU / Code Status Select Status Active Inactive Select Status Product Ty…" at bounding box center [733, 232] width 1000 height 161
click at [1174, 238] on link "More Options" at bounding box center [1179, 244] width 73 height 14
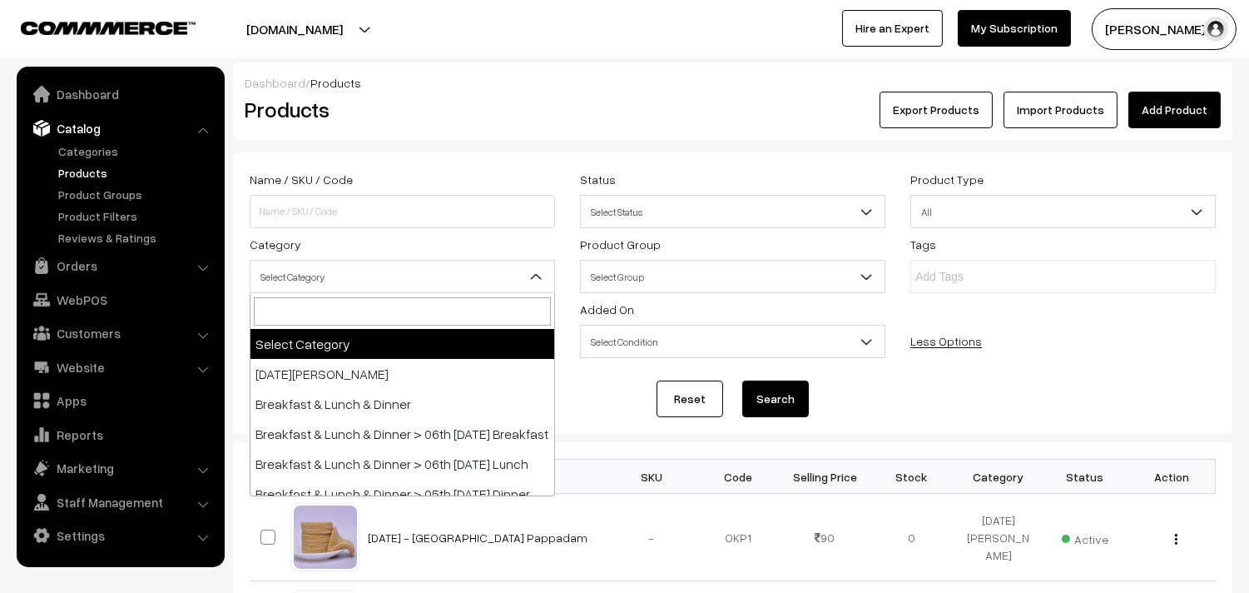
click at [297, 272] on span "Select Category" at bounding box center [403, 276] width 304 height 29
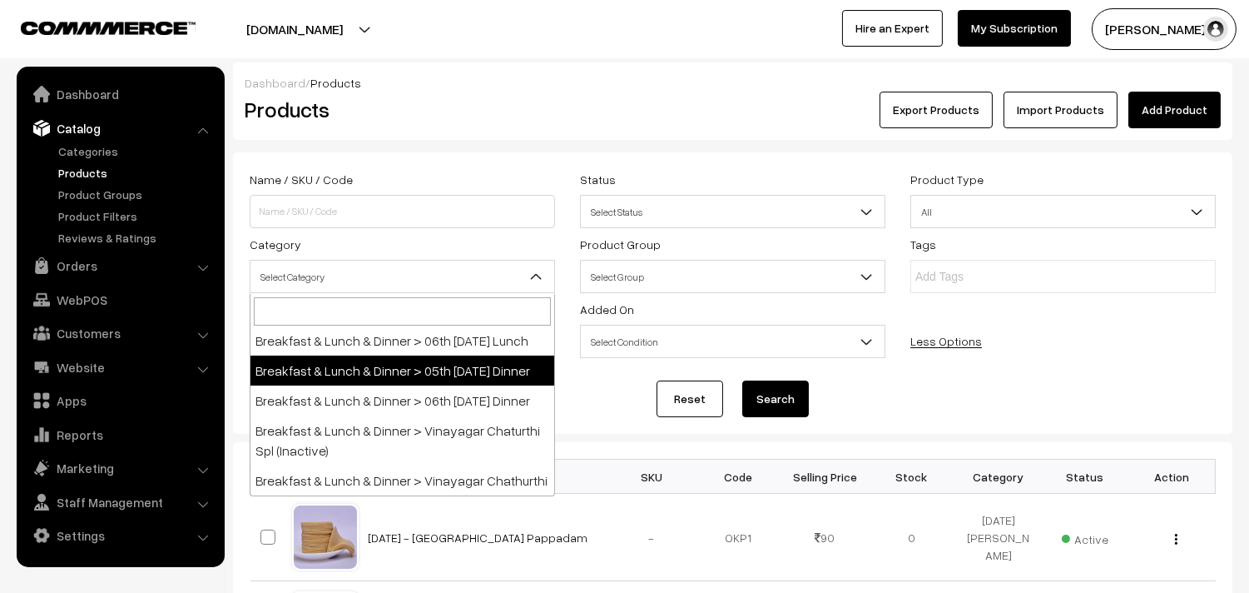
scroll to position [92, 0]
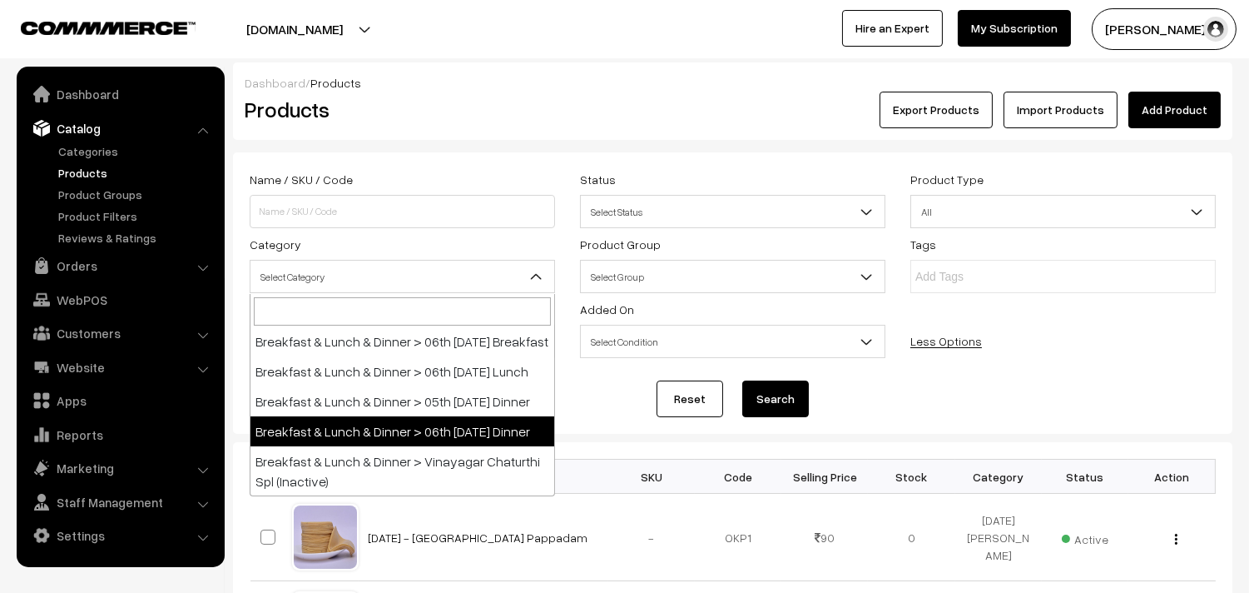
select select "68"
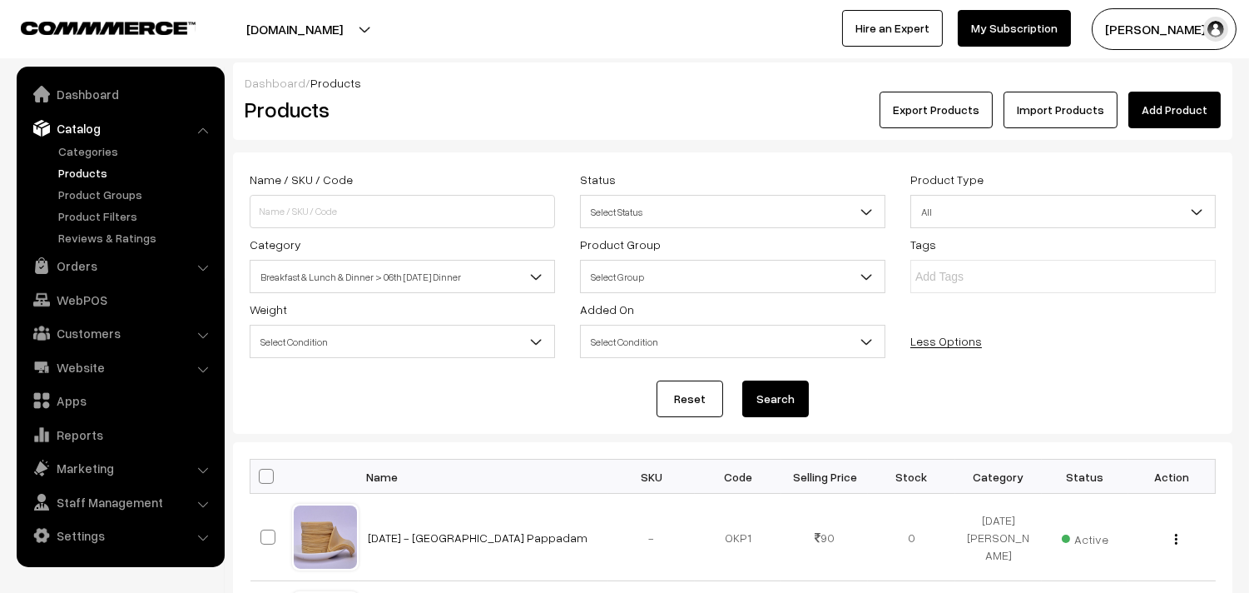
click at [787, 401] on button "Search" at bounding box center [775, 398] width 67 height 37
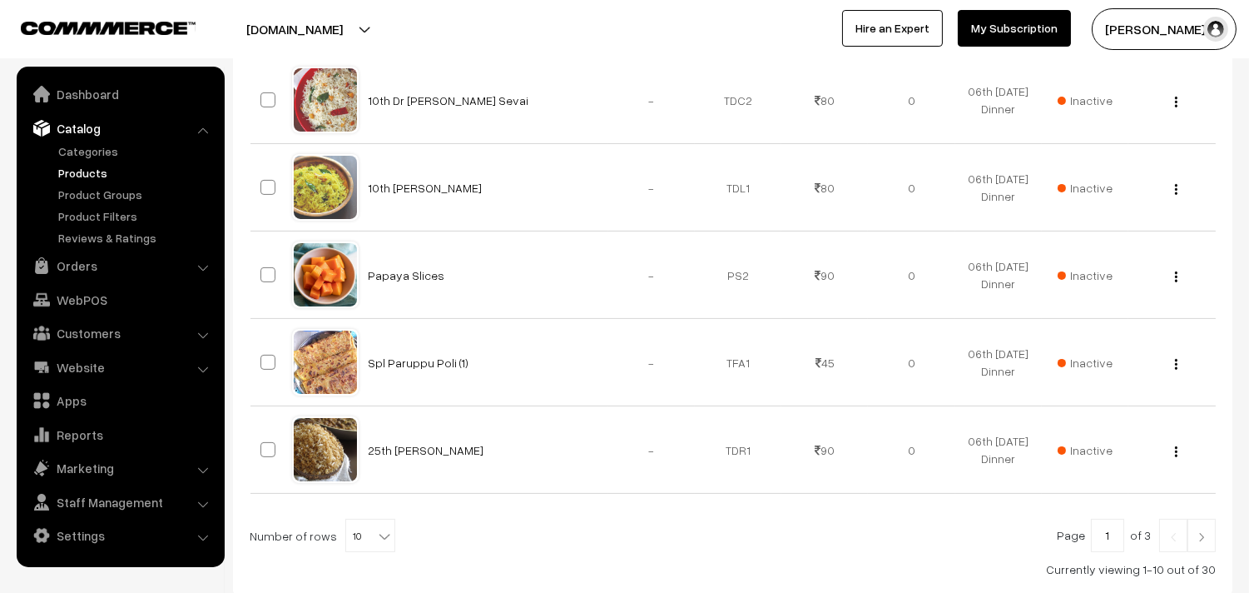
scroll to position [430, 0]
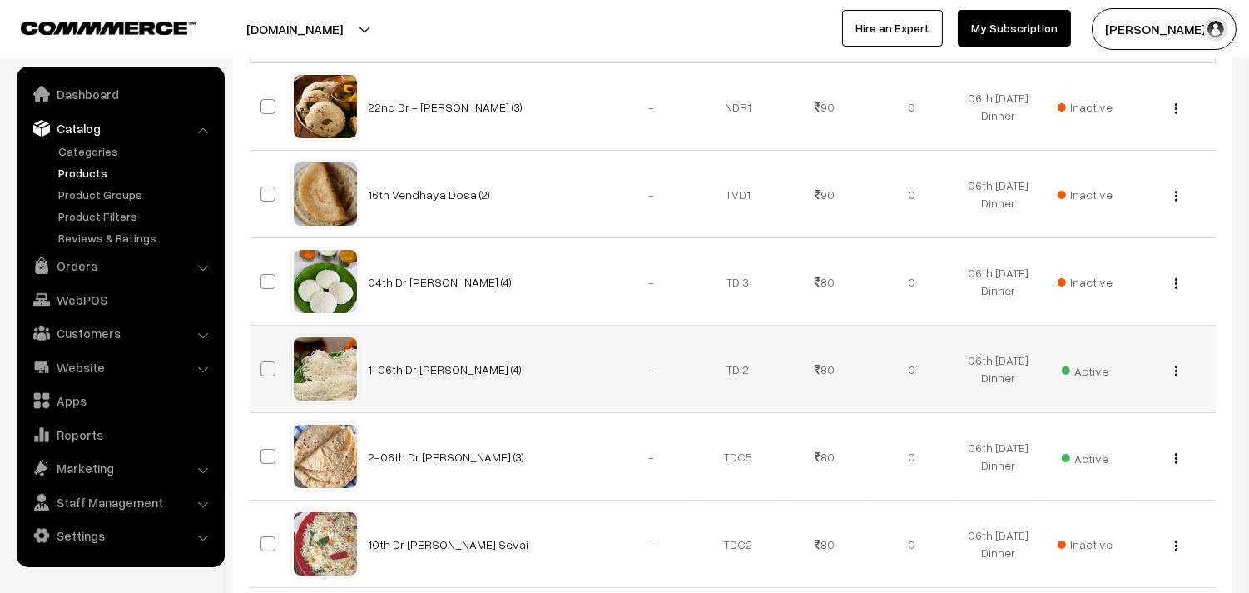
click at [1176, 372] on img "button" at bounding box center [1176, 370] width 2 height 11
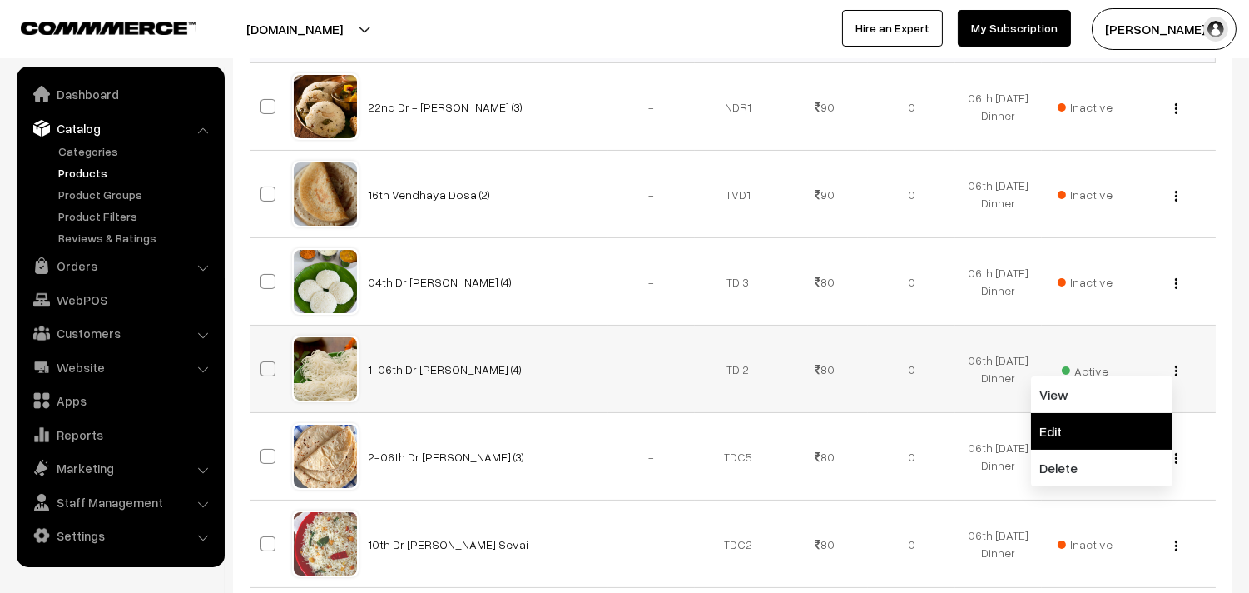
click at [1088, 419] on link "Edit" at bounding box center [1101, 431] width 141 height 37
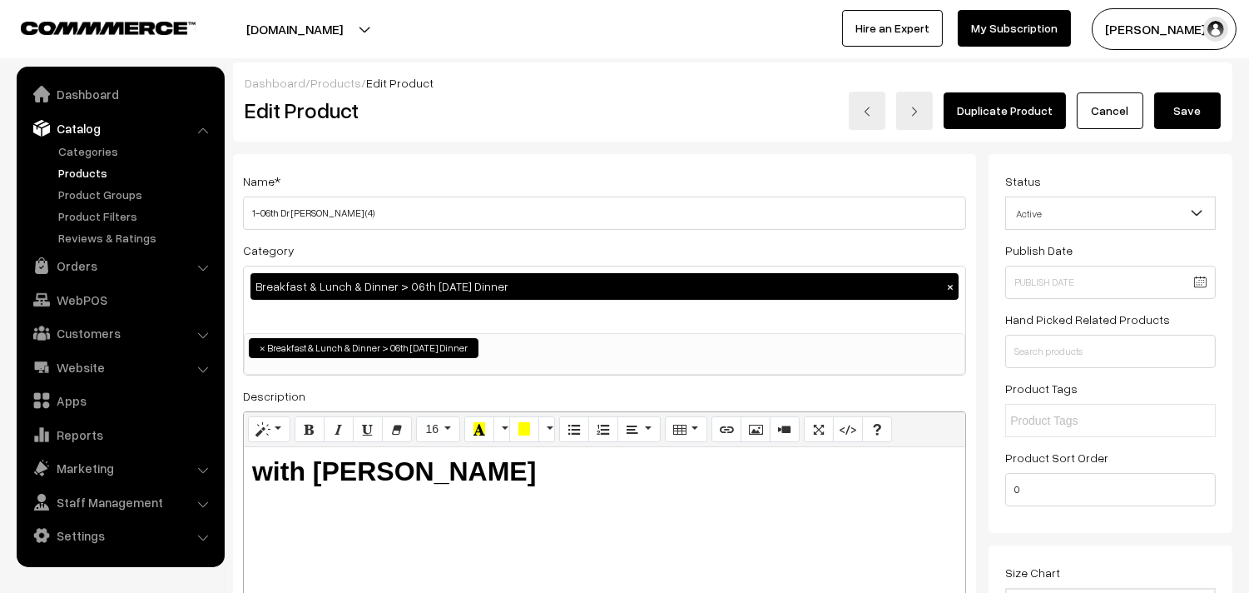
drag, startPoint x: 259, startPoint y: 211, endPoint x: 235, endPoint y: 211, distance: 24.1
click at [235, 211] on div "Name * 1-06th Dr Idiyappam (4) Category Breakfast & Lunch & Dinner > 06th Satur…" at bounding box center [604, 423] width 743 height 538
type input "06th Dr Idiyappam (4)"
click at [1191, 102] on button "Save" at bounding box center [1187, 110] width 67 height 37
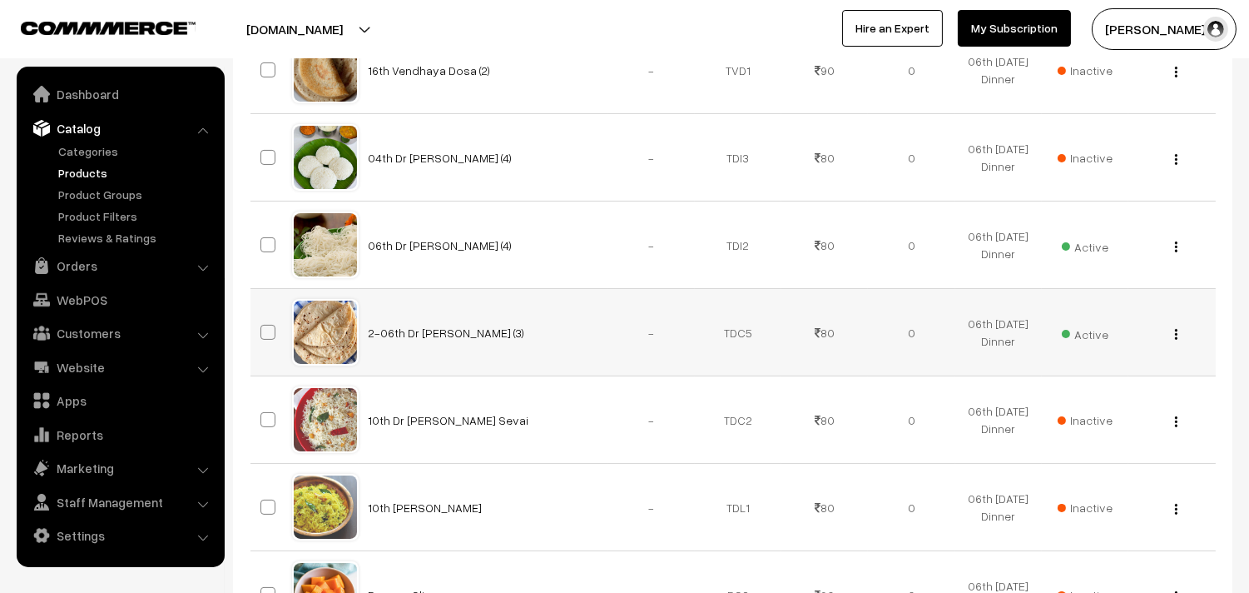
scroll to position [554, 0]
click at [1177, 334] on button "button" at bounding box center [1176, 333] width 4 height 13
click at [1100, 388] on link "Edit" at bounding box center [1101, 394] width 141 height 37
click at [1101, 397] on td "Inactive" at bounding box center [1085, 419] width 87 height 87
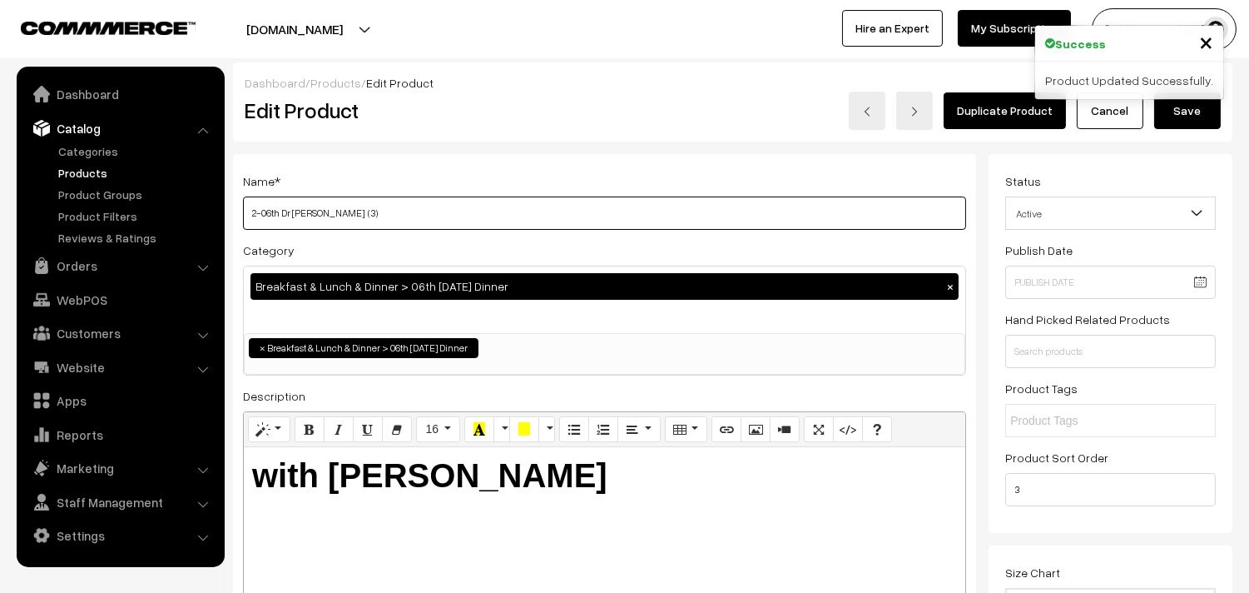
drag, startPoint x: 262, startPoint y: 210, endPoint x: 225, endPoint y: 210, distance: 37.5
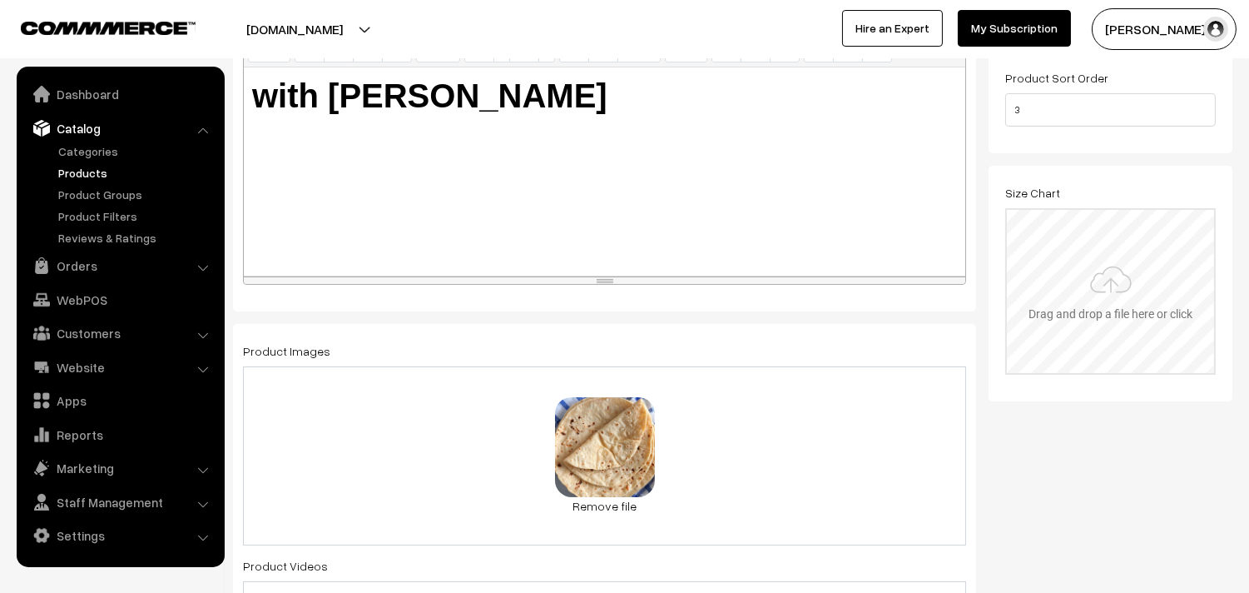
scroll to position [370, 0]
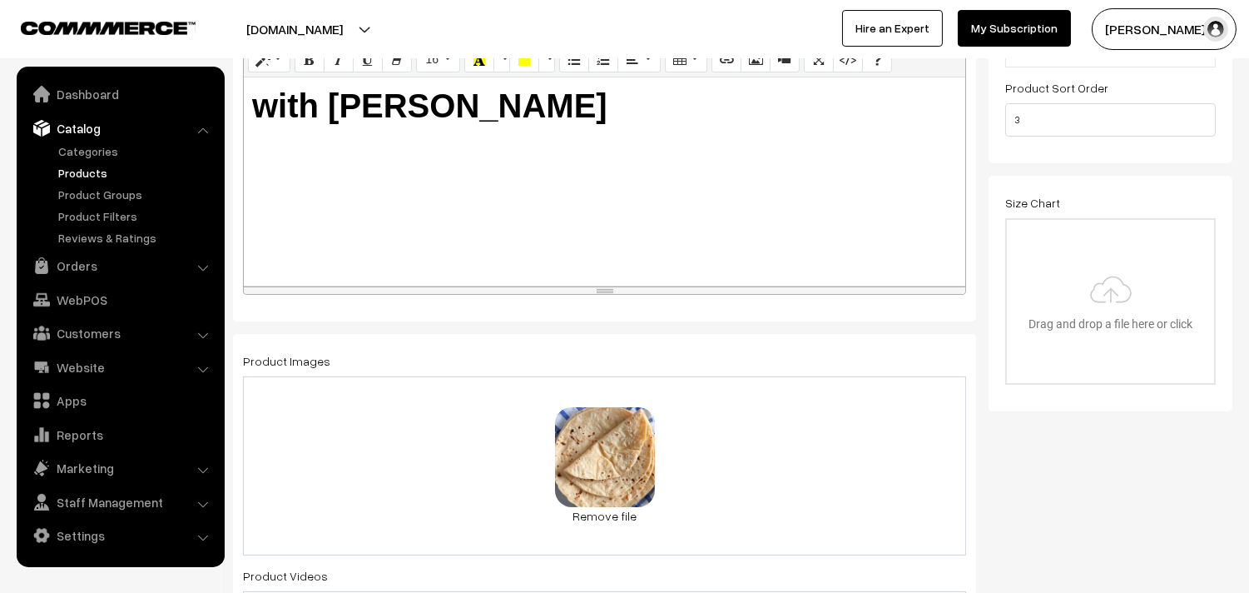
type input "06th Dr [PERSON_NAME] (3)"
drag, startPoint x: 1037, startPoint y: 126, endPoint x: 930, endPoint y: 111, distance: 107.6
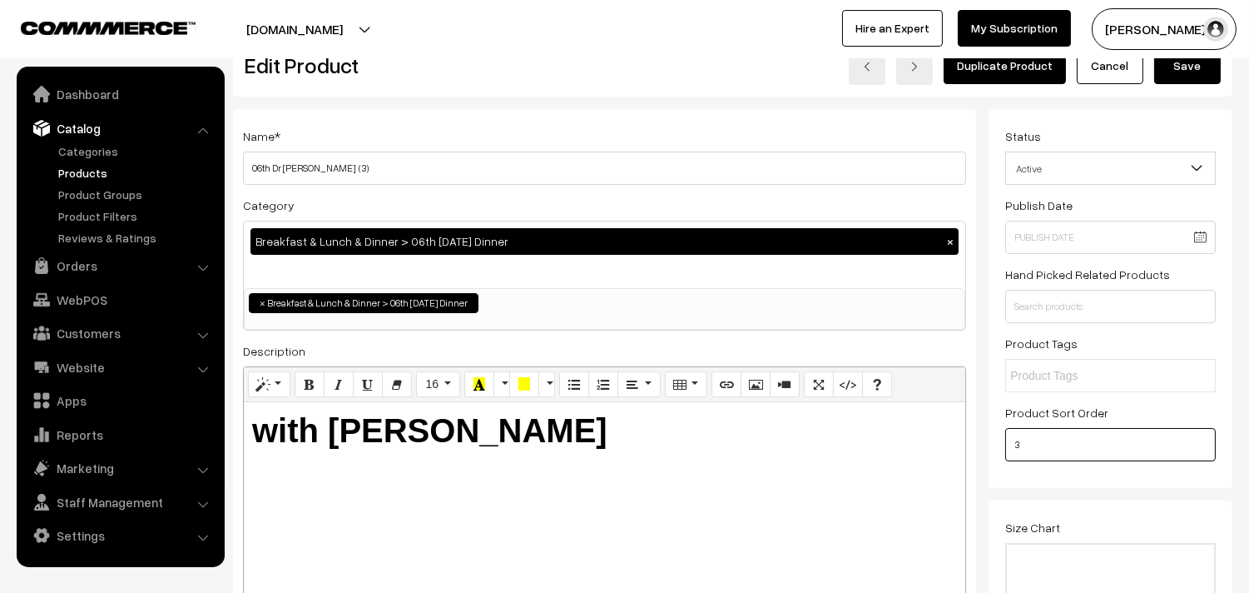
scroll to position [0, 0]
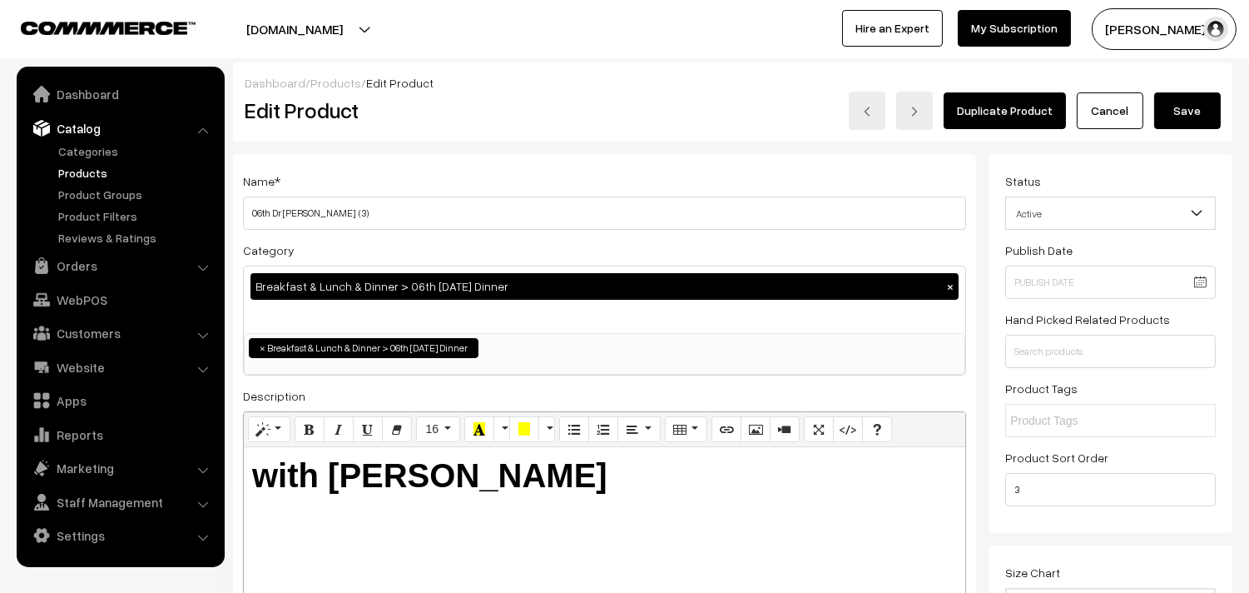
click at [1186, 109] on button "Save" at bounding box center [1187, 110] width 67 height 37
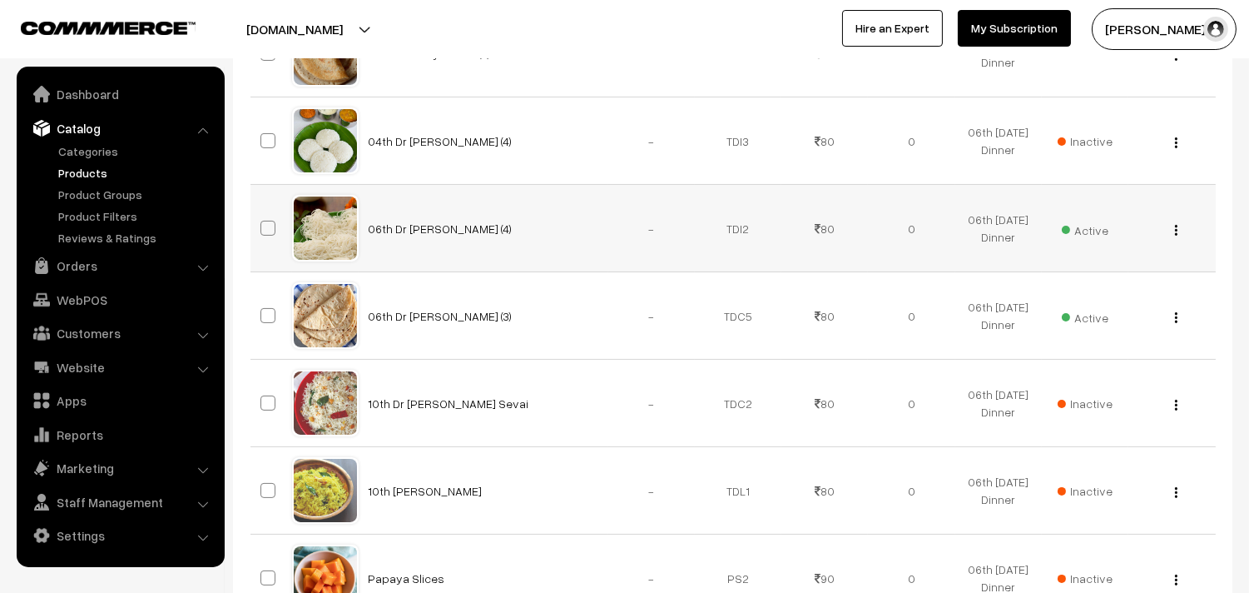
scroll to position [554, 0]
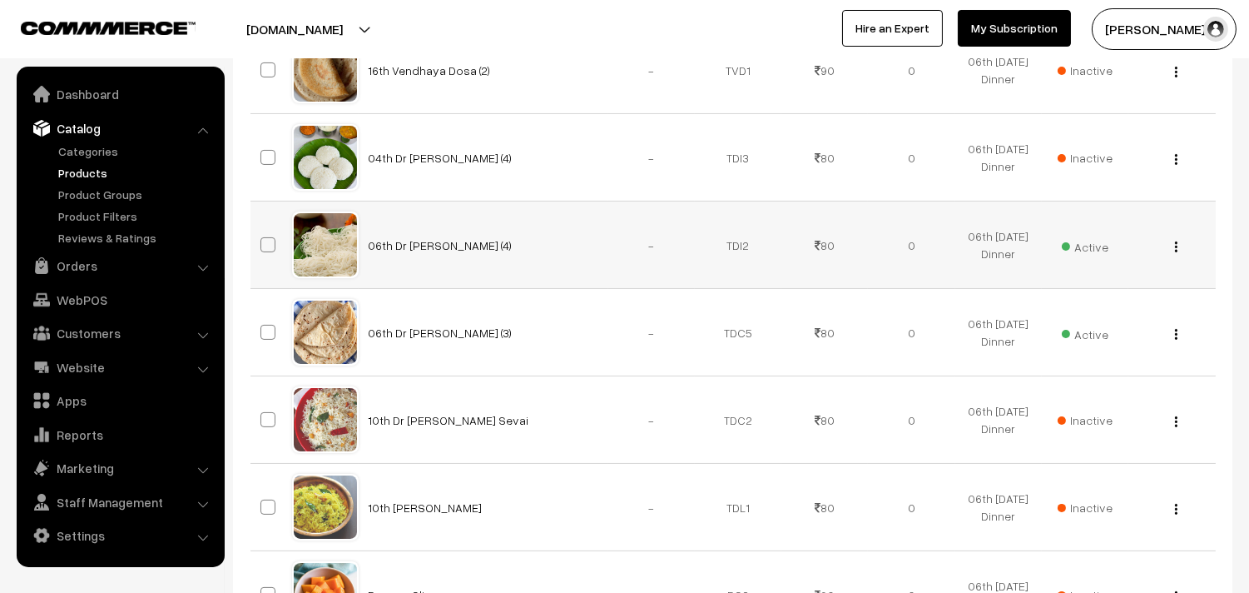
click at [1176, 242] on img "button" at bounding box center [1176, 246] width 2 height 11
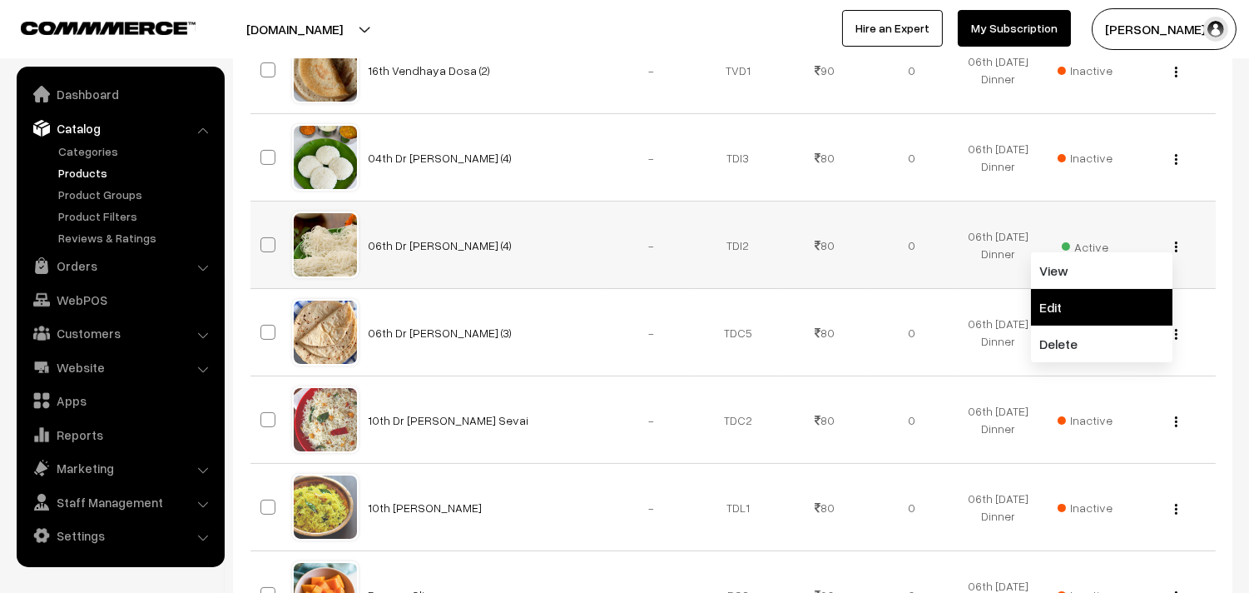
click at [1062, 298] on link "Edit" at bounding box center [1101, 307] width 141 height 37
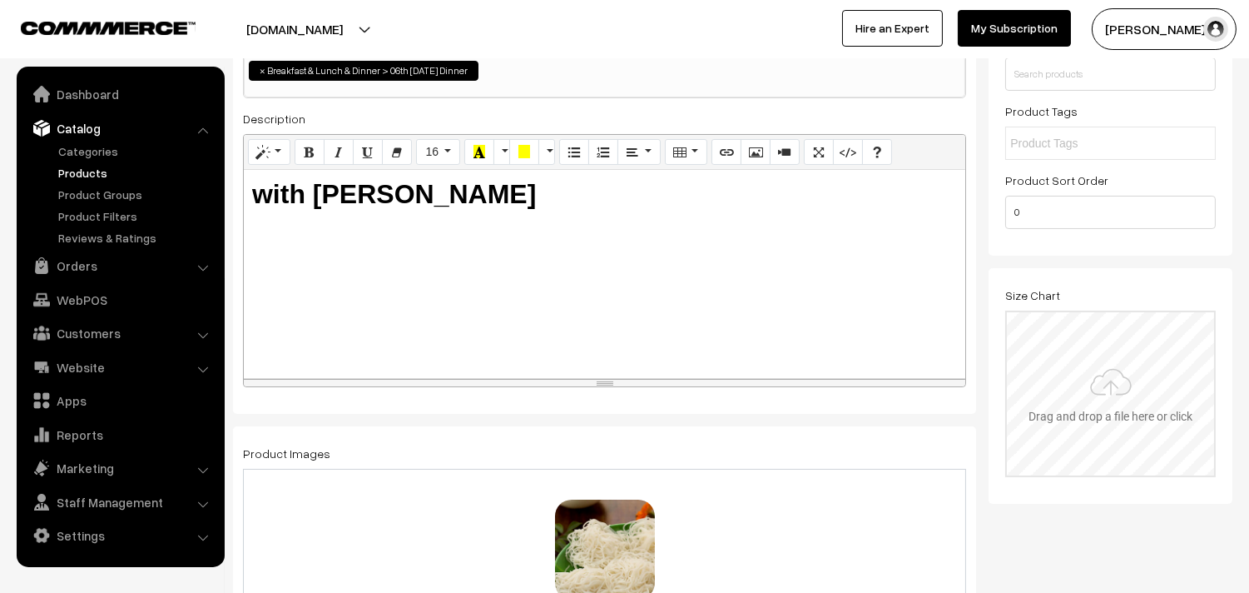
scroll to position [277, 0]
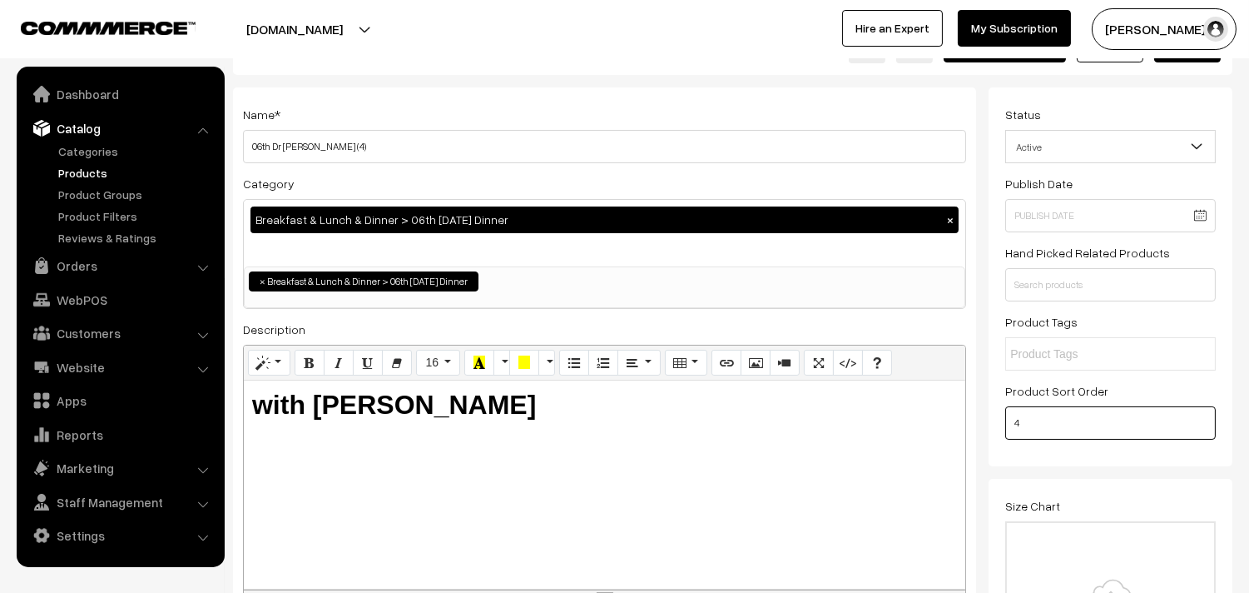
scroll to position [0, 0]
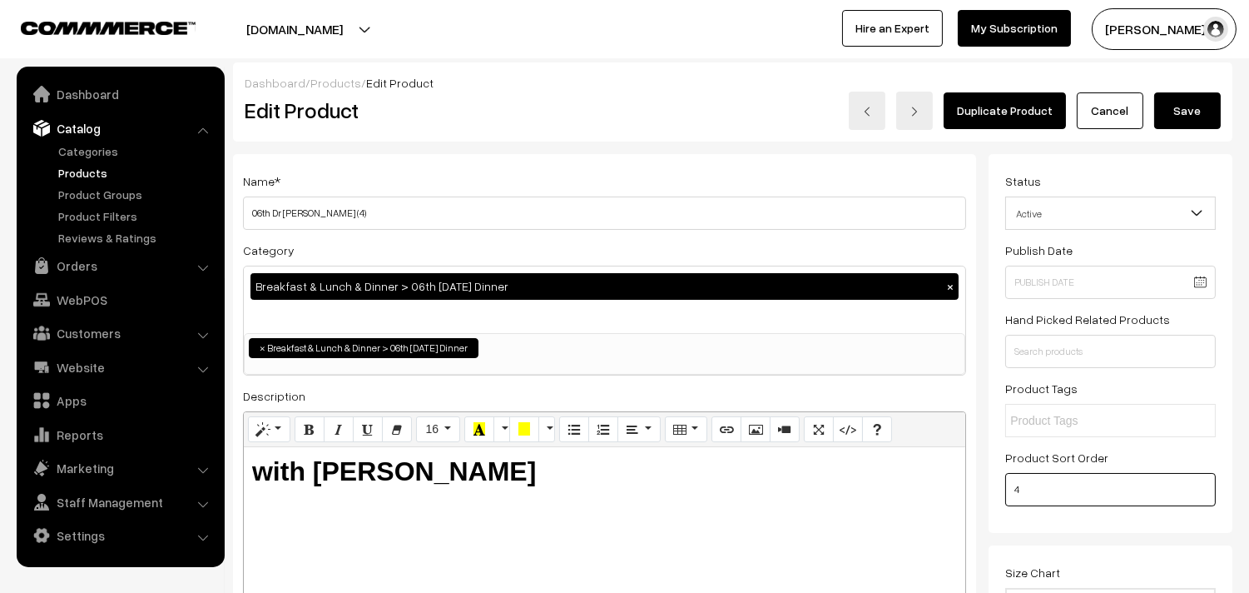
type input "4"
click at [1184, 112] on button "Save" at bounding box center [1187, 110] width 67 height 37
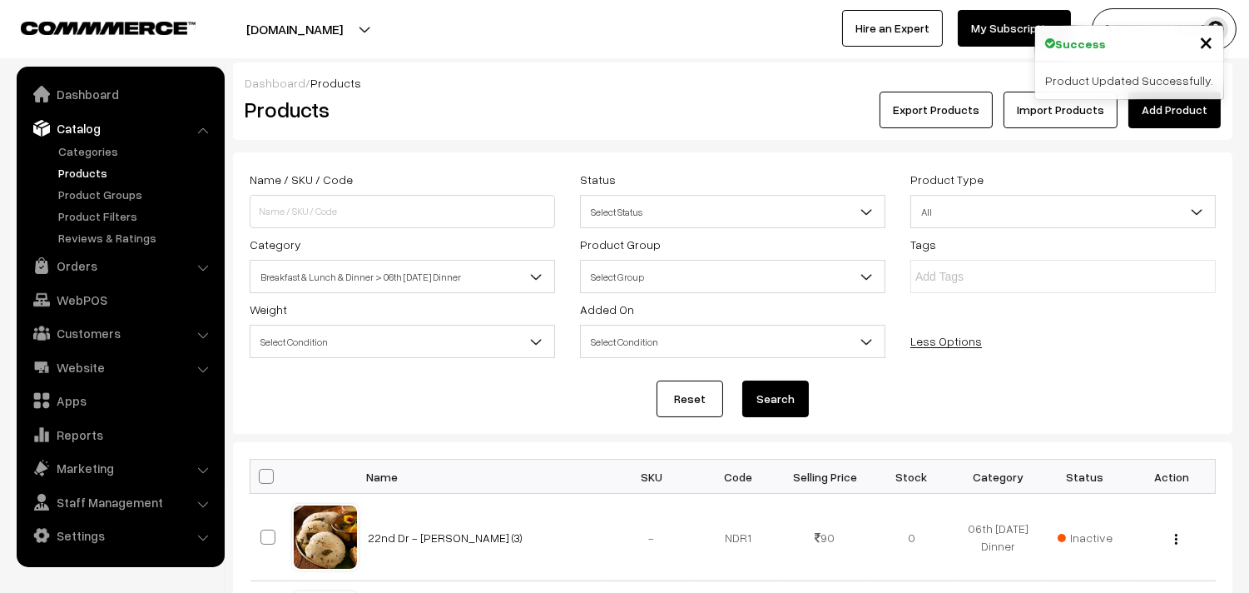
click at [435, 273] on span "Breakfast & Lunch & Dinner > 06th [DATE] Dinner" at bounding box center [403, 276] width 304 height 29
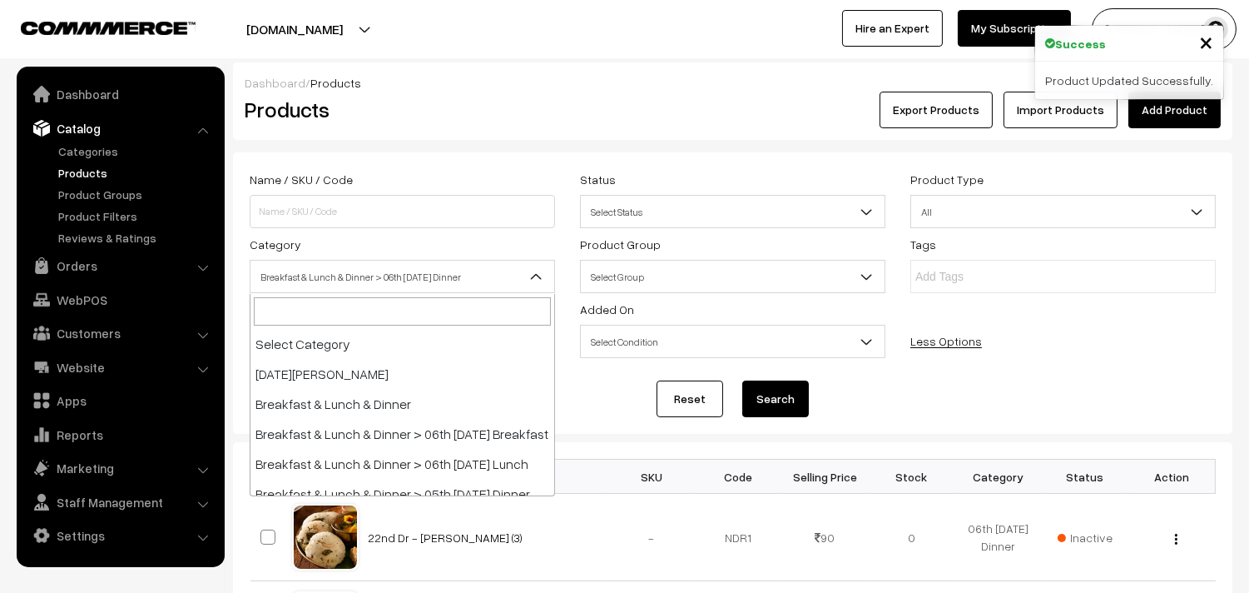
scroll to position [100, 0]
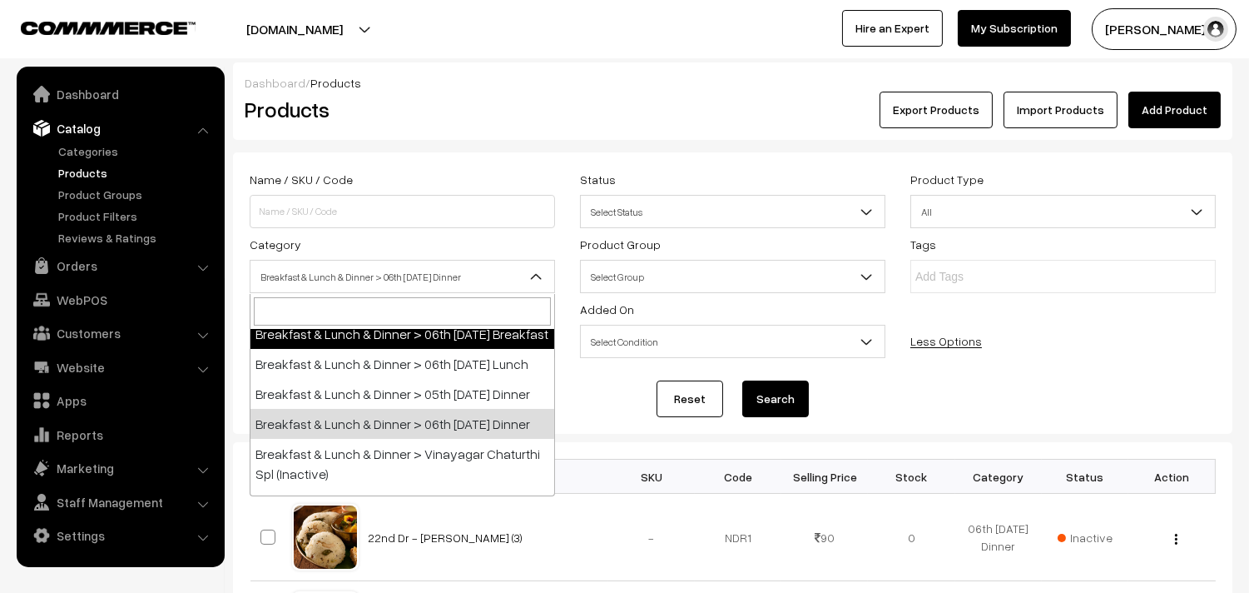
click at [710, 80] on div "Dashboard / Products" at bounding box center [733, 82] width 976 height 17
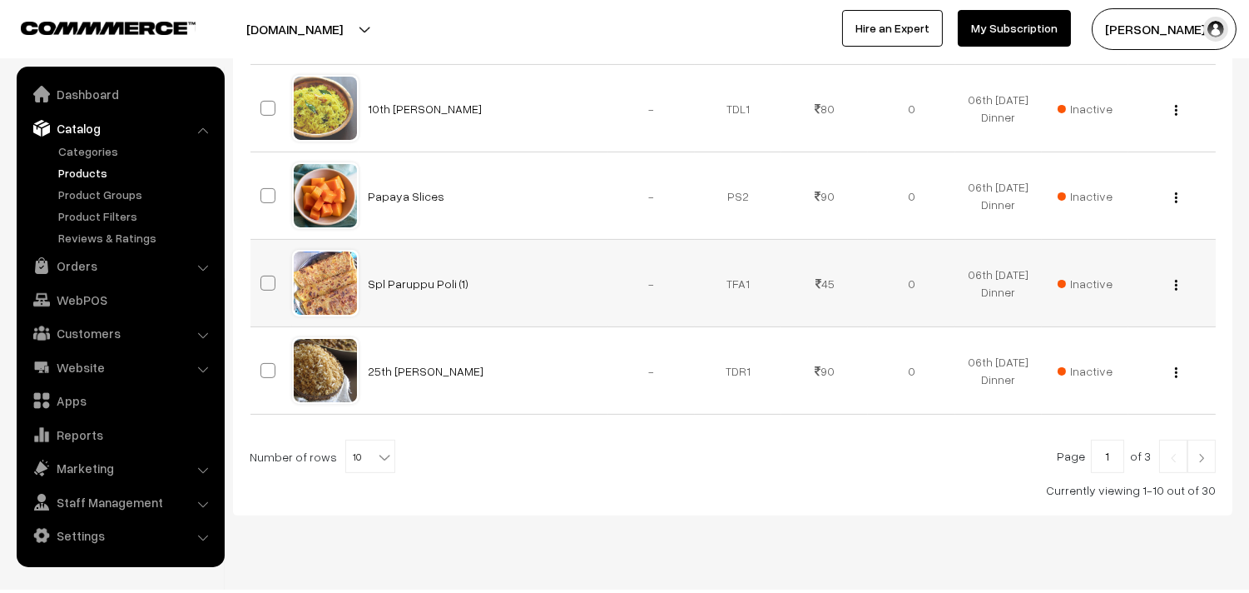
scroll to position [985, 0]
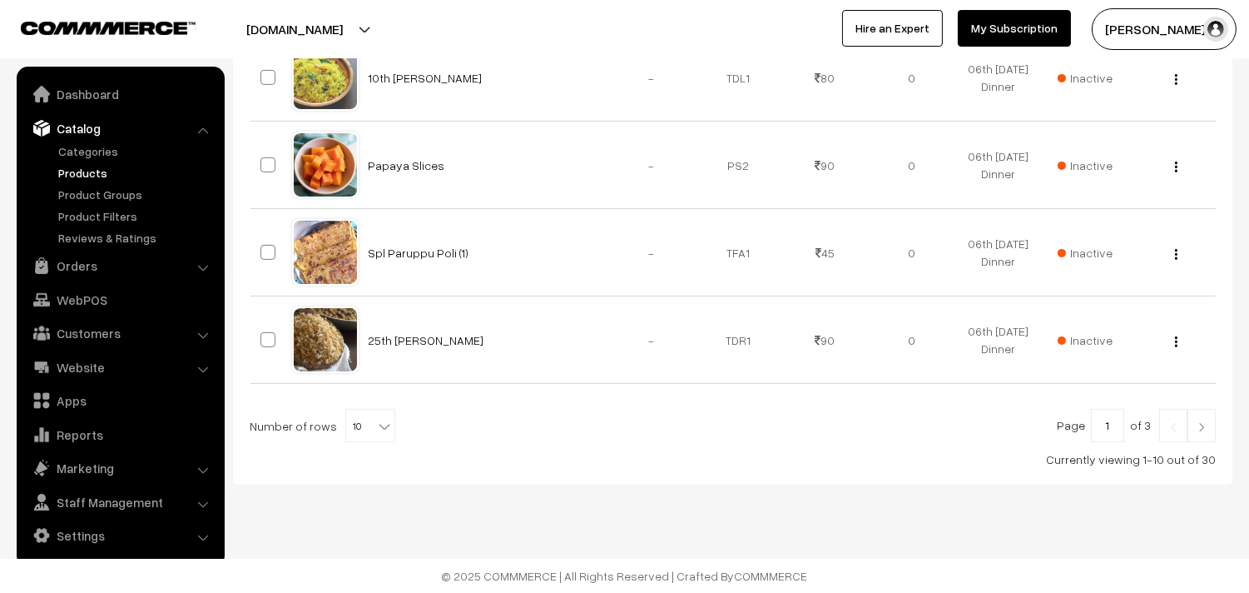
click at [359, 422] on span "10" at bounding box center [370, 425] width 48 height 33
select select "100"
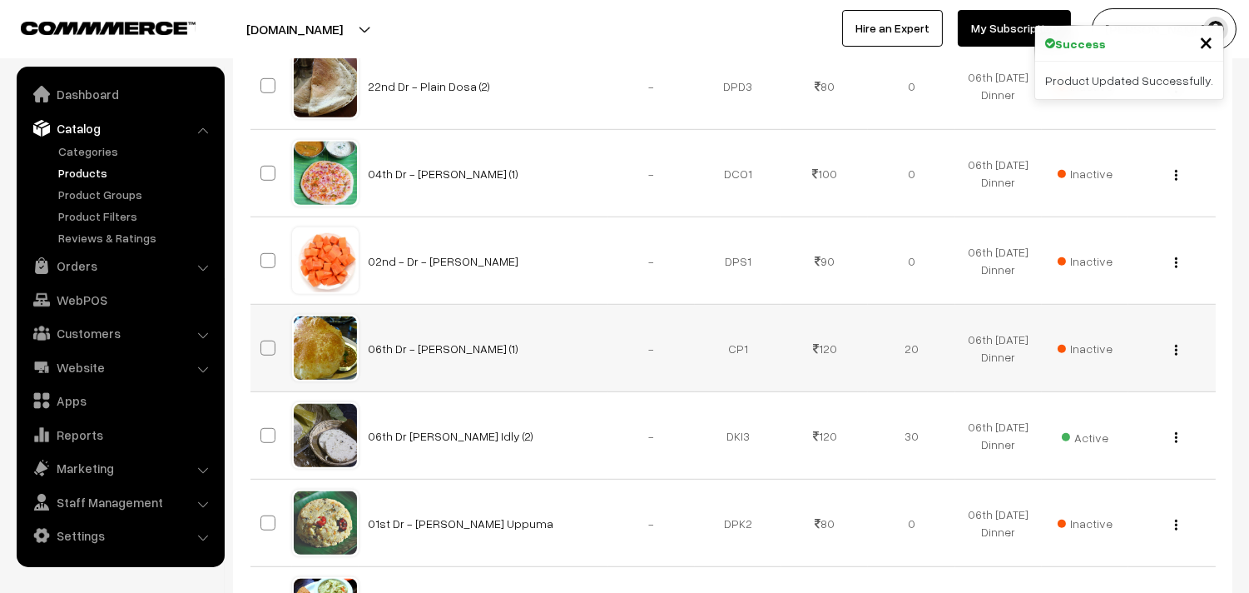
scroll to position [2126, 0]
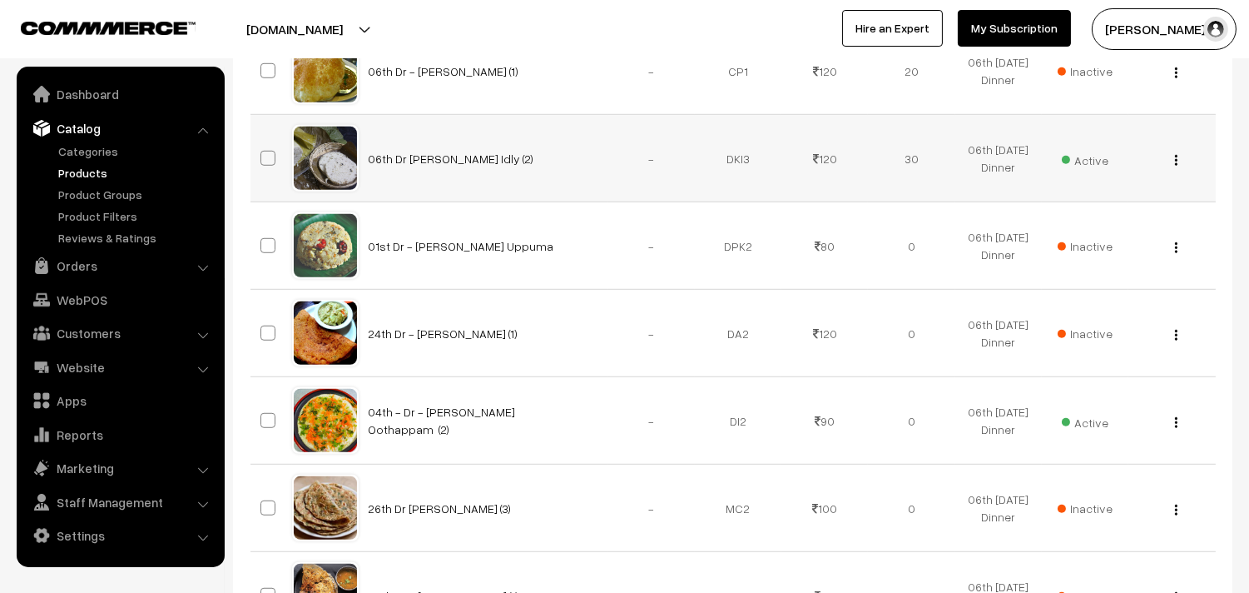
click at [1175, 155] on button "button" at bounding box center [1176, 159] width 4 height 13
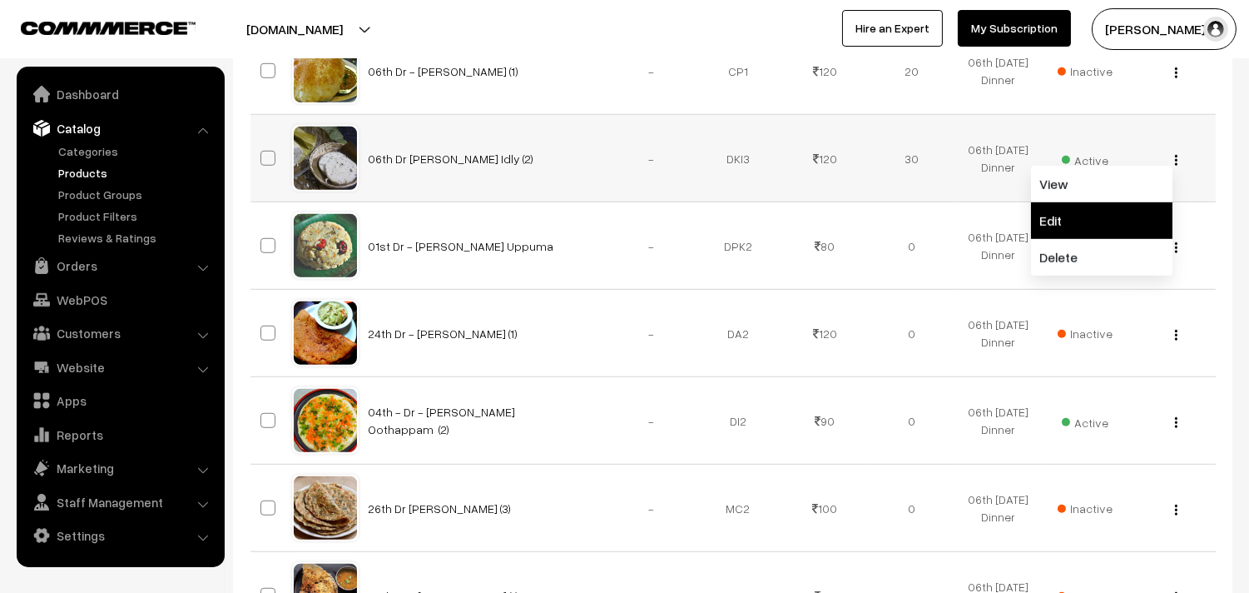
click at [1071, 220] on link "Edit" at bounding box center [1101, 220] width 141 height 37
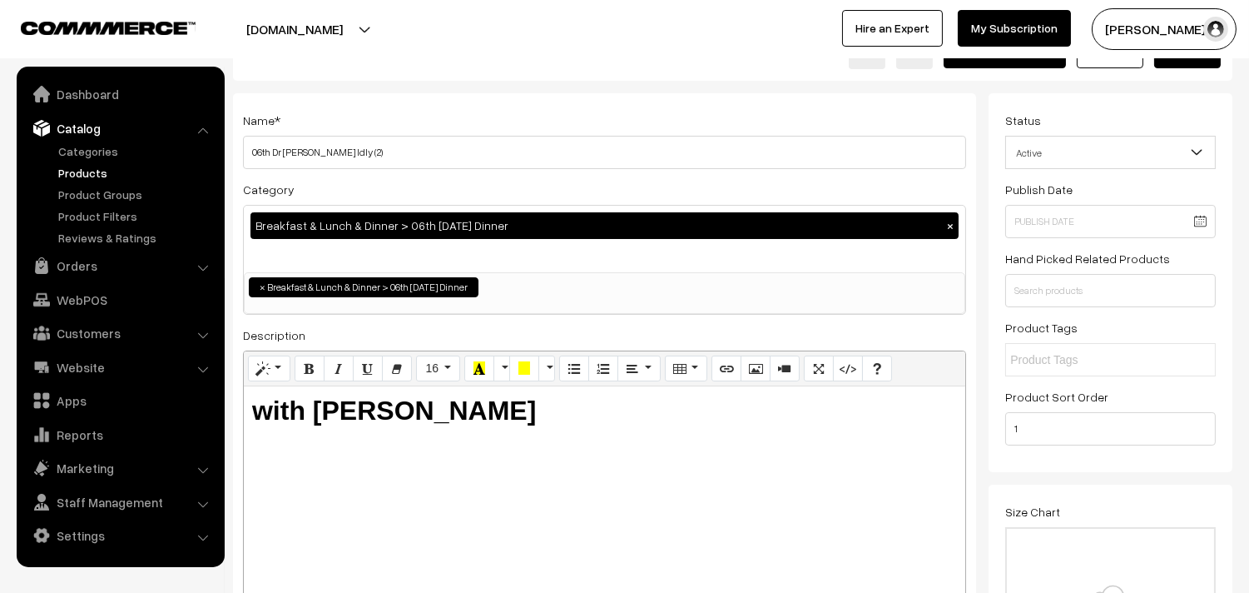
scroll to position [185, 0]
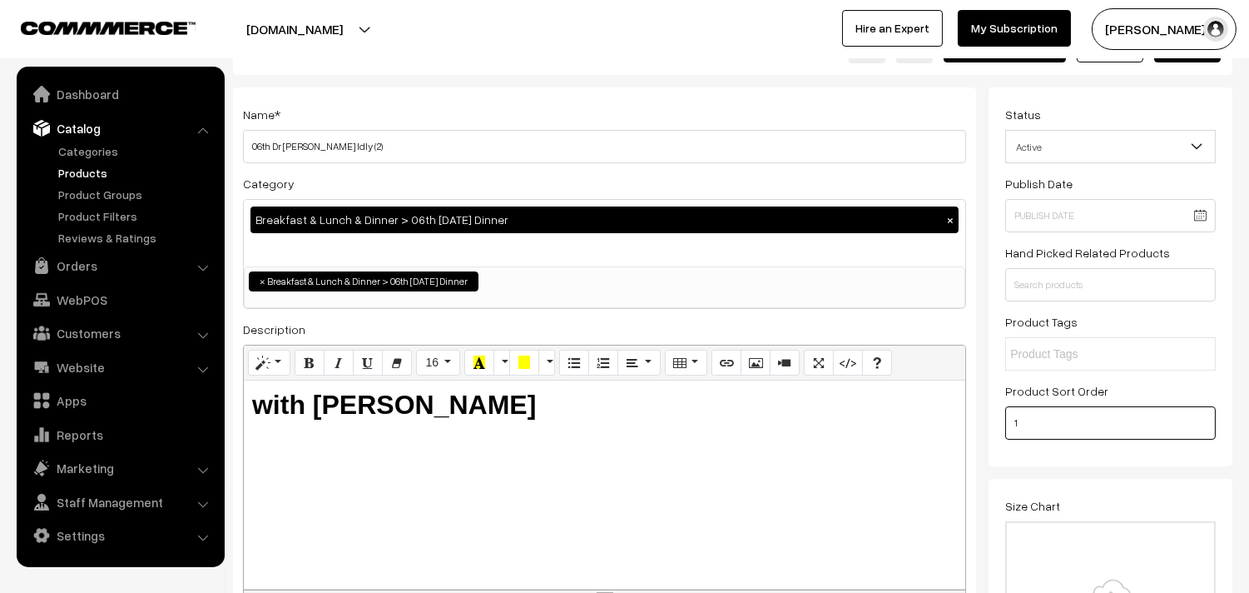
scroll to position [0, 0]
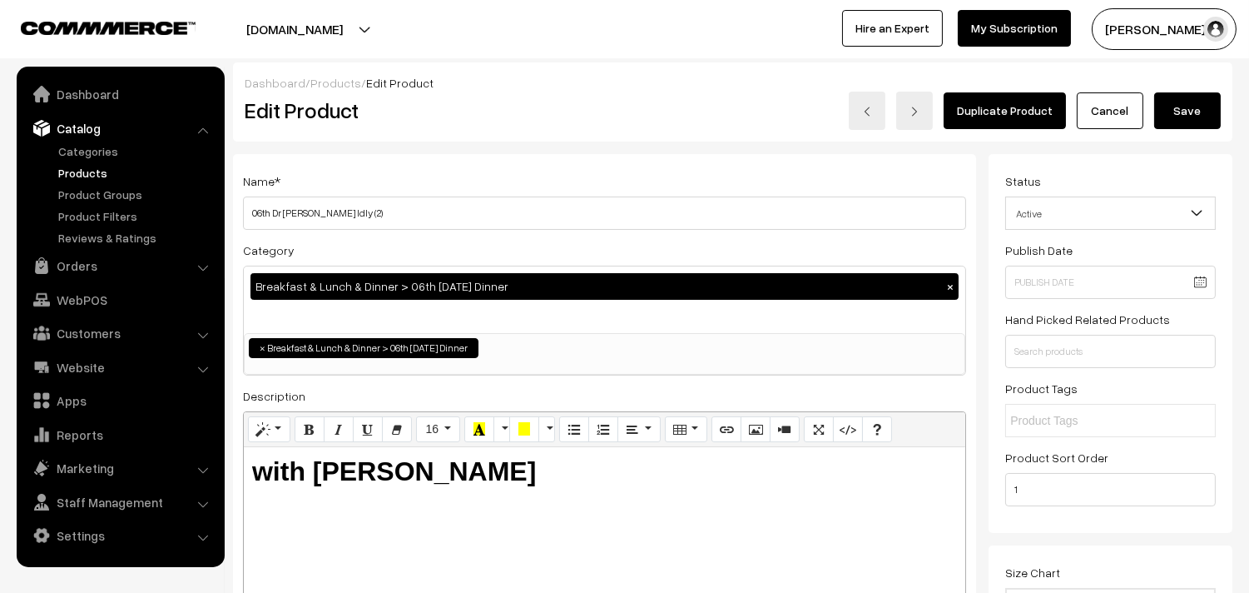
click at [1196, 112] on button "Save" at bounding box center [1187, 110] width 67 height 37
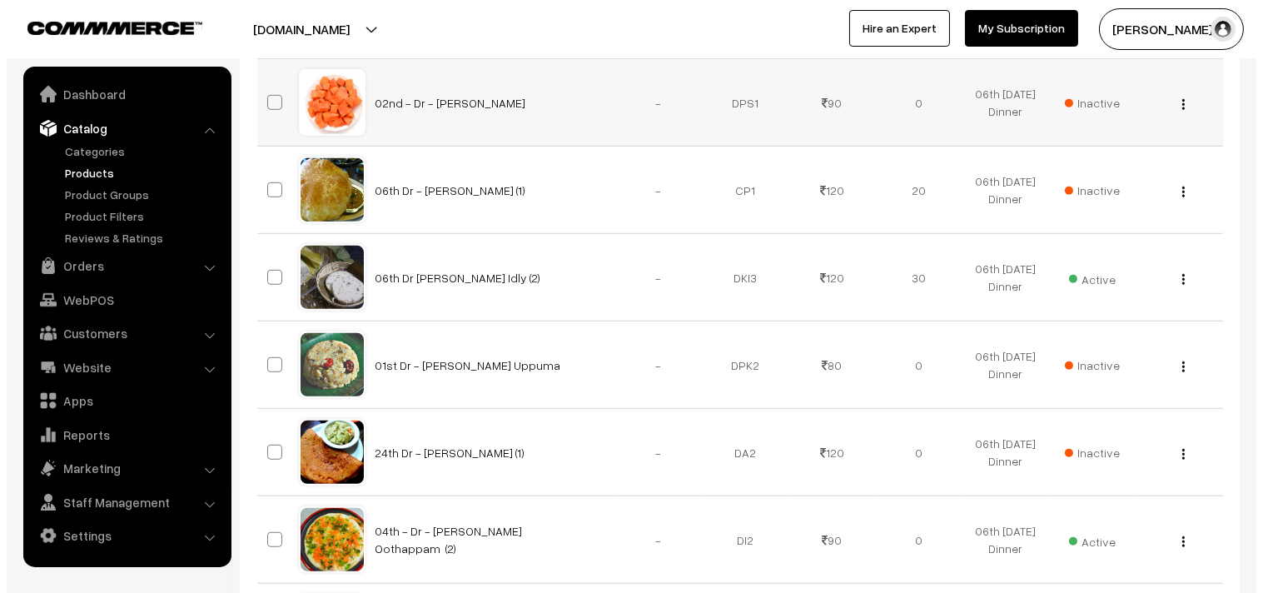
scroll to position [2034, 0]
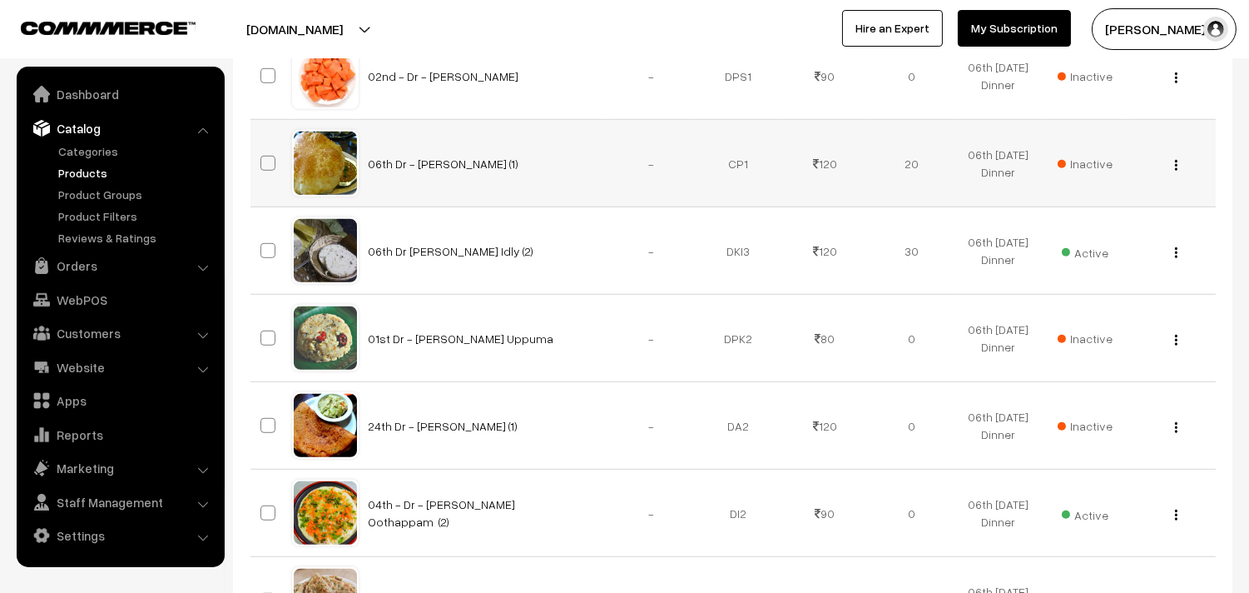
click at [1086, 171] on span "Inactive" at bounding box center [1085, 163] width 55 height 17
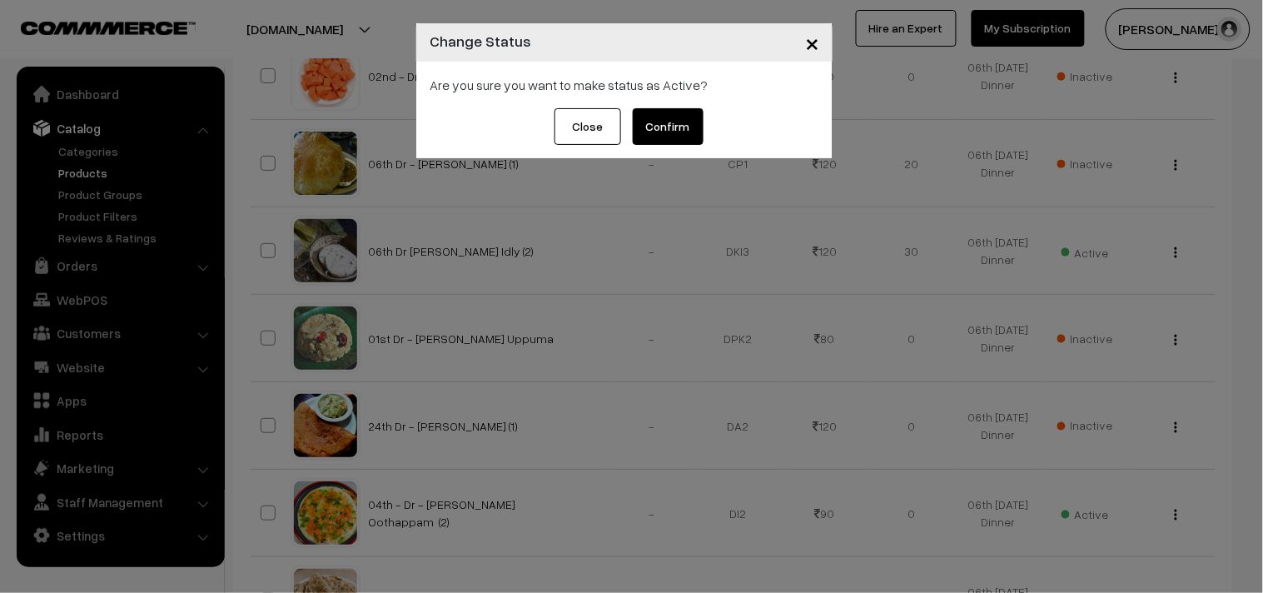
click at [687, 121] on button "Confirm" at bounding box center [668, 126] width 71 height 37
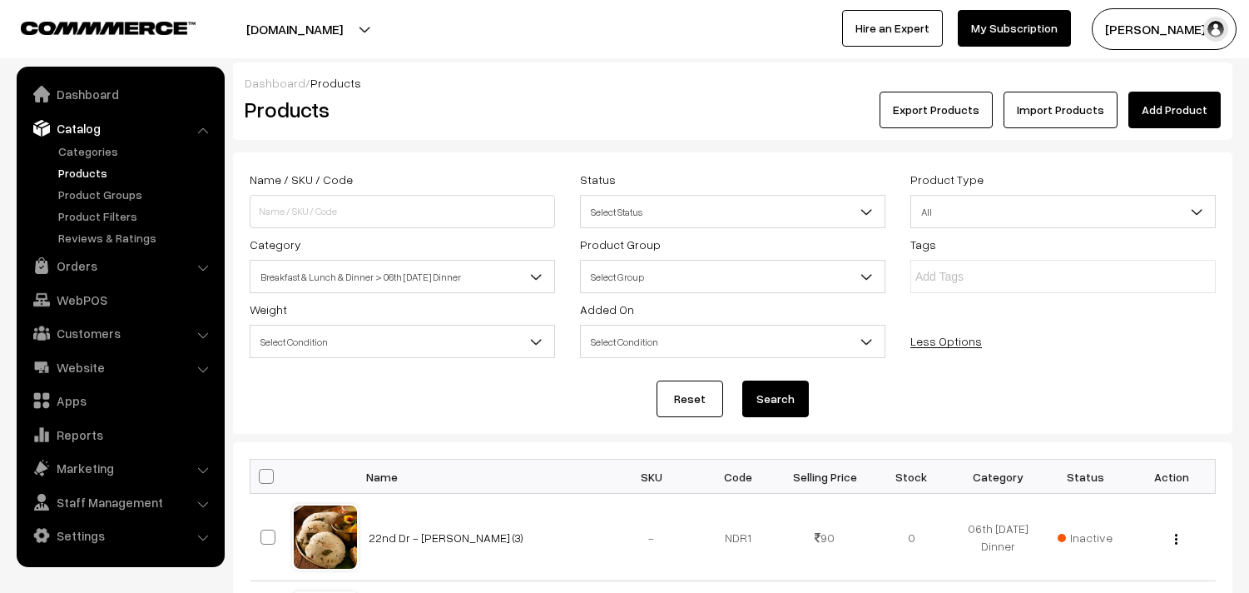
scroll to position [2034, 0]
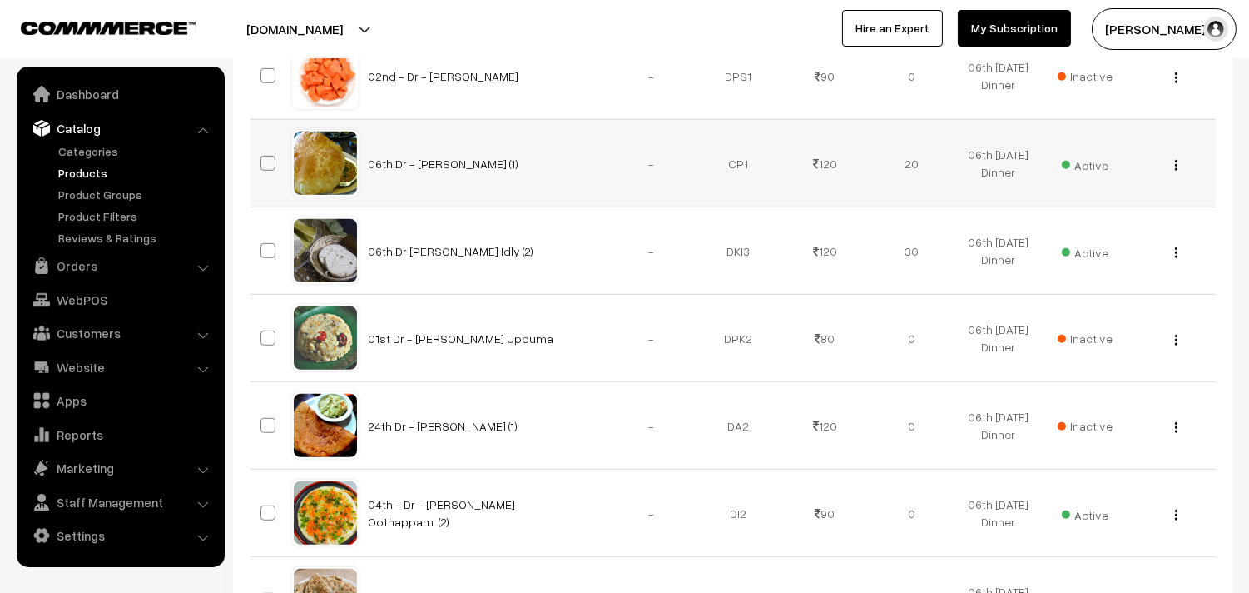
click at [1175, 161] on img "button" at bounding box center [1176, 165] width 2 height 11
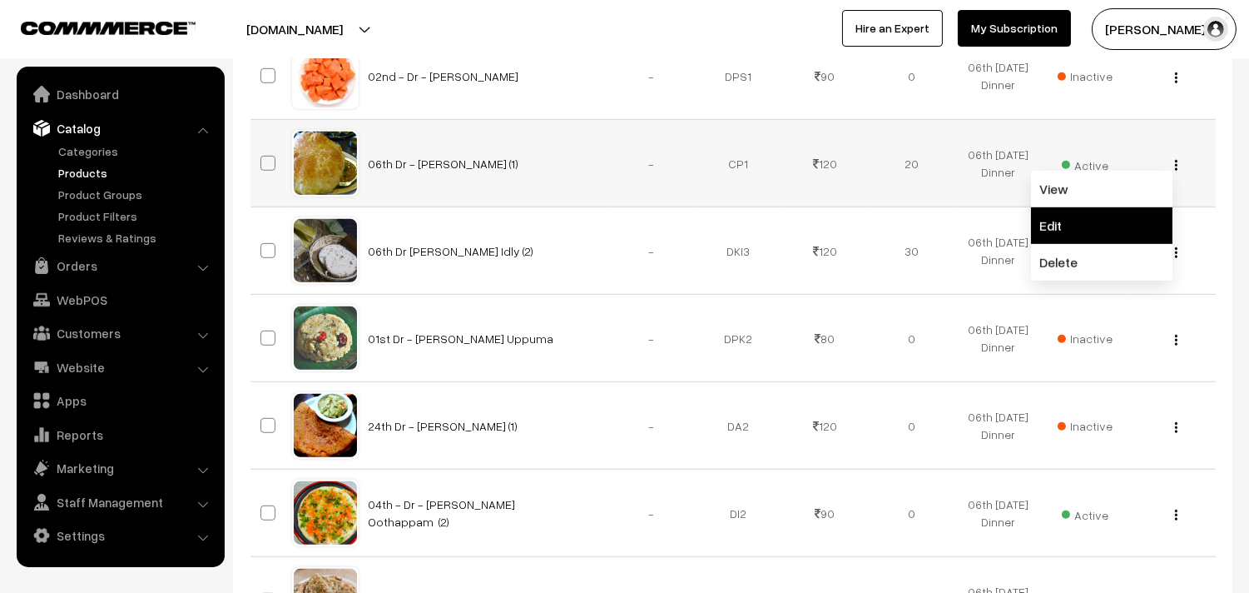
click at [1065, 226] on link "Edit" at bounding box center [1101, 225] width 141 height 37
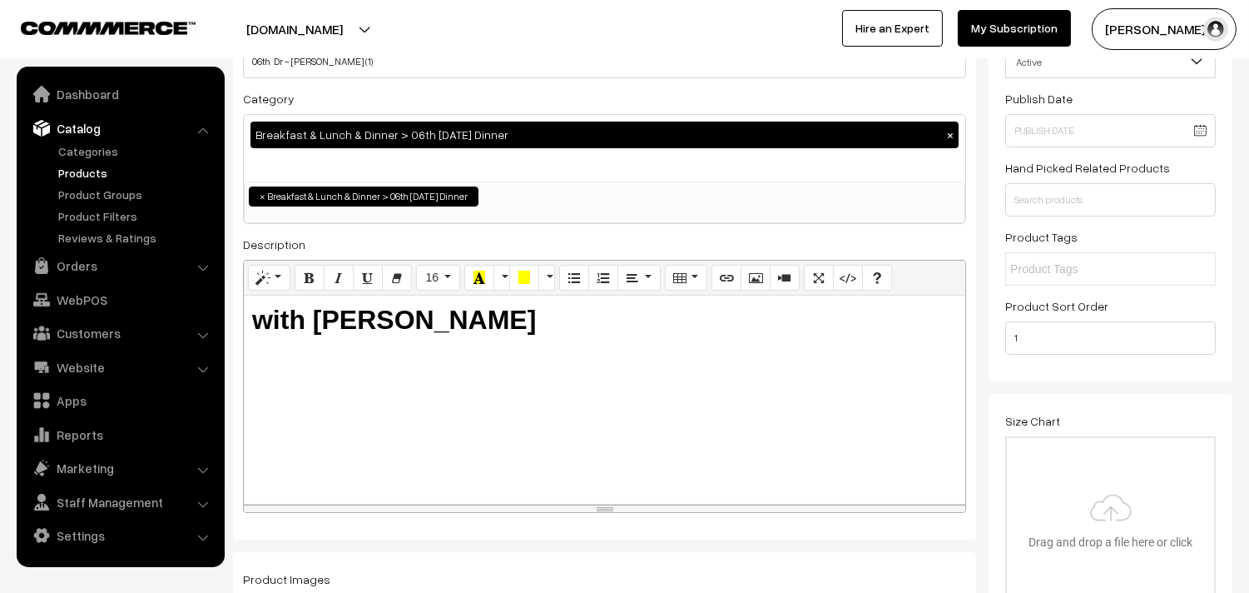
scroll to position [185, 0]
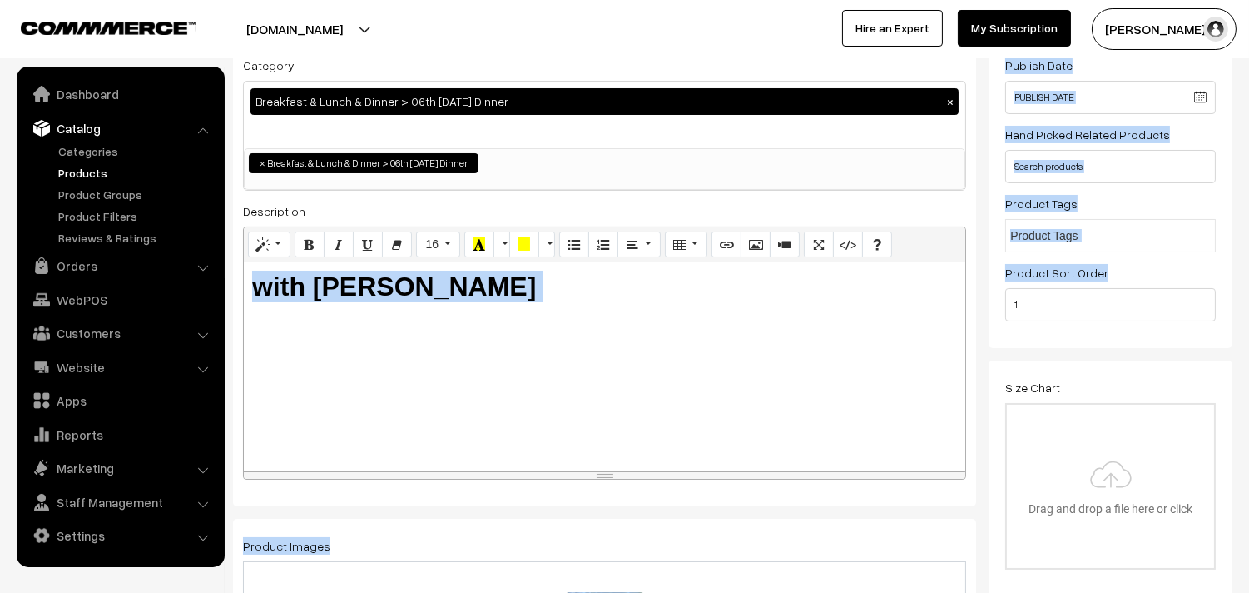
drag, startPoint x: 1044, startPoint y: 288, endPoint x: 964, endPoint y: 291, distance: 80.0
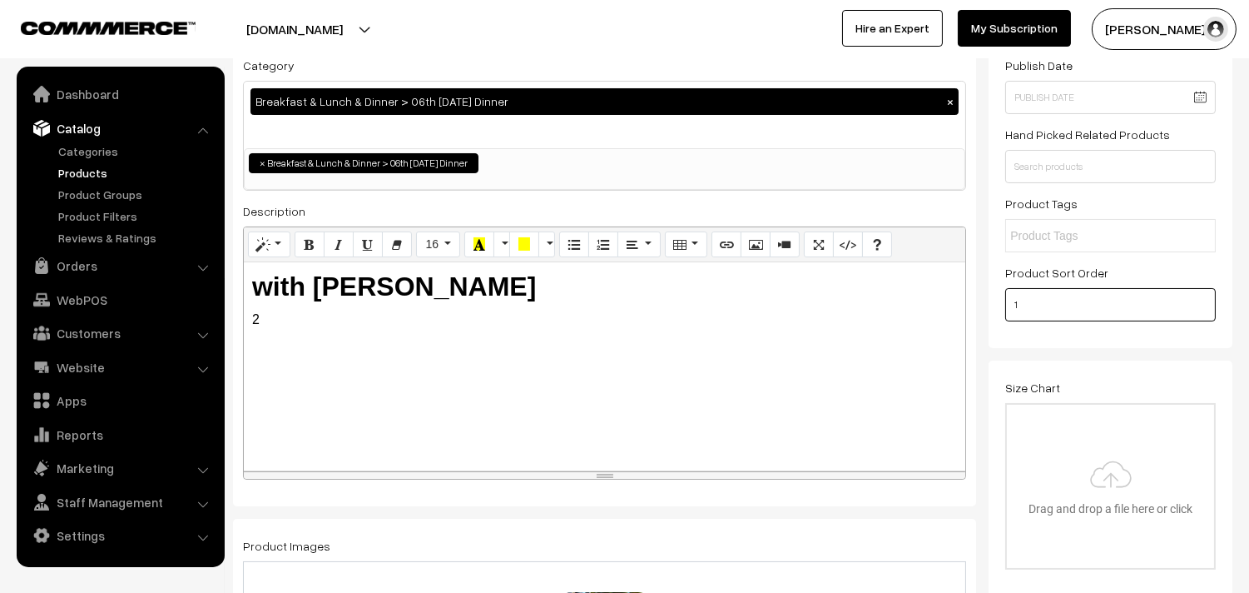
drag, startPoint x: 1007, startPoint y: 298, endPoint x: 945, endPoint y: 306, distance: 62.1
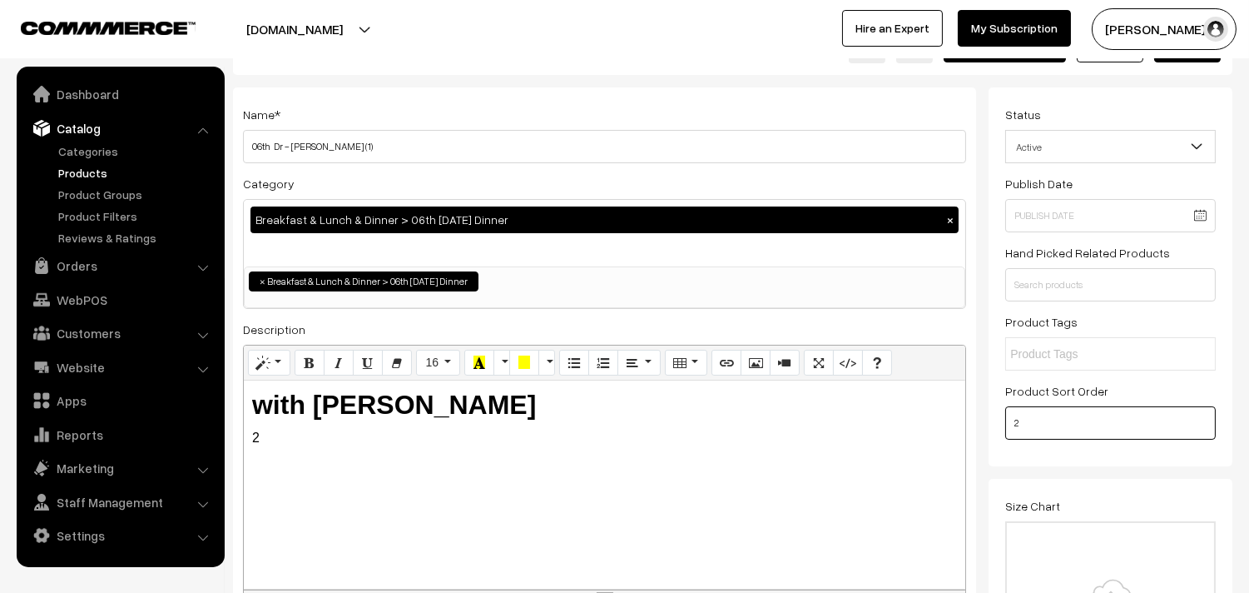
scroll to position [0, 0]
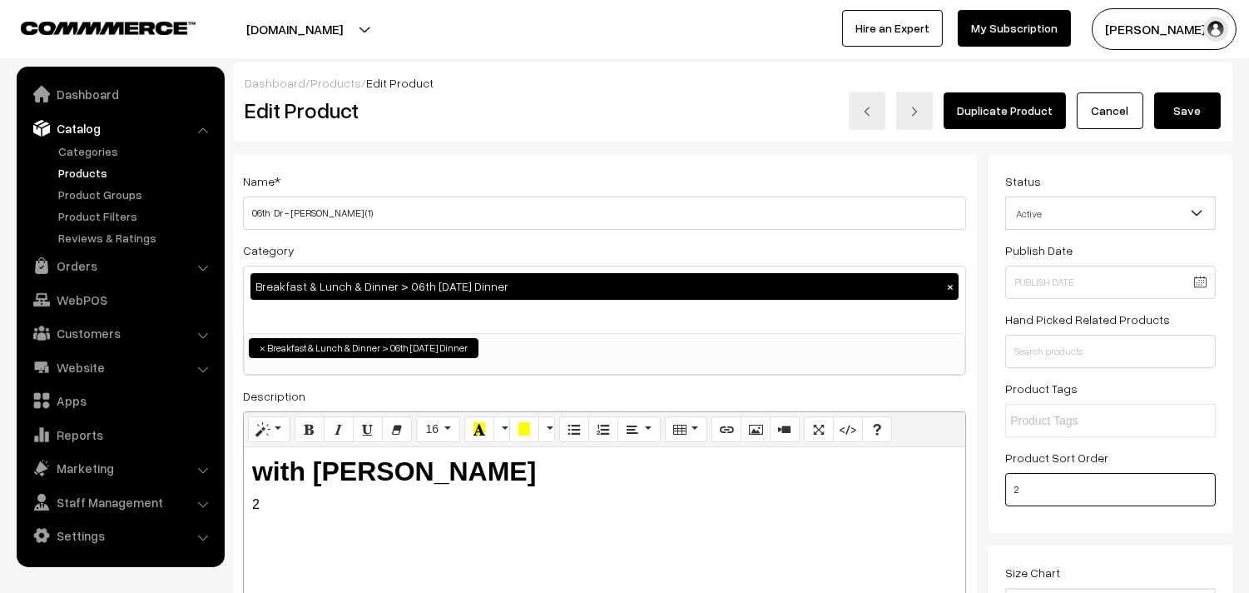
type input "2"
click at [1200, 103] on button "Save" at bounding box center [1187, 110] width 67 height 37
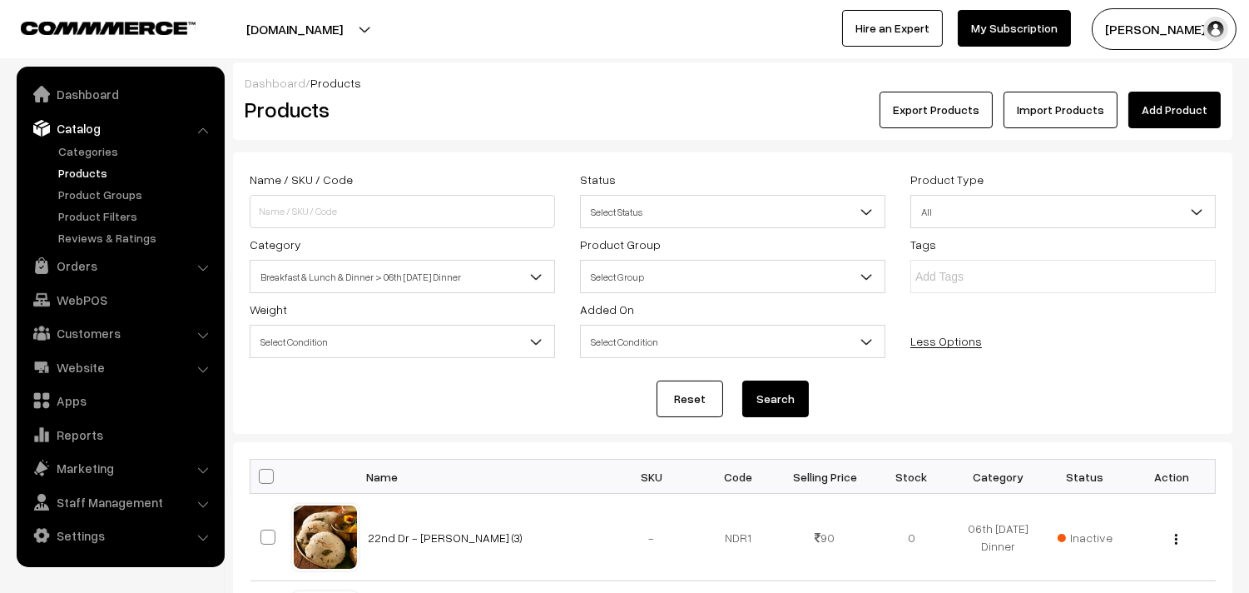
click at [259, 479] on span at bounding box center [266, 476] width 15 height 15
click at [259, 479] on input "checkbox" at bounding box center [256, 475] width 11 height 11
checkbox input "true"
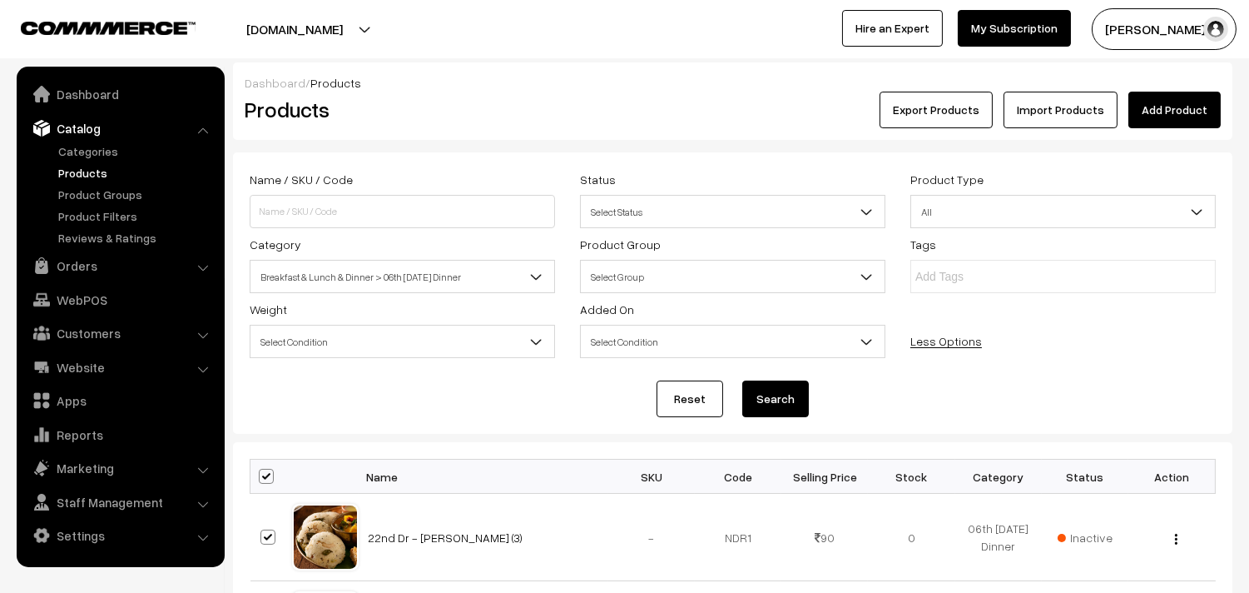
checkbox input "true"
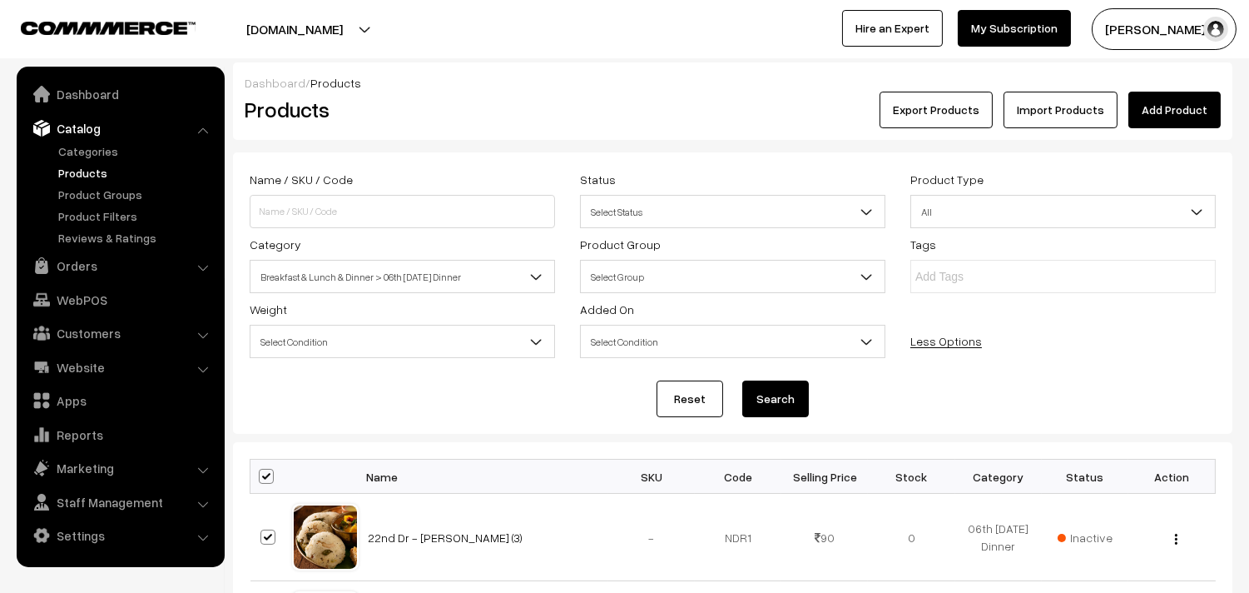
checkbox input "true"
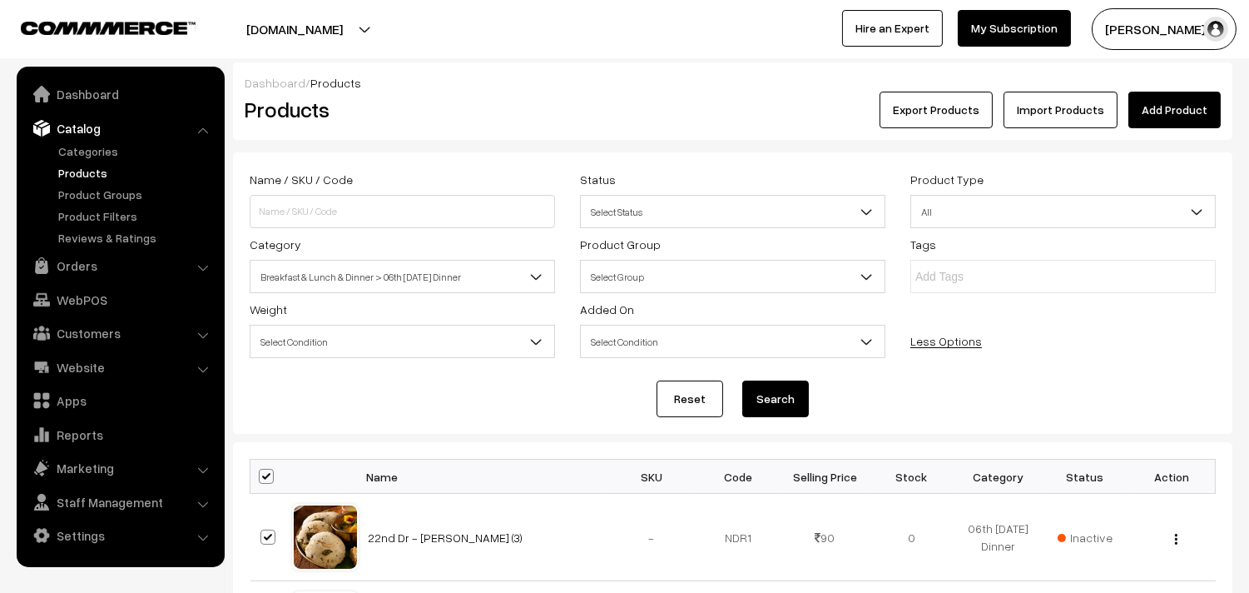
checkbox input "true"
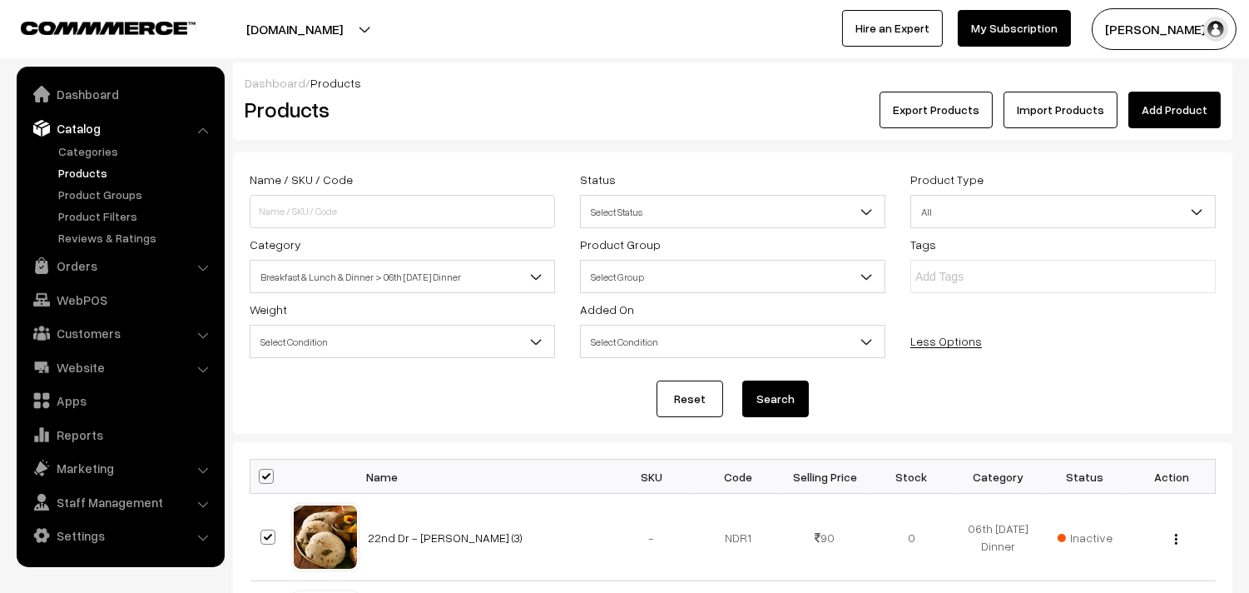
checkbox input "true"
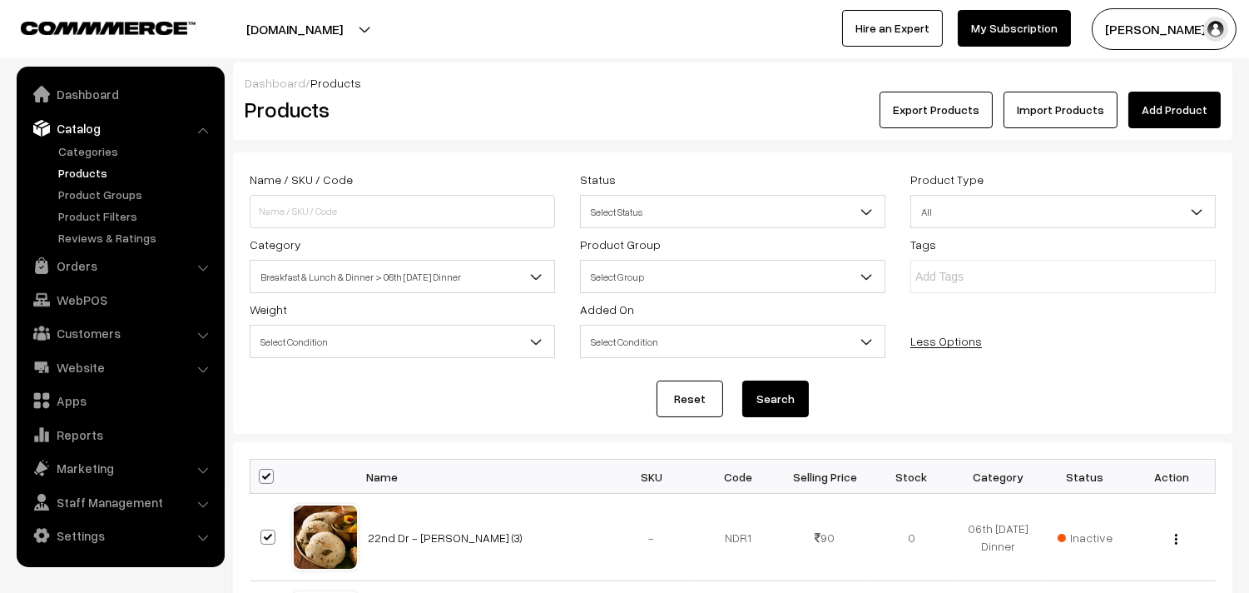
checkbox input "true"
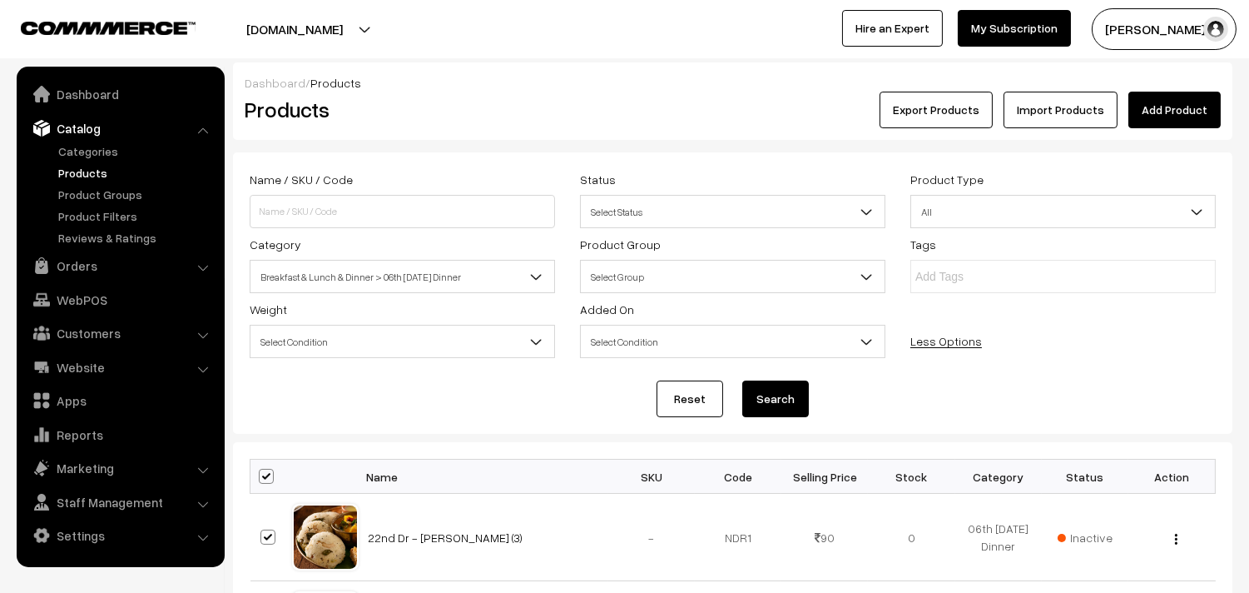
checkbox input "true"
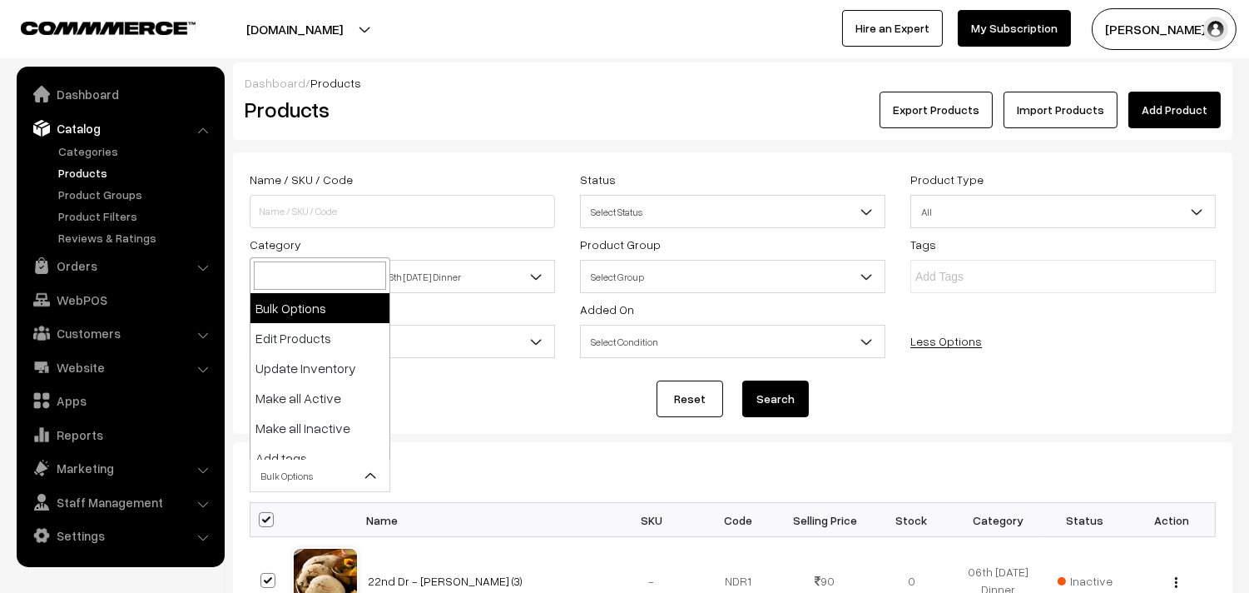
drag, startPoint x: 266, startPoint y: 476, endPoint x: 302, endPoint y: 426, distance: 61.4
click at [267, 476] on span "Bulk Options" at bounding box center [320, 475] width 139 height 29
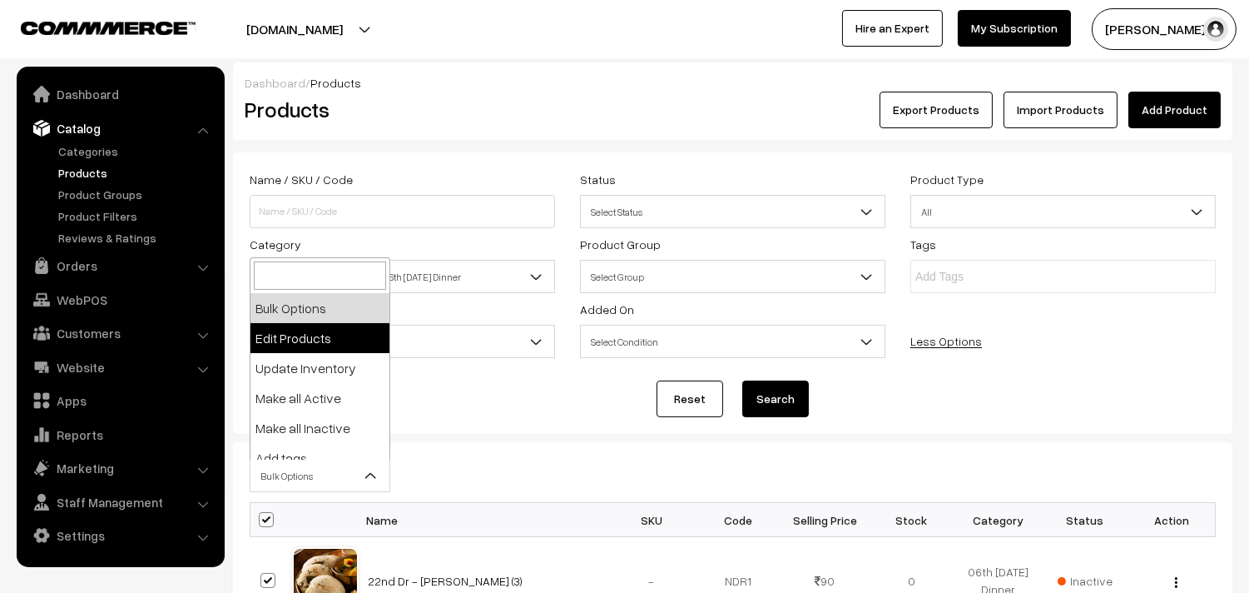
select select "editProduct"
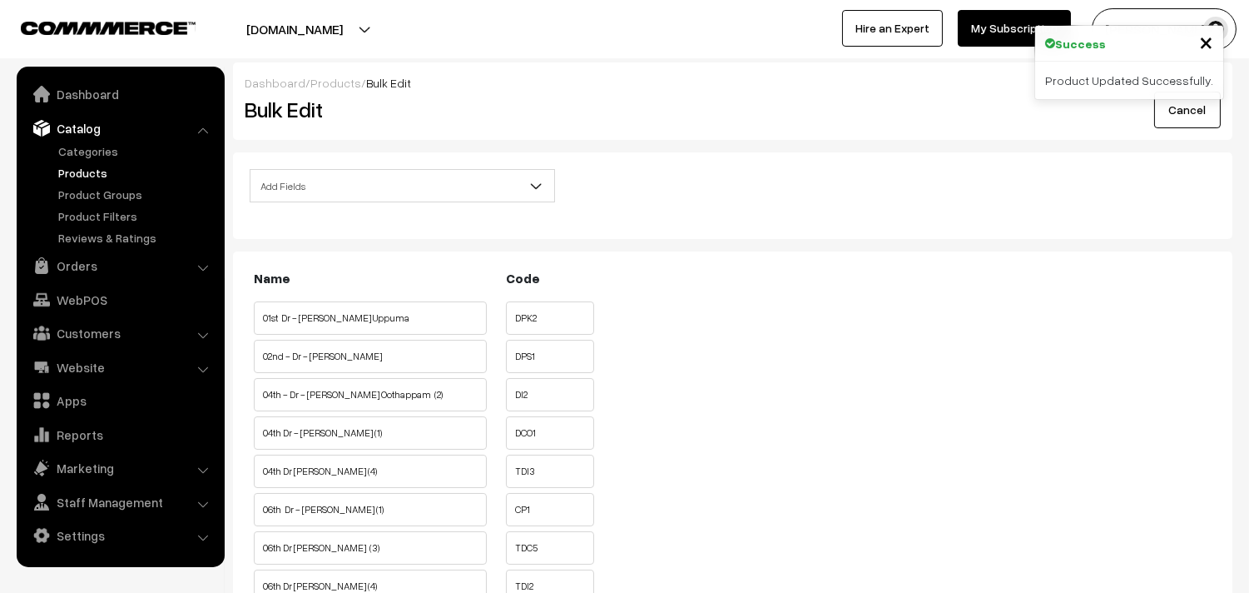
click at [338, 180] on span "Add Fields" at bounding box center [403, 185] width 304 height 29
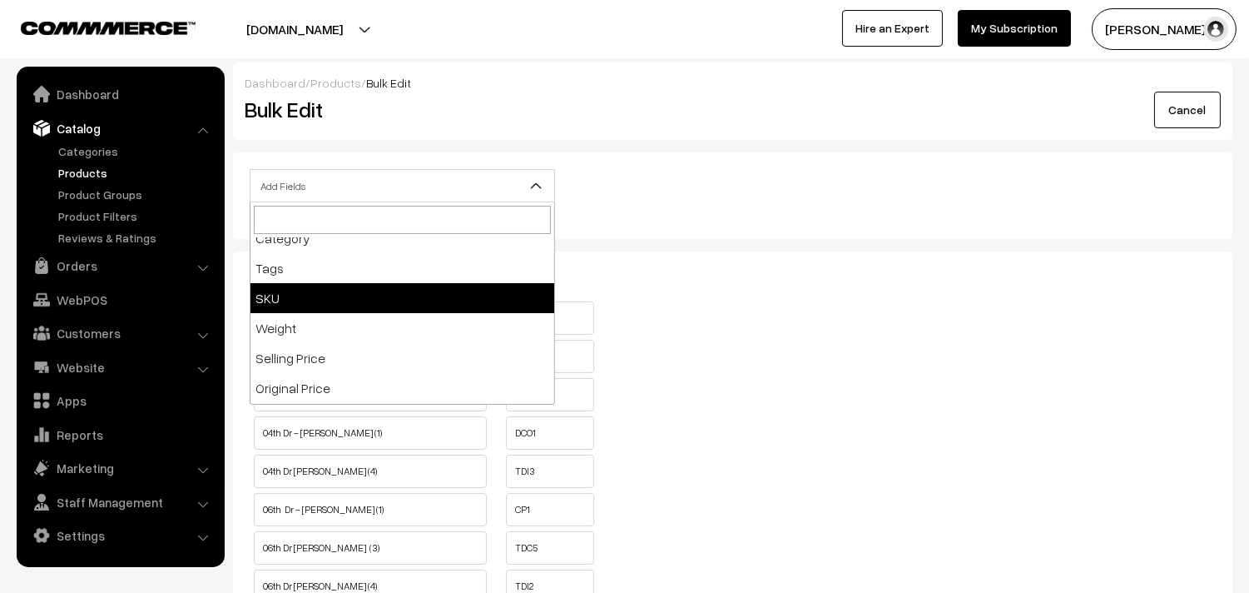
scroll to position [185, 0]
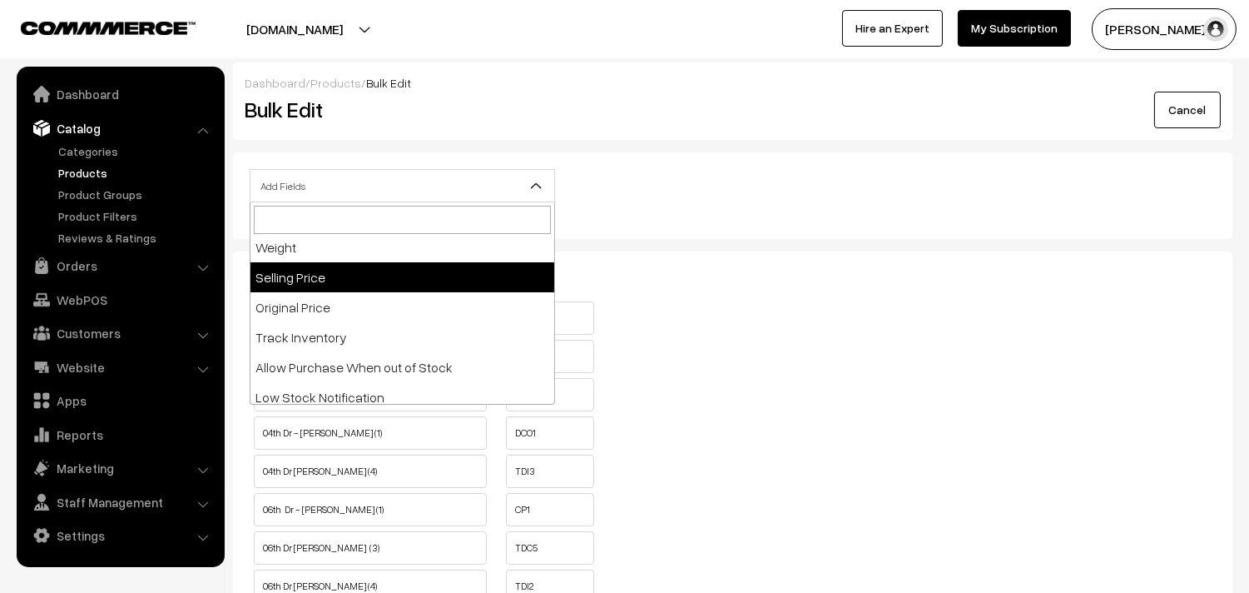
click at [528, 204] on span at bounding box center [403, 219] width 304 height 35
click at [717, 195] on div "Add Fields Product Name Product Sort Order Category Tags SKU Weight Selling Pri…" at bounding box center [732, 190] width 991 height 43
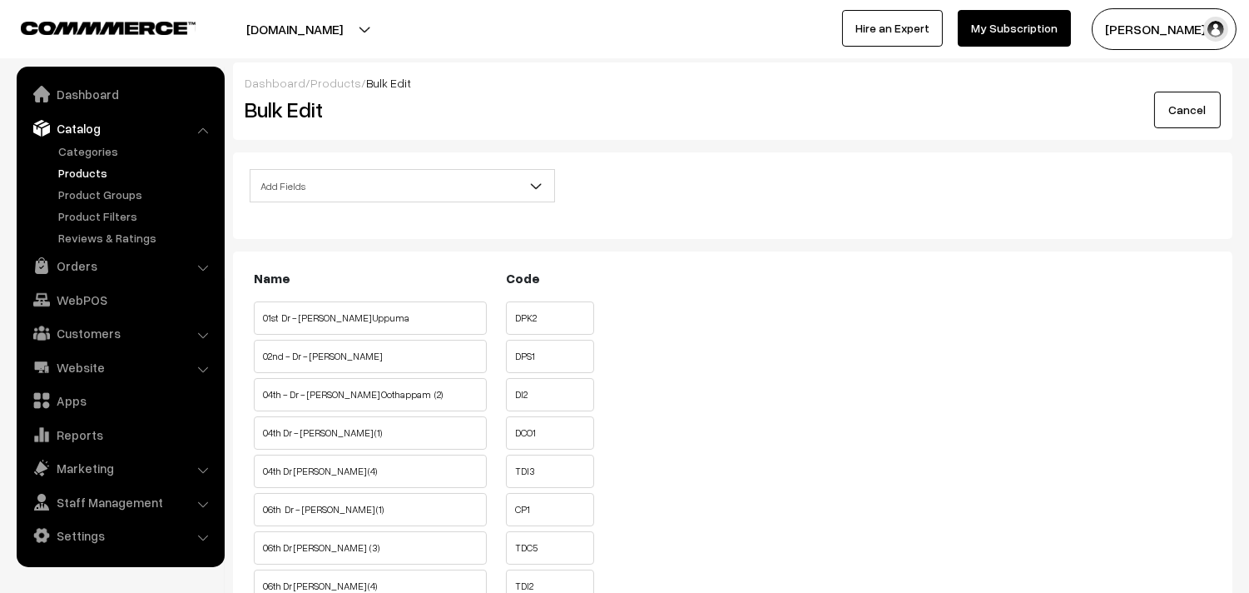
click at [829, 198] on div "Add Fields Product Name Product Sort Order Category Tags SKU Weight Selling Pri…" at bounding box center [732, 190] width 991 height 43
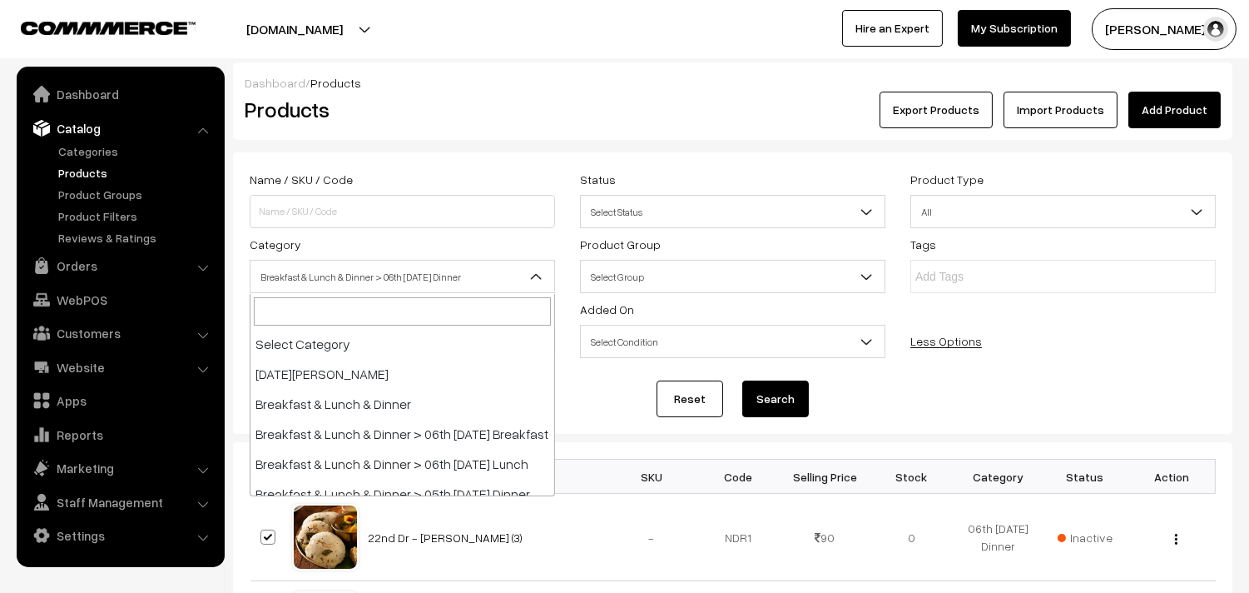
click at [330, 280] on span "Breakfast & Lunch & Dinner > 06th [DATE] Dinner" at bounding box center [403, 276] width 304 height 29
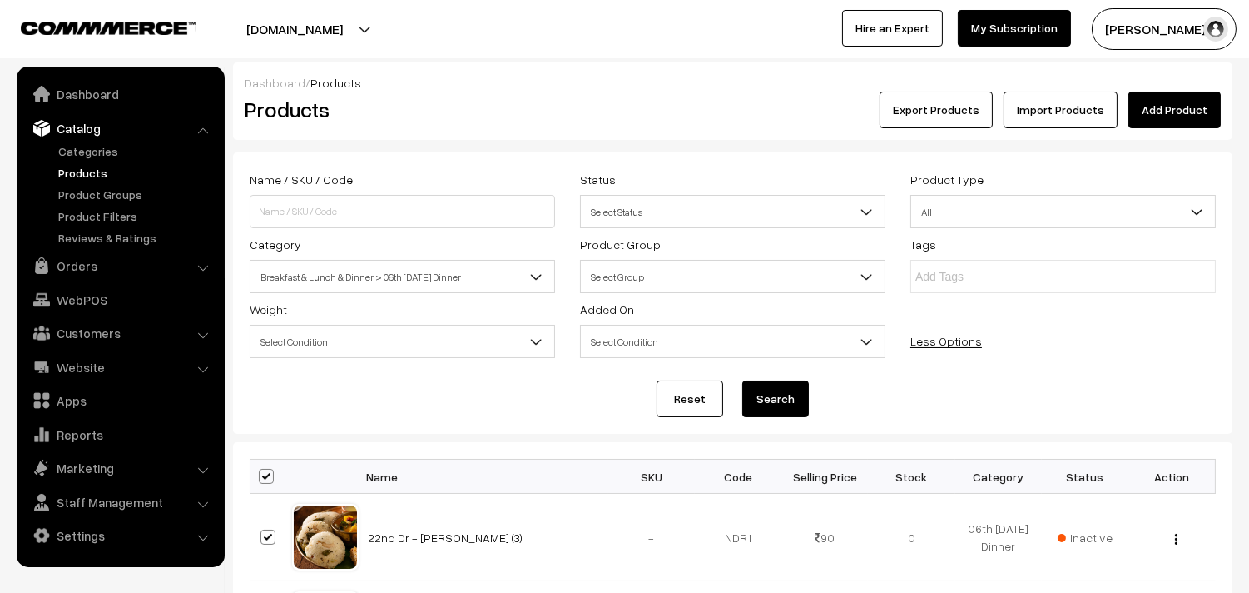
click at [772, 394] on button "Search" at bounding box center [775, 398] width 67 height 37
click at [262, 481] on span at bounding box center [266, 476] width 15 height 15
click at [261, 481] on input "checkbox" at bounding box center [256, 475] width 11 height 11
checkbox input "true"
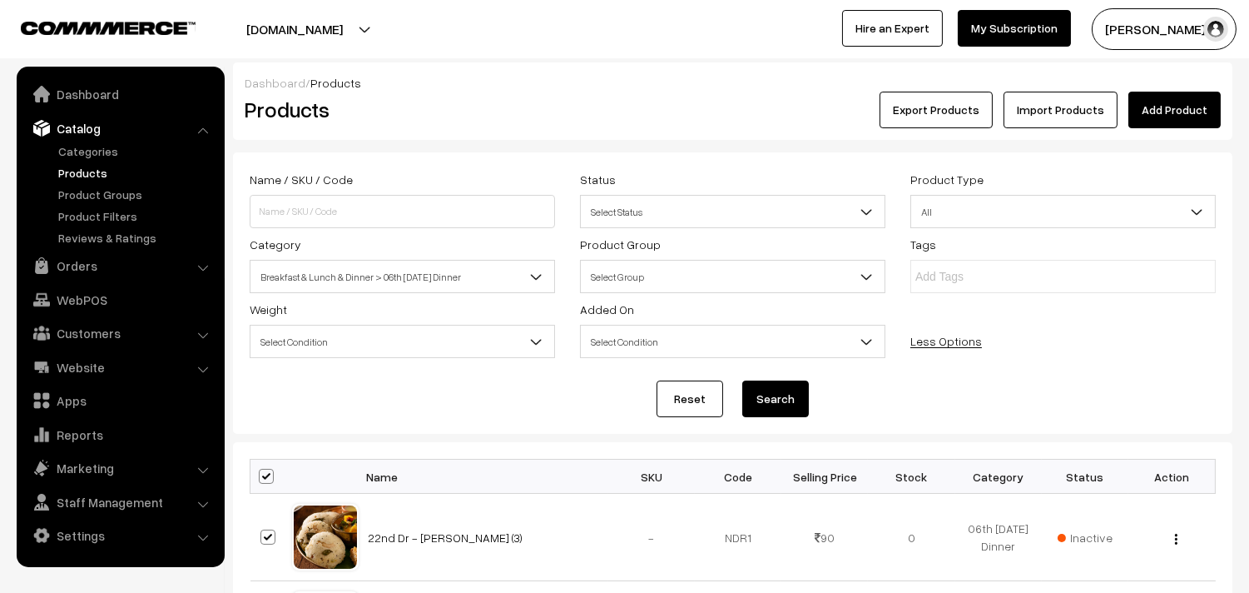
checkbox input "true"
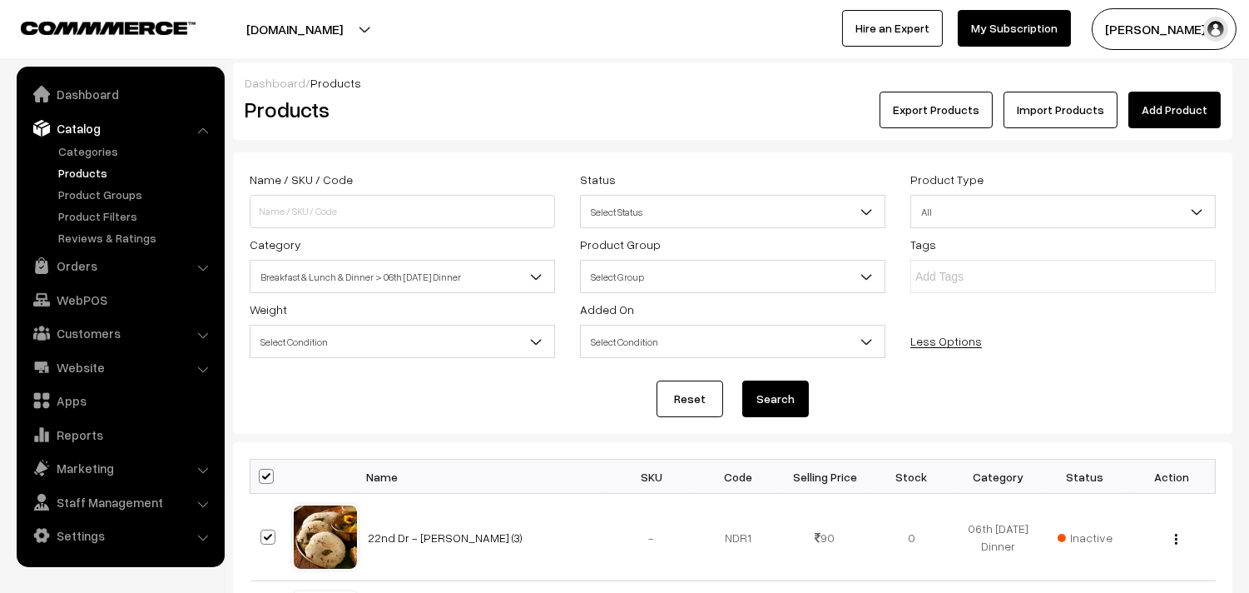
checkbox input "true"
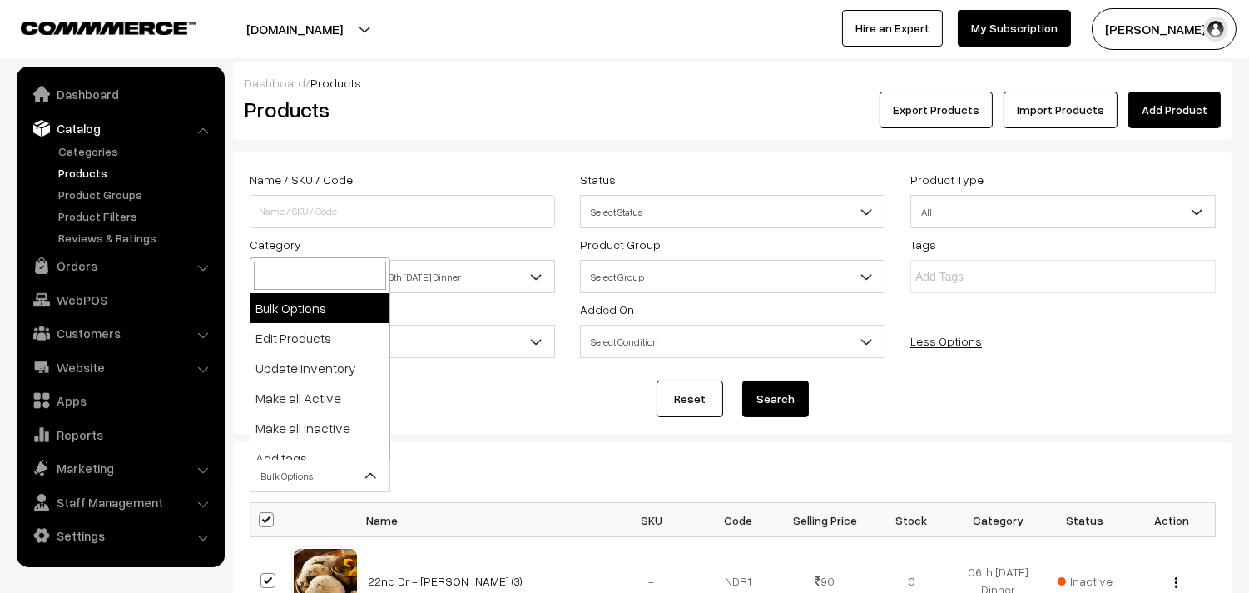
click at [285, 475] on span "Bulk Options" at bounding box center [320, 475] width 139 height 29
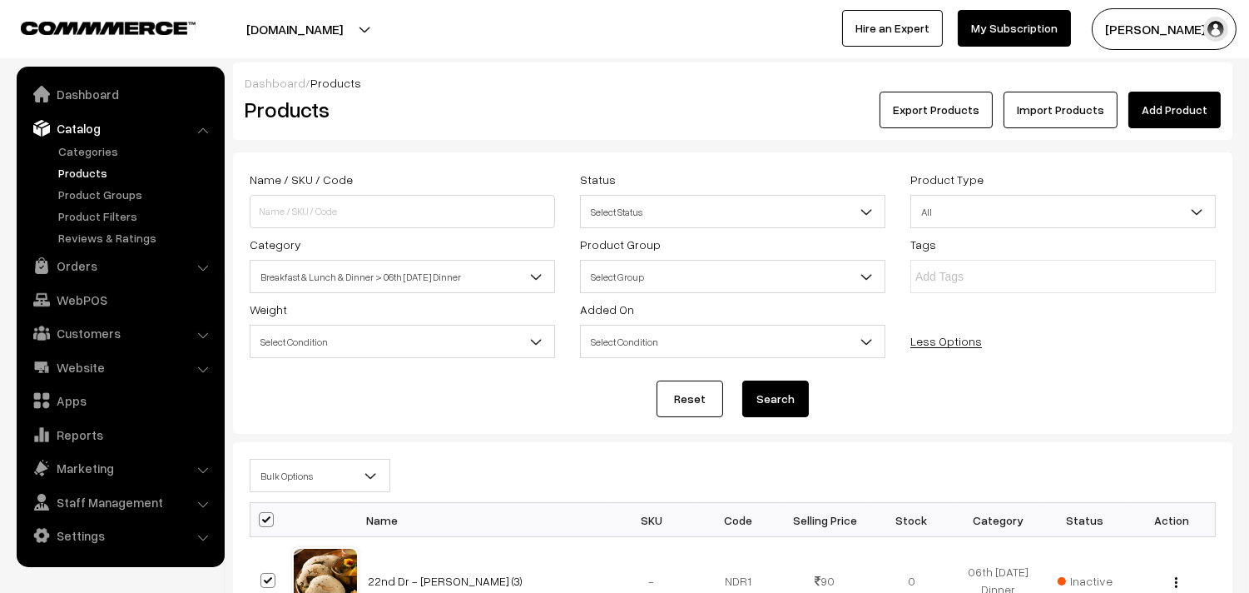
click at [552, 169] on div "Name / SKU / Code" at bounding box center [402, 198] width 330 height 59
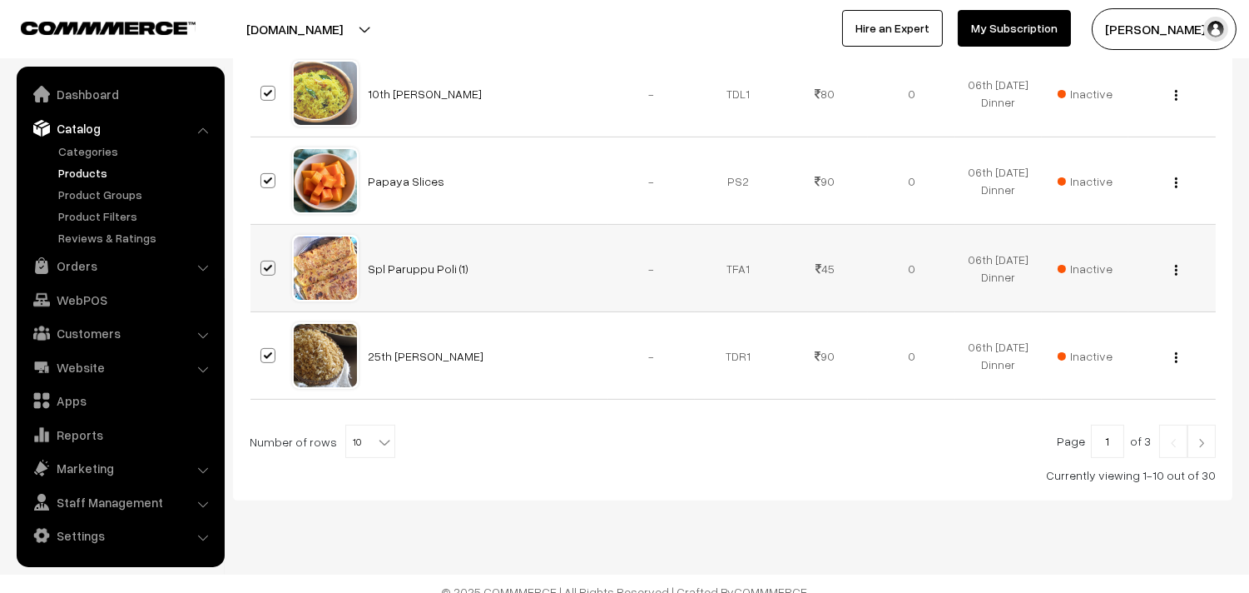
scroll to position [1029, 0]
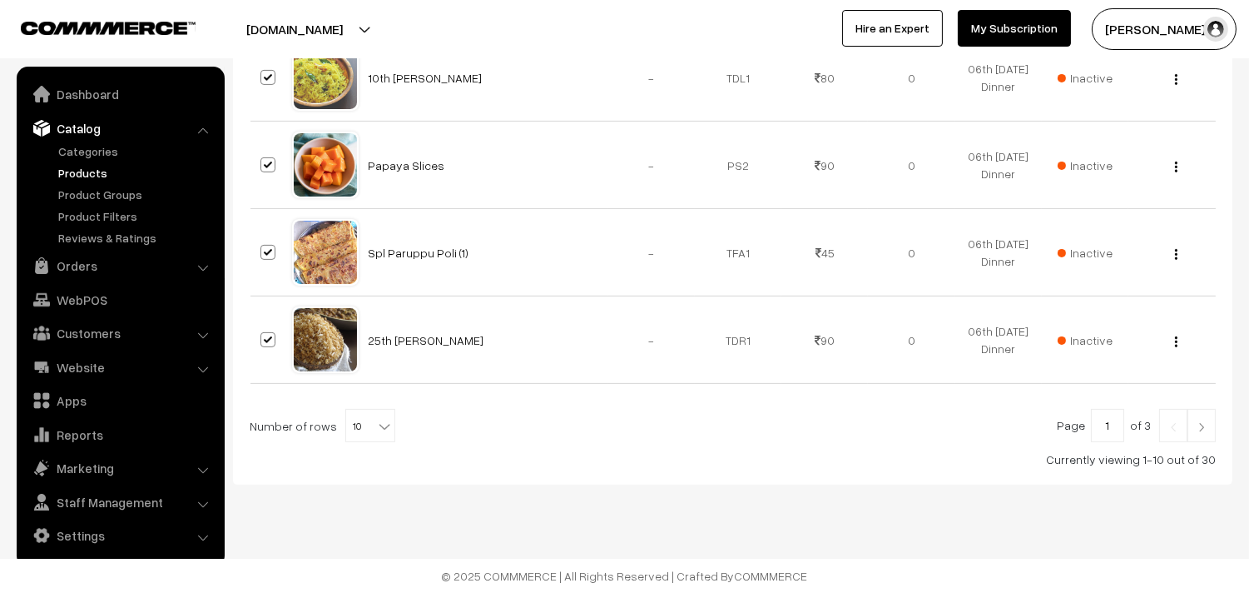
click at [360, 411] on span "10" at bounding box center [370, 425] width 48 height 33
select select "60"
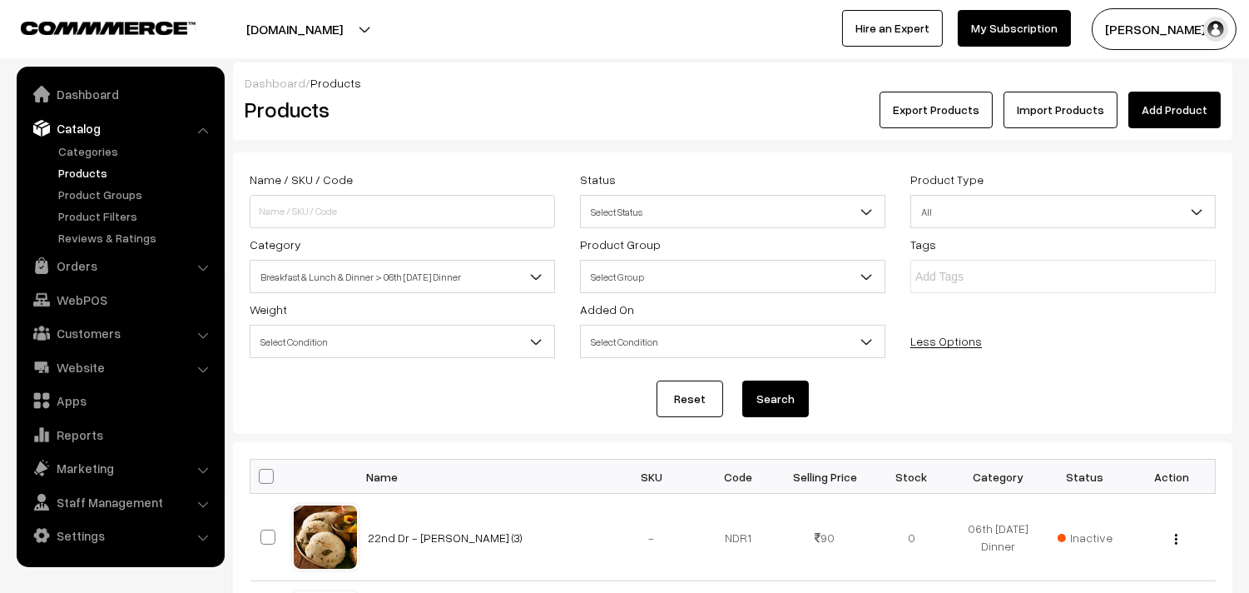
click at [301, 335] on span "Select Condition" at bounding box center [403, 341] width 304 height 29
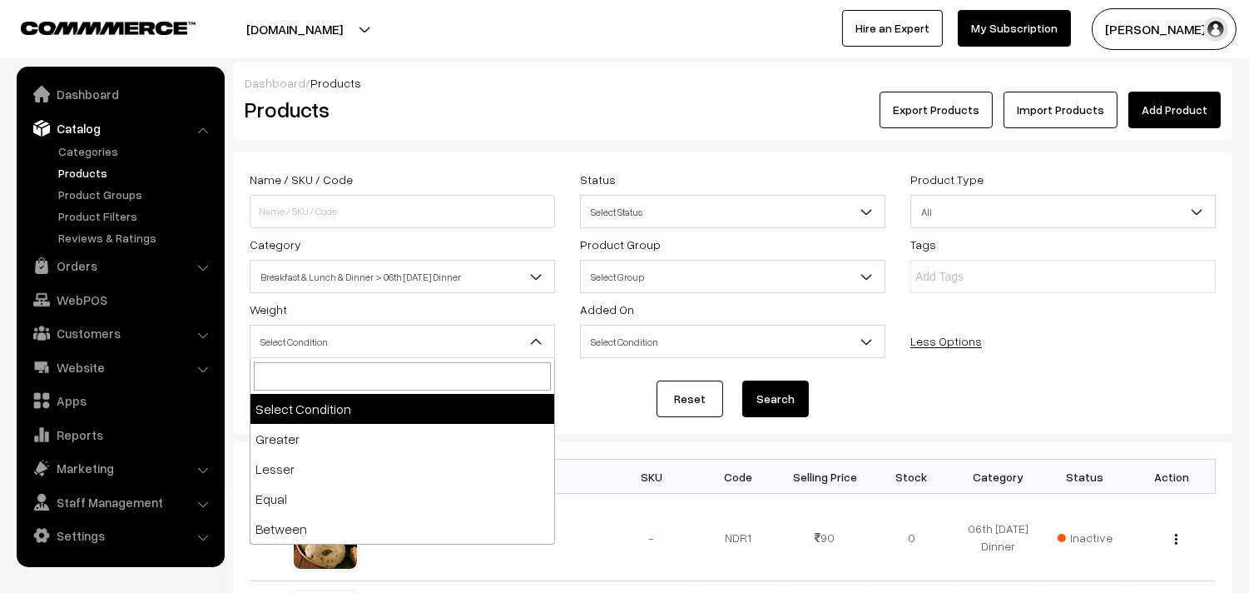
click at [300, 335] on span "Select Condition" at bounding box center [403, 341] width 304 height 29
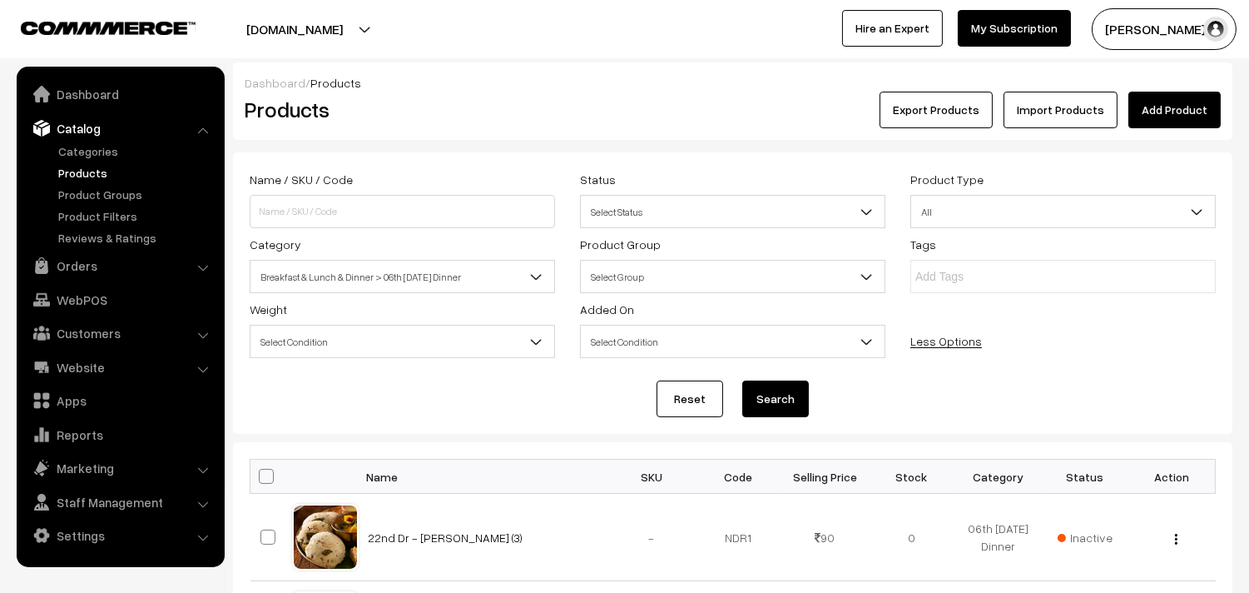
click at [270, 479] on span at bounding box center [266, 476] width 15 height 15
click at [261, 479] on input "checkbox" at bounding box center [256, 475] width 11 height 11
checkbox input "true"
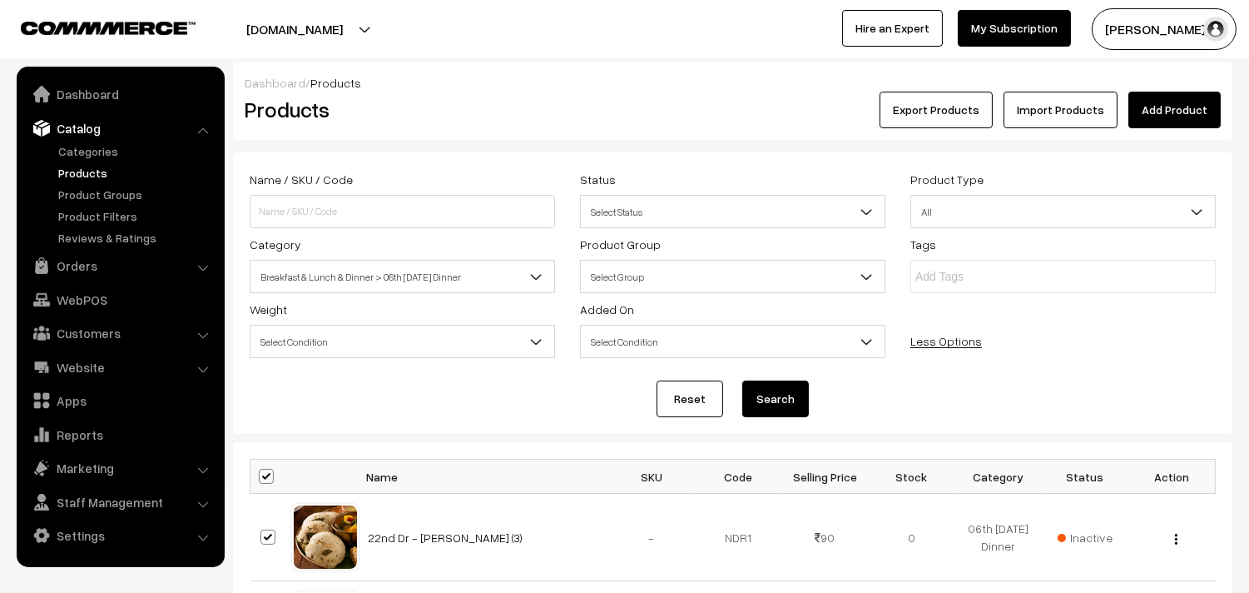
checkbox input "true"
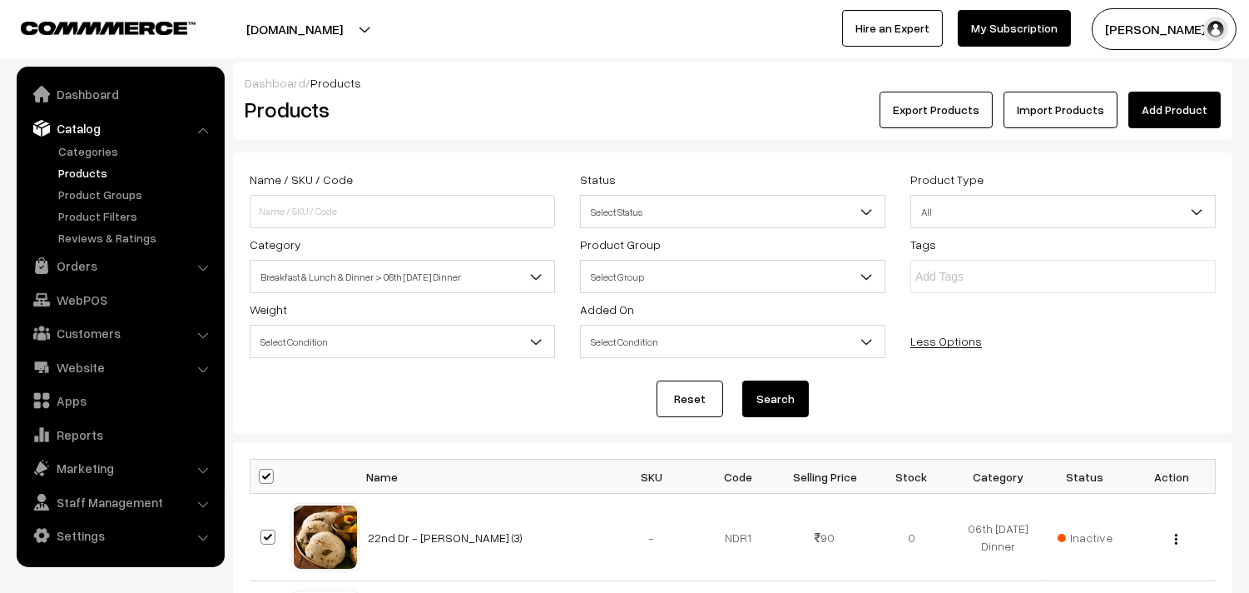
checkbox input "true"
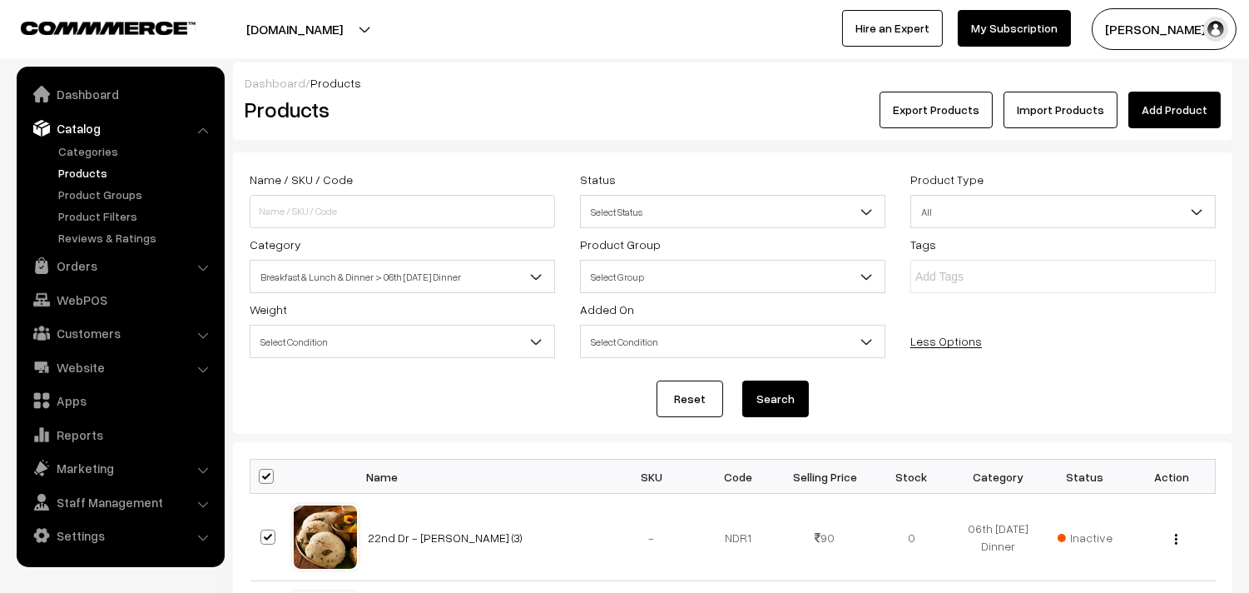
checkbox input "true"
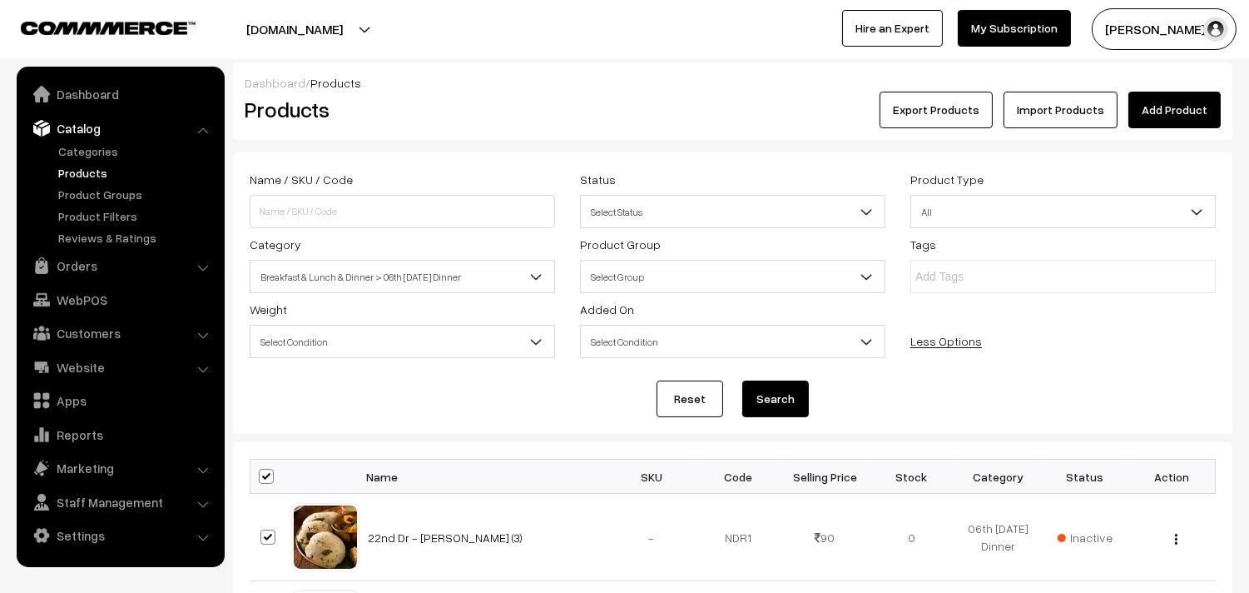
checkbox input "true"
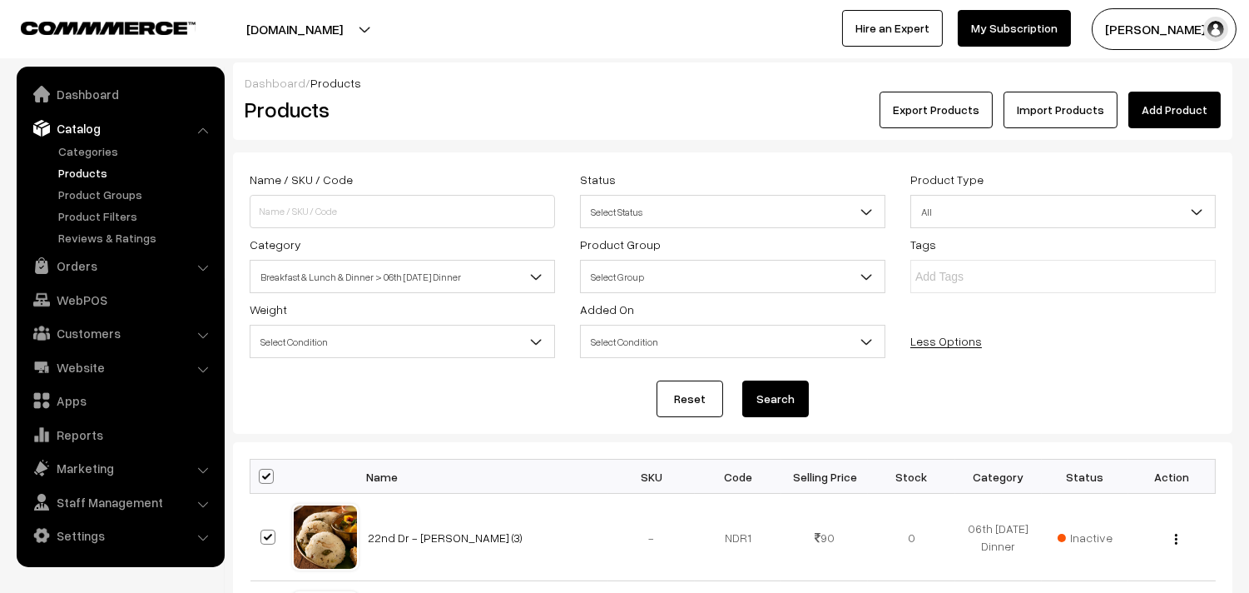
checkbox input "true"
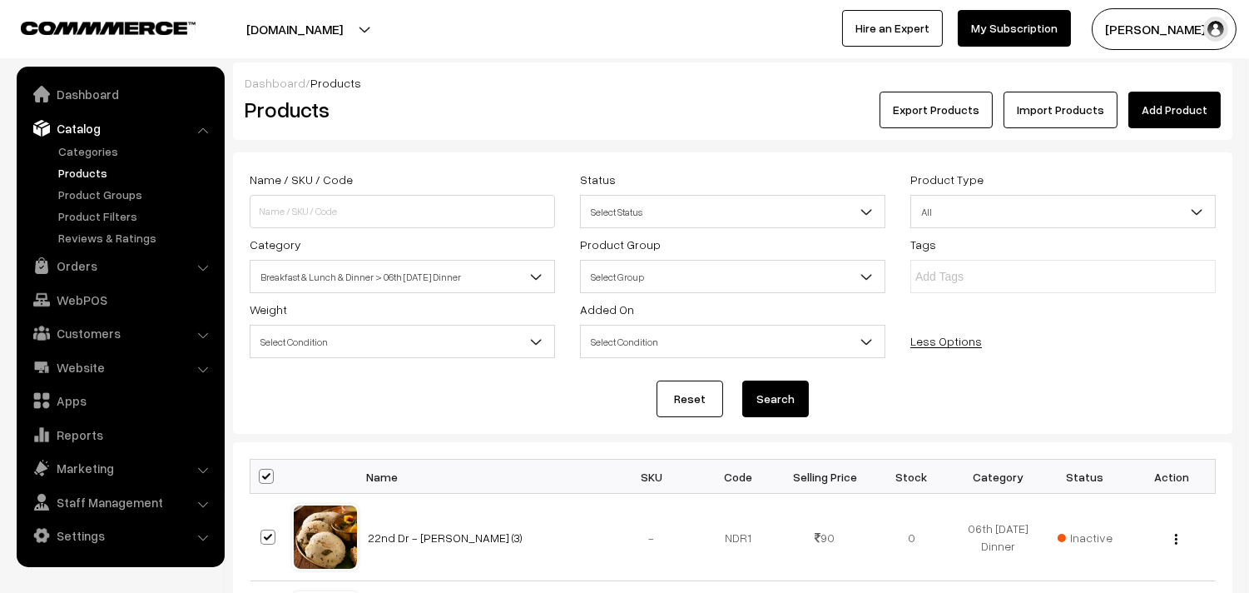
checkbox input "true"
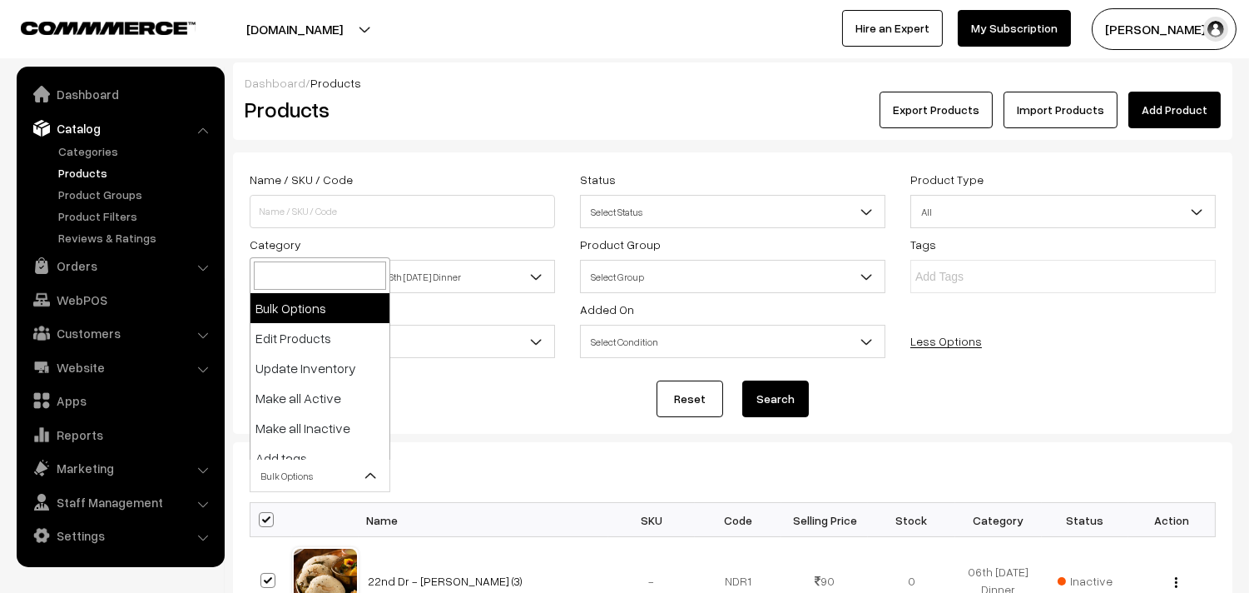
click at [276, 474] on span "Bulk Options" at bounding box center [320, 475] width 139 height 29
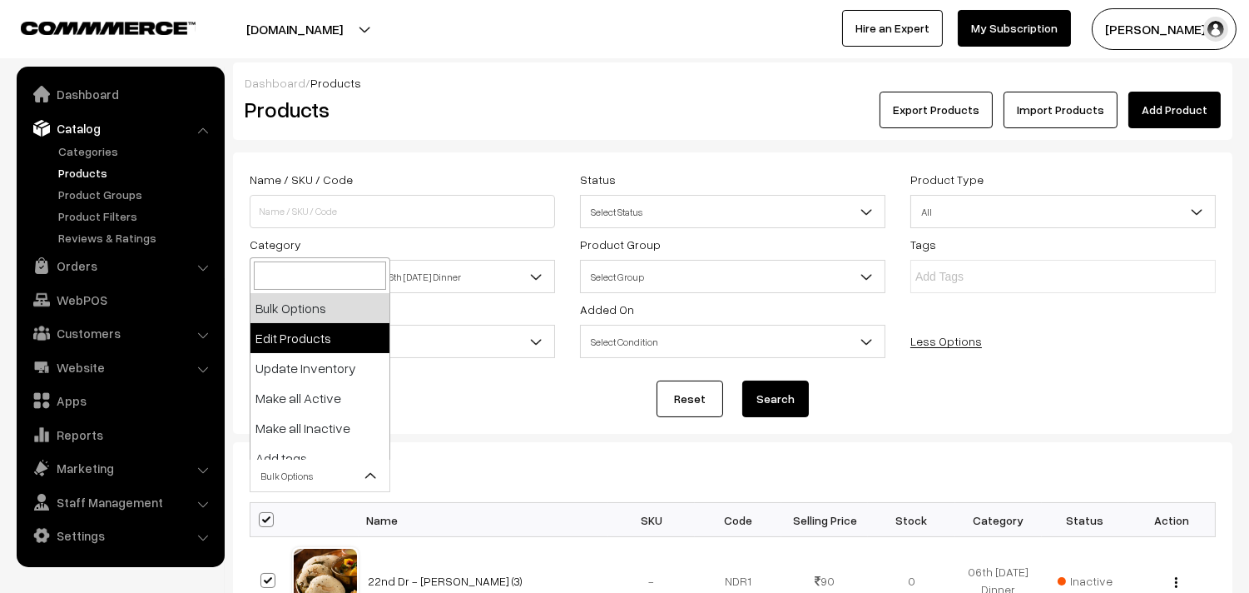
select select "editProduct"
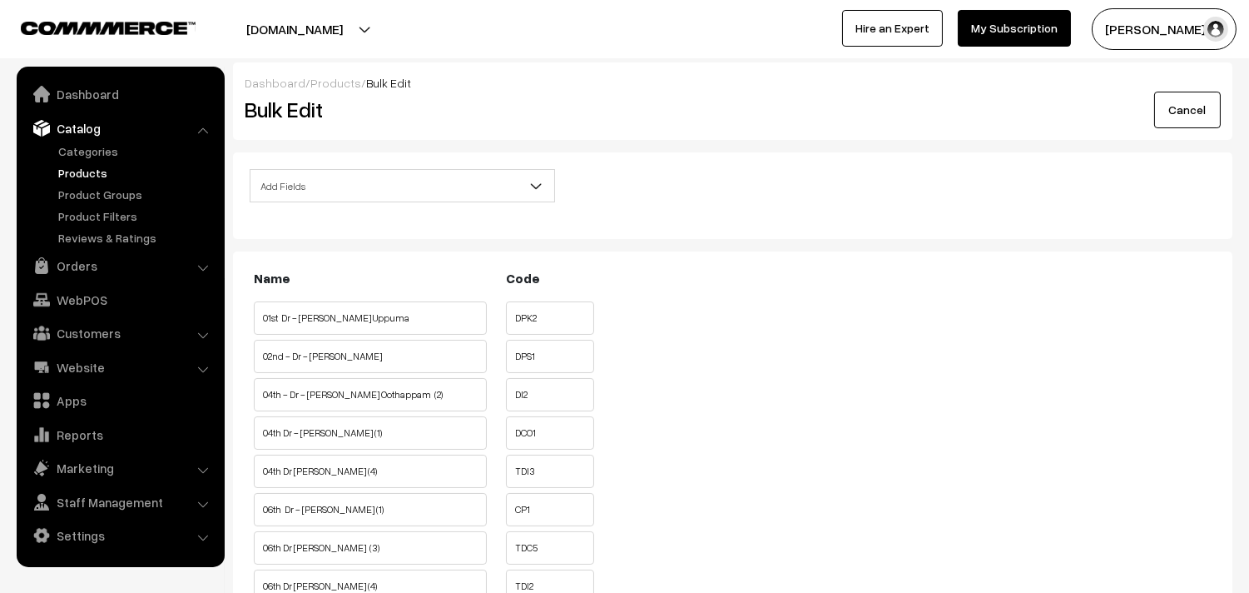
click at [359, 202] on div "Add Fields Product Name Product Sort Order Category Tags SKU Weight Selling Pri…" at bounding box center [402, 190] width 330 height 43
click at [370, 172] on span "Add Fields" at bounding box center [403, 185] width 304 height 29
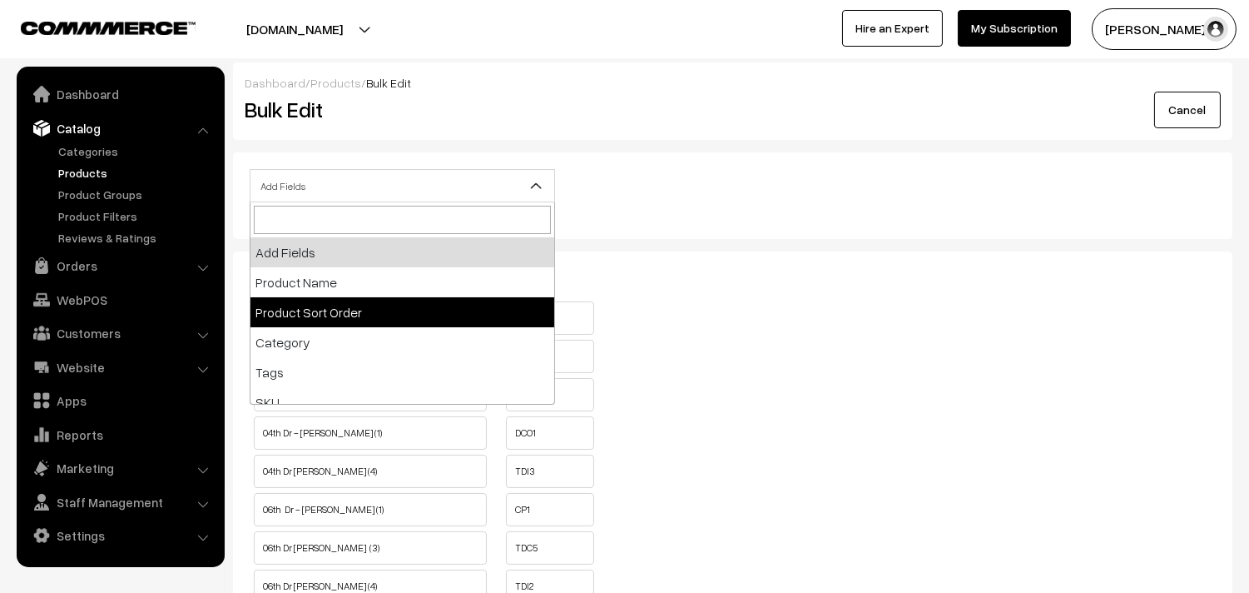
select select "sort_order"
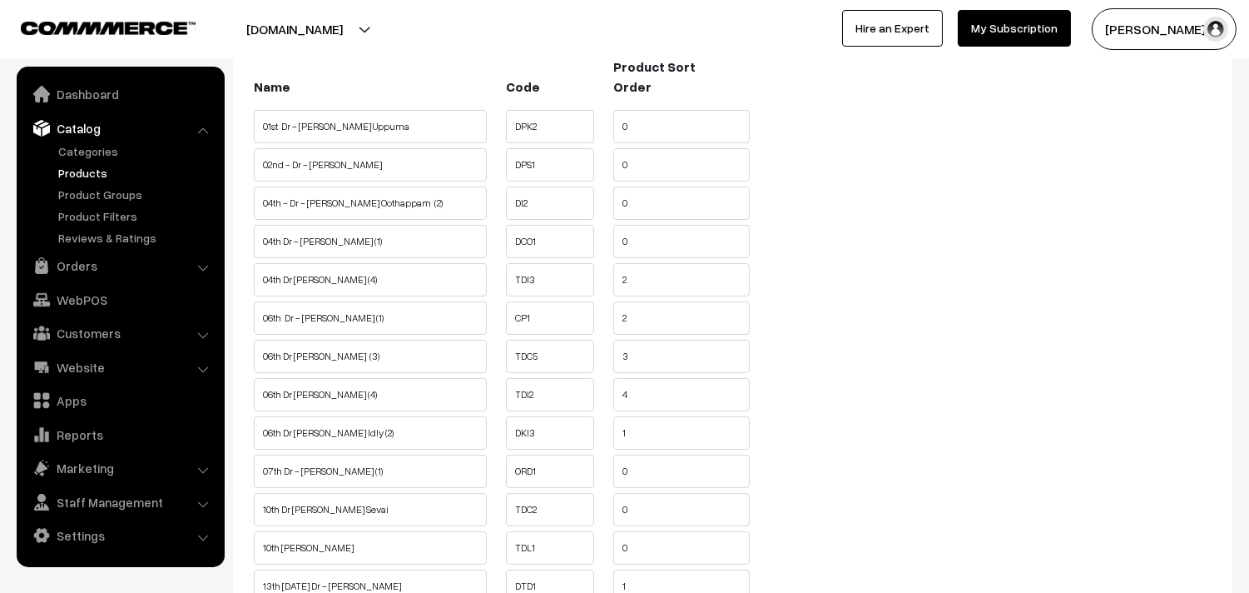
scroll to position [277, 0]
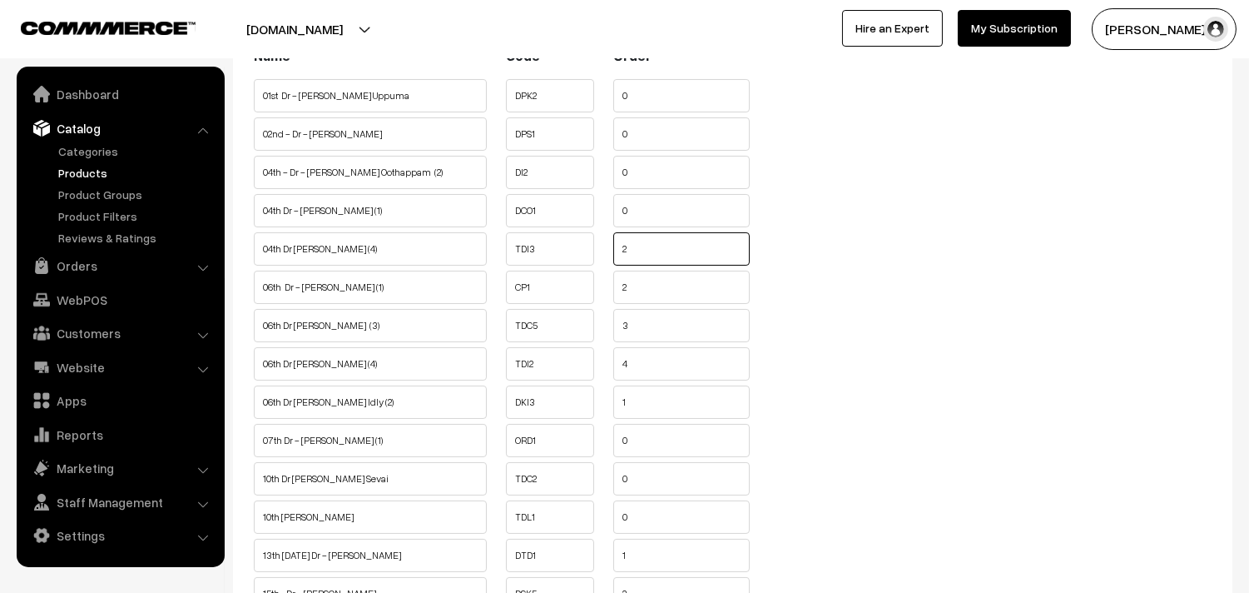
drag, startPoint x: 661, startPoint y: 245, endPoint x: 520, endPoint y: 226, distance: 141.9
type input "0"
drag, startPoint x: 646, startPoint y: 295, endPoint x: 561, endPoint y: 287, distance: 85.2
click at [561, 287] on ul "06th Dr - [PERSON_NAME] (1) CP1 2" at bounding box center [733, 282] width 966 height 25
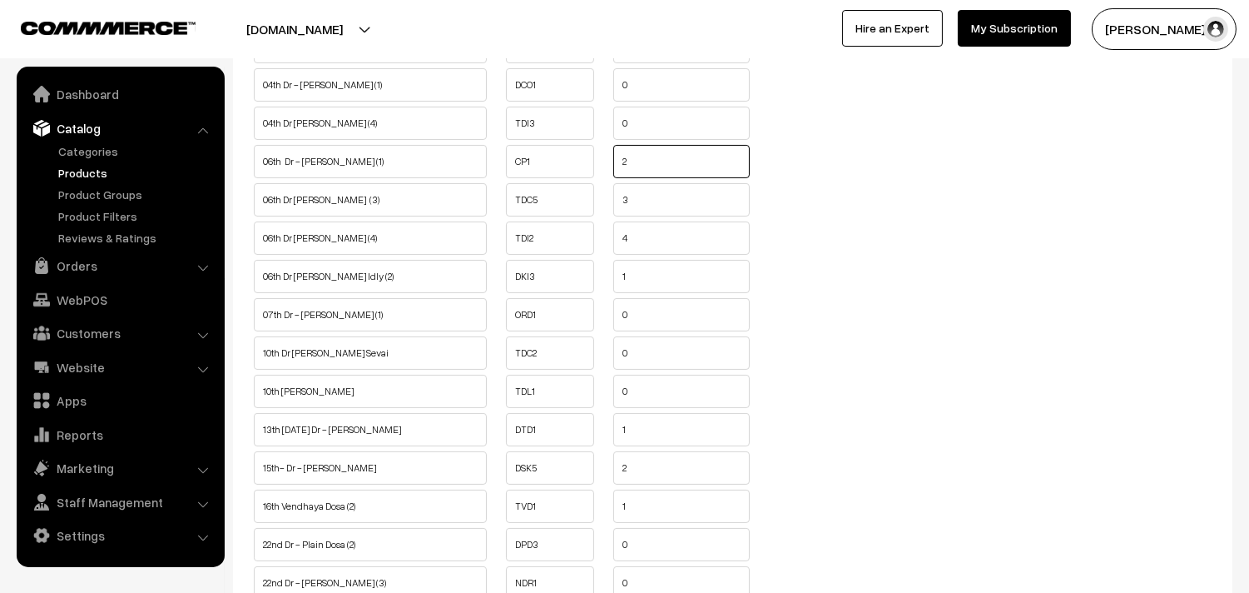
scroll to position [462, 0]
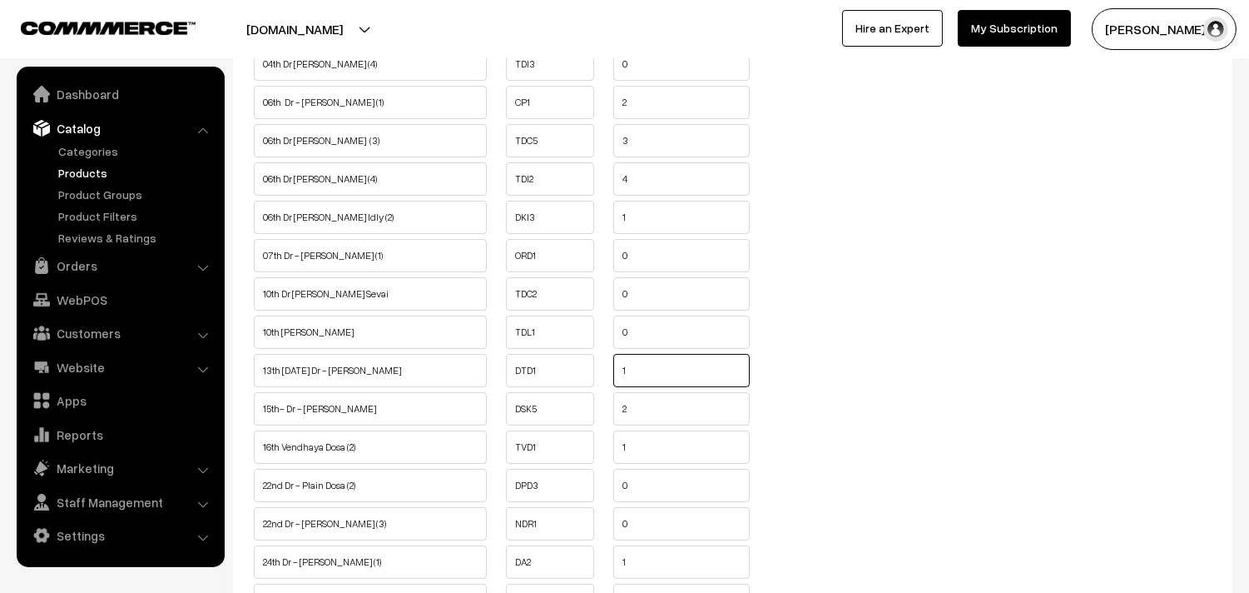
drag, startPoint x: 646, startPoint y: 375, endPoint x: 574, endPoint y: 370, distance: 71.7
click at [574, 370] on ul "13th [DATE] Dr - [PERSON_NAME] DTD1 1" at bounding box center [733, 366] width 966 height 25
type input "0"
drag, startPoint x: 573, startPoint y: 411, endPoint x: 562, endPoint y: 411, distance: 10.8
click at [562, 411] on ul "15th- Dr - [PERSON_NAME] DSK5" at bounding box center [733, 404] width 966 height 25
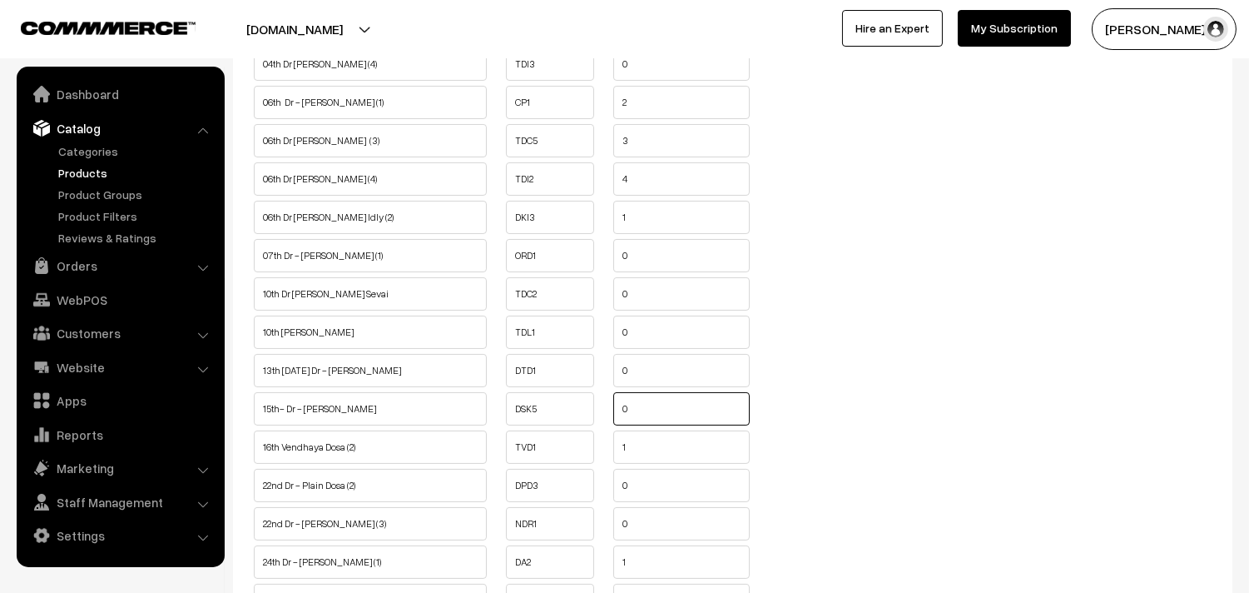
type input "0"
drag, startPoint x: 603, startPoint y: 463, endPoint x: 538, endPoint y: 454, distance: 66.3
click at [530, 455] on ul "16th Vendhaya Dosa (2) TVD1" at bounding box center [733, 442] width 966 height 25
type input "0"
drag, startPoint x: 630, startPoint y: 572, endPoint x: 564, endPoint y: 572, distance: 65.7
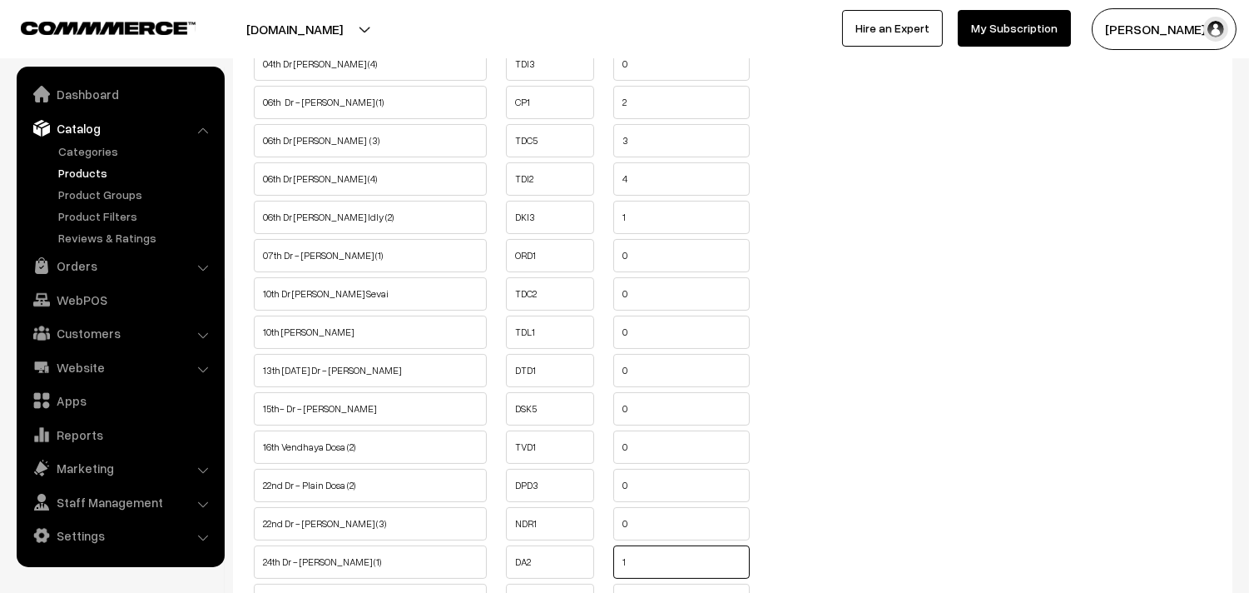
click at [564, 570] on ul "24th Dr - [PERSON_NAME] (1) DA2 1" at bounding box center [733, 557] width 966 height 25
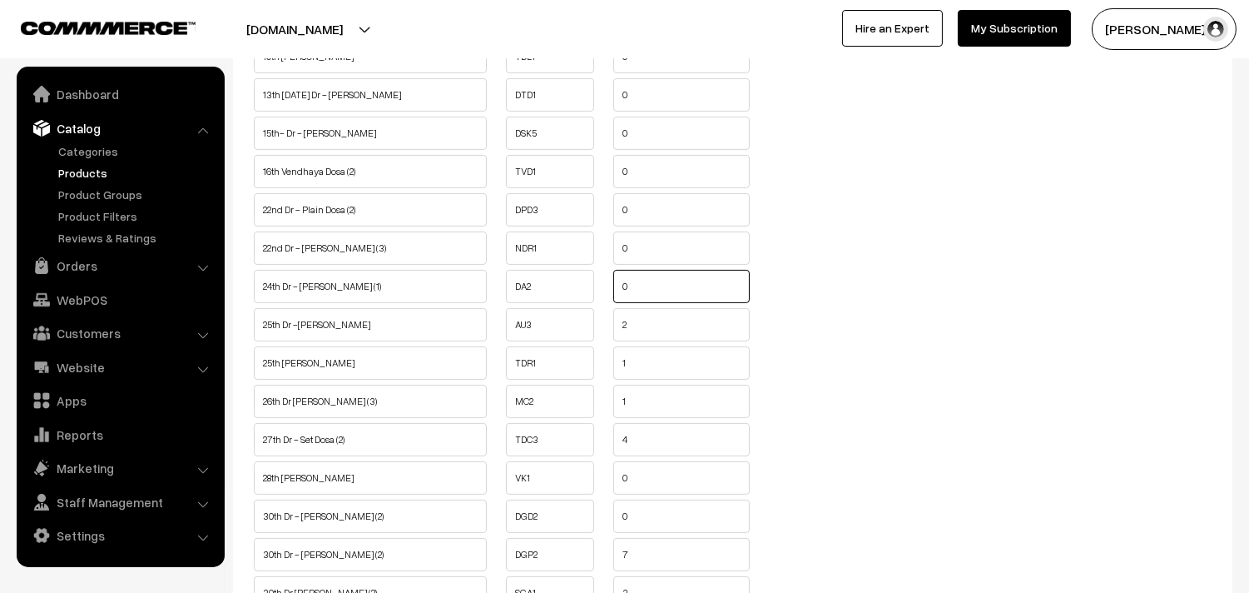
scroll to position [739, 0]
type input "0"
drag, startPoint x: 638, startPoint y: 326, endPoint x: 542, endPoint y: 325, distance: 96.6
click at [542, 325] on ul "25th Dr -[PERSON_NAME] AU3 2" at bounding box center [733, 318] width 966 height 25
type input "0"
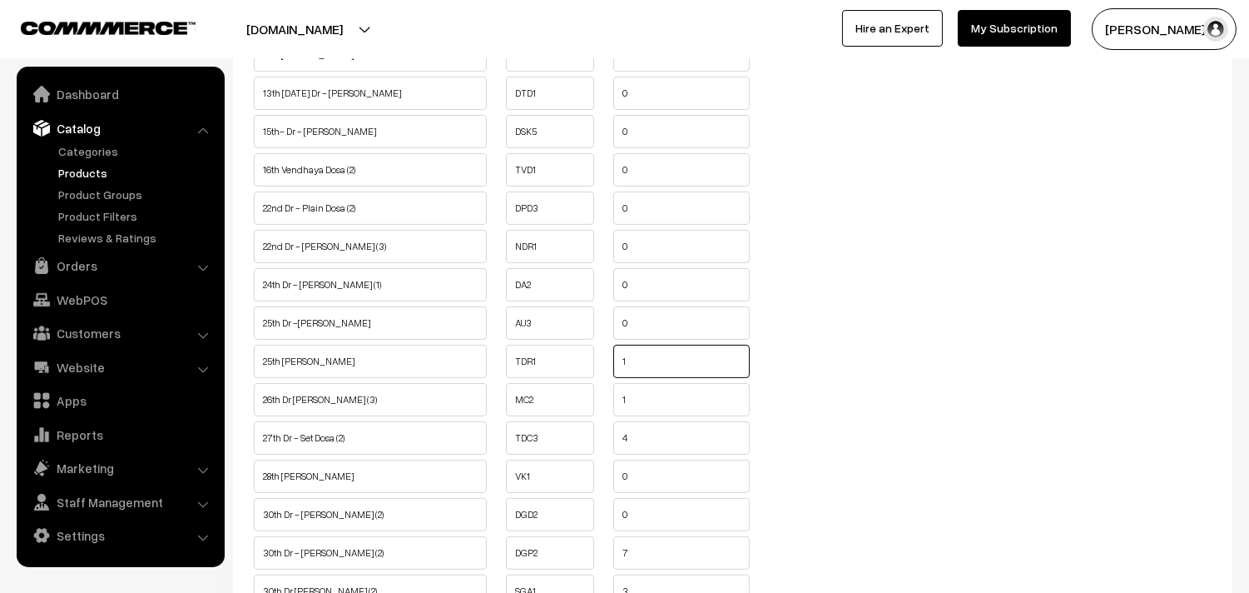
drag, startPoint x: 647, startPoint y: 371, endPoint x: 579, endPoint y: 371, distance: 67.4
click at [579, 370] on ul "25th [PERSON_NAME] TDR1 1" at bounding box center [733, 357] width 966 height 25
type input "0"
drag, startPoint x: 619, startPoint y: 414, endPoint x: 591, endPoint y: 413, distance: 28.3
click at [591, 408] on ul "26th Dr [PERSON_NAME] (3) MC2 1" at bounding box center [733, 395] width 966 height 25
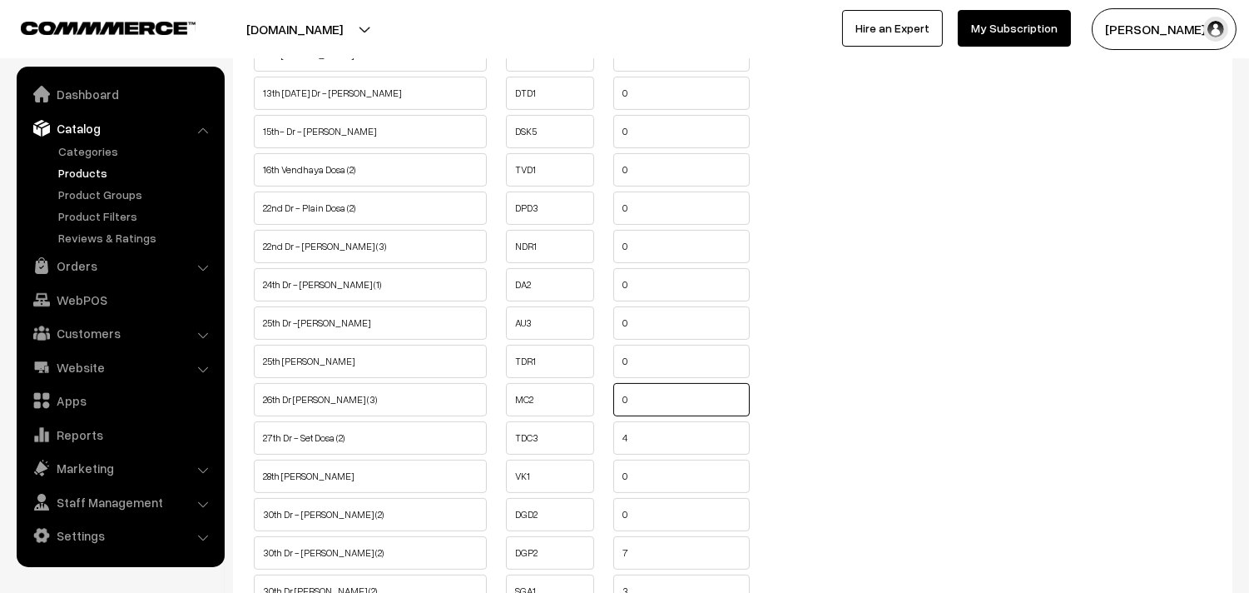
type input "0"
drag, startPoint x: 638, startPoint y: 453, endPoint x: 560, endPoint y: 452, distance: 77.4
click at [560, 446] on ul "27th Dr - Set Dosa (2) TDC3" at bounding box center [733, 433] width 966 height 25
type input "0"
drag, startPoint x: 624, startPoint y: 555, endPoint x: 568, endPoint y: 556, distance: 55.8
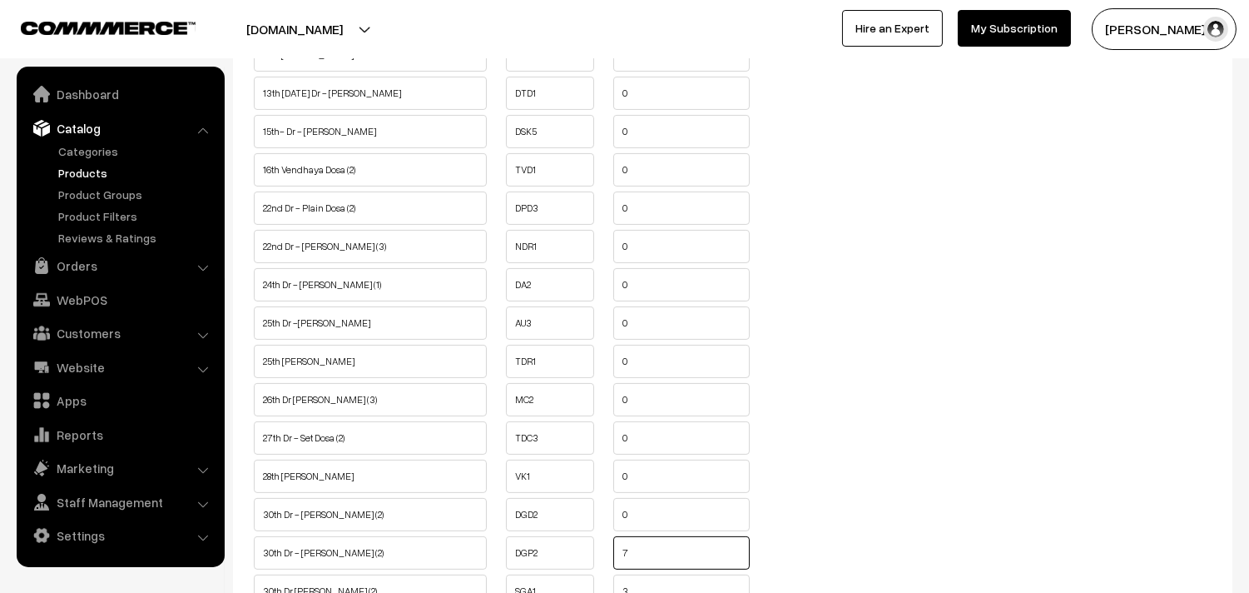
click at [568, 558] on ul "30th Dr - [PERSON_NAME] (2) DGP2 7" at bounding box center [733, 548] width 966 height 25
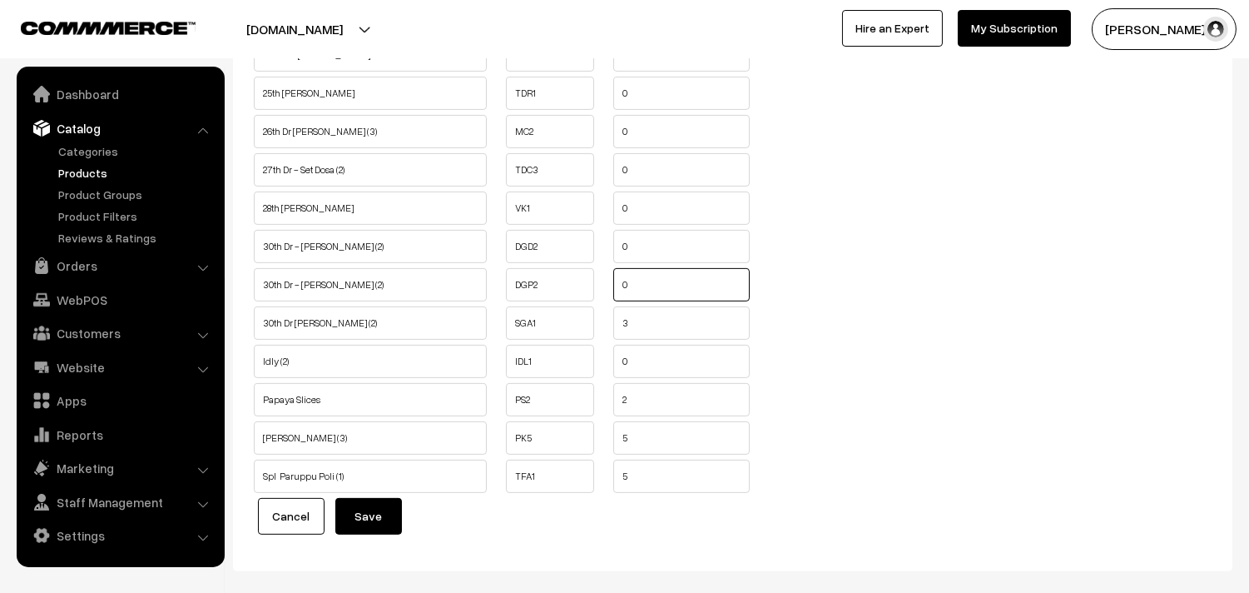
scroll to position [1017, 0]
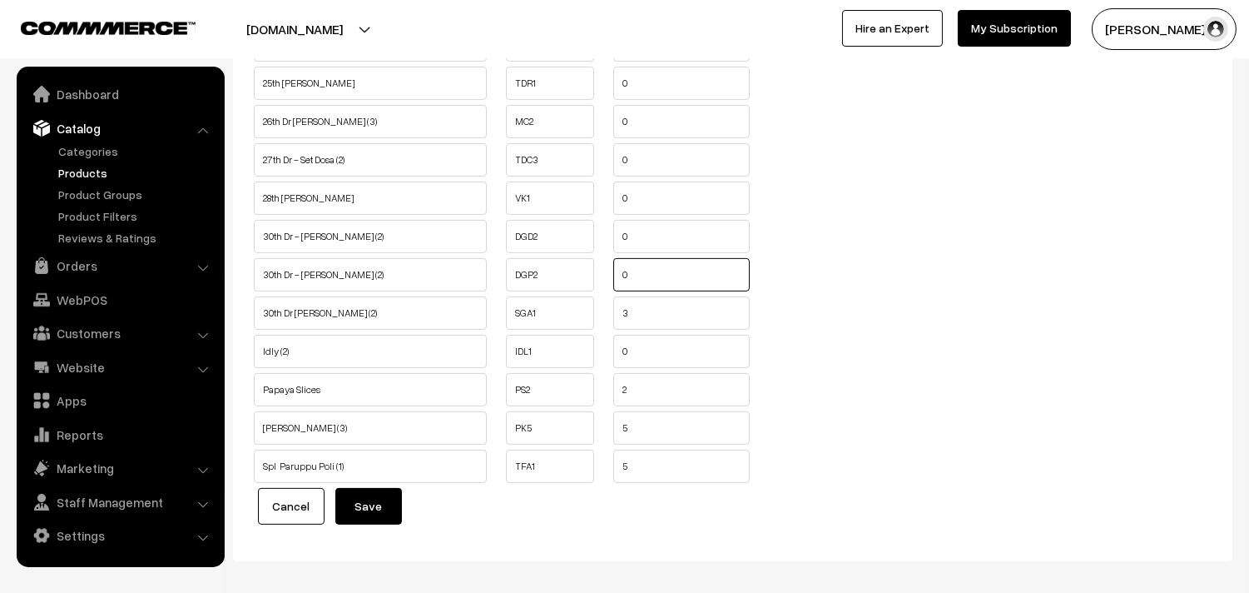
type input "0"
click at [560, 321] on ul "30th Dr [PERSON_NAME] (2) SGA1 3" at bounding box center [733, 308] width 966 height 25
type input "0"
drag, startPoint x: 651, startPoint y: 402, endPoint x: 608, endPoint y: 403, distance: 42.5
click at [608, 398] on ul "Papaya Slices PS2 2" at bounding box center [733, 385] width 966 height 25
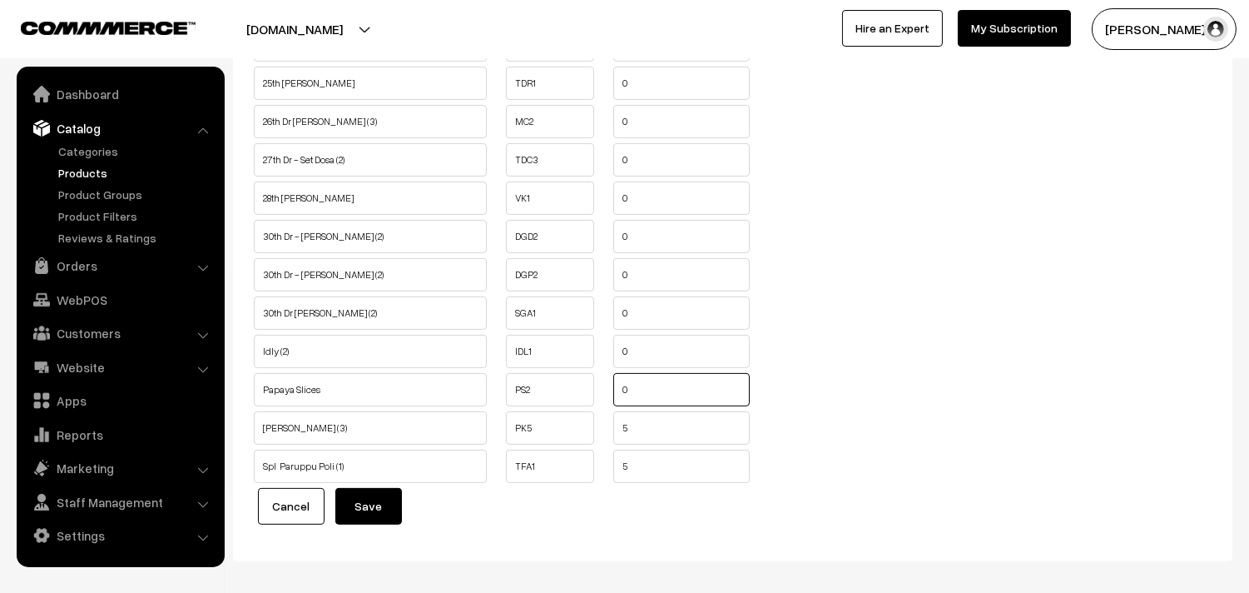
type input "0"
drag, startPoint x: 643, startPoint y: 447, endPoint x: 583, endPoint y: 444, distance: 59.2
click at [583, 436] on ul "[PERSON_NAME] (3) PK5" at bounding box center [733, 423] width 966 height 25
type input "0"
click at [571, 474] on ul "Spl Paruppu Poli (1) TFA1" at bounding box center [733, 461] width 966 height 25
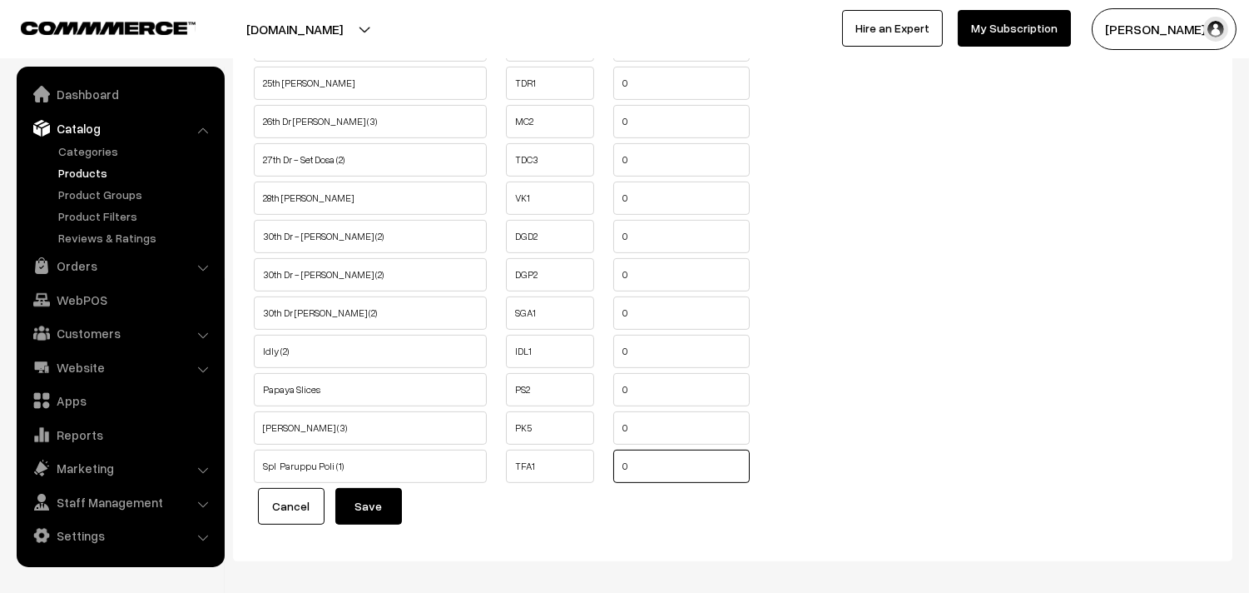
type input "0"
click at [379, 514] on button "Save" at bounding box center [368, 506] width 67 height 37
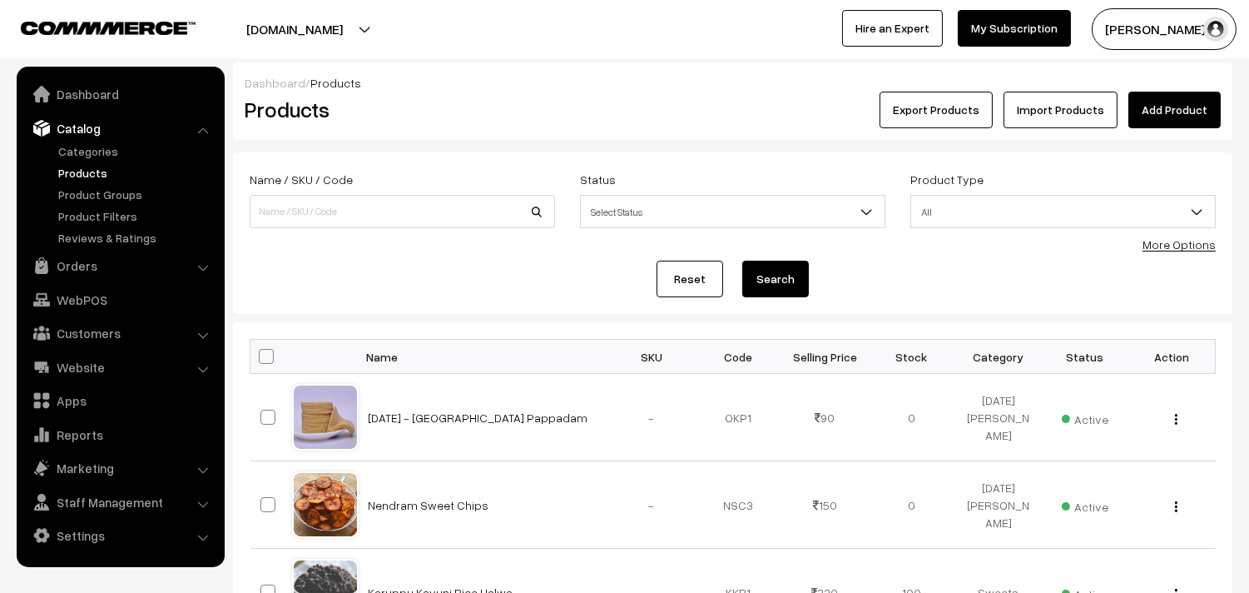
click at [265, 354] on span at bounding box center [266, 356] width 15 height 15
click at [261, 354] on input "checkbox" at bounding box center [256, 355] width 11 height 11
checkbox input "true"
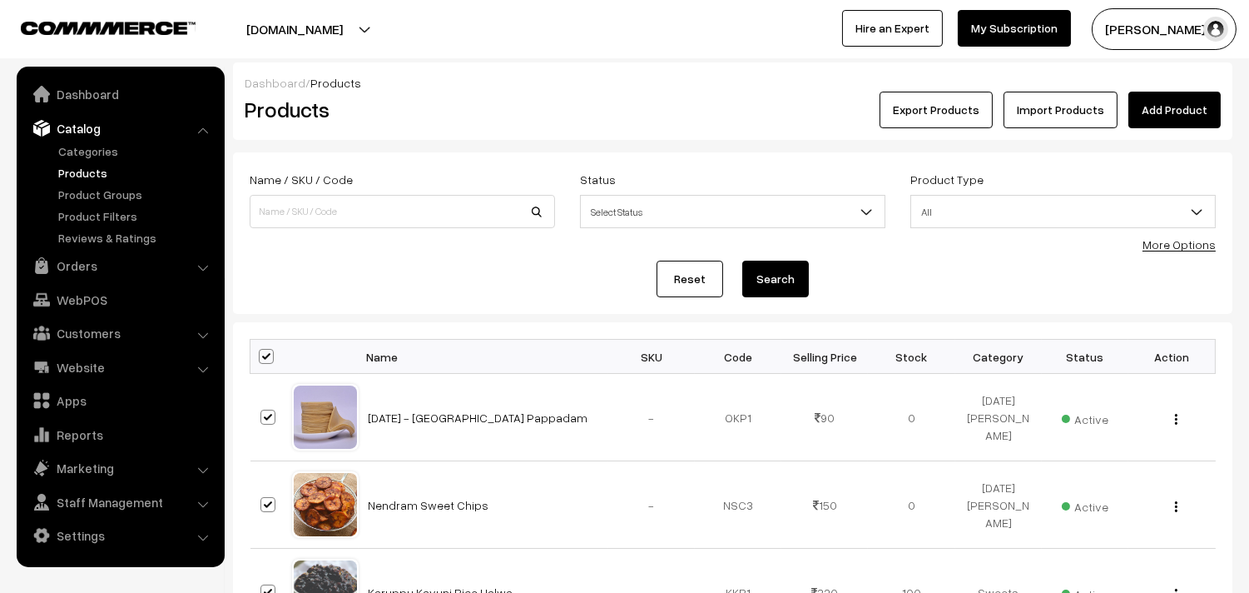
checkbox input "true"
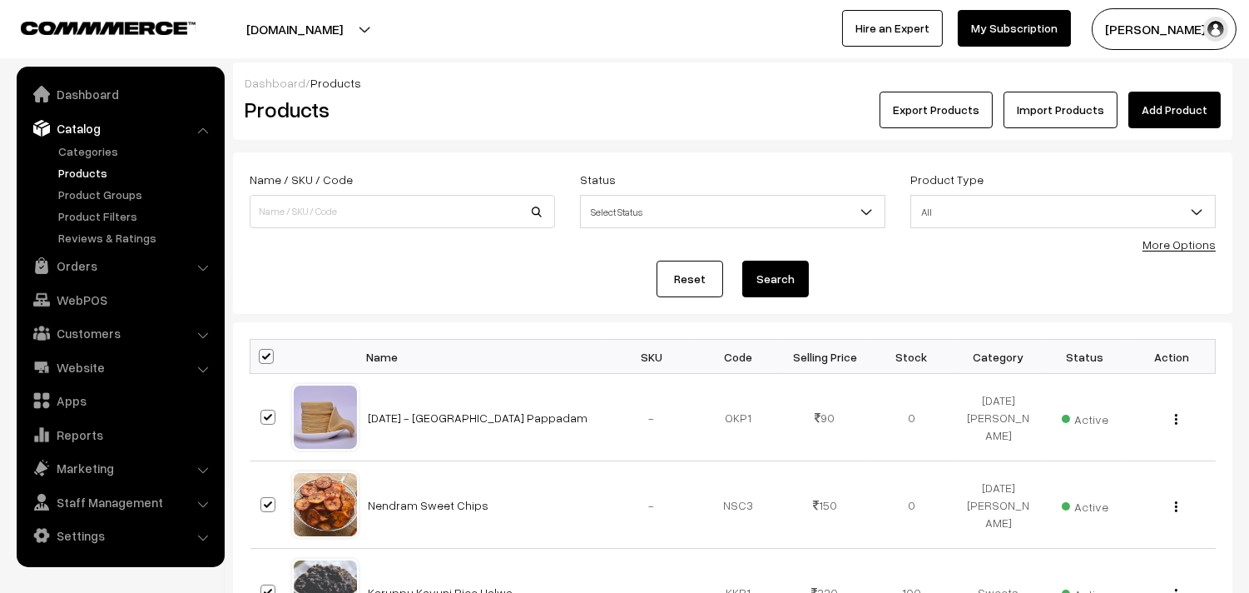
checkbox input "true"
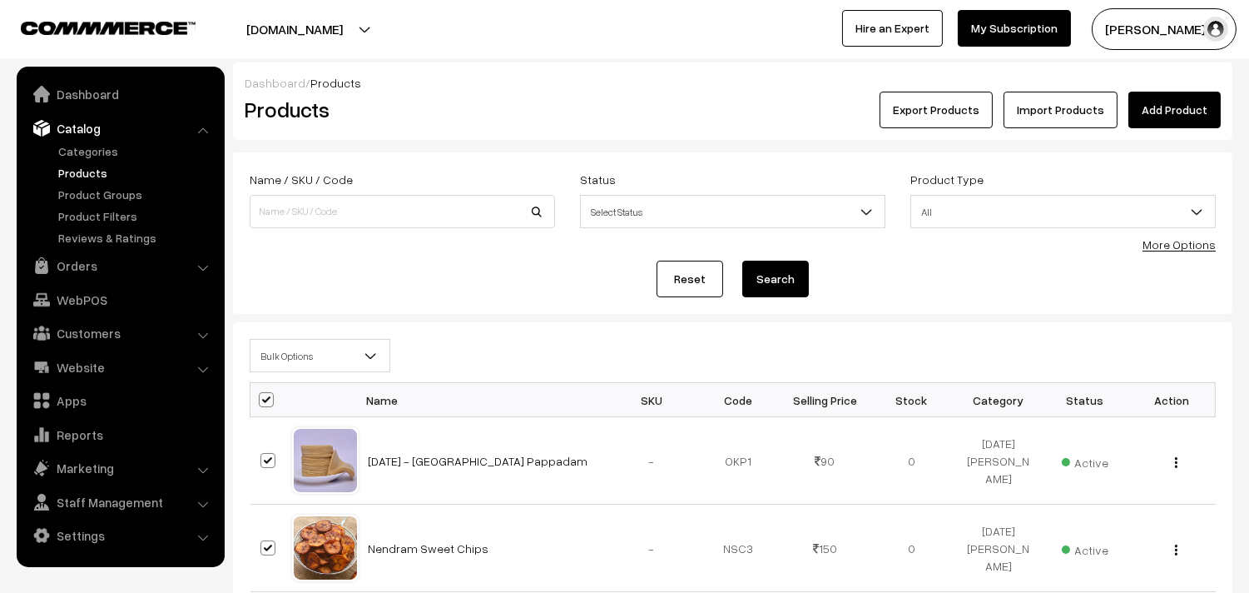
click at [1180, 246] on link "More Options" at bounding box center [1179, 244] width 73 height 14
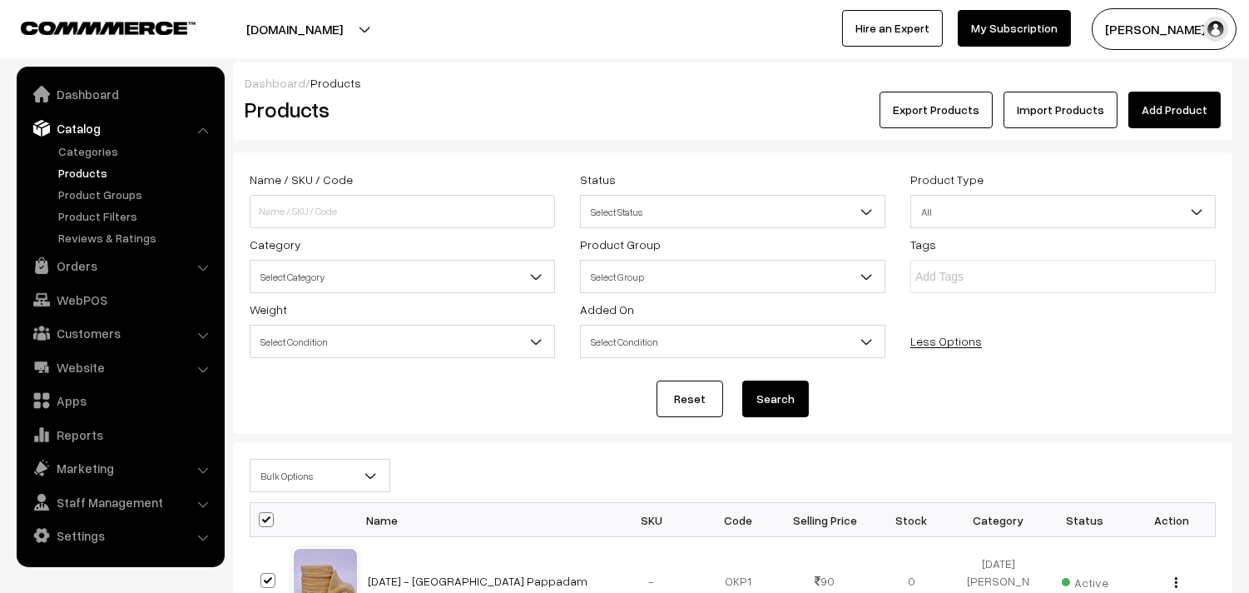
click at [314, 272] on span "Select Category" at bounding box center [403, 276] width 304 height 29
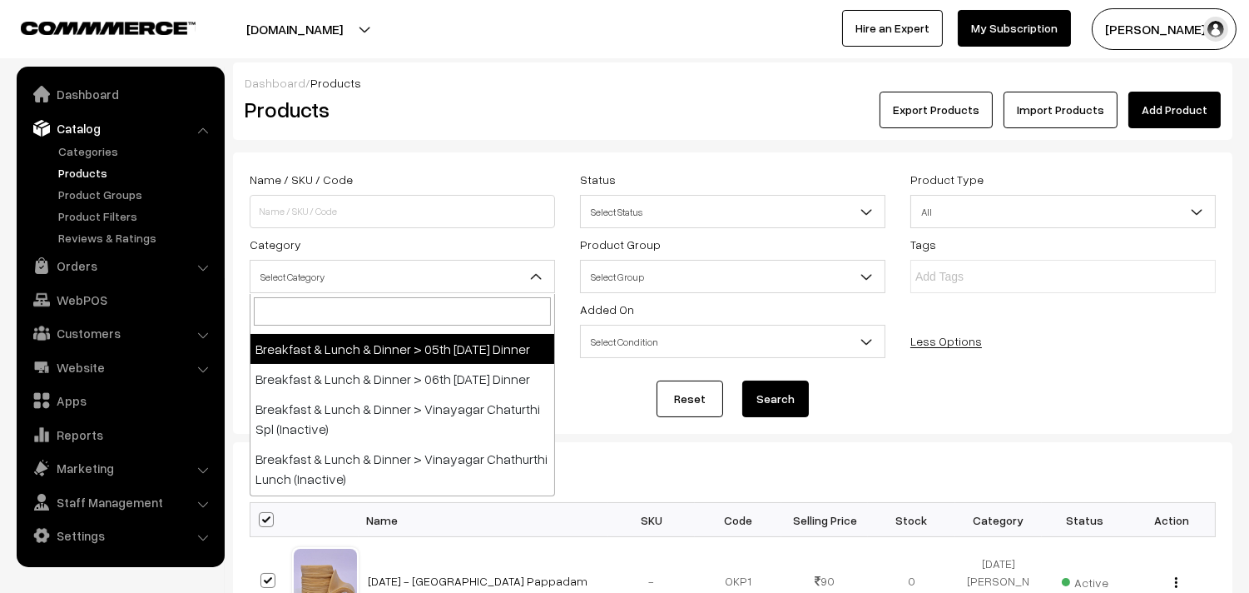
scroll to position [92, 0]
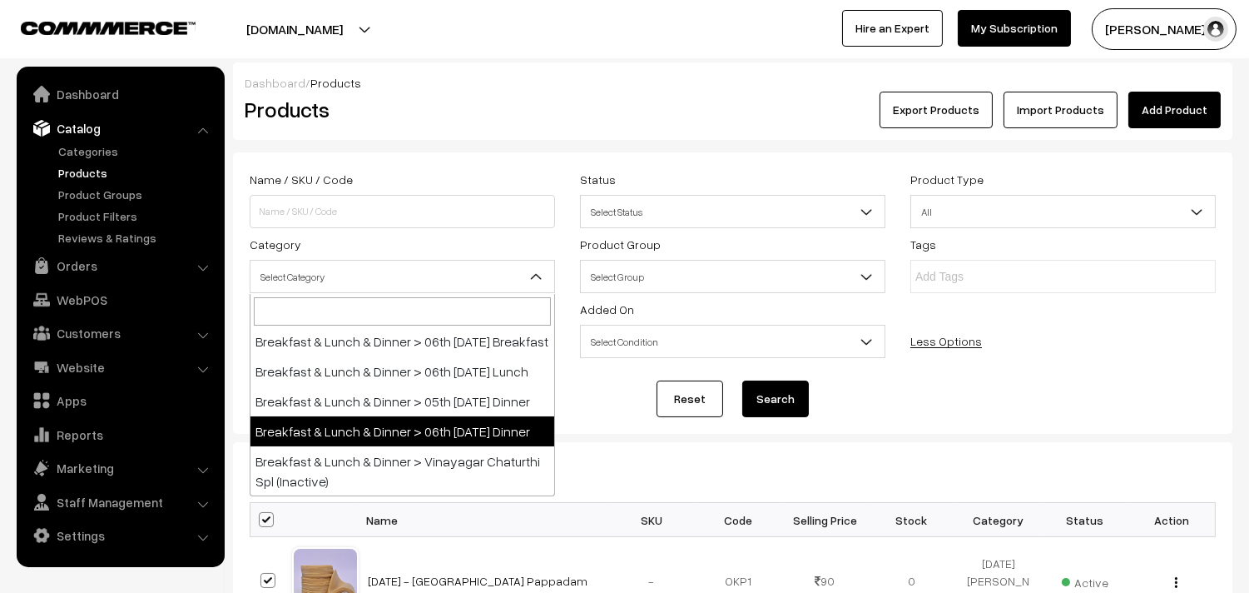
select select "68"
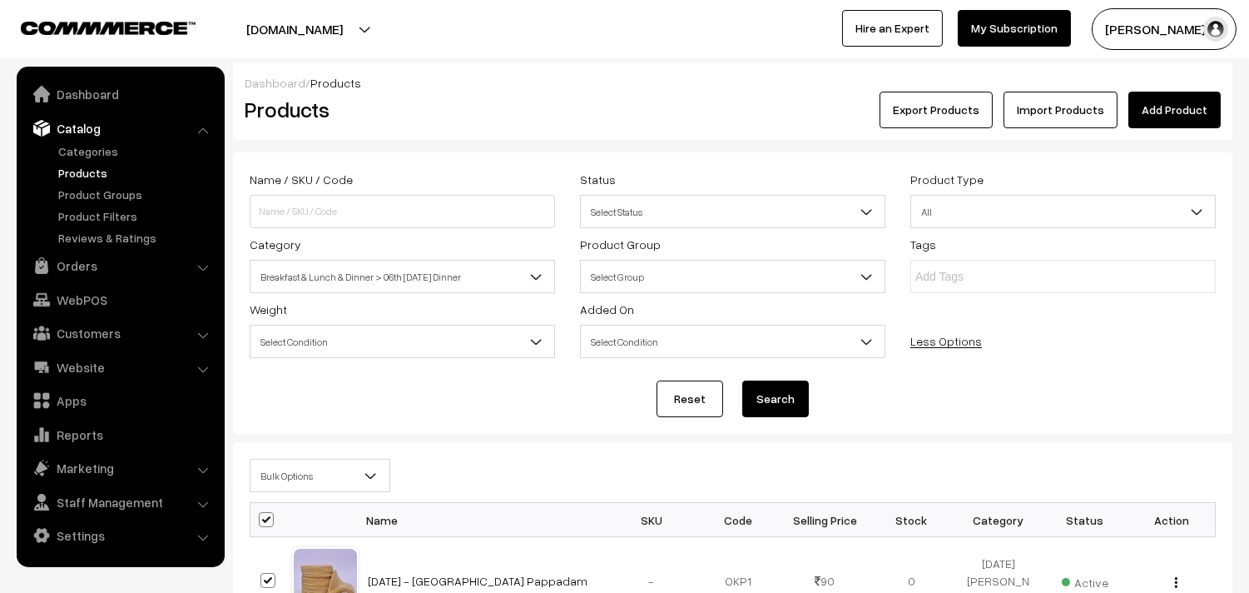
click at [791, 388] on button "Search" at bounding box center [775, 398] width 67 height 37
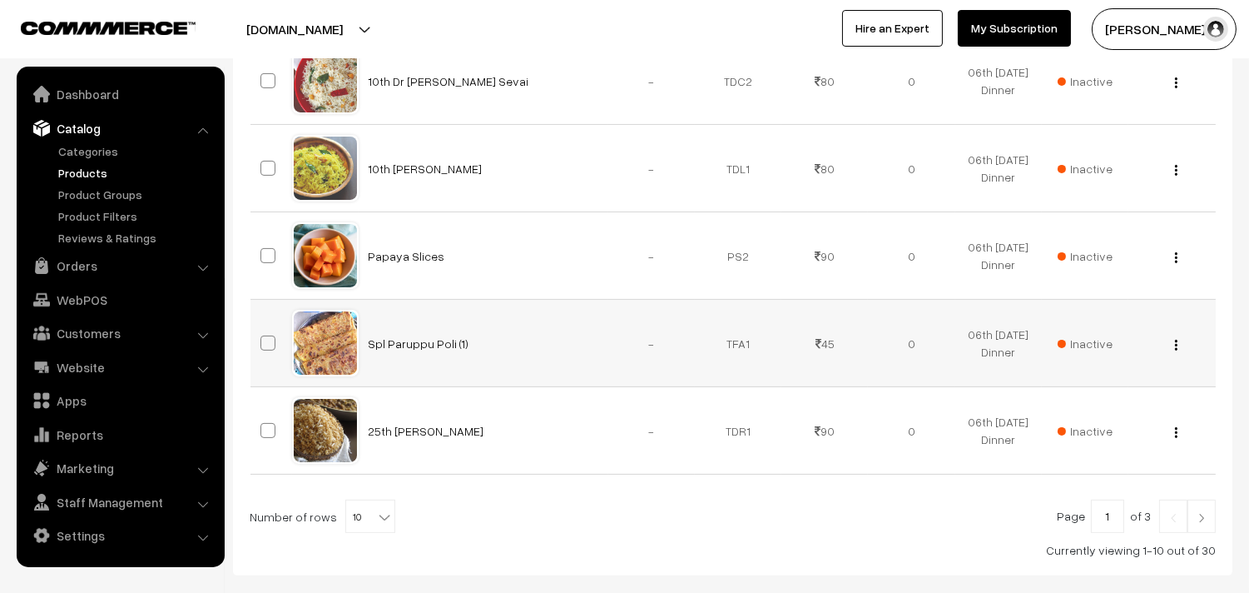
scroll to position [893, 0]
click at [362, 519] on span "10" at bounding box center [370, 516] width 48 height 33
select select "100"
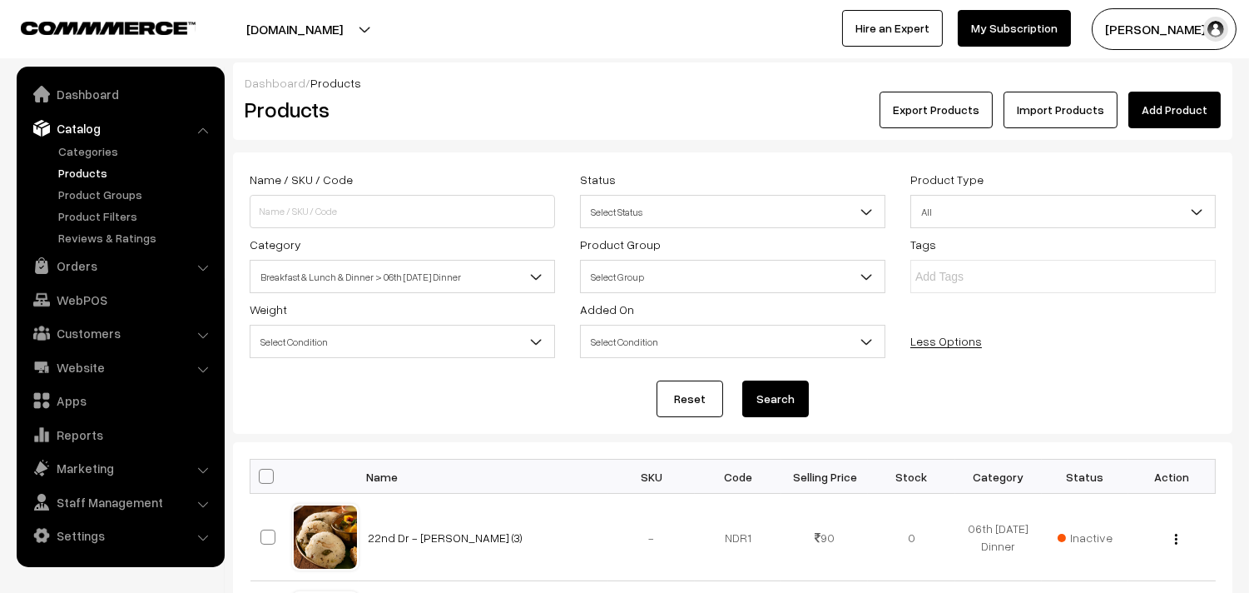
click at [270, 473] on span at bounding box center [266, 476] width 15 height 15
click at [261, 473] on input "checkbox" at bounding box center [256, 475] width 11 height 11
checkbox input "true"
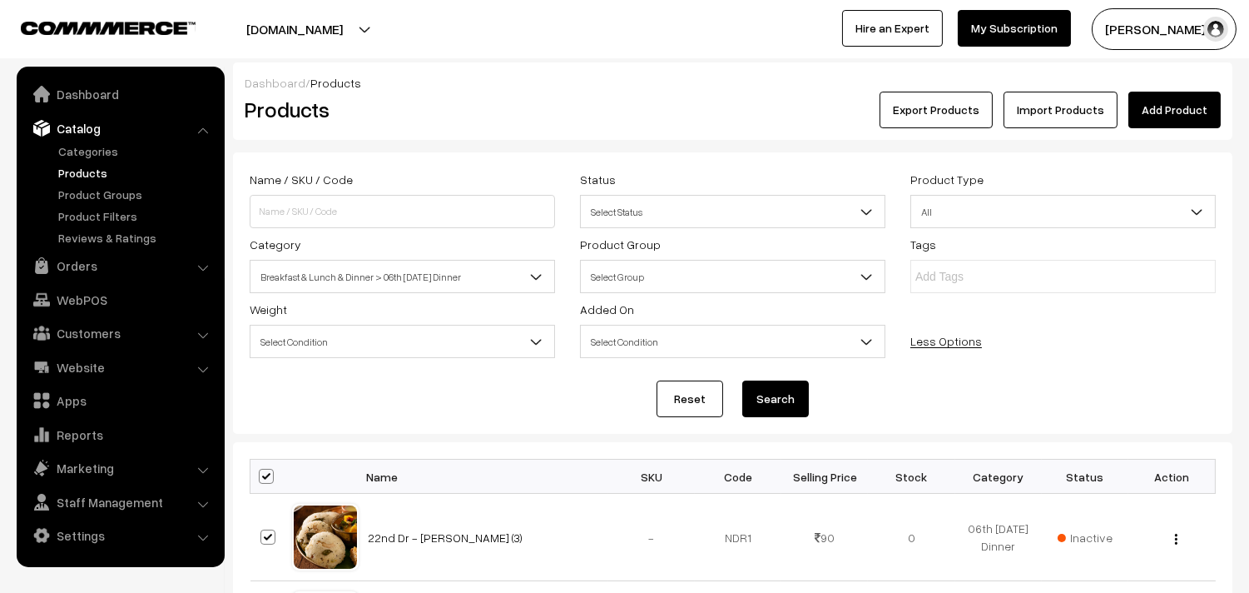
checkbox input "true"
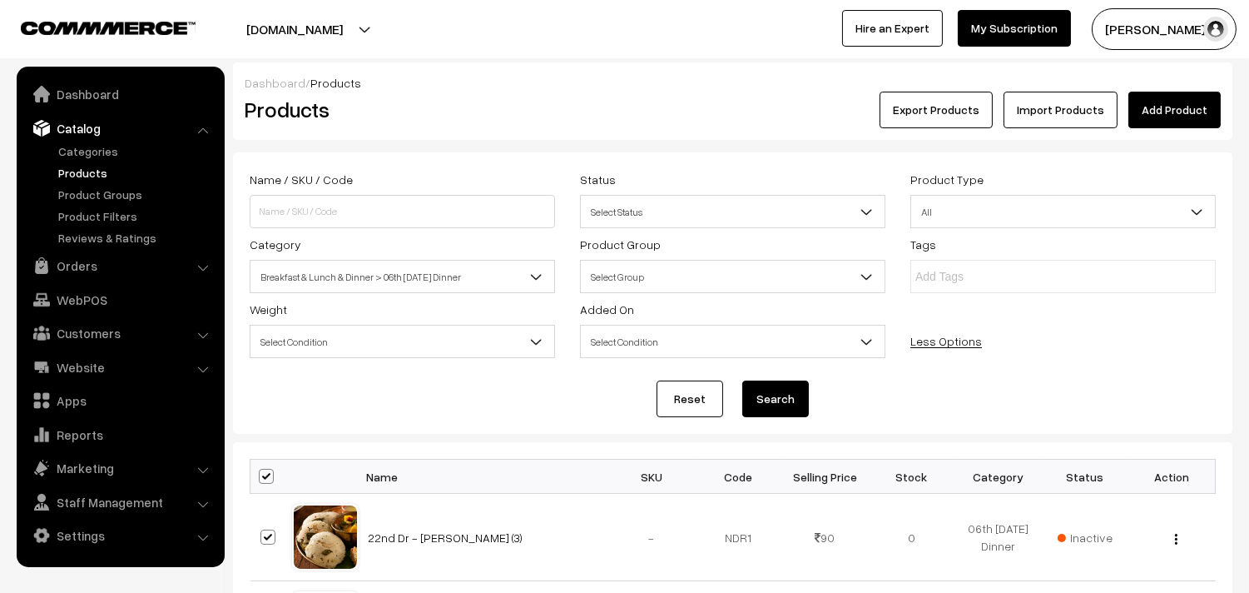
checkbox input "true"
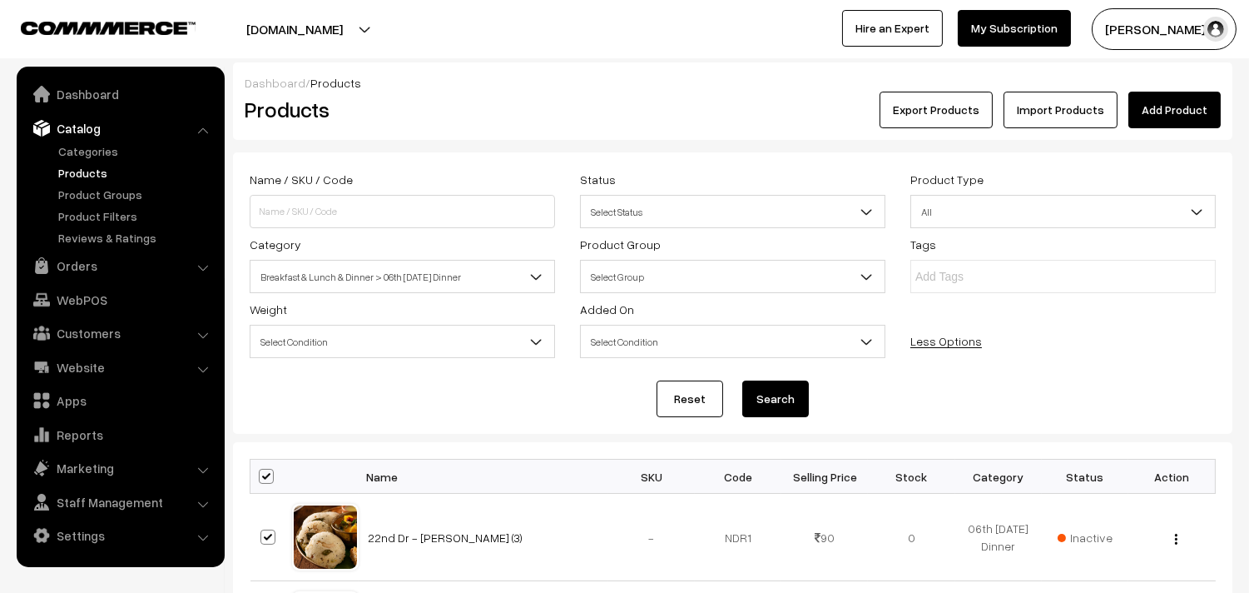
checkbox input "true"
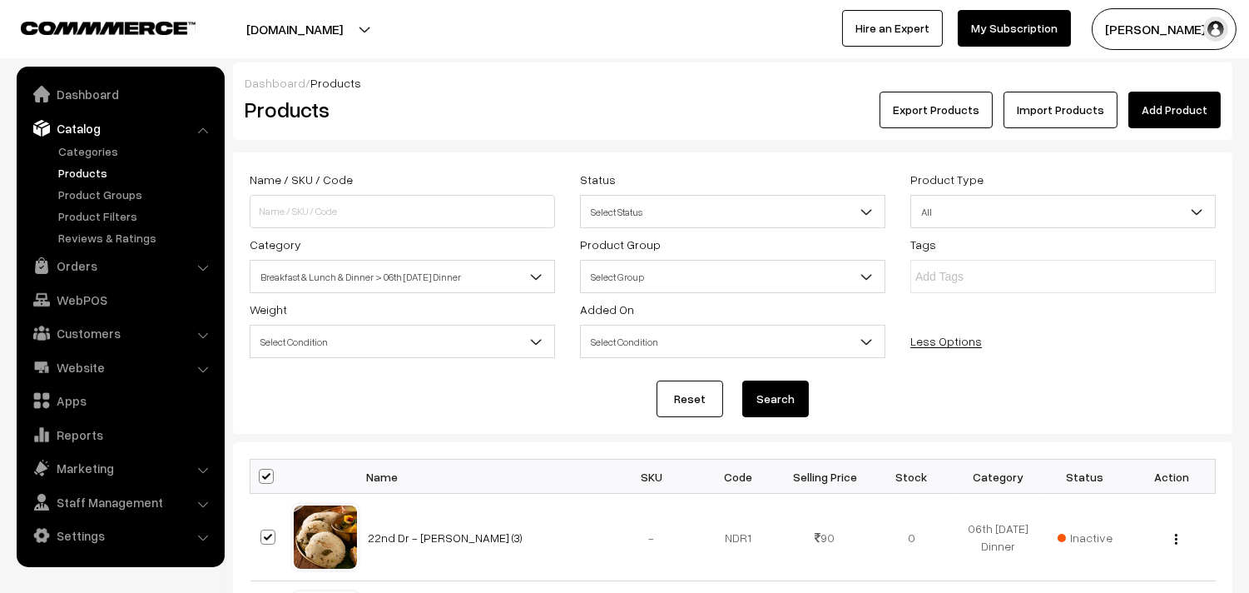
checkbox input "true"
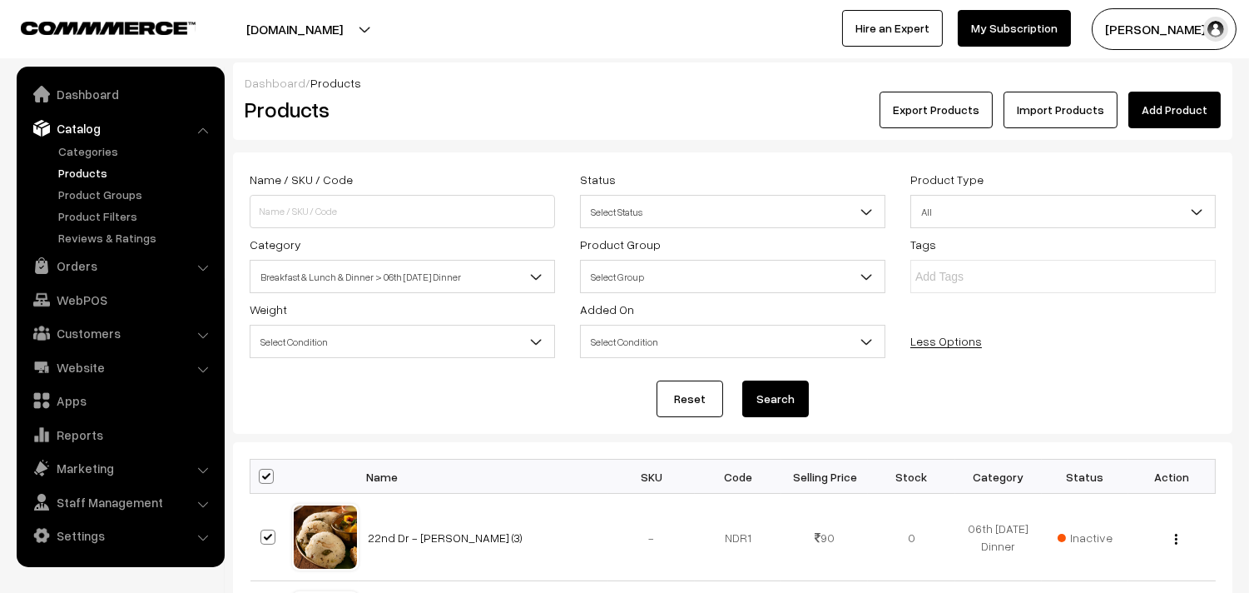
checkbox input "true"
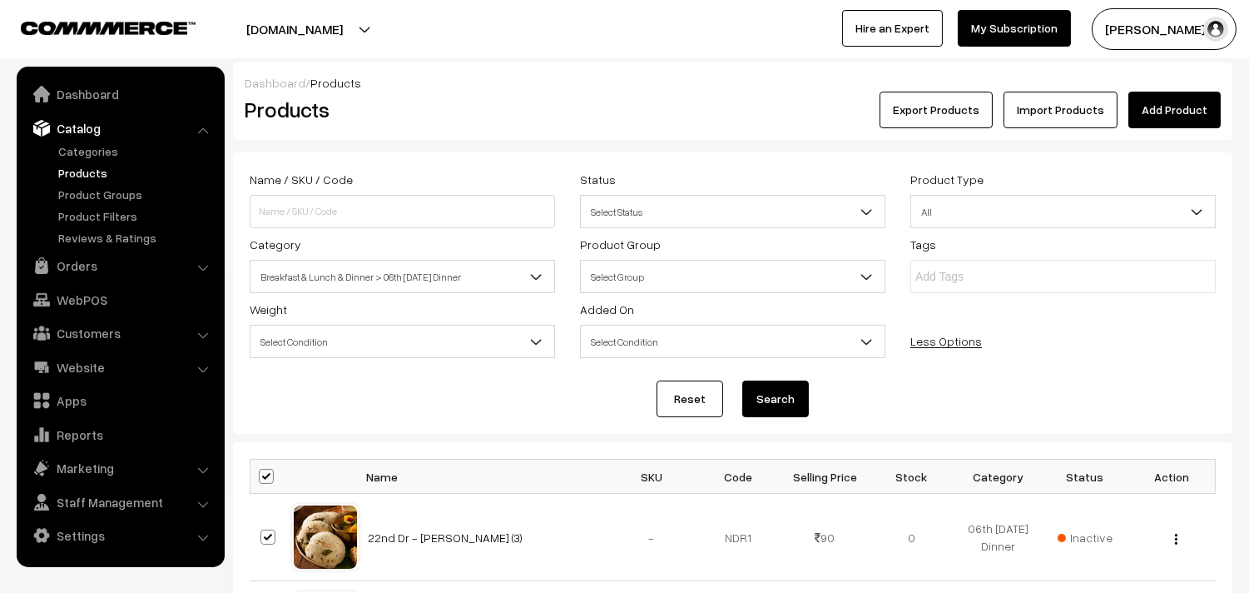
checkbox input "true"
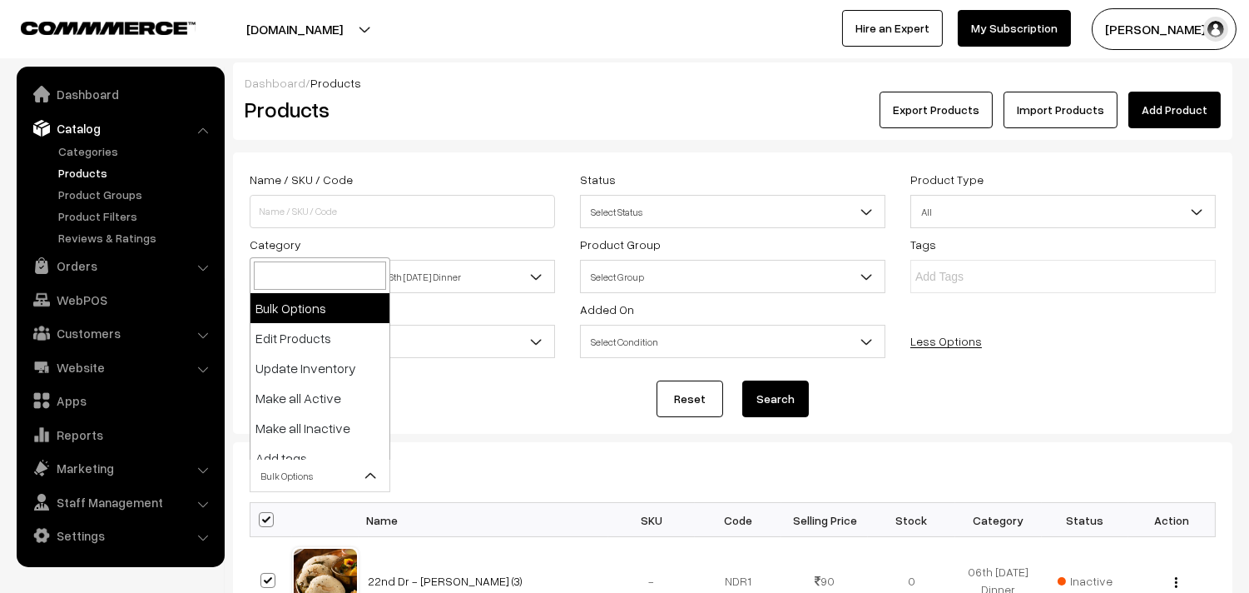
click at [306, 466] on span "Bulk Options" at bounding box center [320, 475] width 139 height 29
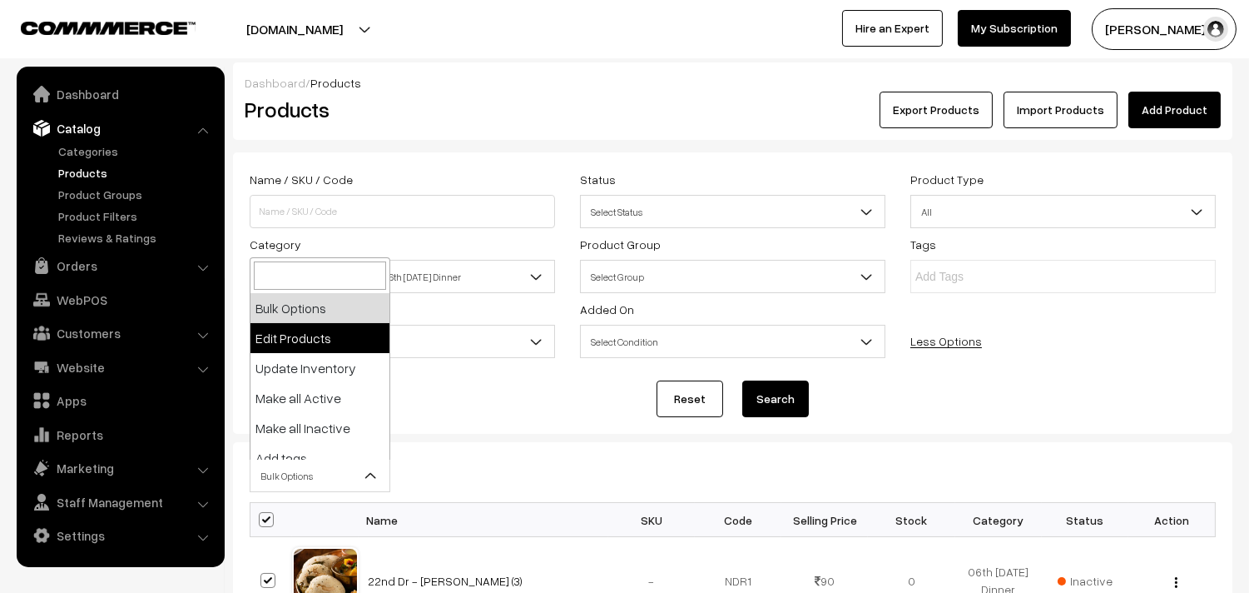
select select "editProduct"
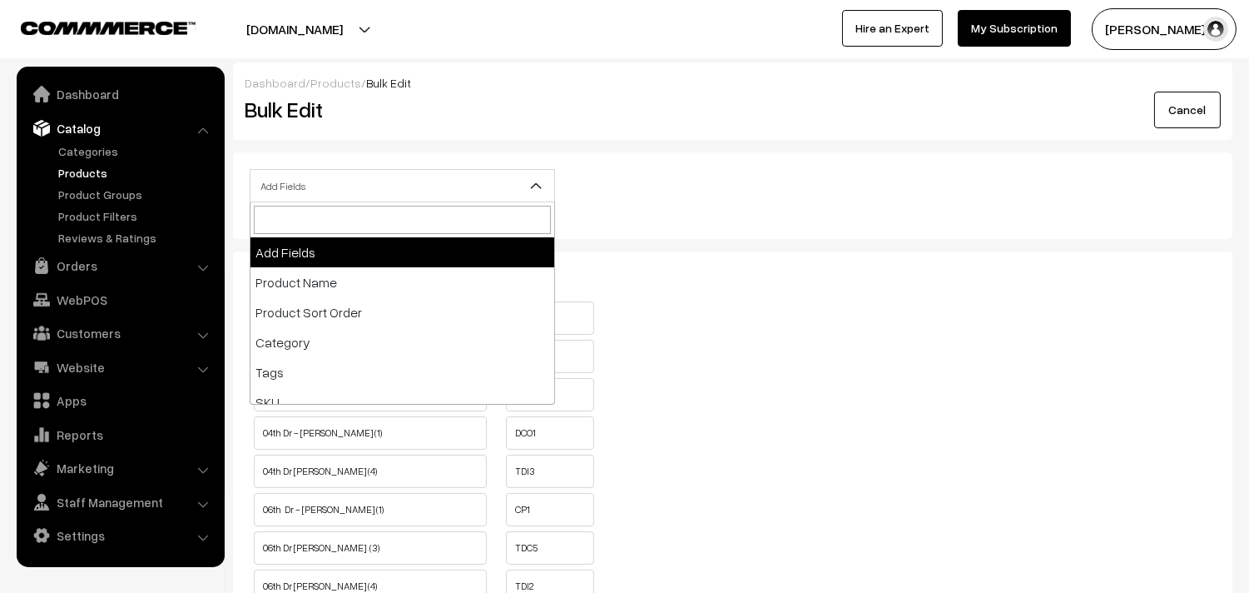
drag, startPoint x: 370, startPoint y: 178, endPoint x: 389, endPoint y: 206, distance: 34.2
click at [369, 178] on span "Add Fields" at bounding box center [403, 185] width 304 height 29
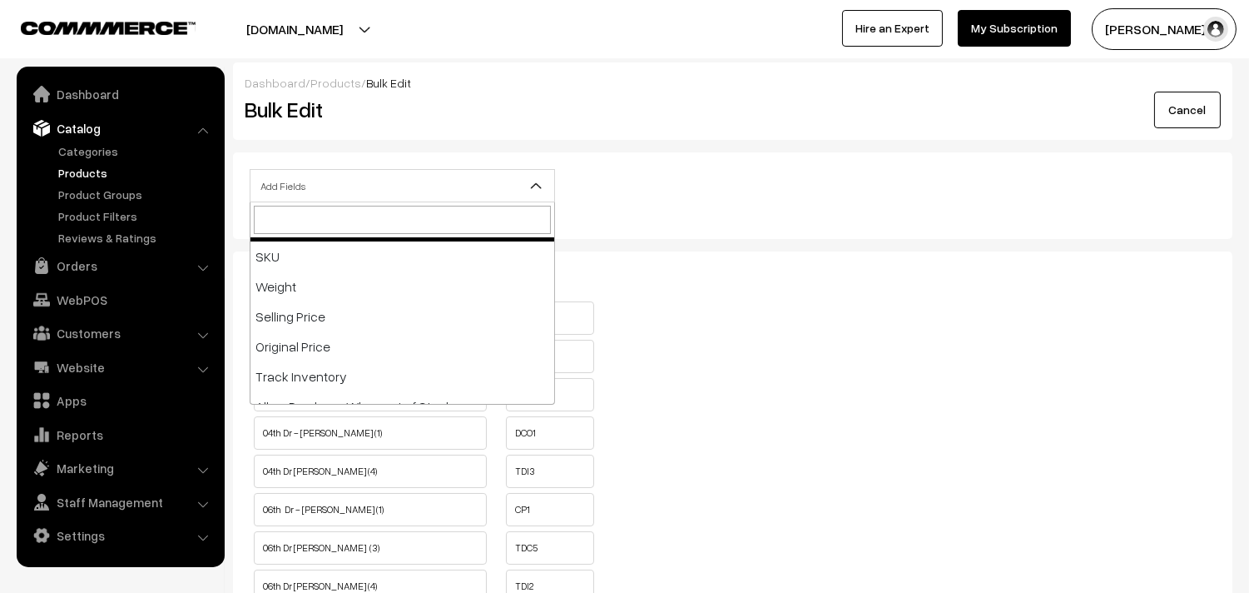
scroll to position [277, 0]
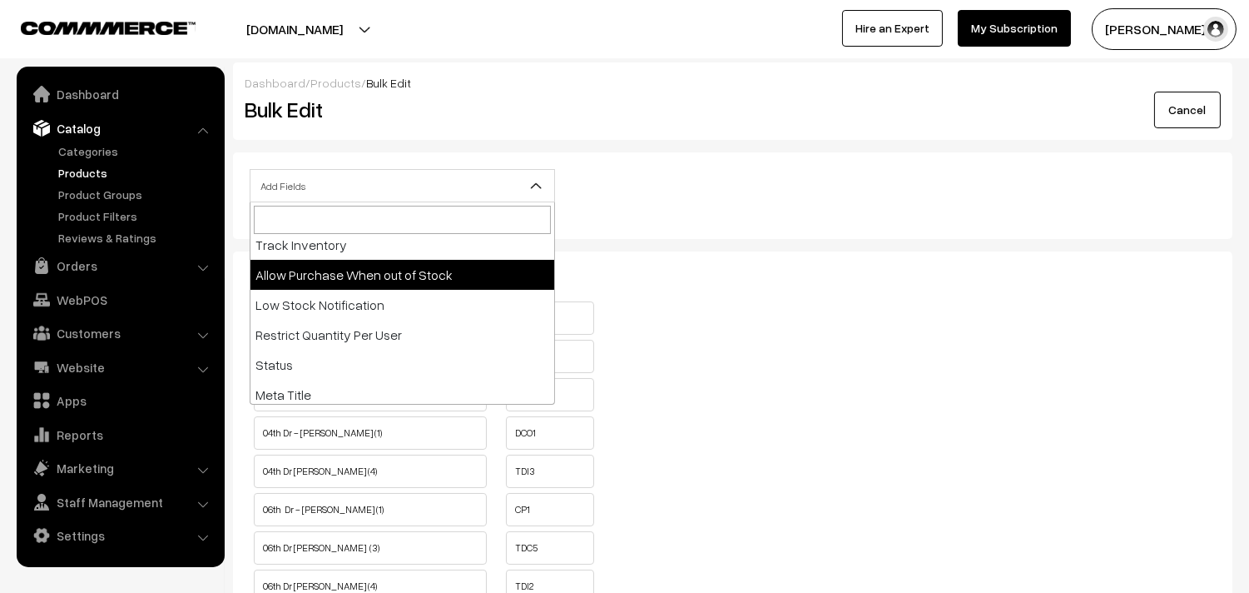
select select "allow-purchase"
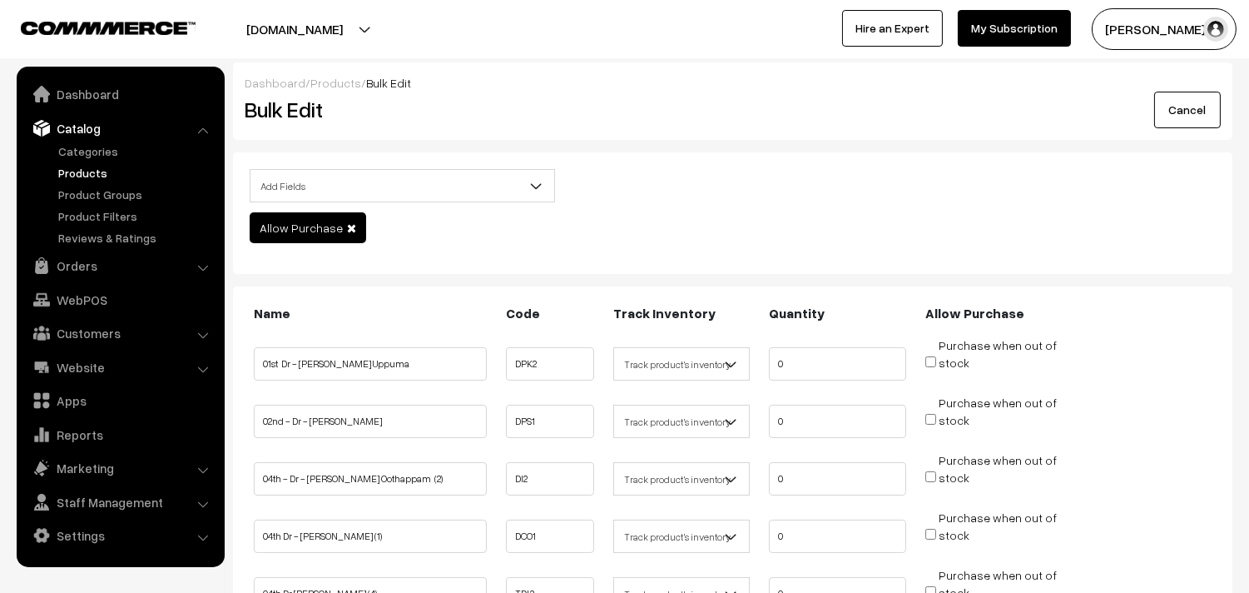
click at [347, 226] on span at bounding box center [351, 228] width 9 height 12
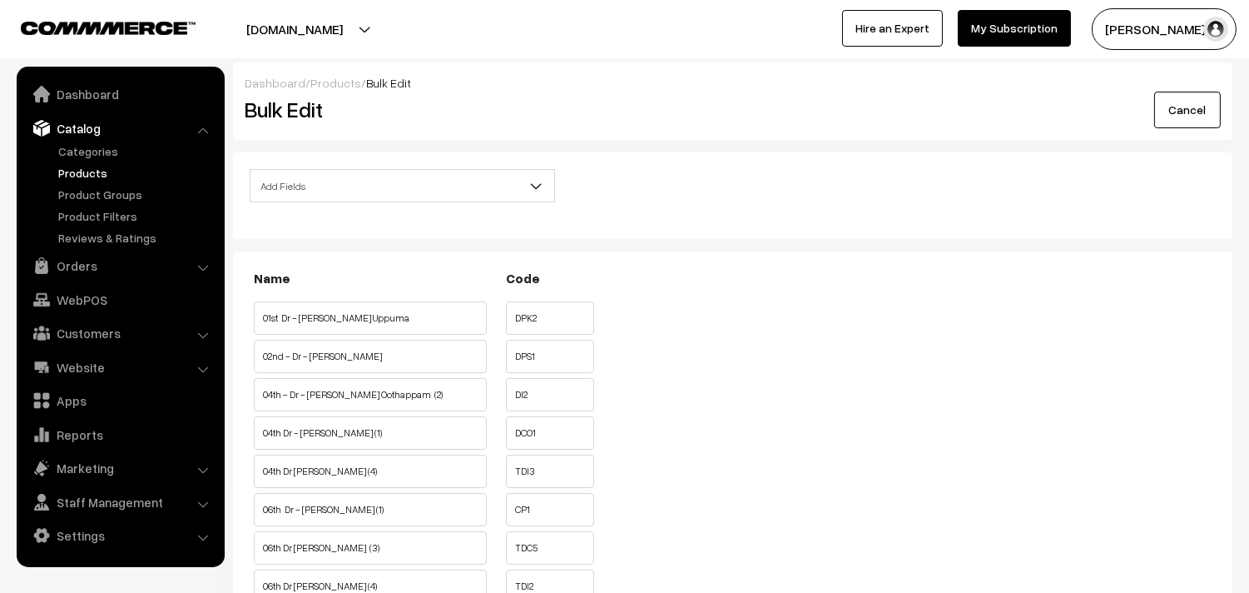
click at [352, 181] on span "Add Fields" at bounding box center [403, 185] width 304 height 29
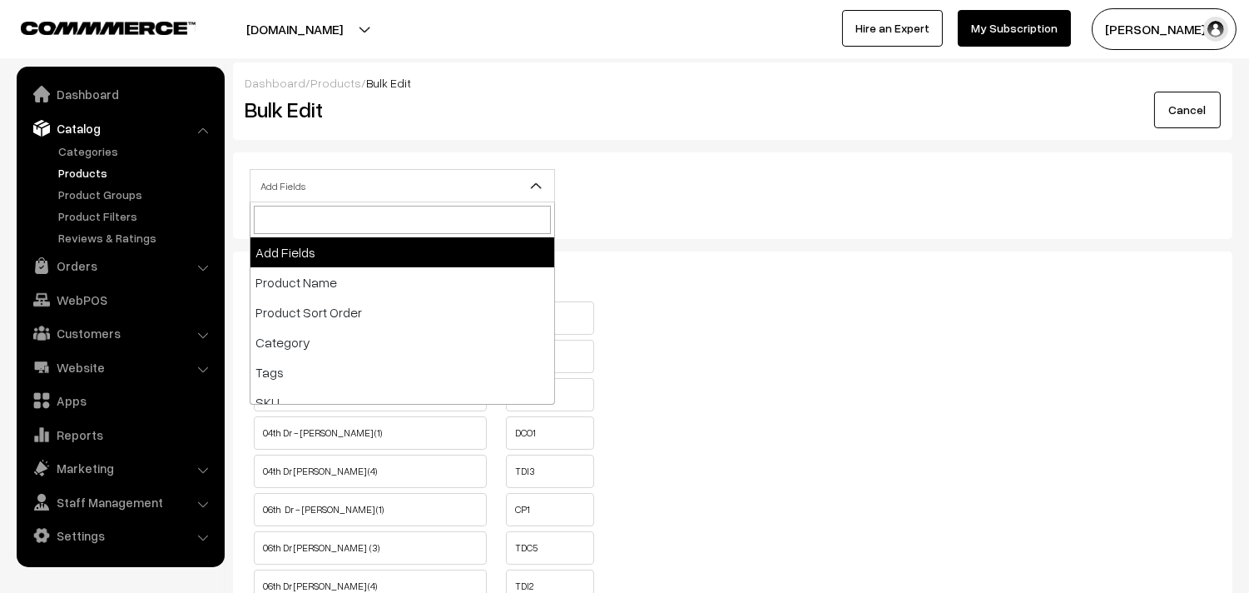
click at [351, 181] on span "Add Fields" at bounding box center [403, 185] width 304 height 29
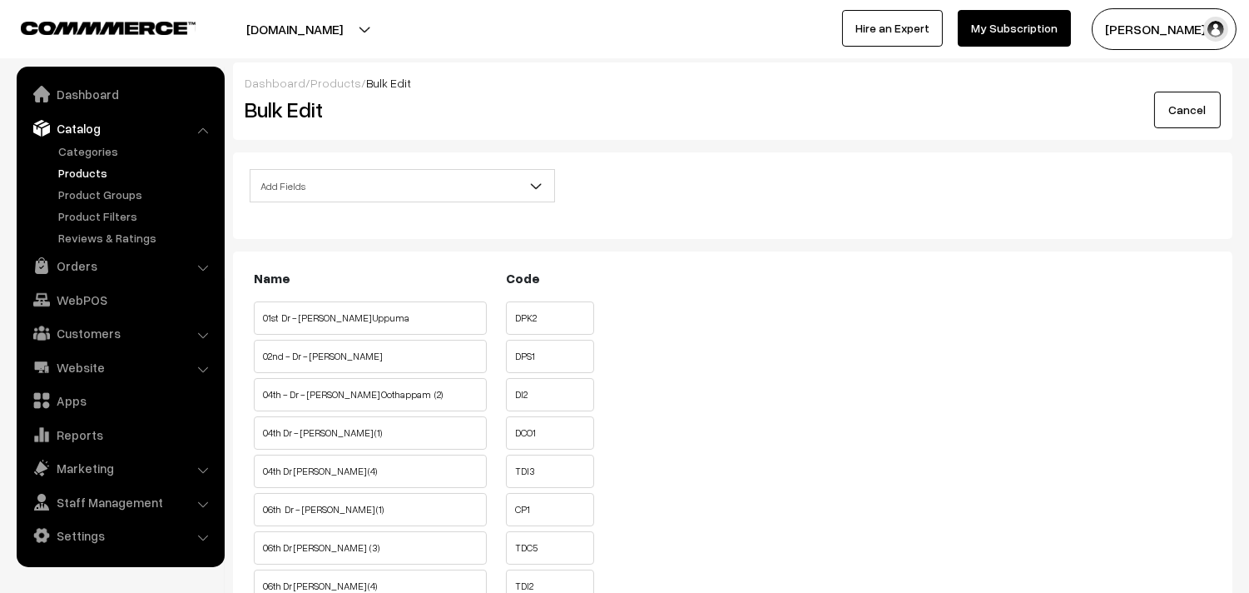
click at [77, 160] on ul "Categories" at bounding box center [121, 194] width 200 height 104
click at [77, 167] on link "Products" at bounding box center [136, 172] width 165 height 17
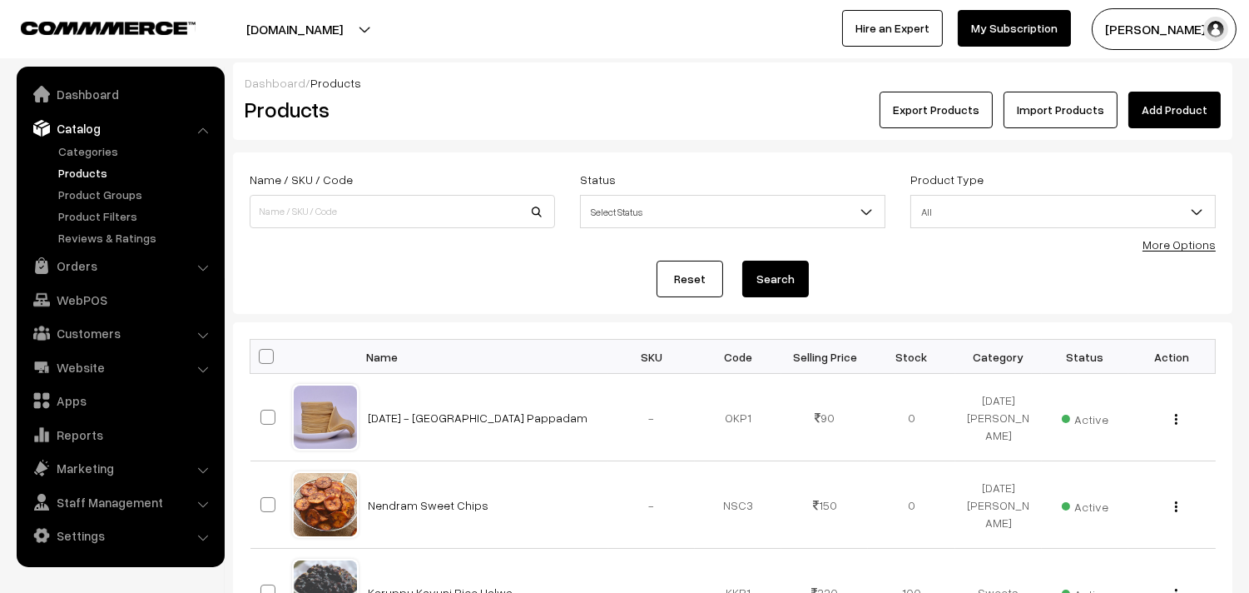
click at [1169, 248] on link "More Options" at bounding box center [1179, 244] width 73 height 14
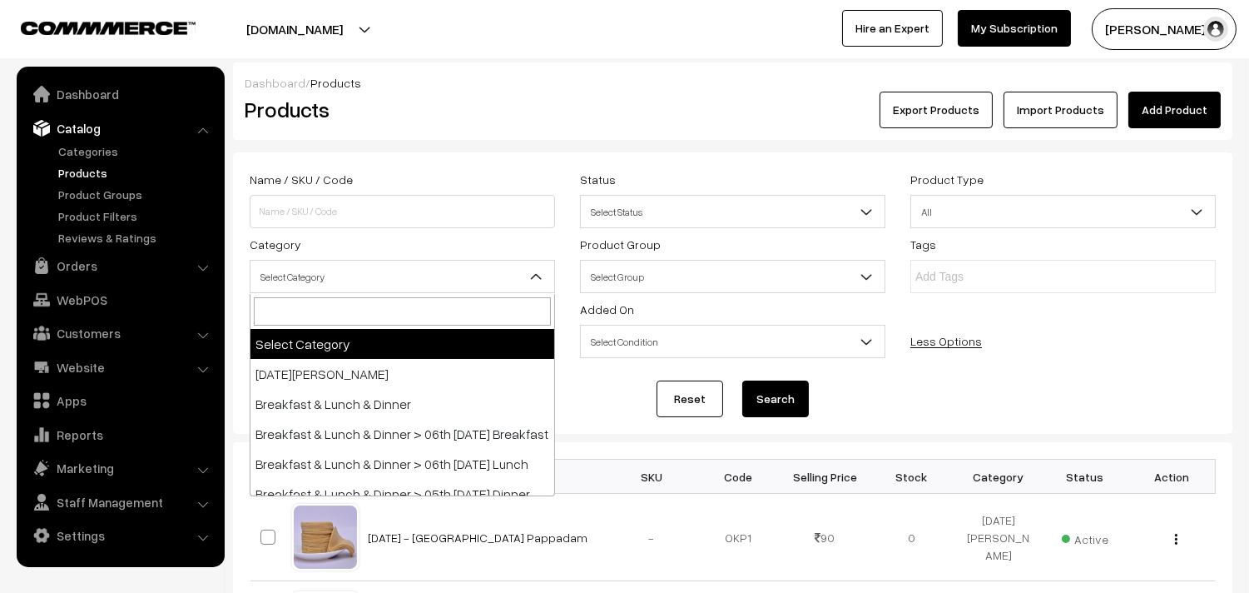
click at [259, 281] on span "Select Category" at bounding box center [403, 276] width 304 height 29
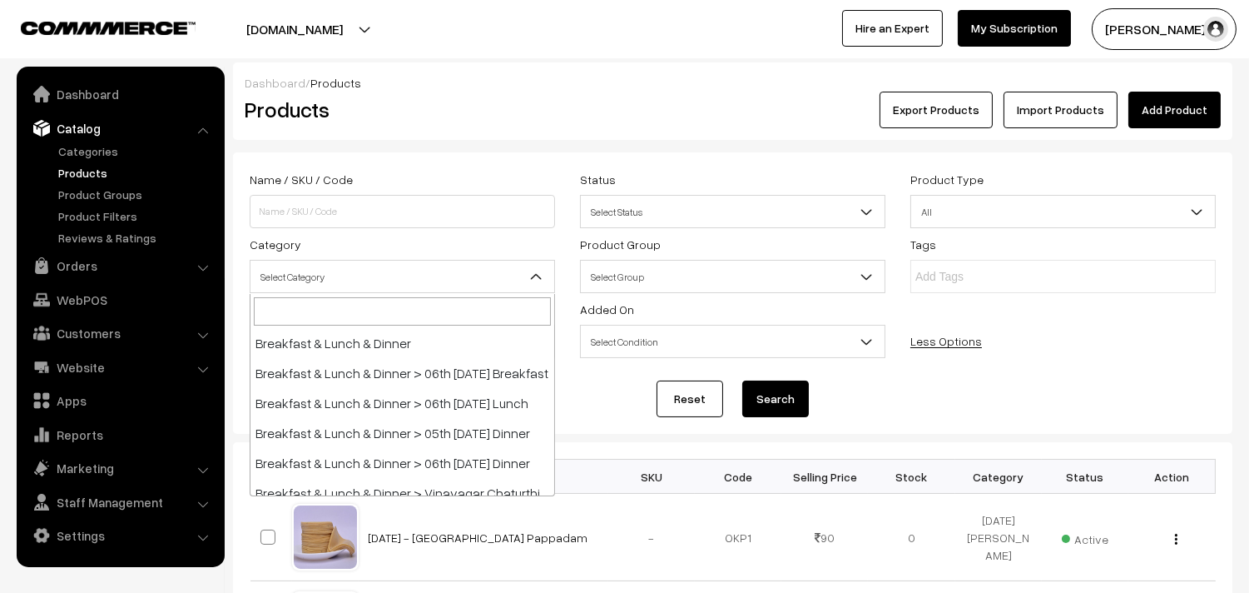
scroll to position [92, 0]
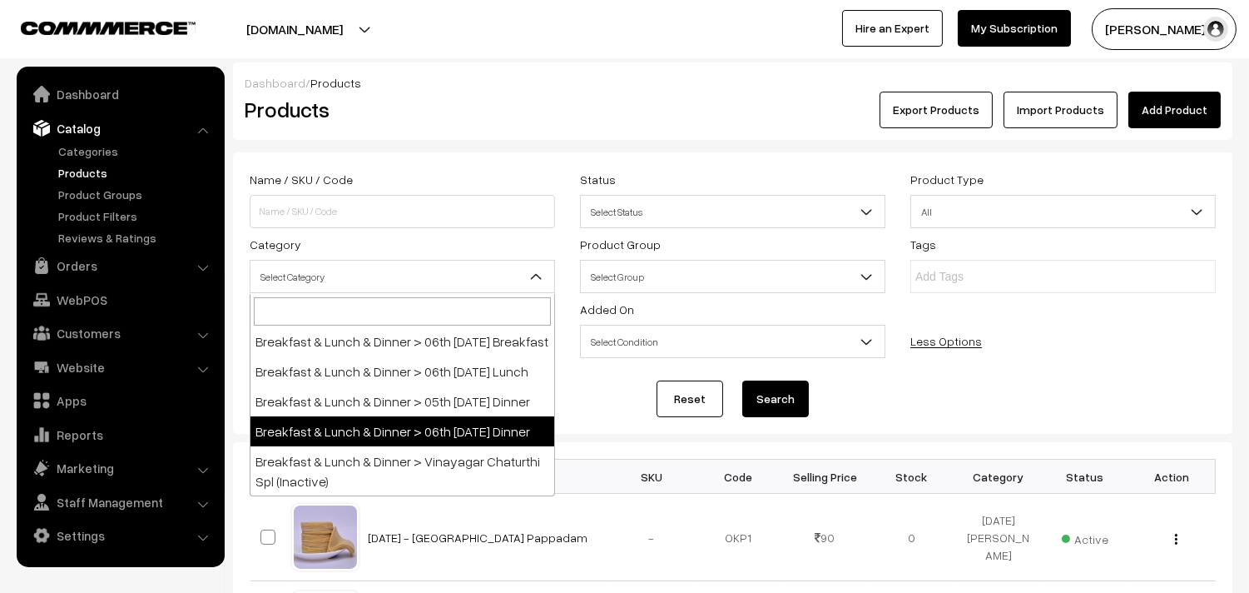
select select "68"
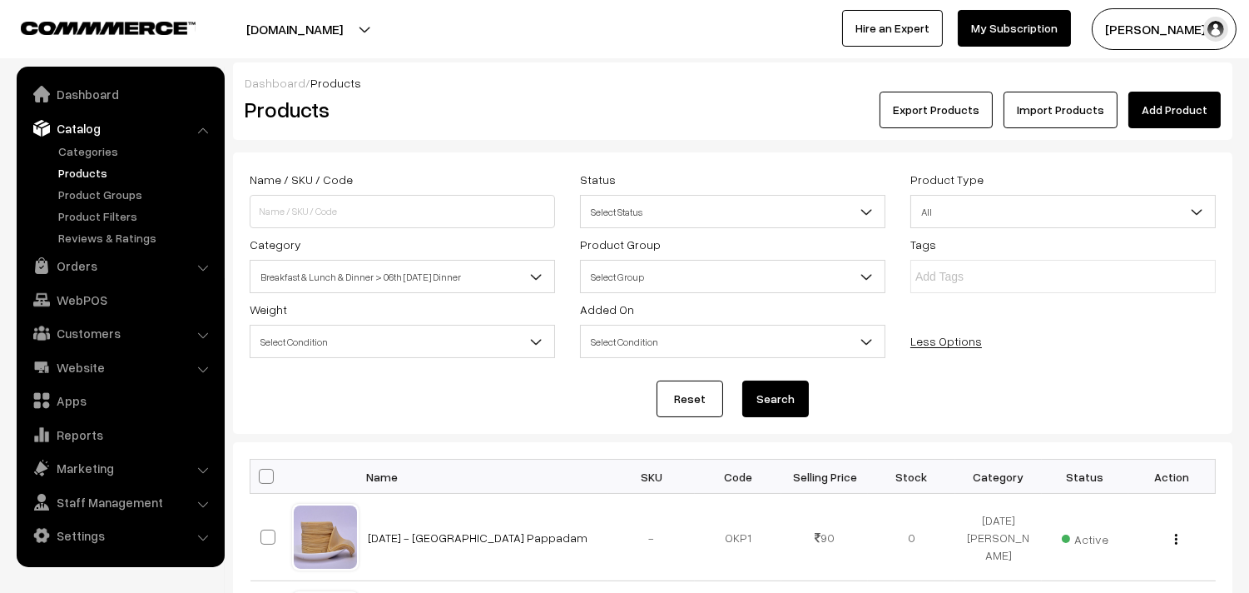
click at [772, 394] on button "Search" at bounding box center [775, 398] width 67 height 37
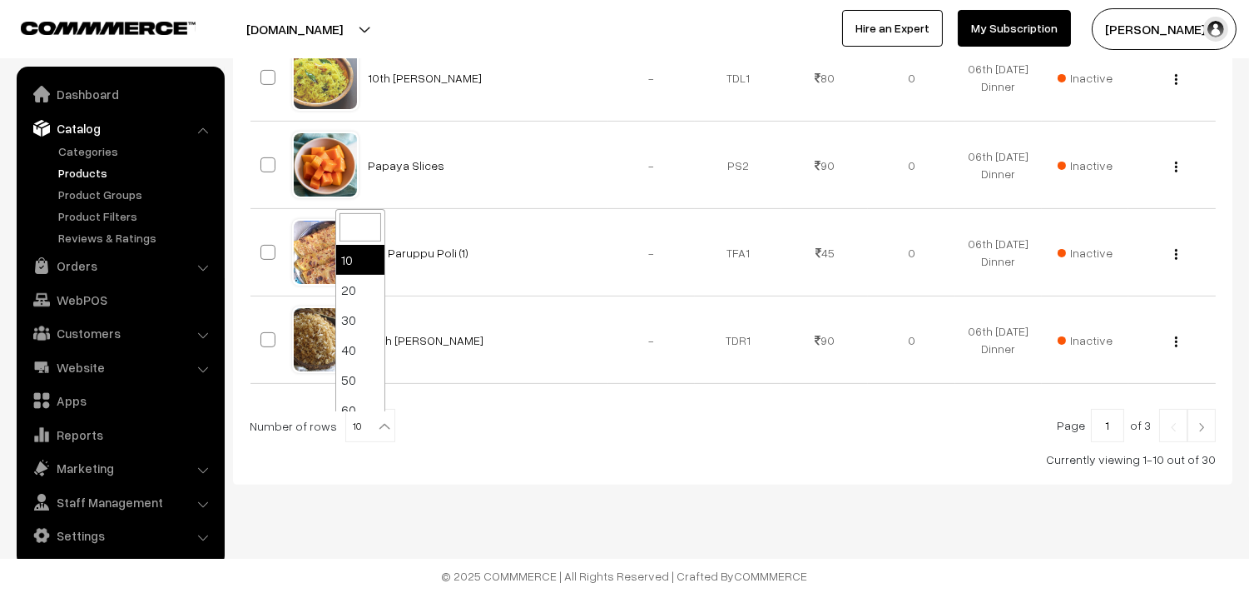
click at [376, 430] on b at bounding box center [384, 426] width 17 height 17
select select "60"
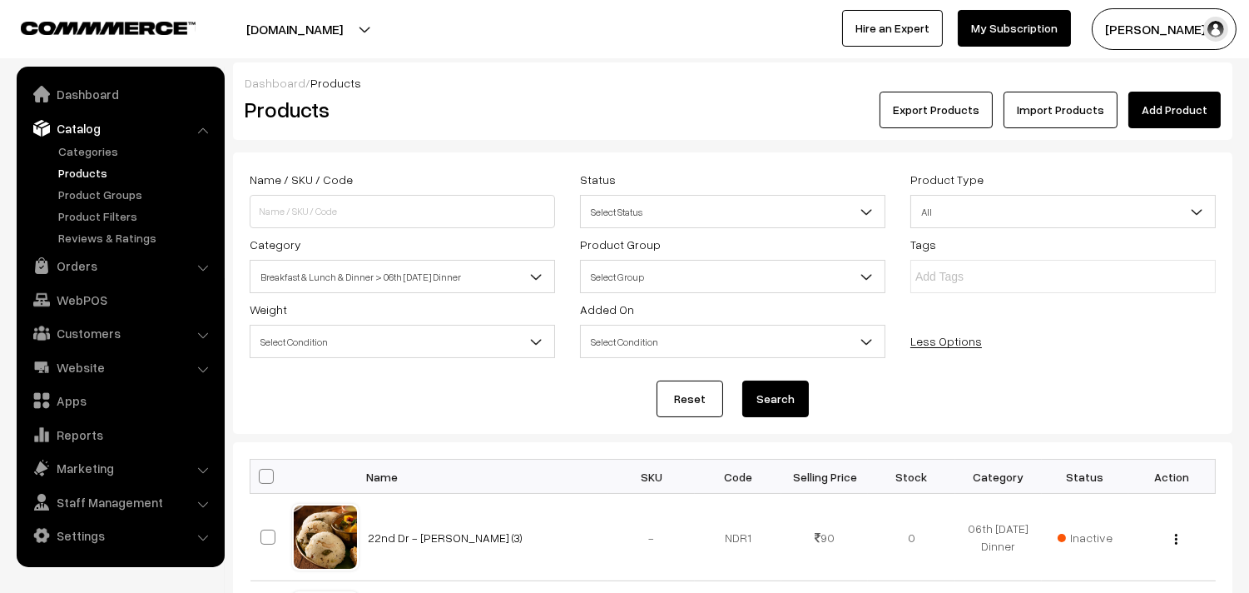
click at [270, 477] on span at bounding box center [266, 476] width 15 height 15
click at [261, 477] on input "checkbox" at bounding box center [256, 475] width 11 height 11
checkbox input "true"
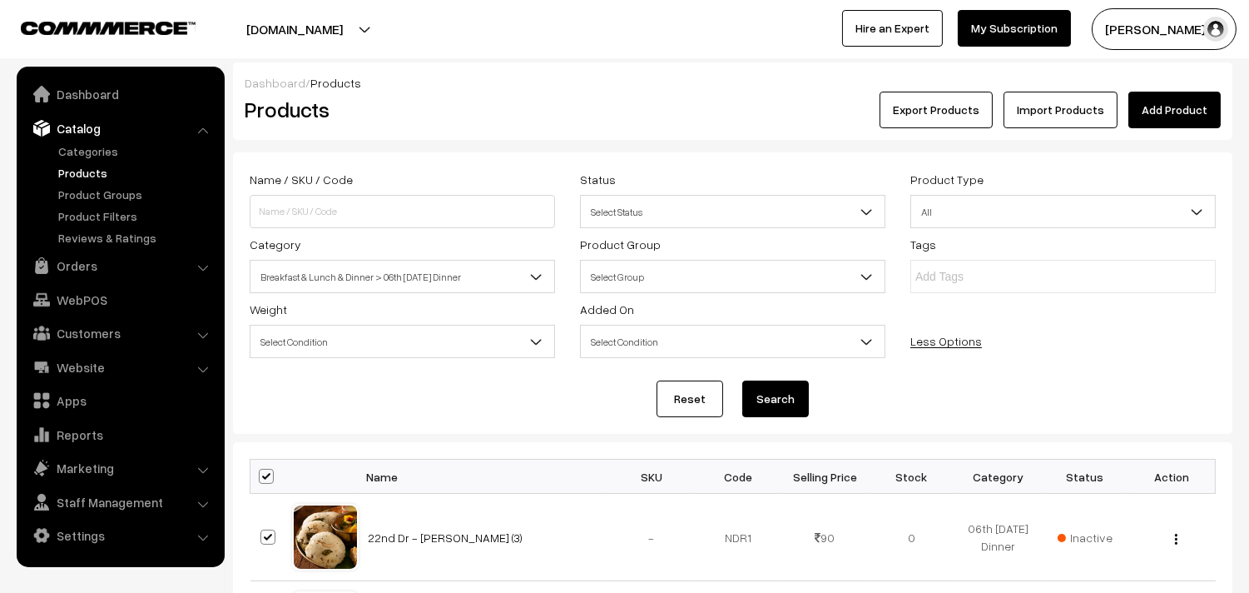
checkbox input "true"
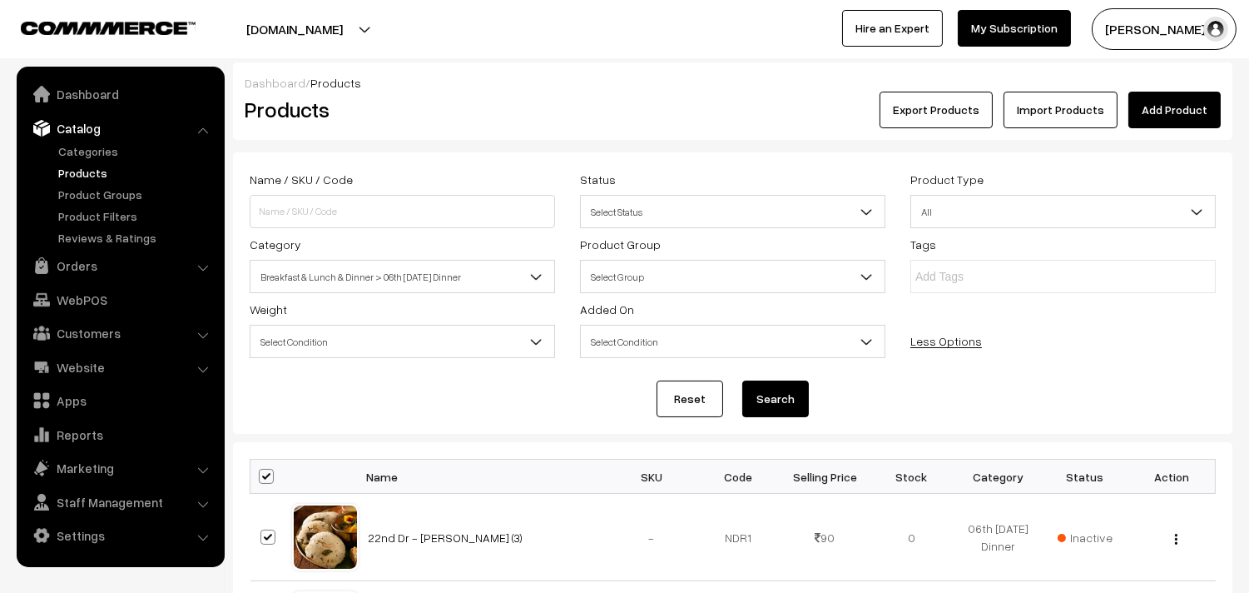
checkbox input "true"
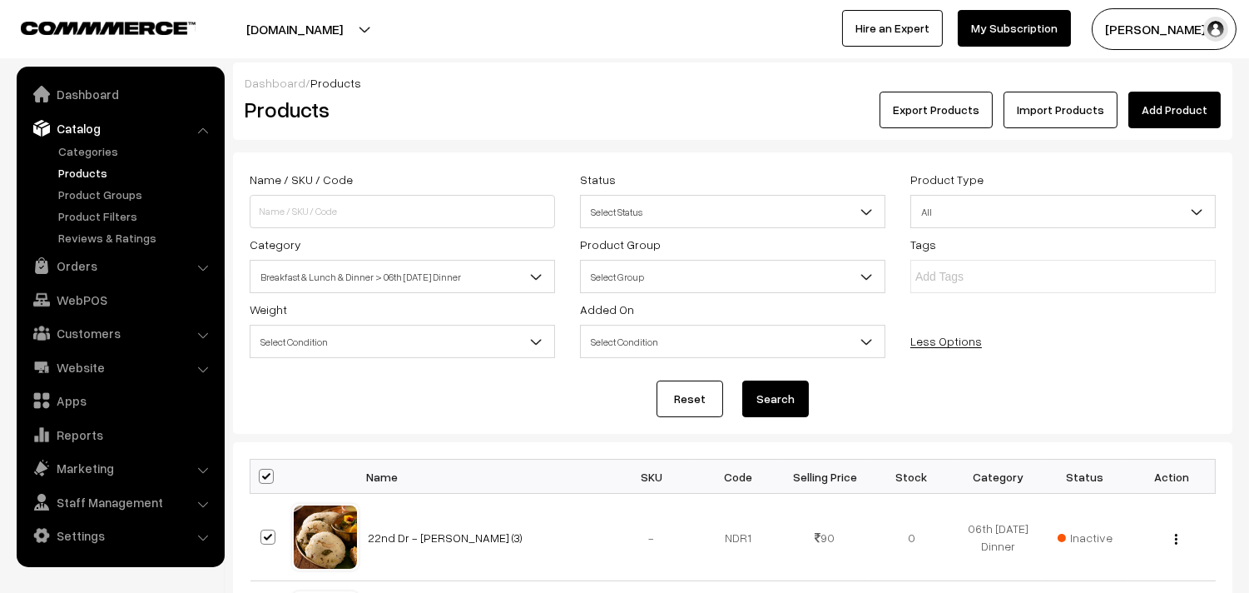
checkbox input "true"
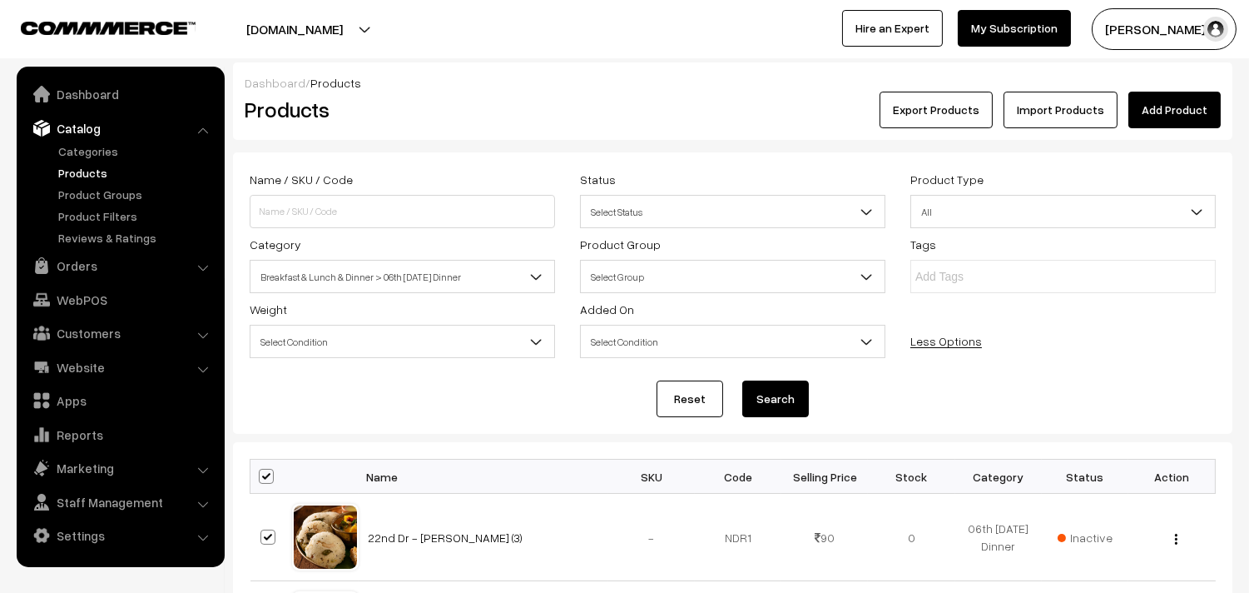
checkbox input "true"
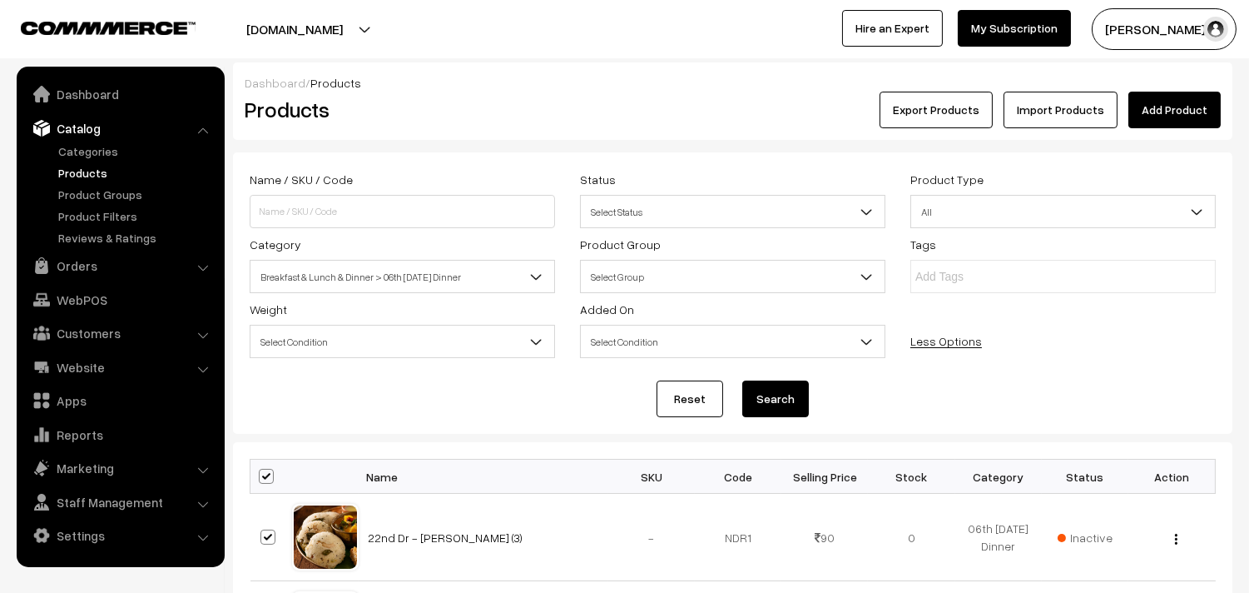
checkbox input "true"
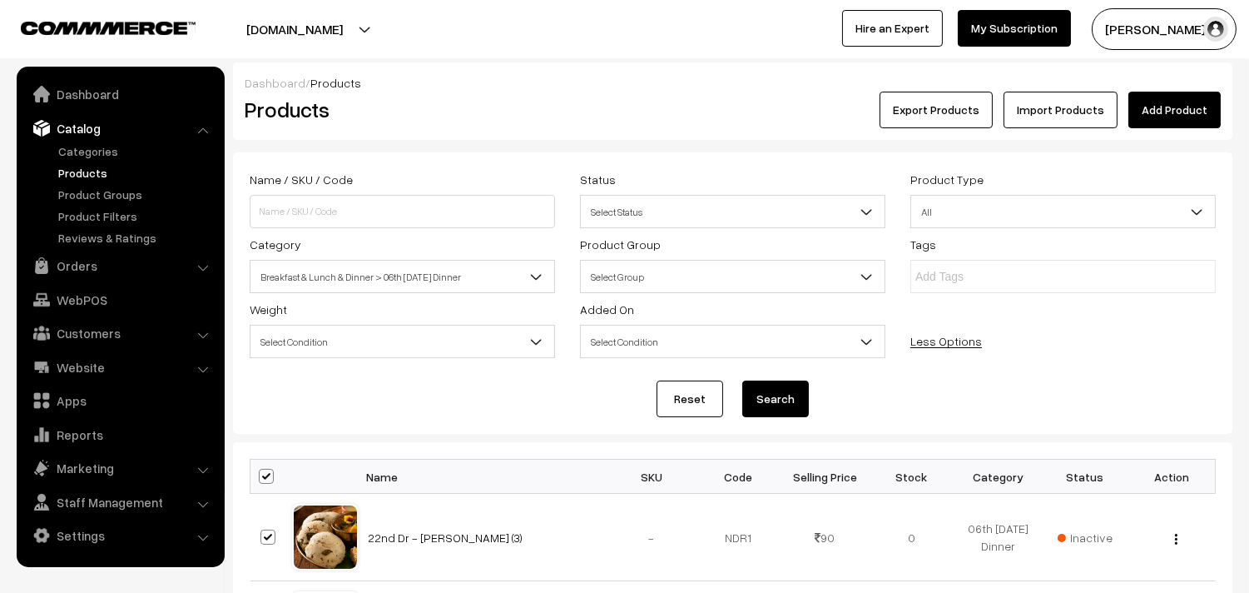
checkbox input "true"
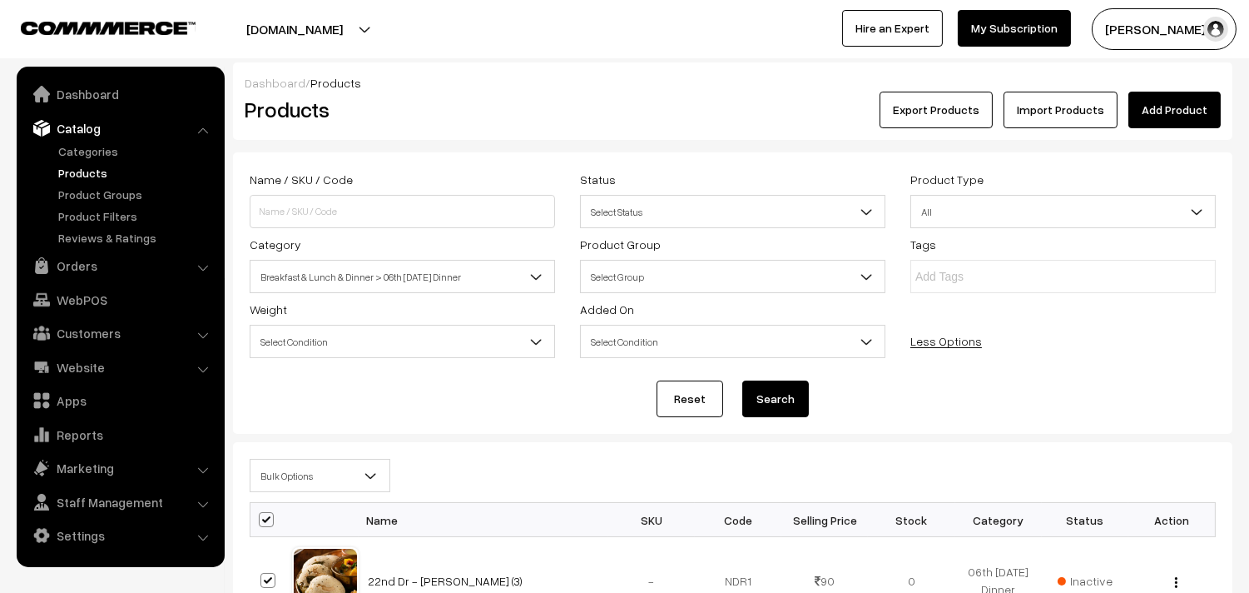
click at [289, 463] on span "Bulk Options" at bounding box center [320, 475] width 139 height 29
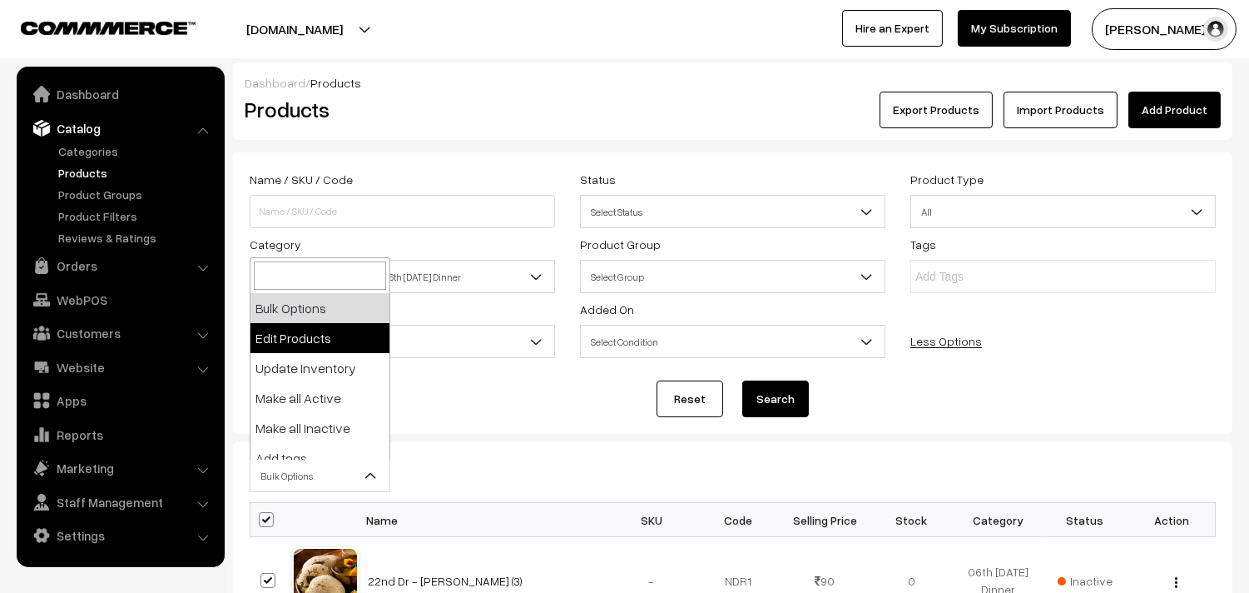
drag, startPoint x: 302, startPoint y: 301, endPoint x: 297, endPoint y: 331, distance: 30.4
select select "editProduct"
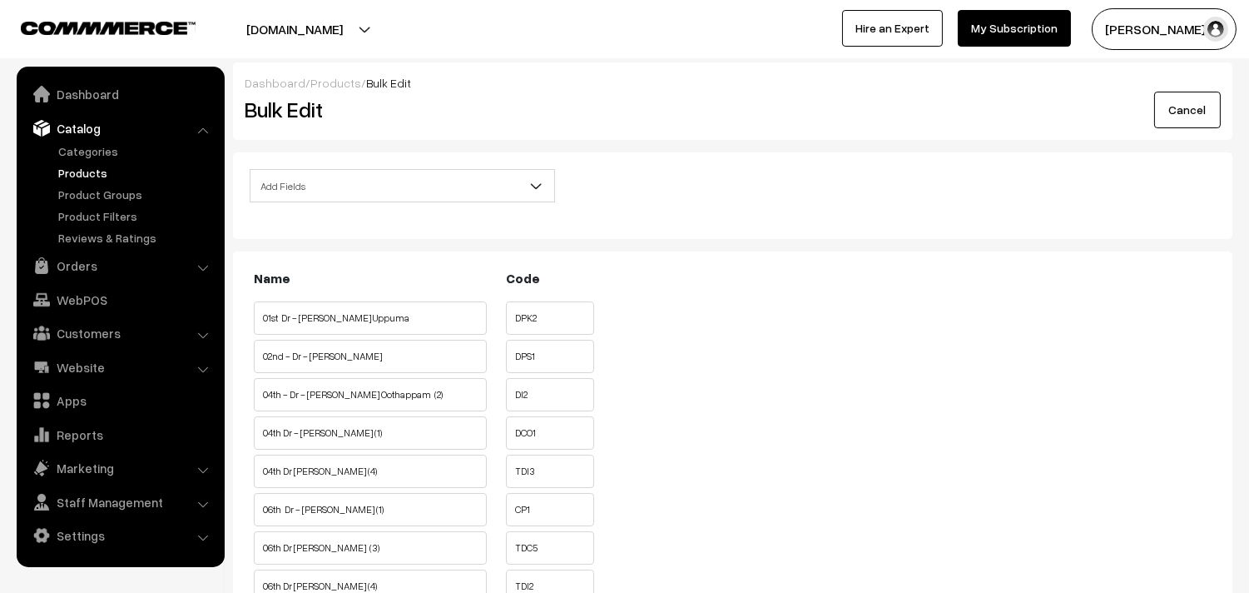
click at [326, 186] on span "Add Fields" at bounding box center [403, 185] width 304 height 29
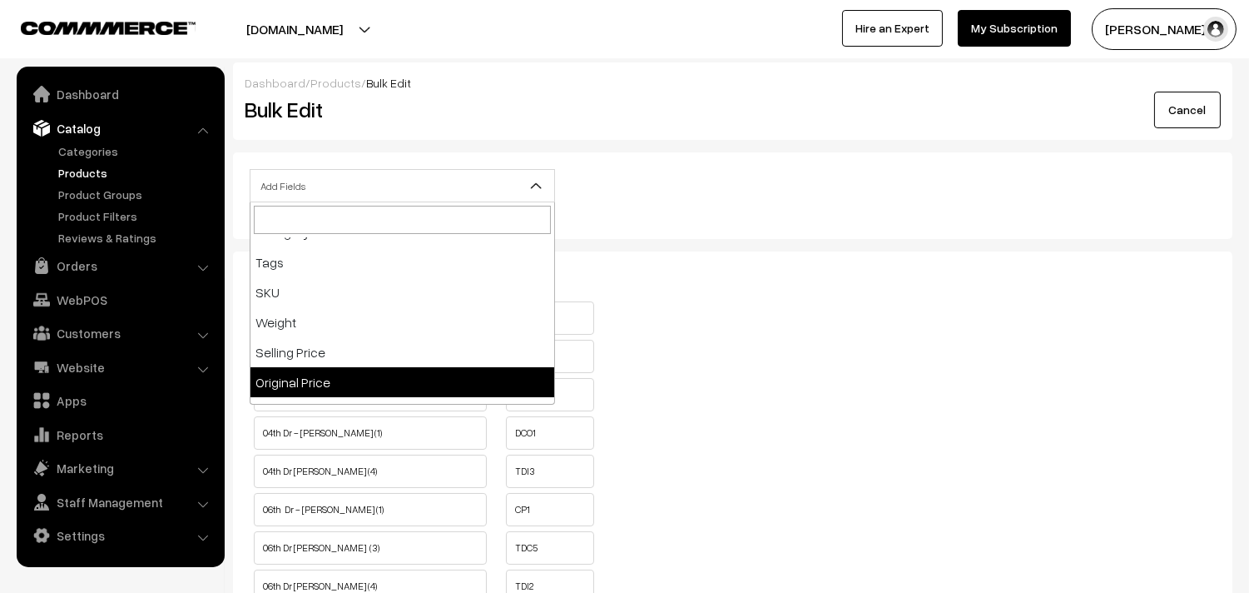
scroll to position [185, 0]
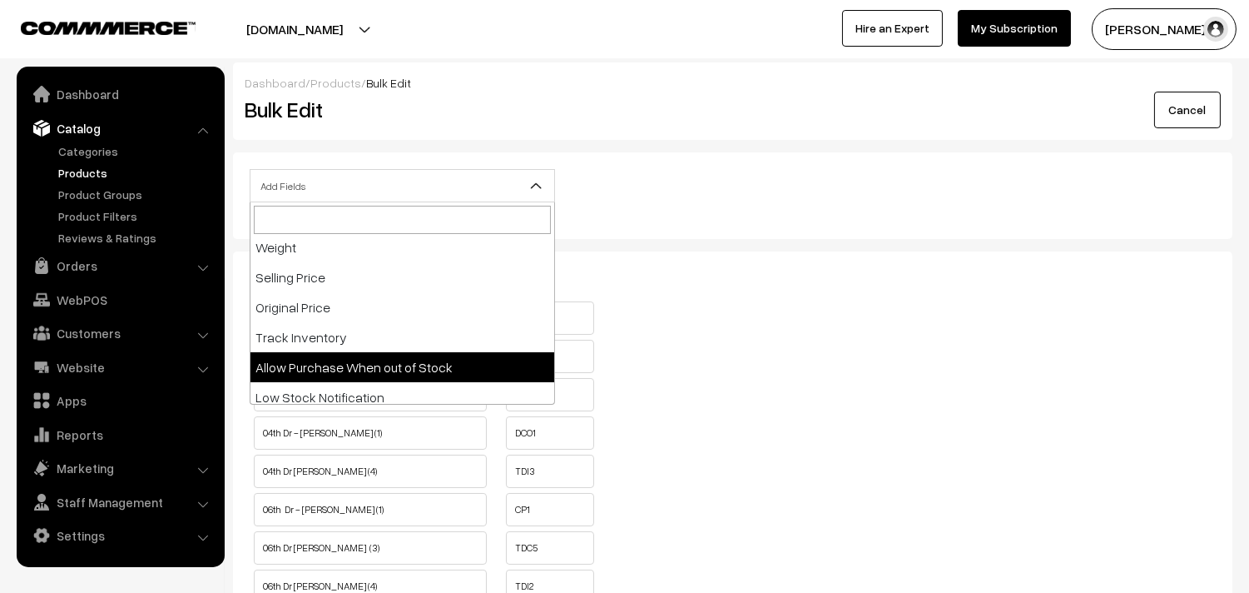
select select "allow-purchase"
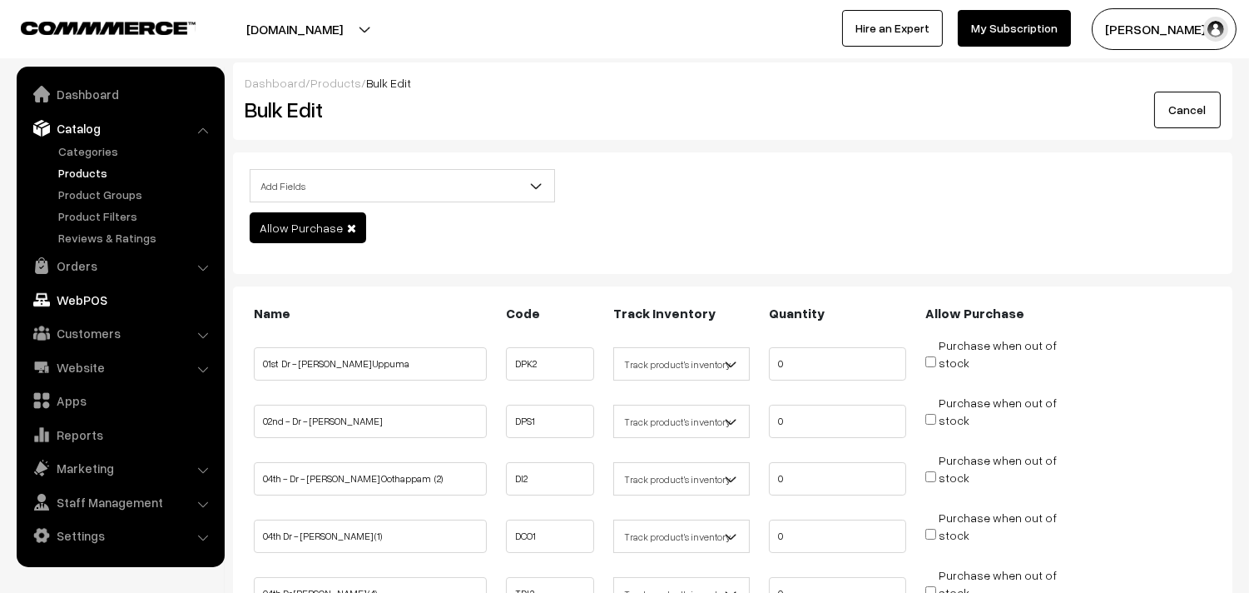
click at [95, 292] on link "WebPOS" at bounding box center [120, 300] width 198 height 30
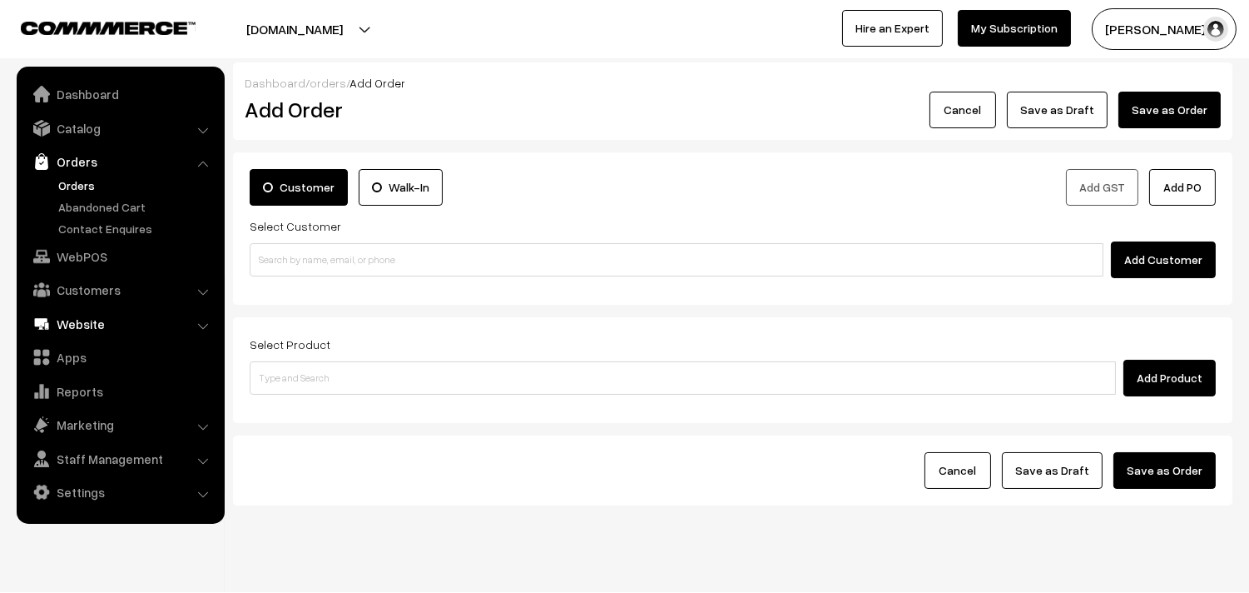
click at [77, 328] on link "Website" at bounding box center [120, 324] width 198 height 30
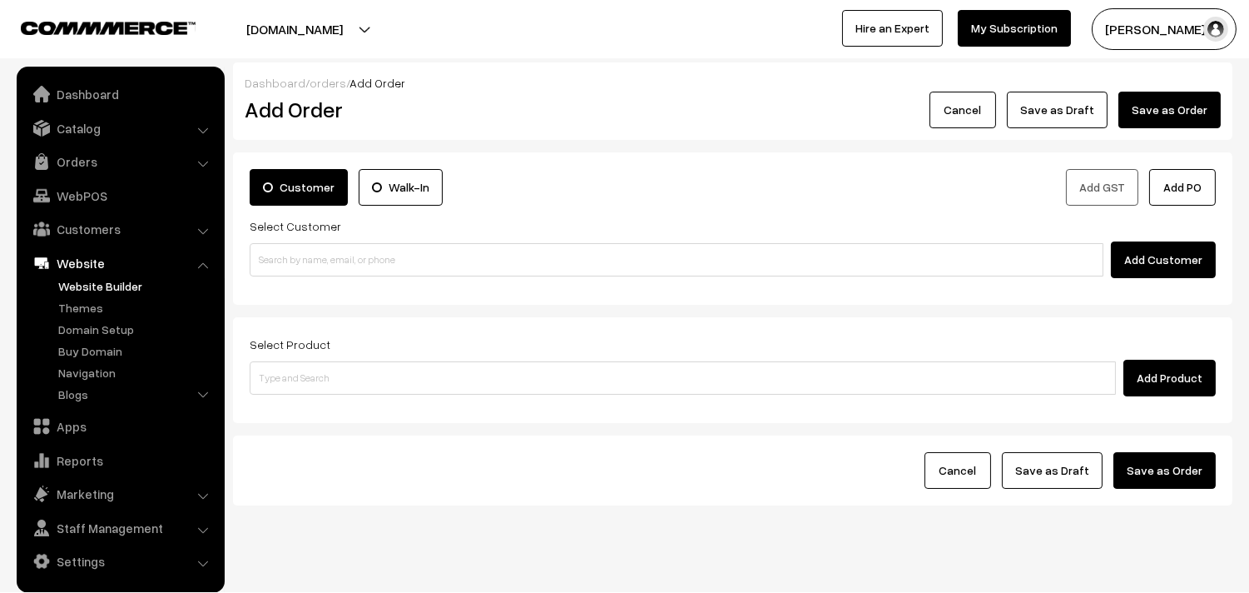
click at [90, 279] on link "Website Builder" at bounding box center [136, 285] width 165 height 17
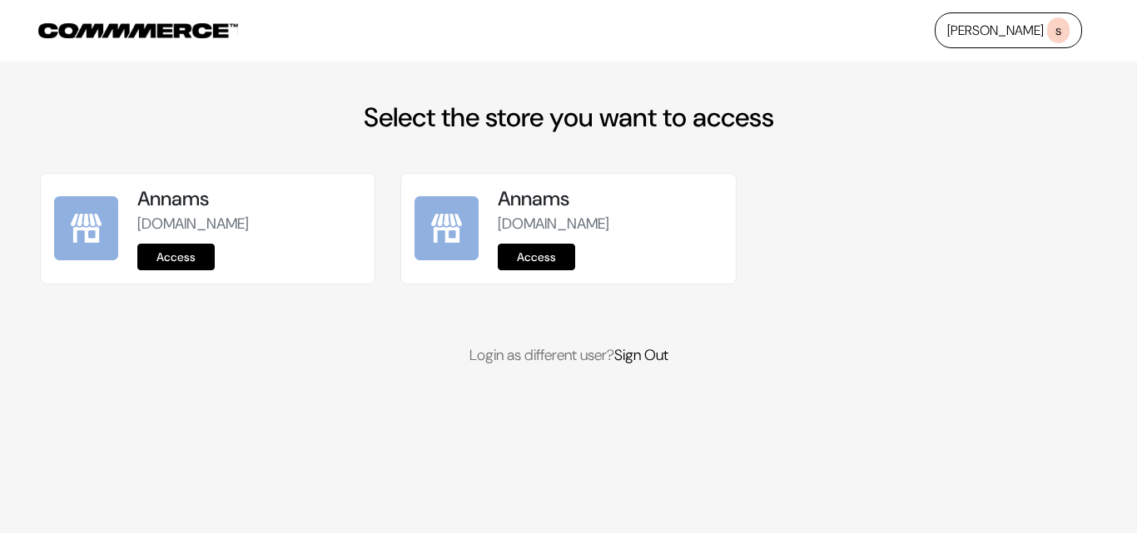
click at [201, 268] on link "Access" at bounding box center [175, 257] width 77 height 27
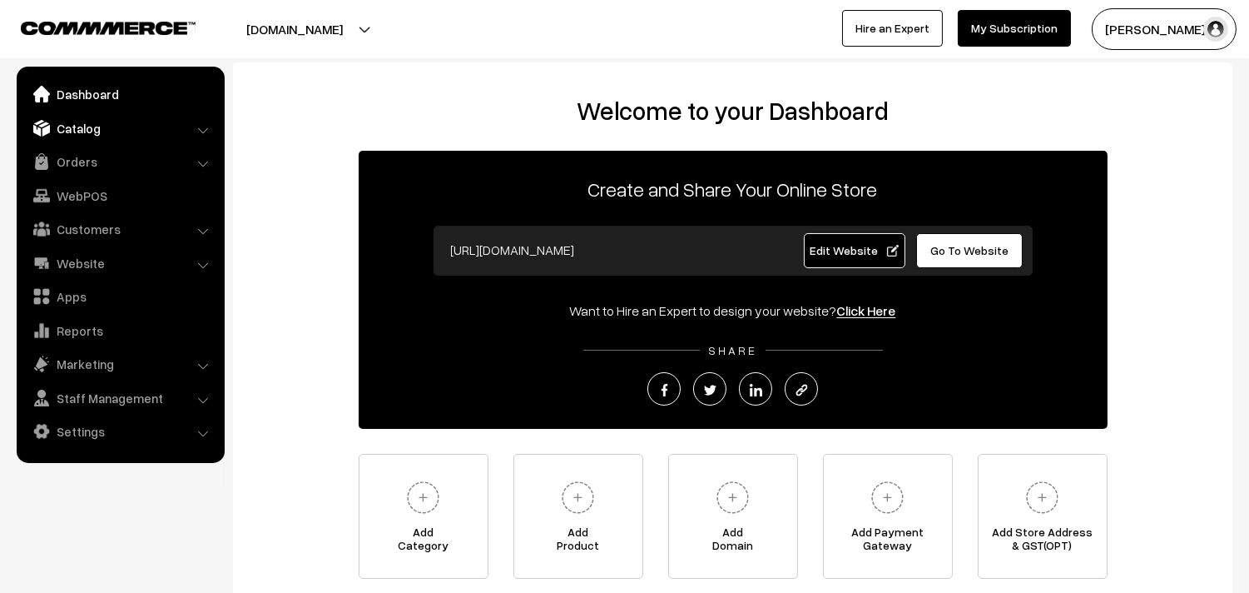
click at [84, 127] on link "Catalog" at bounding box center [120, 128] width 198 height 30
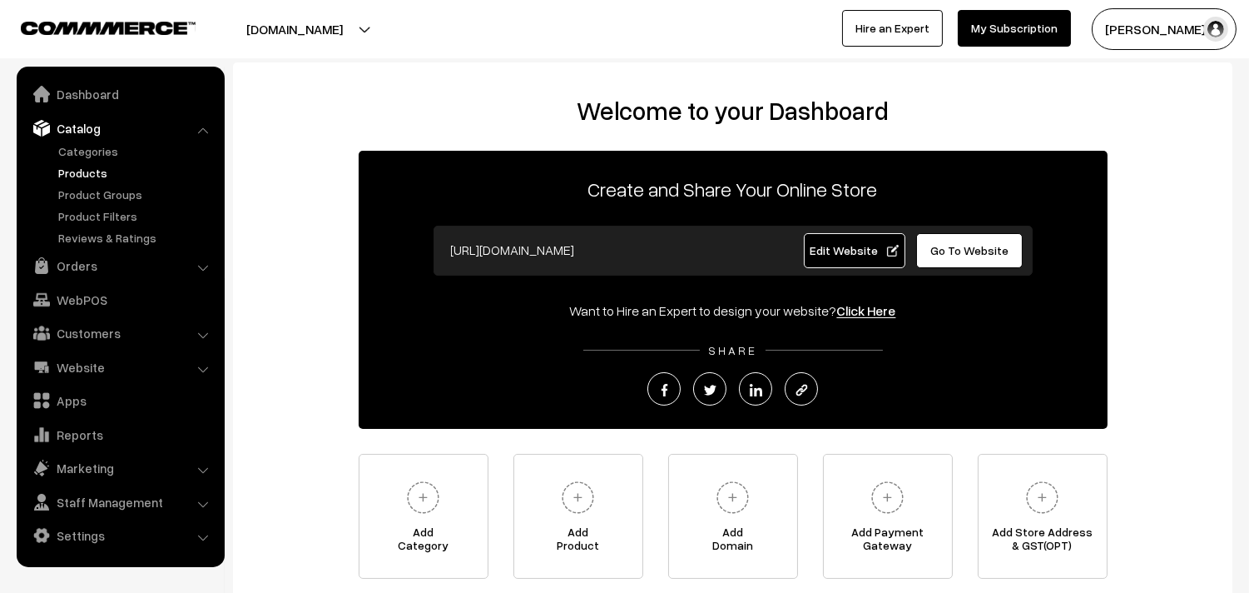
click at [88, 167] on link "Products" at bounding box center [136, 172] width 165 height 17
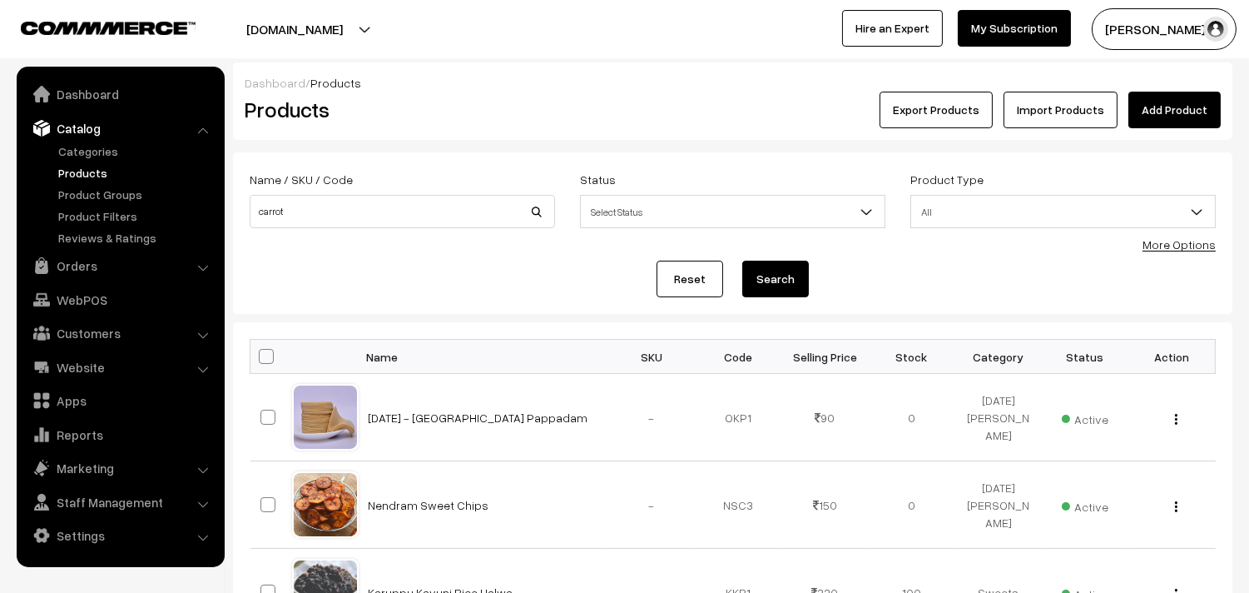
type input "carrot"
click at [742, 260] on button "Search" at bounding box center [775, 278] width 67 height 37
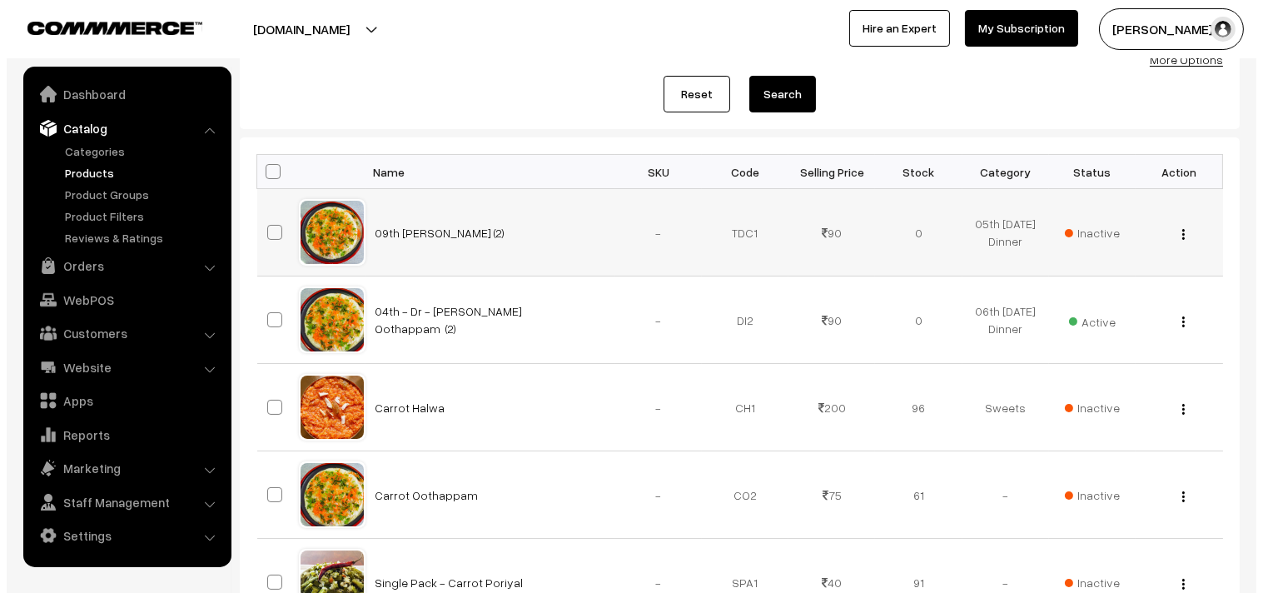
scroll to position [185, 0]
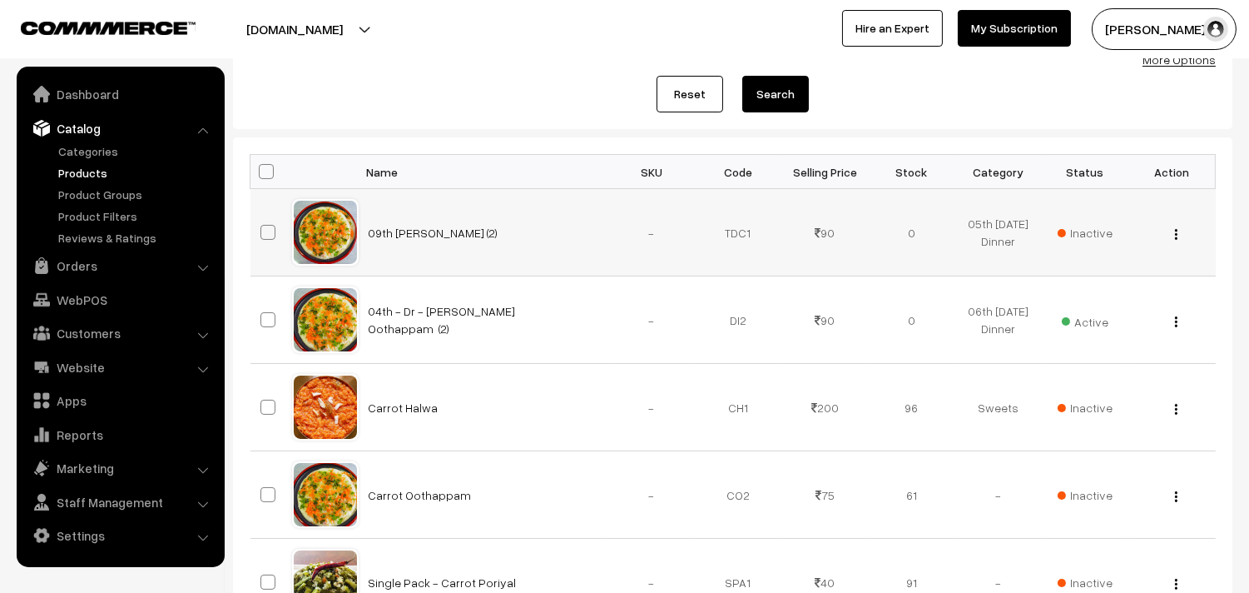
click at [1094, 225] on span "Inactive" at bounding box center [1085, 232] width 55 height 17
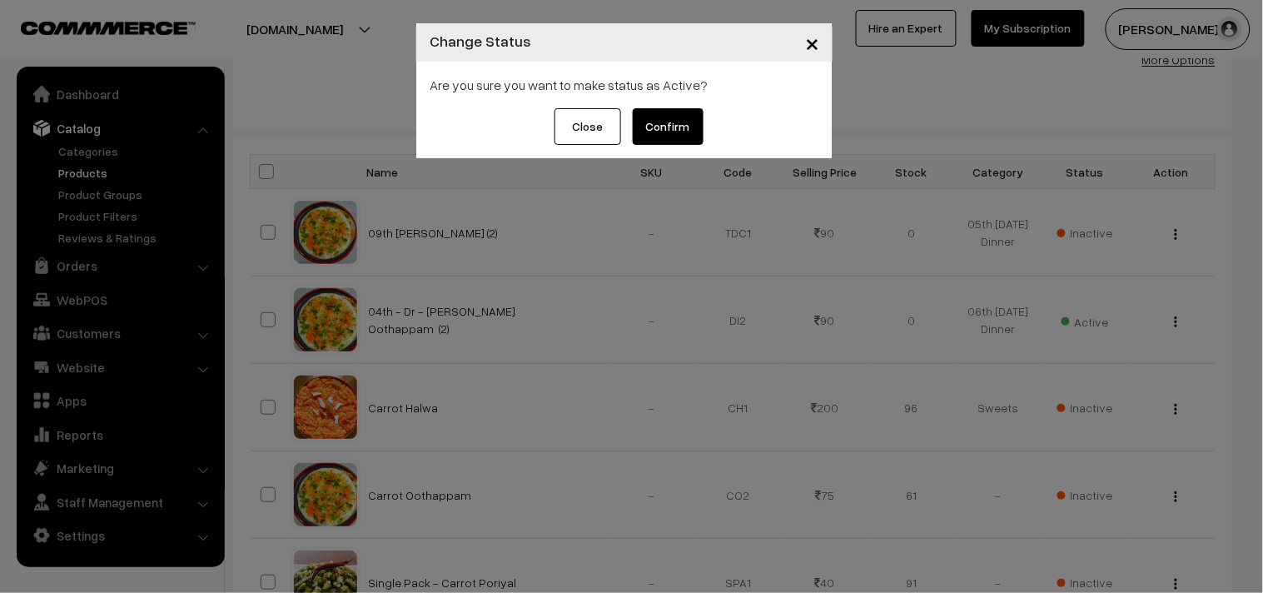
drag, startPoint x: 1094, startPoint y: 225, endPoint x: 1133, endPoint y: 276, distance: 64.3
click at [1133, 276] on body "Thank you for showing interest. Our team will call you shortly. Close [DOMAIN_N…" at bounding box center [631, 478] width 1263 height 1327
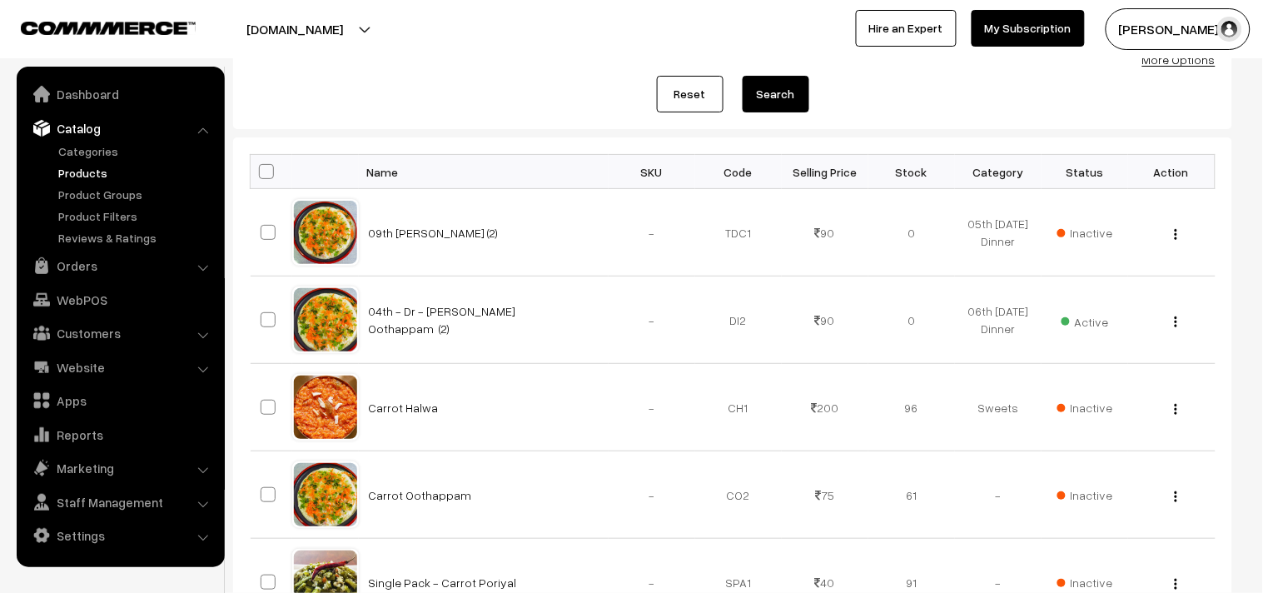
click at [1088, 320] on div at bounding box center [631, 296] width 1263 height 593
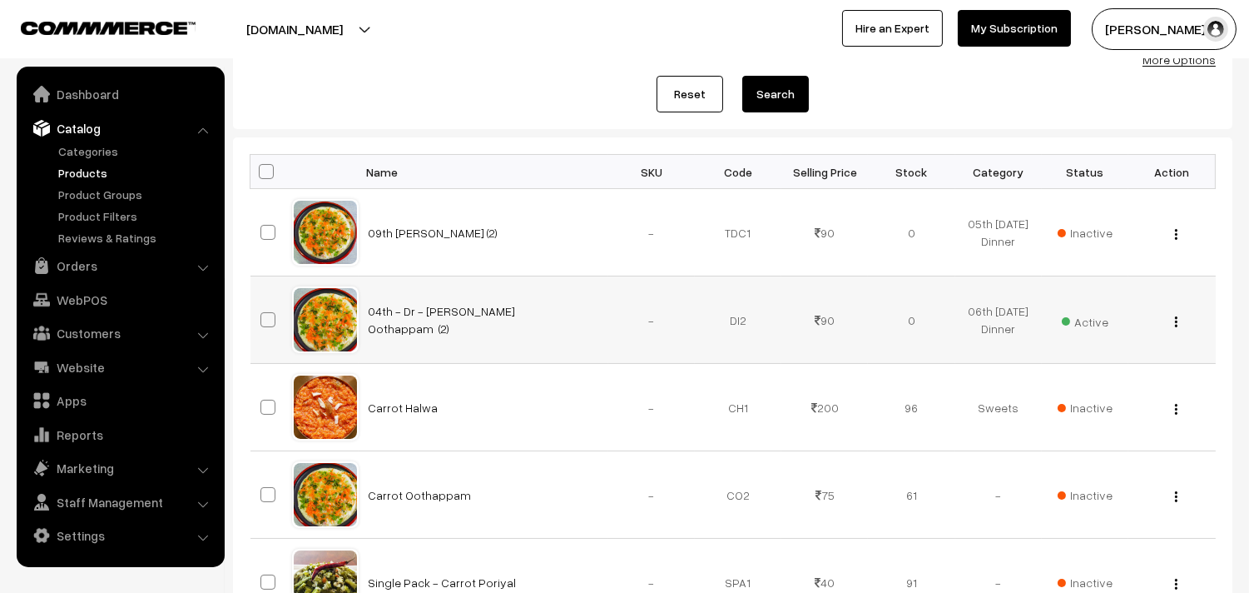
click at [1095, 325] on span "Active" at bounding box center [1085, 320] width 47 height 22
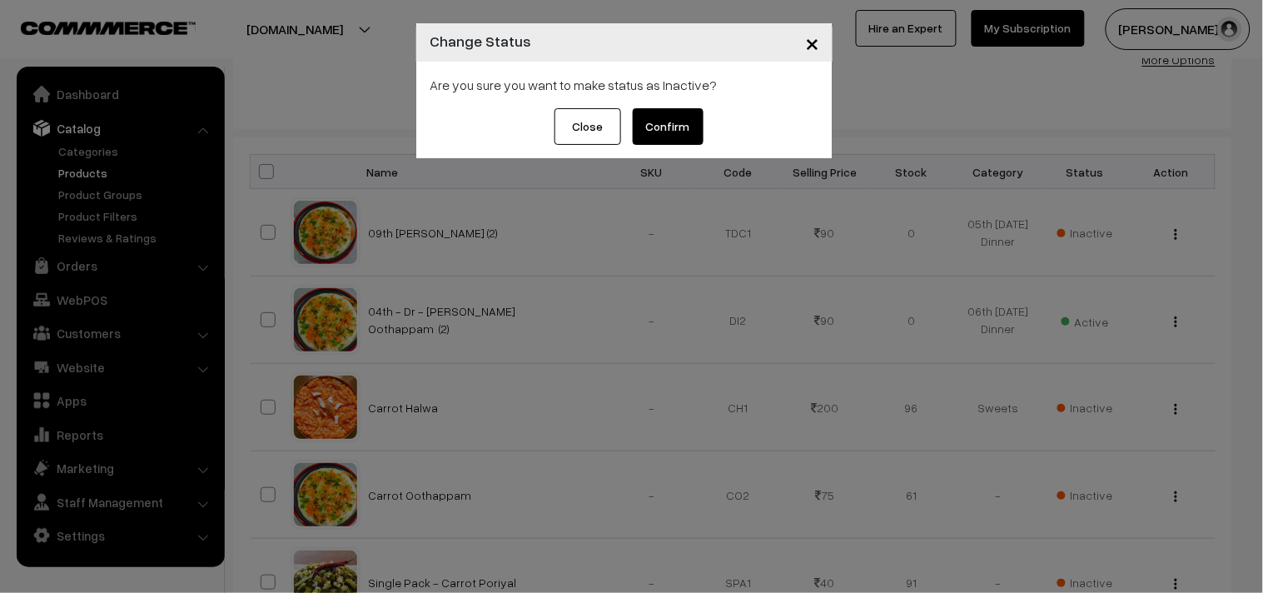
click at [702, 125] on div "Close Confirm" at bounding box center [624, 133] width 416 height 50
click at [680, 131] on button "Confirm" at bounding box center [668, 126] width 71 height 37
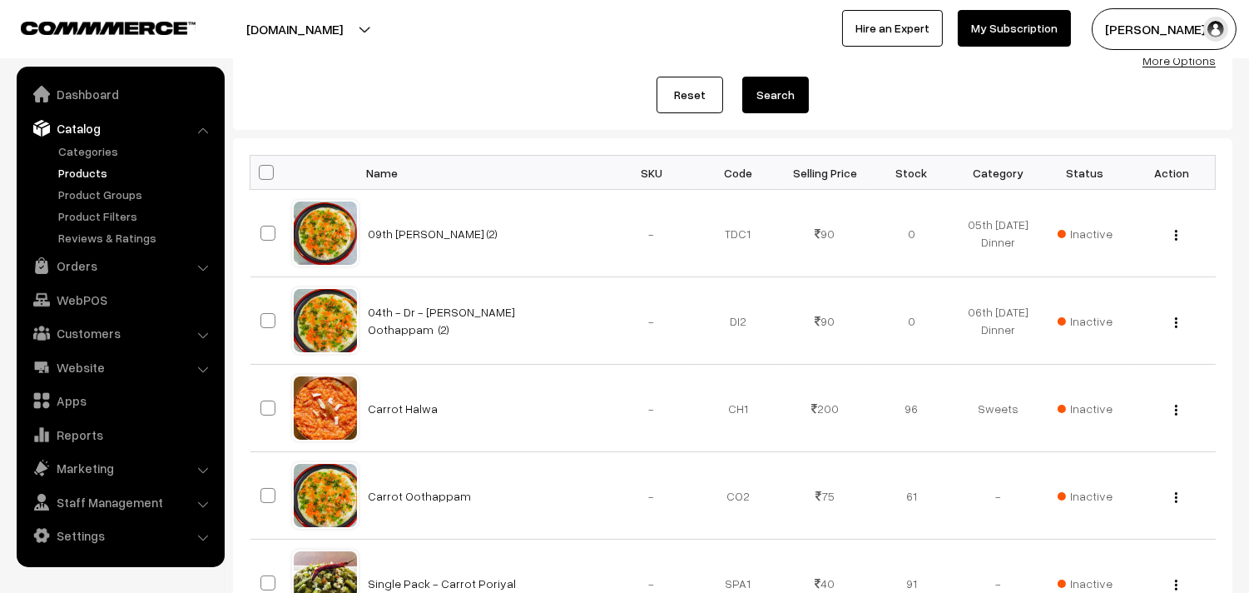
scroll to position [184, 0]
click at [82, 262] on link "Orders" at bounding box center [120, 266] width 198 height 30
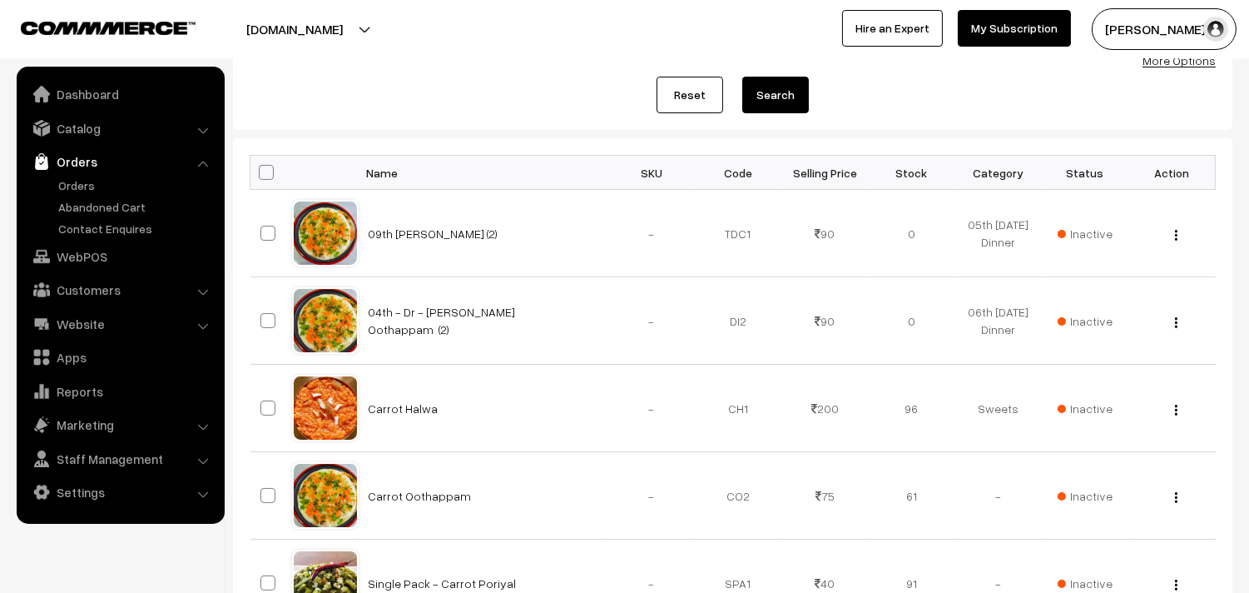
click at [86, 195] on ul "Orders" at bounding box center [121, 206] width 200 height 61
click at [84, 190] on link "Orders" at bounding box center [136, 184] width 165 height 17
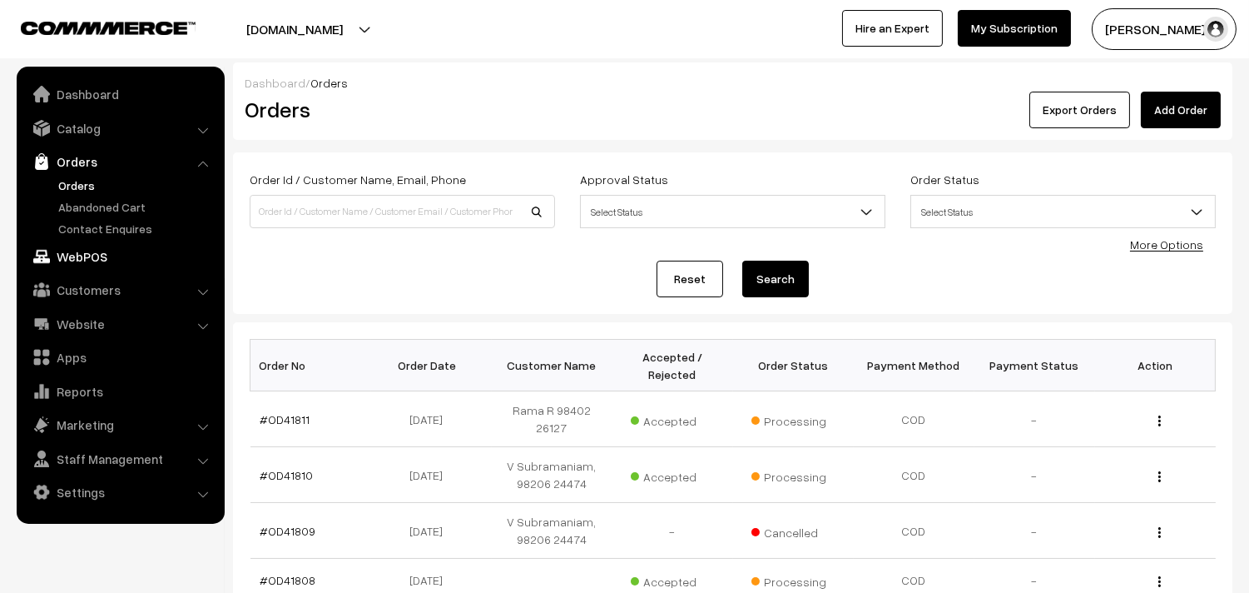
click at [84, 265] on link "WebPOS" at bounding box center [120, 256] width 198 height 30
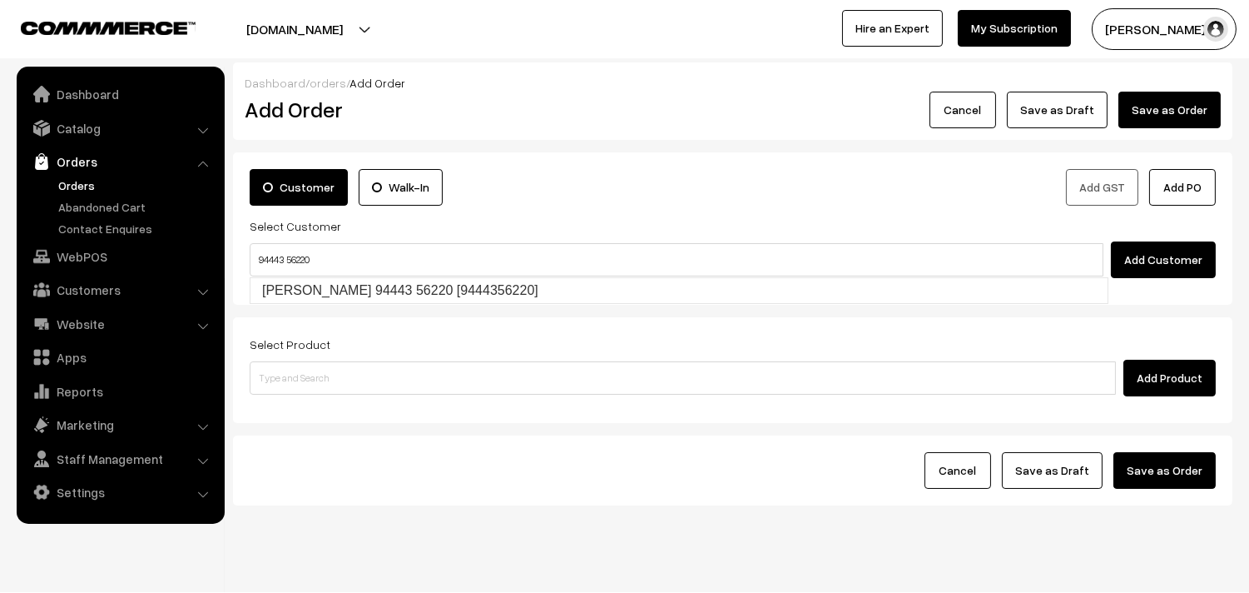
click at [285, 251] on input "94443 56220" at bounding box center [677, 259] width 854 height 33
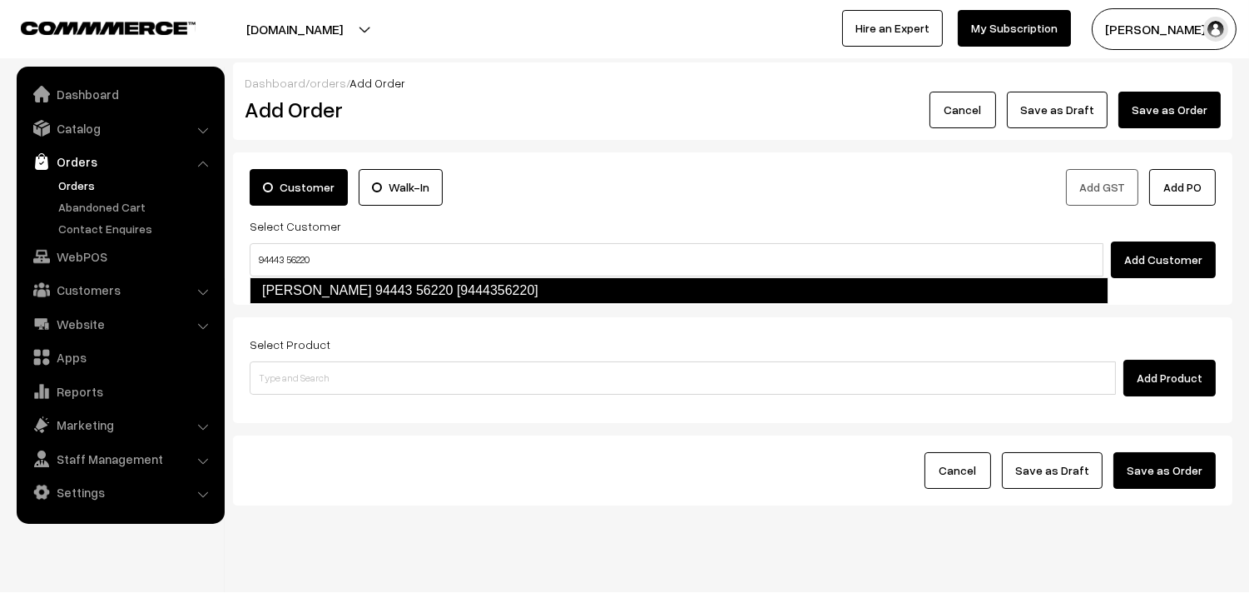
click at [308, 295] on link "Ramanujam 94443 56220 [9444356220]" at bounding box center [679, 290] width 859 height 27
type input "94443 56220"
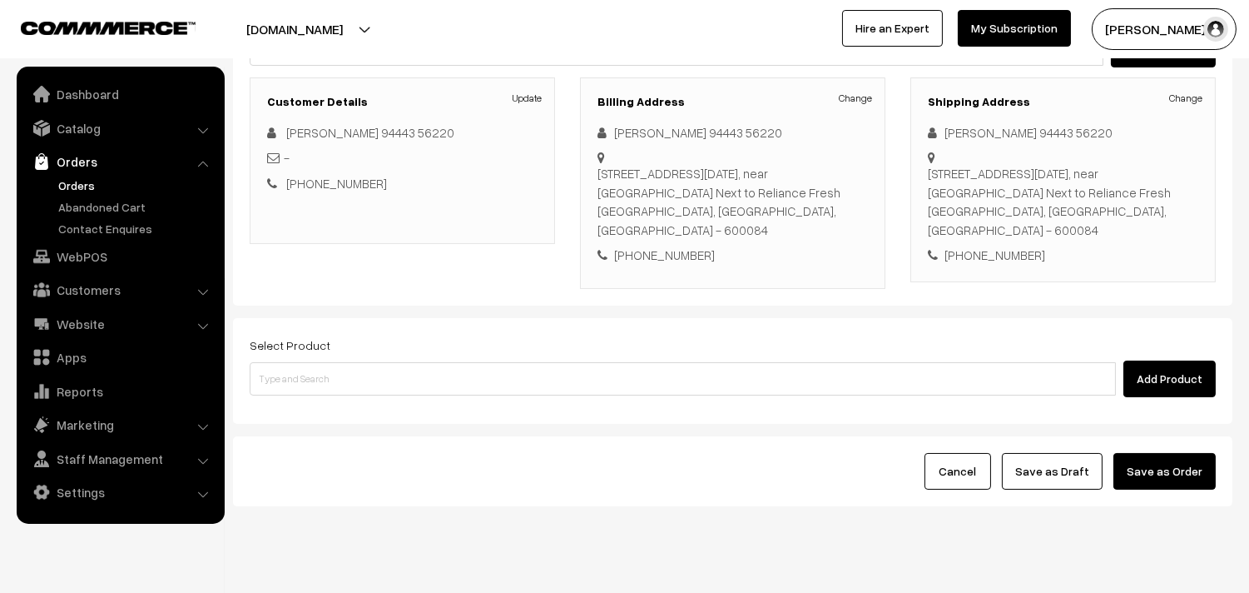
scroll to position [226, 0]
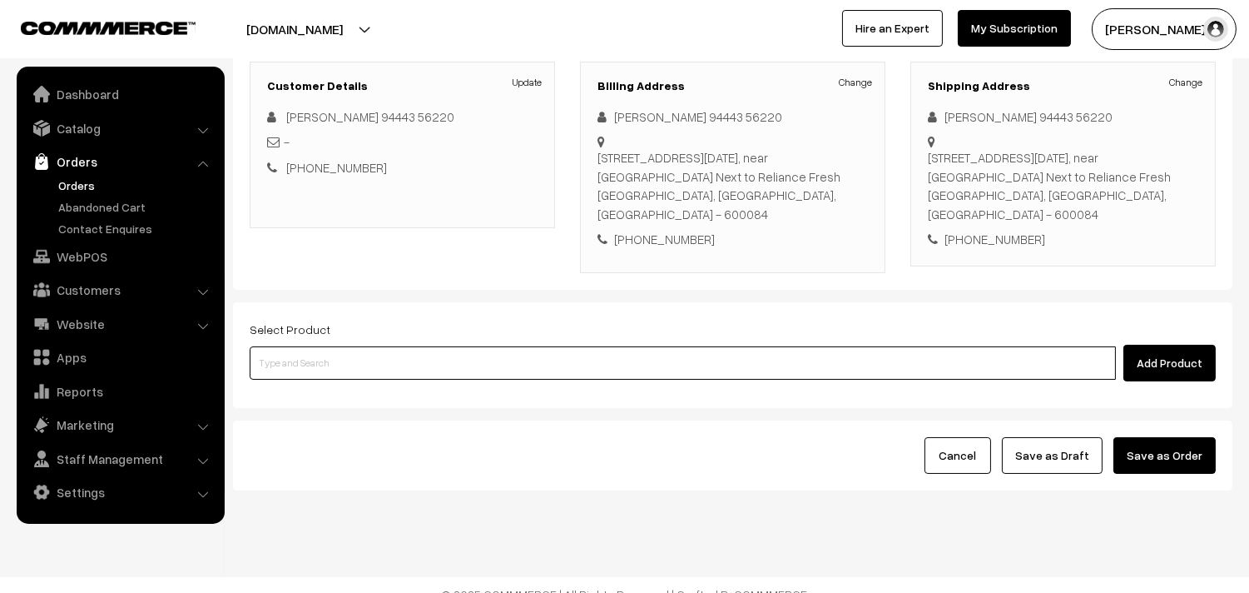
click at [373, 346] on input at bounding box center [683, 362] width 866 height 33
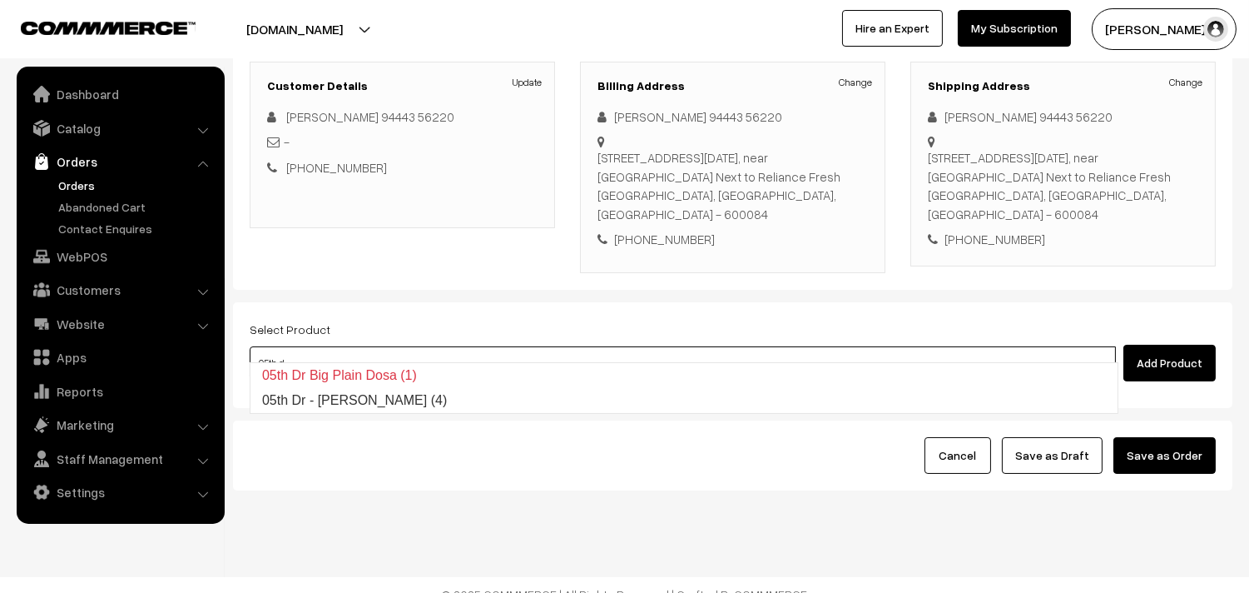
type input "05th"
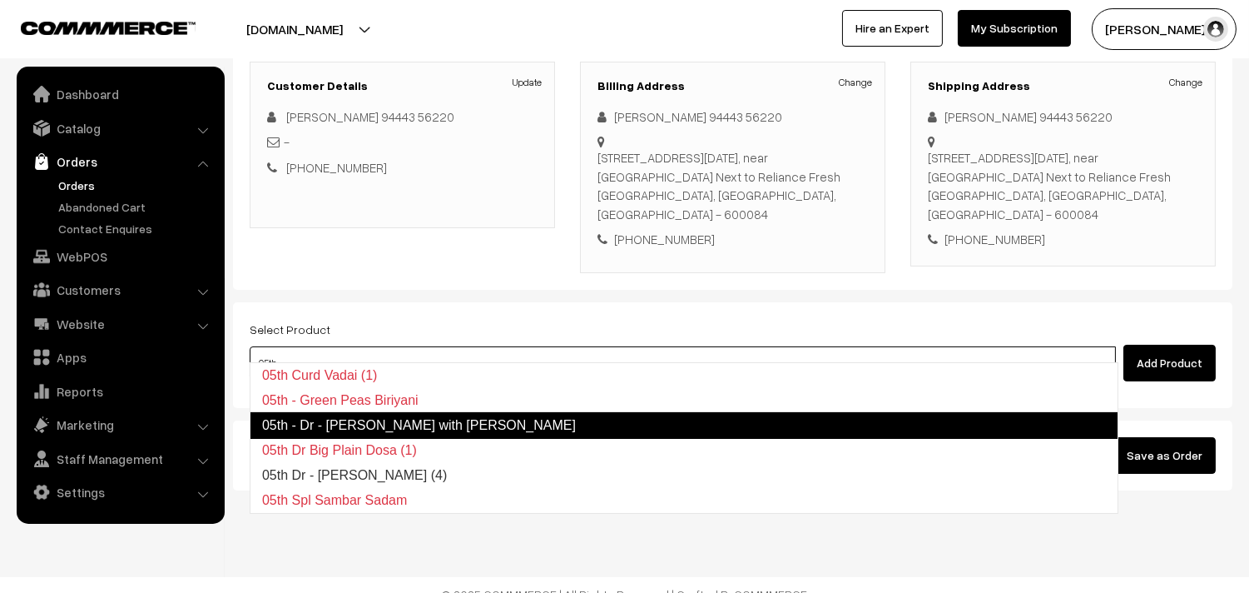
click at [337, 427] on link "05th - Dr - [PERSON_NAME] with [PERSON_NAME]" at bounding box center [684, 425] width 869 height 27
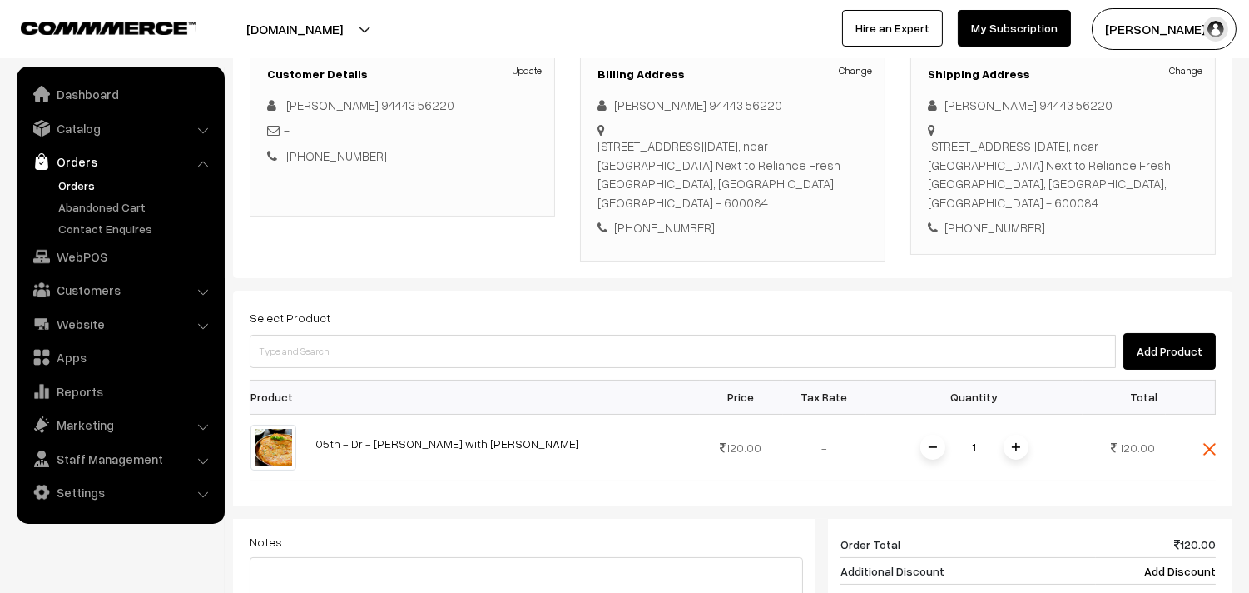
scroll to position [411, 0]
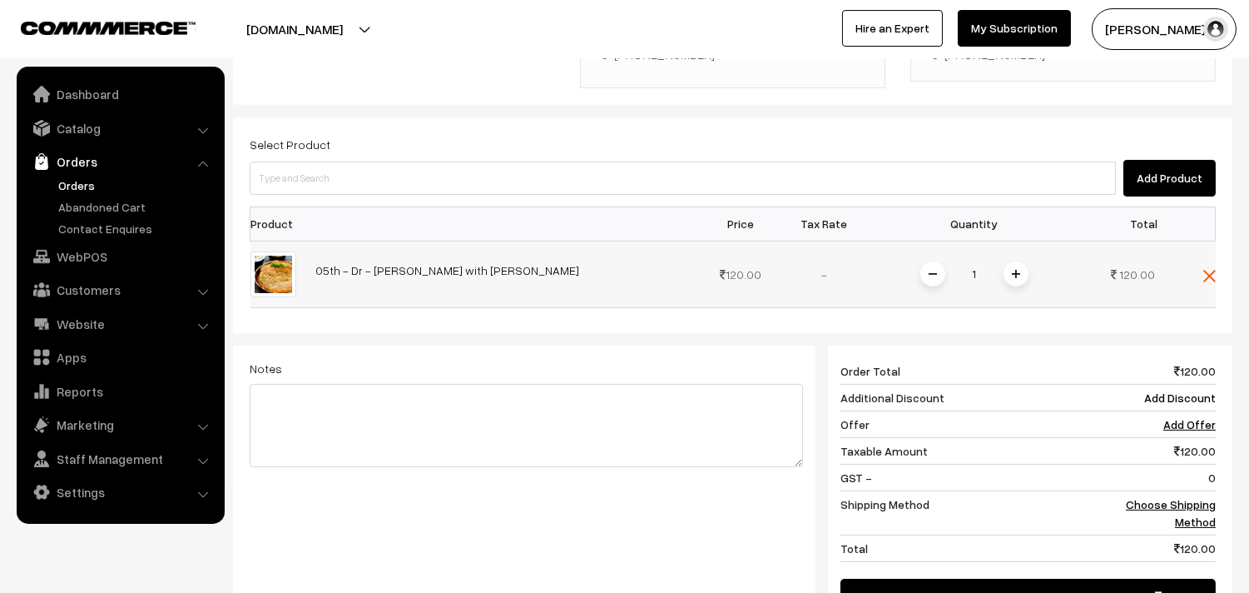
click at [1019, 261] on span at bounding box center [1016, 273] width 25 height 25
click at [1017, 261] on span at bounding box center [1016, 273] width 25 height 25
click at [1165, 497] on link "Choose Shipping Method" at bounding box center [1171, 513] width 90 height 32
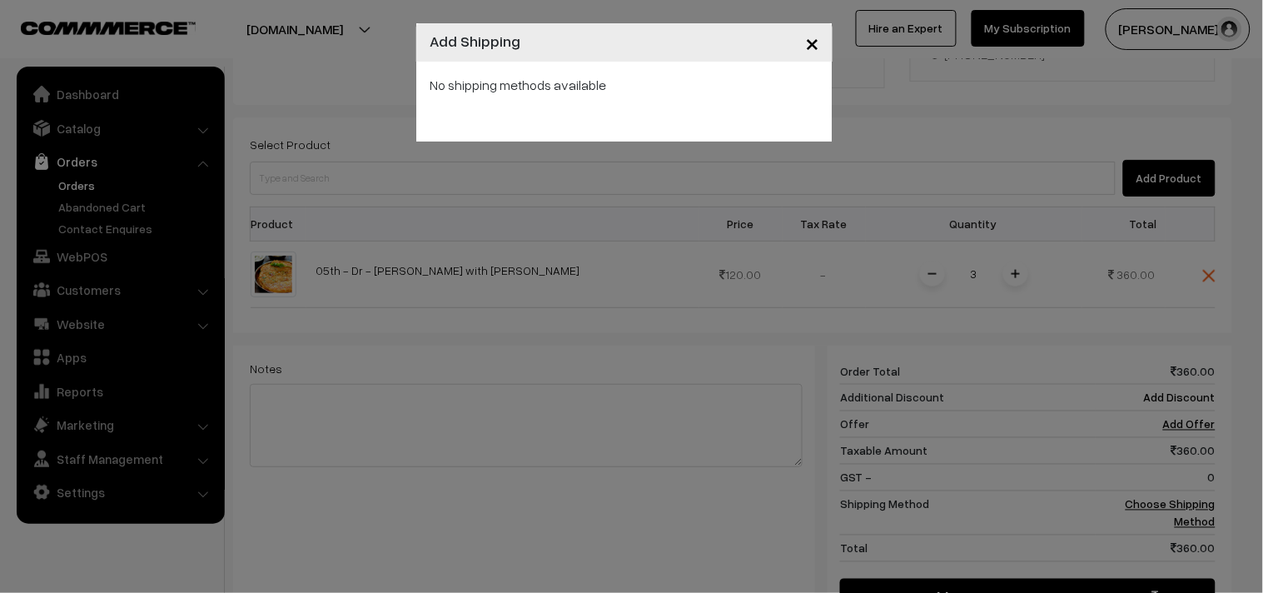
click at [713, 140] on div "No shipping methods available" at bounding box center [624, 102] width 416 height 80
click at [814, 39] on span "×" at bounding box center [812, 42] width 14 height 31
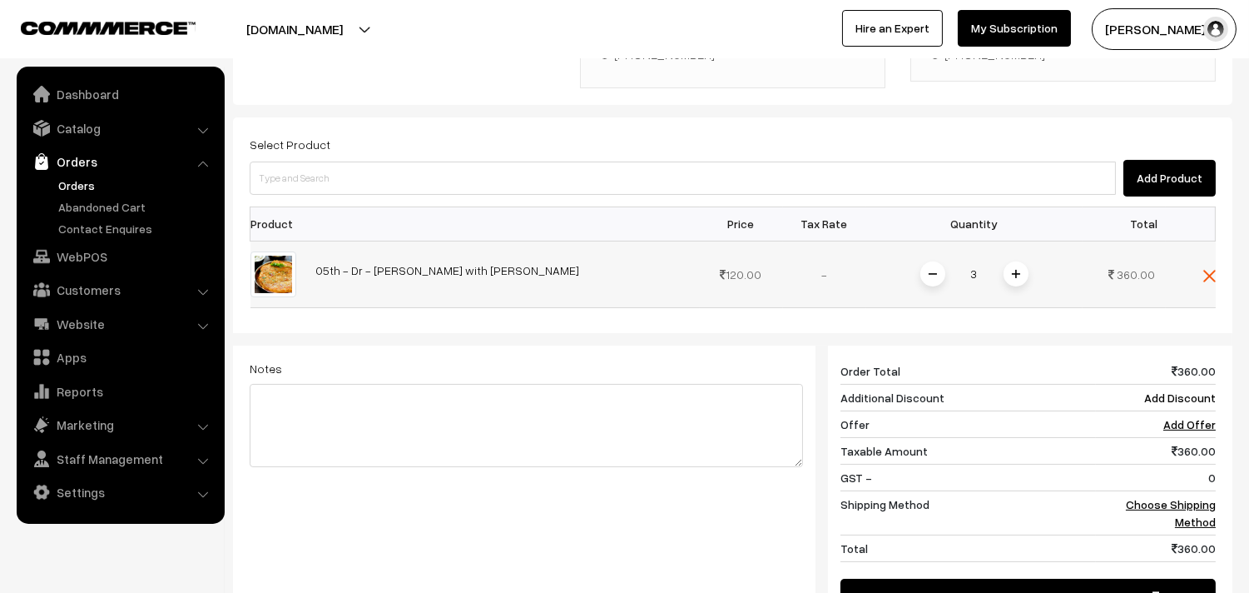
click at [1208, 270] on img at bounding box center [1209, 276] width 12 height 12
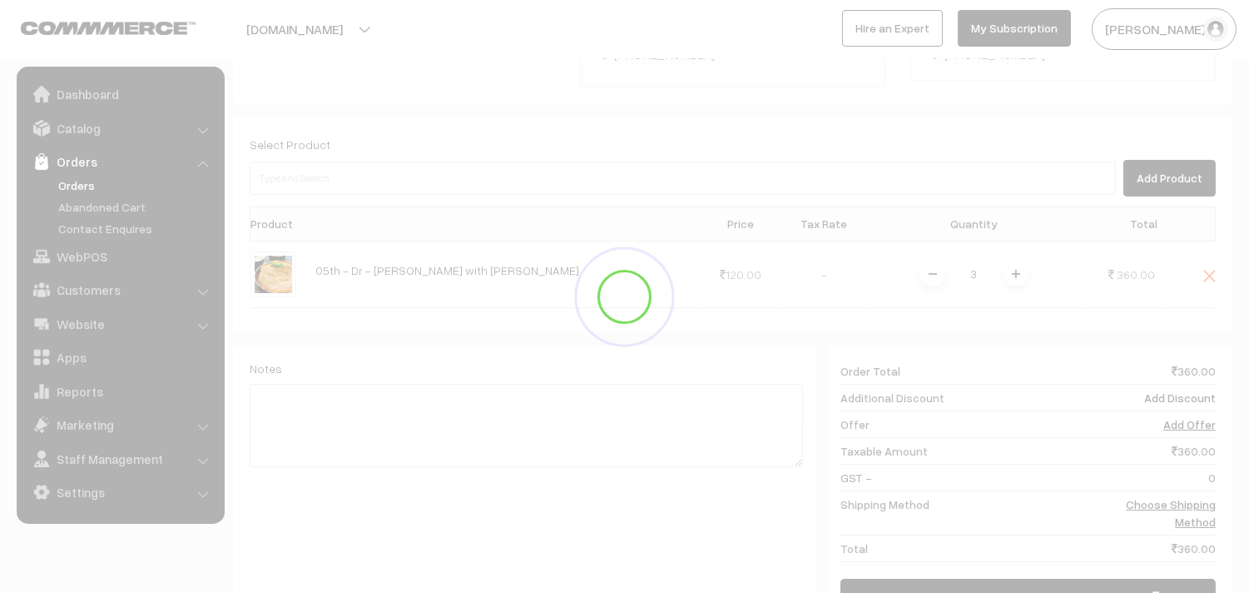
scroll to position [226, 0]
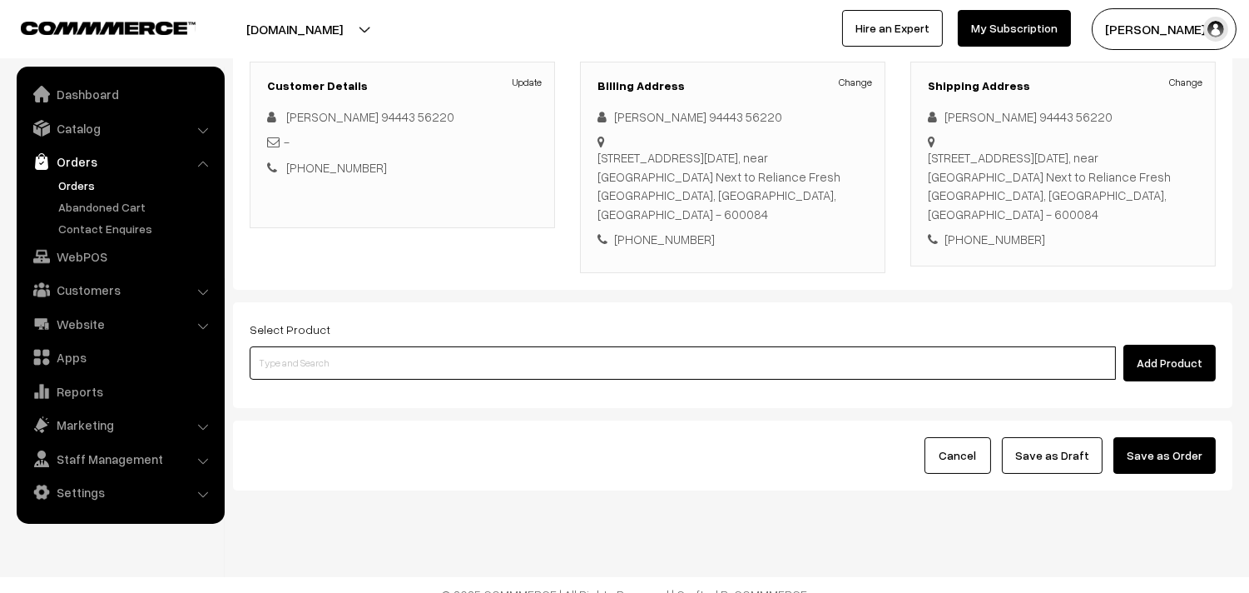
click at [298, 346] on input at bounding box center [683, 362] width 866 height 33
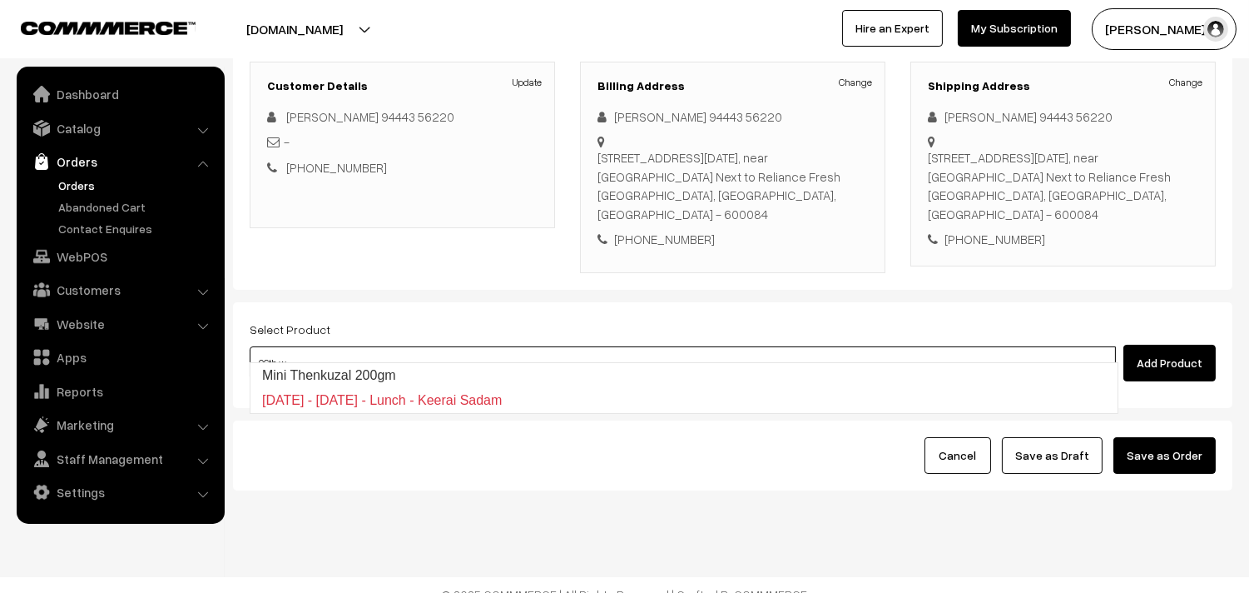
type input "06th wi"
click at [295, 366] on link "06th Without Rice..." at bounding box center [684, 375] width 867 height 25
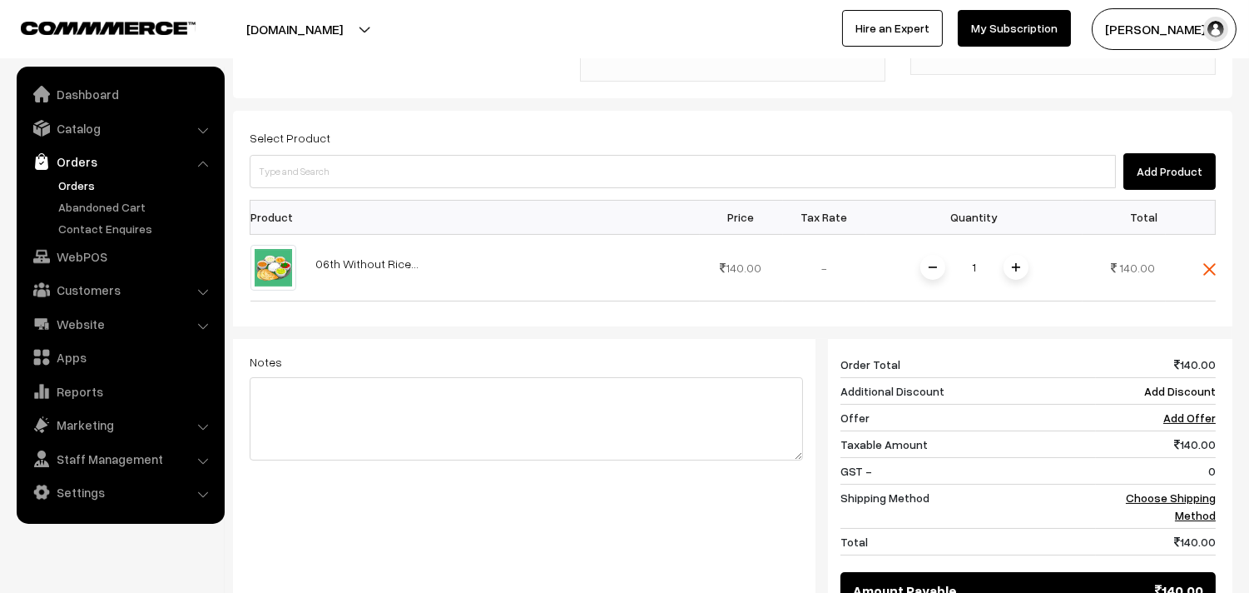
scroll to position [596, 0]
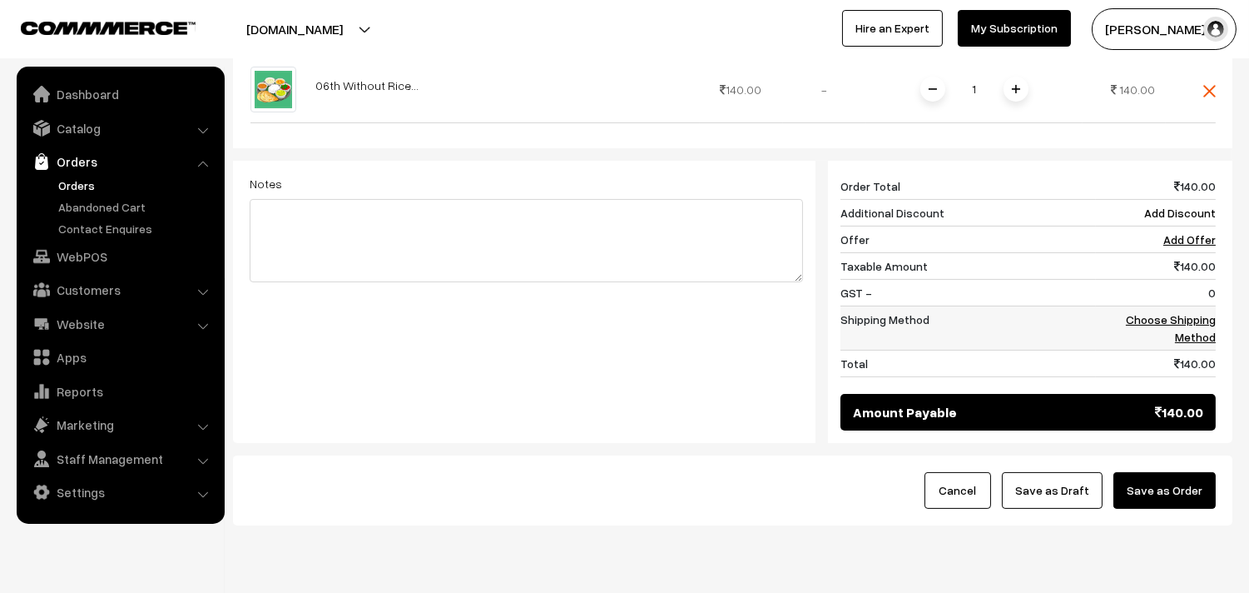
click at [1188, 312] on link "Choose Shipping Method" at bounding box center [1171, 328] width 90 height 32
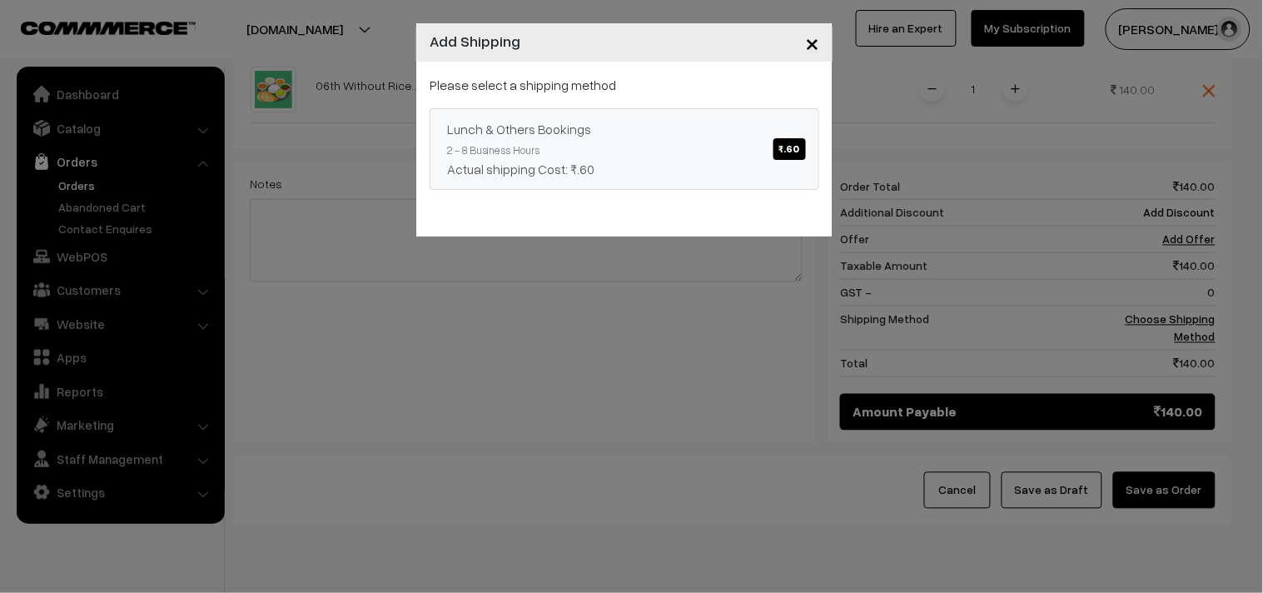
drag, startPoint x: 793, startPoint y: 140, endPoint x: 614, endPoint y: 165, distance: 180.7
click at [791, 141] on span "₹.60" at bounding box center [789, 149] width 32 height 22
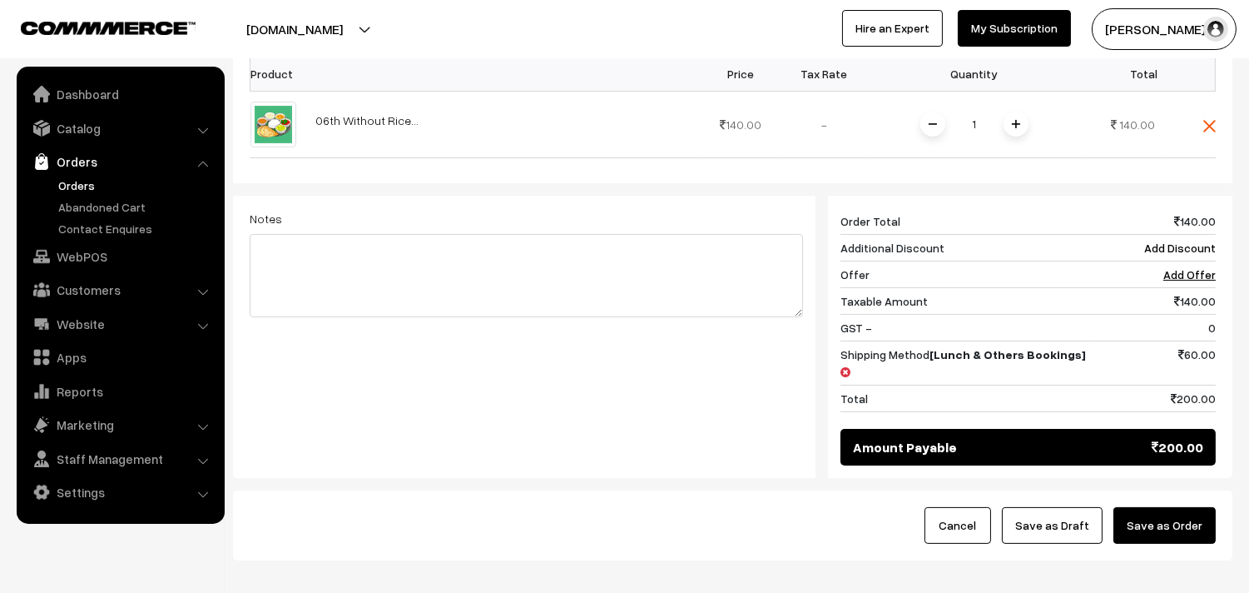
scroll to position [504, 0]
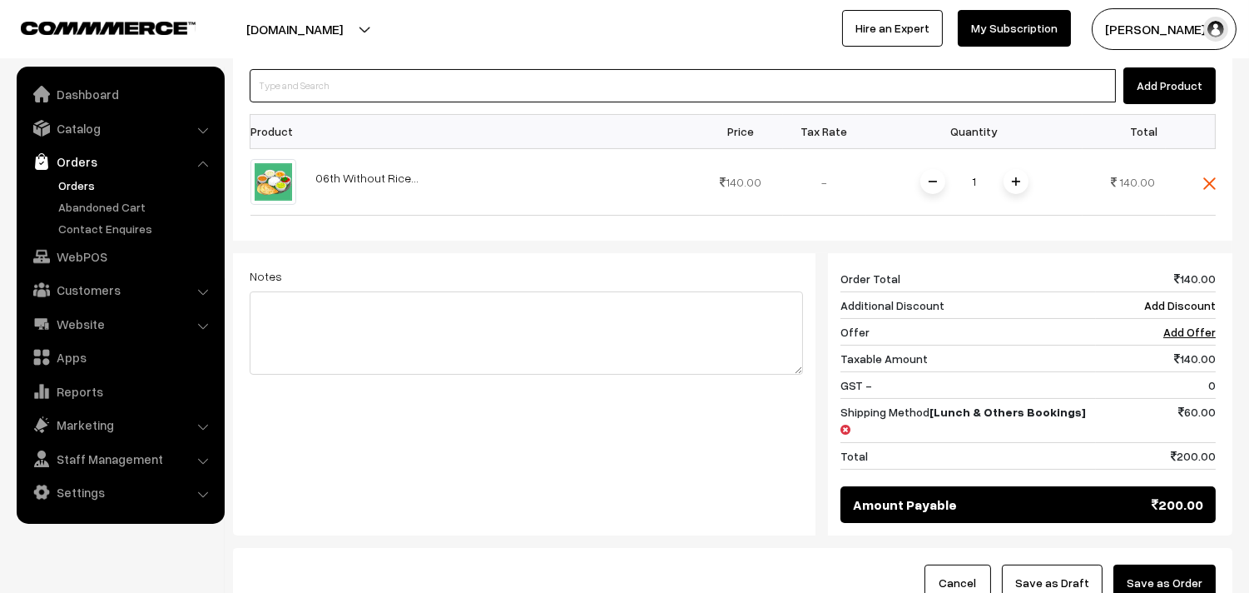
click at [337, 81] on input at bounding box center [683, 85] width 866 height 33
type input "05th"
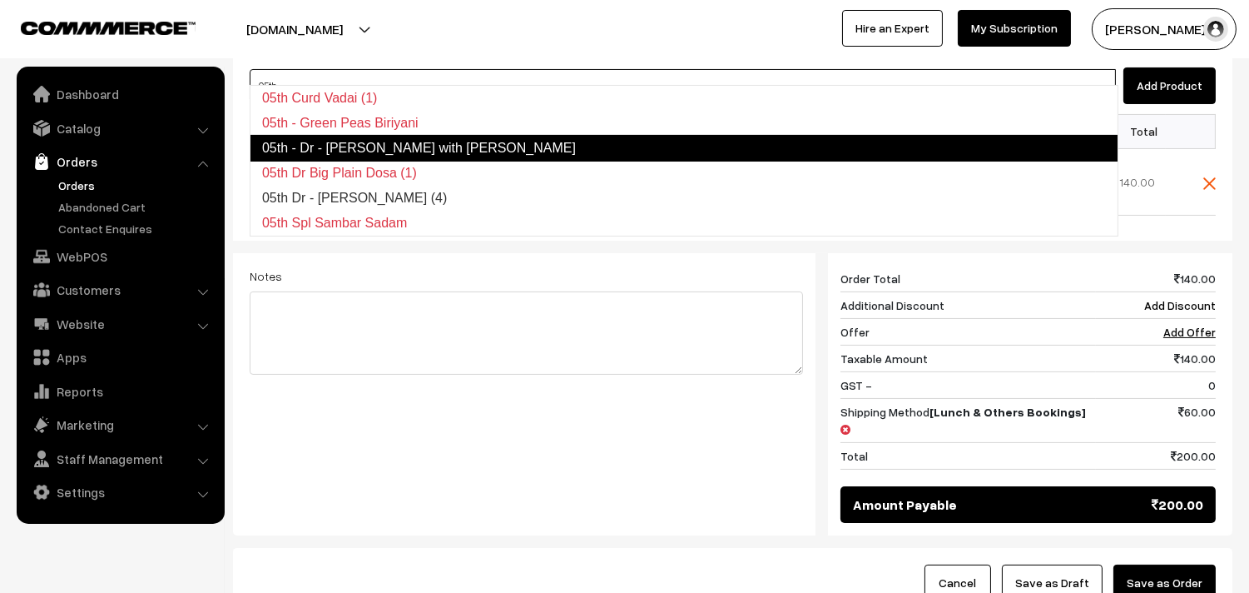
click at [331, 142] on link "05th - Dr - Adai with Aviyal" at bounding box center [684, 148] width 869 height 27
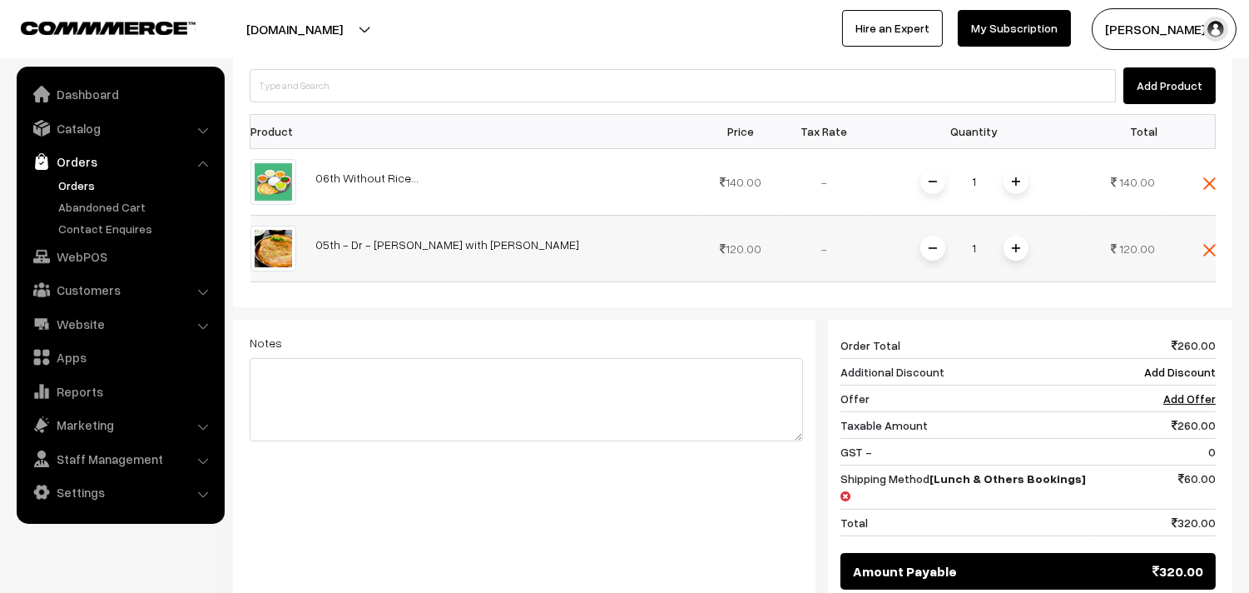
click at [1007, 236] on span at bounding box center [1016, 248] width 25 height 25
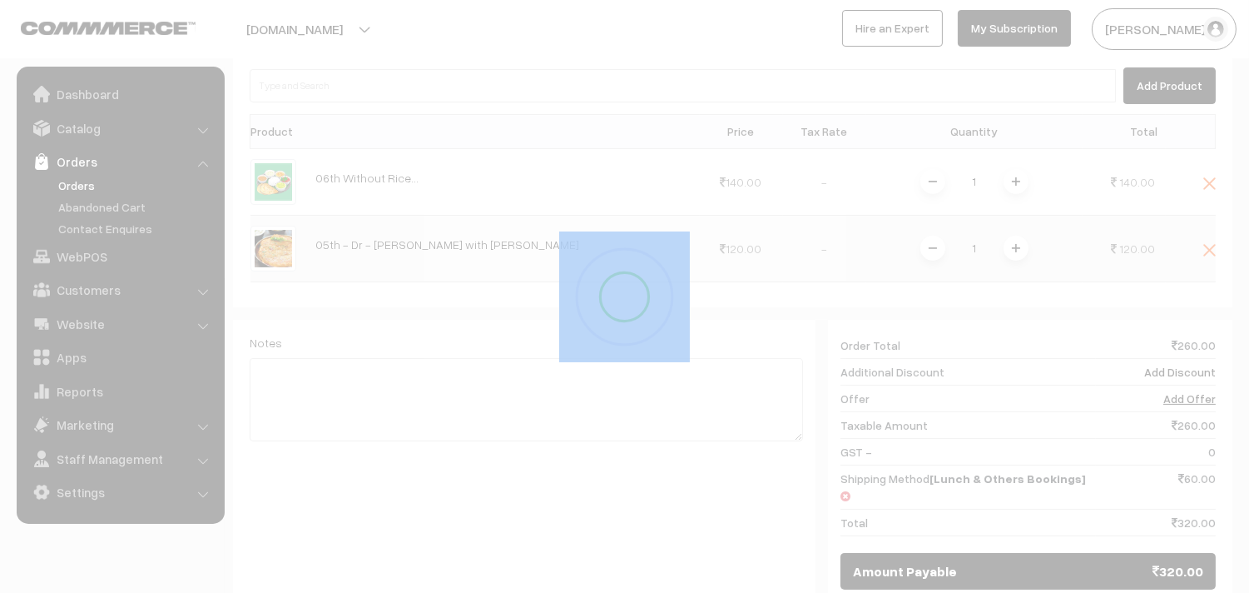
click at [1007, 228] on div at bounding box center [624, 296] width 1249 height 593
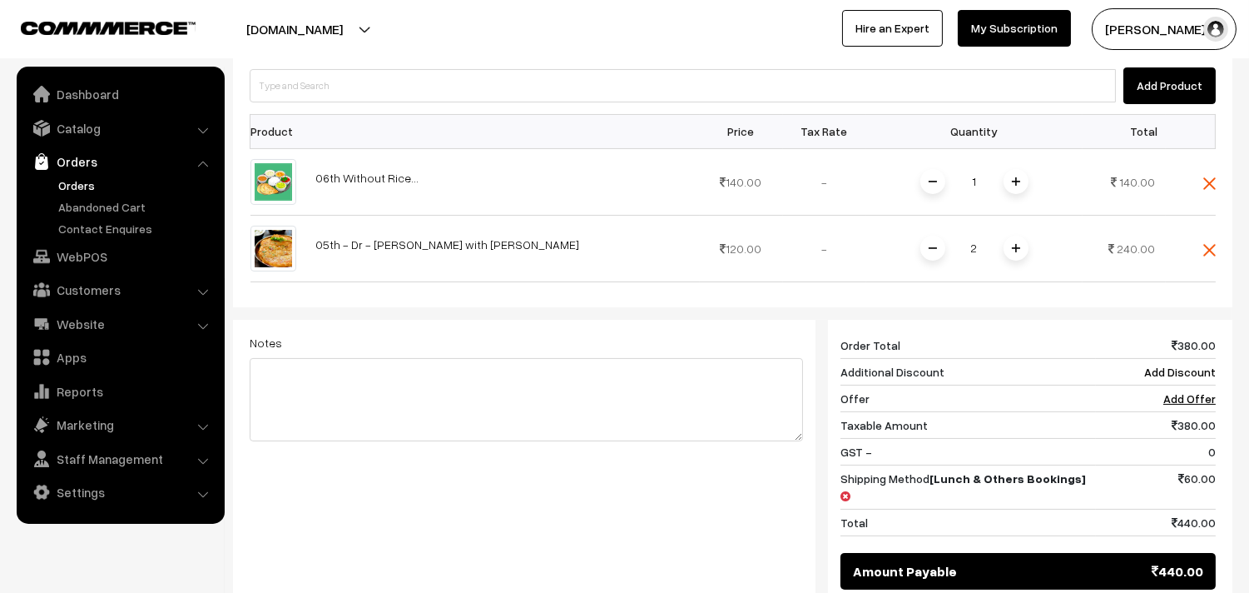
click at [1007, 236] on span at bounding box center [1016, 248] width 25 height 25
click at [1204, 177] on img at bounding box center [1209, 183] width 12 height 12
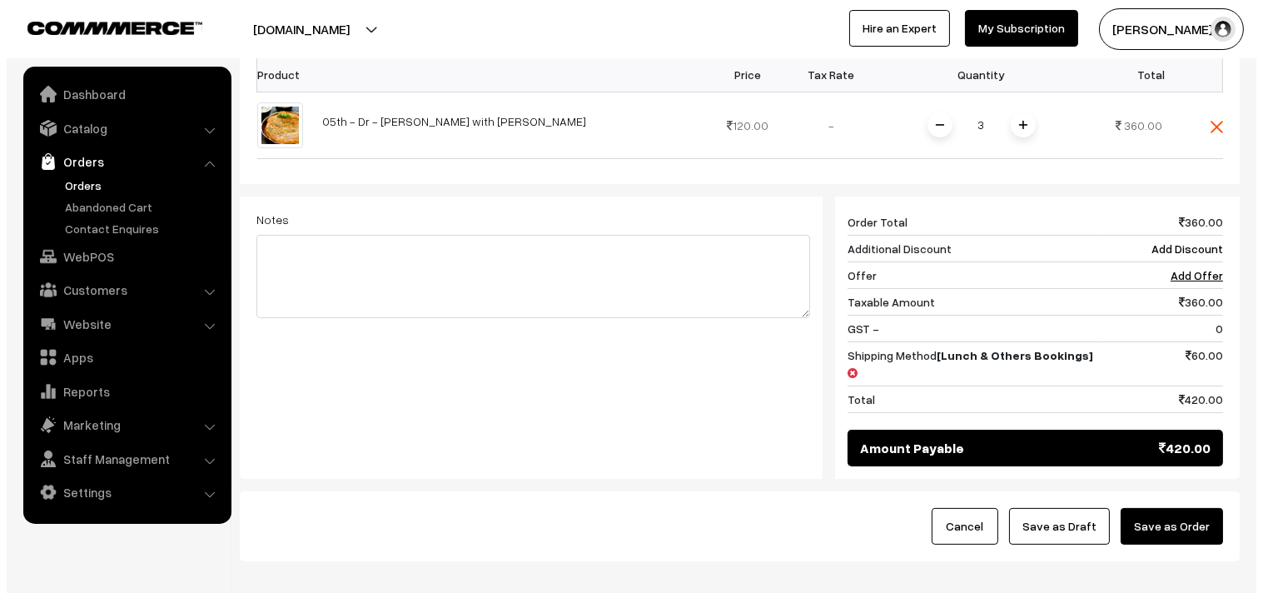
scroll to position [614, 0]
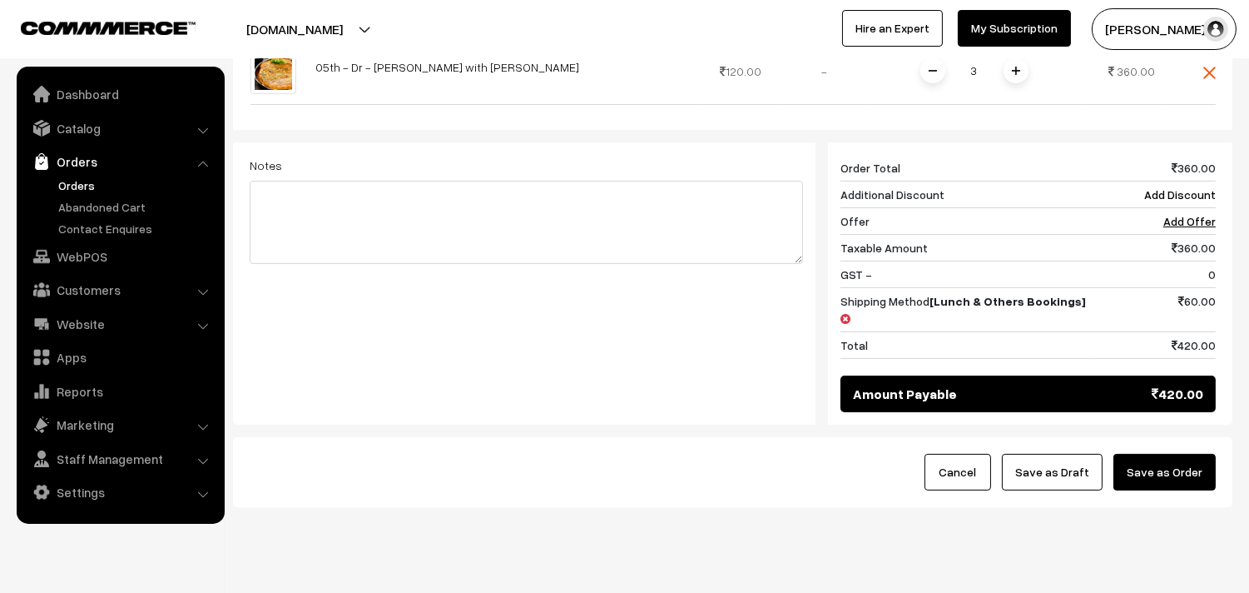
click at [1169, 454] on button "Save as Order" at bounding box center [1165, 472] width 102 height 37
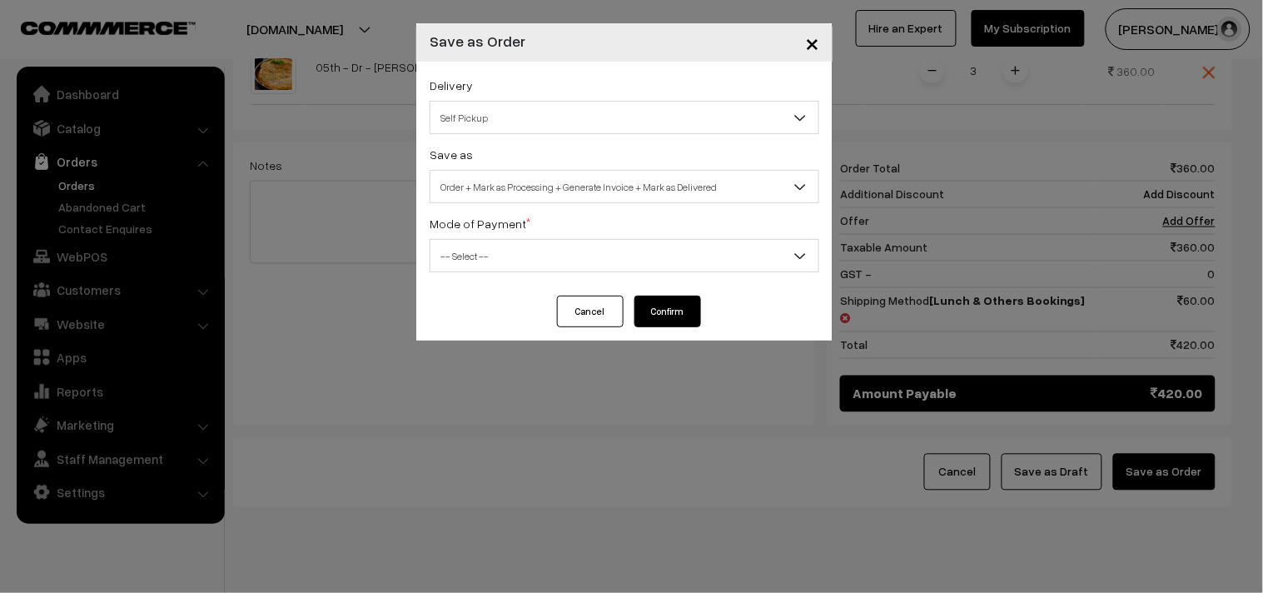
click at [489, 105] on span "Self Pickup" at bounding box center [624, 117] width 388 height 29
drag, startPoint x: 525, startPoint y: 221, endPoint x: 522, endPoint y: 198, distance: 22.7
click at [523, 214] on div "Mode of Payment * -- Select -- COD Cash Cheque NEFT Online Payment DD Others --…" at bounding box center [624, 242] width 390 height 59
click at [522, 194] on span "Order + Mark as Processing + Generate Invoice + Mark as Delivered" at bounding box center [624, 186] width 388 height 29
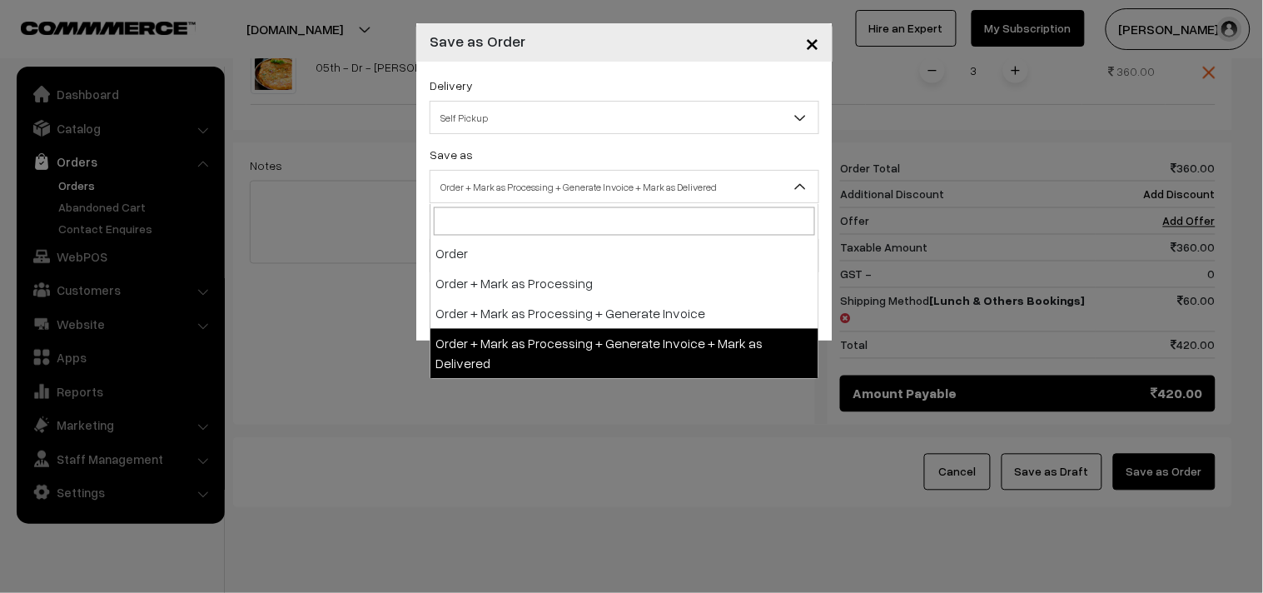
click at [509, 105] on span "Self Pickup" at bounding box center [624, 117] width 388 height 29
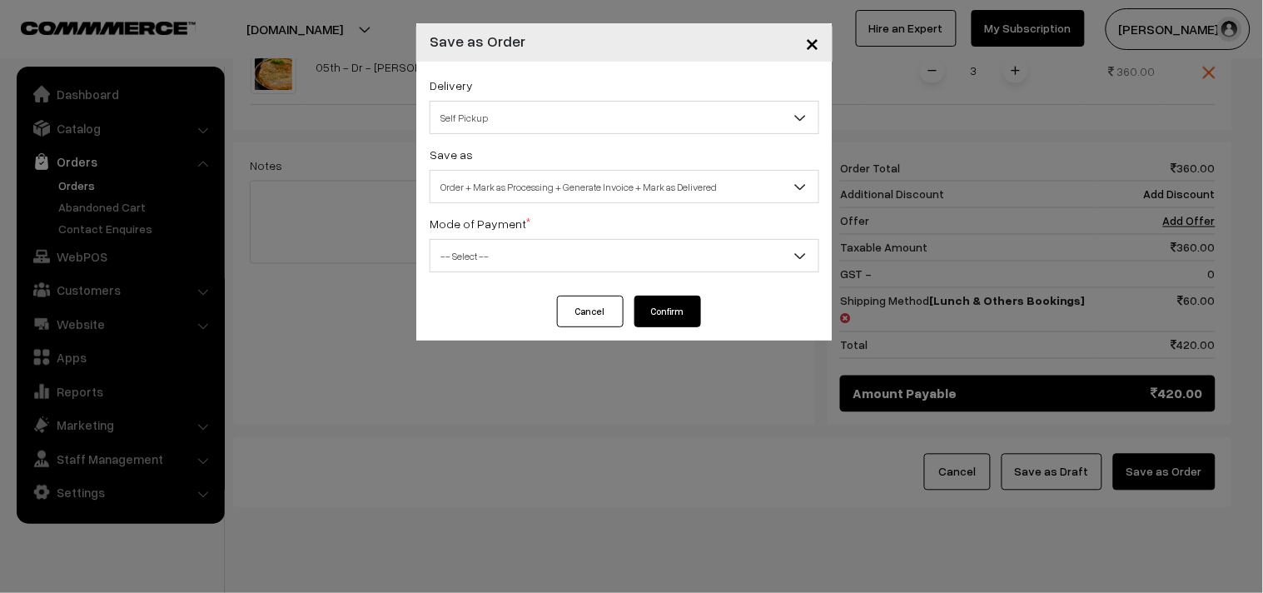
click at [554, 176] on span "Order + Mark as Processing + Generate Invoice + Mark as Delivered" at bounding box center [624, 186] width 388 height 29
select select "3"
click at [498, 226] on label "Mode of Payment *" at bounding box center [479, 223] width 101 height 17
click at [476, 250] on span "-- Select --" at bounding box center [624, 255] width 388 height 29
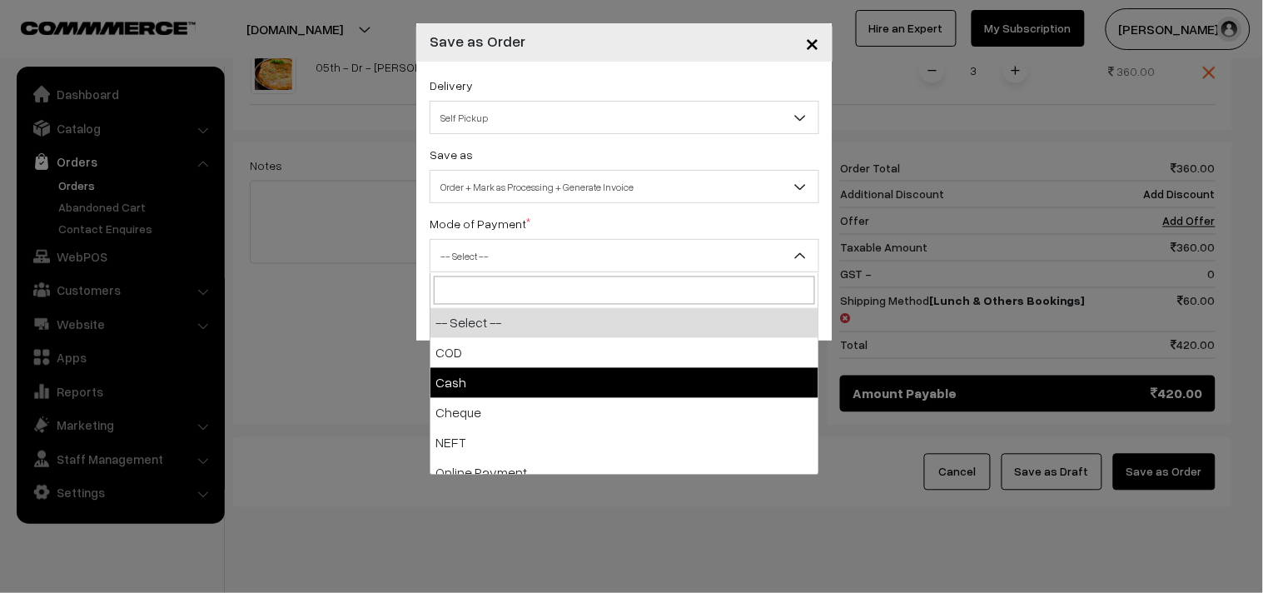
drag, startPoint x: 474, startPoint y: 368, endPoint x: 480, endPoint y: 356, distance: 13.0
select select "2"
checkbox input "true"
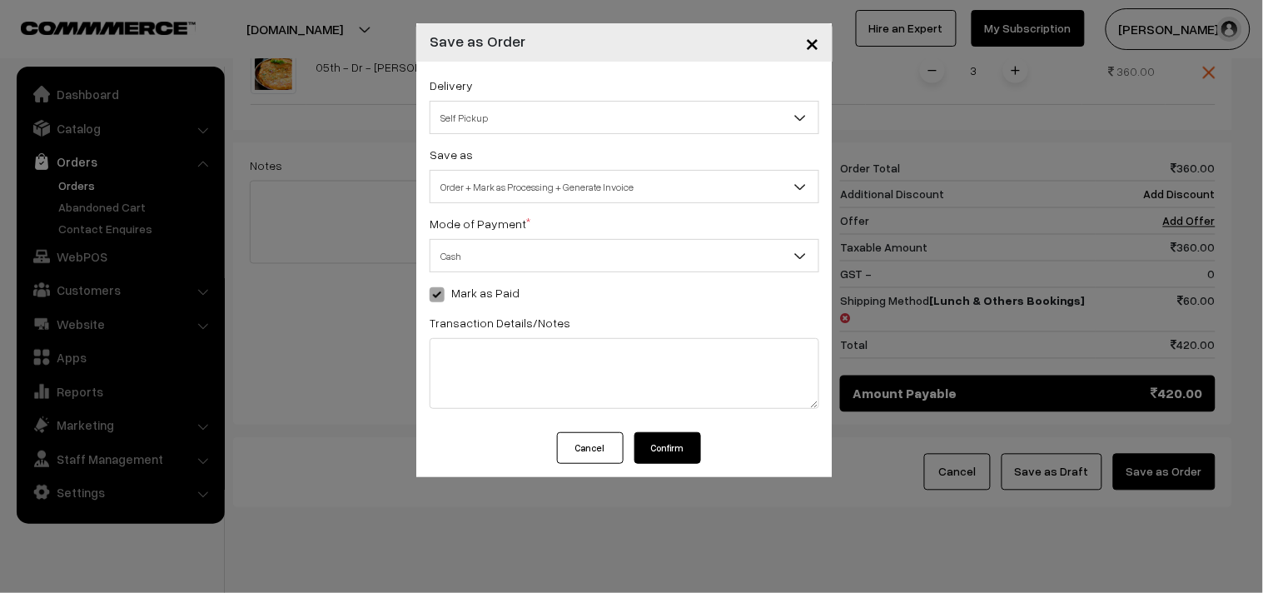
click at [543, 183] on span "Order + Mark as Processing + Generate Invoice" at bounding box center [624, 186] width 388 height 29
click at [544, 181] on span "Order + Mark as Processing + Generate Invoice" at bounding box center [624, 186] width 388 height 29
click at [435, 300] on span at bounding box center [436, 294] width 15 height 15
click at [489, 127] on span "Self Pickup" at bounding box center [624, 117] width 388 height 29
click at [659, 447] on button "Confirm" at bounding box center [667, 448] width 67 height 32
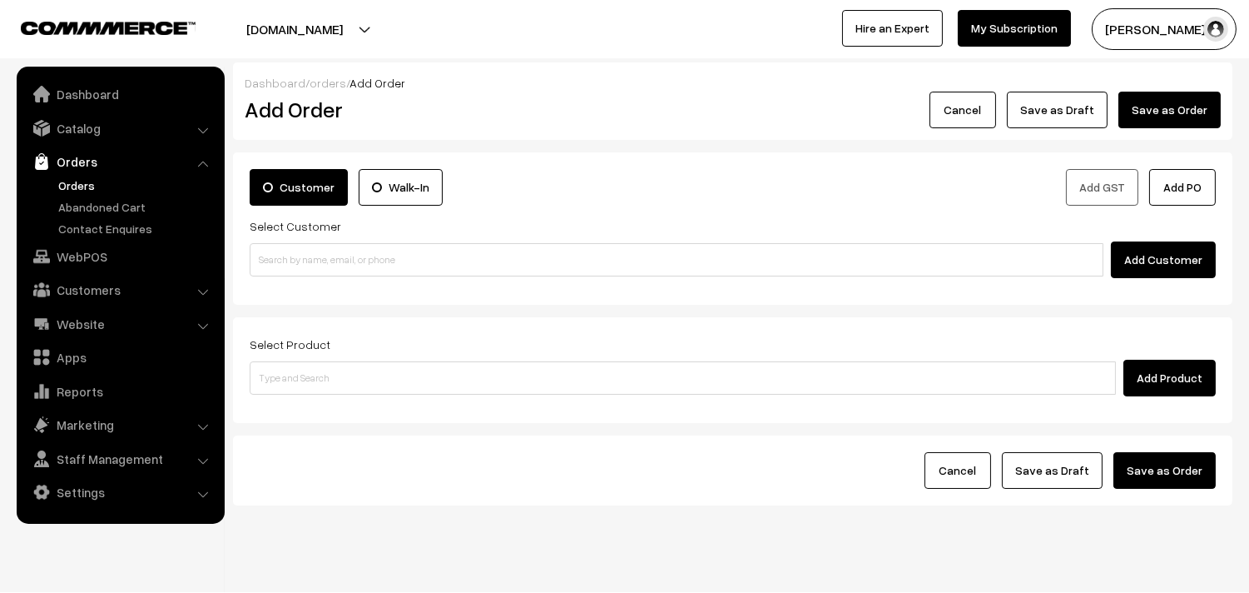
click at [87, 190] on link "Orders" at bounding box center [136, 184] width 165 height 17
click at [82, 180] on link "Orders" at bounding box center [136, 184] width 165 height 17
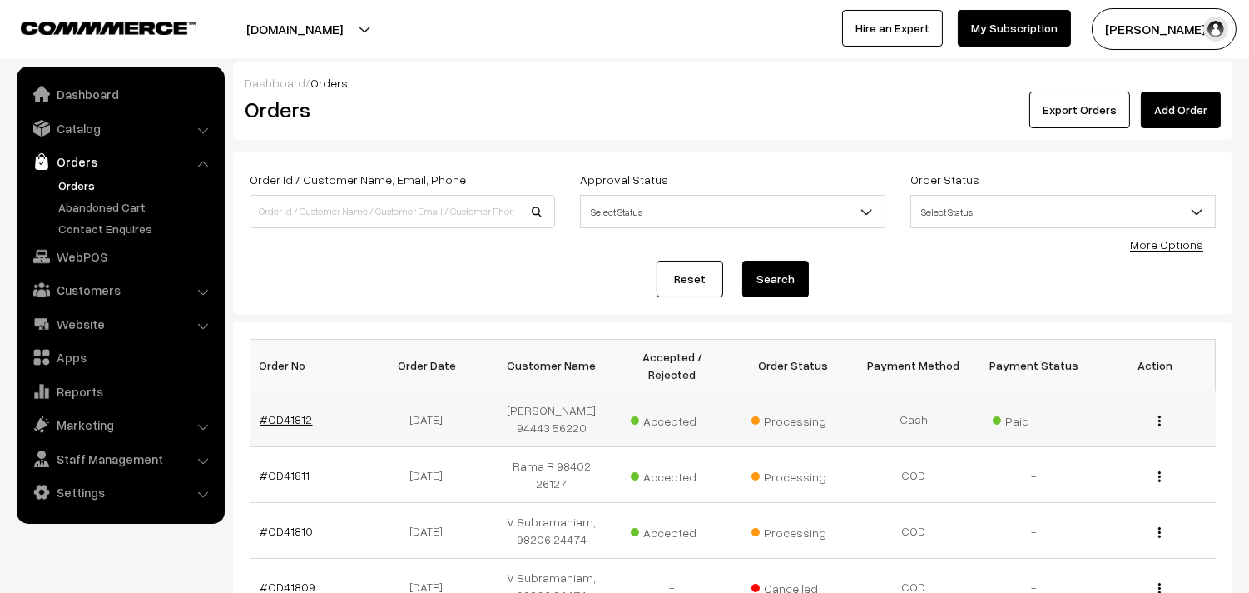
click at [295, 423] on link "#OD41812" at bounding box center [286, 419] width 52 height 14
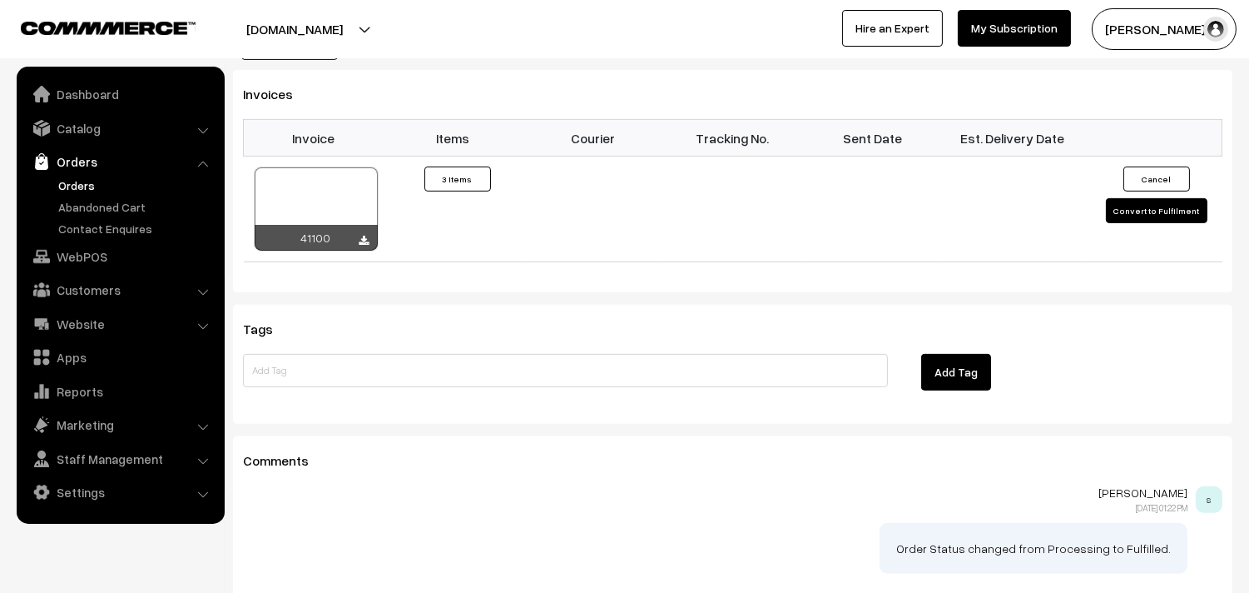
scroll to position [1109, 0]
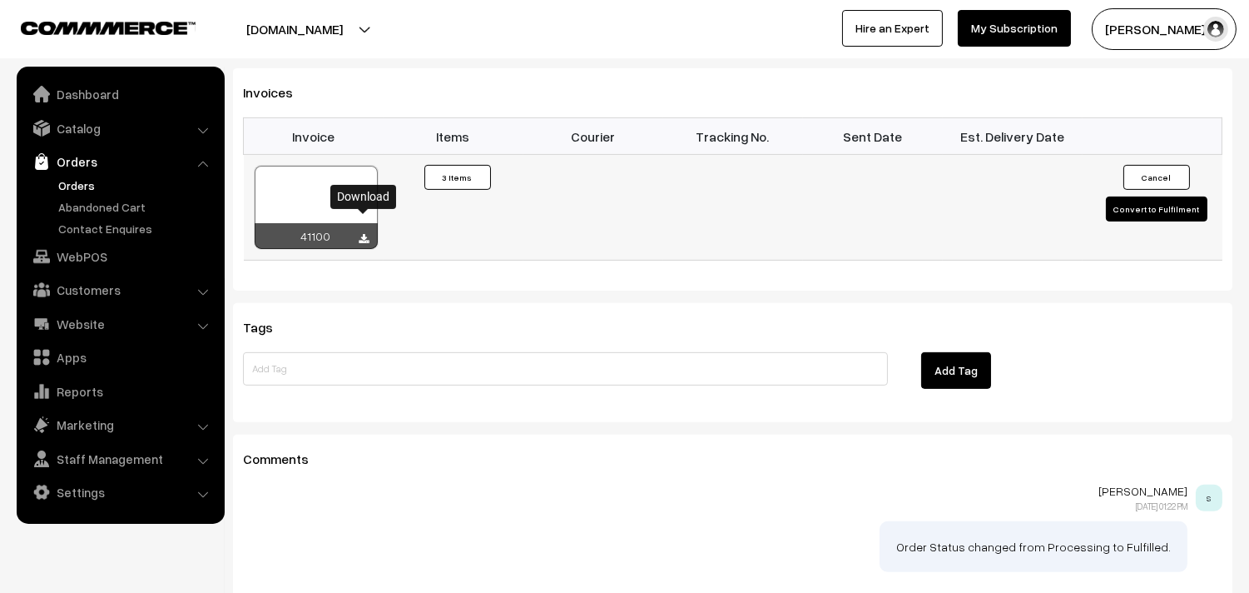
click at [369, 234] on icon at bounding box center [365, 239] width 10 height 11
click at [114, 260] on link "WebPOS" at bounding box center [120, 256] width 198 height 30
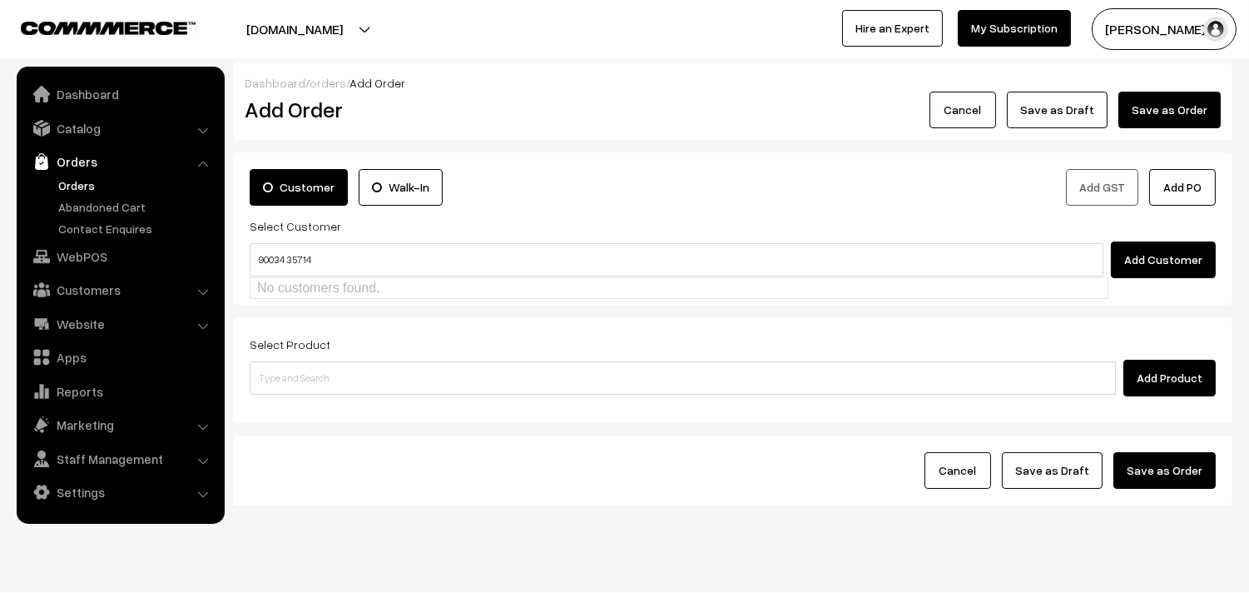
click at [284, 250] on input "90034 35714" at bounding box center [677, 259] width 854 height 33
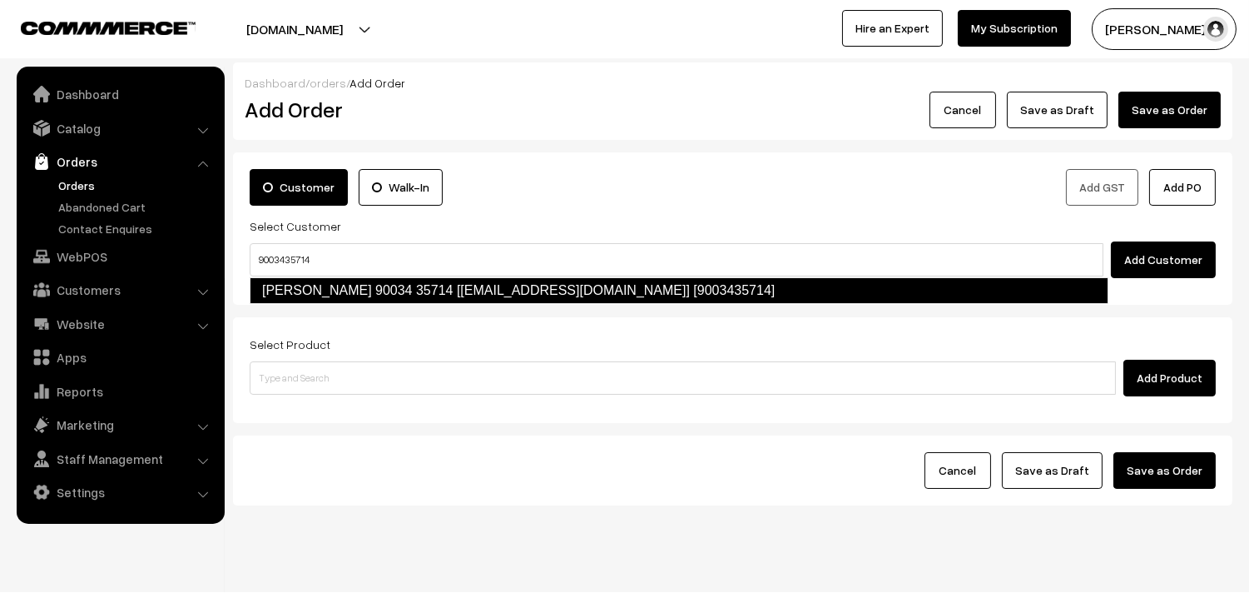
click at [309, 277] on link "[PERSON_NAME] 90034 35714 [[EMAIL_ADDRESS][DOMAIN_NAME]] [9003435714]" at bounding box center [679, 290] width 859 height 27
type input "9003435714"
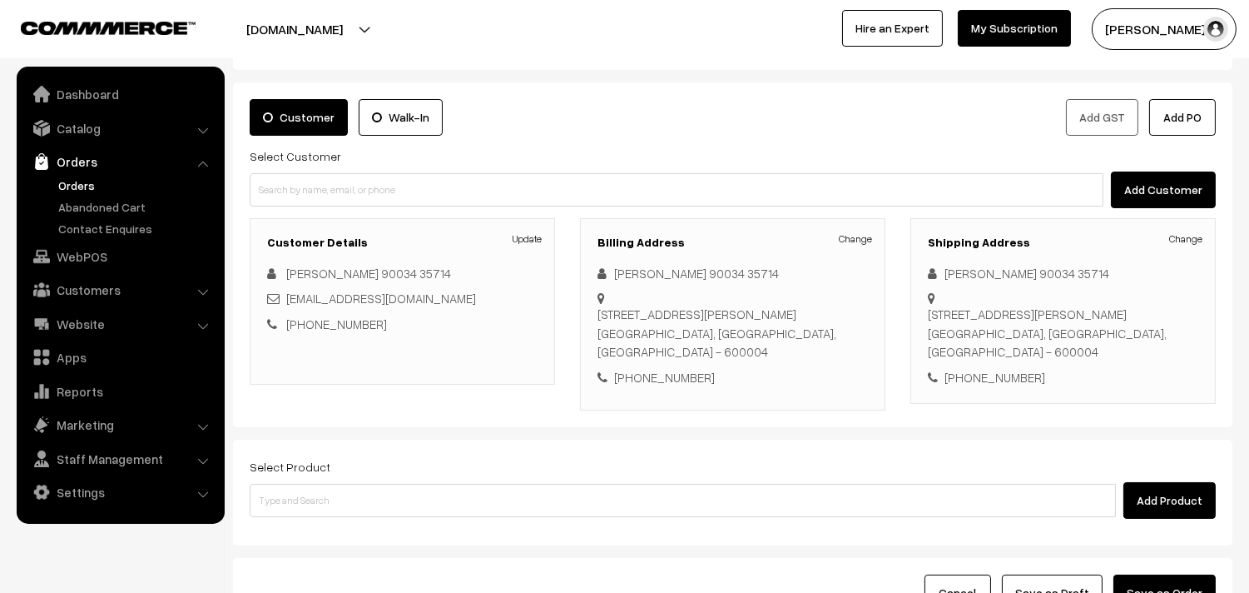
scroll to position [108, 0]
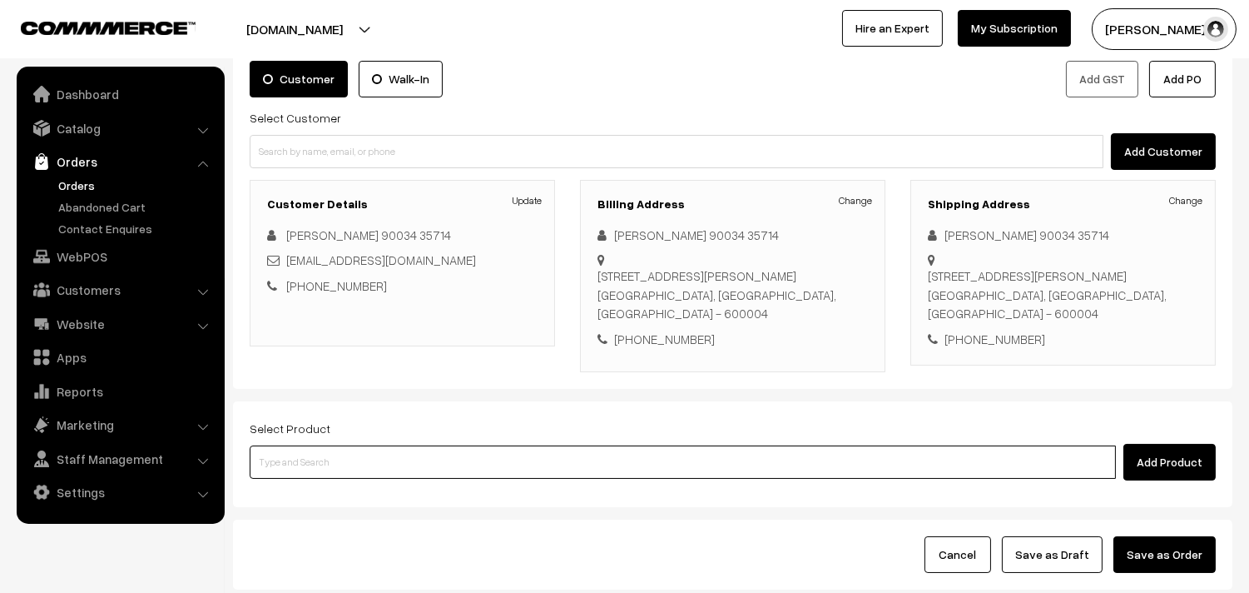
click at [319, 445] on input at bounding box center [683, 461] width 866 height 33
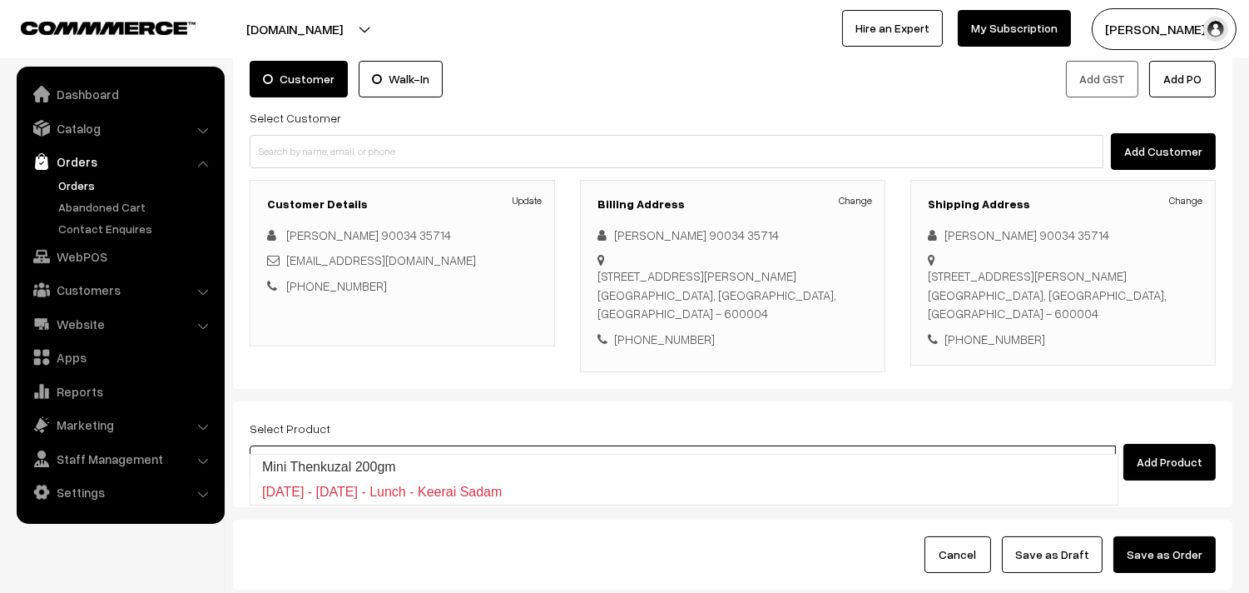
type input "05th"
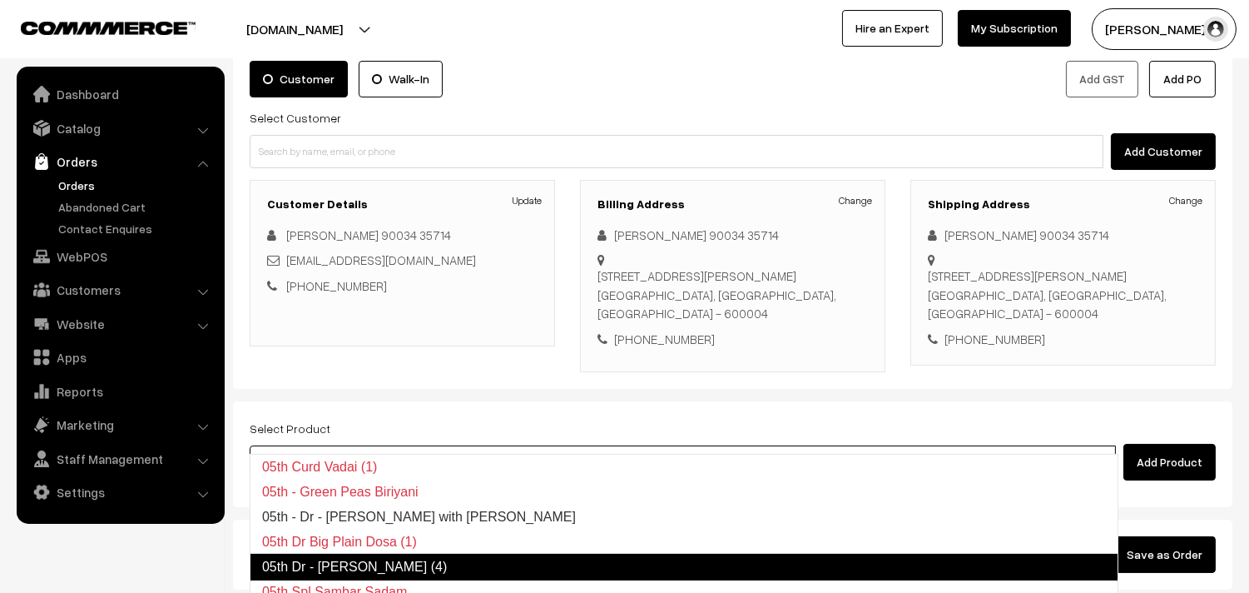
click at [310, 564] on link "05th Dr - [PERSON_NAME] (4)" at bounding box center [684, 566] width 869 height 27
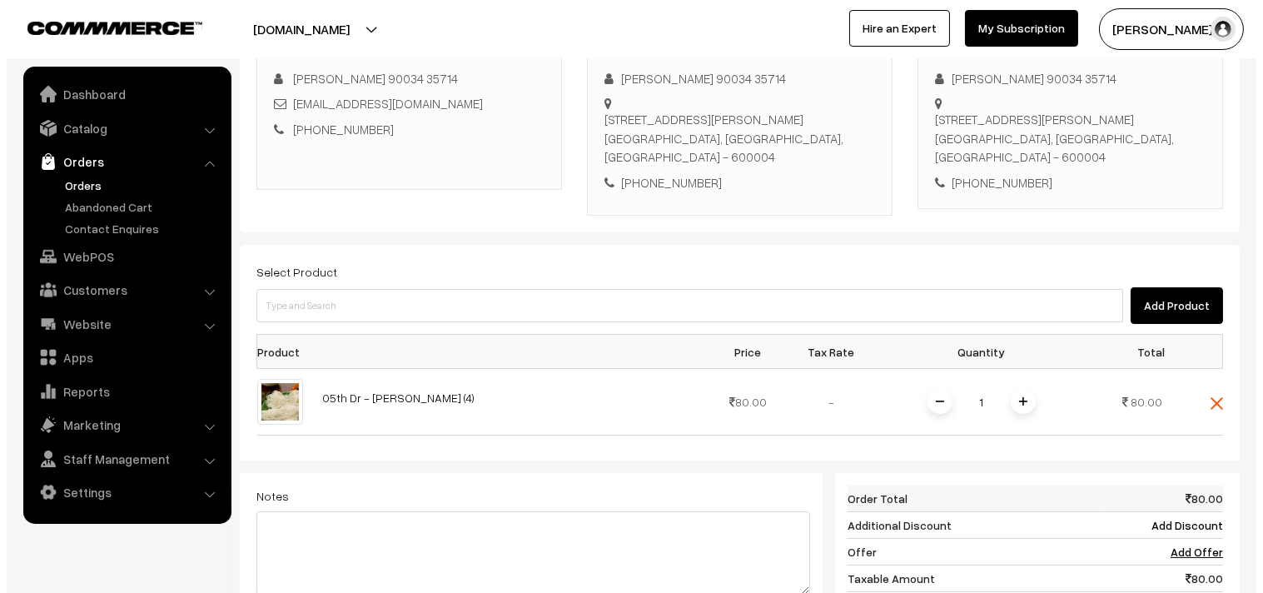
scroll to position [385, 0]
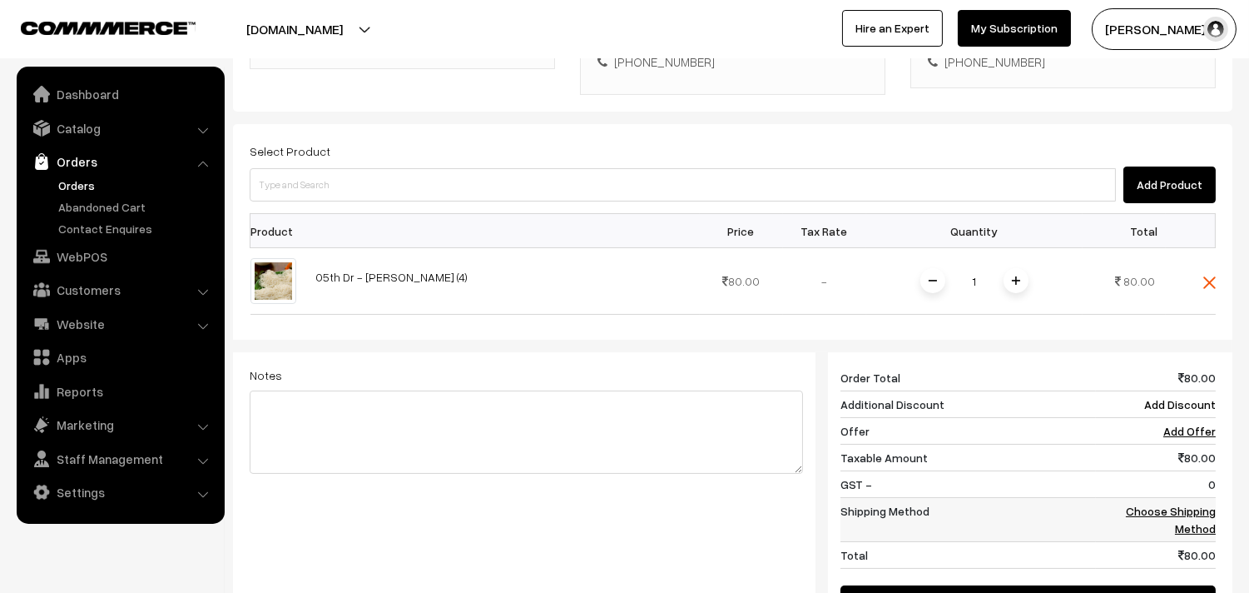
click at [1152, 504] on link "Choose Shipping Method" at bounding box center [1171, 520] width 90 height 32
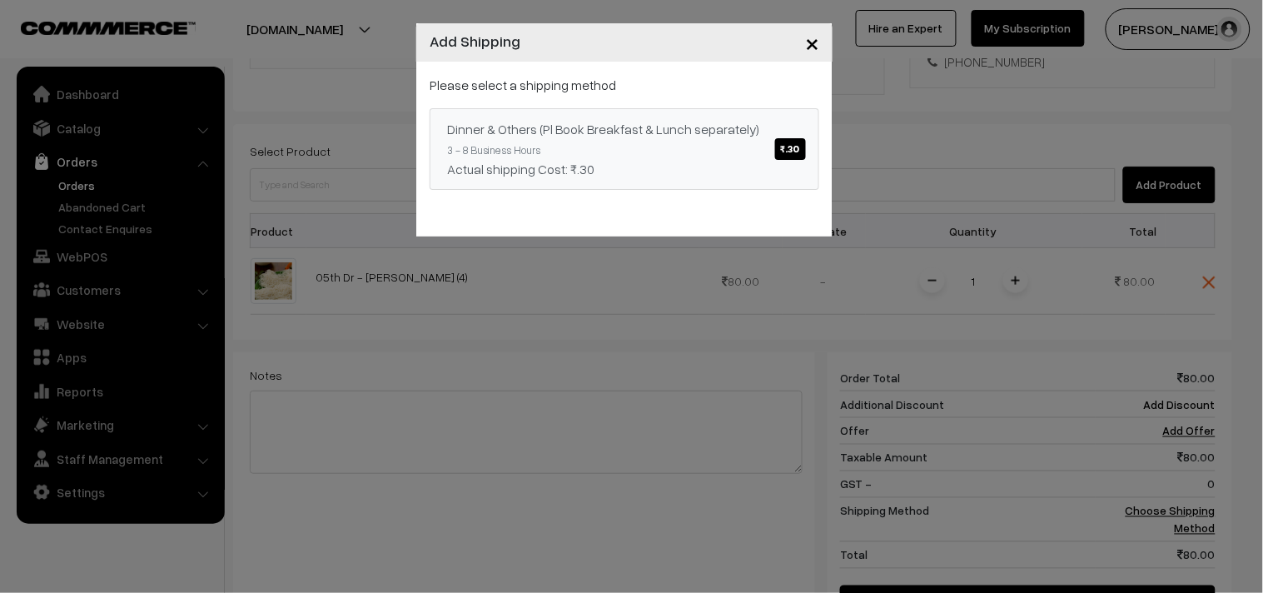
click at [741, 121] on div "Dinner & Others (Pl Book Breakfast & Lunch separately) ₹.30" at bounding box center [624, 129] width 355 height 20
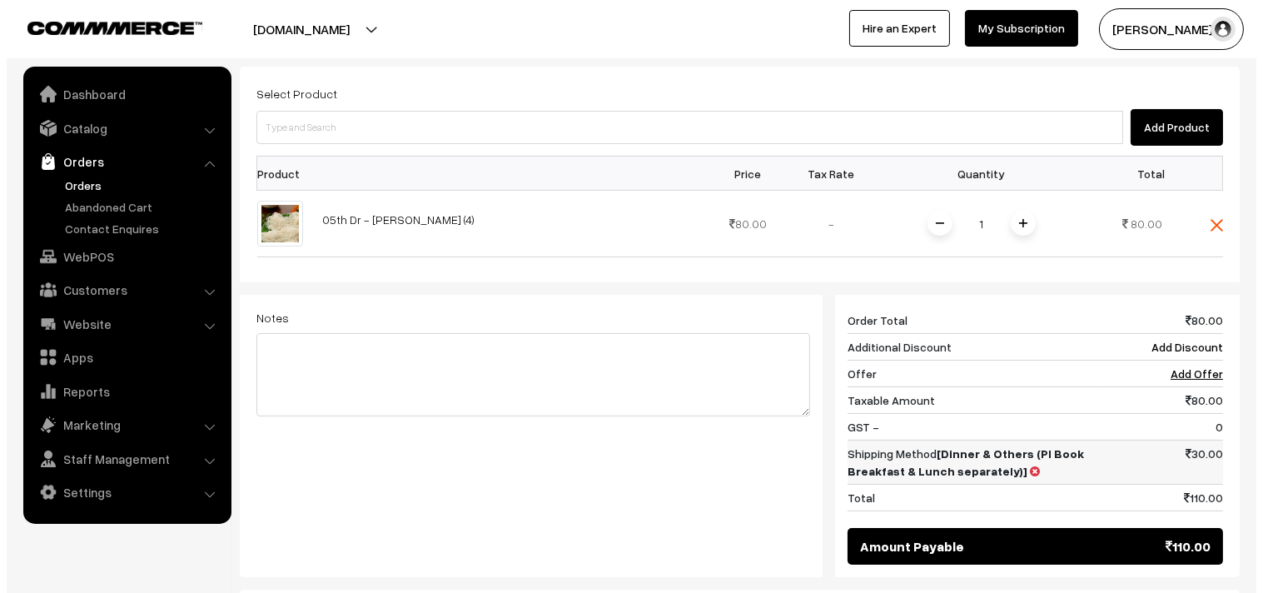
scroll to position [478, 0]
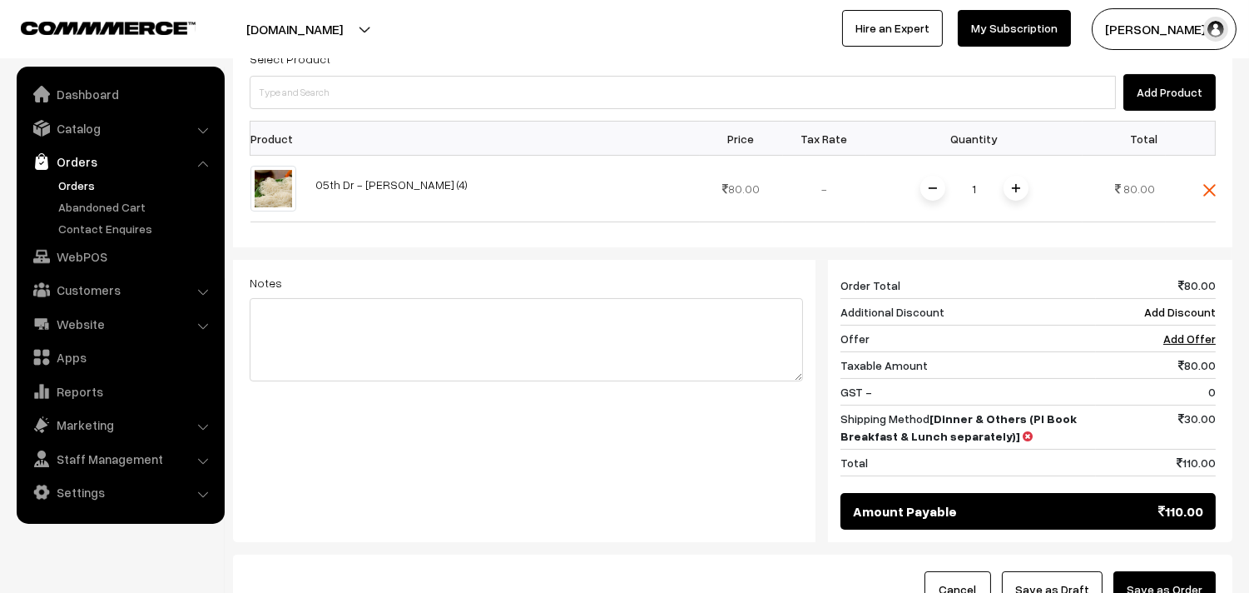
click at [1170, 571] on button "Save as Order" at bounding box center [1165, 589] width 102 height 37
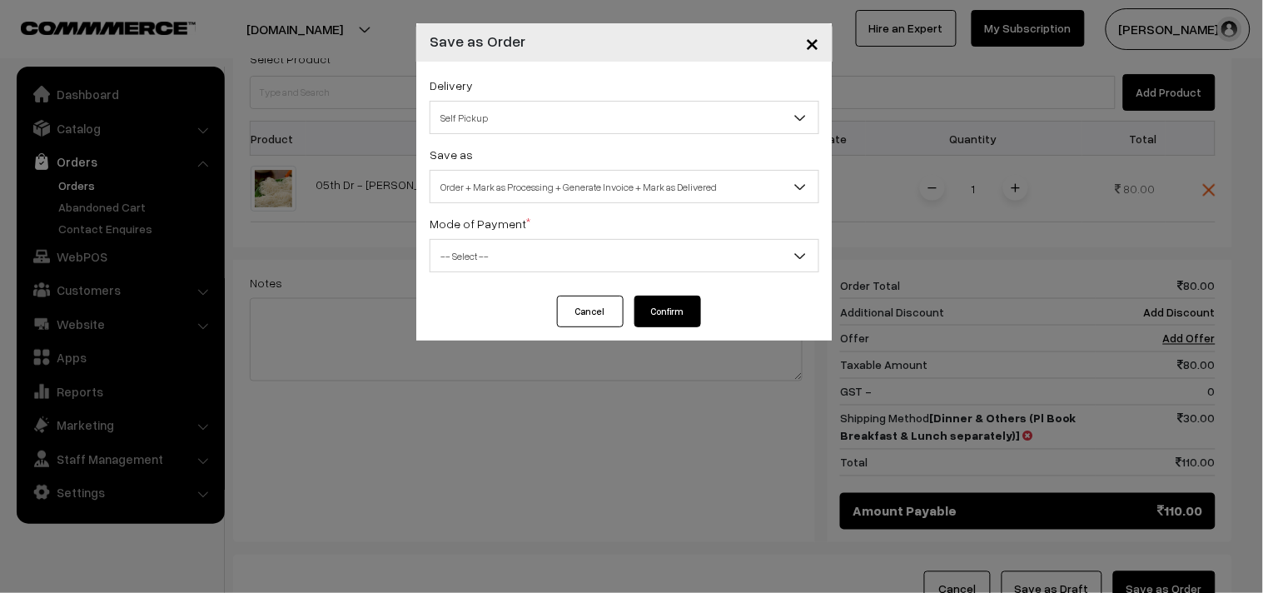
click at [529, 95] on div "Delivery Self Pickup Dinner & Others (Pl Book Breakfast & Lunch separately) (₹3…" at bounding box center [624, 104] width 390 height 59
click at [519, 119] on span "Self Pickup" at bounding box center [624, 117] width 388 height 29
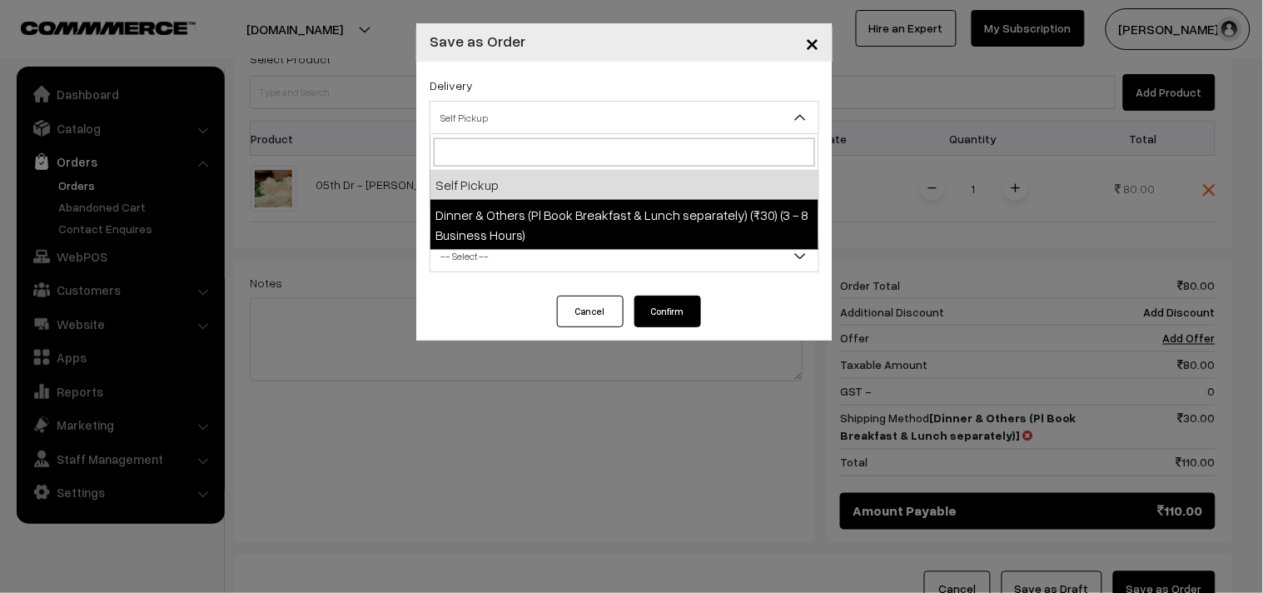
select select "DOP1"
select select "3"
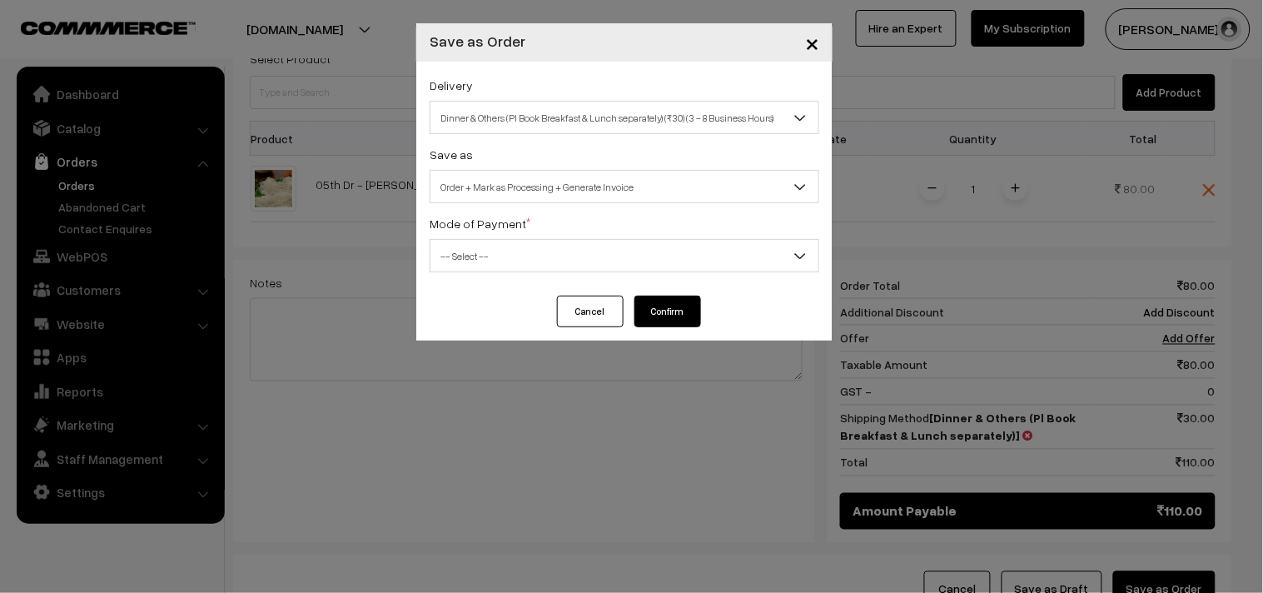
click at [546, 195] on span "Order + Mark as Processing + Generate Invoice" at bounding box center [624, 186] width 388 height 29
click at [485, 269] on span "-- Select --" at bounding box center [624, 255] width 388 height 29
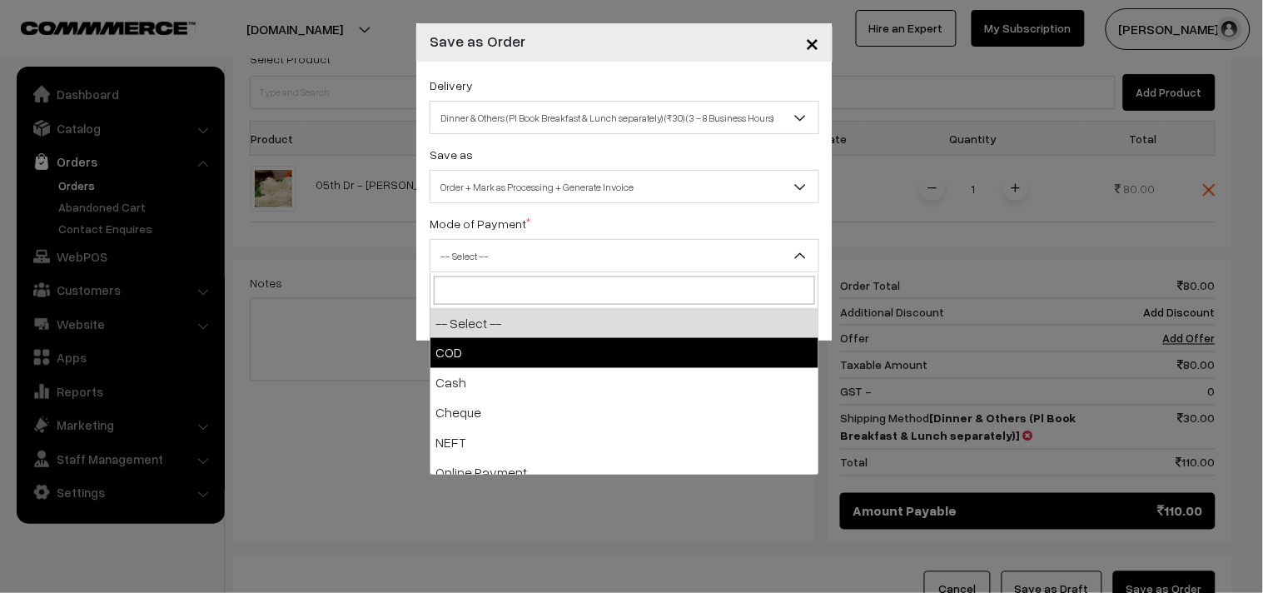
select select "1"
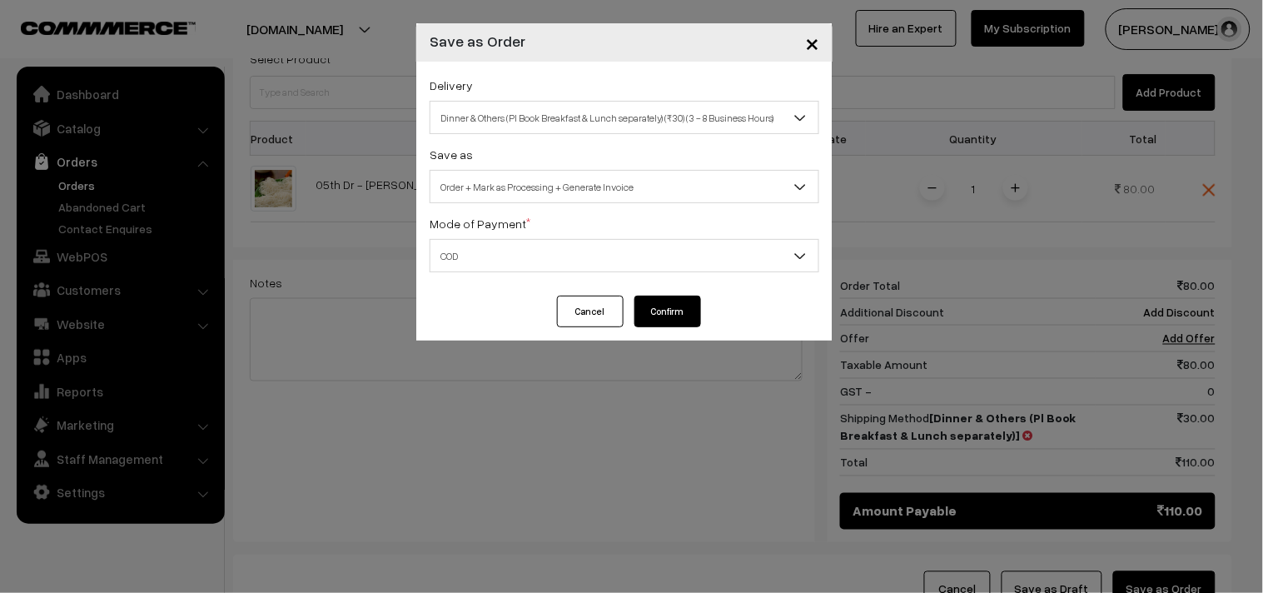
click at [671, 310] on button "Confirm" at bounding box center [667, 311] width 67 height 32
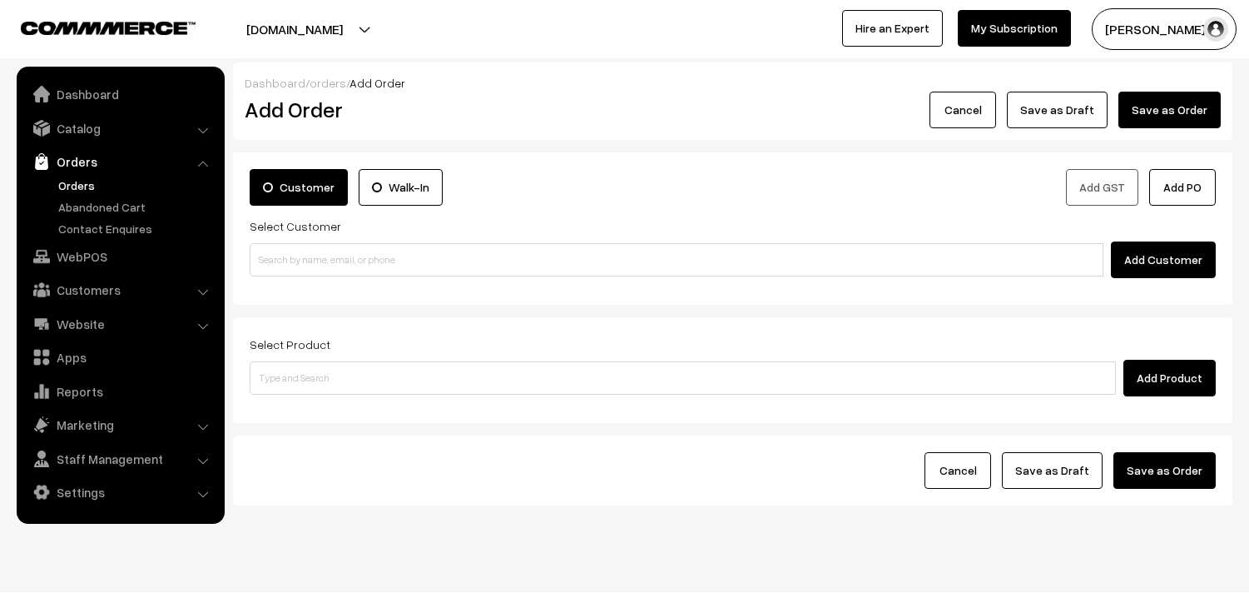
click at [64, 184] on link "Orders" at bounding box center [136, 184] width 165 height 17
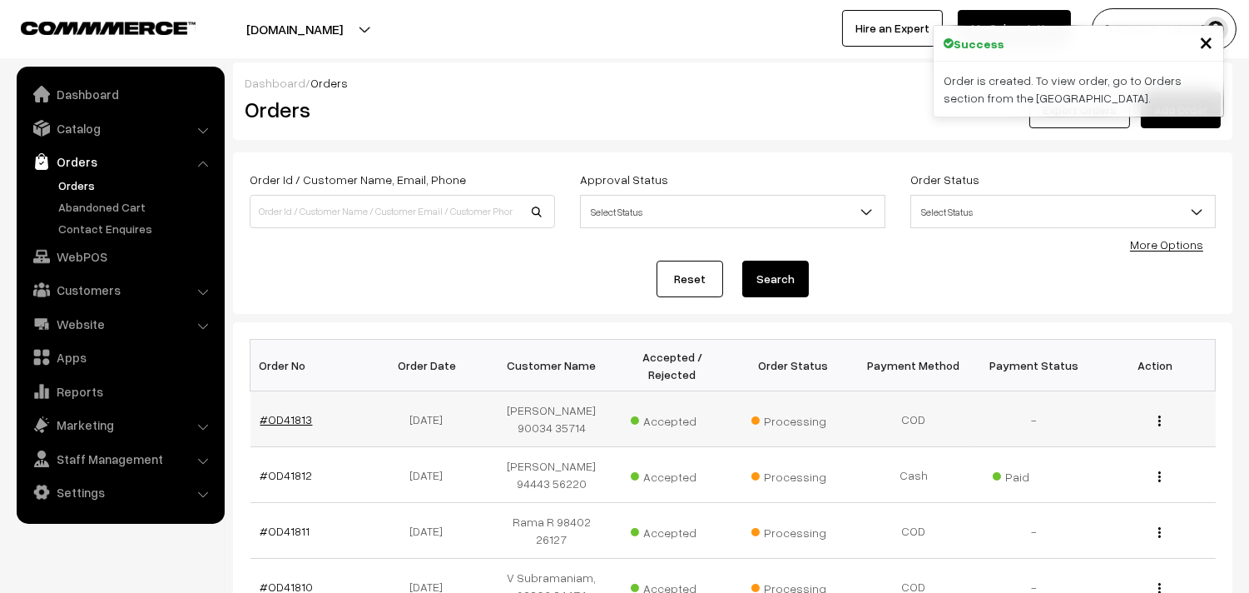
click at [285, 418] on link "#OD41813" at bounding box center [286, 419] width 52 height 14
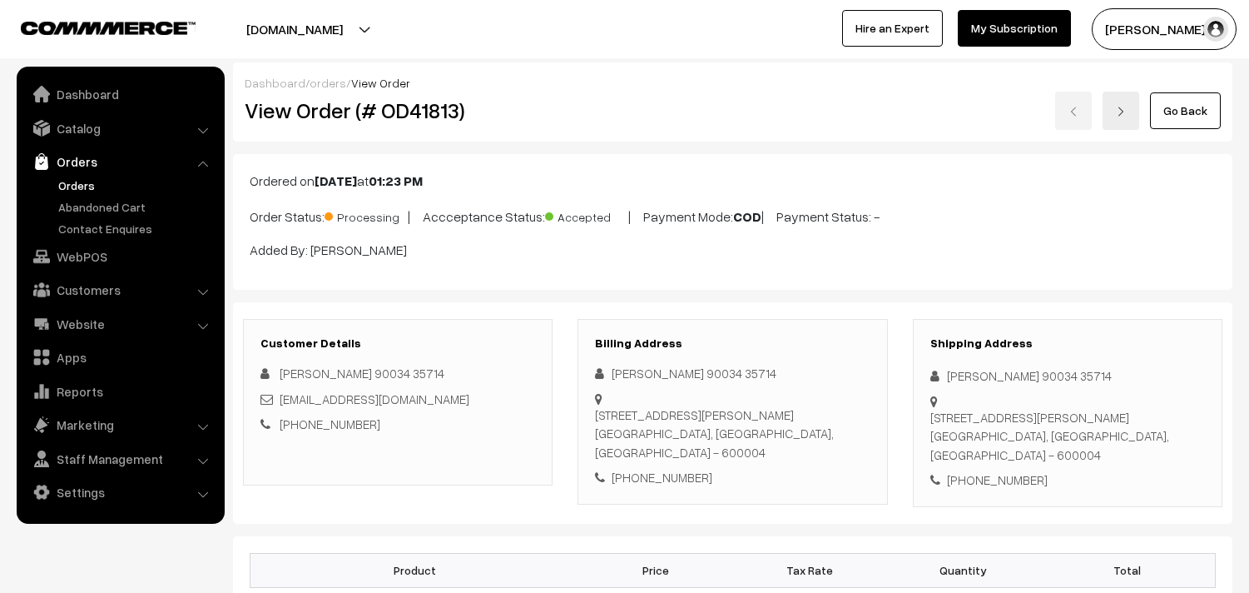
click at [588, 135] on div "Dashboard / orders / View Order View Order (# OD41813) Go Back" at bounding box center [733, 101] width 1000 height 79
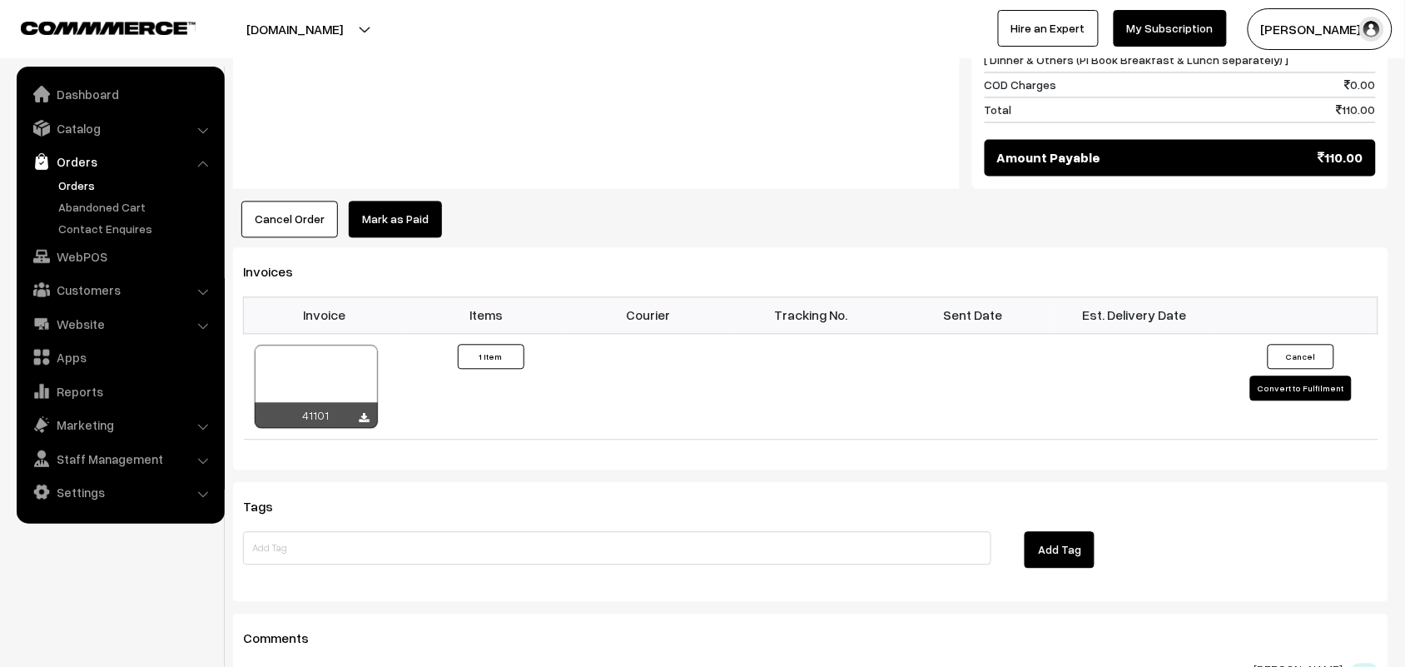
scroll to position [936, 0]
